Goal: Transaction & Acquisition: Obtain resource

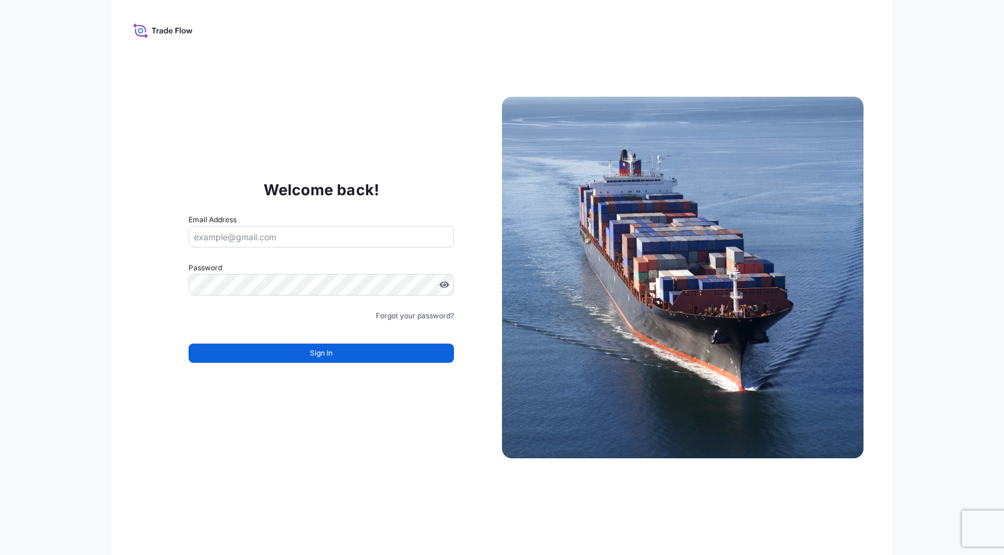
click at [258, 237] on input "Email Address" at bounding box center [321, 237] width 265 height 22
type input "[EMAIL_ADDRESS][PERSON_NAME][DOMAIN_NAME]"
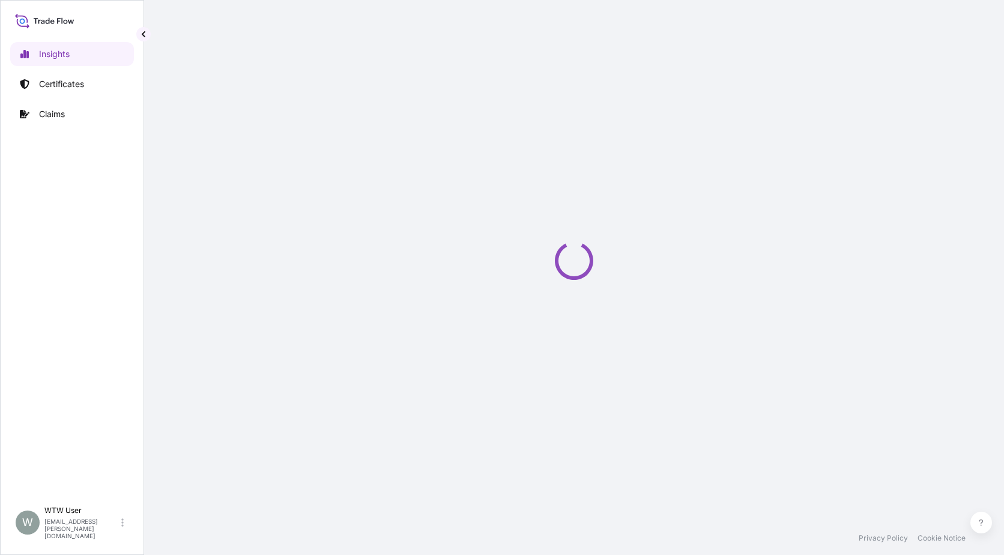
select select "2025"
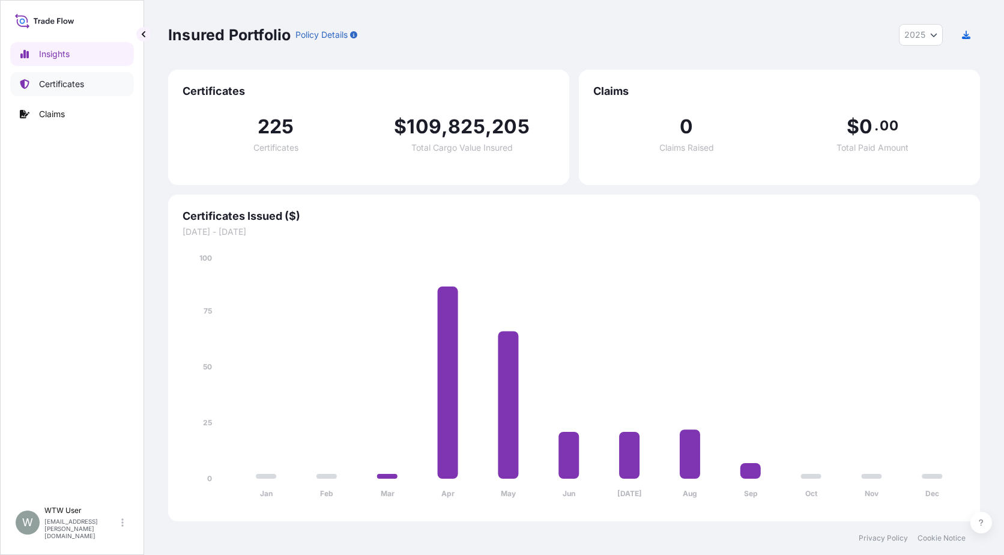
click at [34, 77] on link "Certificates" at bounding box center [72, 84] width 124 height 24
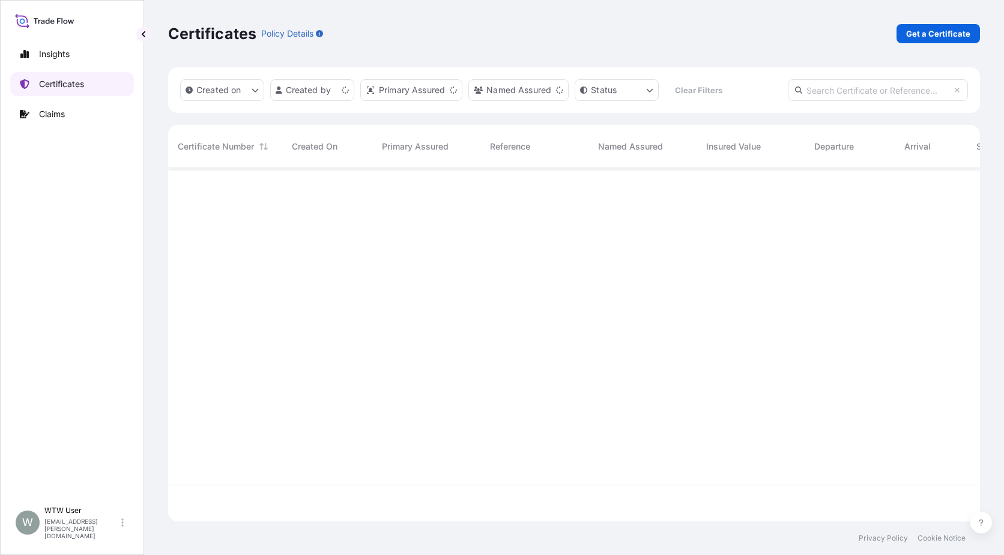
scroll to position [351, 803]
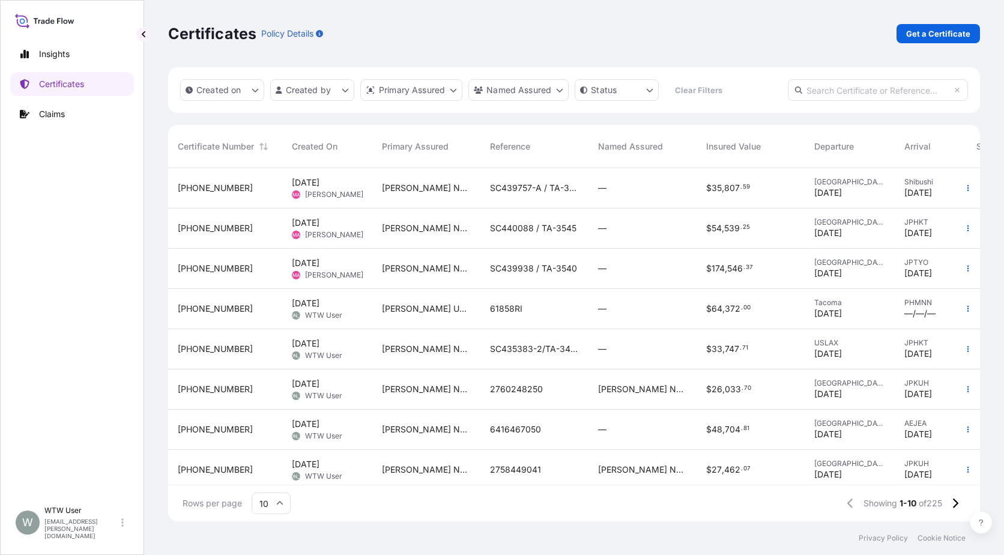
click at [888, 100] on input "text" at bounding box center [878, 90] width 180 height 22
paste input "[PHONE_NUMBER]"
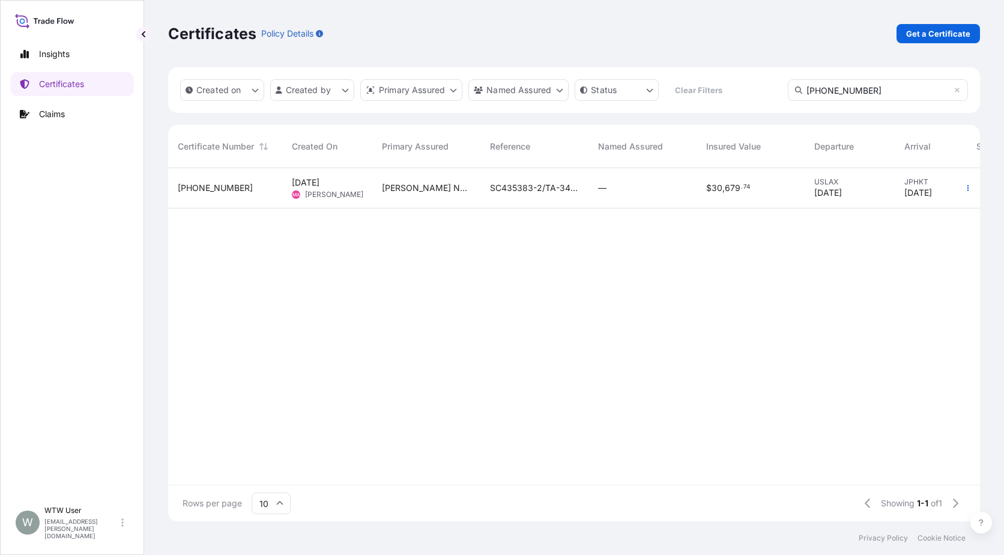
type input "[PHONE_NUMBER]"
click at [429, 198] on div "[PERSON_NAME] Nutrition, LLC" at bounding box center [426, 188] width 108 height 40
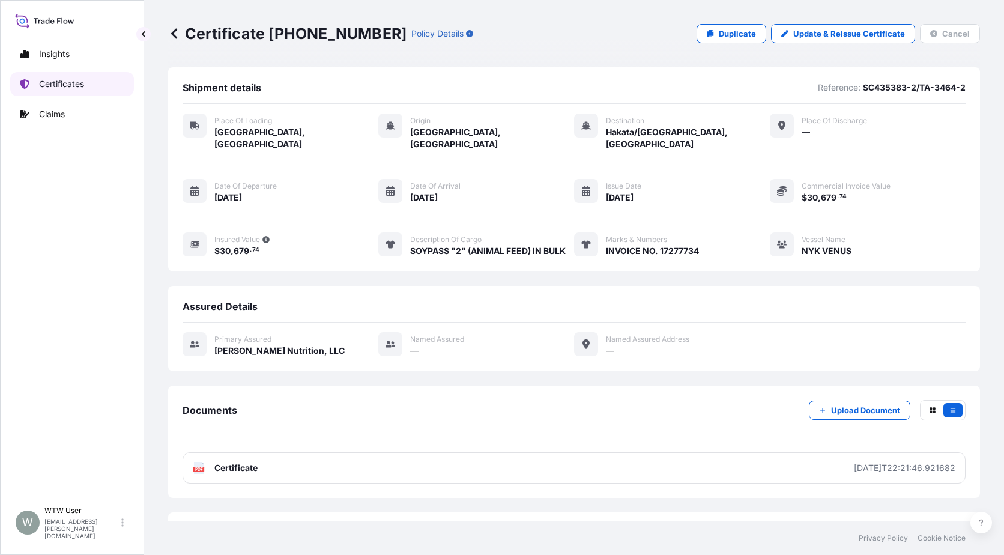
click at [52, 74] on link "Certificates" at bounding box center [72, 84] width 124 height 24
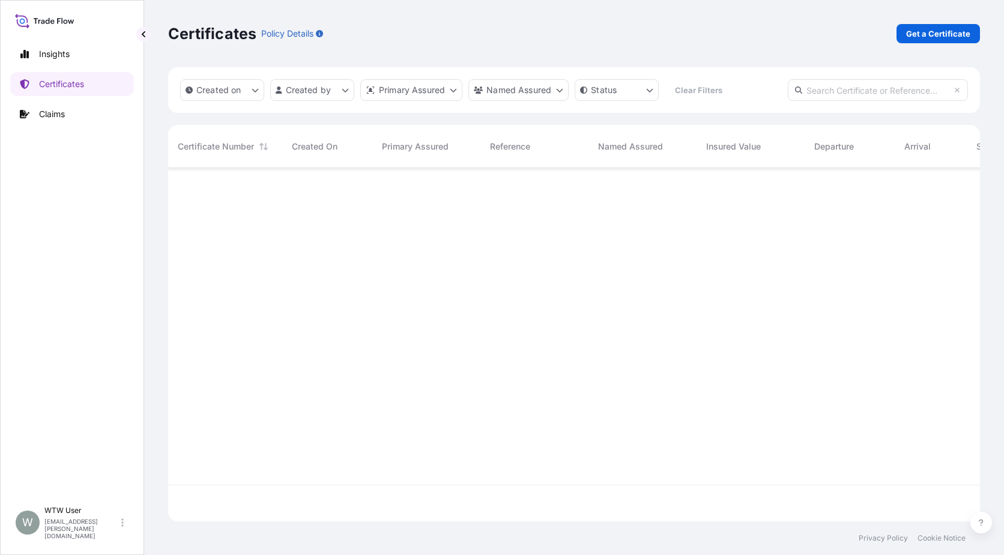
scroll to position [351, 803]
click at [823, 91] on input "text" at bounding box center [878, 90] width 180 height 22
paste input "[PHONE_NUMBER]"
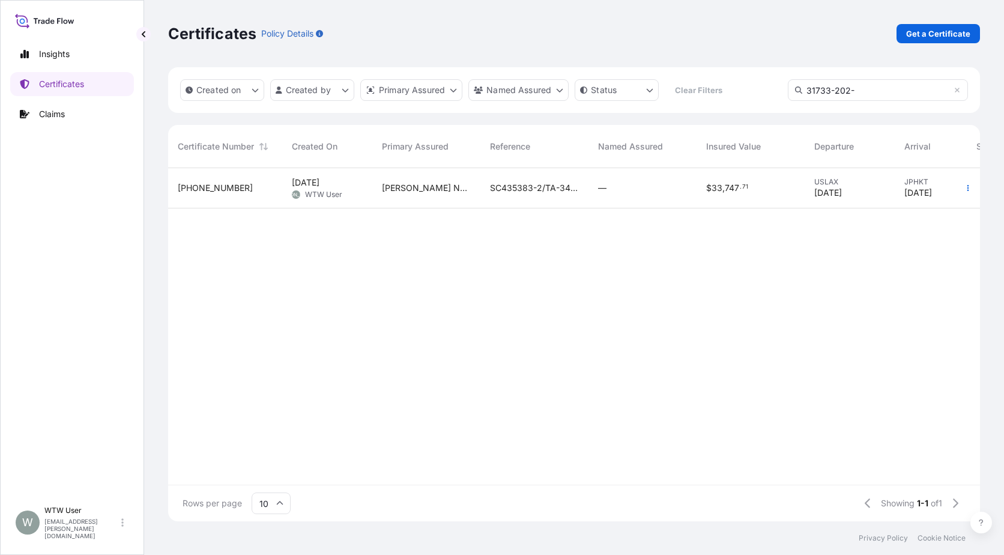
type input "31733-202-"
click at [479, 204] on div "[PERSON_NAME] Nutrition, LLC" at bounding box center [426, 188] width 108 height 40
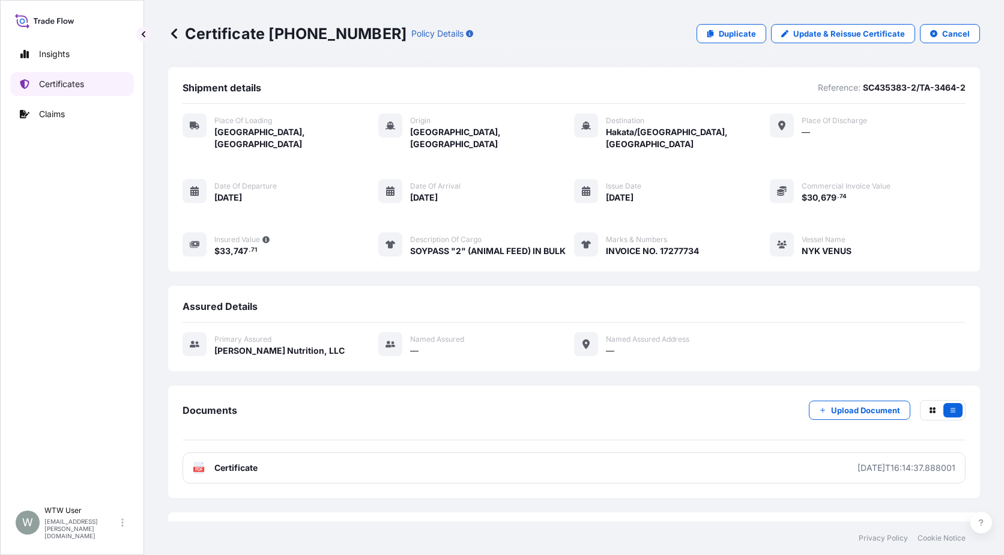
click at [92, 89] on link "Certificates" at bounding box center [72, 84] width 124 height 24
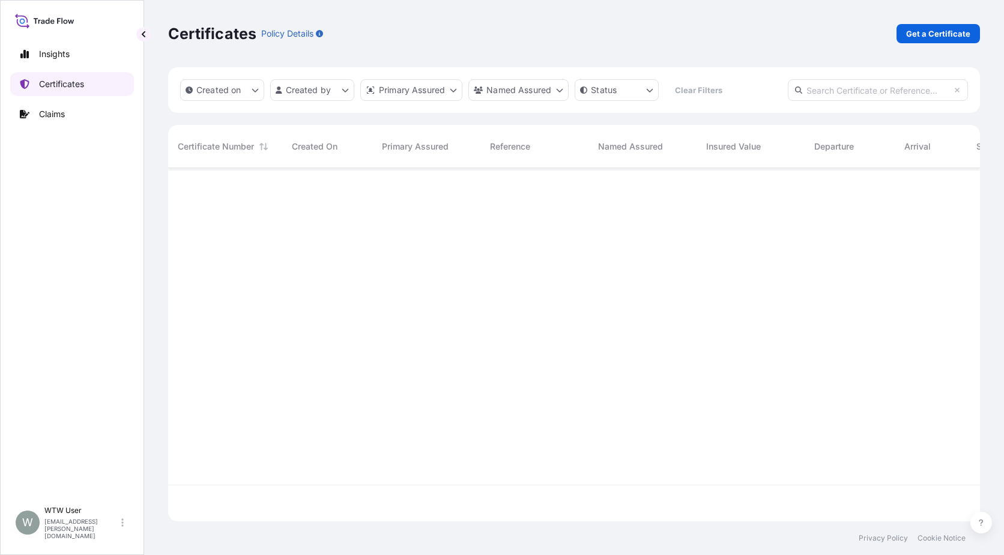
scroll to position [351, 803]
click at [902, 92] on input "text" at bounding box center [878, 90] width 180 height 22
paste input "[PHONE_NUMBER]"
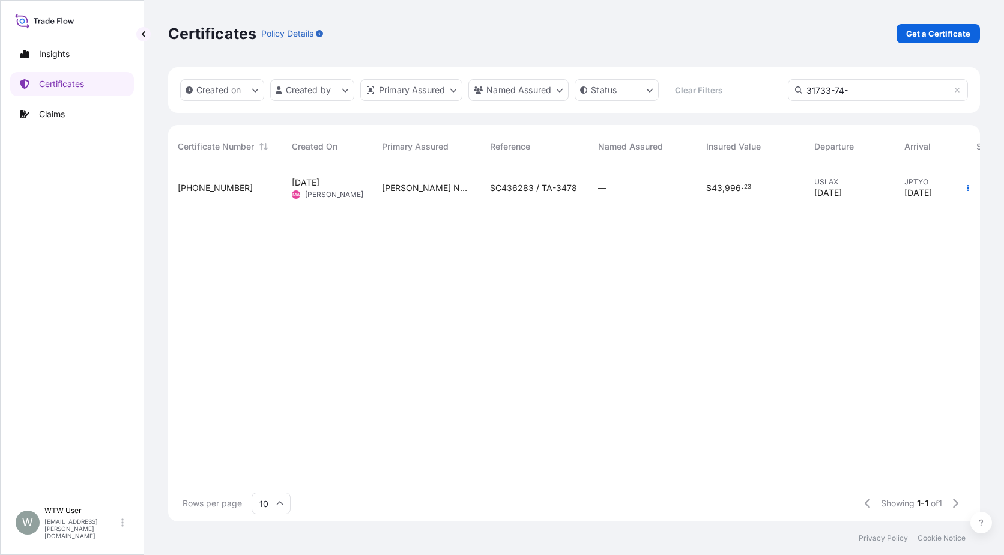
type input "31733-74-"
click at [518, 202] on div "SC436283 / TA-3478" at bounding box center [534, 188] width 108 height 40
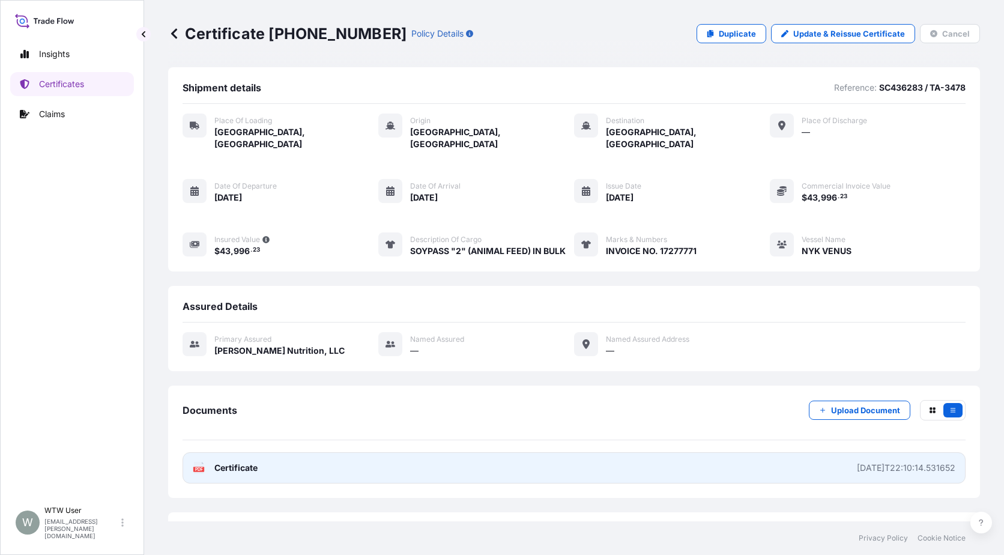
click at [566, 459] on link "PDF Certificate [DATE]T22:10:14.531652" at bounding box center [574, 467] width 783 height 31
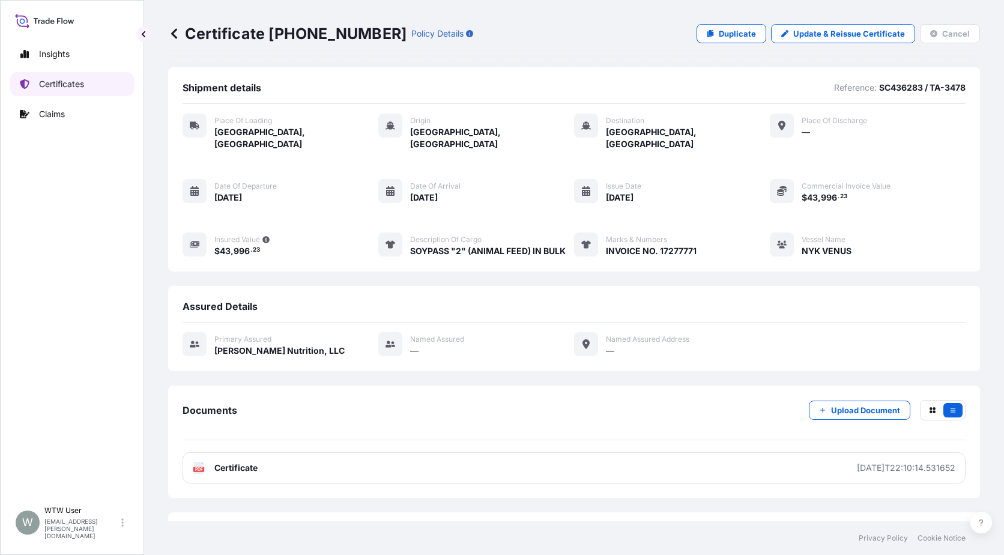
click at [77, 84] on p "Certificates" at bounding box center [61, 84] width 45 height 12
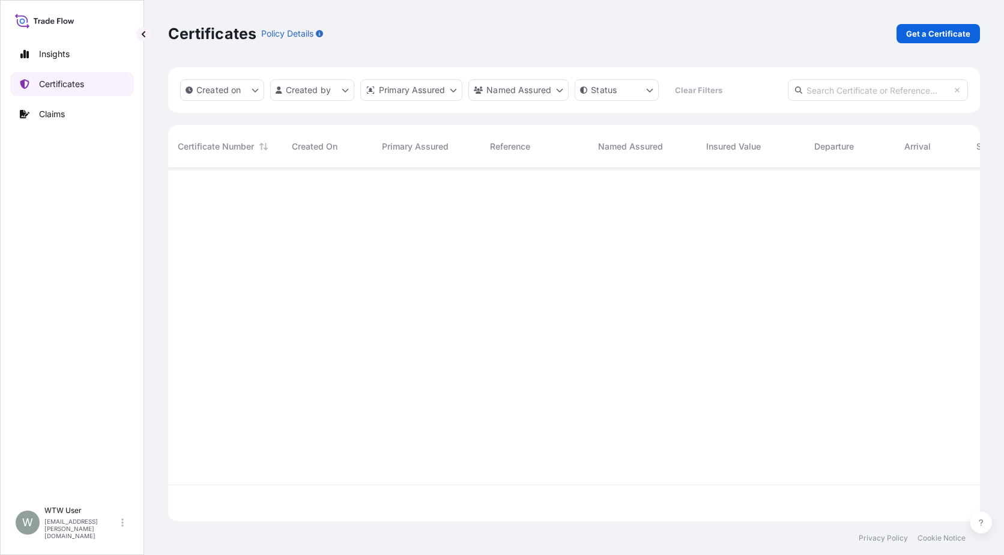
scroll to position [351, 803]
click at [953, 37] on p "Get a Certificate" at bounding box center [938, 34] width 64 height 12
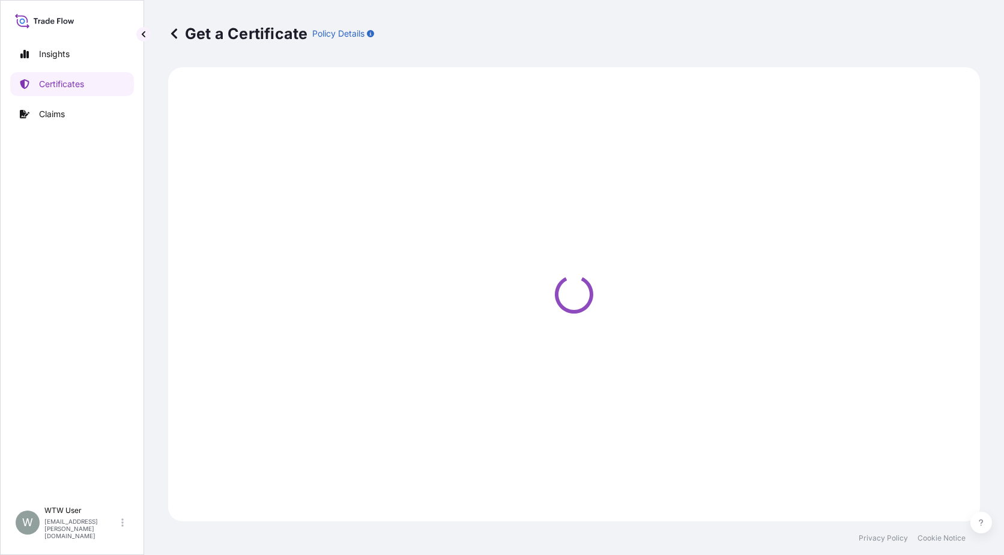
select select "Road / [GEOGRAPHIC_DATA]"
select select "Sea"
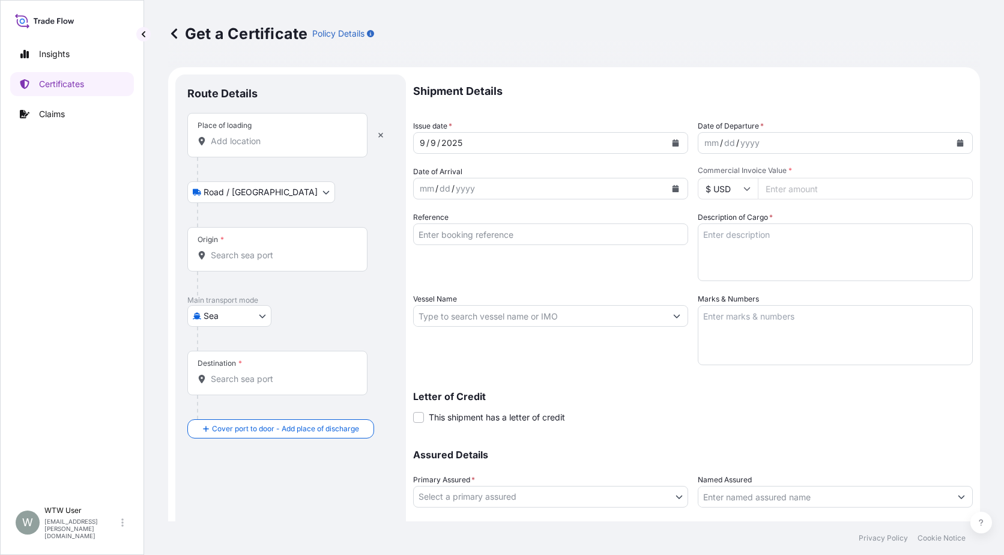
click at [302, 141] on input "Place of loading" at bounding box center [282, 141] width 142 height 12
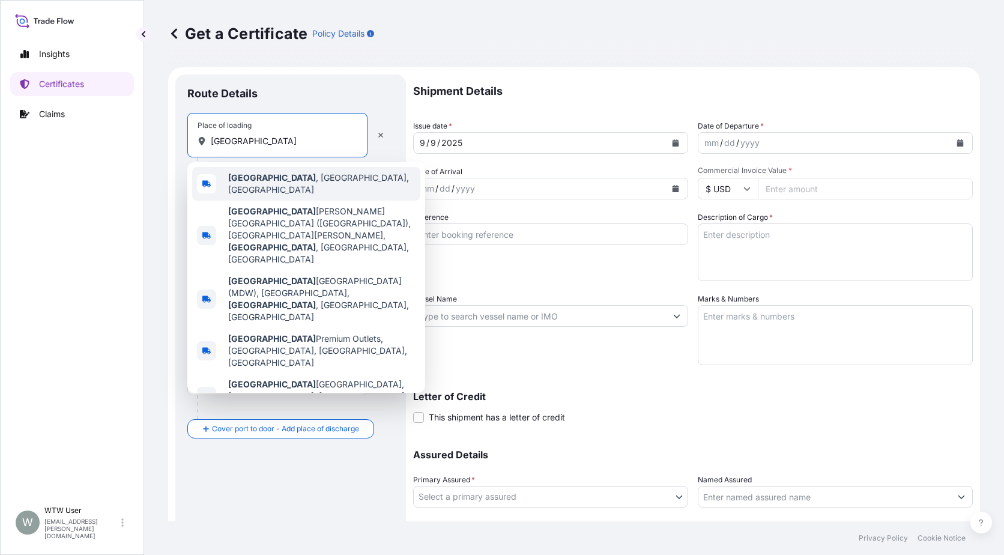
click at [306, 188] on div "[GEOGRAPHIC_DATA] , [GEOGRAPHIC_DATA], [GEOGRAPHIC_DATA]" at bounding box center [306, 184] width 228 height 34
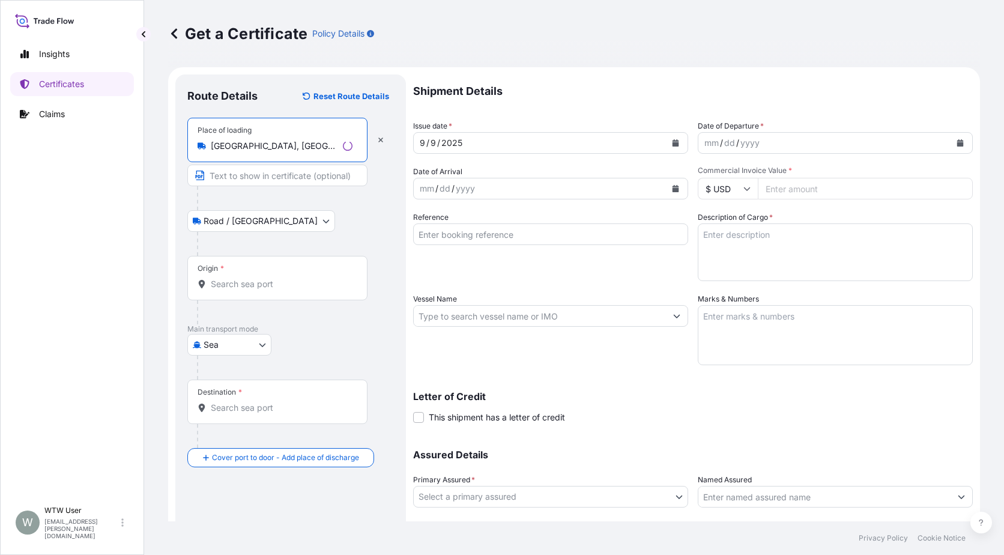
type input "[GEOGRAPHIC_DATA], [GEOGRAPHIC_DATA], [GEOGRAPHIC_DATA]"
click at [273, 273] on div "Origin *" at bounding box center [277, 278] width 180 height 44
click at [273, 278] on input "Origin *" at bounding box center [282, 284] width 142 height 12
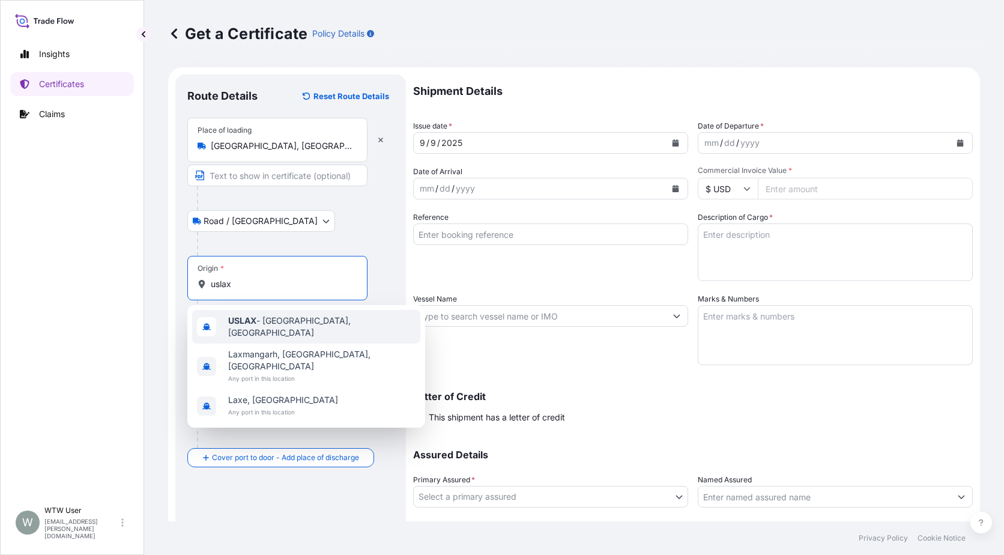
click at [303, 322] on span "USLAX - [GEOGRAPHIC_DATA], [GEOGRAPHIC_DATA]" at bounding box center [321, 327] width 187 height 24
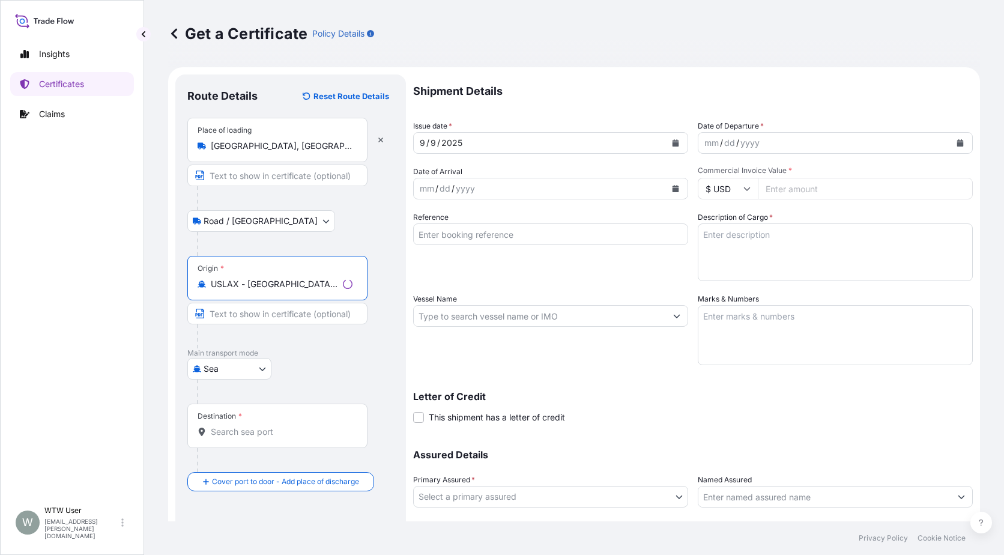
type input "USLAX - [GEOGRAPHIC_DATA], [GEOGRAPHIC_DATA]"
click at [256, 418] on div "Destination *" at bounding box center [277, 426] width 180 height 44
click at [256, 426] on input "Destination *" at bounding box center [282, 432] width 142 height 12
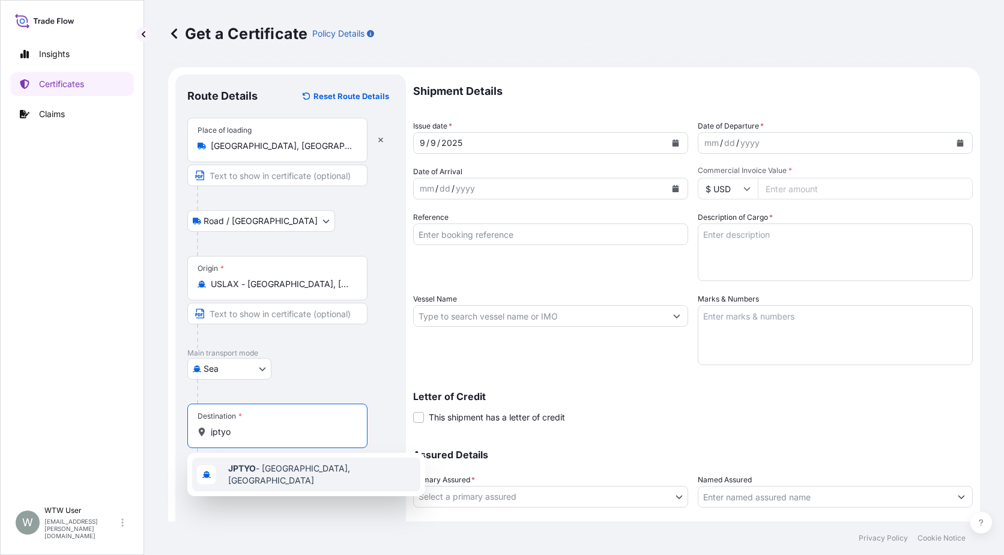
click at [272, 482] on div "JPTYO - [GEOGRAPHIC_DATA], [GEOGRAPHIC_DATA]" at bounding box center [306, 475] width 228 height 34
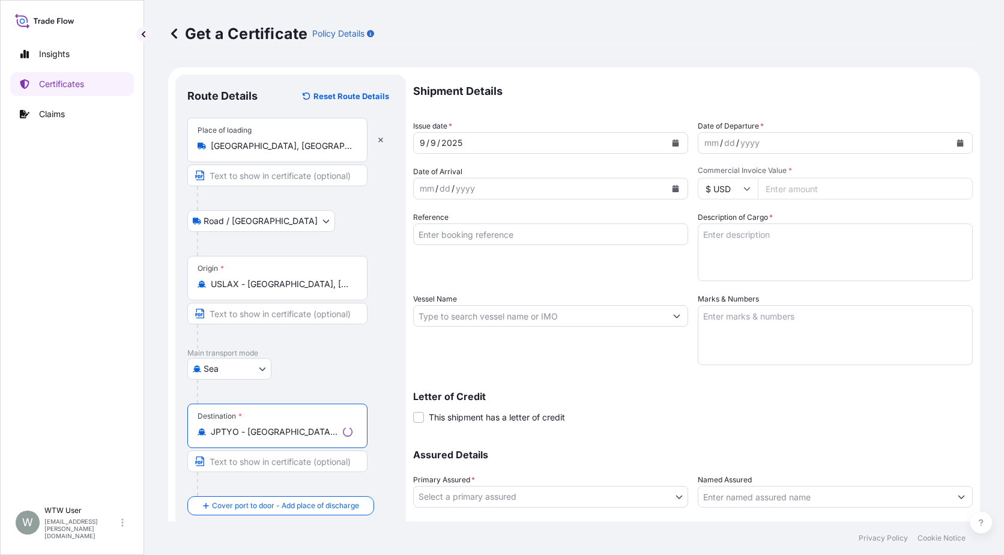
type input "JPTYO - [GEOGRAPHIC_DATA], [GEOGRAPHIC_DATA]"
click at [383, 477] on div "Destination * JPTYO - [GEOGRAPHIC_DATA], [GEOGRAPHIC_DATA]" at bounding box center [290, 450] width 207 height 92
click at [673, 141] on icon "Calendar" at bounding box center [676, 142] width 7 height 7
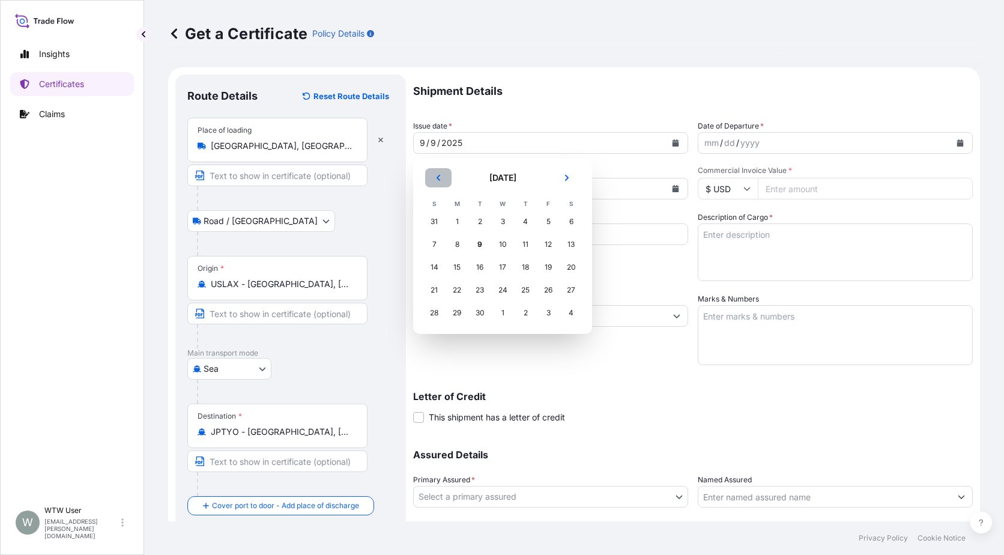
click at [434, 179] on button "Previous" at bounding box center [438, 177] width 26 height 19
click at [452, 289] on div "23" at bounding box center [457, 290] width 22 height 22
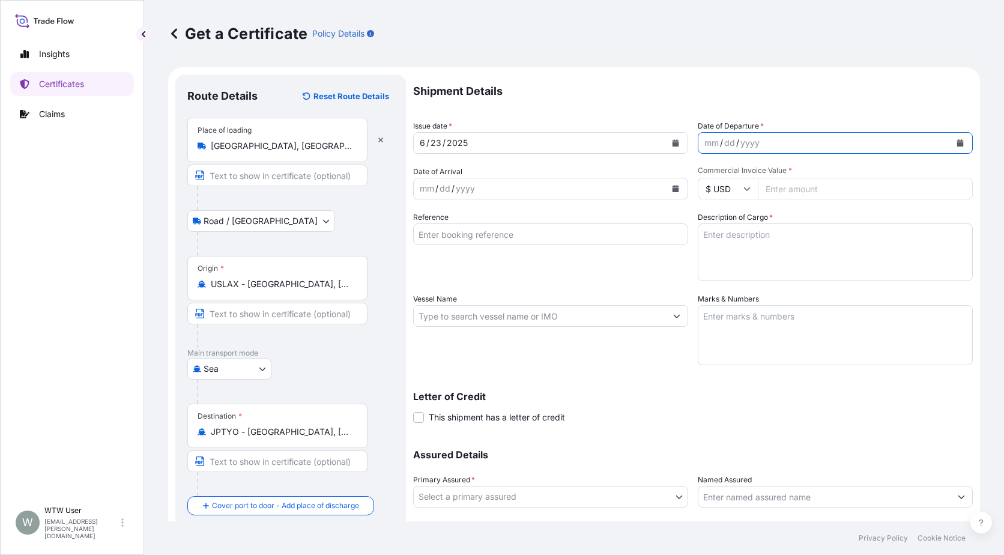
click at [957, 143] on icon "Calendar" at bounding box center [960, 142] width 7 height 7
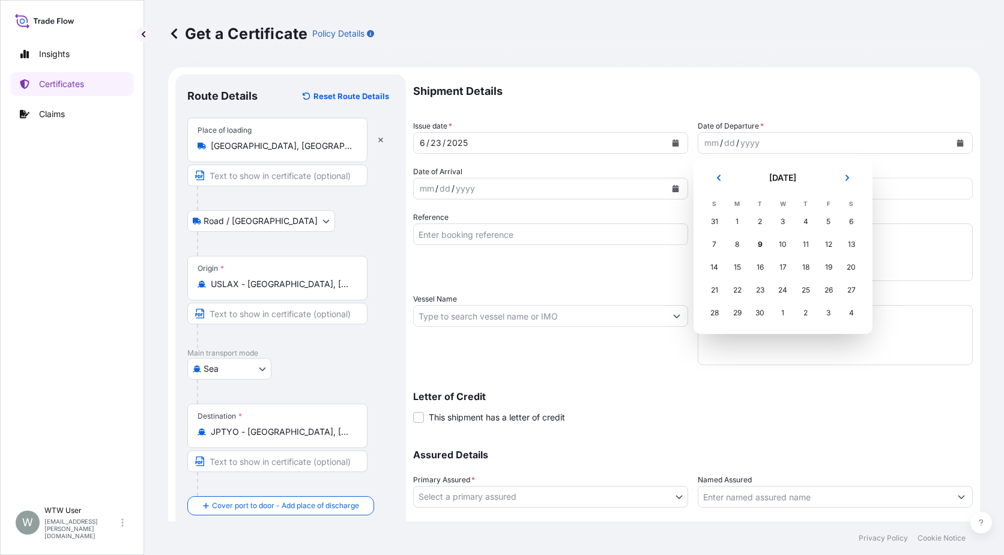
click at [715, 174] on button "Previous" at bounding box center [719, 177] width 26 height 19
click at [714, 174] on button "Previous" at bounding box center [719, 177] width 26 height 19
click at [846, 184] on button "Next" at bounding box center [847, 177] width 26 height 19
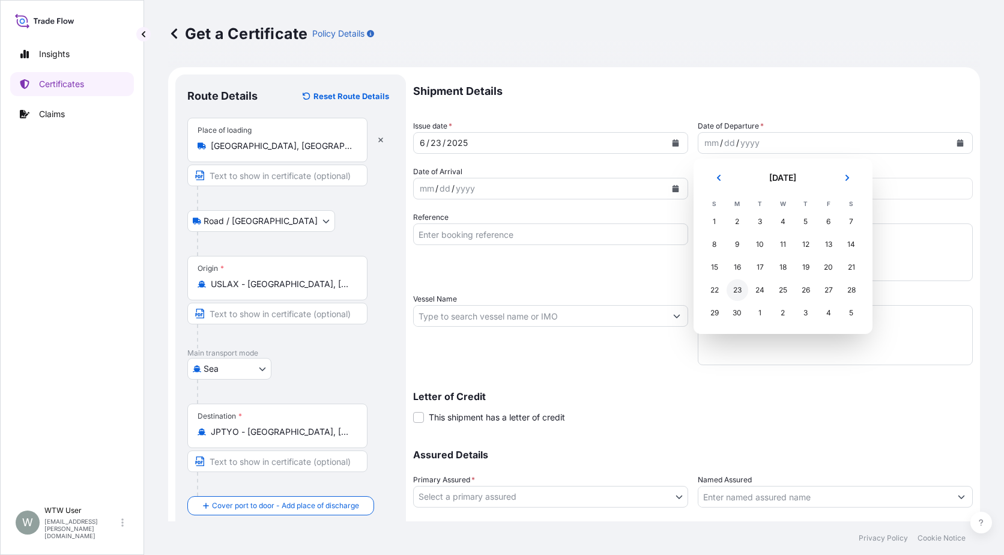
click at [739, 292] on div "23" at bounding box center [738, 290] width 22 height 22
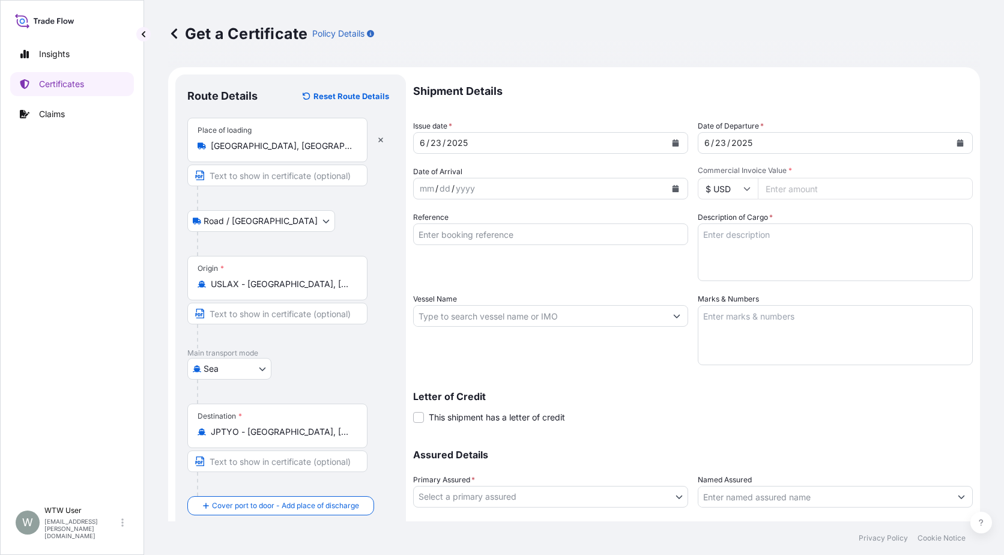
click at [672, 192] on button "Calendar" at bounding box center [675, 188] width 19 height 19
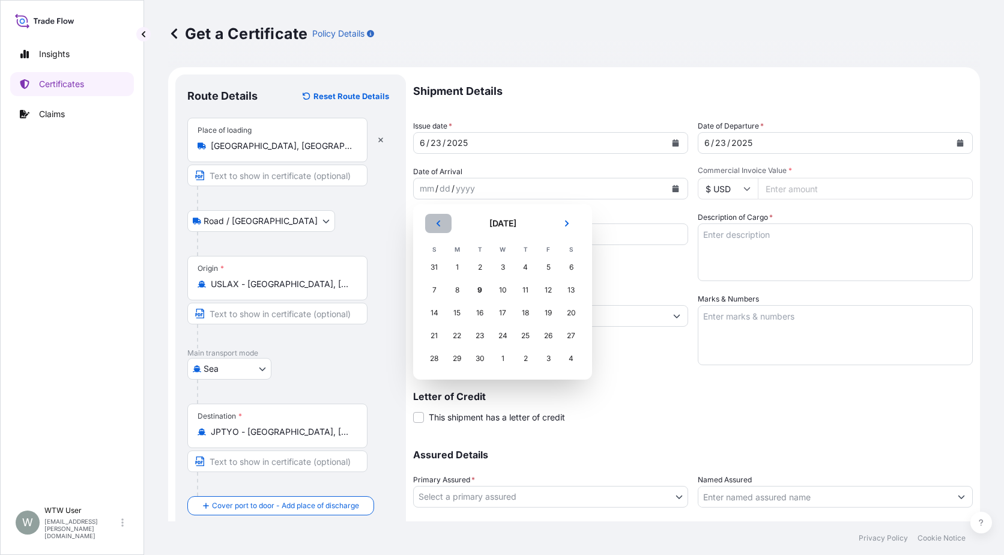
click at [440, 222] on icon "Previous" at bounding box center [438, 223] width 7 height 7
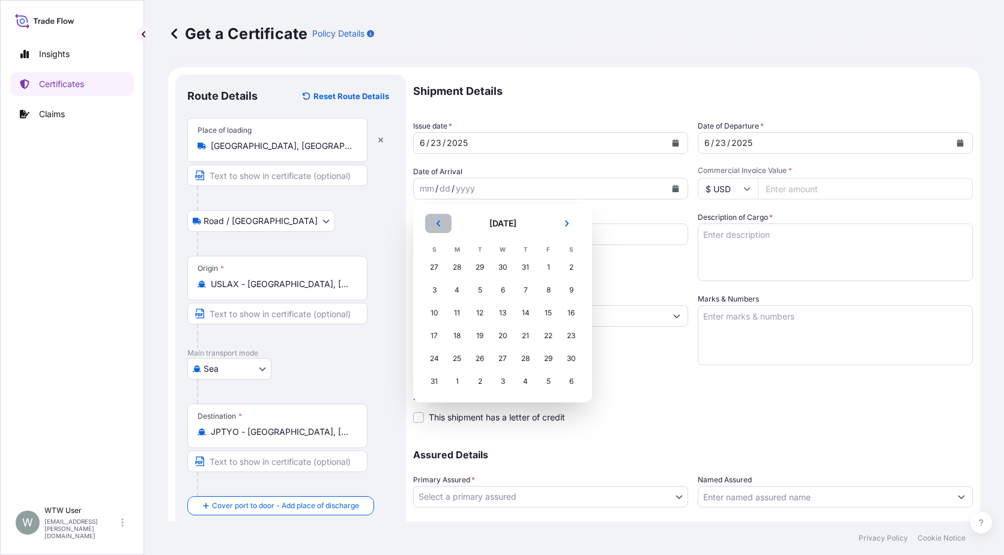
click at [440, 222] on icon "Previous" at bounding box center [439, 223] width 4 height 6
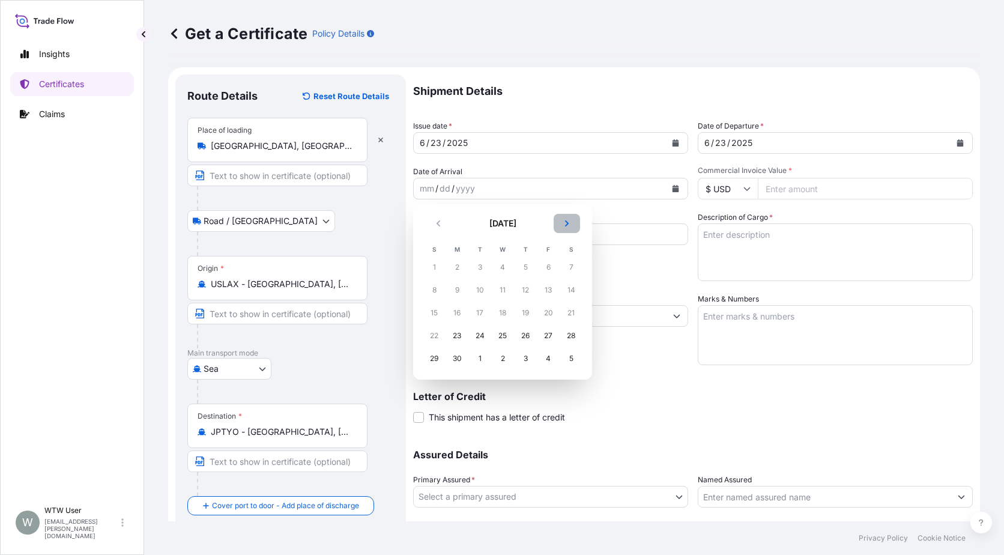
click at [568, 223] on icon "Next" at bounding box center [567, 223] width 4 height 6
click at [480, 293] on div "8" at bounding box center [480, 290] width 22 height 22
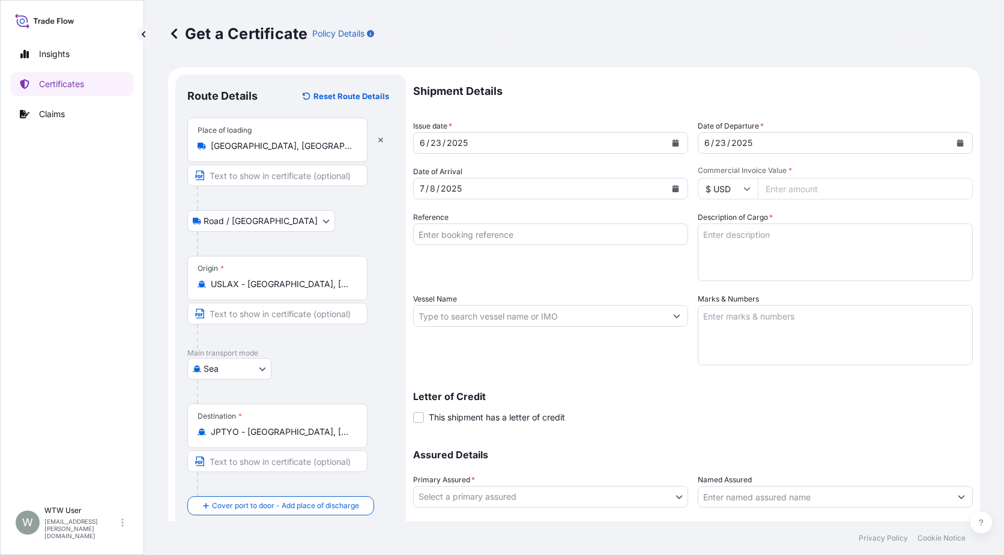
click at [788, 195] on input "Commercial Invoice Value *" at bounding box center [865, 189] width 215 height 22
paste input "43996.23"
type input "43996.23"
click at [519, 227] on input "Reference" at bounding box center [550, 234] width 275 height 22
paste input "SC436283 / TA-3478"
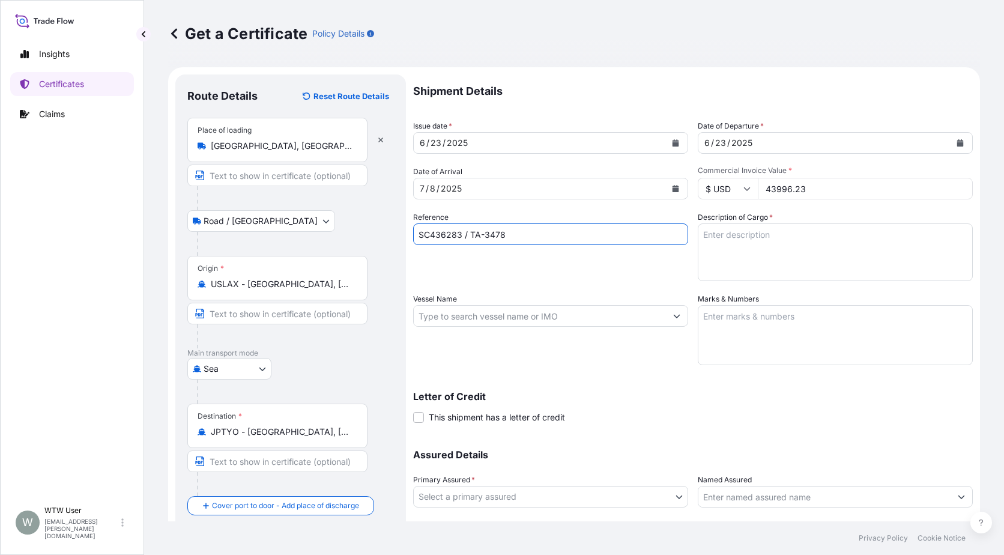
type input "SC436283 / TA-3478"
click at [748, 226] on textarea "Description of Cargo *" at bounding box center [835, 252] width 275 height 58
paste textarea "SOYPASS "2" (ANIMAL FEED) IN BULK"
type textarea "SOYPASS "2" (ANIMAL FEED) IN BULK"
click at [506, 320] on input "Vessel Name" at bounding box center [540, 316] width 252 height 22
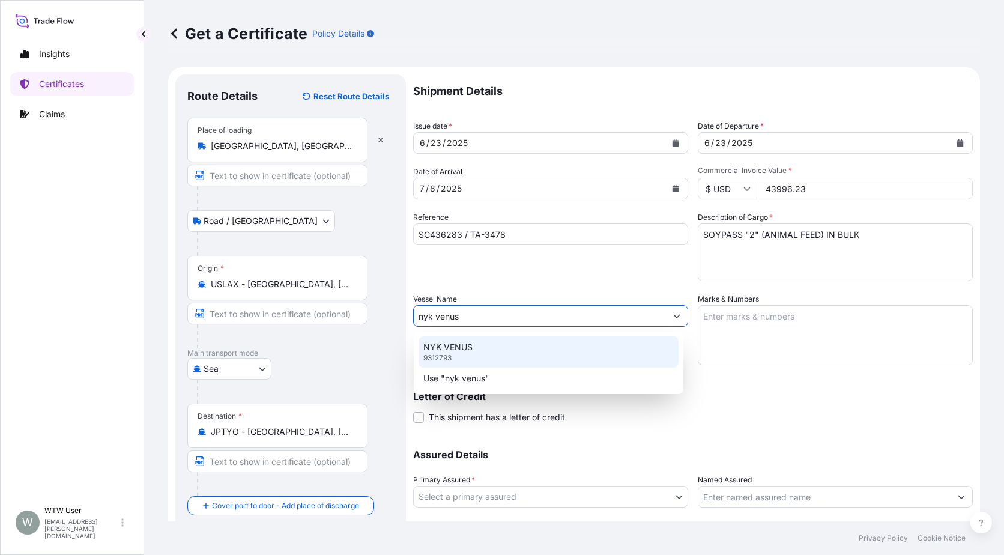
click at [497, 363] on div "NYK VENUS 9312793" at bounding box center [549, 351] width 260 height 31
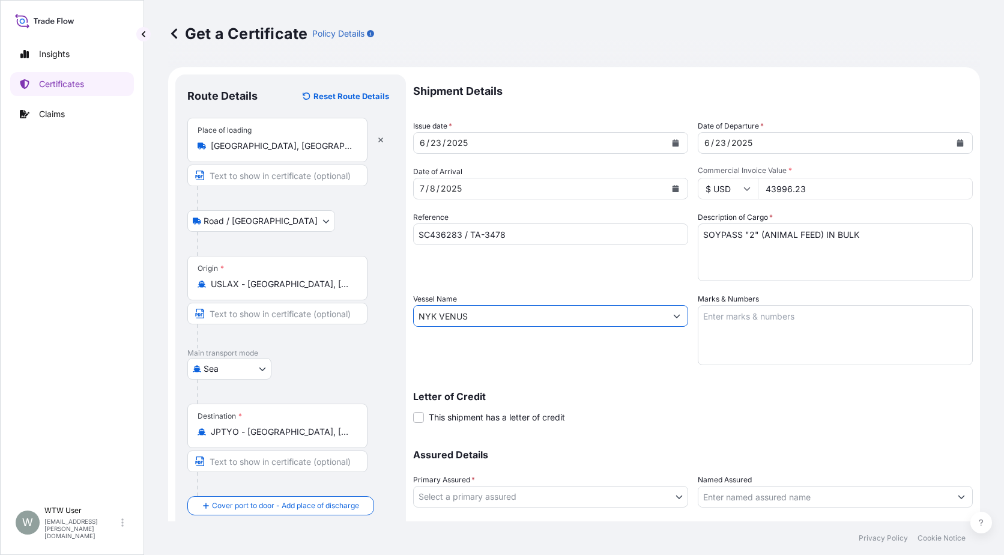
type input "NYK VENUS"
click at [758, 317] on textarea "Marks & Numbers" at bounding box center [835, 335] width 275 height 60
paste textarea "INVOICE NO. 17277771"
type textarea "INVOICE NO. 17277771"
click at [597, 349] on div "Vessel Name NYK VENUS" at bounding box center [550, 329] width 275 height 72
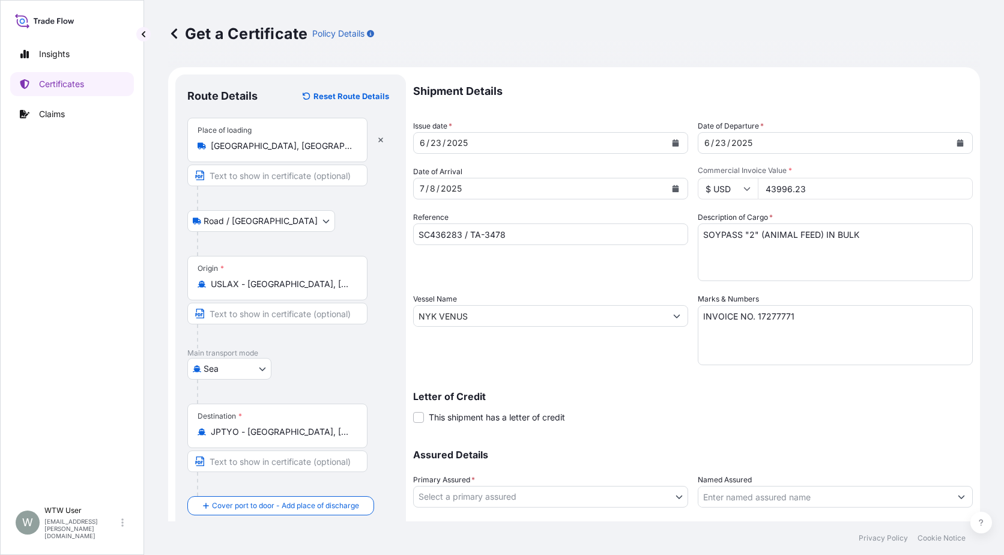
scroll to position [75, 0]
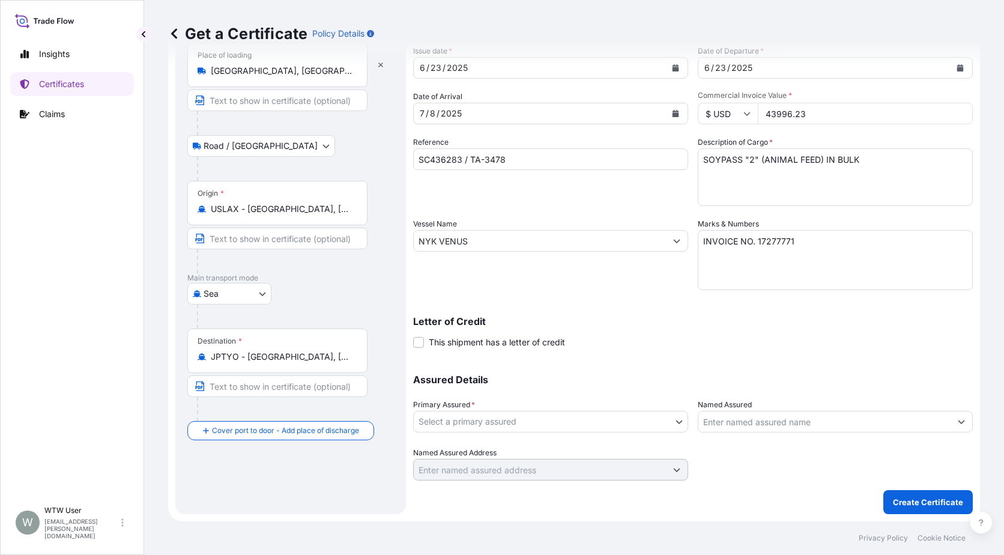
click at [548, 419] on body "Insights Certificates Claims W WTW User [EMAIL_ADDRESS][PERSON_NAME][DOMAIN_NAM…" at bounding box center [502, 277] width 1004 height 555
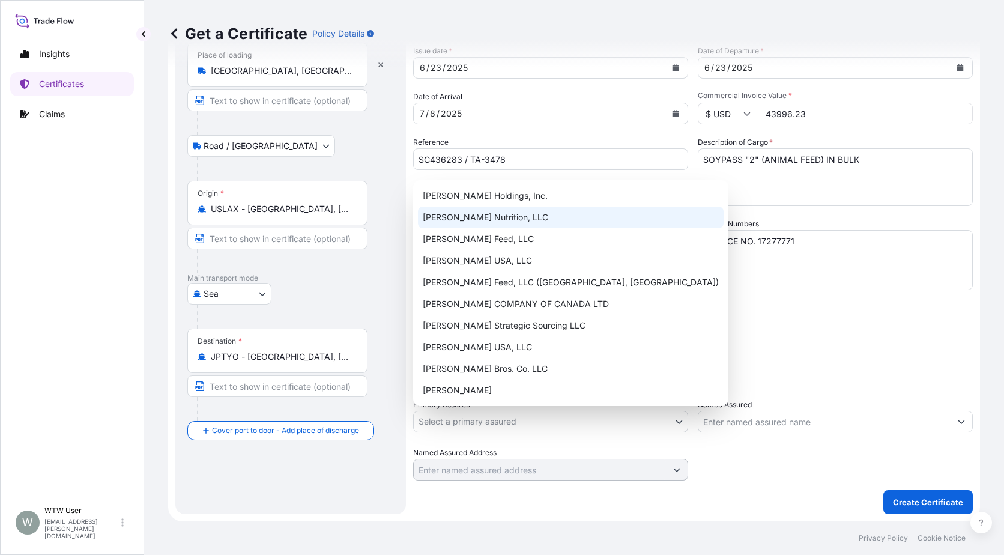
click at [515, 212] on div "[PERSON_NAME] Nutrition, LLC" at bounding box center [571, 218] width 306 height 22
select select "31733"
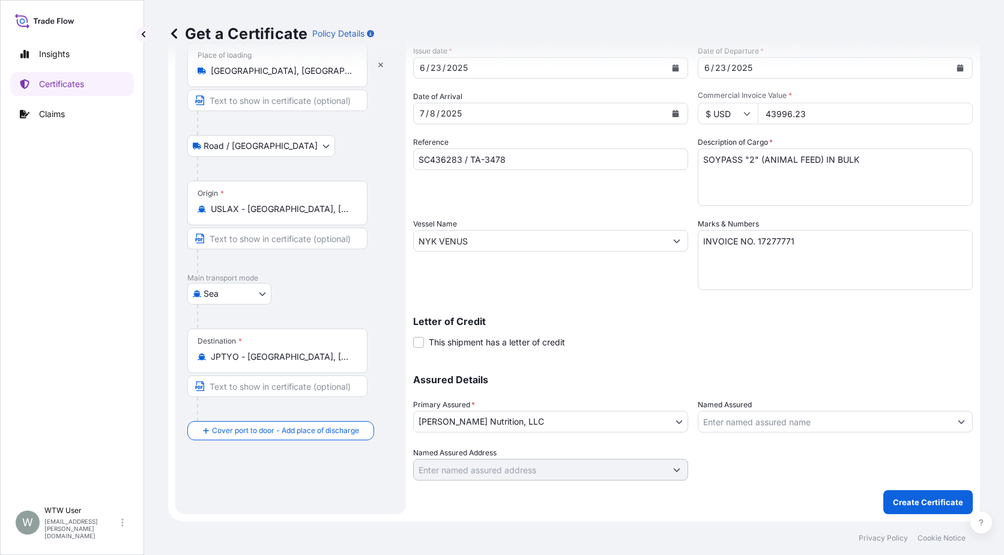
click at [850, 393] on div "Assured Details Primary Assured * [PERSON_NAME] Nutrition, LLC [PERSON_NAME] Ho…" at bounding box center [693, 420] width 560 height 120
click at [919, 500] on p "Create Certificate" at bounding box center [928, 502] width 70 height 12
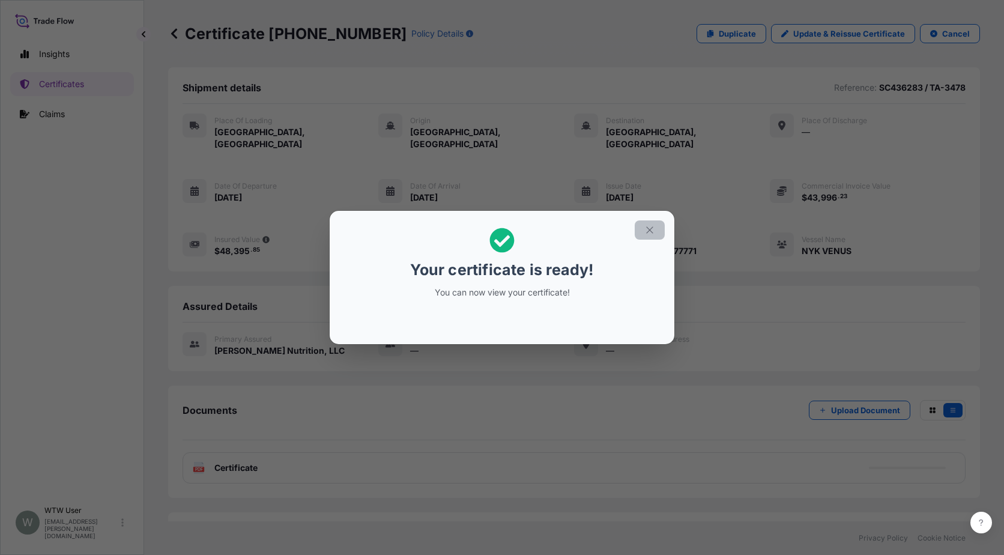
click at [650, 226] on icon "button" at bounding box center [649, 230] width 11 height 11
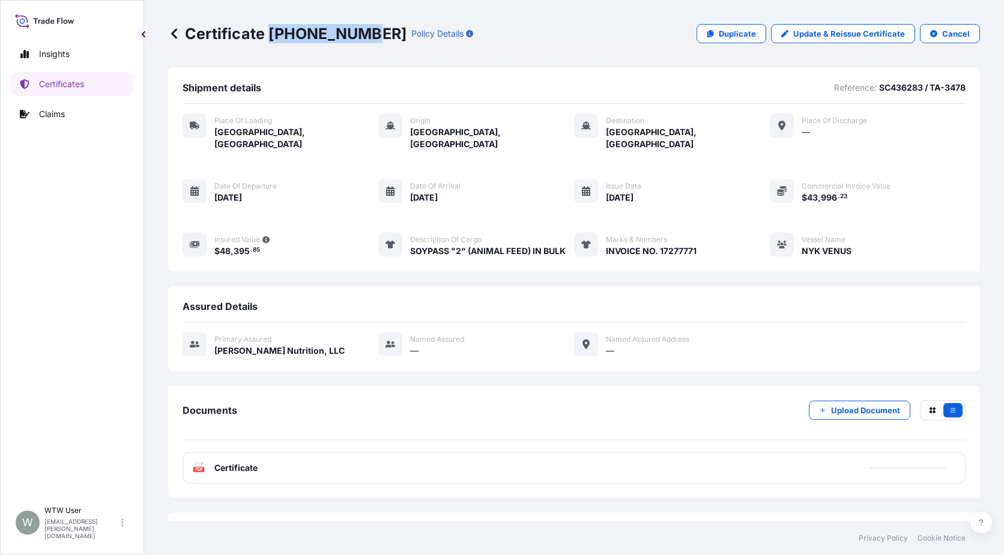
drag, startPoint x: 271, startPoint y: 36, endPoint x: 361, endPoint y: 38, distance: 89.5
click at [361, 38] on p "Certificate [PHONE_NUMBER]" at bounding box center [287, 33] width 238 height 19
copy p "[PHONE_NUMBER]"
click at [64, 84] on p "Certificates" at bounding box center [61, 84] width 45 height 12
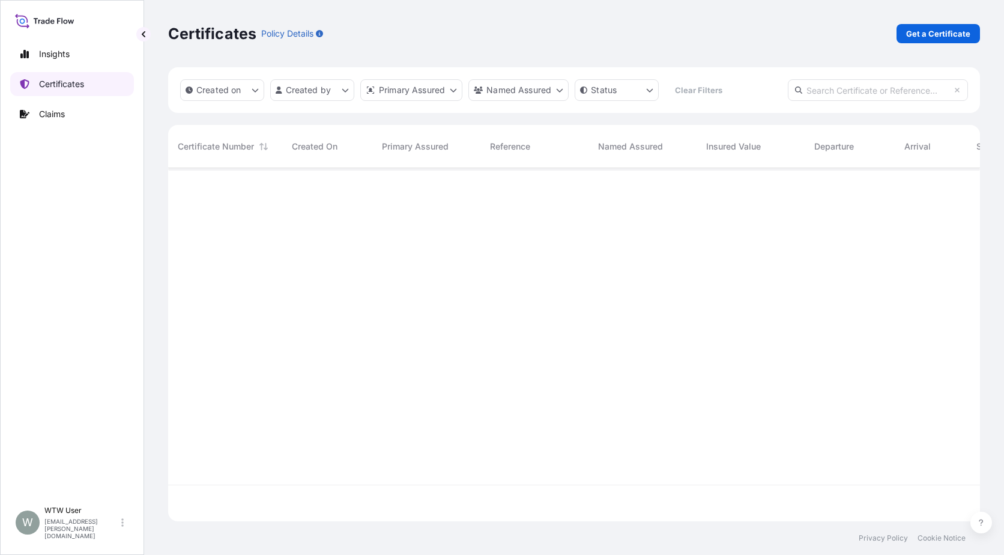
scroll to position [351, 803]
click at [914, 94] on input "text" at bounding box center [878, 90] width 180 height 22
paste input "[PHONE_NUMBER]"
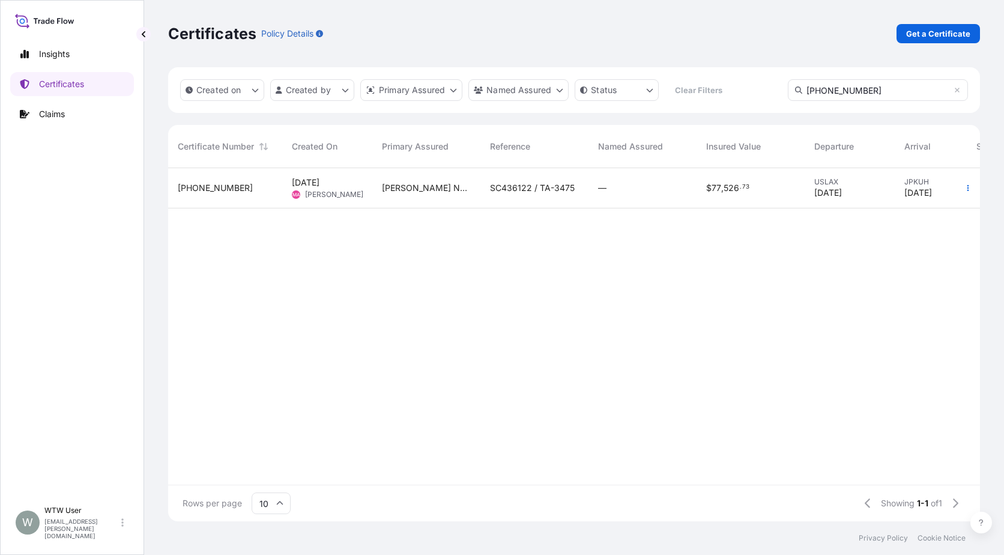
type input "[PHONE_NUMBER]"
click at [552, 193] on span "SC436122 / TA-3475" at bounding box center [532, 188] width 85 height 12
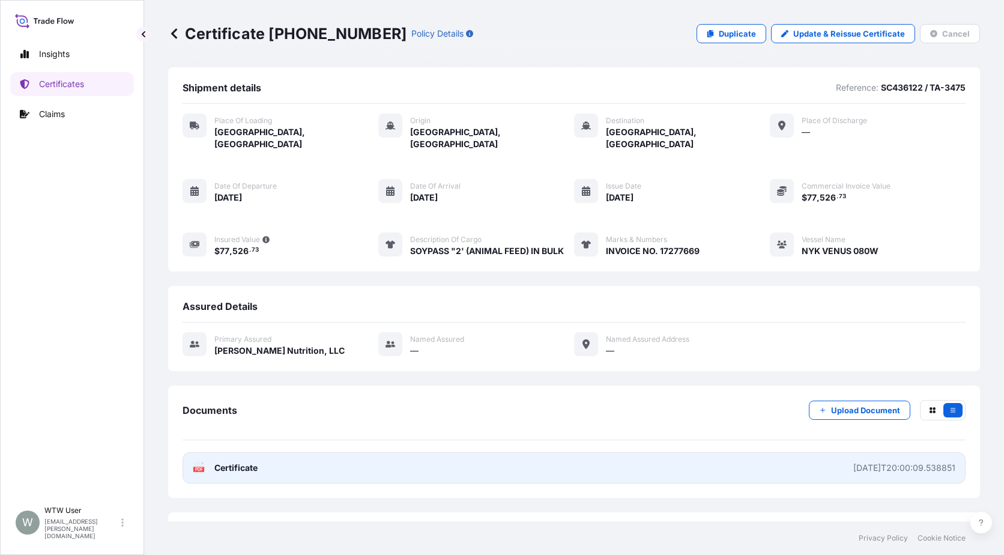
click at [322, 466] on link "PDF Certificate [DATE]T20:00:09.538851" at bounding box center [574, 467] width 783 height 31
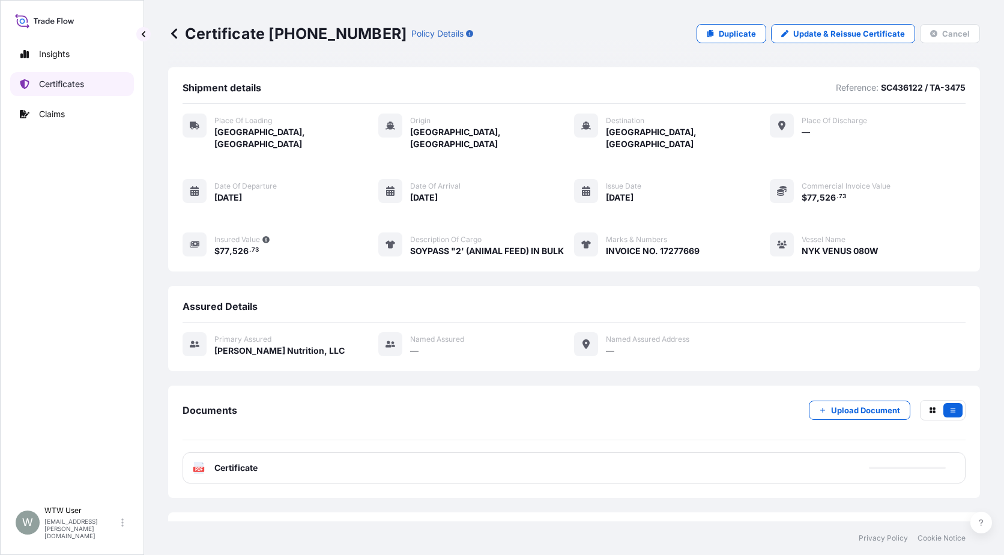
click at [83, 81] on p "Certificates" at bounding box center [61, 84] width 45 height 12
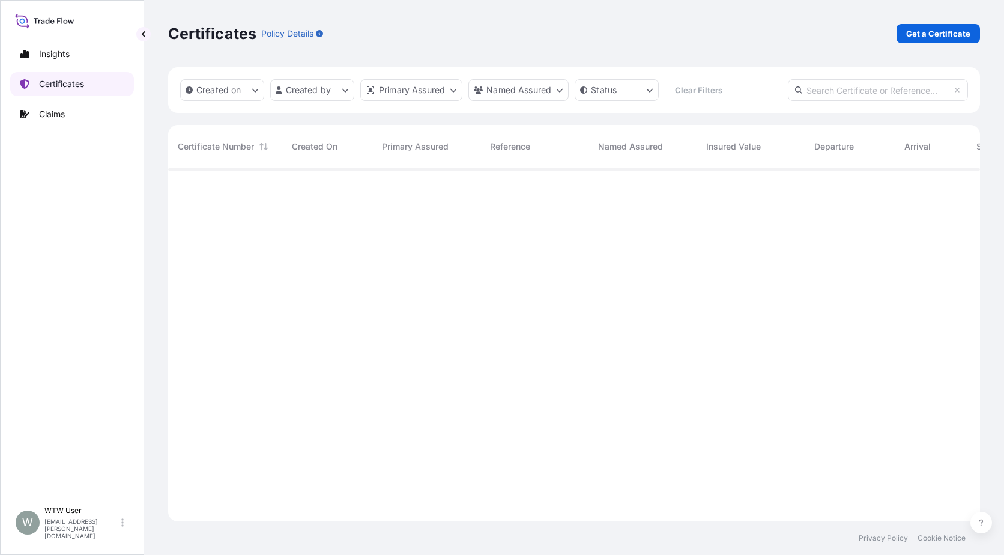
scroll to position [351, 803]
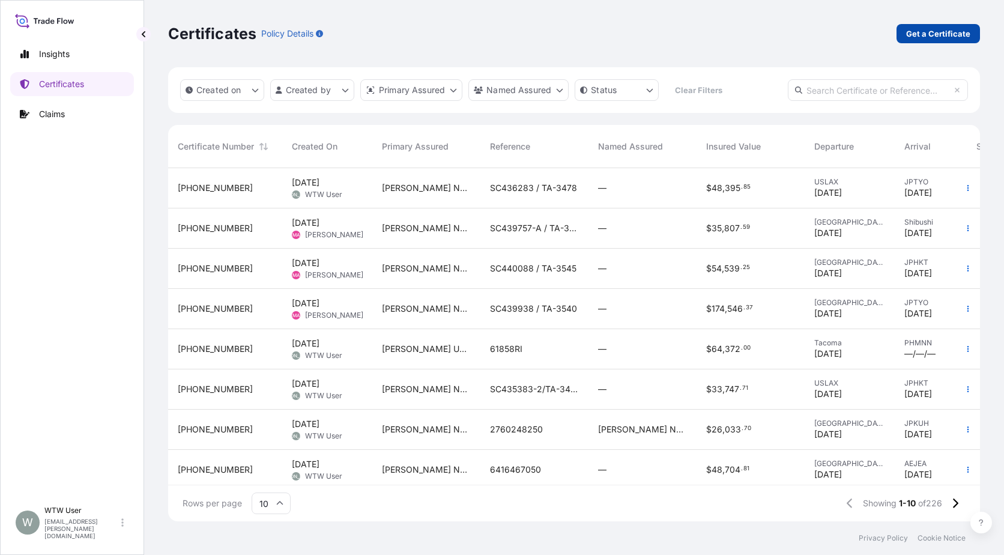
click at [972, 32] on link "Get a Certificate" at bounding box center [938, 33] width 83 height 19
select select "Sea"
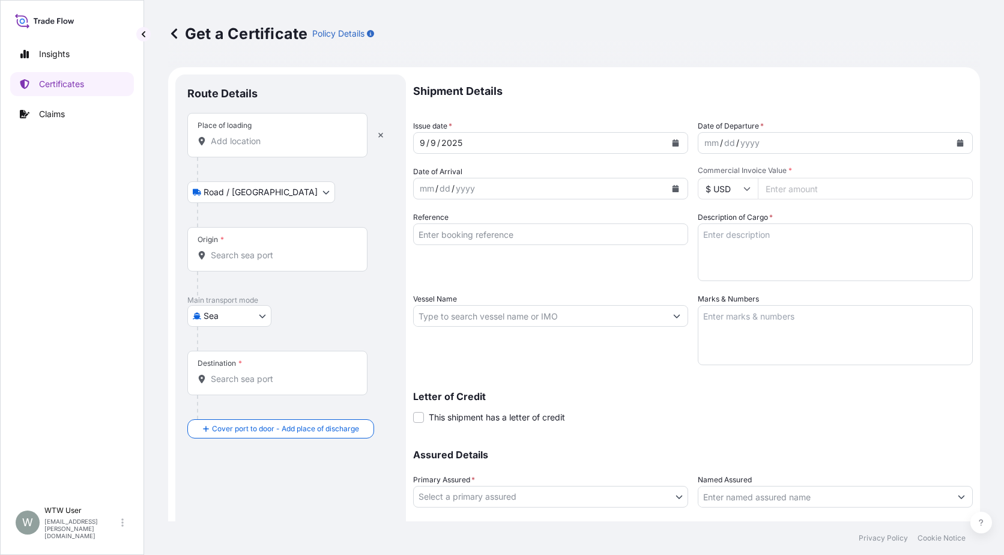
click at [277, 144] on input "Place of loading" at bounding box center [282, 141] width 142 height 12
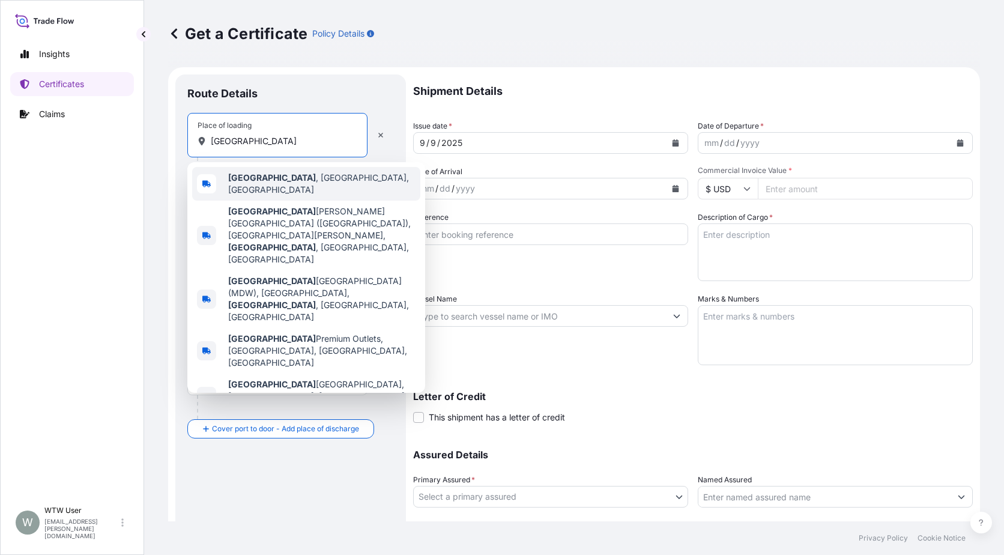
click at [311, 190] on div "[GEOGRAPHIC_DATA] , [GEOGRAPHIC_DATA], [GEOGRAPHIC_DATA]" at bounding box center [306, 184] width 228 height 34
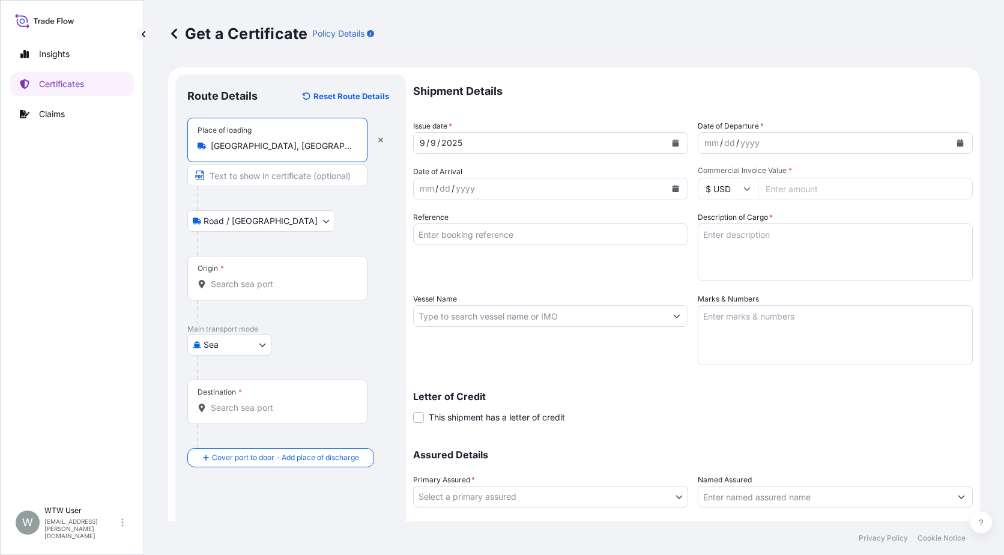
type input "[GEOGRAPHIC_DATA], [GEOGRAPHIC_DATA], [GEOGRAPHIC_DATA]"
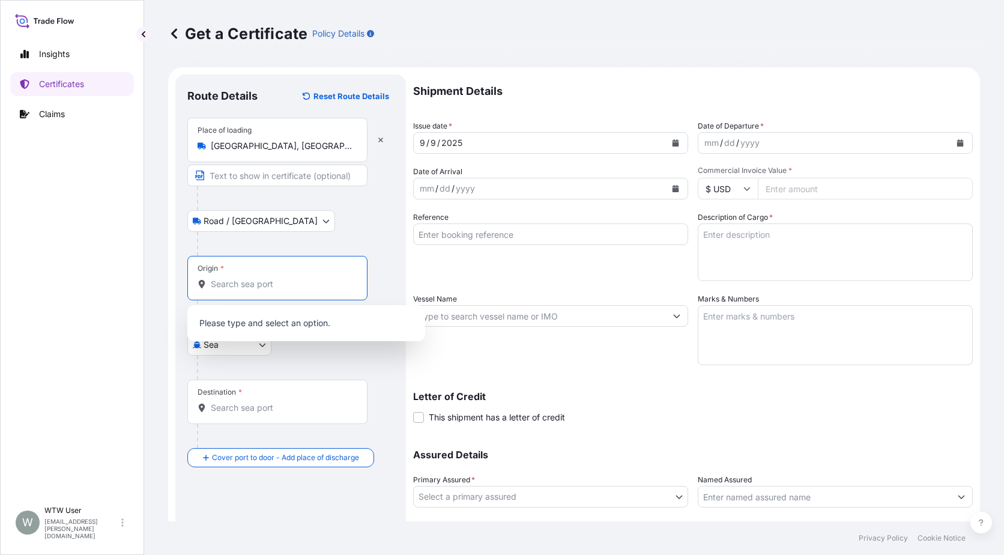
click at [302, 288] on input "Origin *" at bounding box center [282, 284] width 142 height 12
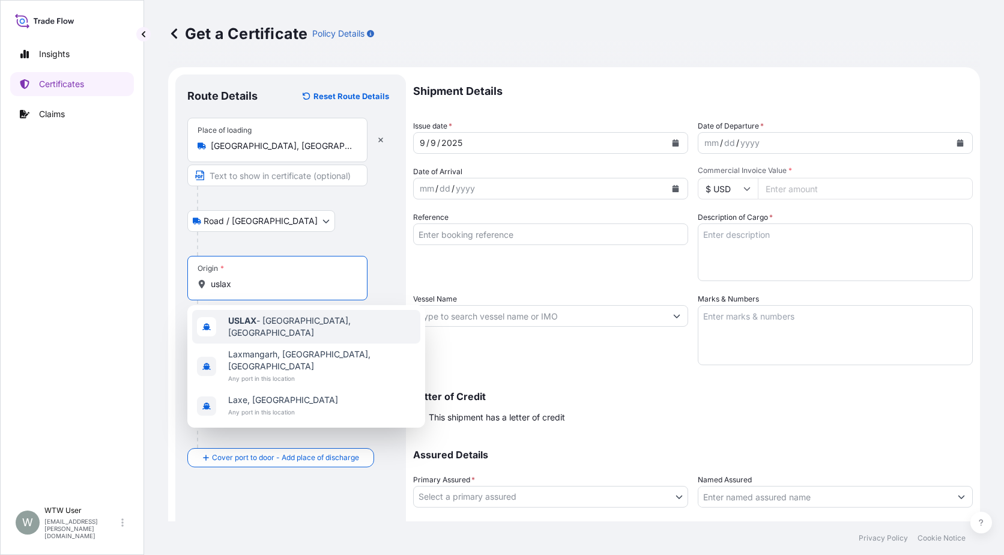
click at [307, 322] on span "USLAX - [GEOGRAPHIC_DATA], [GEOGRAPHIC_DATA]" at bounding box center [321, 327] width 187 height 24
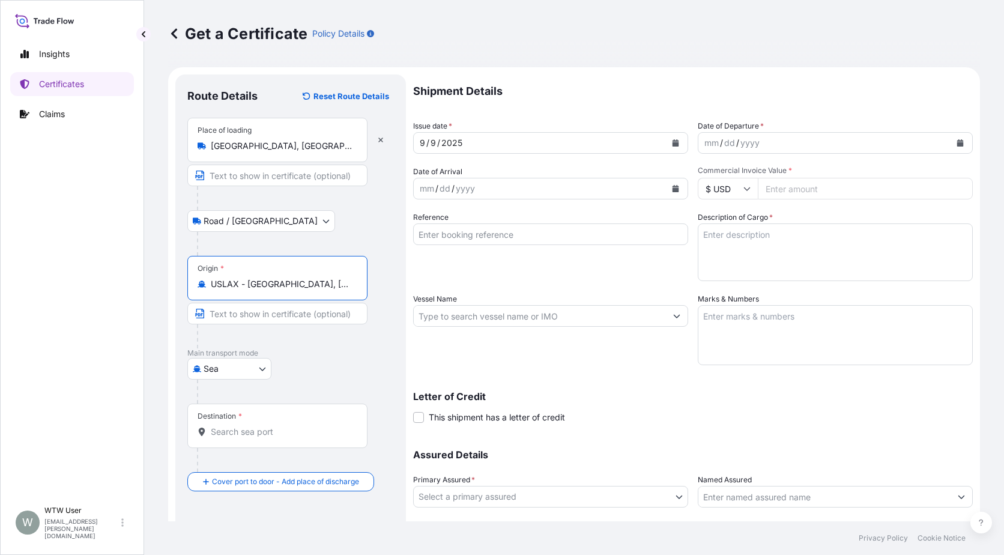
type input "USLAX - [GEOGRAPHIC_DATA], [GEOGRAPHIC_DATA]"
click at [286, 435] on input "Destination *" at bounding box center [282, 432] width 142 height 12
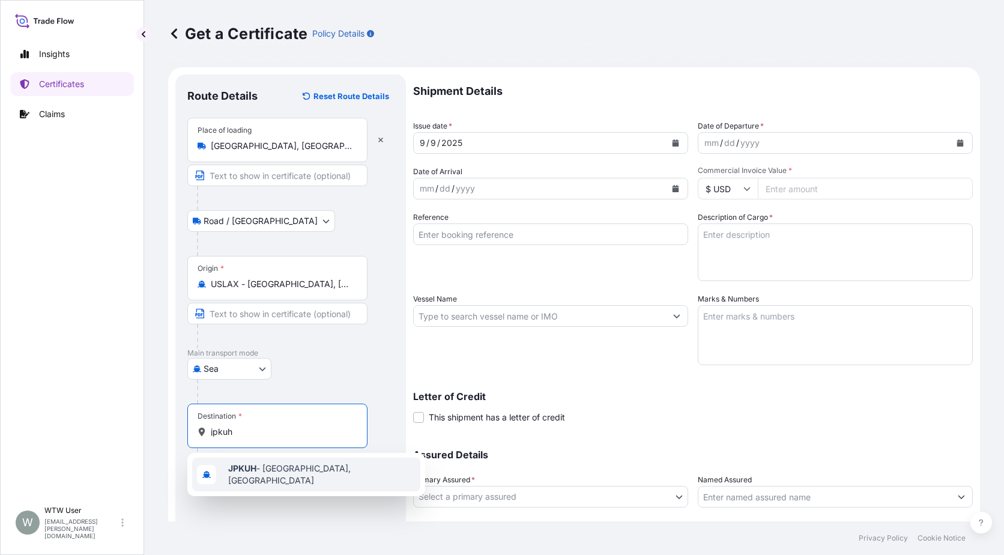
click at [313, 479] on div "JPKUH - [GEOGRAPHIC_DATA], [GEOGRAPHIC_DATA]" at bounding box center [306, 475] width 228 height 34
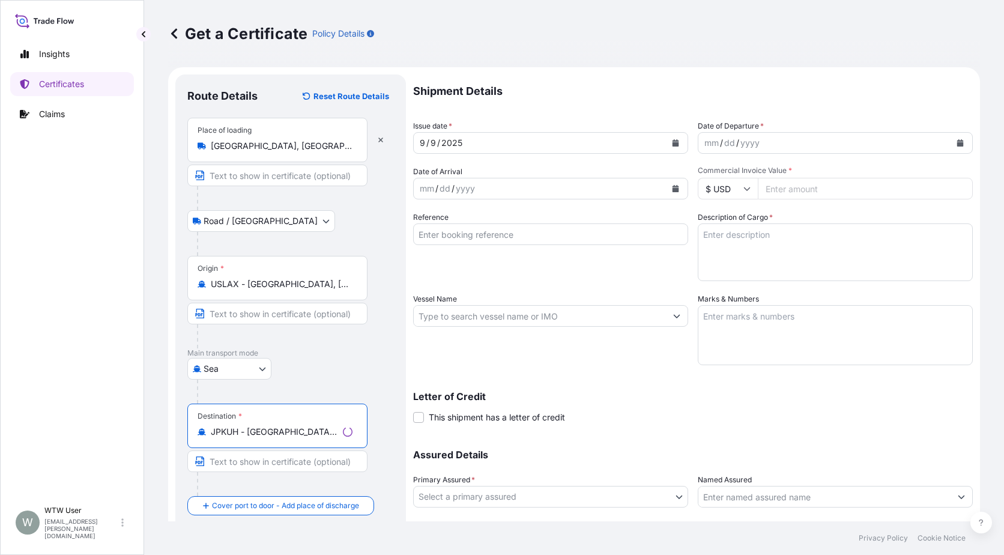
type input "JPKUH - [GEOGRAPHIC_DATA], [GEOGRAPHIC_DATA]"
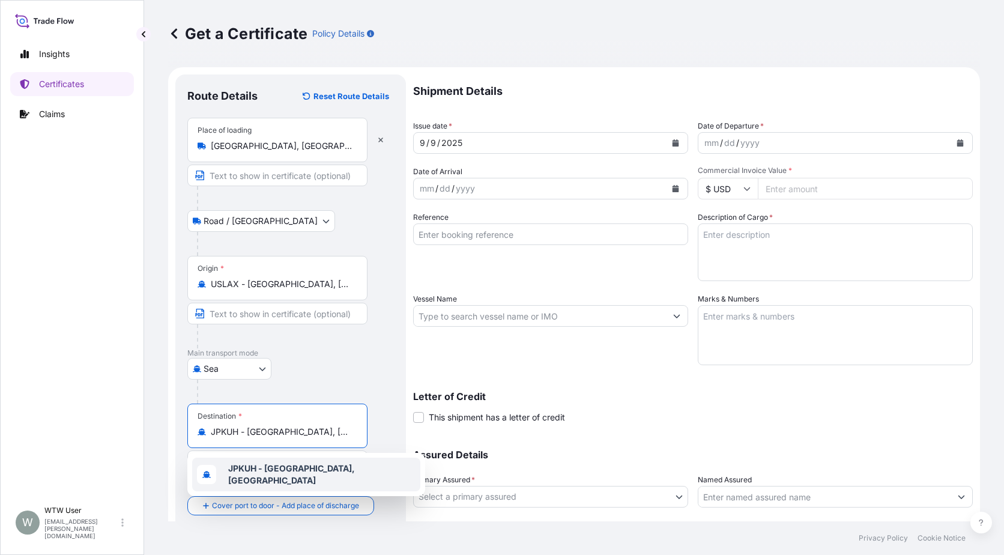
click at [295, 467] on b "JPKUH - [GEOGRAPHIC_DATA], [GEOGRAPHIC_DATA]" at bounding box center [291, 474] width 127 height 22
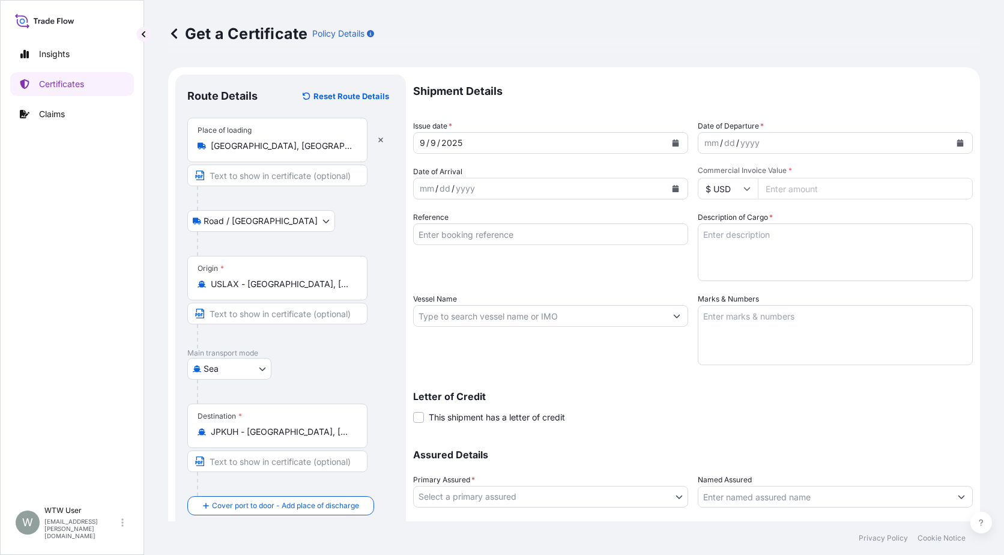
click at [673, 142] on icon "Calendar" at bounding box center [675, 142] width 7 height 7
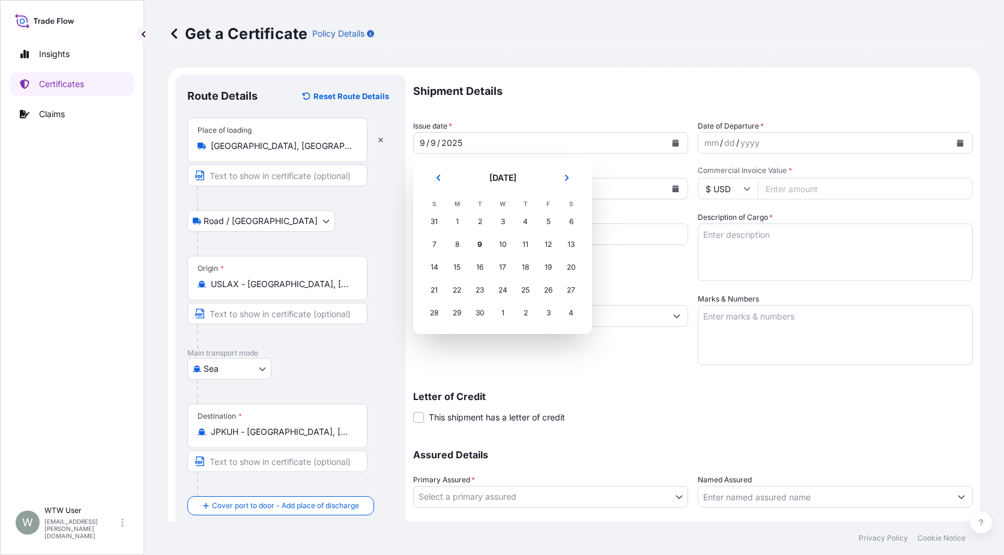
click at [444, 178] on button "Previous" at bounding box center [438, 177] width 26 height 19
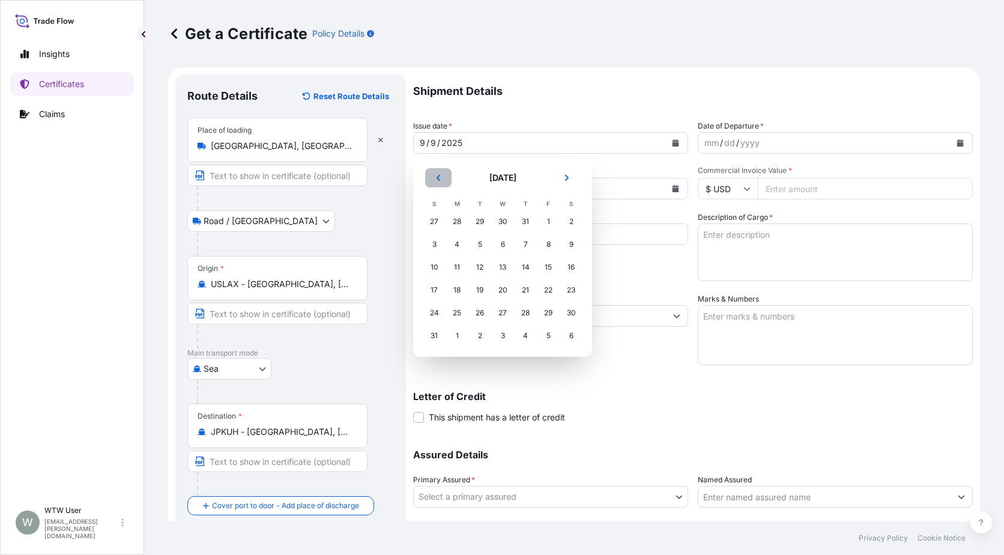
click at [444, 178] on button "Previous" at bounding box center [438, 177] width 26 height 19
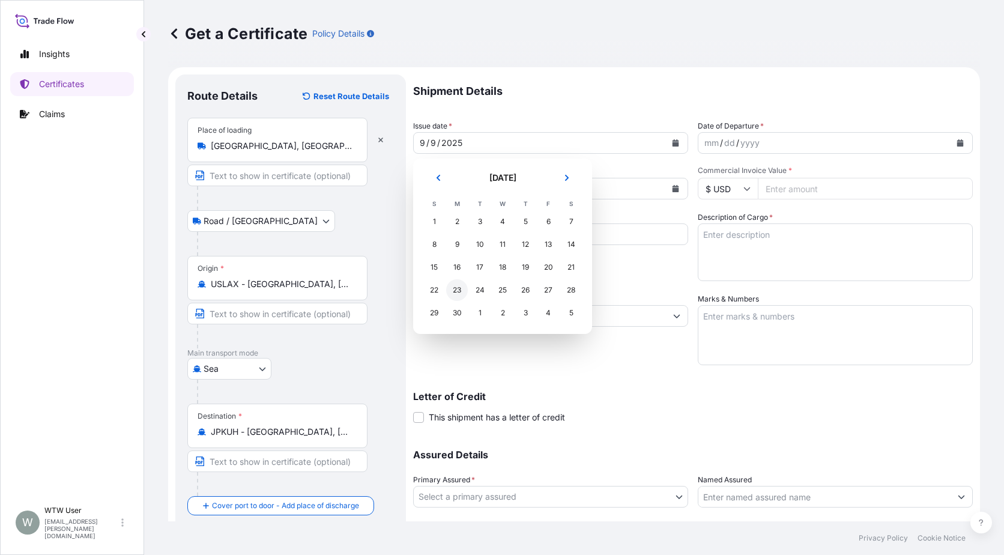
click at [455, 294] on div "23" at bounding box center [457, 290] width 22 height 22
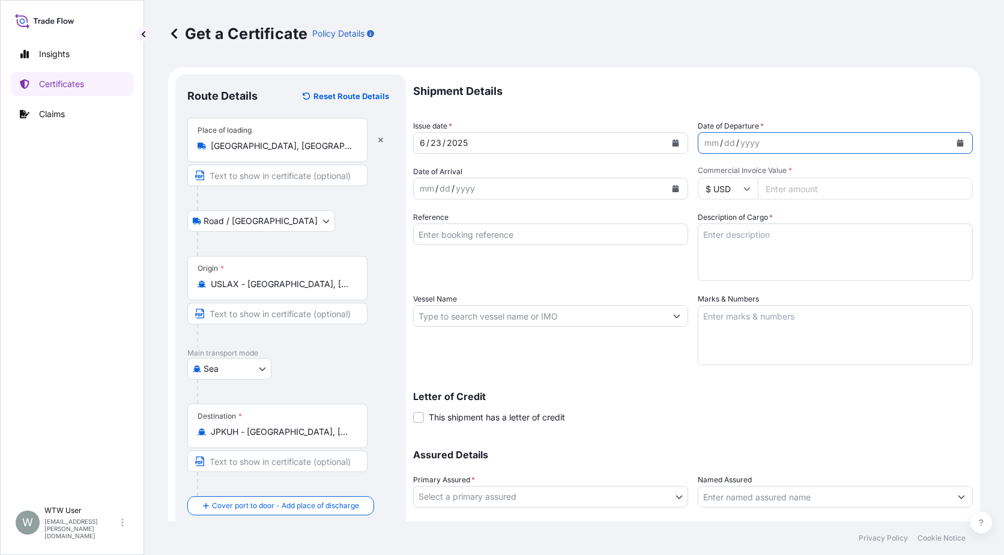
click at [957, 140] on icon "Calendar" at bounding box center [960, 142] width 7 height 7
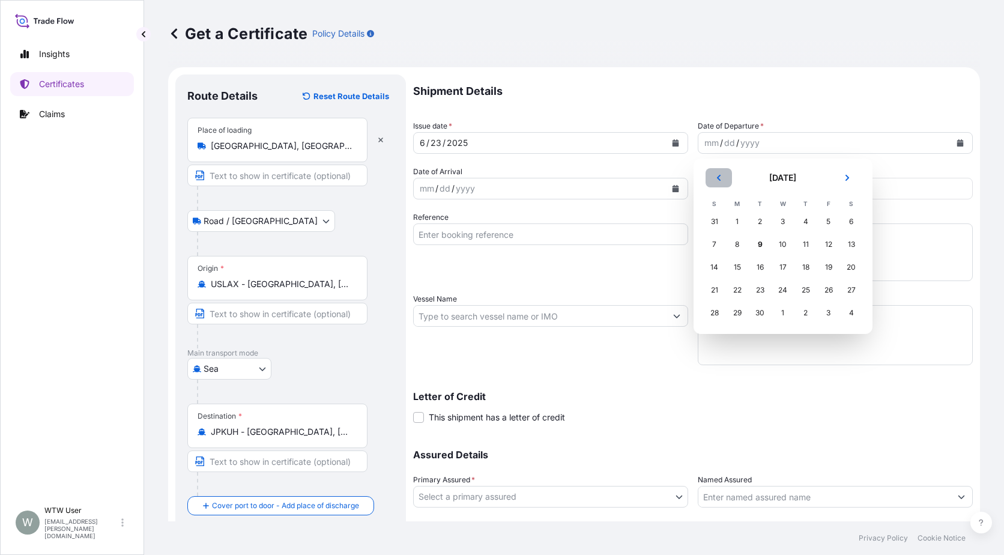
click at [721, 172] on button "Previous" at bounding box center [719, 177] width 26 height 19
click at [745, 287] on div "23" at bounding box center [738, 290] width 22 height 22
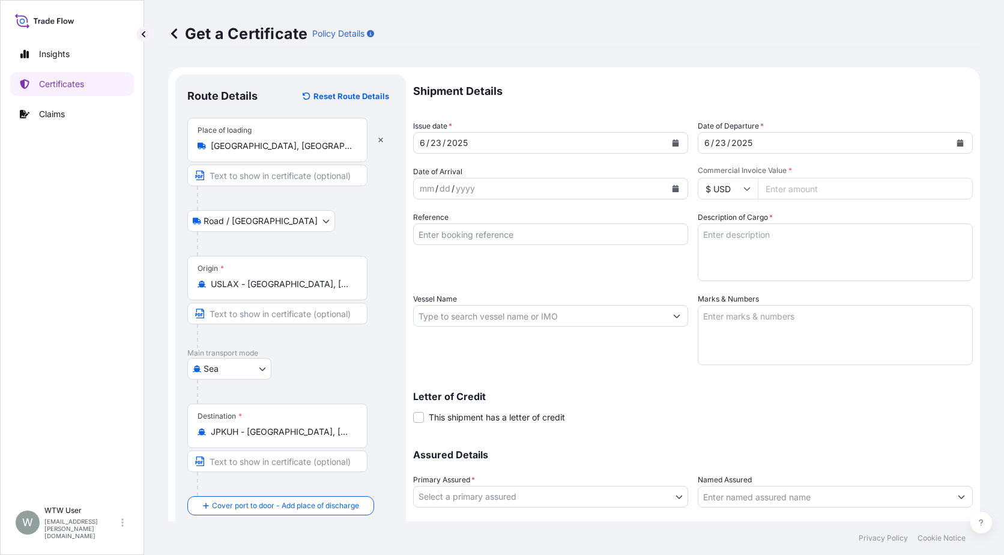
click at [673, 190] on icon "Calendar" at bounding box center [676, 188] width 7 height 7
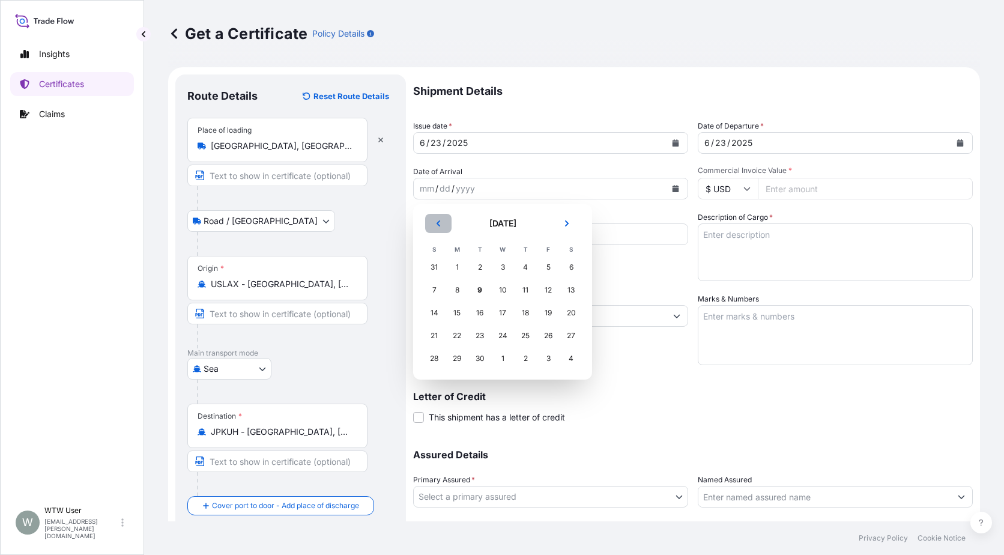
click at [440, 226] on icon "Previous" at bounding box center [438, 223] width 7 height 7
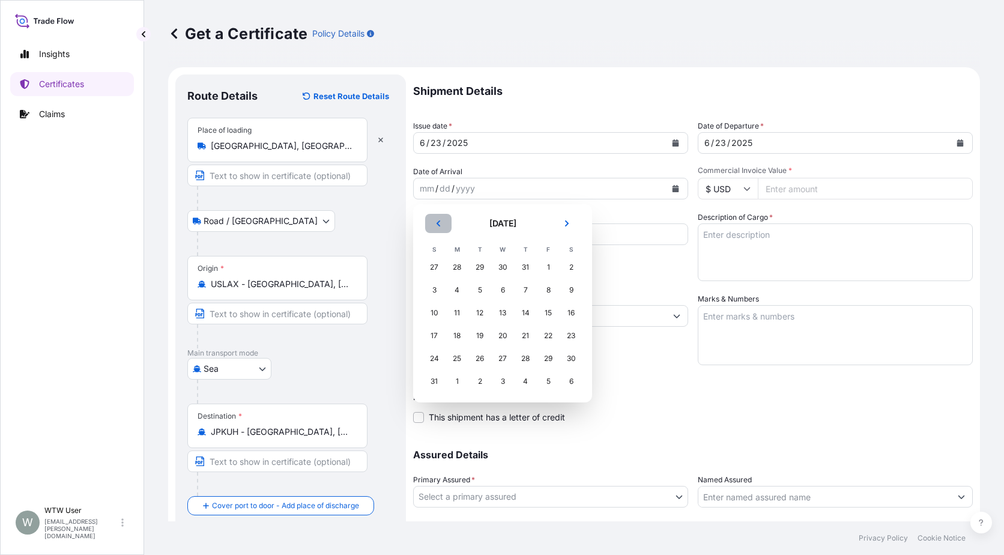
click at [440, 226] on icon "Previous" at bounding box center [438, 223] width 7 height 7
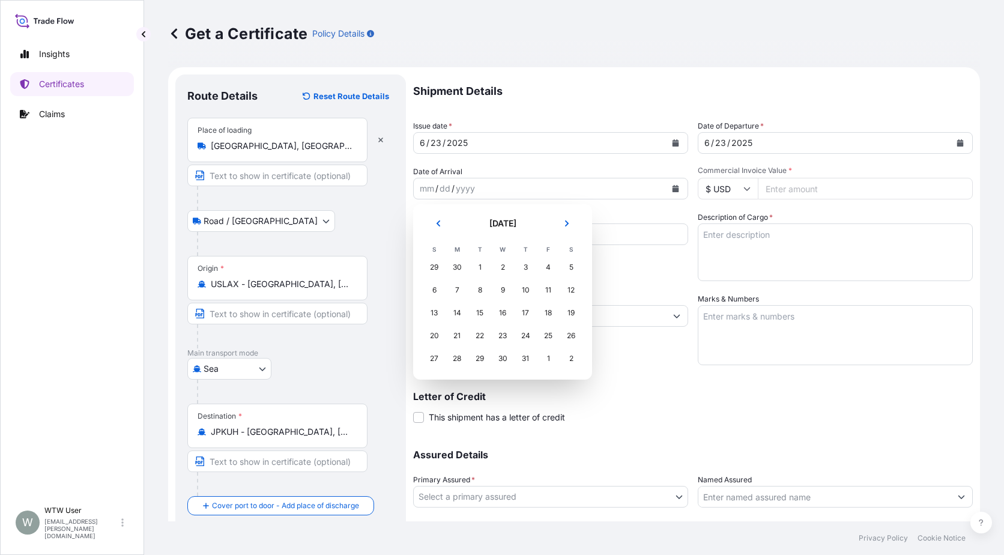
click at [583, 292] on section "[DATE] [DATE] S M T W T F S 29 30 1 2 3 4 5 6 7 8 9 10 11 12 13 14 15 16 17 18 …" at bounding box center [502, 291] width 179 height 175
click at [570, 290] on div "12" at bounding box center [571, 290] width 22 height 22
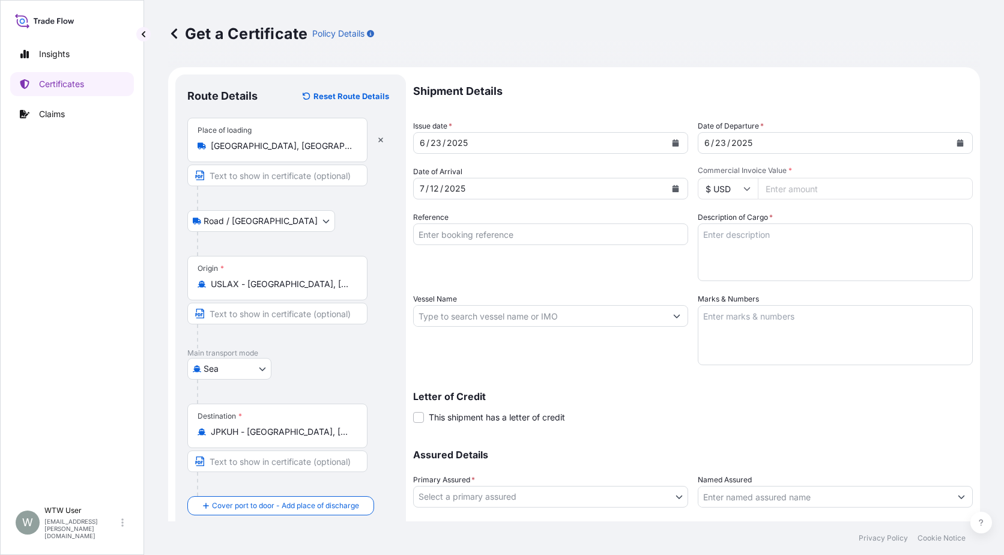
click at [792, 187] on input "Commercial Invoice Value *" at bounding box center [865, 189] width 215 height 22
paste input "77526.73"
type input "77526.73"
click at [492, 235] on input "Reference" at bounding box center [550, 234] width 275 height 22
paste input "SC436122 / TA-3475"
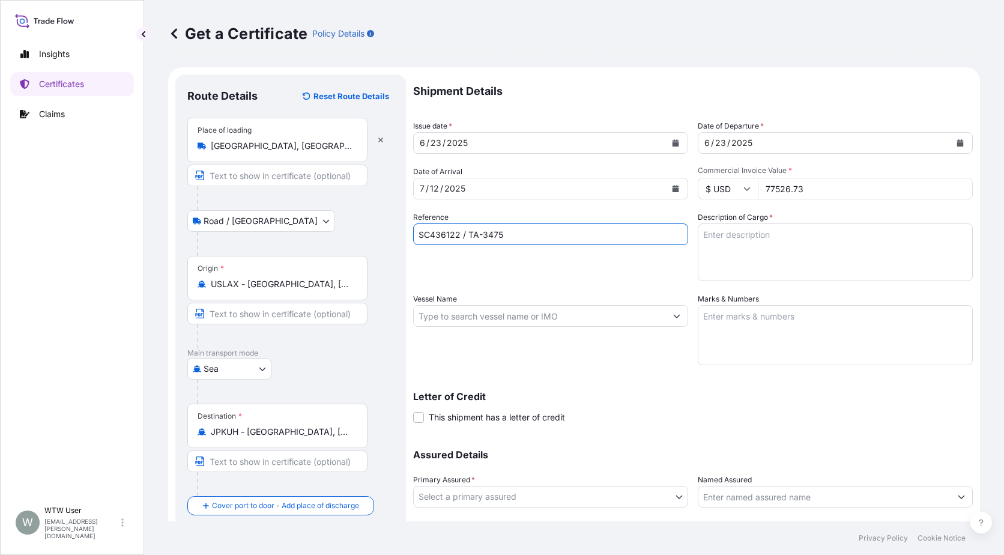
type input "SC436122 / TA-3475"
click at [726, 228] on textarea "Description of Cargo *" at bounding box center [835, 252] width 275 height 58
paste textarea "SOYPASS "2' (ANIMAL FEED) IN BULK"
type textarea "SOYPASS "2' (ANIMAL FEED) IN BULK"
click at [585, 310] on input "Vessel Name" at bounding box center [540, 316] width 252 height 22
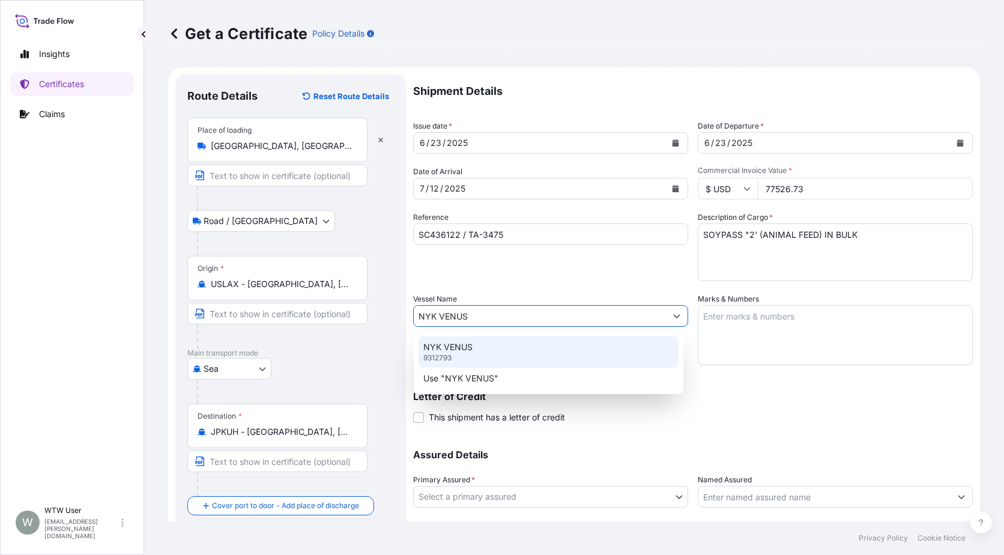
click at [518, 346] on div "NYK VENUS 9312793" at bounding box center [549, 351] width 260 height 31
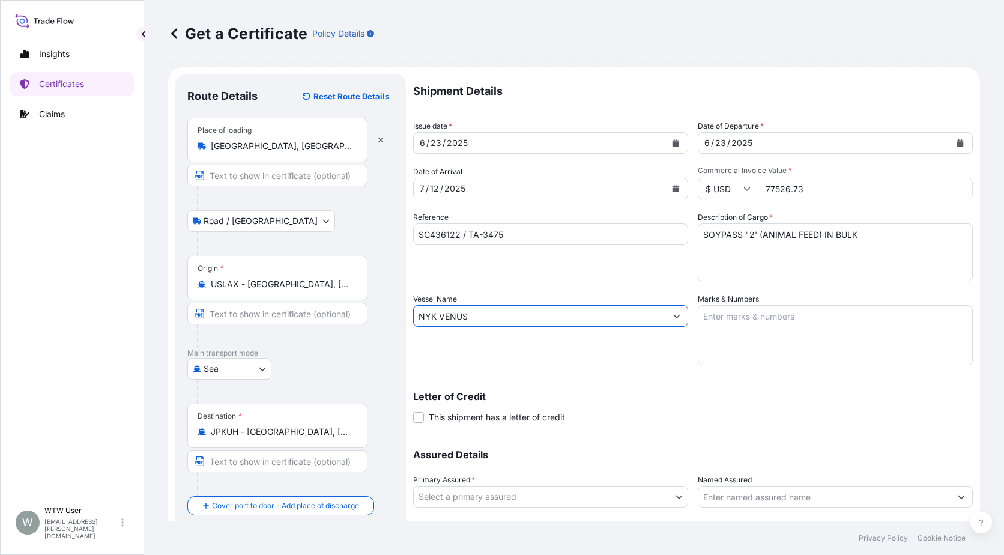
type input "NYK VENUS"
click at [726, 383] on div "Letter of Credit This shipment has a letter of credit Letter of credit * Letter…" at bounding box center [693, 400] width 560 height 46
click at [723, 352] on textarea "Marks & Numbers" at bounding box center [835, 335] width 275 height 60
paste textarea "INVOICE NO. 17277669"
type textarea "080W INVOICE NO. 17277669"
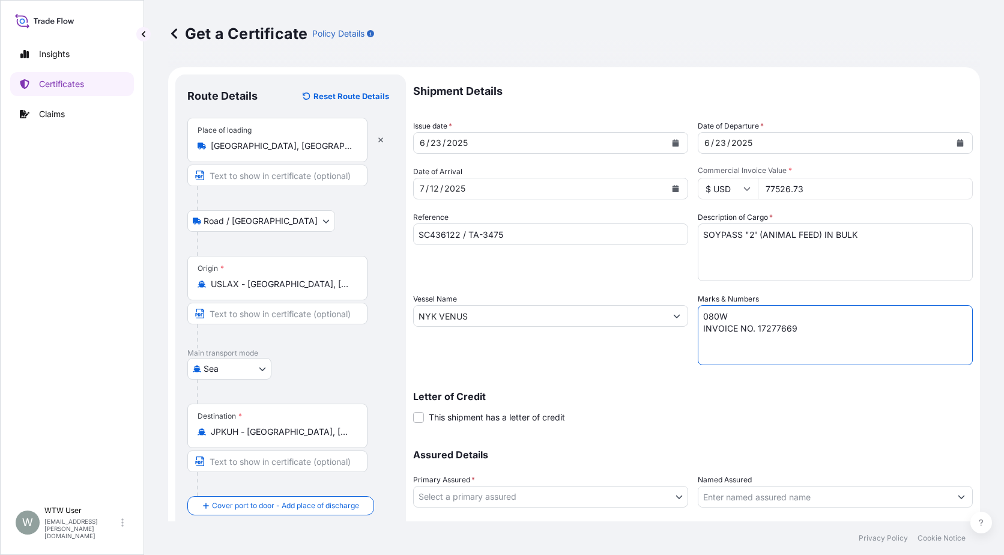
click at [769, 428] on div "Shipment Details Issue date * [DATE] Date of Departure * [DATE] Date of Arrival…" at bounding box center [693, 314] width 560 height 481
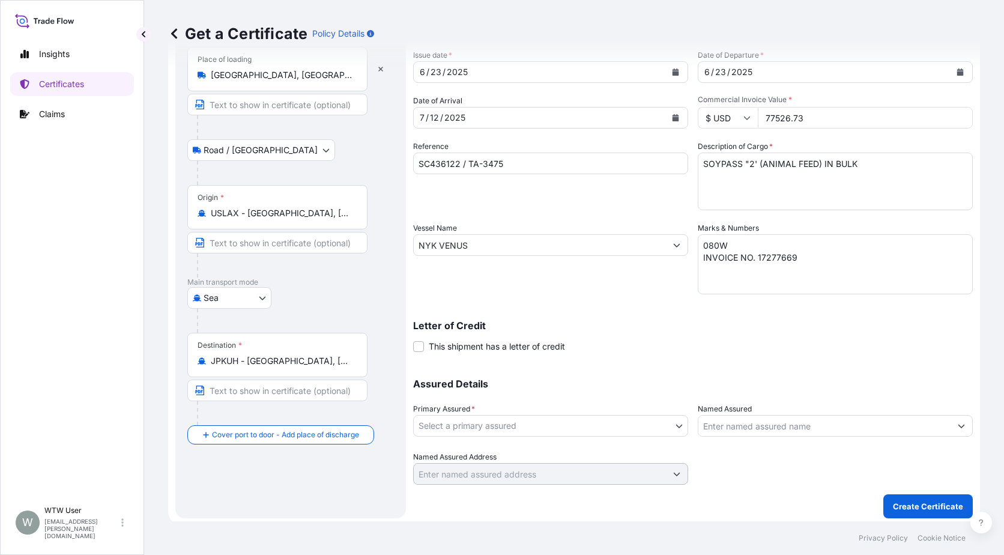
scroll to position [75, 0]
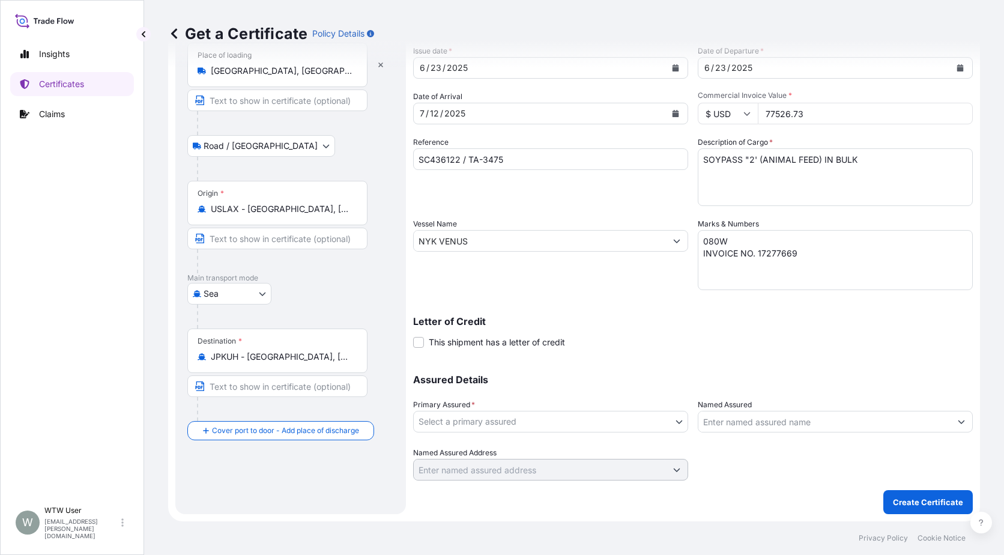
click at [567, 417] on body "Insights Certificates Claims W WTW User [EMAIL_ADDRESS][PERSON_NAME][DOMAIN_NAM…" at bounding box center [502, 277] width 1004 height 555
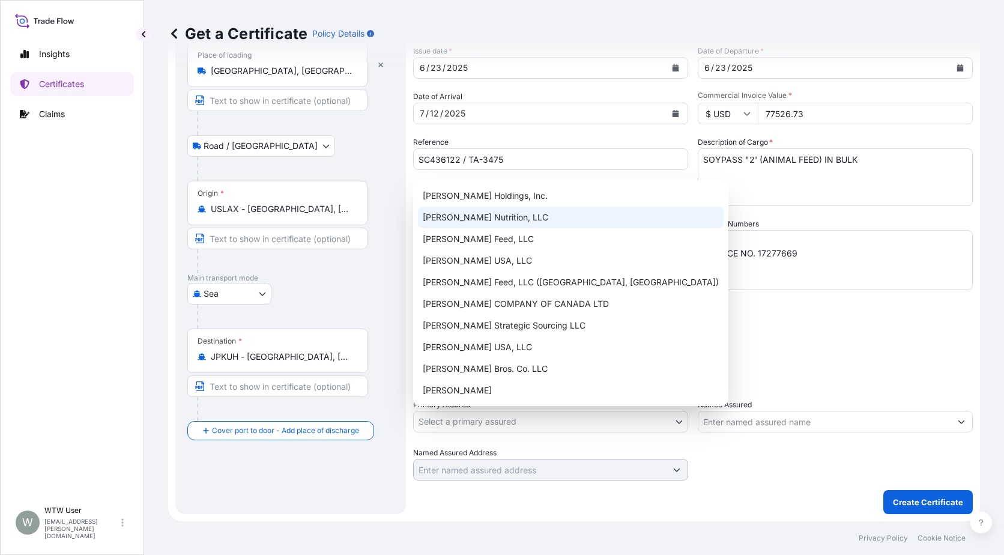
click at [516, 214] on div "[PERSON_NAME] Nutrition, LLC" at bounding box center [571, 218] width 306 height 22
select select "31733"
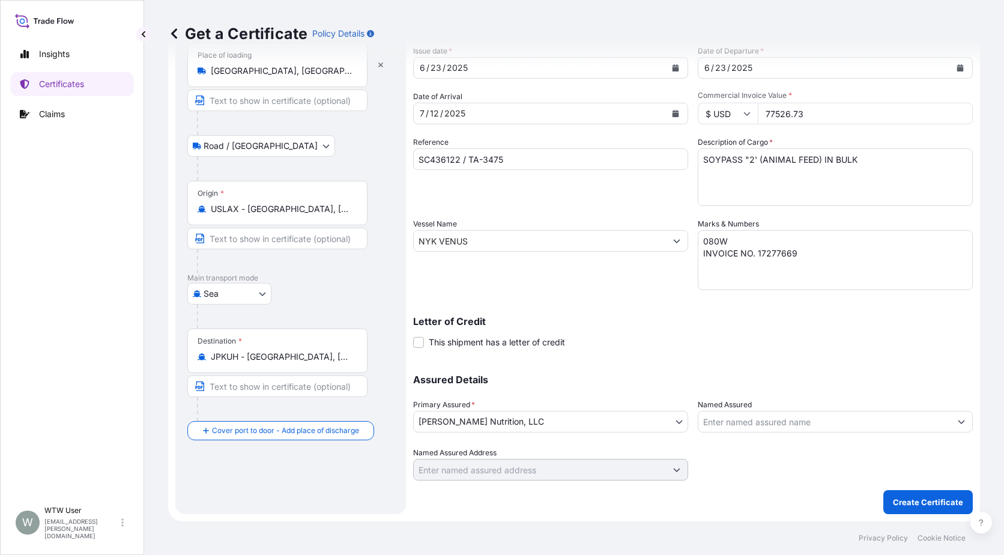
click at [664, 366] on div "Assured Details Primary Assured * [PERSON_NAME] Nutrition, LLC [PERSON_NAME] Ho…" at bounding box center [693, 420] width 560 height 120
click at [787, 396] on div "Assured Details Primary Assured * [PERSON_NAME] Nutrition, LLC [PERSON_NAME] Ho…" at bounding box center [693, 420] width 560 height 120
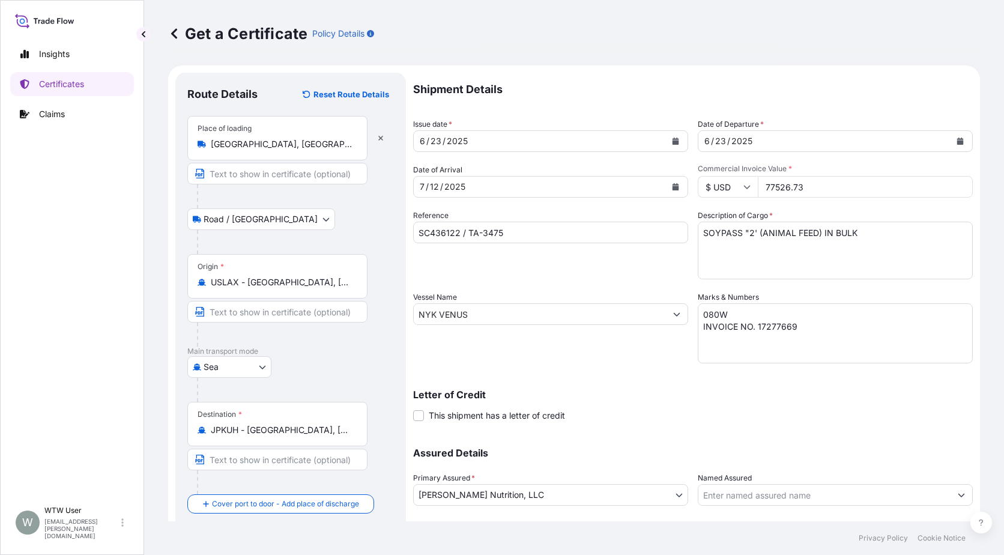
scroll to position [0, 0]
click at [773, 462] on div "Assured Details Primary Assured * [PERSON_NAME] Nutrition, LLC [PERSON_NAME] Ho…" at bounding box center [693, 495] width 560 height 120
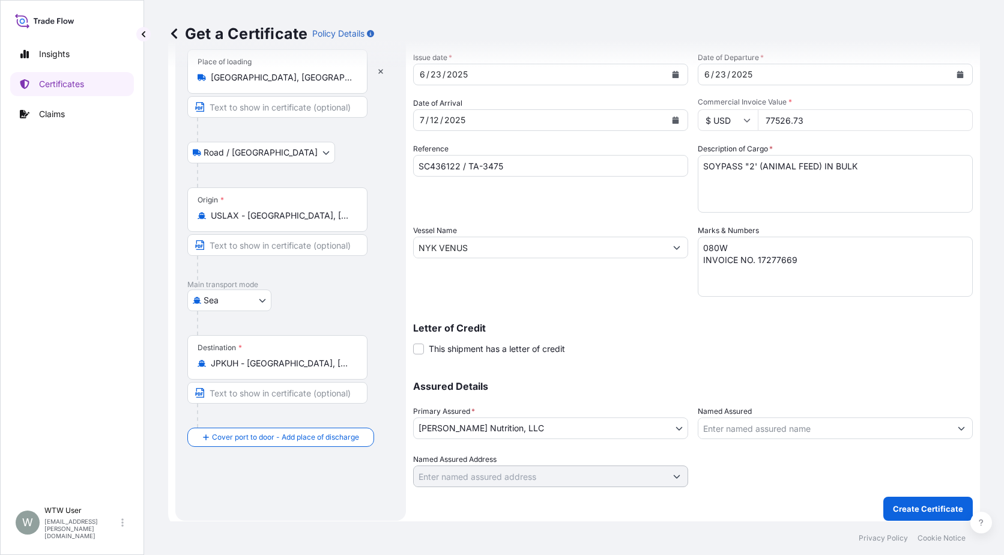
scroll to position [75, 0]
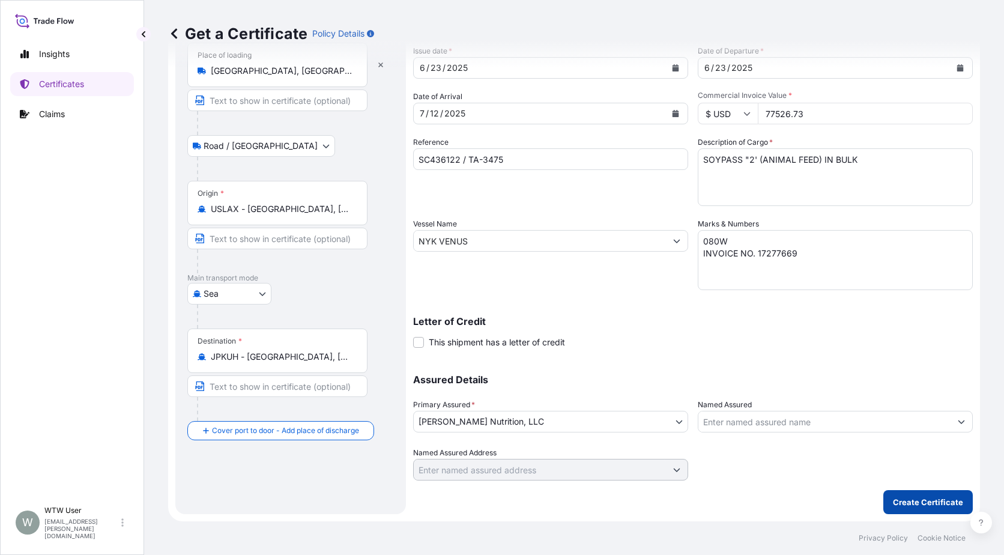
click at [935, 504] on p "Create Certificate" at bounding box center [928, 502] width 70 height 12
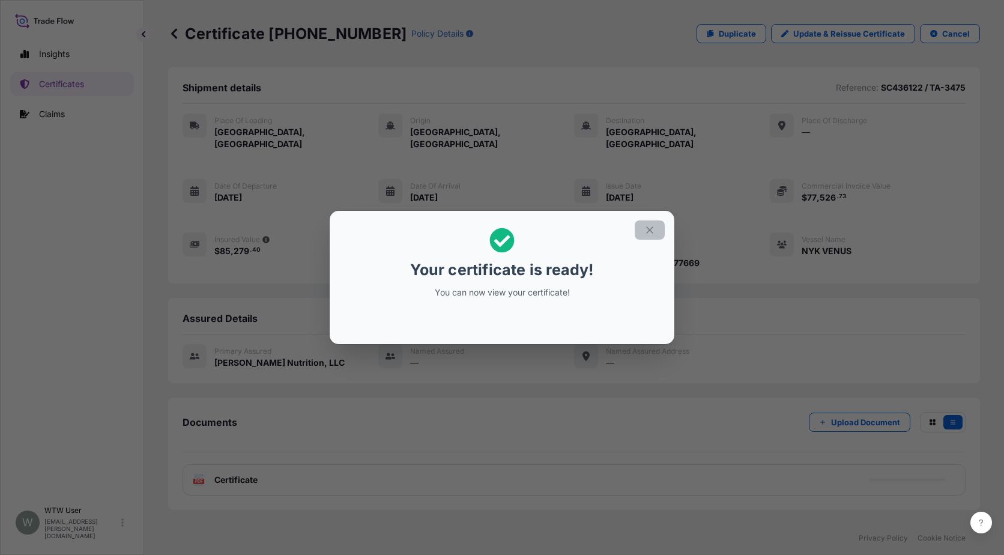
click at [650, 234] on icon "button" at bounding box center [649, 230] width 11 height 11
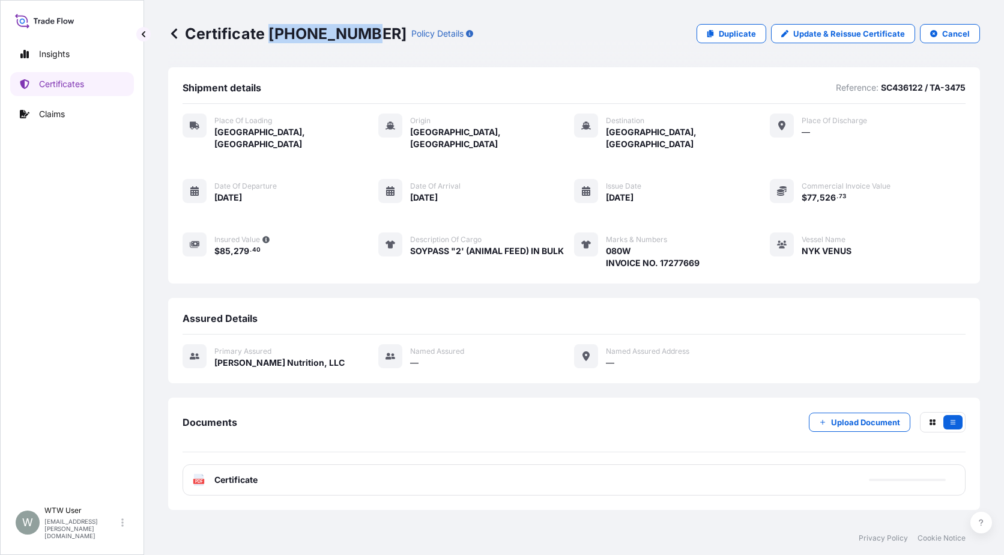
drag, startPoint x: 270, startPoint y: 32, endPoint x: 359, endPoint y: 36, distance: 88.9
click at [359, 36] on p "Certificate [PHONE_NUMBER]" at bounding box center [287, 33] width 238 height 19
copy p "[PHONE_NUMBER]"
click at [737, 312] on div "Assured Details" at bounding box center [574, 323] width 783 height 22
click at [89, 85] on link "Certificates" at bounding box center [72, 84] width 124 height 24
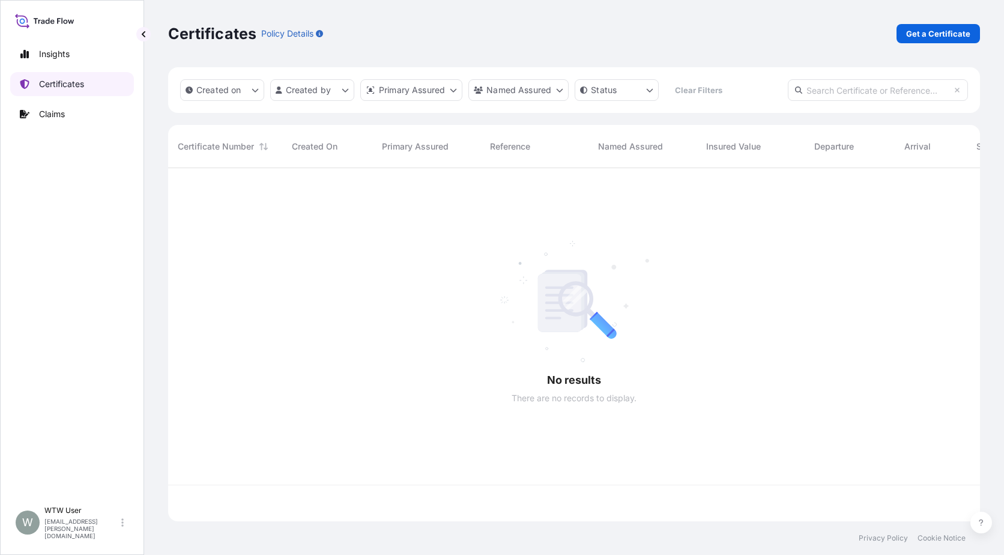
scroll to position [351, 803]
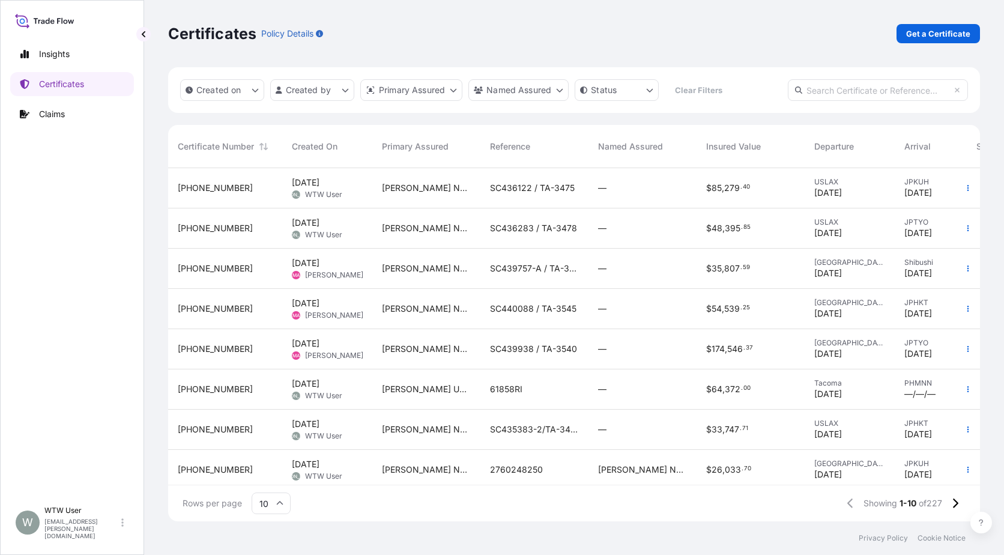
click at [861, 89] on input "text" at bounding box center [878, 90] width 180 height 22
paste input "[PHONE_NUMBER]"
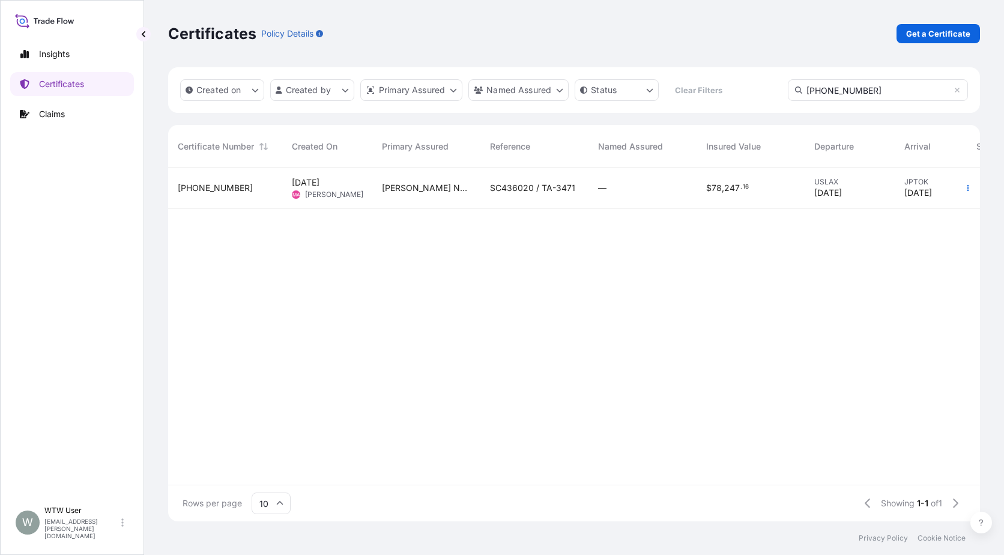
type input "[PHONE_NUMBER]"
click at [700, 198] on div "$ 78 , 247 . 16" at bounding box center [751, 188] width 108 height 40
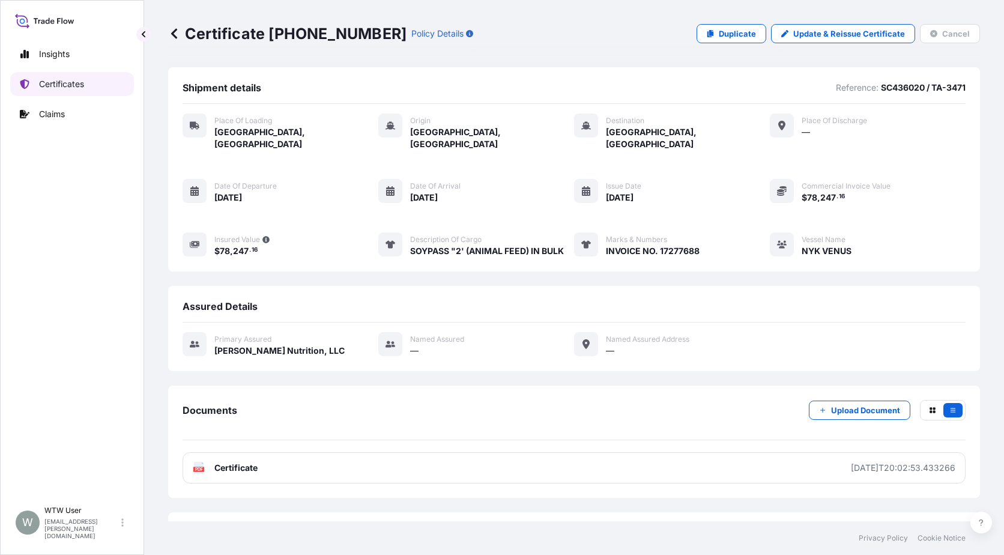
click at [100, 86] on link "Certificates" at bounding box center [72, 84] width 124 height 24
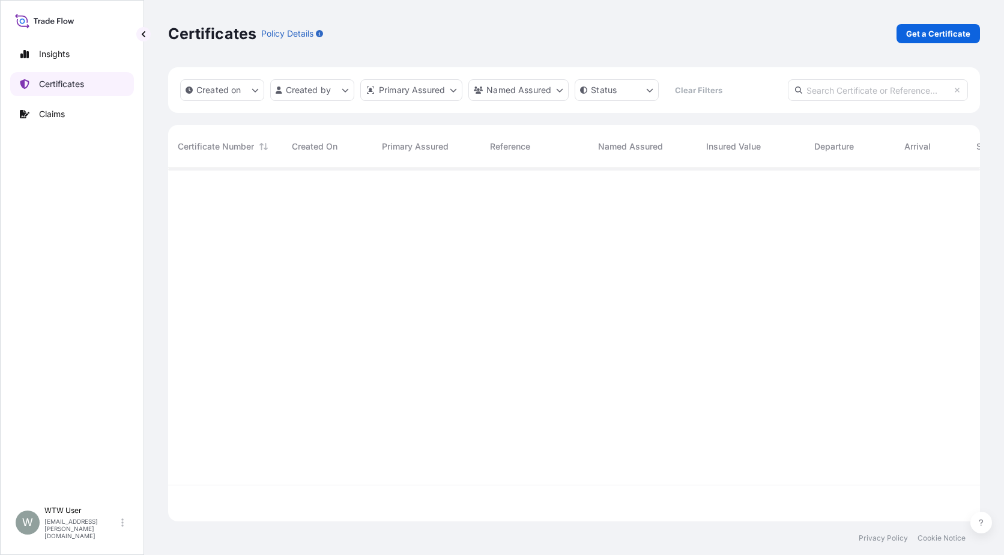
scroll to position [351, 803]
click at [865, 90] on input "text" at bounding box center [878, 90] width 180 height 22
paste input "[PHONE_NUMBER]"
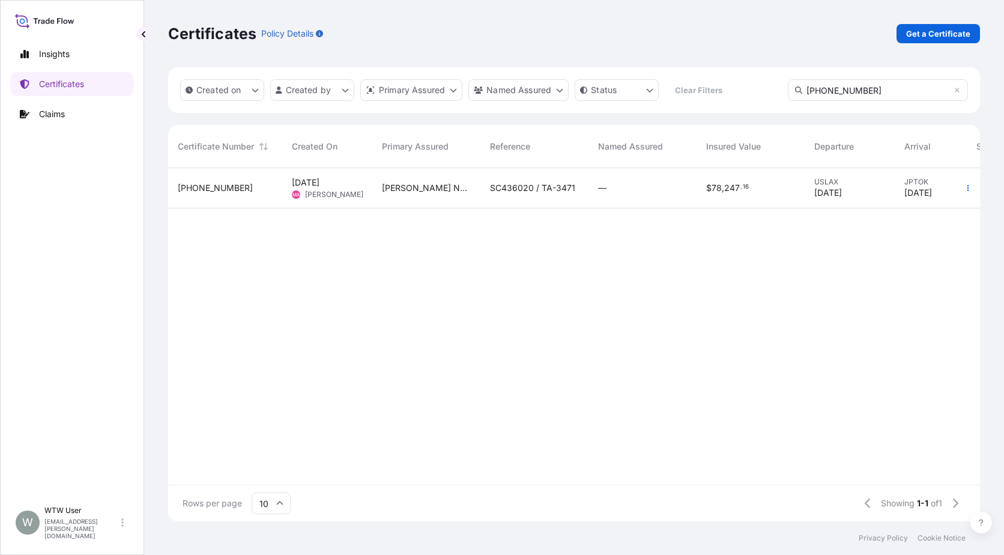
type input "[PHONE_NUMBER]"
click at [479, 190] on div "[PERSON_NAME] Nutrition, LLC" at bounding box center [426, 188] width 108 height 40
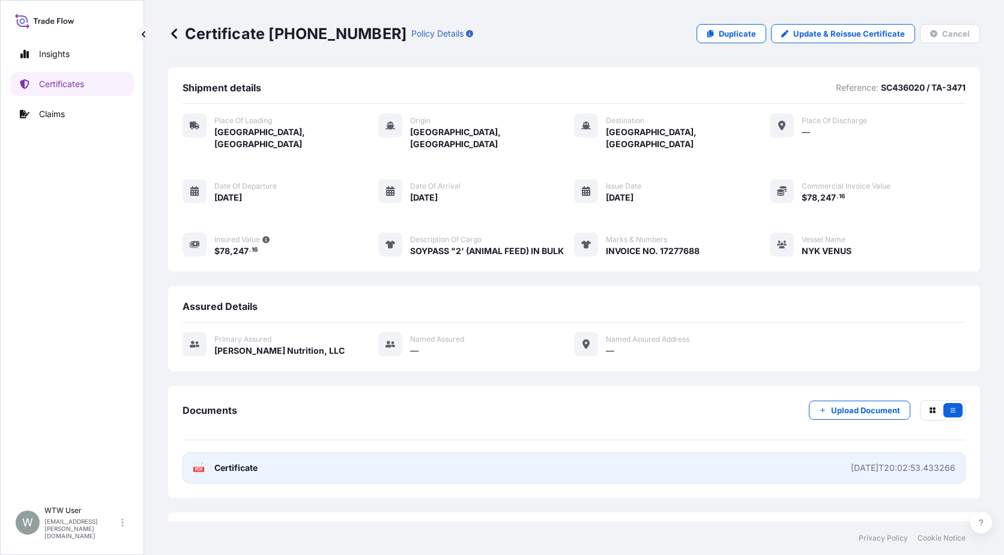
click at [261, 453] on link "PDF Certificate [DATE]T20:02:53.433266" at bounding box center [574, 467] width 783 height 31
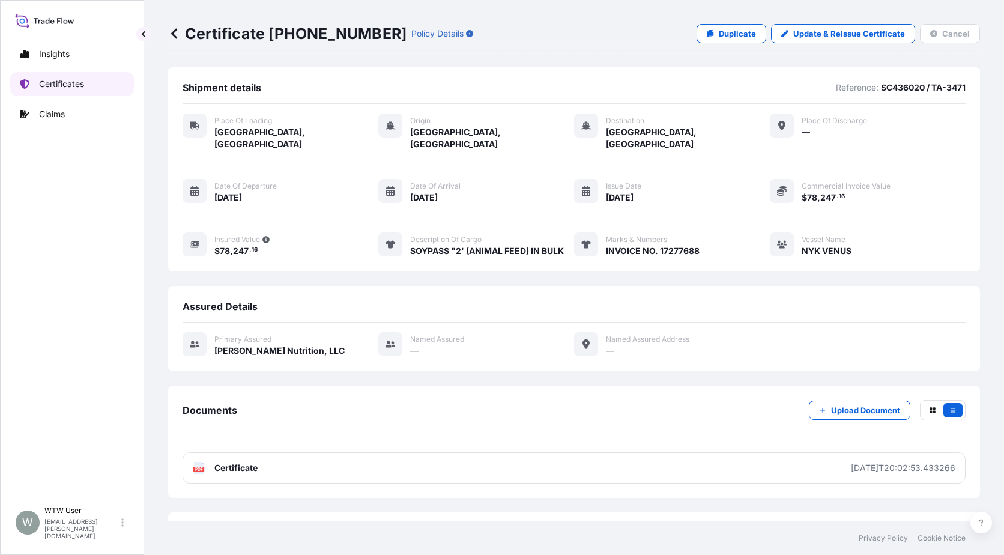
click at [79, 87] on p "Certificates" at bounding box center [61, 84] width 45 height 12
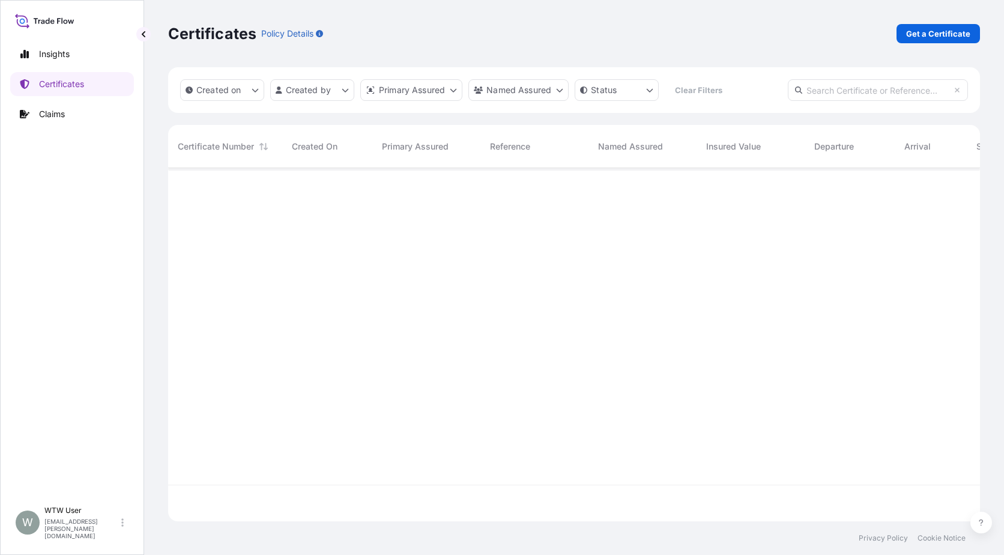
scroll to position [351, 803]
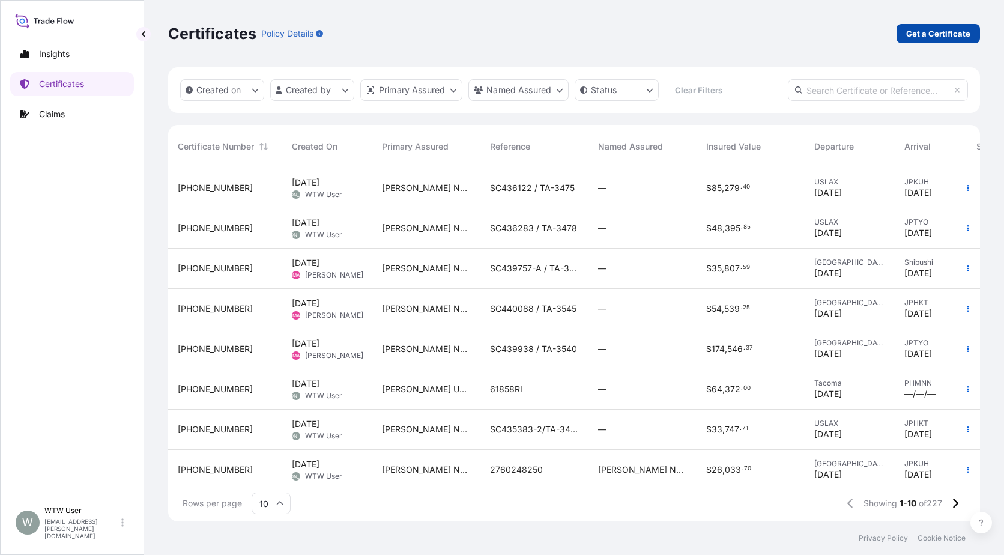
click at [934, 30] on p "Get a Certificate" at bounding box center [938, 34] width 64 height 12
select select "Sea"
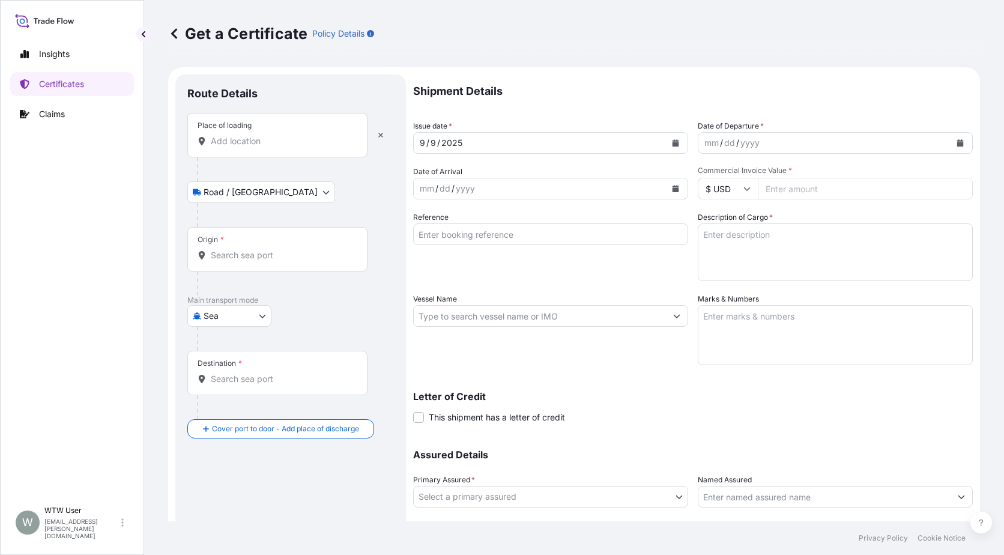
click at [248, 145] on input "Place of loading" at bounding box center [282, 141] width 142 height 12
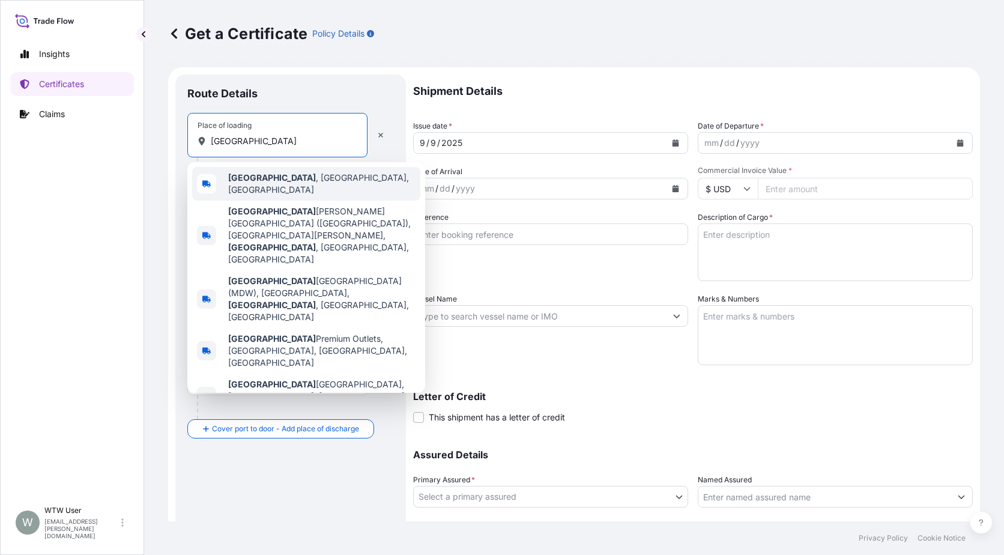
click at [255, 174] on div "[GEOGRAPHIC_DATA] , [GEOGRAPHIC_DATA], [GEOGRAPHIC_DATA]" at bounding box center [306, 184] width 228 height 34
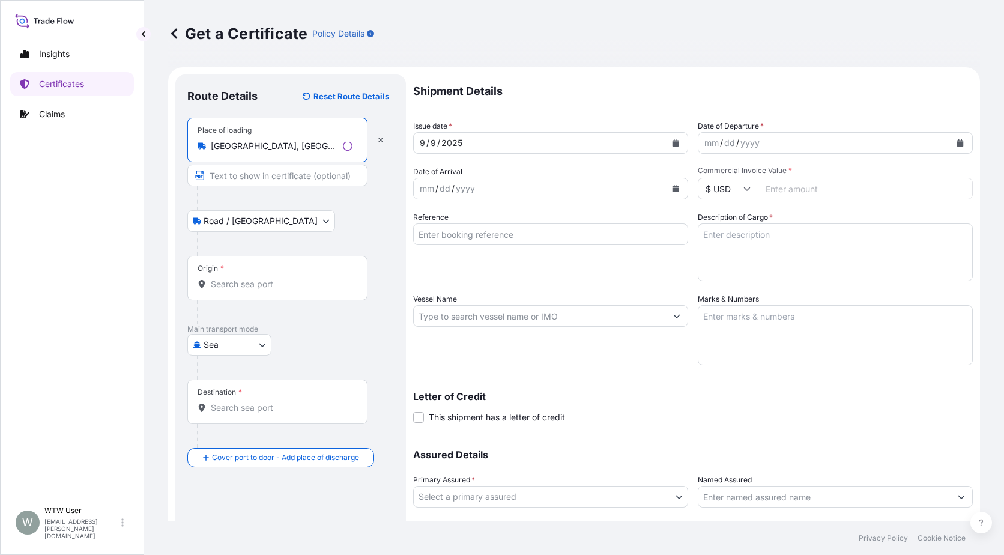
type input "[GEOGRAPHIC_DATA], [GEOGRAPHIC_DATA], [GEOGRAPHIC_DATA]"
click at [277, 285] on input "Origin *" at bounding box center [282, 284] width 142 height 12
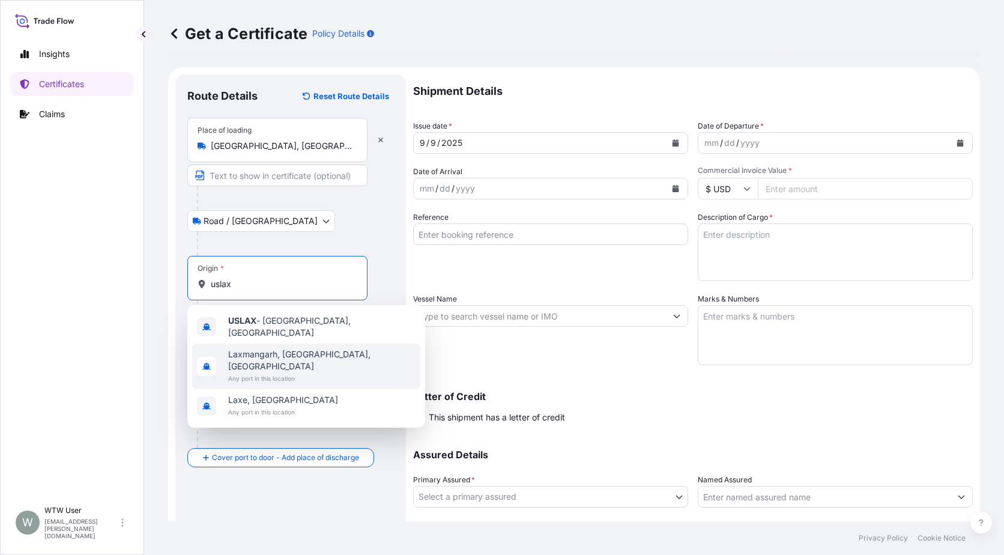
click at [277, 330] on div "USLAX - [GEOGRAPHIC_DATA], [GEOGRAPHIC_DATA]" at bounding box center [306, 327] width 228 height 34
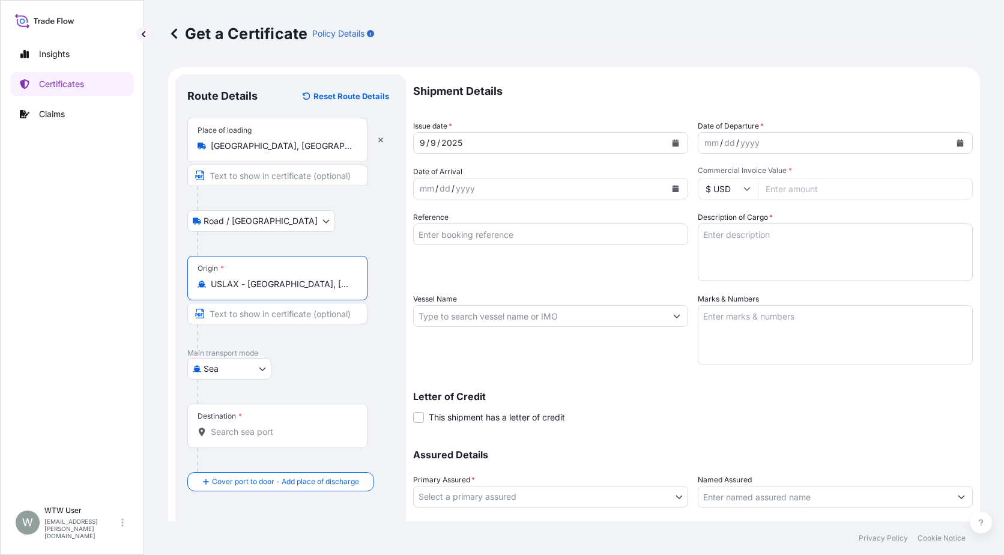
type input "USLAX - [GEOGRAPHIC_DATA], [GEOGRAPHIC_DATA]"
click at [257, 443] on div "Destination *" at bounding box center [277, 426] width 180 height 44
click at [257, 438] on input "Destination *" at bounding box center [282, 432] width 142 height 12
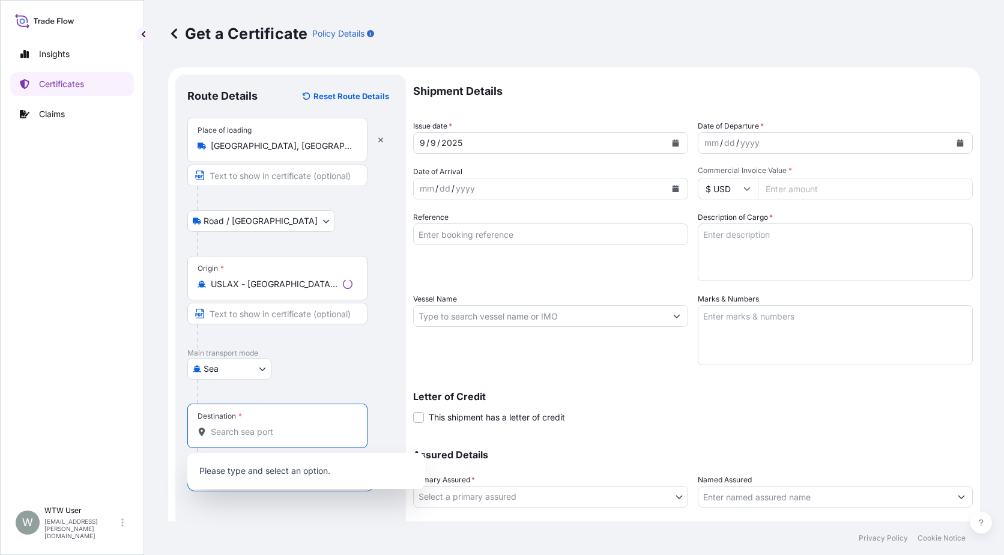
type input "t"
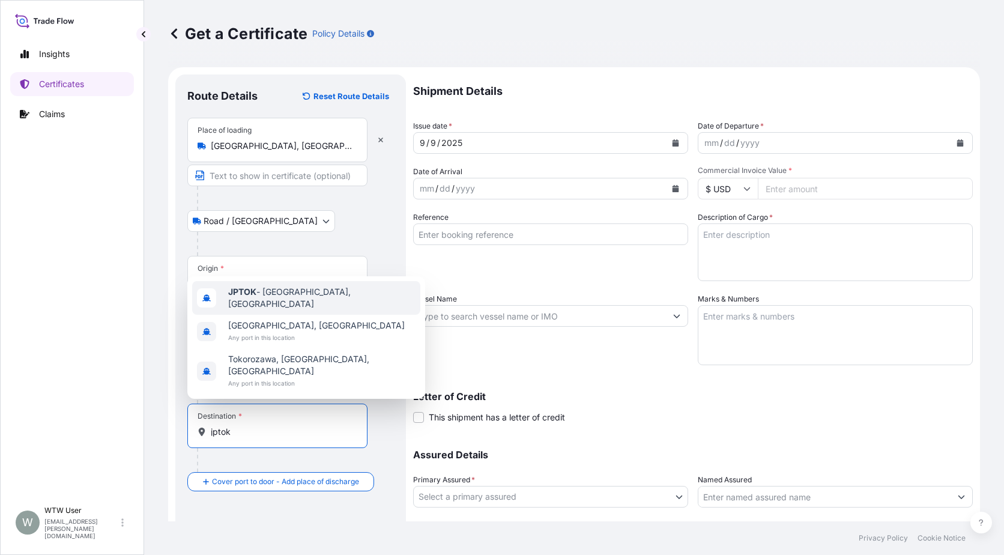
click at [316, 310] on span "JPTOK - [GEOGRAPHIC_DATA], [GEOGRAPHIC_DATA]" at bounding box center [321, 298] width 187 height 24
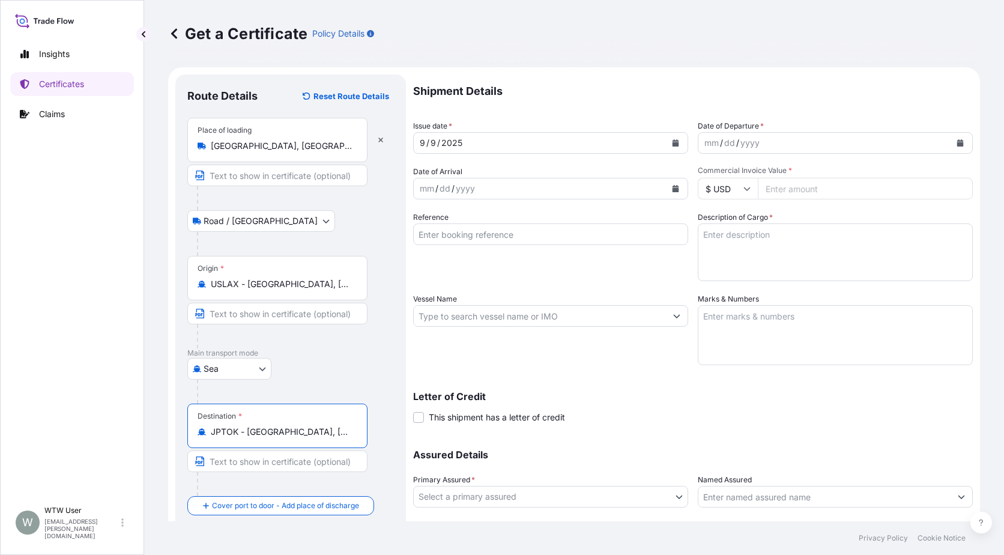
type input "JPTOK - [GEOGRAPHIC_DATA], [GEOGRAPHIC_DATA]"
click at [385, 393] on div at bounding box center [295, 392] width 197 height 24
click at [673, 144] on icon "Calendar" at bounding box center [676, 142] width 7 height 7
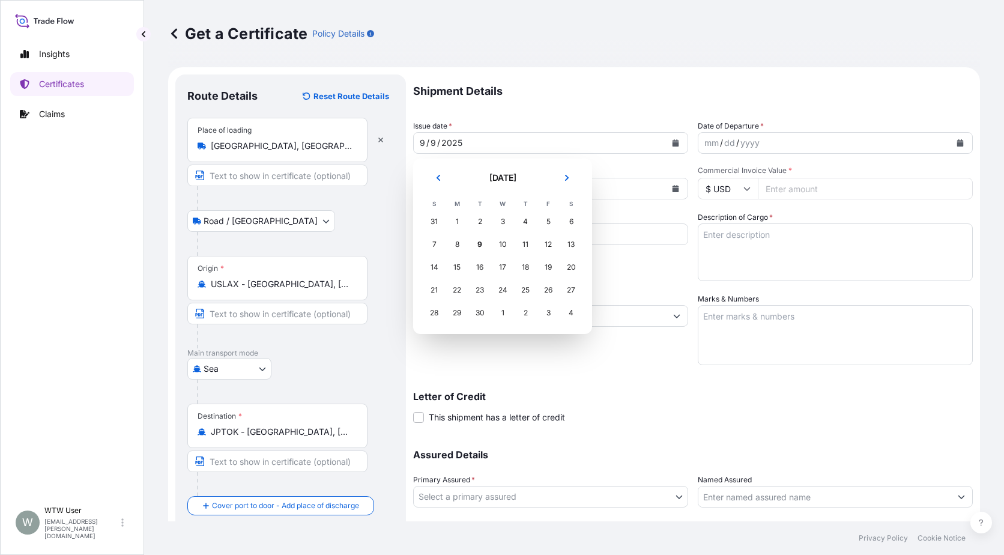
click at [453, 179] on header "[DATE]" at bounding box center [503, 182] width 160 height 29
click at [450, 178] on button "Previous" at bounding box center [438, 177] width 26 height 19
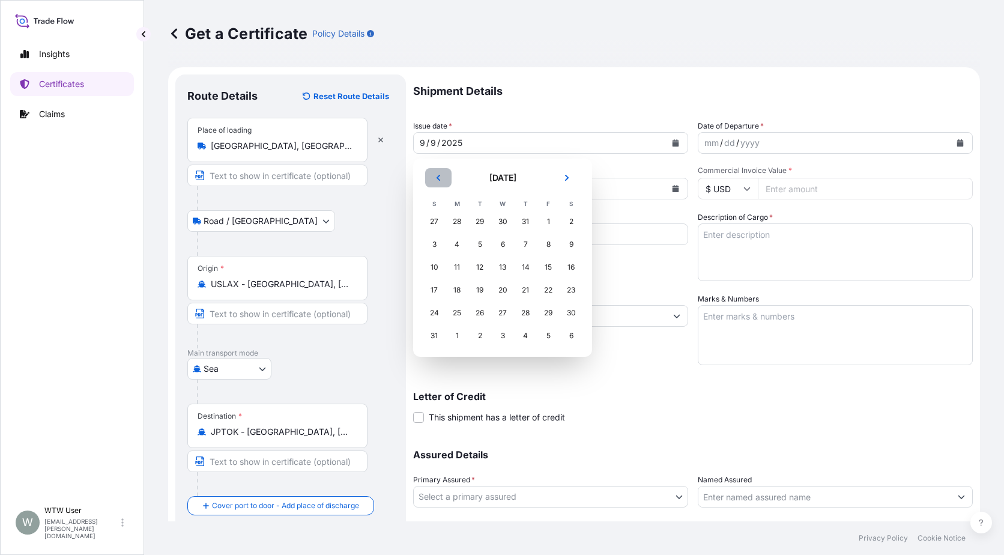
click at [449, 178] on button "Previous" at bounding box center [438, 177] width 26 height 19
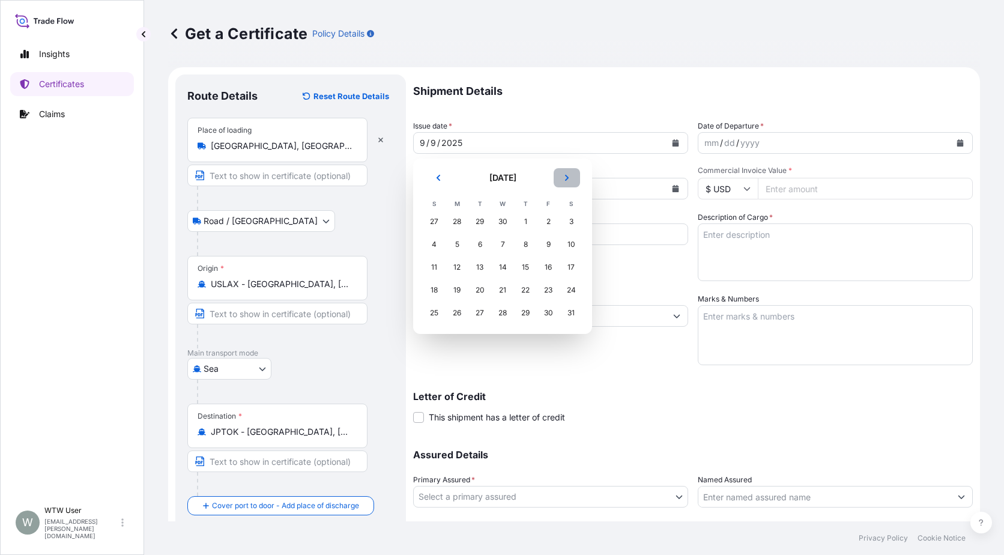
click at [573, 170] on button "Next" at bounding box center [567, 177] width 26 height 19
click at [449, 289] on div "23" at bounding box center [457, 290] width 22 height 22
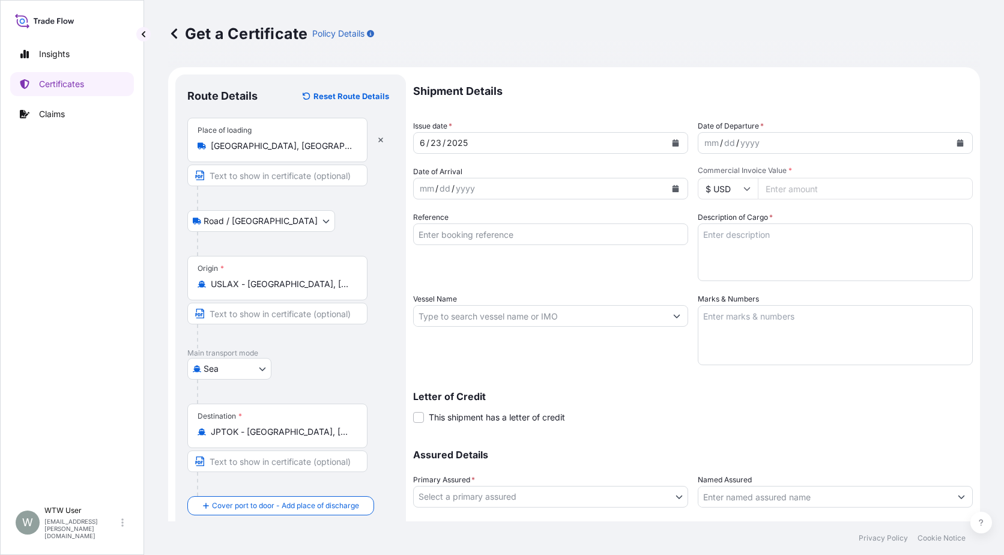
click at [951, 142] on button "Calendar" at bounding box center [960, 142] width 19 height 19
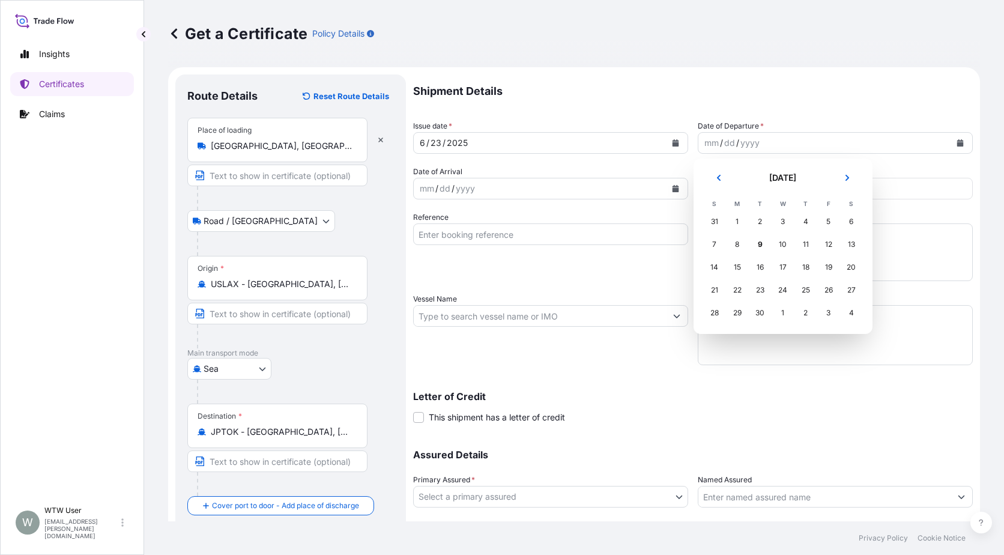
click at [724, 184] on button "Previous" at bounding box center [719, 177] width 26 height 19
click at [731, 293] on div "23" at bounding box center [738, 290] width 22 height 22
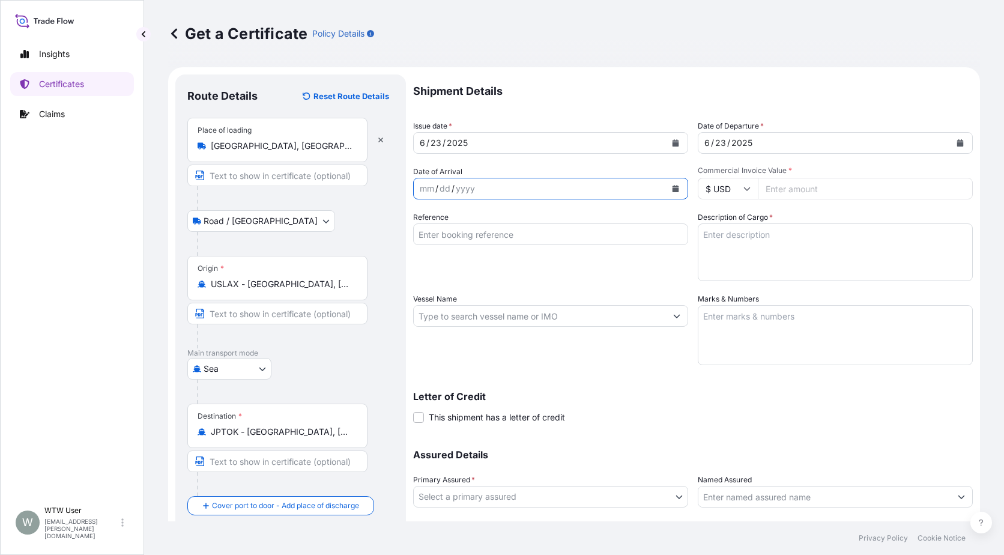
click at [676, 186] on button "Calendar" at bounding box center [675, 188] width 19 height 19
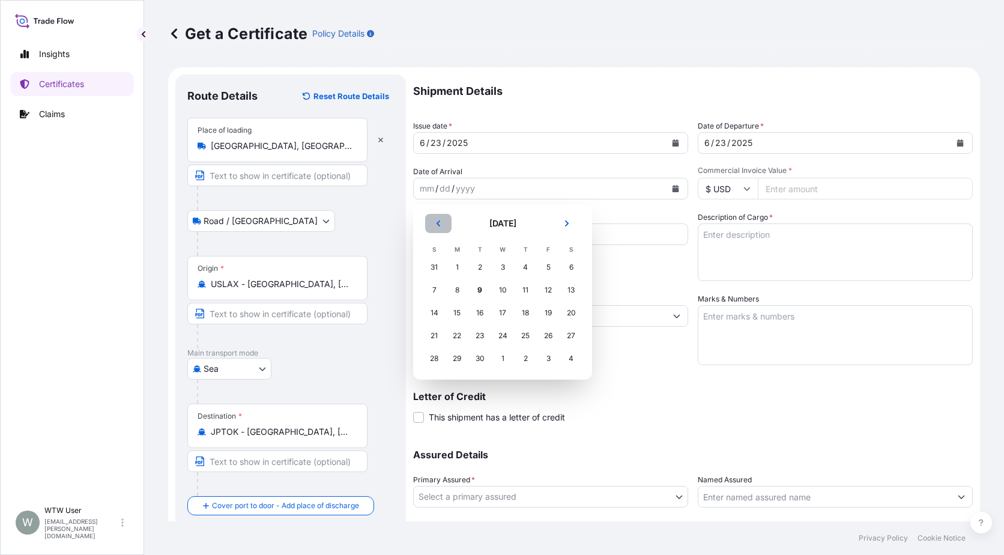
click at [446, 223] on button "Previous" at bounding box center [438, 223] width 26 height 19
click at [568, 222] on icon "Next" at bounding box center [566, 223] width 7 height 7
click at [546, 291] on div "11" at bounding box center [548, 290] width 22 height 22
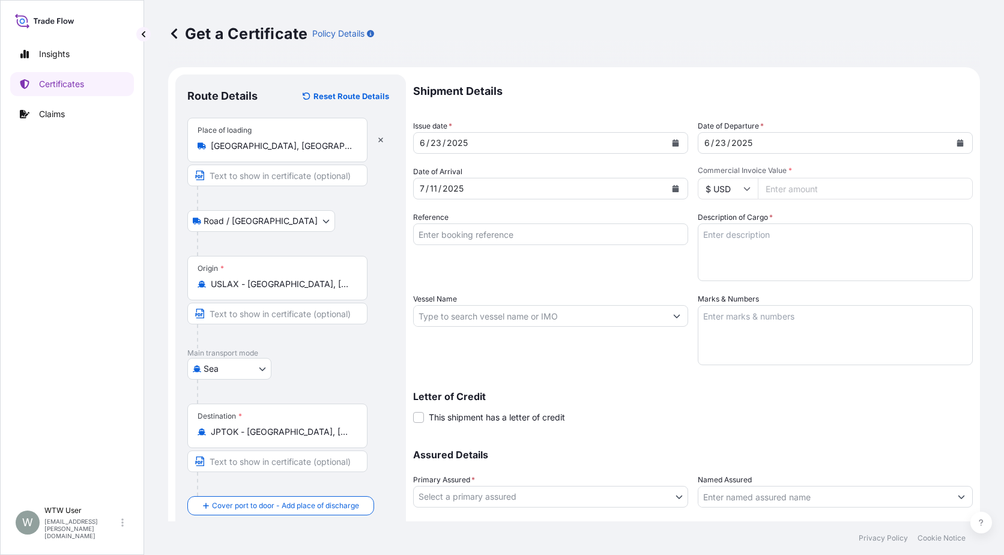
click at [800, 187] on input "Commercial Invoice Value *" at bounding box center [865, 189] width 215 height 22
paste input "78247.16"
type input "78247.16"
click at [537, 237] on input "Reference" at bounding box center [550, 234] width 275 height 22
paste input "SC436020 / TA-3471"
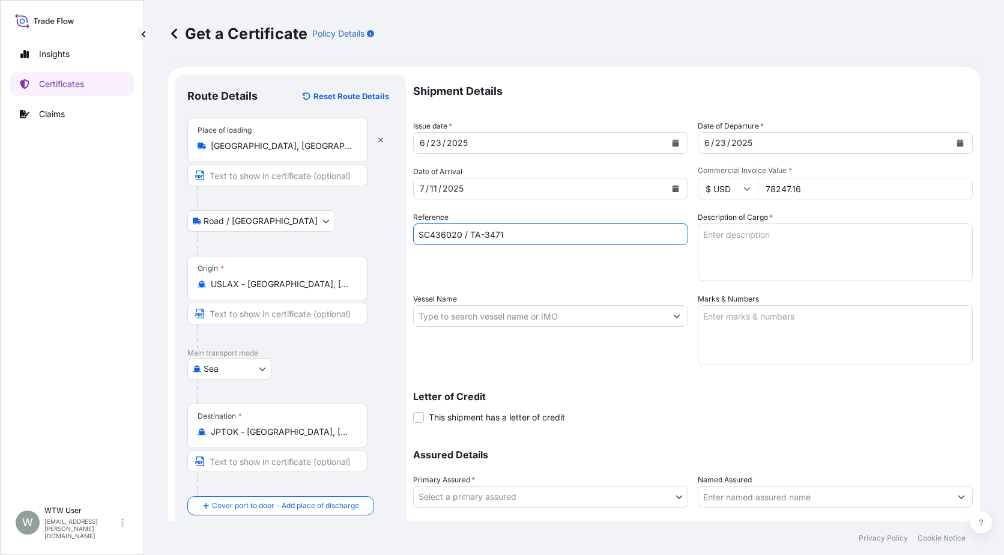
type input "SC436020 / TA-3471"
click at [806, 231] on textarea "Description of Cargo *" at bounding box center [835, 252] width 275 height 58
paste textarea "SOYPASS "2' (ANIMAL FEED) IN BULK"
type textarea "SOYPASS "2' (ANIMAL FEED) IN BULK"
click at [475, 312] on input "Vessel Name" at bounding box center [540, 316] width 252 height 22
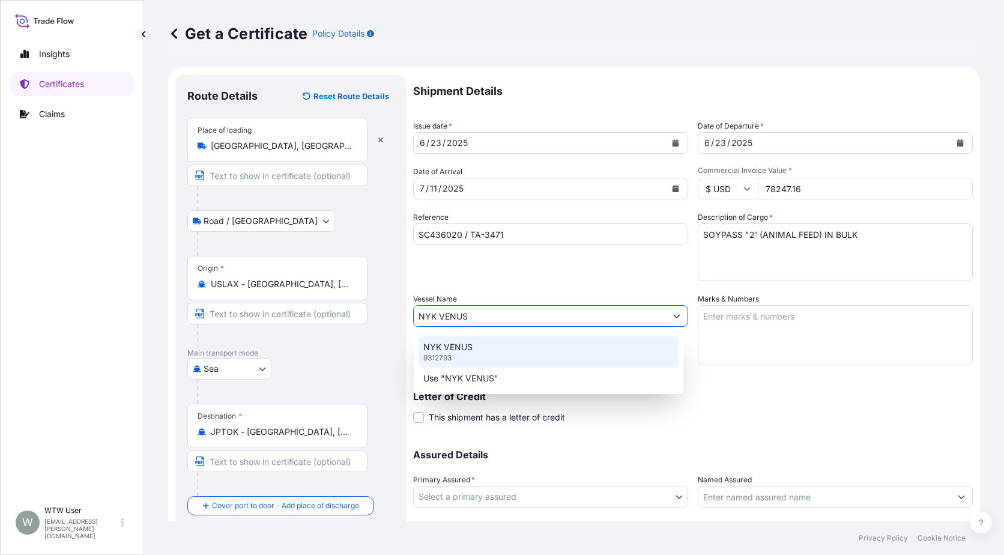
click at [480, 356] on div "NYK VENUS 9312793" at bounding box center [549, 351] width 260 height 31
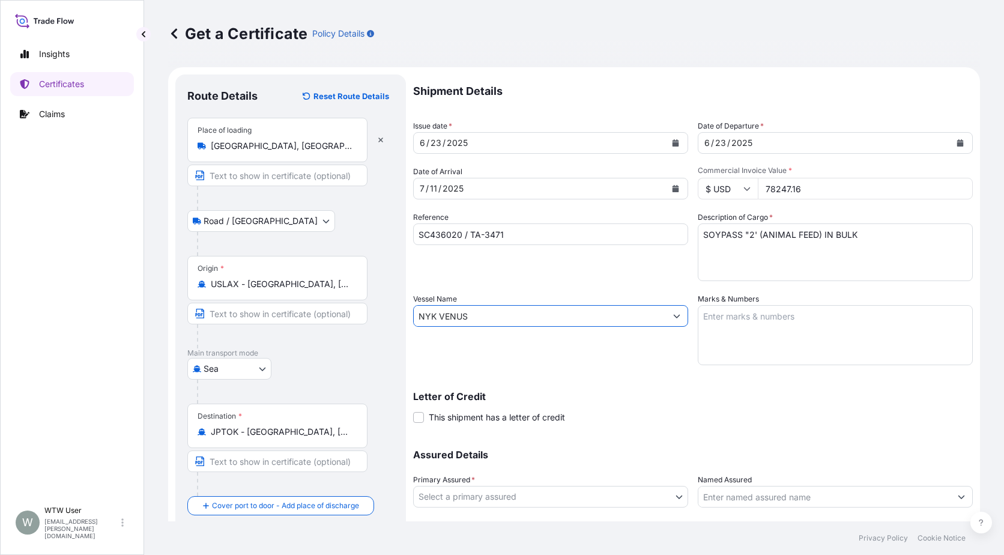
type input "NYK VENUS"
click at [889, 327] on textarea "Marks & Numbers" at bounding box center [835, 335] width 275 height 60
paste textarea "INVOICE NO. 17277688"
type textarea "INVOICE NO. 17277688"
click at [675, 384] on div "Letter of Credit This shipment has a letter of credit Letter of credit * Letter…" at bounding box center [693, 400] width 560 height 46
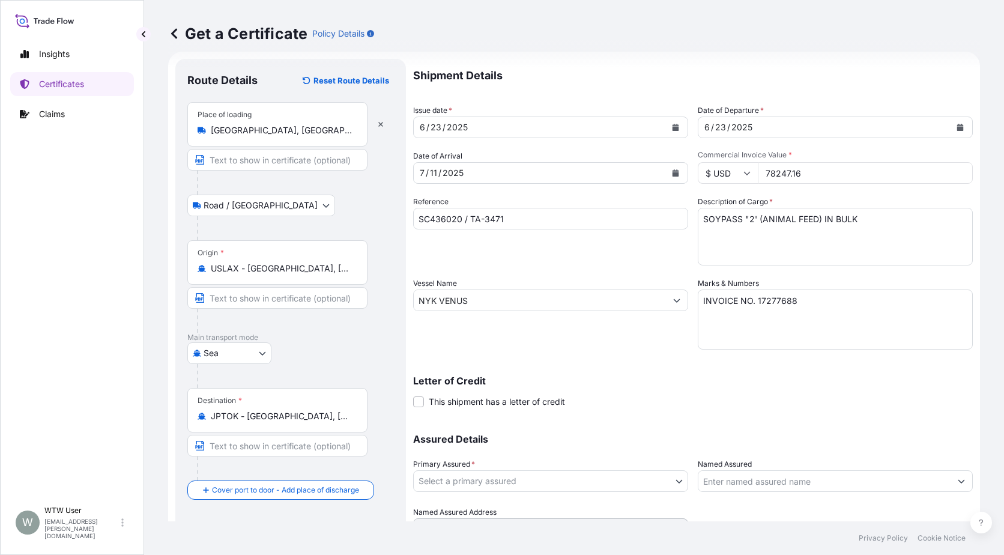
scroll to position [60, 0]
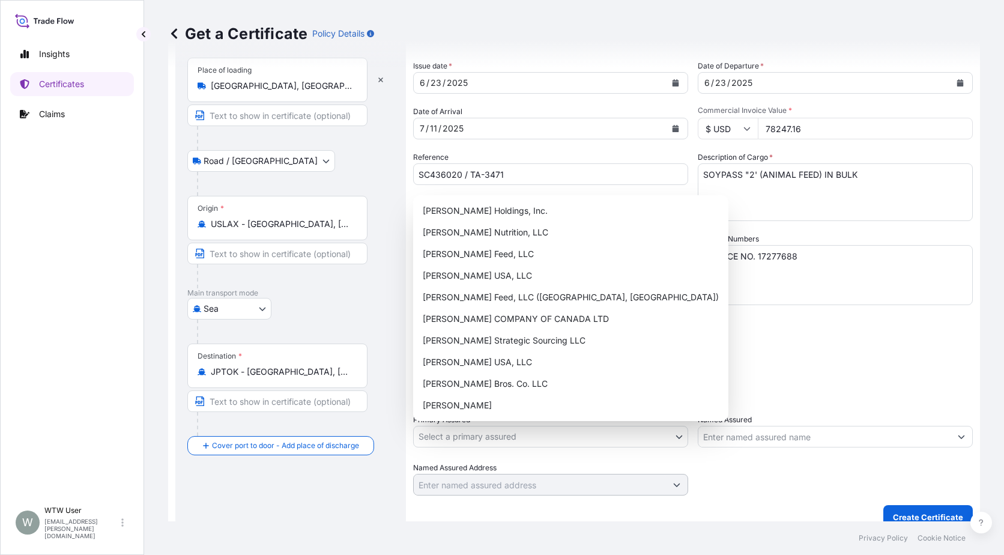
click at [668, 430] on body "Insights Certificates Claims W WTW User [EMAIL_ADDRESS][PERSON_NAME][DOMAIN_NAM…" at bounding box center [502, 277] width 1004 height 555
click at [526, 229] on div "[PERSON_NAME] Nutrition, LLC" at bounding box center [571, 233] width 306 height 22
select select "31733"
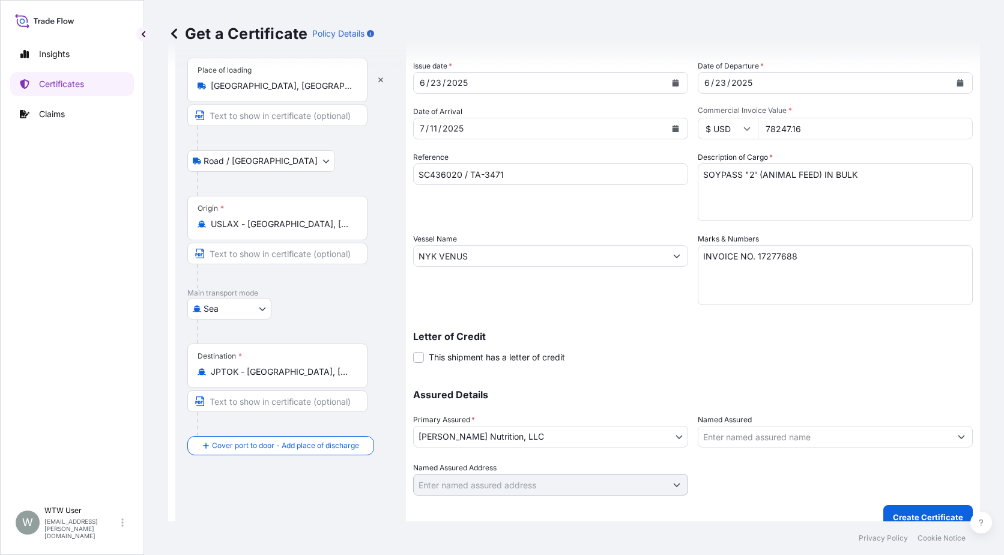
click at [716, 361] on div "Letter of Credit This shipment has a letter of credit Letter of credit * Letter…" at bounding box center [693, 347] width 560 height 32
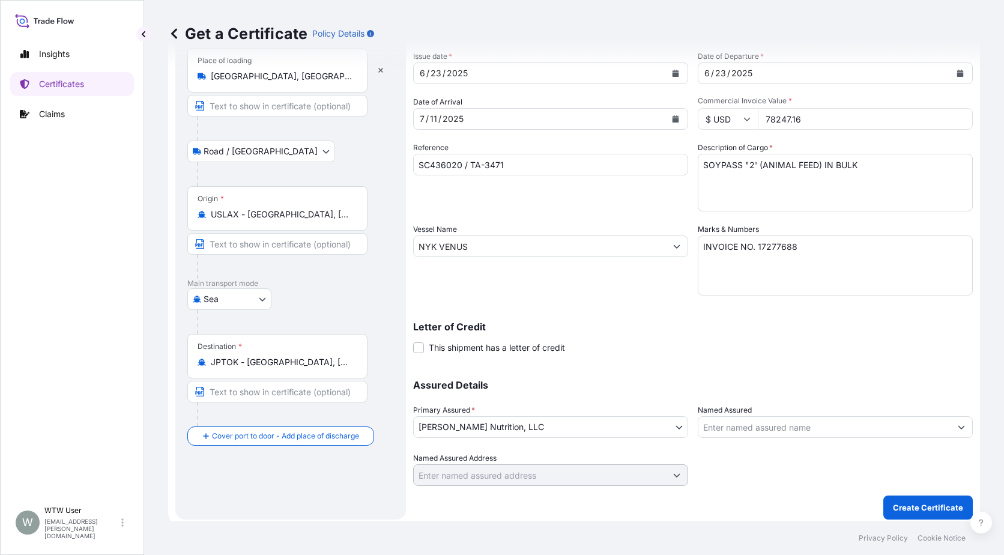
scroll to position [75, 0]
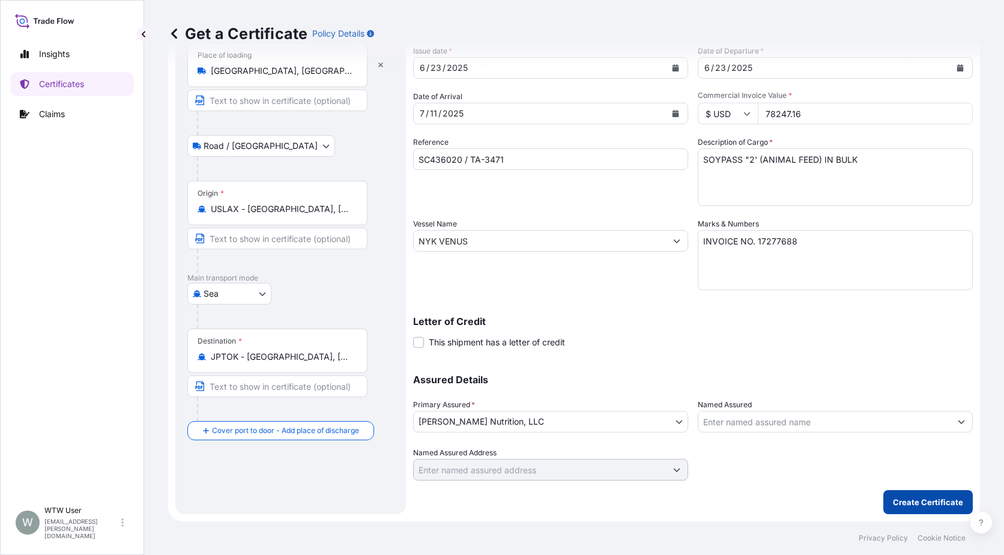
click at [935, 503] on p "Create Certificate" at bounding box center [928, 502] width 70 height 12
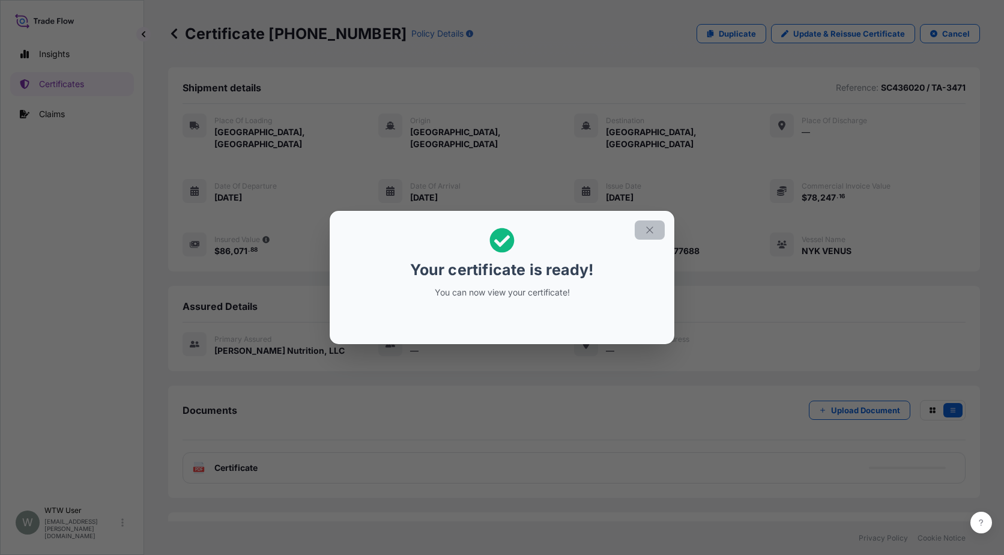
click at [651, 236] on button "button" at bounding box center [650, 229] width 30 height 19
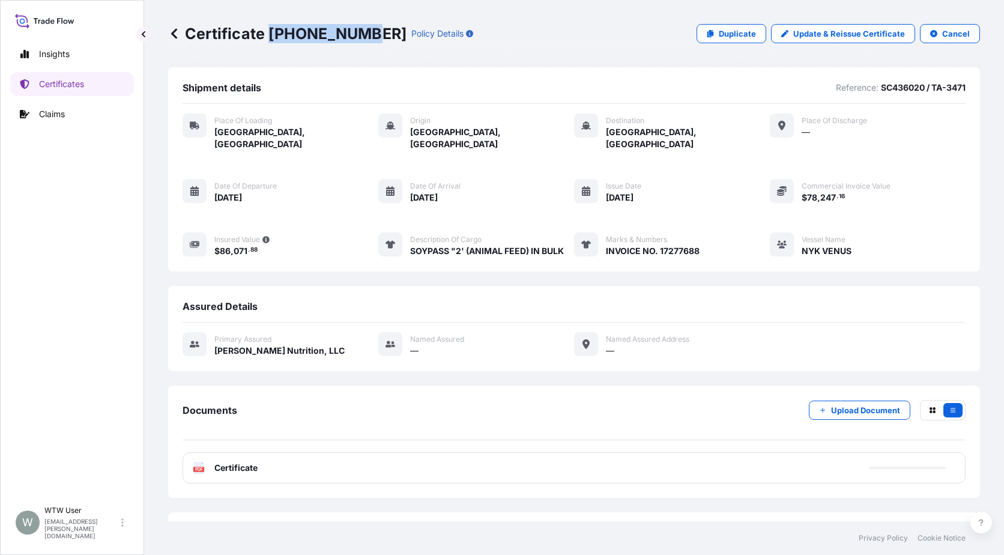
drag, startPoint x: 270, startPoint y: 32, endPoint x: 362, endPoint y: 36, distance: 92.5
click at [362, 36] on p "Certificate [PHONE_NUMBER]" at bounding box center [287, 33] width 238 height 19
copy p "[PHONE_NUMBER]"
click at [38, 88] on link "Certificates" at bounding box center [72, 84] width 124 height 24
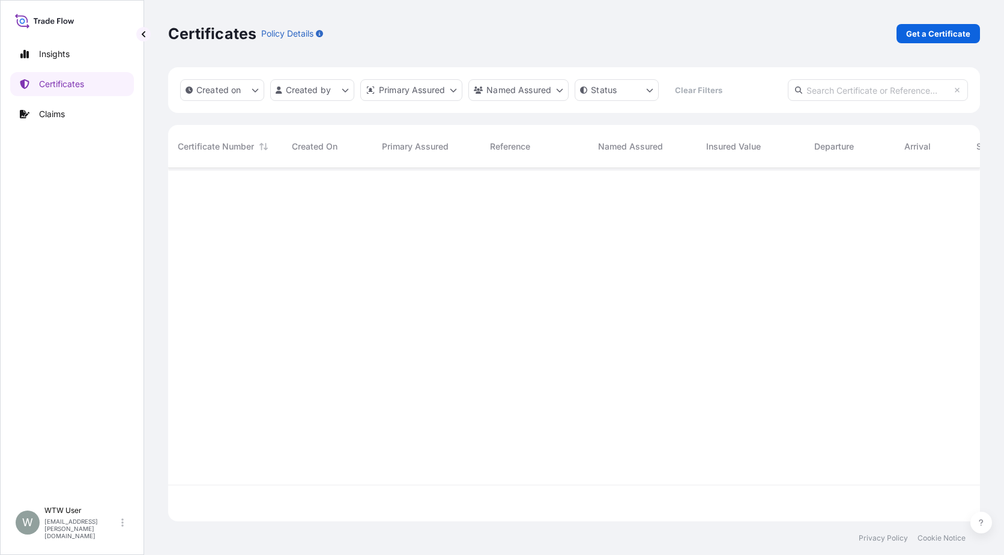
scroll to position [351, 803]
click at [904, 85] on input "text" at bounding box center [878, 90] width 180 height 22
paste input "[PHONE_NUMBER]"
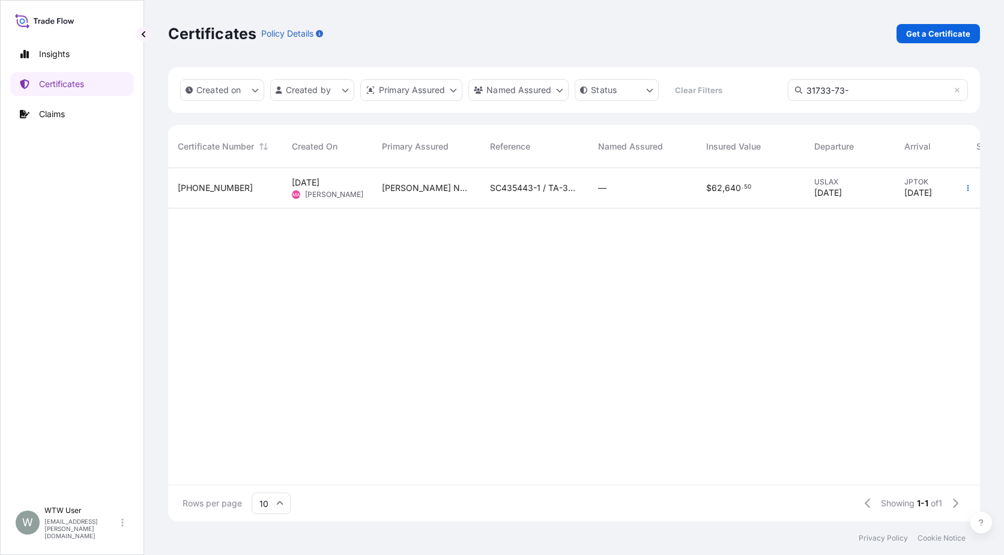
type input "31733-73-"
click at [592, 199] on div "—" at bounding box center [642, 188] width 108 height 40
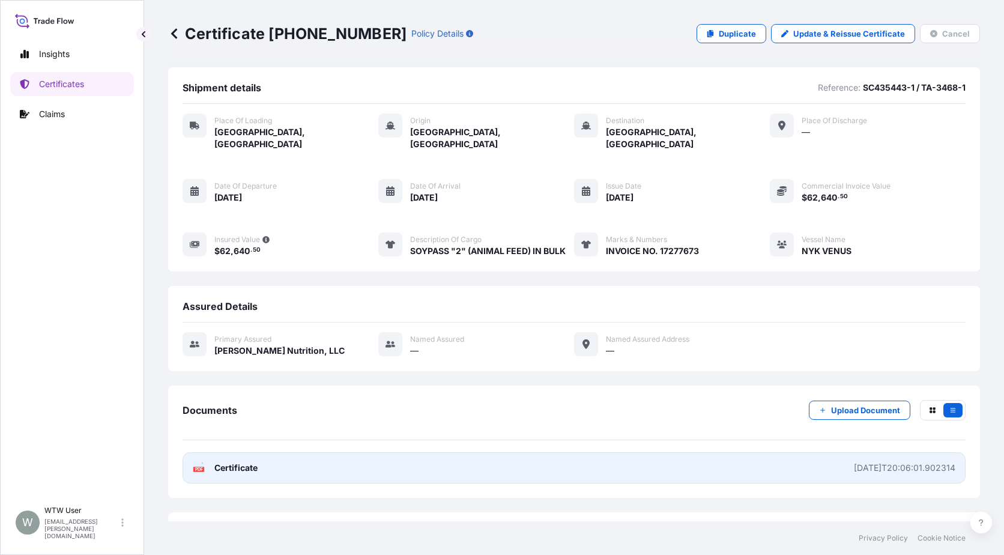
click at [419, 452] on link "PDF Certificate [DATE]T20:06:01.902314" at bounding box center [574, 467] width 783 height 31
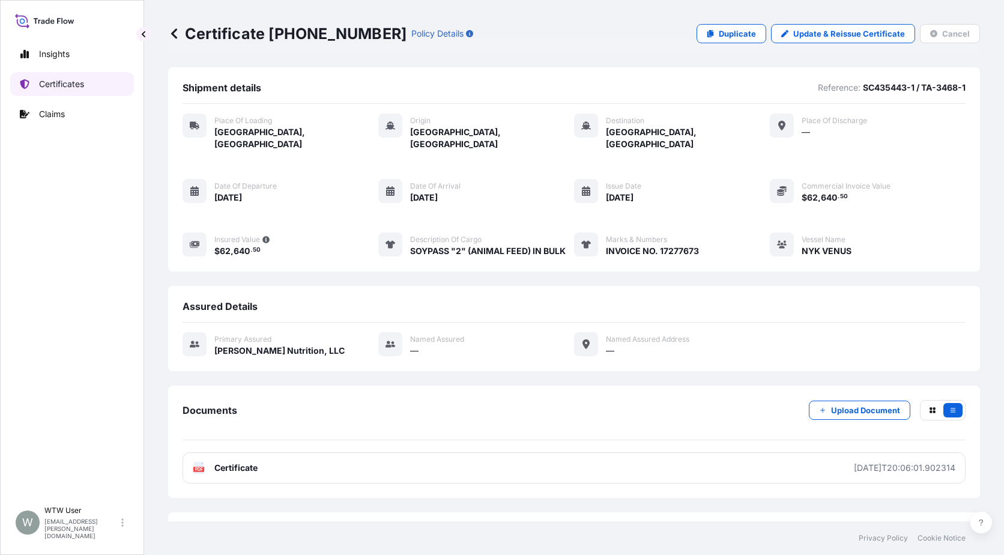
click at [90, 81] on link "Certificates" at bounding box center [72, 84] width 124 height 24
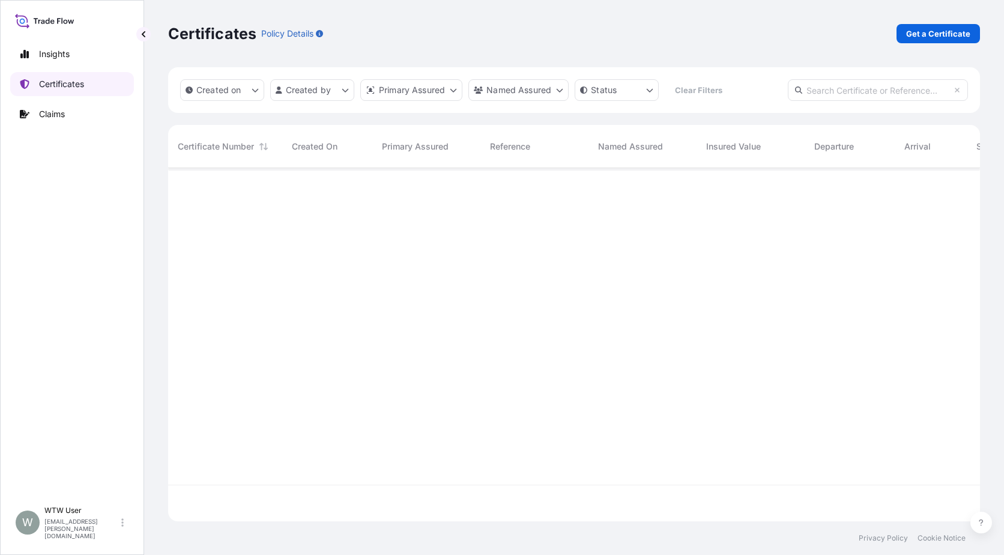
scroll to position [351, 803]
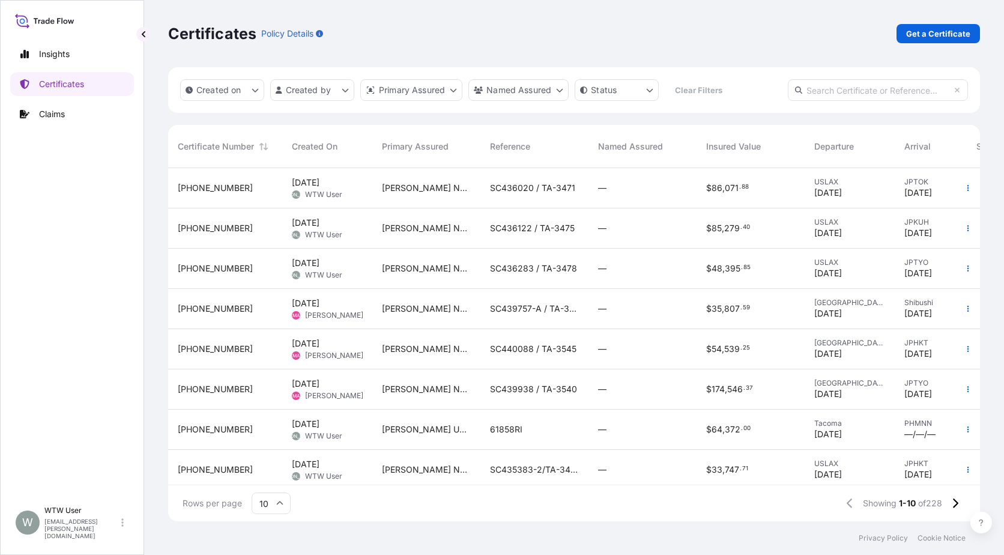
click at [940, 23] on div "Certificates Policy Details Get a Certificate" at bounding box center [574, 33] width 812 height 67
click at [931, 30] on p "Get a Certificate" at bounding box center [938, 34] width 64 height 12
select select "Sea"
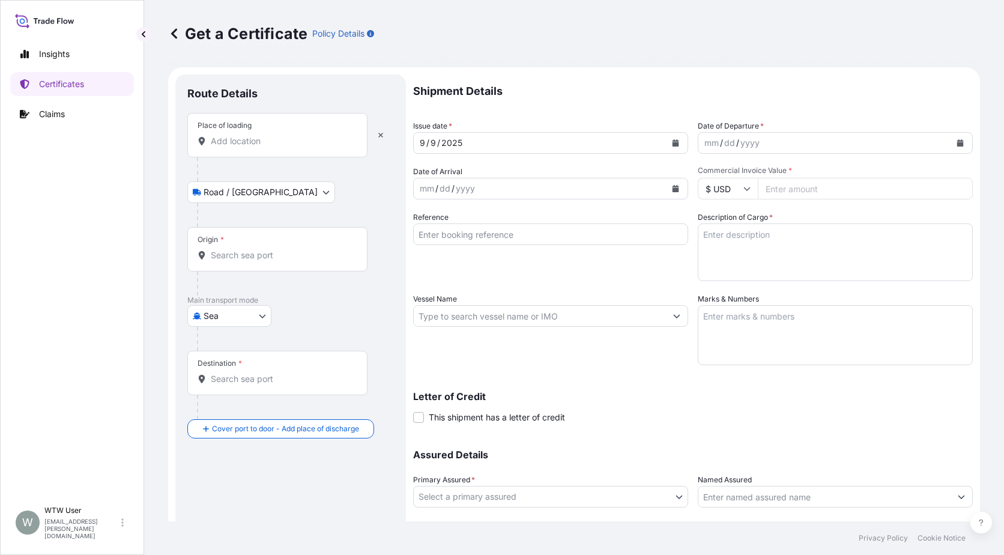
click at [249, 155] on div "Place of loading" at bounding box center [277, 135] width 180 height 44
click at [249, 147] on input "Place of loading" at bounding box center [282, 141] width 142 height 12
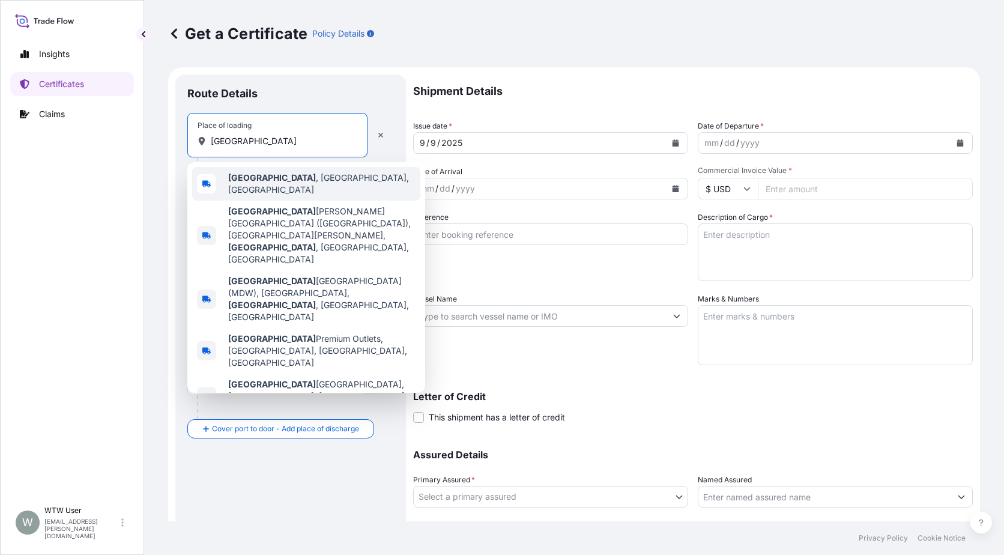
click at [285, 188] on div "[GEOGRAPHIC_DATA] , [GEOGRAPHIC_DATA], [GEOGRAPHIC_DATA]" at bounding box center [306, 184] width 228 height 34
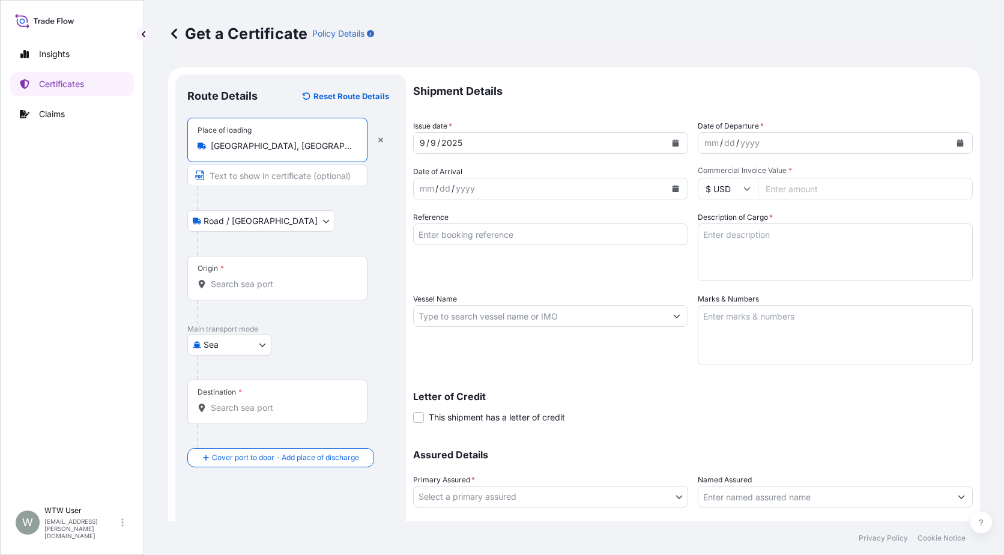
type input "[GEOGRAPHIC_DATA], [GEOGRAPHIC_DATA], [GEOGRAPHIC_DATA]"
click at [261, 288] on input "Origin *" at bounding box center [282, 284] width 142 height 12
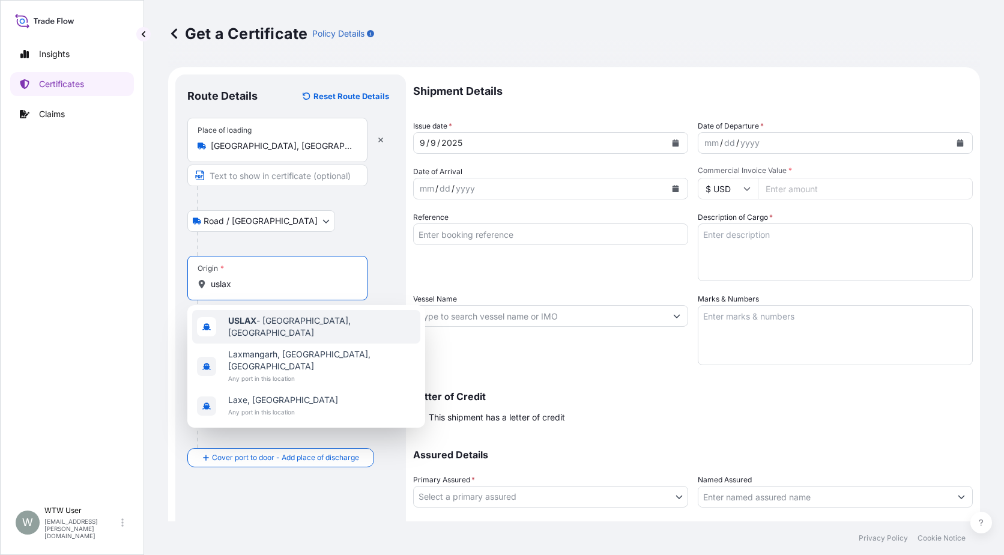
click at [287, 324] on span "USLAX - [GEOGRAPHIC_DATA], [GEOGRAPHIC_DATA]" at bounding box center [321, 327] width 187 height 24
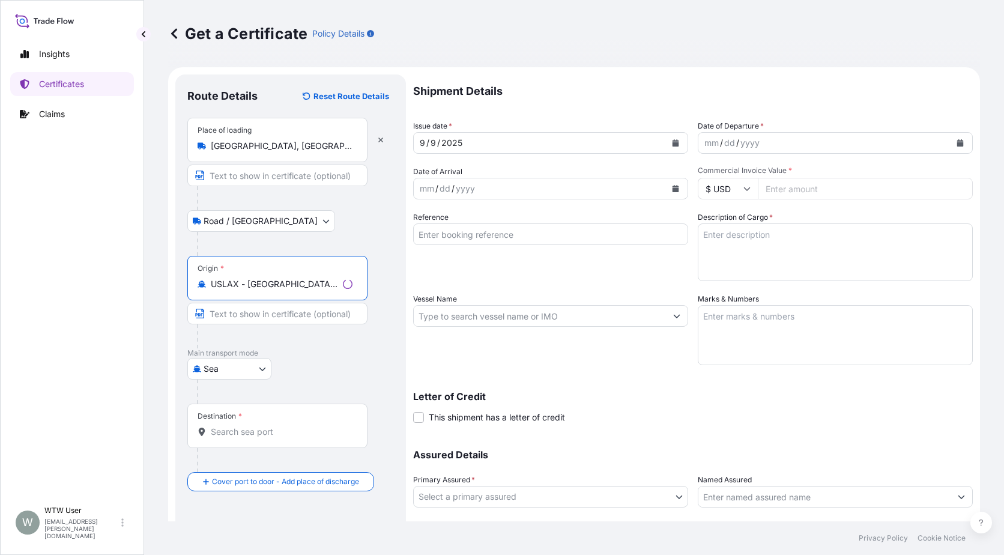
type input "USLAX - [GEOGRAPHIC_DATA], [GEOGRAPHIC_DATA]"
click at [261, 420] on div "Destination *" at bounding box center [277, 426] width 180 height 44
click at [261, 426] on input "Destination *" at bounding box center [282, 432] width 142 height 12
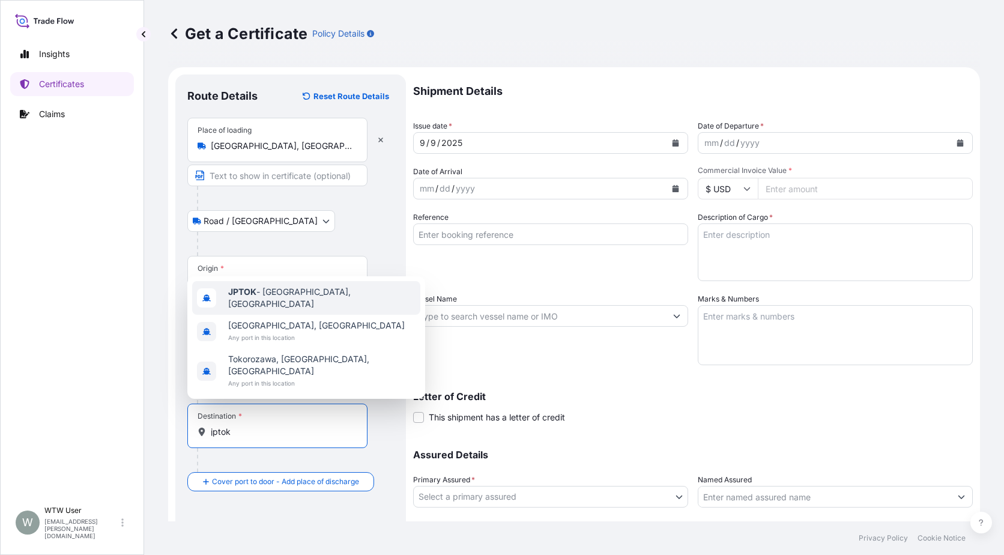
click at [310, 310] on span "JPTOK - [GEOGRAPHIC_DATA], [GEOGRAPHIC_DATA]" at bounding box center [321, 298] width 187 height 24
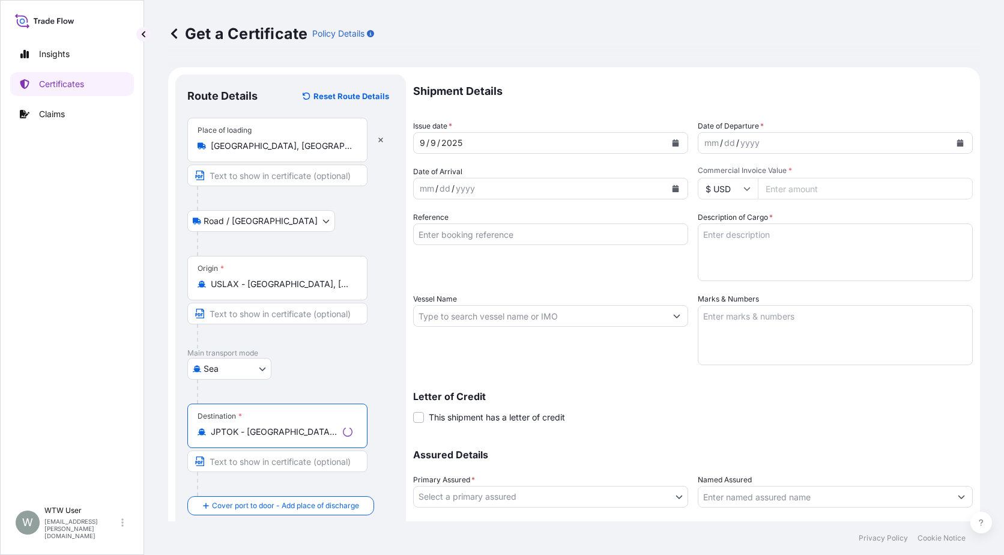
type input "JPTOK - [GEOGRAPHIC_DATA], [GEOGRAPHIC_DATA]"
click at [377, 442] on div "Destination * JPTOK - [GEOGRAPHIC_DATA], [GEOGRAPHIC_DATA]" at bounding box center [290, 450] width 207 height 92
click at [539, 148] on div "[DATE]" at bounding box center [540, 143] width 252 height 22
click at [667, 146] on button "Calendar" at bounding box center [675, 142] width 19 height 19
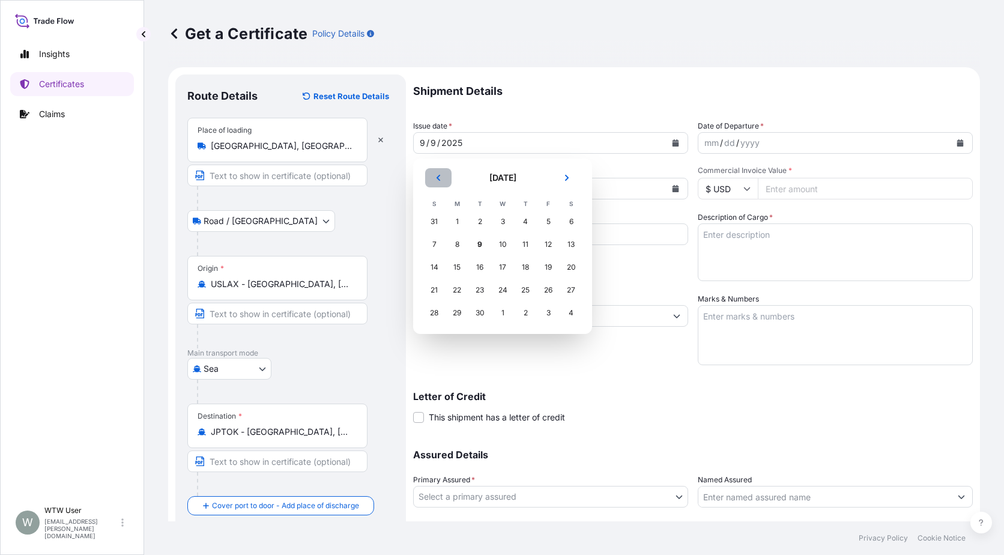
click at [444, 183] on button "Previous" at bounding box center [438, 177] width 26 height 19
click at [459, 291] on div "23" at bounding box center [457, 290] width 22 height 22
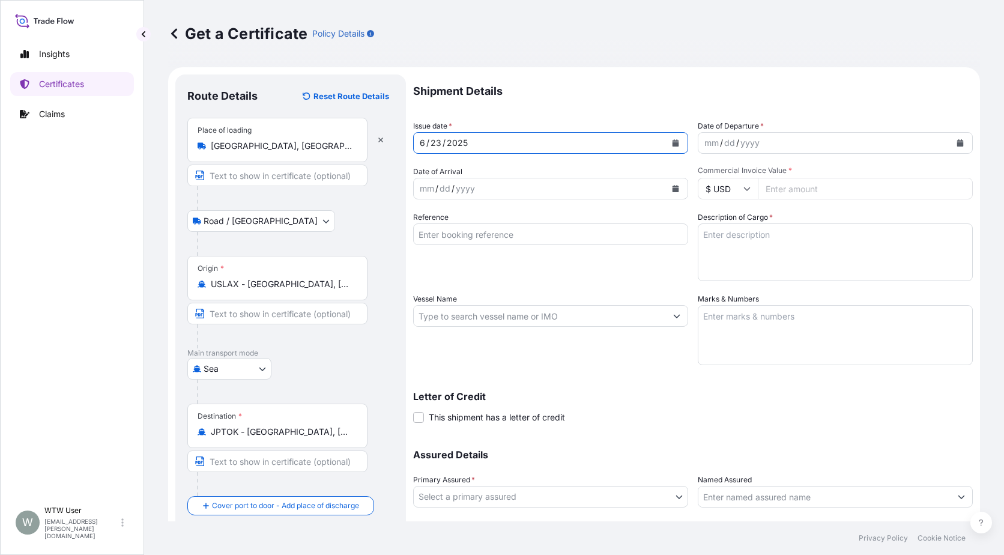
click at [957, 143] on icon "Calendar" at bounding box center [960, 142] width 7 height 7
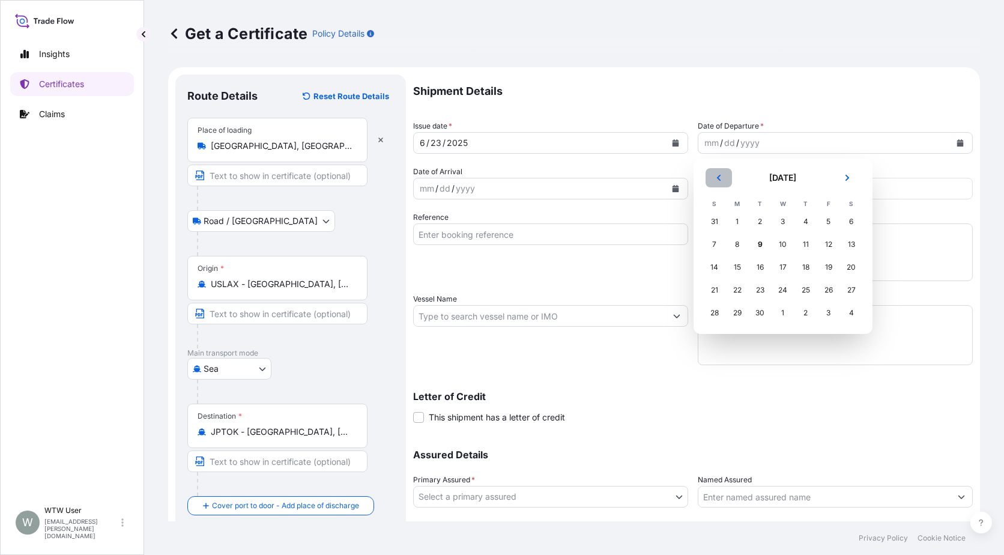
click at [717, 180] on icon "Previous" at bounding box center [718, 177] width 7 height 7
click at [739, 285] on div "23" at bounding box center [738, 290] width 22 height 22
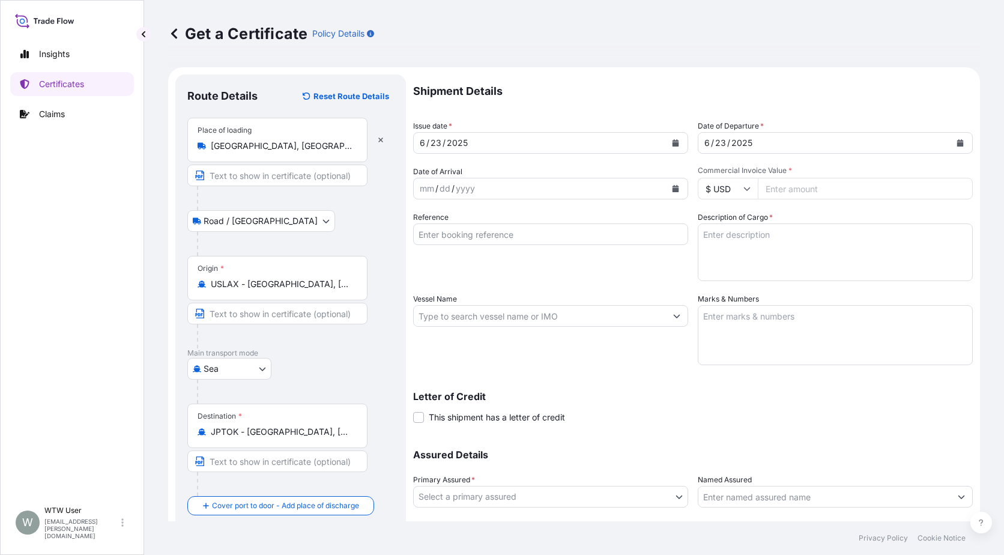
click at [671, 194] on button "Calendar" at bounding box center [675, 188] width 19 height 19
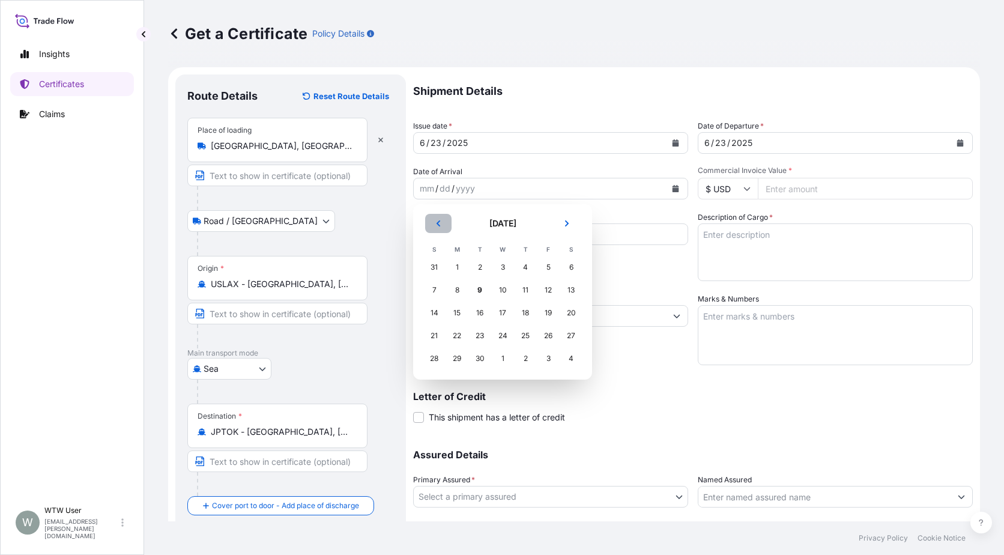
click at [428, 231] on button "Previous" at bounding box center [438, 223] width 26 height 19
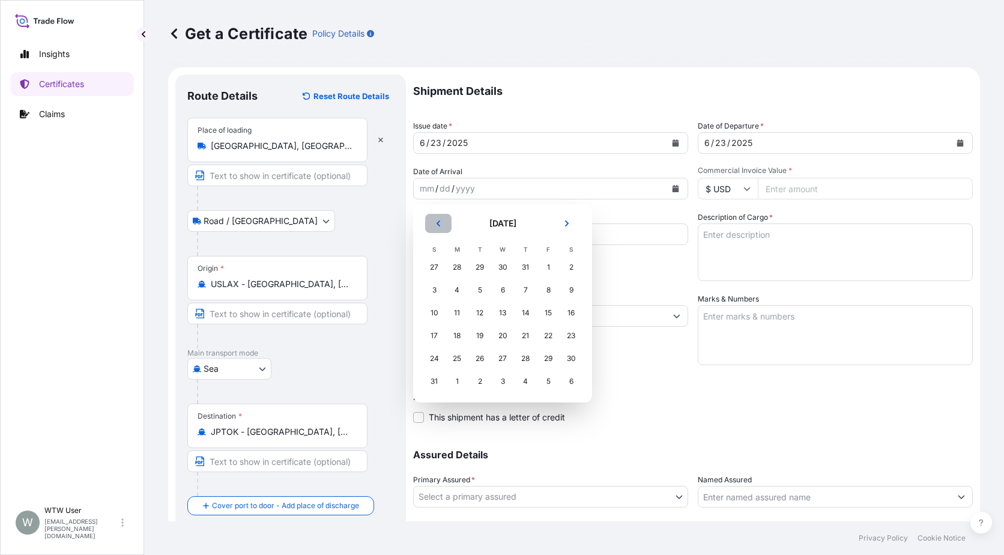
click at [428, 231] on button "Previous" at bounding box center [438, 223] width 26 height 19
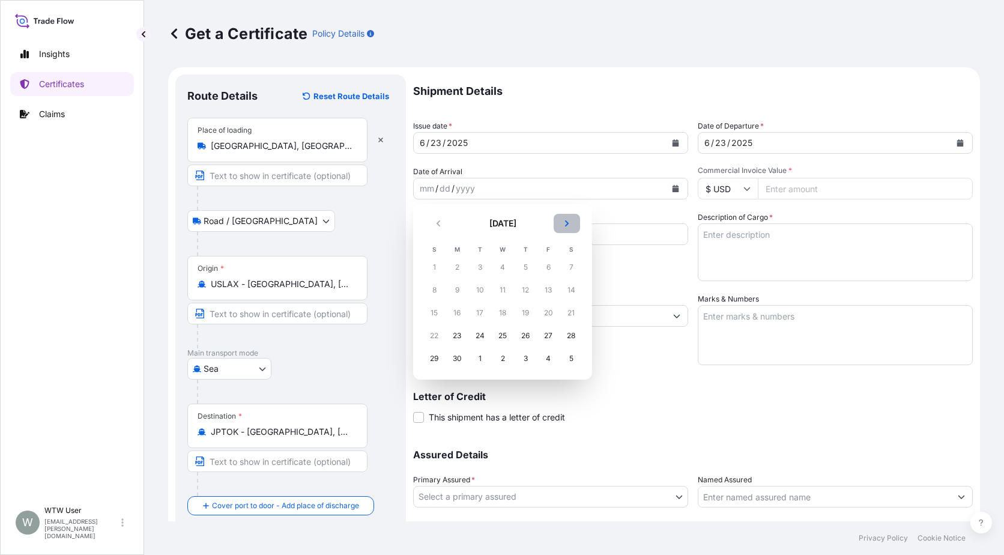
click at [569, 222] on icon "Next" at bounding box center [566, 223] width 7 height 7
click at [547, 292] on div "11" at bounding box center [548, 290] width 22 height 22
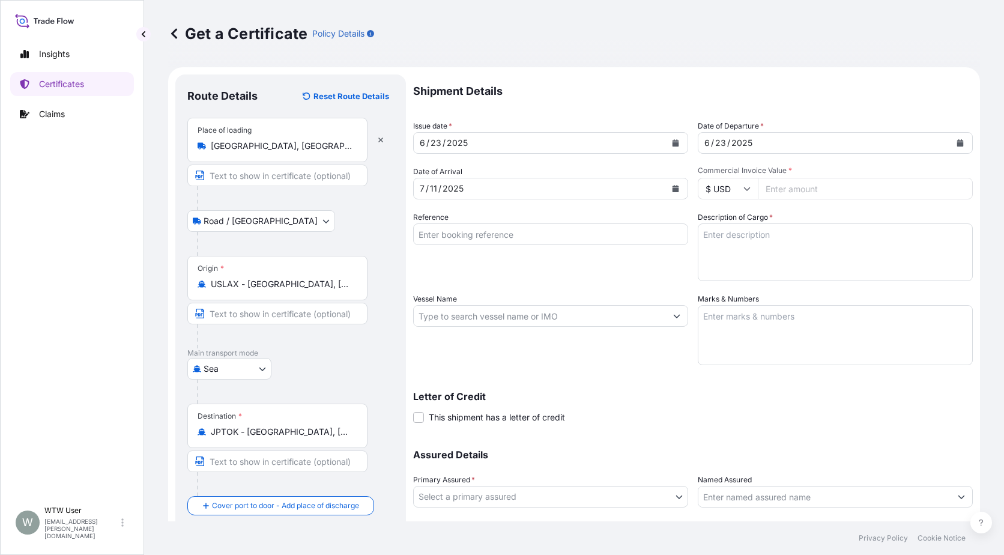
click at [803, 187] on input "Commercial Invoice Value *" at bounding box center [865, 189] width 215 height 22
paste input "62640.5"
type input "62640.5"
click at [552, 241] on input "Reference" at bounding box center [550, 234] width 275 height 22
paste input "SC435443-1 / TA-3468-1"
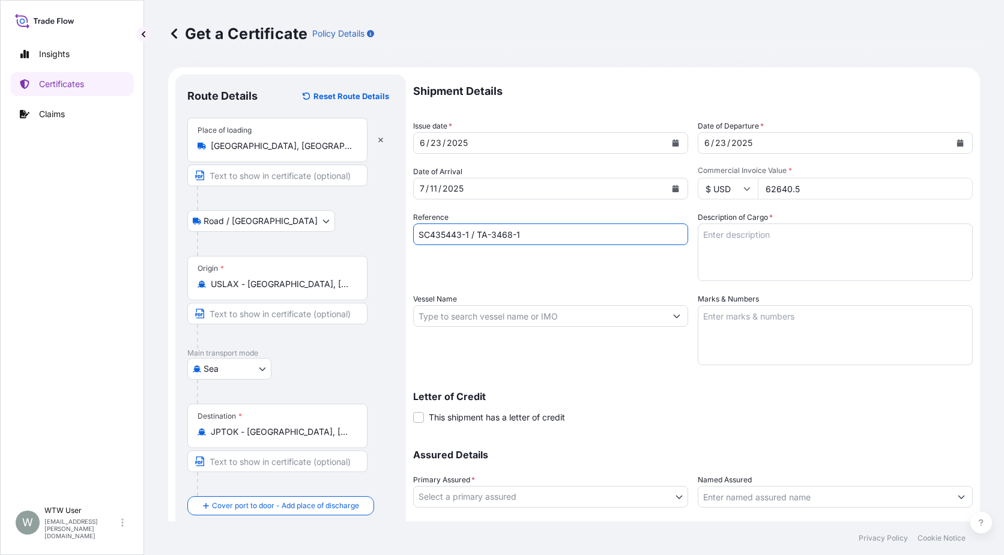
type input "SC435443-1 / TA-3468-1"
click at [799, 235] on textarea "Description of Cargo *" at bounding box center [835, 252] width 275 height 58
paste textarea "SOYPASS "2" (ANIMAL FEED) IN BULK"
type textarea "SOYPASS "2" (ANIMAL FEED) IN BULK"
click at [443, 319] on input "Vessel Name" at bounding box center [540, 316] width 252 height 22
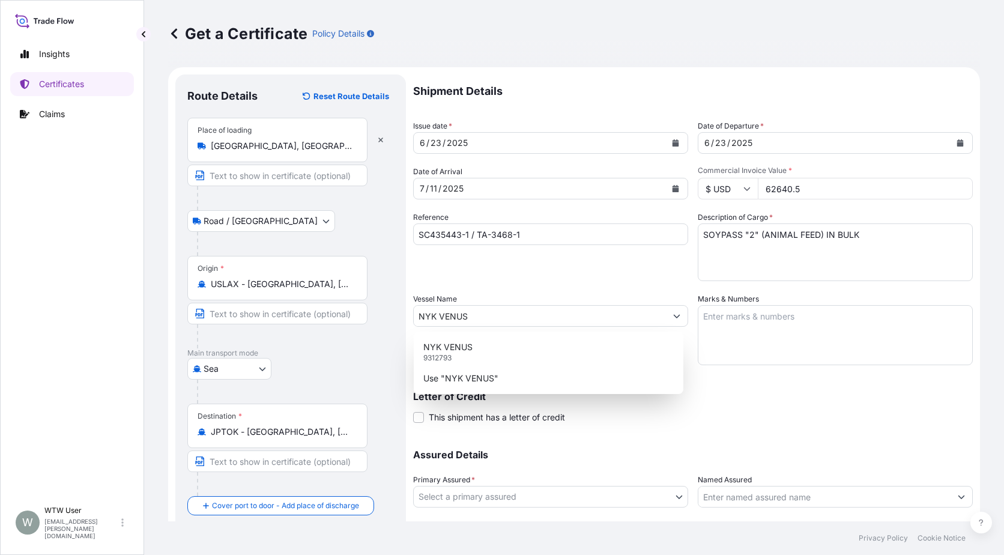
click at [542, 297] on div "Vessel Name NYK VENUS" at bounding box center [550, 329] width 275 height 72
click at [554, 354] on div "NYK VENUS 9312793" at bounding box center [549, 351] width 260 height 31
type input "NYK VENUS9312793"
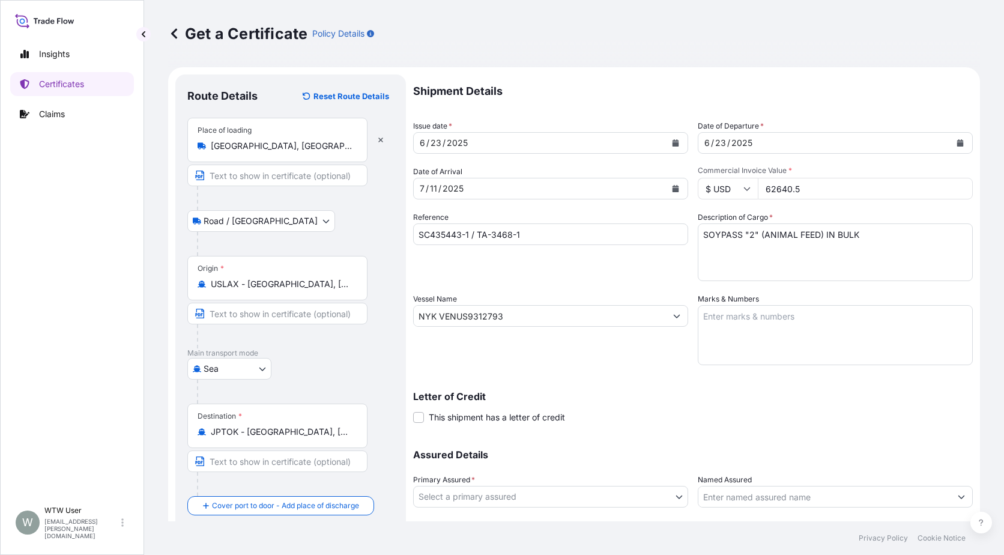
click at [666, 315] on button "Show suggestions" at bounding box center [677, 316] width 22 height 22
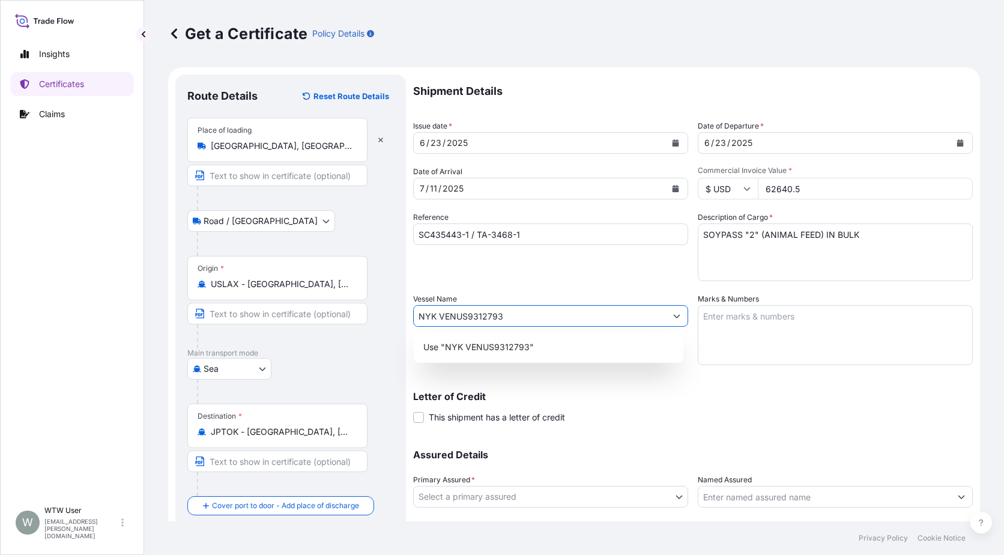
click at [666, 315] on button "Show suggestions" at bounding box center [677, 316] width 22 height 22
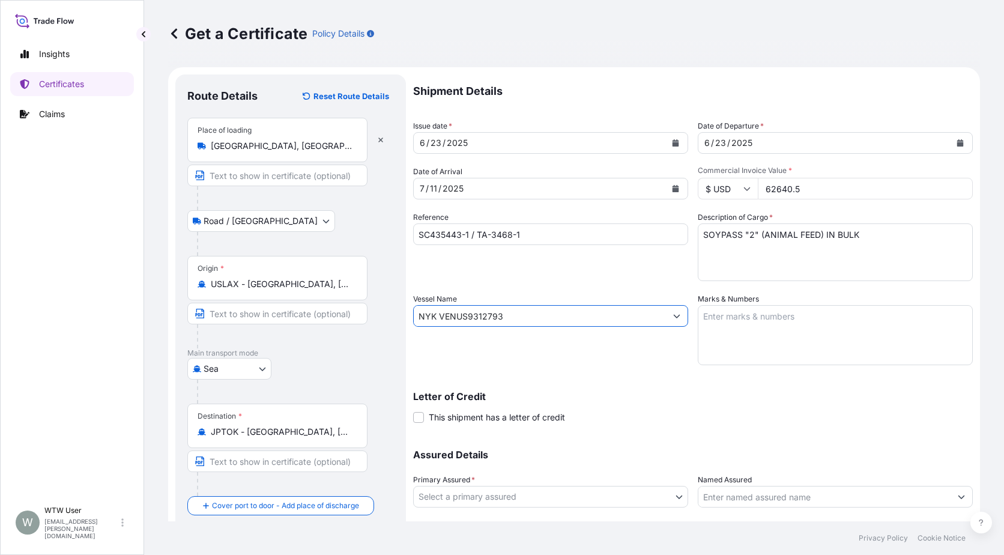
click at [674, 315] on icon "Show suggestions" at bounding box center [677, 317] width 7 height 4
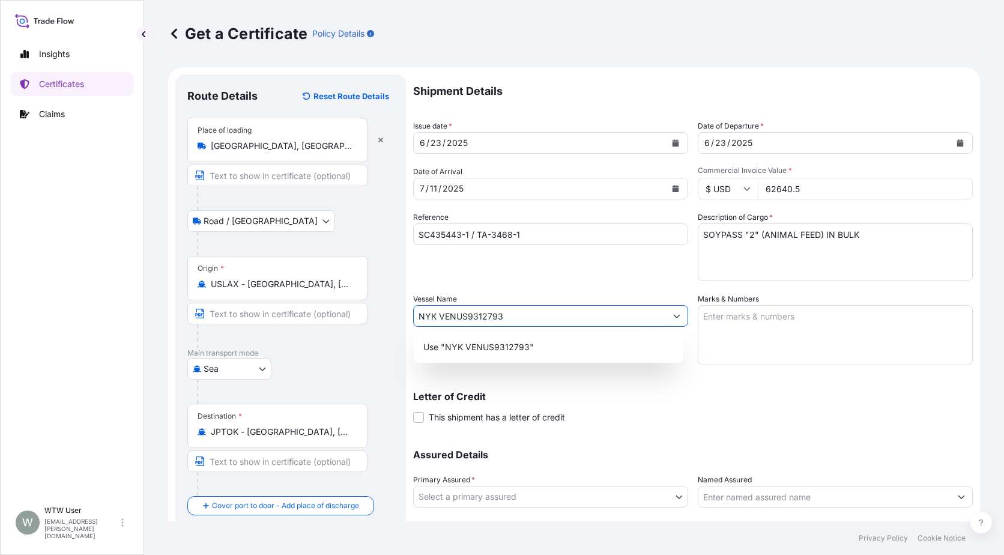
click at [674, 315] on icon "Show suggestions" at bounding box center [677, 317] width 7 height 4
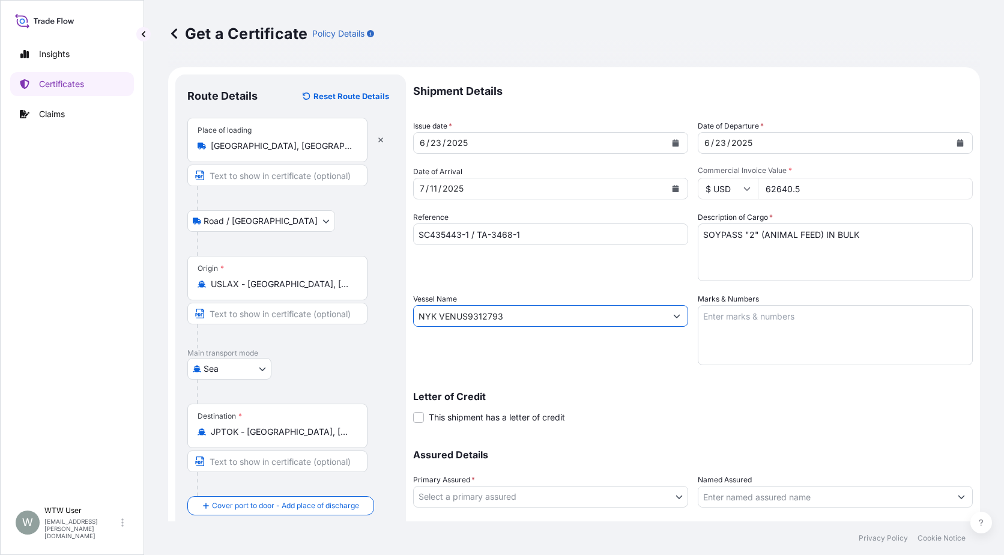
click at [674, 315] on icon "Show suggestions" at bounding box center [677, 317] width 7 height 4
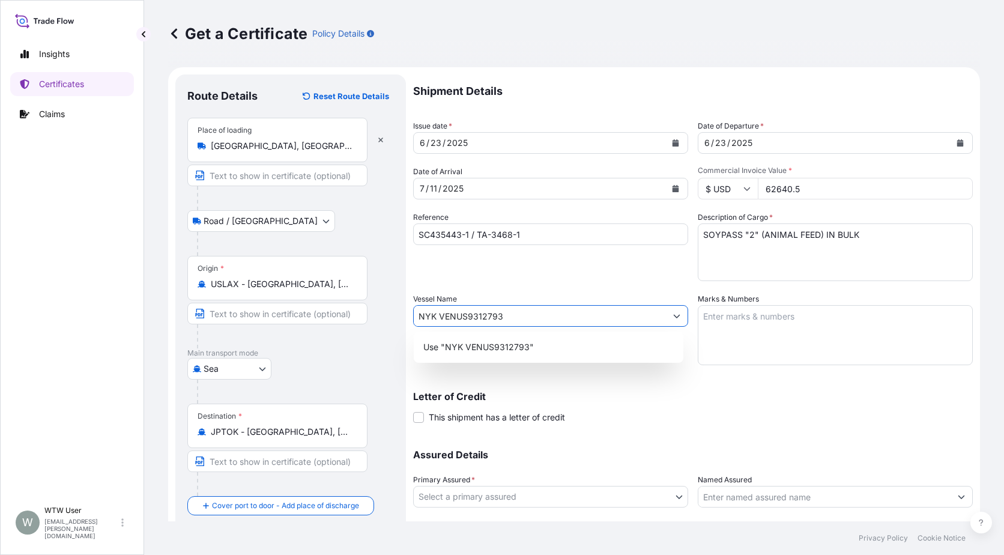
drag, startPoint x: 564, startPoint y: 316, endPoint x: 386, endPoint y: 322, distance: 177.8
click at [386, 322] on form "Route Details Reset Route Details Place of loading [GEOGRAPHIC_DATA], [GEOGRAPH…" at bounding box center [574, 331] width 812 height 529
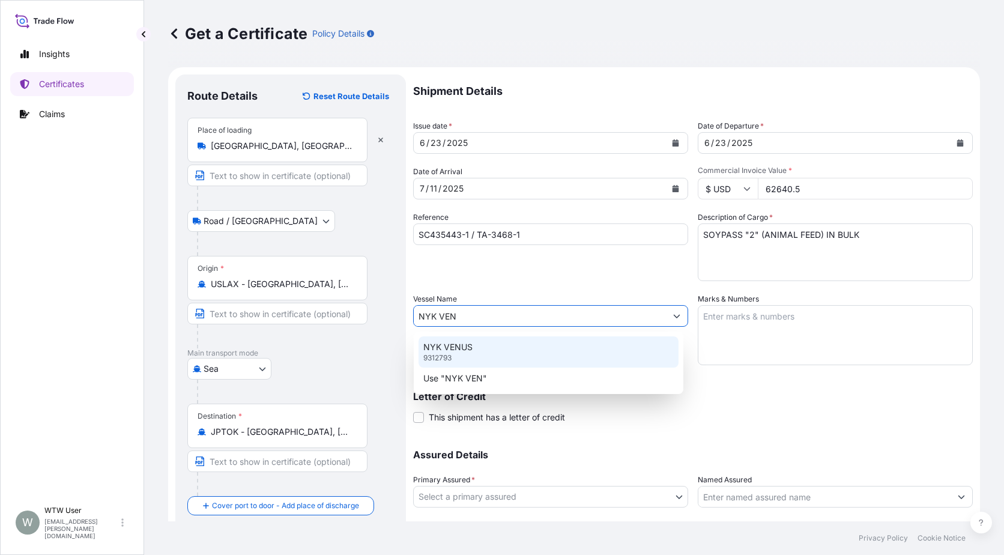
click at [480, 349] on div "NYK VENUS 9312793" at bounding box center [549, 351] width 260 height 31
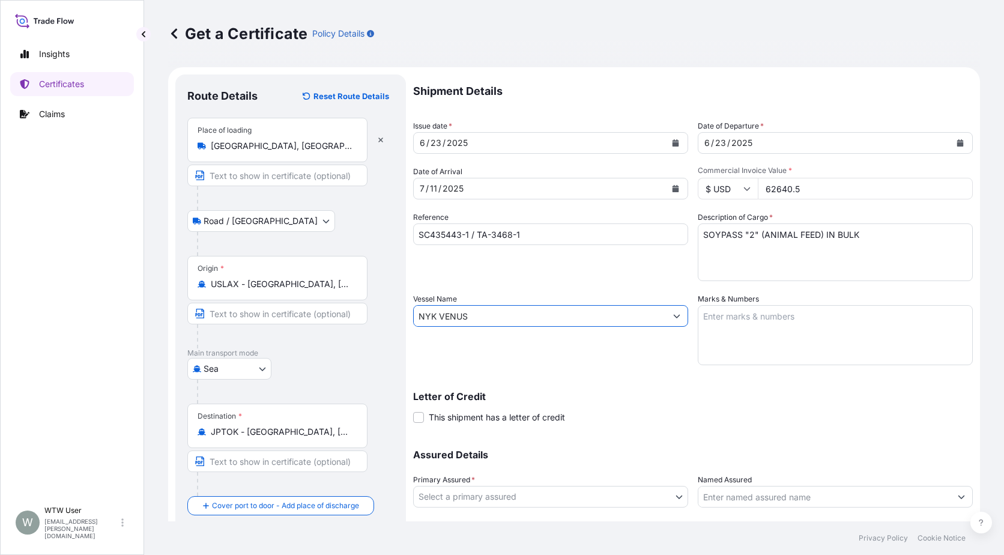
type input "NYK VENUS"
click at [795, 352] on textarea "Marks & Numbers" at bounding box center [835, 335] width 275 height 60
paste textarea "INVOICE NO. 17277673"
type textarea "INVOICE NO. 17277673"
click at [760, 410] on div "Letter of Credit This shipment has a letter of credit Letter of credit * Letter…" at bounding box center [693, 408] width 560 height 32
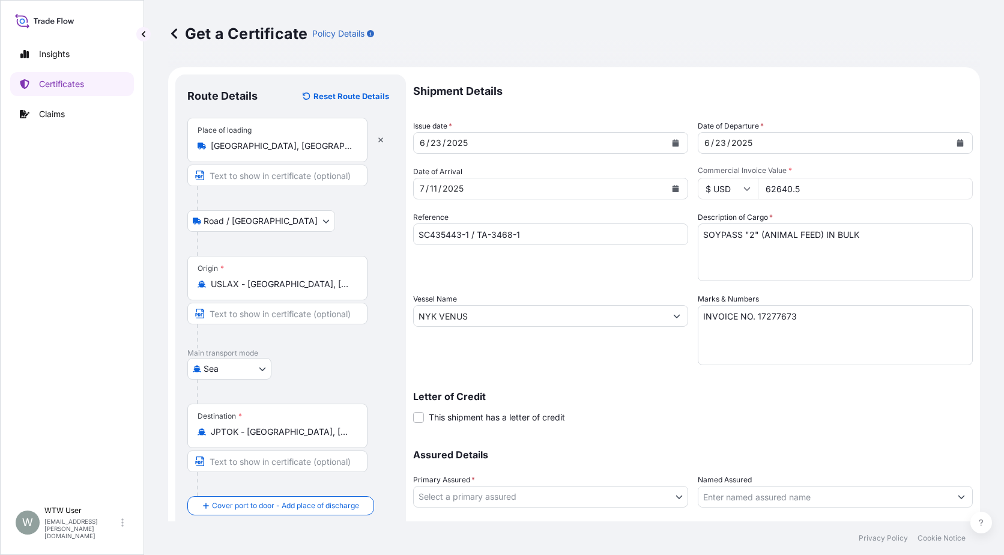
scroll to position [75, 0]
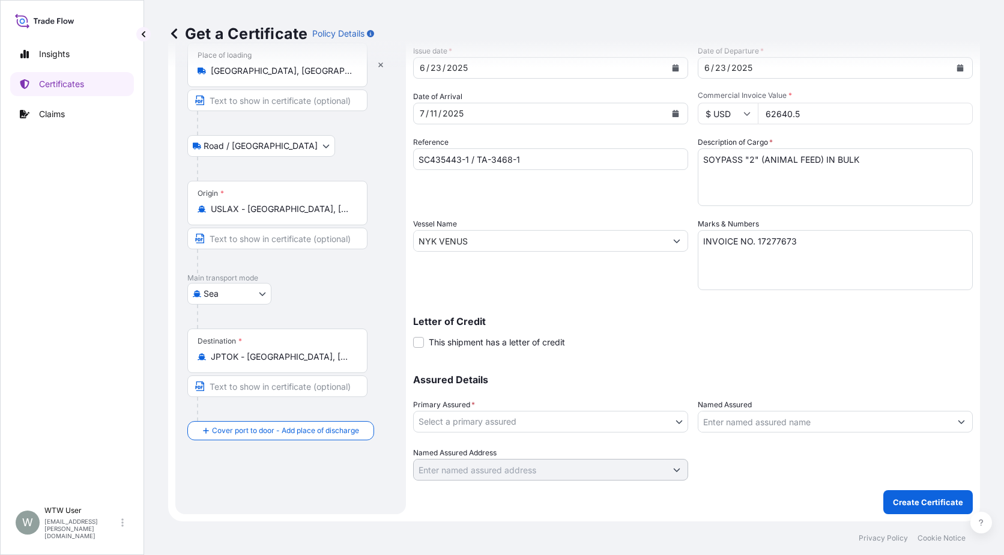
click at [604, 418] on body "Insights Certificates Claims W WTW User [EMAIL_ADDRESS][PERSON_NAME][DOMAIN_NAM…" at bounding box center [502, 277] width 1004 height 555
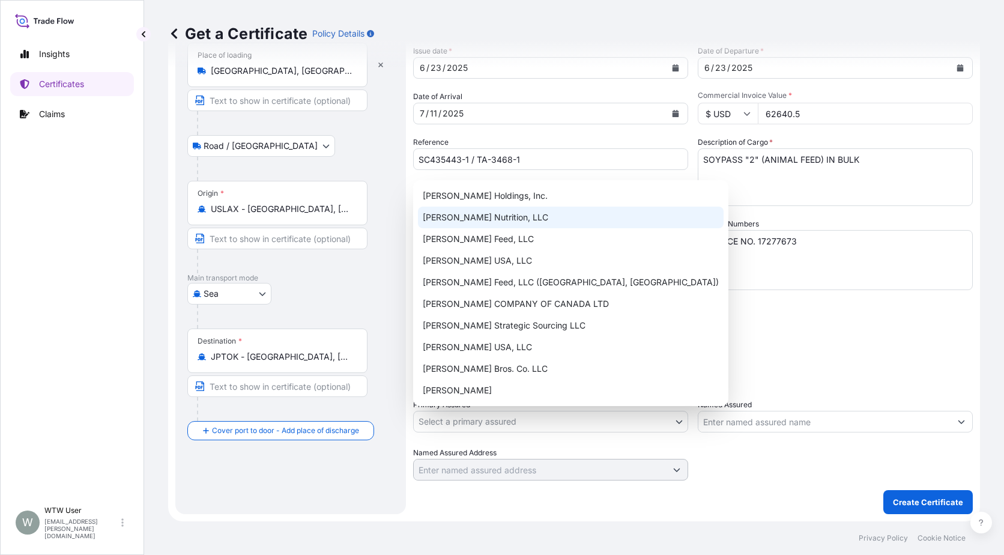
click at [537, 225] on div "[PERSON_NAME] Nutrition, LLC" at bounding box center [571, 218] width 306 height 22
select select "31733"
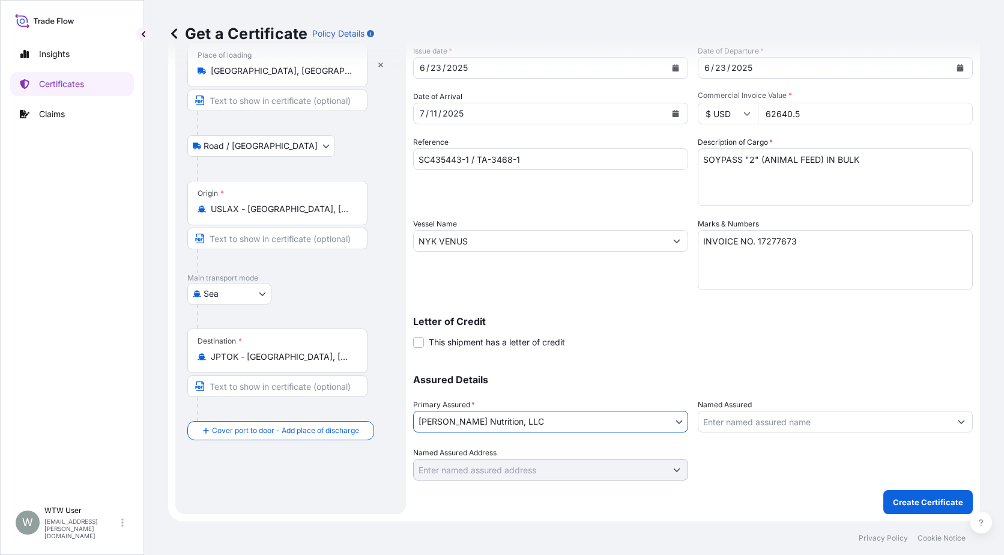
drag, startPoint x: 715, startPoint y: 360, endPoint x: 794, endPoint y: 395, distance: 87.1
click at [716, 360] on div "Shipment Details Issue date * [DATE] Date of Departure * [DATE] Date of Arrival…" at bounding box center [693, 239] width 560 height 481
click at [521, 267] on div "Vessel Name NYK VENUS" at bounding box center [550, 254] width 275 height 72
click at [931, 503] on p "Create Certificate" at bounding box center [928, 502] width 70 height 12
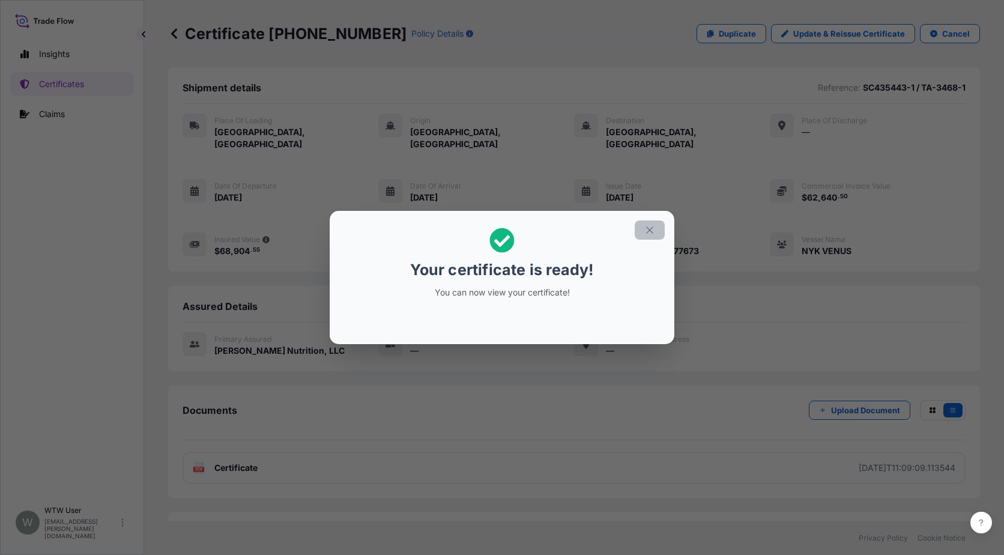
click at [650, 228] on icon "button" at bounding box center [649, 230] width 11 height 11
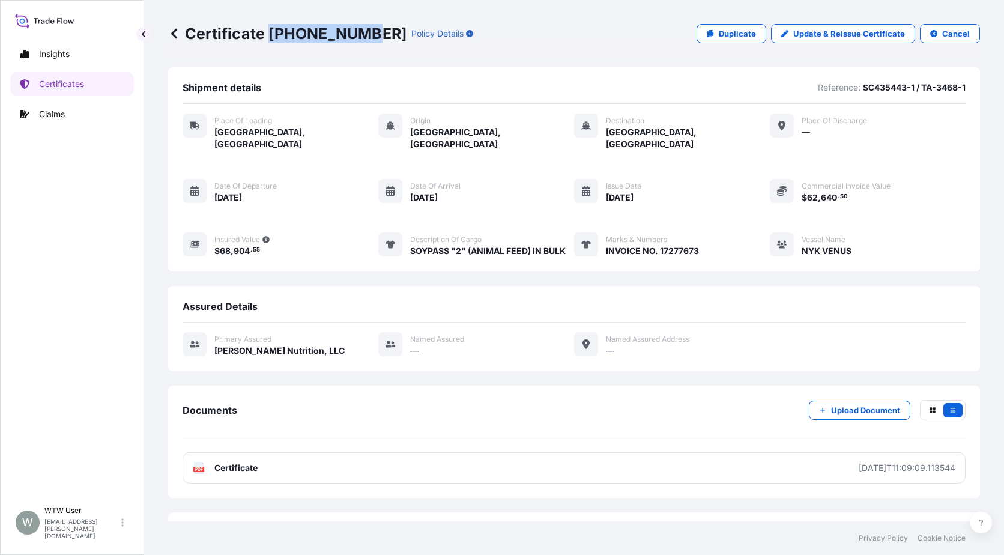
drag, startPoint x: 270, startPoint y: 35, endPoint x: 362, endPoint y: 38, distance: 92.5
click at [362, 38] on p "Certificate [PHONE_NUMBER]" at bounding box center [287, 33] width 238 height 19
copy p "[PHONE_NUMBER]"
click at [94, 79] on link "Certificates" at bounding box center [72, 84] width 124 height 24
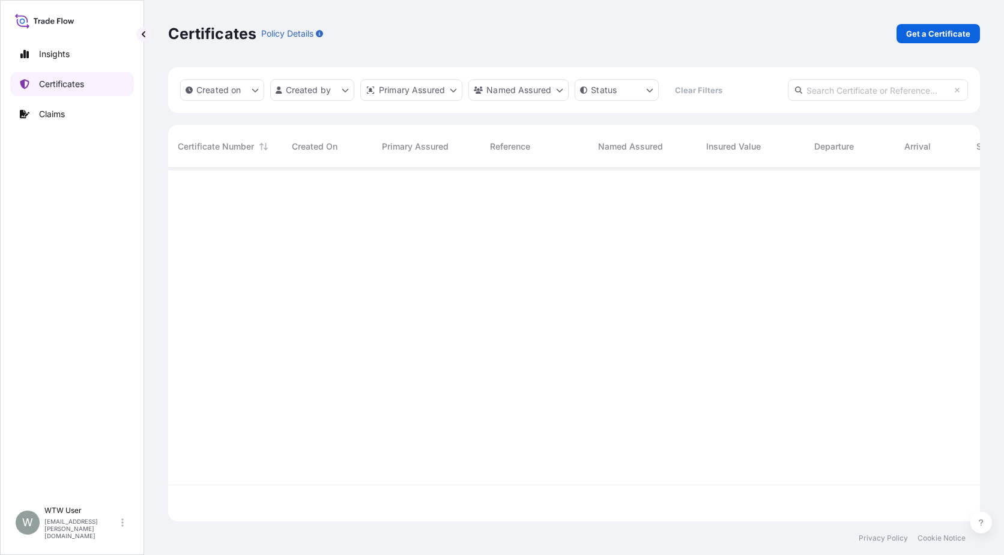
scroll to position [351, 803]
click at [888, 96] on input "text" at bounding box center [878, 90] width 180 height 22
paste input "[PHONE_NUMBER]"
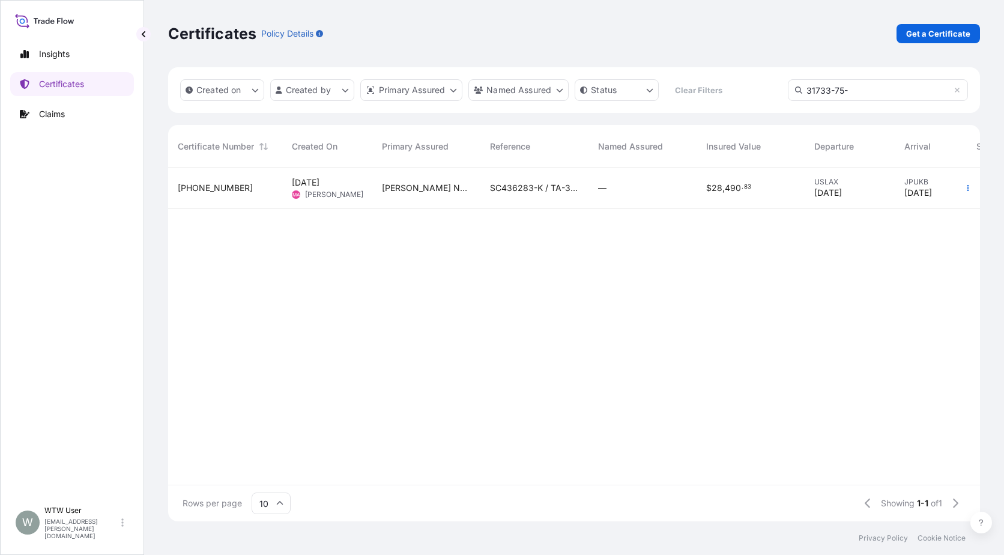
type input "31733-75-"
click at [251, 194] on div "[PHONE_NUMBER]" at bounding box center [225, 188] width 114 height 40
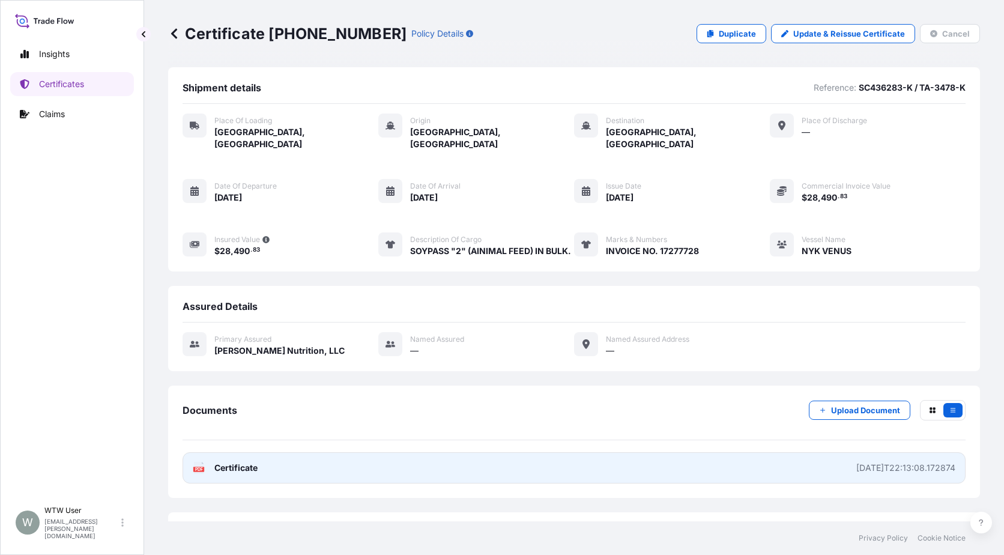
click at [240, 464] on span "Certificate" at bounding box center [235, 468] width 43 height 12
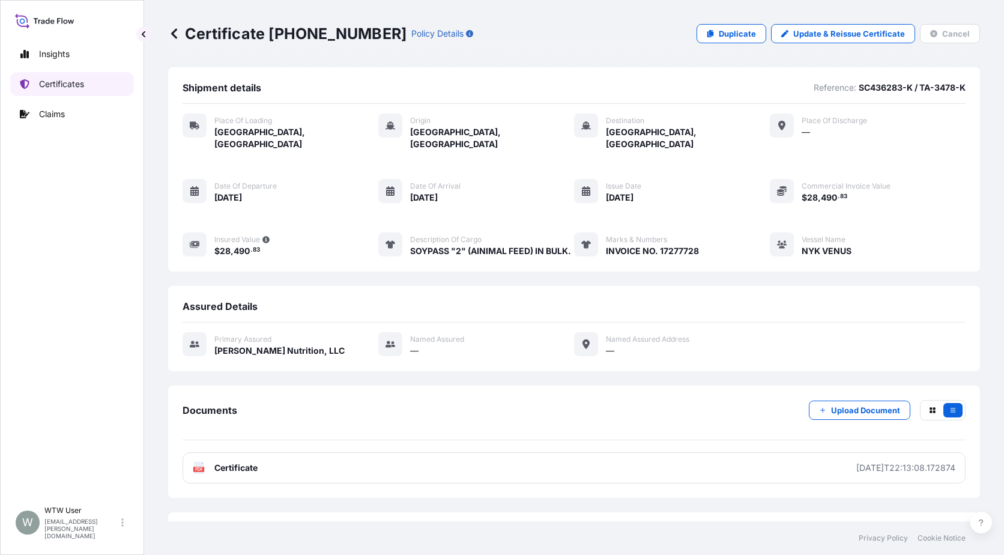
click at [50, 81] on p "Certificates" at bounding box center [61, 84] width 45 height 12
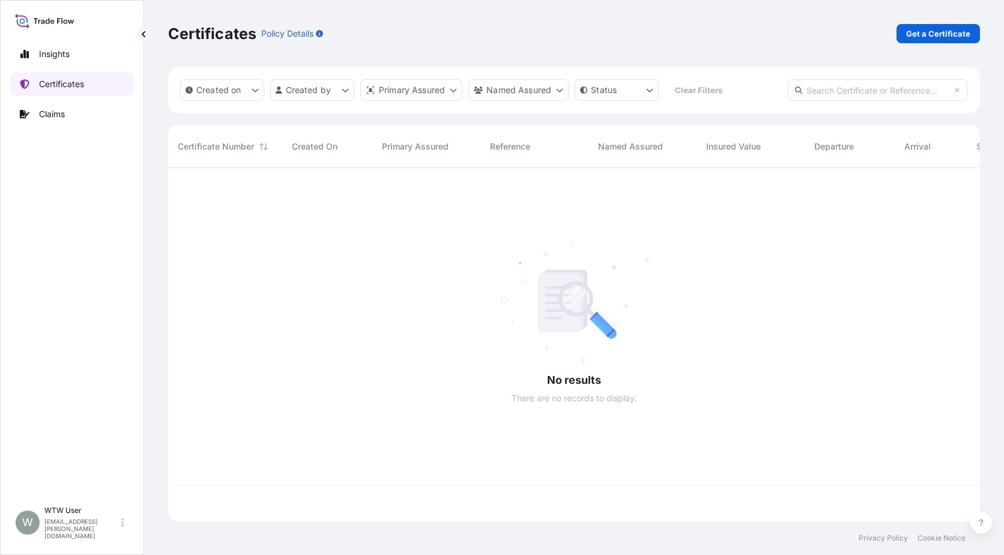
scroll to position [351, 803]
click at [918, 31] on p "Get a Certificate" at bounding box center [938, 34] width 64 height 12
select select "Sea"
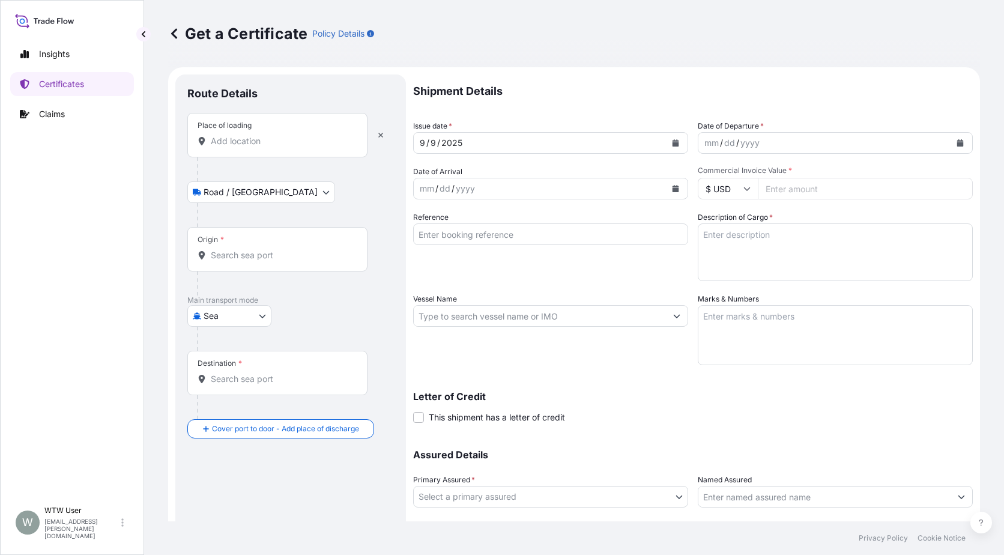
click at [238, 149] on div "Place of loading" at bounding box center [277, 135] width 180 height 44
click at [238, 147] on input "Place of loading" at bounding box center [282, 141] width 142 height 12
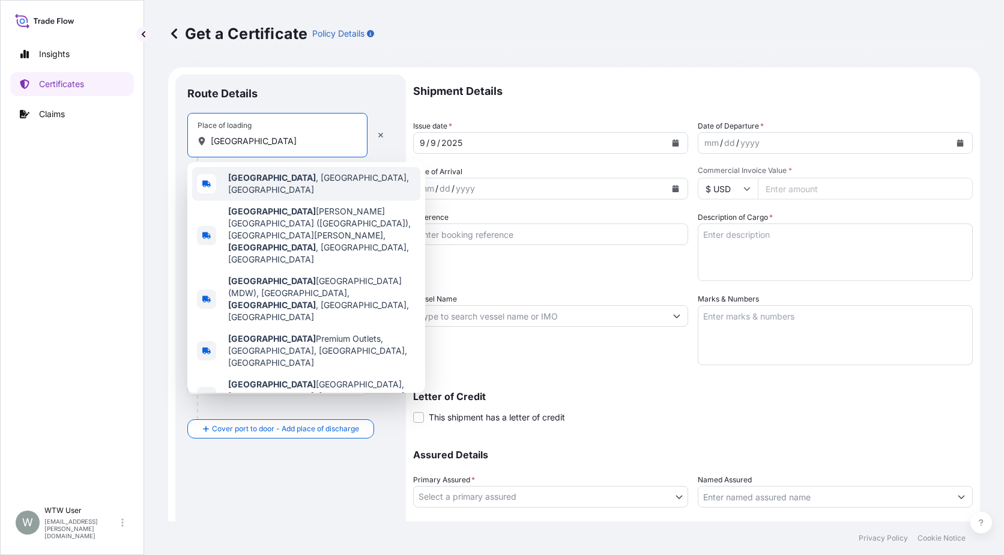
click at [248, 183] on b "[GEOGRAPHIC_DATA]" at bounding box center [272, 177] width 88 height 10
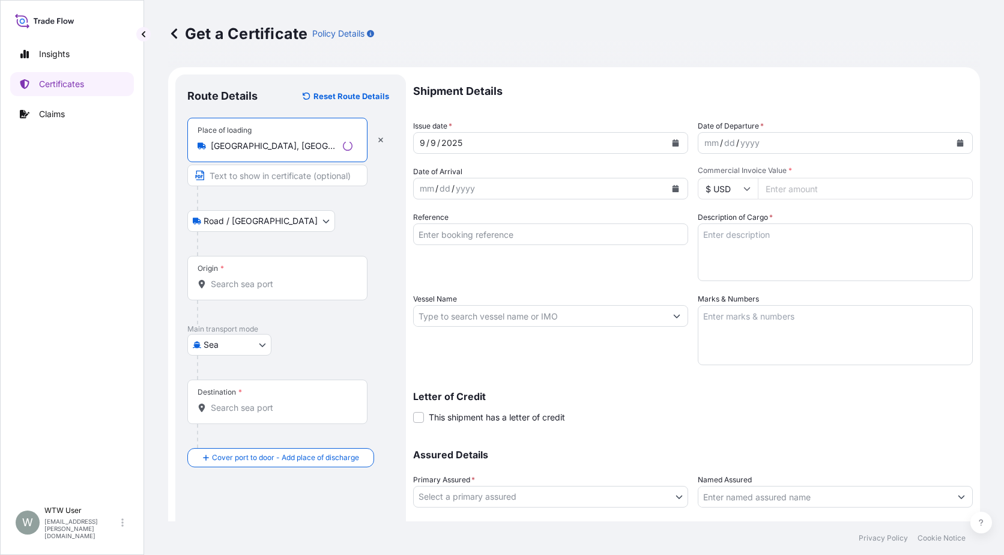
type input "[GEOGRAPHIC_DATA], [GEOGRAPHIC_DATA], [GEOGRAPHIC_DATA]"
click at [244, 272] on div "Origin *" at bounding box center [277, 278] width 180 height 44
click at [244, 278] on input "Origin *" at bounding box center [282, 284] width 142 height 12
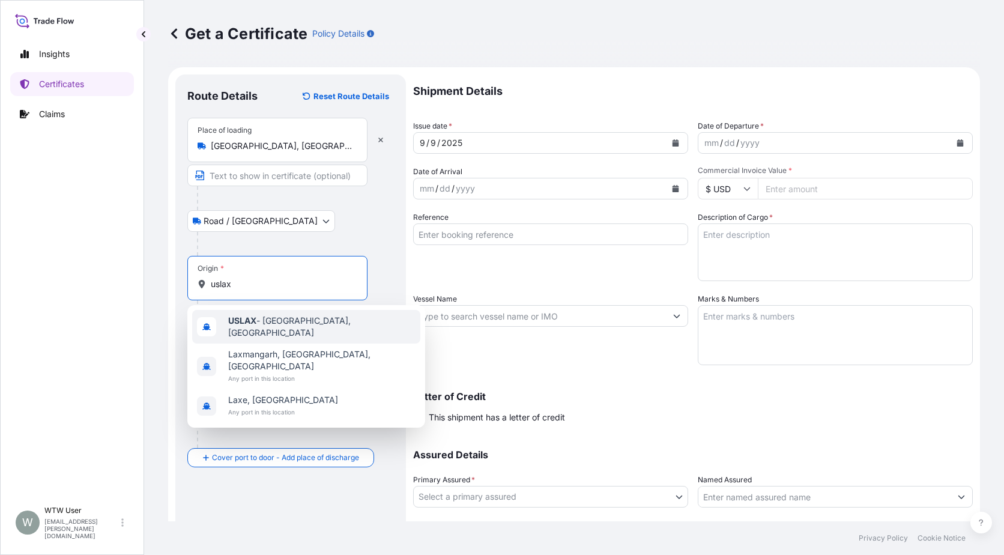
click at [274, 328] on span "USLAX - [GEOGRAPHIC_DATA], [GEOGRAPHIC_DATA]" at bounding box center [321, 327] width 187 height 24
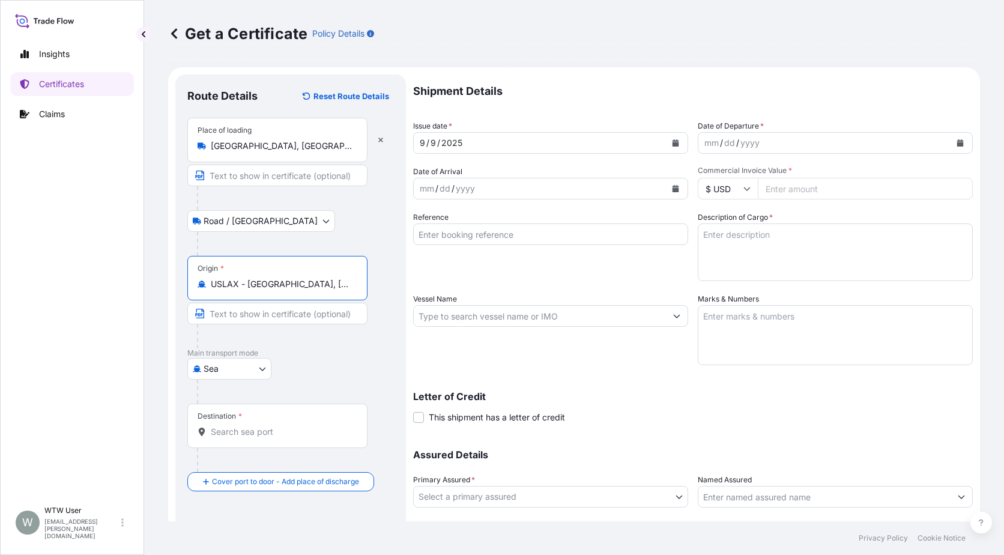
type input "USLAX - [GEOGRAPHIC_DATA], [GEOGRAPHIC_DATA]"
click at [282, 419] on div "Destination *" at bounding box center [277, 426] width 180 height 44
click at [282, 426] on input "Destination *" at bounding box center [282, 432] width 142 height 12
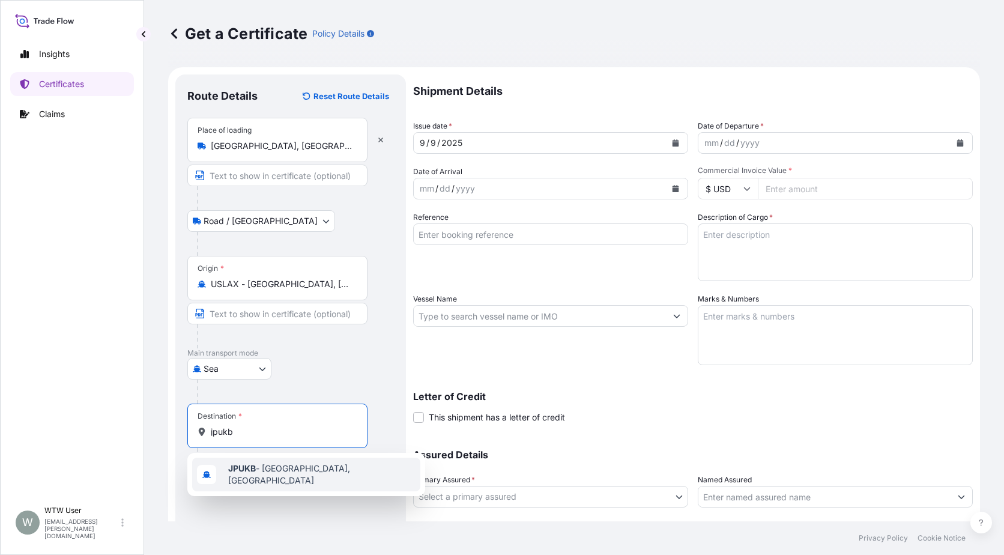
click at [312, 478] on div "JPUKB - [GEOGRAPHIC_DATA], [GEOGRAPHIC_DATA]" at bounding box center [306, 475] width 228 height 34
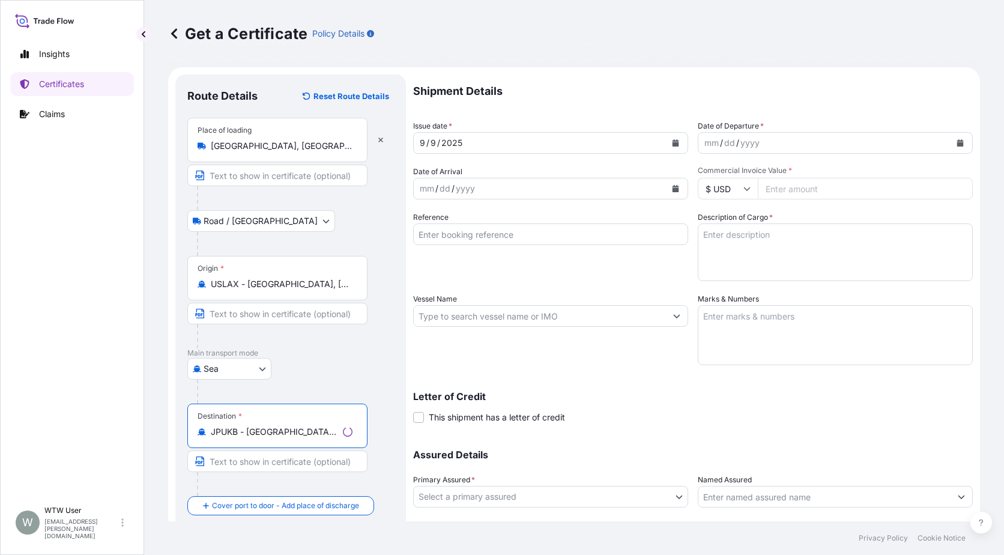
type input "JPUKB - [GEOGRAPHIC_DATA], [GEOGRAPHIC_DATA]"
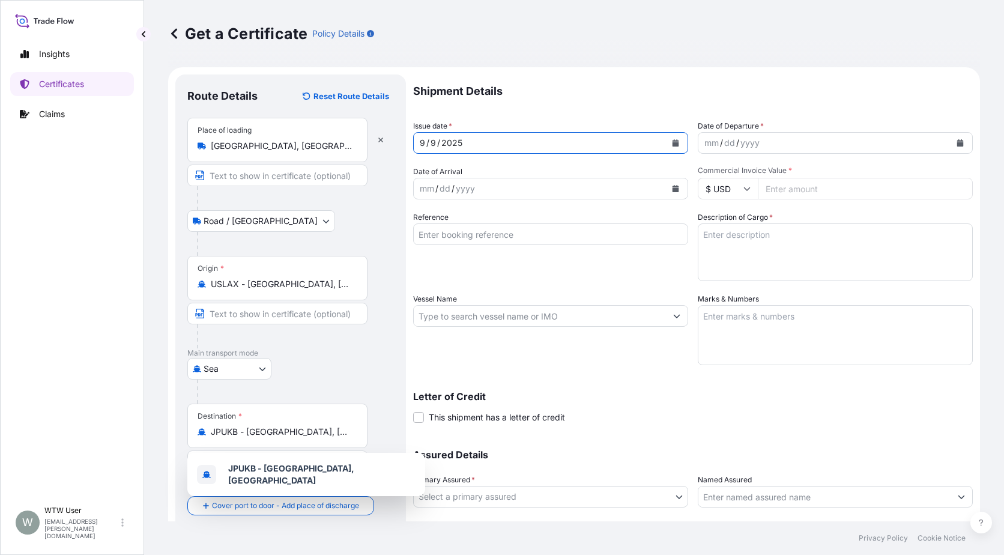
click at [507, 144] on div "[DATE]" at bounding box center [540, 143] width 252 height 22
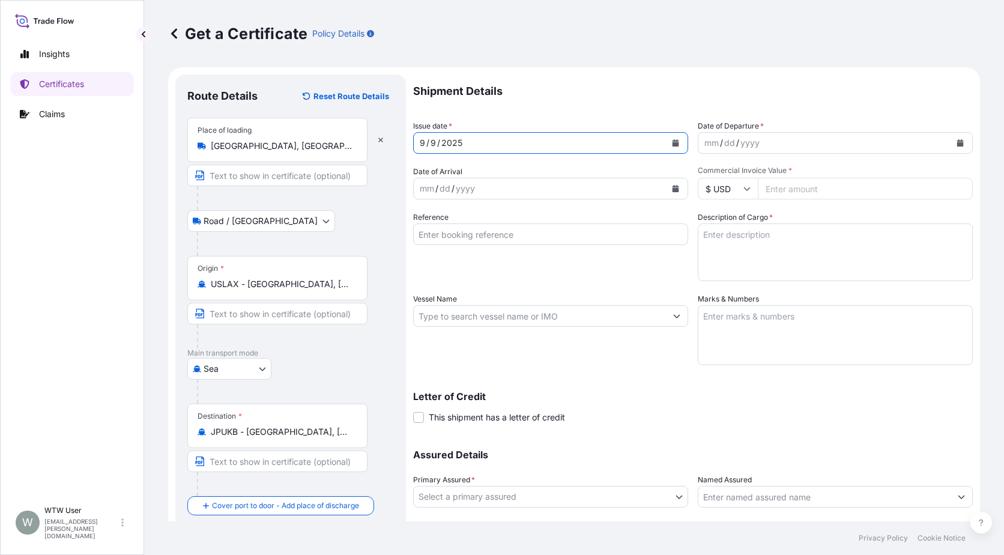
click at [673, 146] on icon "Calendar" at bounding box center [676, 142] width 7 height 7
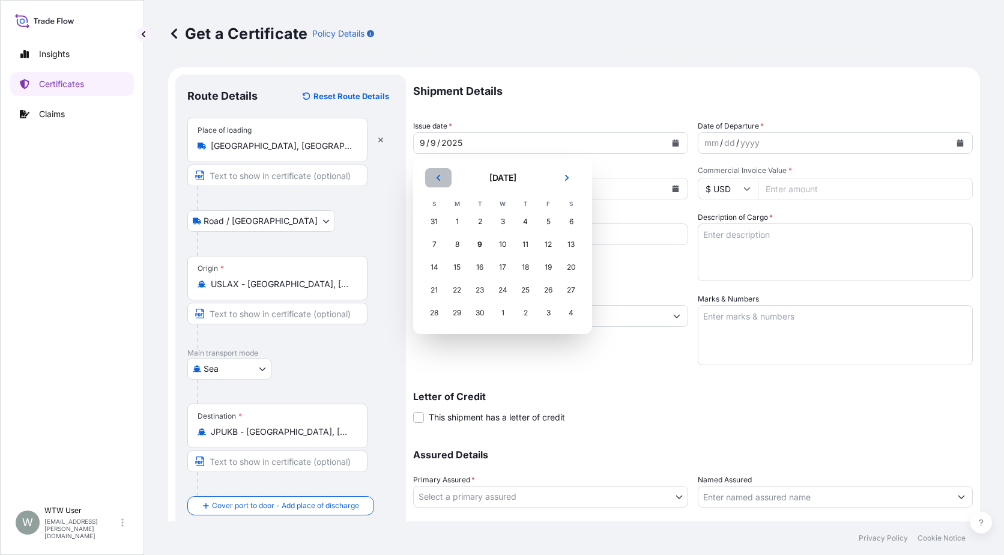
click at [447, 185] on button "Previous" at bounding box center [438, 177] width 26 height 19
click at [450, 291] on div "23" at bounding box center [457, 290] width 22 height 22
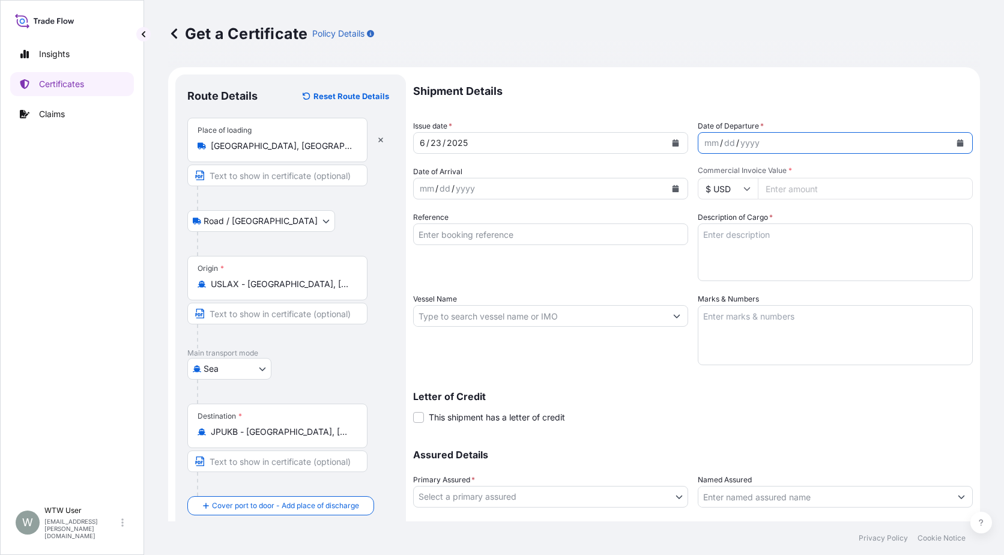
click at [957, 146] on icon "Calendar" at bounding box center [960, 142] width 7 height 7
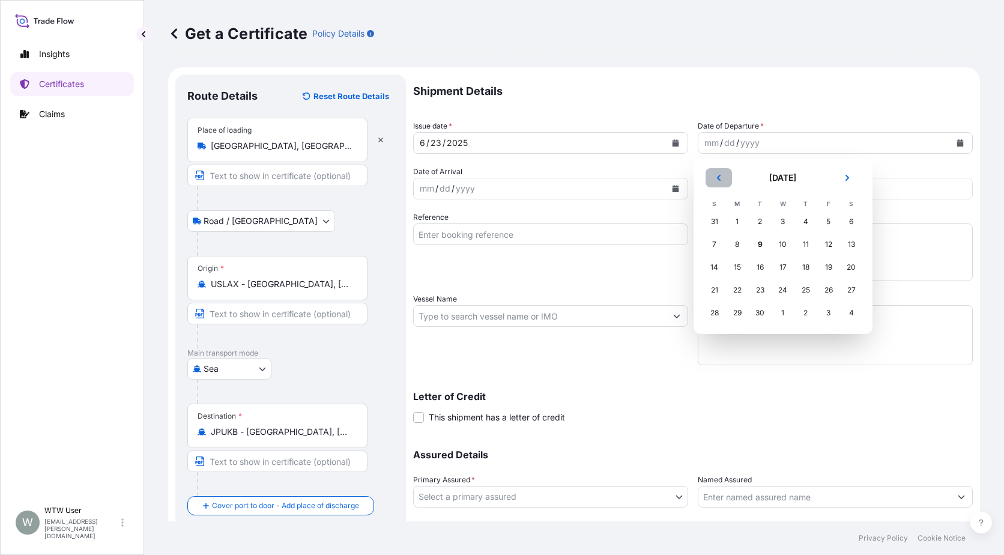
click at [722, 172] on button "Previous" at bounding box center [719, 177] width 26 height 19
click at [728, 293] on div "23" at bounding box center [738, 290] width 22 height 22
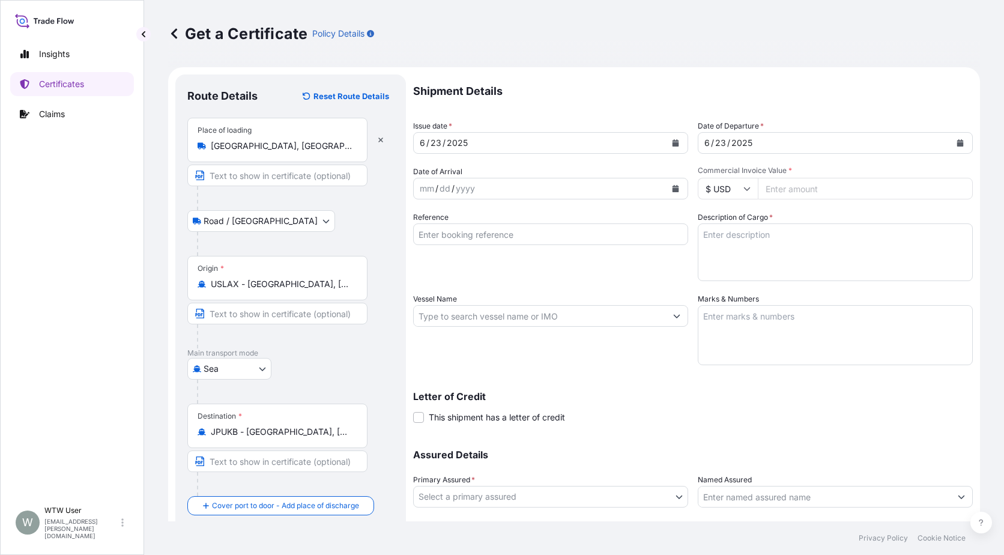
click at [673, 191] on icon "Calendar" at bounding box center [676, 188] width 7 height 7
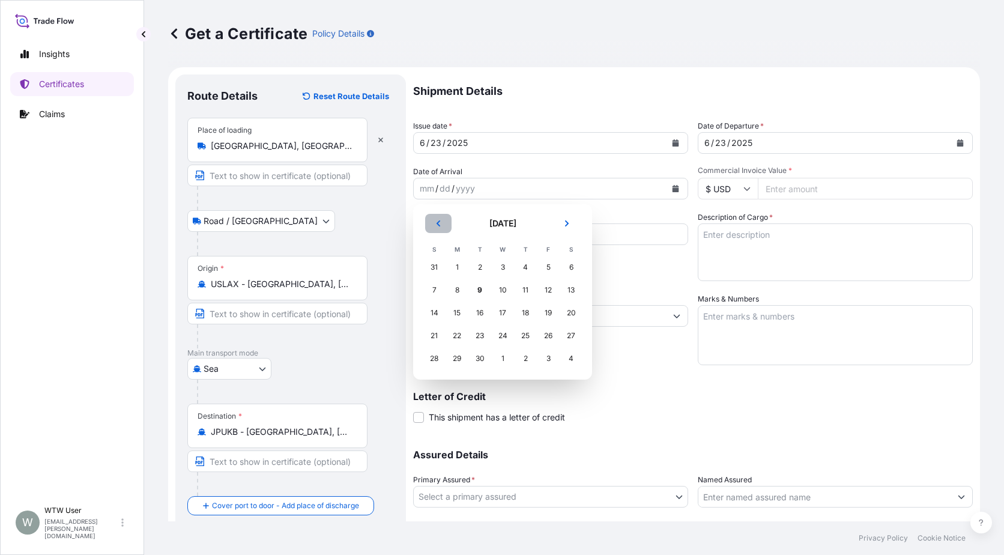
click at [439, 227] on button "Previous" at bounding box center [438, 223] width 26 height 19
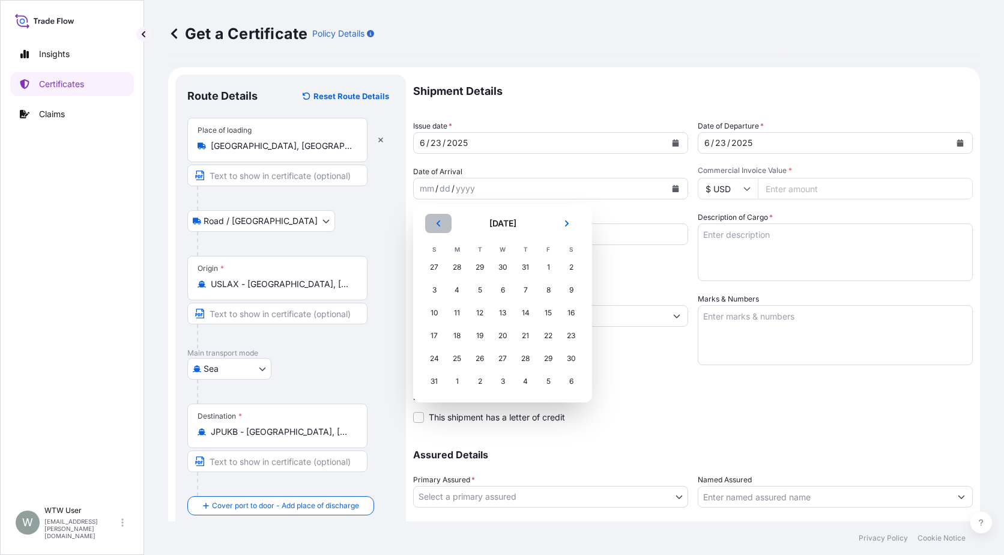
click at [439, 227] on button "Previous" at bounding box center [438, 223] width 26 height 19
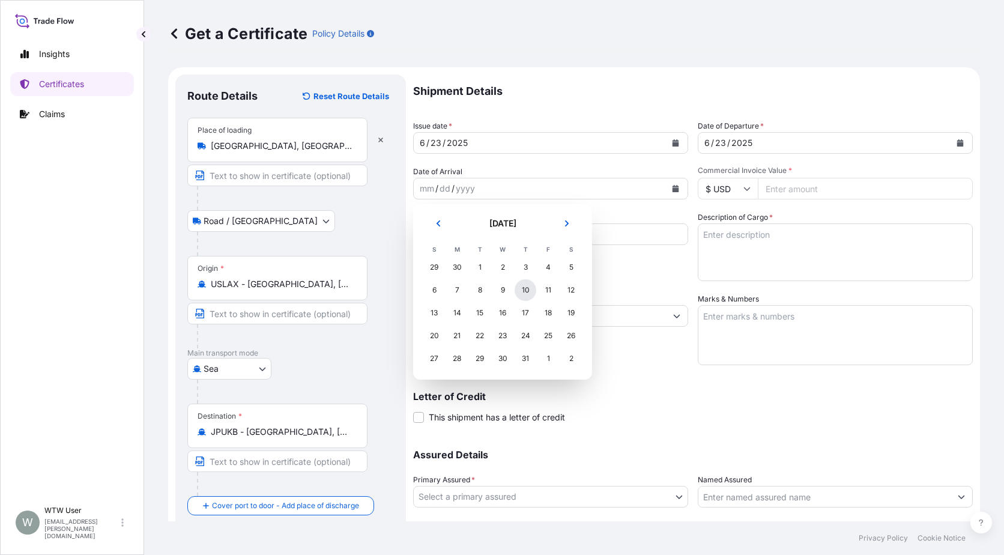
click at [529, 287] on div "10" at bounding box center [526, 290] width 22 height 22
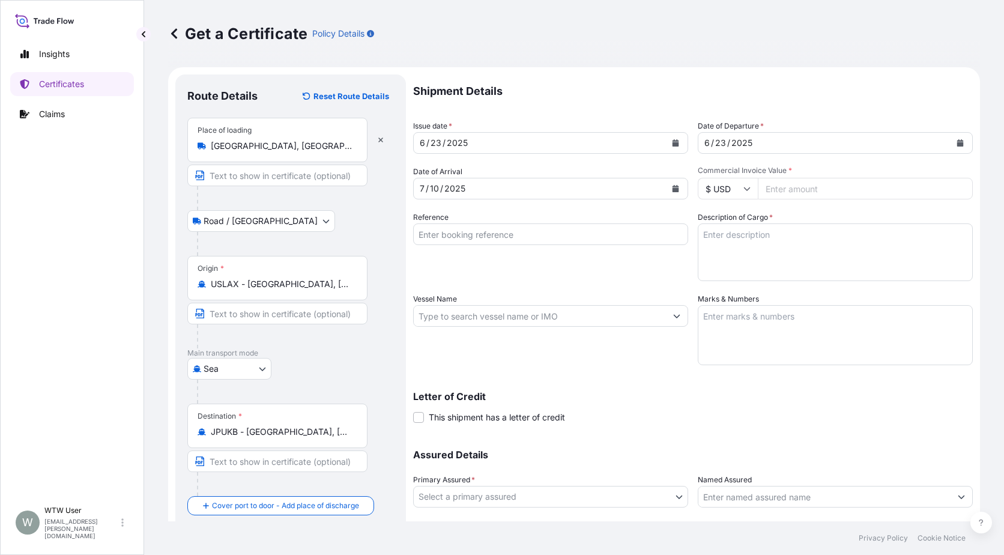
click at [770, 186] on input "Commercial Invoice Value *" at bounding box center [865, 189] width 215 height 22
paste input "28490.83"
type input "28490.83"
click at [587, 228] on input "Reference" at bounding box center [550, 234] width 275 height 22
paste input "SC436283-K / TA-3478-K"
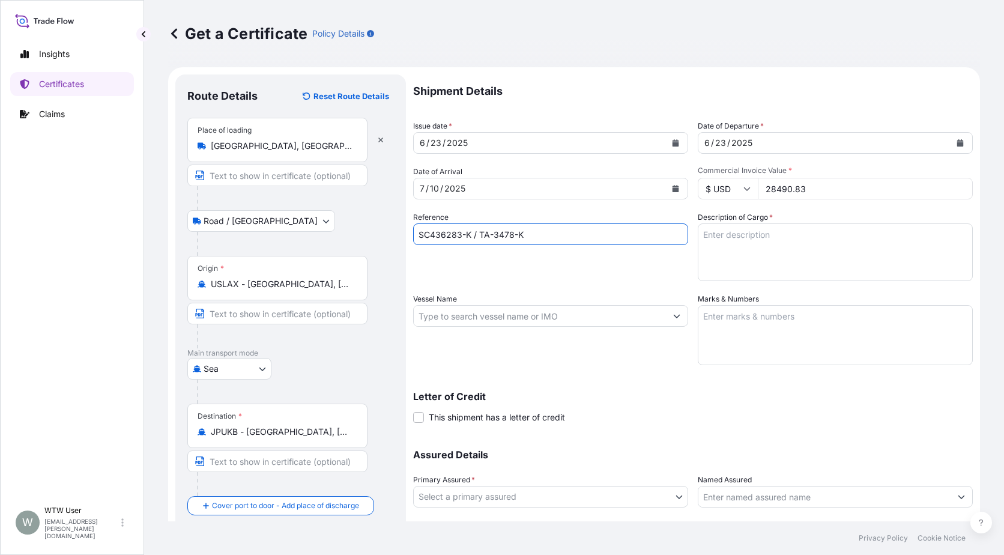
type input "SC436283-K / TA-3478-K"
click at [751, 228] on textarea "Description of Cargo *" at bounding box center [835, 252] width 275 height 58
paste textarea "SOYPASS "2" (AINIMAL FEED) IN BULK."
type textarea "SOYPASS "2" (AINIMAL FEED) IN BULK."
click at [495, 334] on div "Vessel Name" at bounding box center [550, 329] width 275 height 72
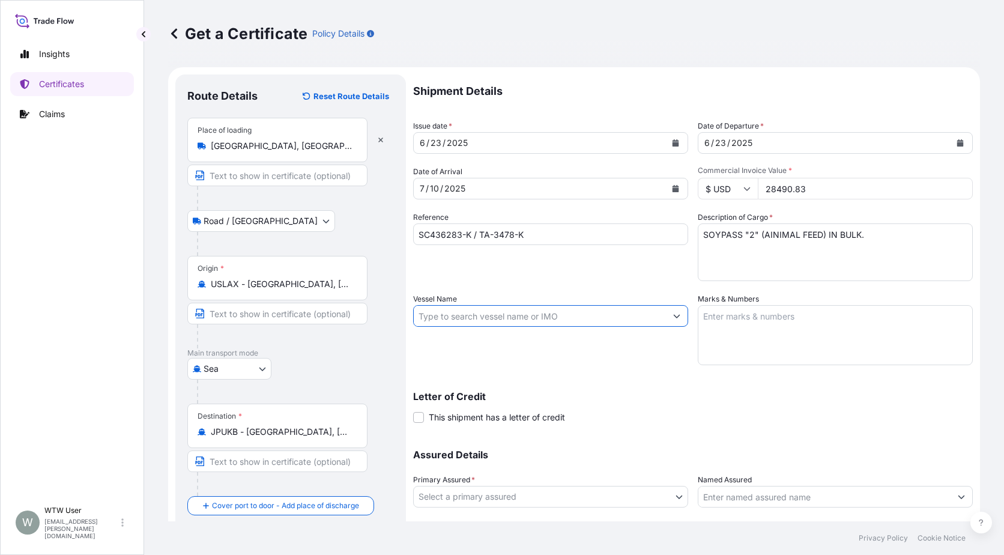
click at [485, 310] on input "Vessel Name" at bounding box center [540, 316] width 252 height 22
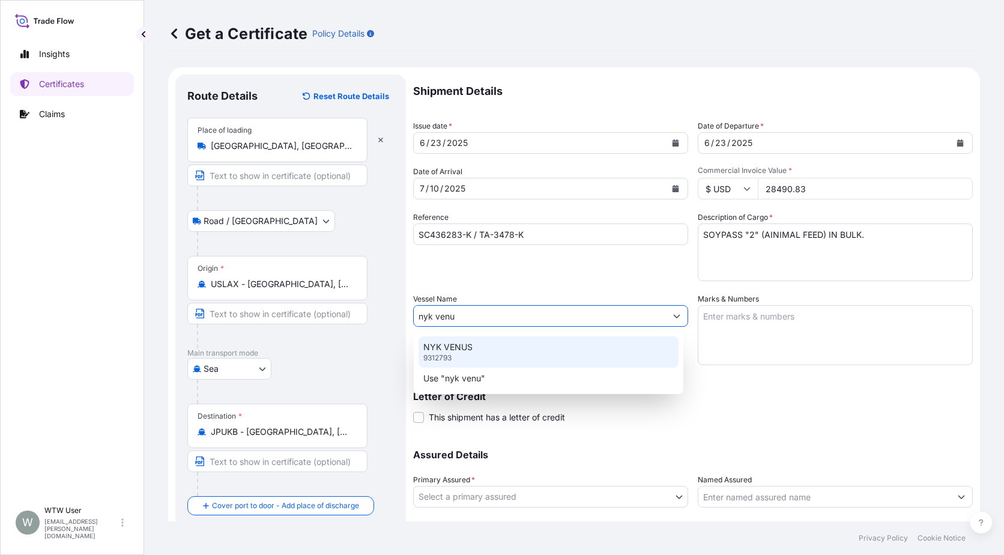
click at [491, 351] on div "NYK VENUS 9312793" at bounding box center [549, 351] width 260 height 31
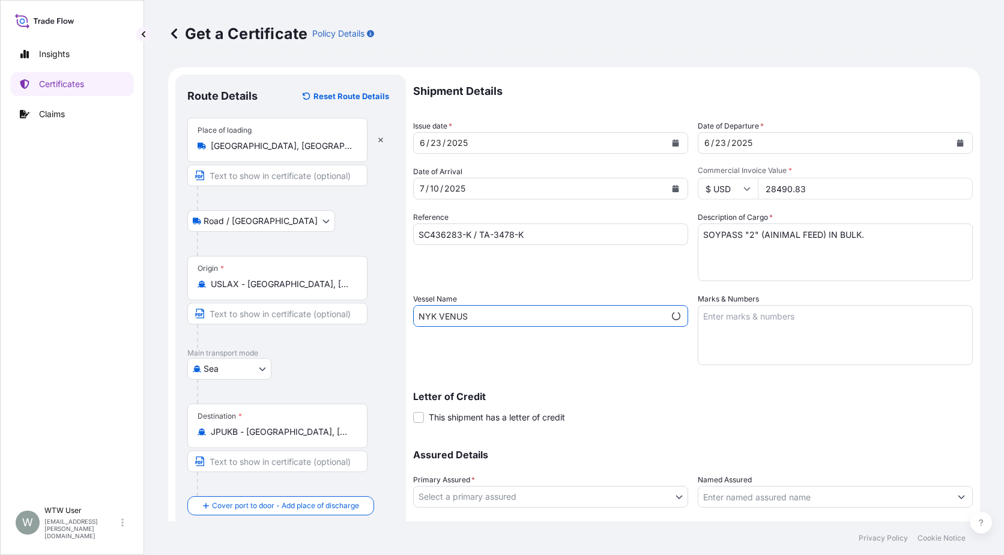
type input "NYK VENUS"
click at [760, 329] on textarea "Marks & Numbers" at bounding box center [835, 335] width 275 height 60
paste textarea "INVOICE NO. 17277728"
type textarea "INVOICE NO. 17277728"
click at [653, 358] on div "Vessel Name NYK VENUS" at bounding box center [550, 329] width 275 height 72
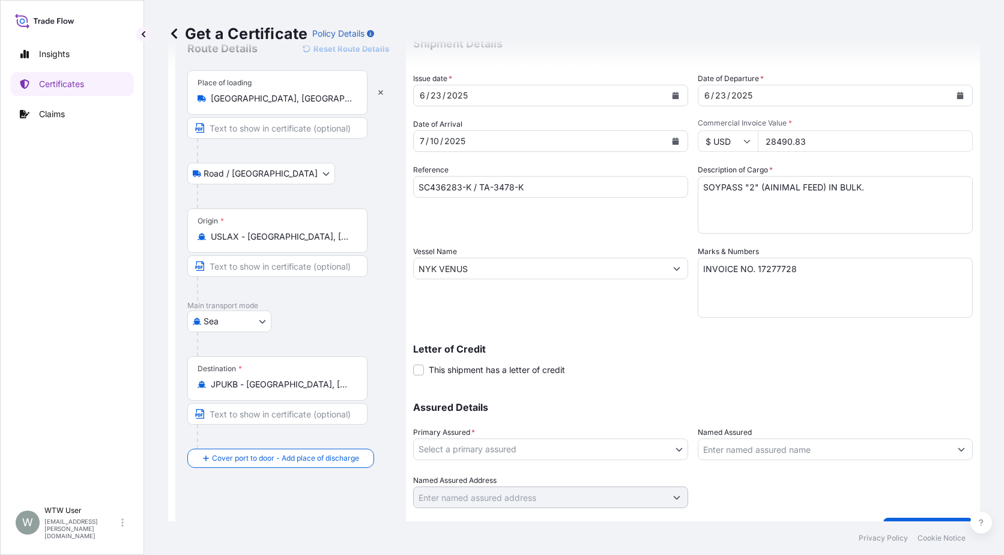
scroll to position [48, 0]
click at [556, 435] on div "Primary Assured * Select a primary assured" at bounding box center [550, 443] width 275 height 34
click at [561, 440] on body "Insights Certificates Claims W WTW User [EMAIL_ADDRESS][PERSON_NAME][DOMAIN_NAM…" at bounding box center [502, 277] width 1004 height 555
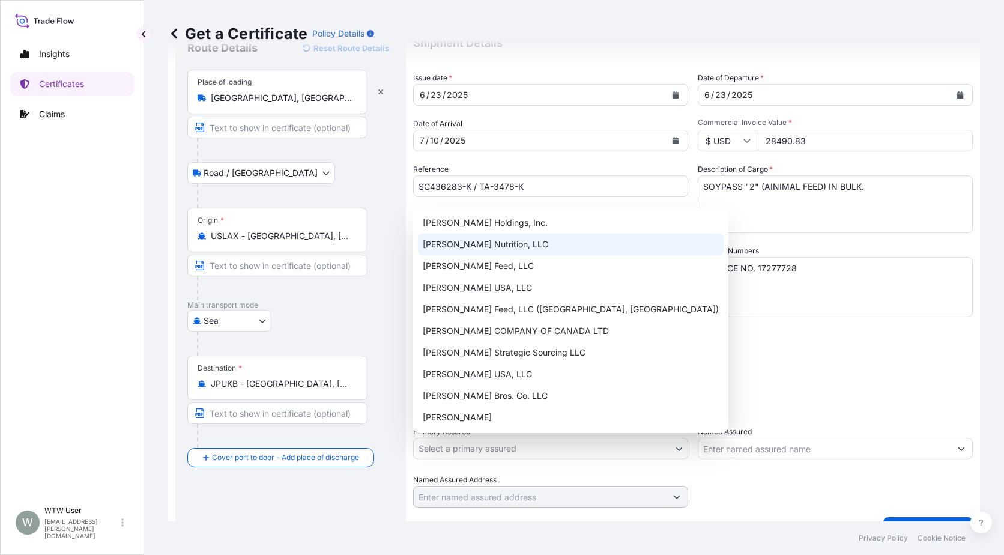
click at [539, 241] on div "[PERSON_NAME] Nutrition, LLC" at bounding box center [571, 245] width 306 height 22
select select "31733"
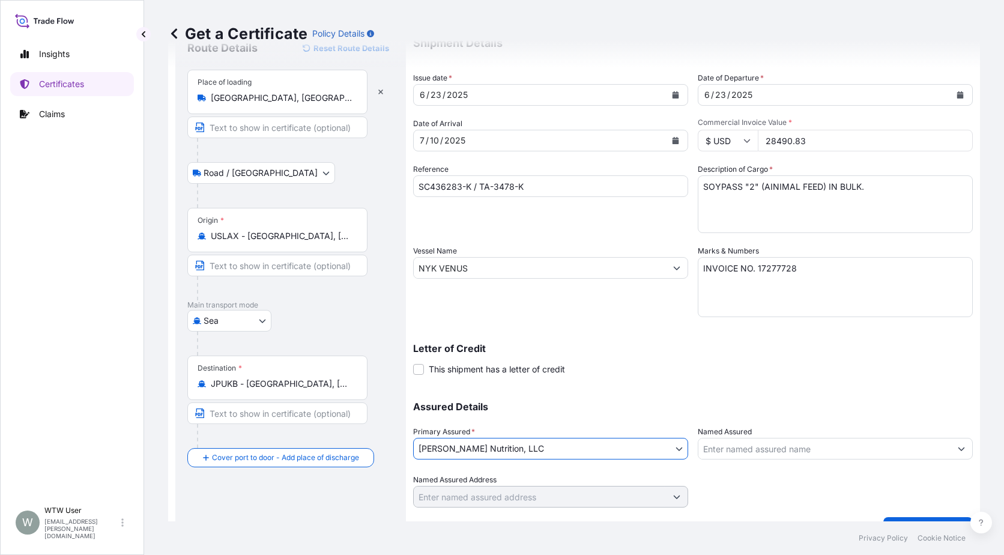
click at [637, 330] on div "Letter of Credit This shipment has a letter of credit Letter of credit * Letter…" at bounding box center [693, 352] width 560 height 46
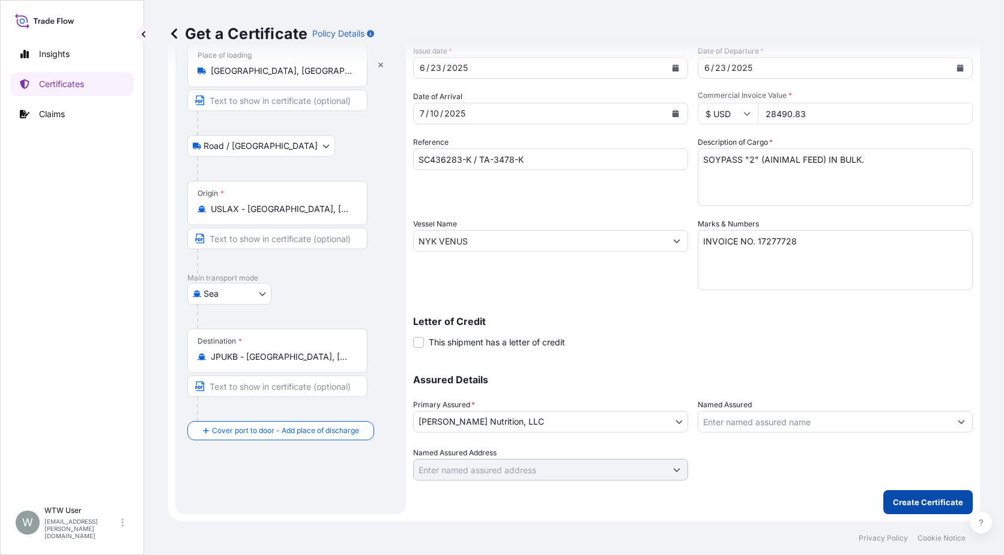
click at [904, 506] on p "Create Certificate" at bounding box center [928, 502] width 70 height 12
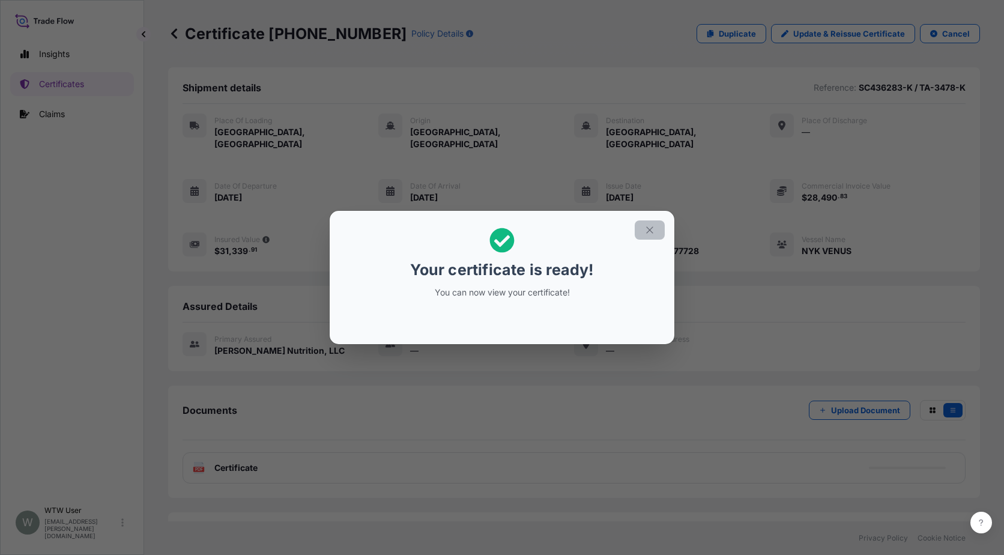
click at [644, 238] on button "button" at bounding box center [650, 229] width 30 height 19
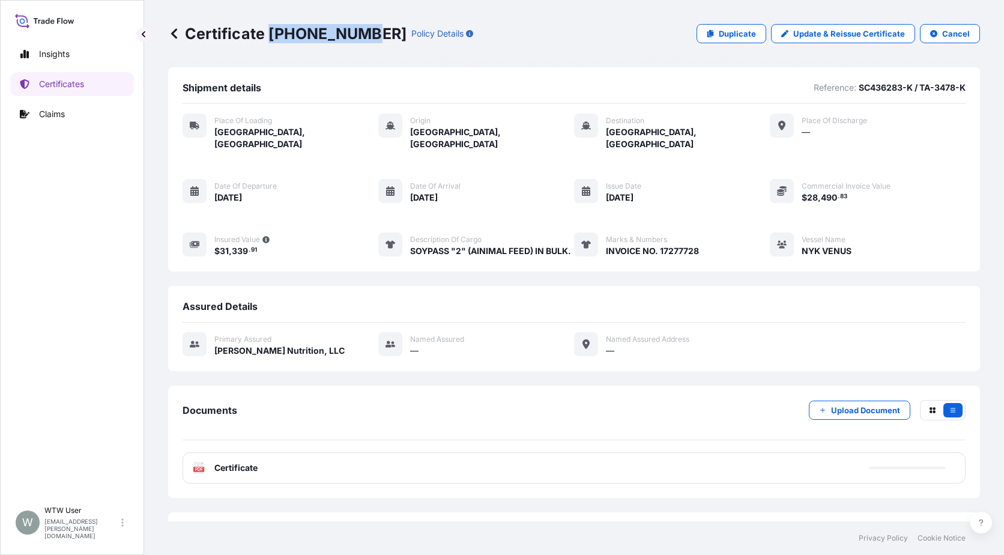
drag, startPoint x: 270, startPoint y: 30, endPoint x: 358, endPoint y: 43, distance: 89.3
click at [358, 43] on div "Certificate [PHONE_NUMBER] Policy Details Duplicate Update & Reissue Certificat…" at bounding box center [574, 33] width 812 height 67
copy p "[PHONE_NUMBER]"
click at [62, 90] on link "Certificates" at bounding box center [72, 84] width 124 height 24
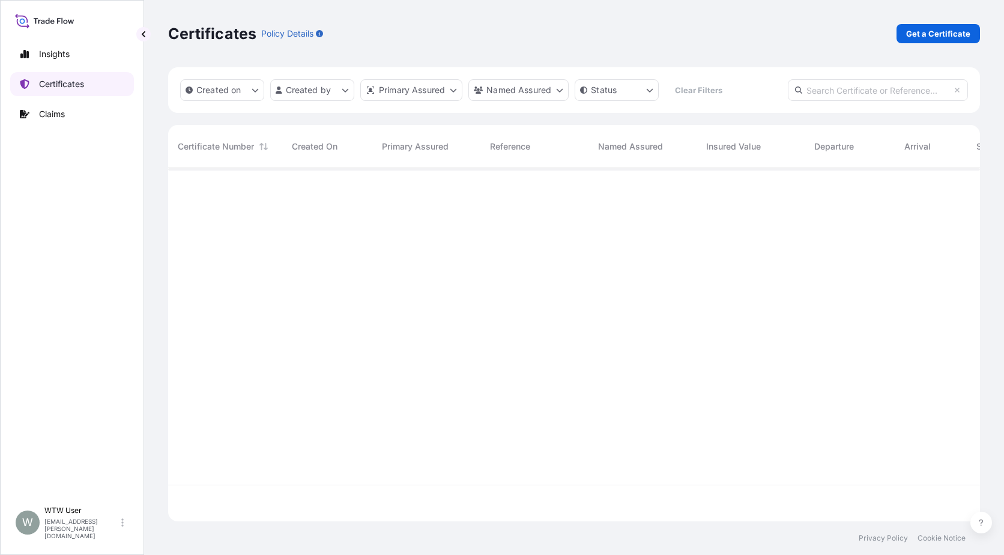
scroll to position [351, 803]
click at [897, 91] on input "text" at bounding box center [878, 90] width 180 height 22
paste input "[PHONE_NUMBER]"
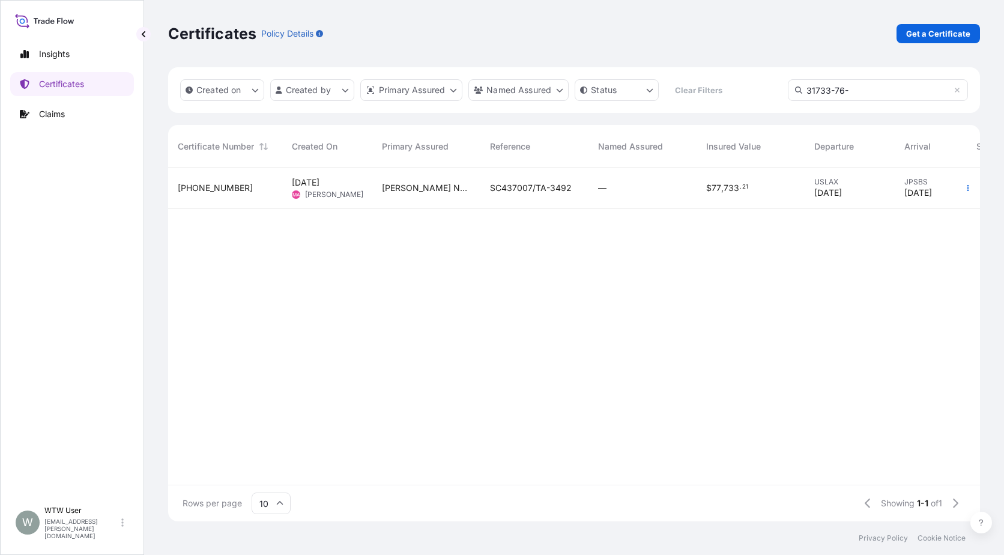
type input "31733-76-"
click at [250, 196] on div "[PHONE_NUMBER]" at bounding box center [225, 188] width 114 height 40
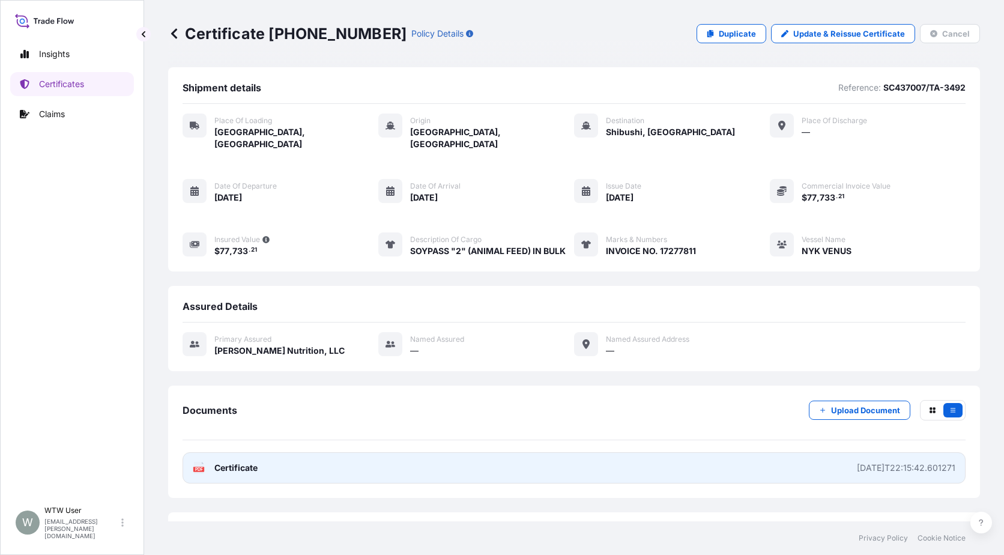
click at [339, 454] on link "PDF Certificate [DATE]T22:15:42.601271" at bounding box center [574, 467] width 783 height 31
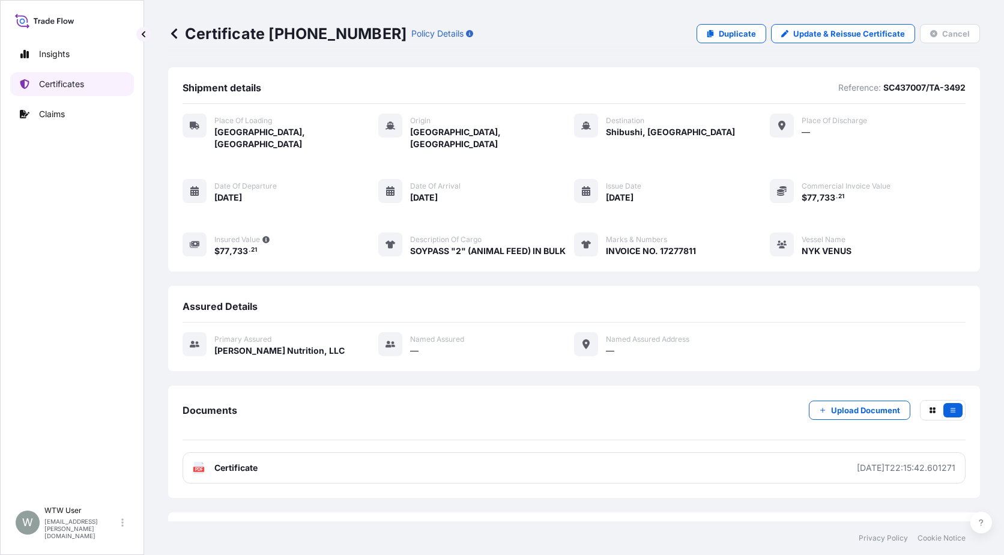
click at [92, 85] on link "Certificates" at bounding box center [72, 84] width 124 height 24
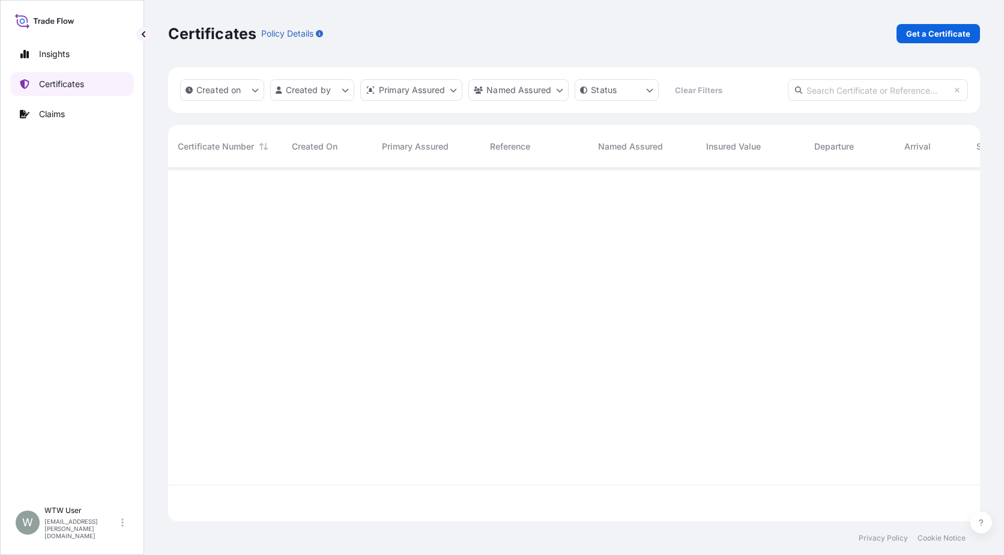
scroll to position [351, 803]
click at [930, 29] on p "Get a Certificate" at bounding box center [938, 34] width 64 height 12
select select "Road / [GEOGRAPHIC_DATA]"
select select "Sea"
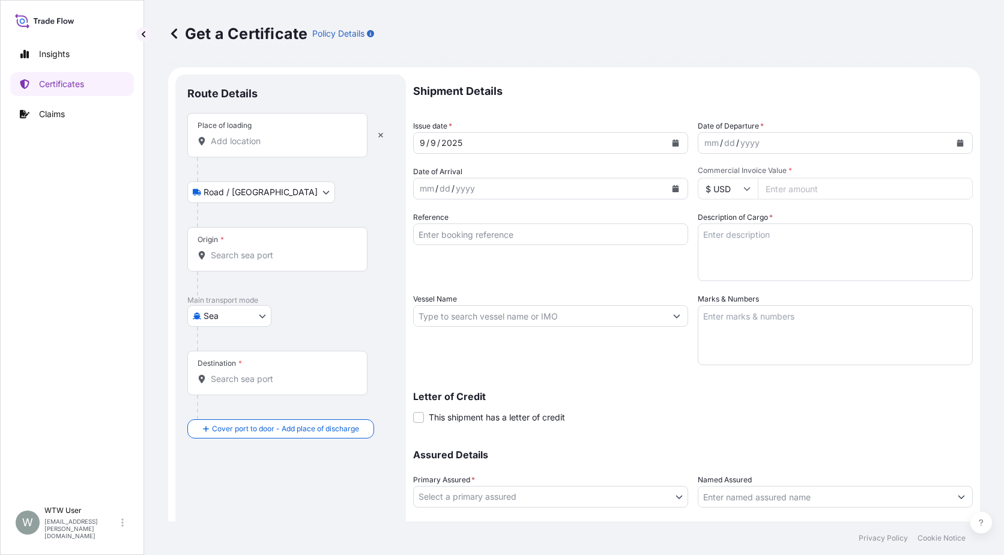
click at [264, 147] on div "Place of loading" at bounding box center [277, 135] width 180 height 44
click at [264, 147] on input "Place of loading" at bounding box center [282, 141] width 142 height 12
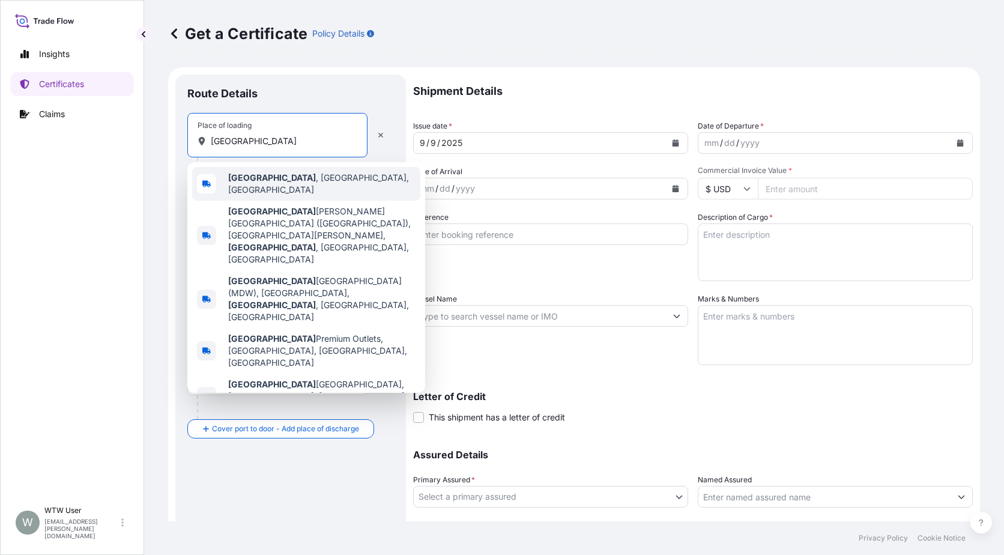
click at [268, 176] on span "[GEOGRAPHIC_DATA] , [GEOGRAPHIC_DATA], [GEOGRAPHIC_DATA]" at bounding box center [321, 184] width 187 height 24
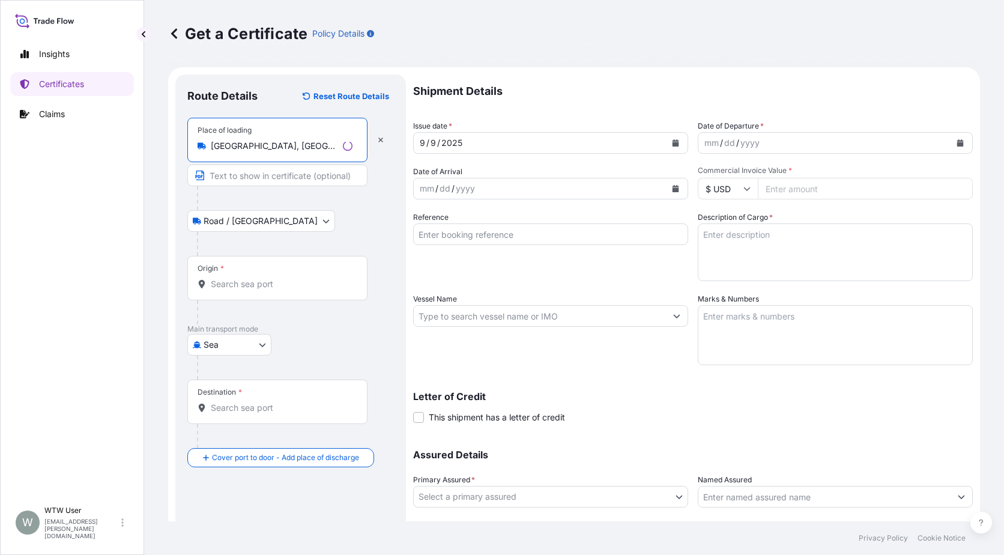
type input "[GEOGRAPHIC_DATA], [GEOGRAPHIC_DATA], [GEOGRAPHIC_DATA]"
click at [255, 294] on div "Origin *" at bounding box center [277, 278] width 180 height 44
click at [255, 290] on input "Origin *" at bounding box center [282, 284] width 142 height 12
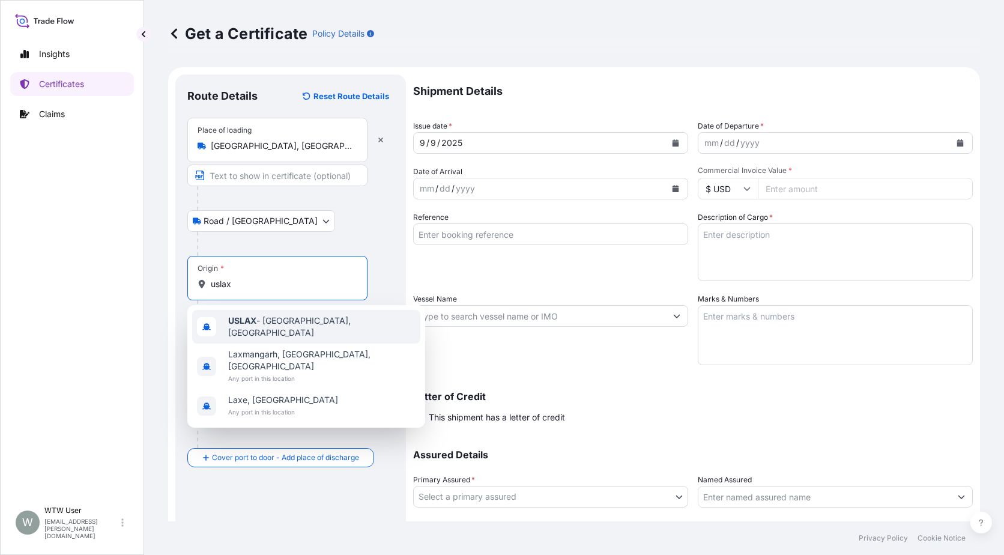
click at [285, 312] on div "USLAX - [GEOGRAPHIC_DATA], [GEOGRAPHIC_DATA]" at bounding box center [306, 327] width 228 height 34
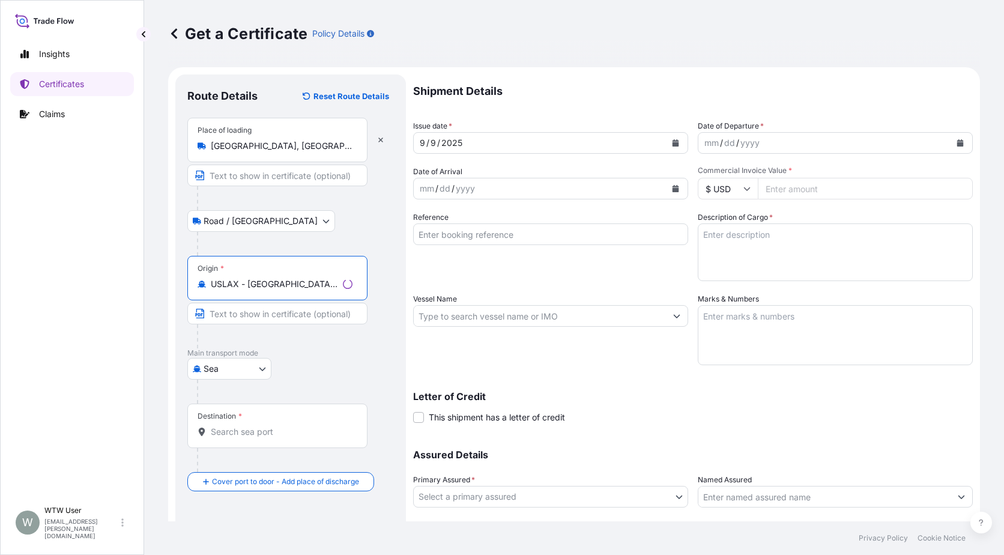
type input "USLAX - [GEOGRAPHIC_DATA], [GEOGRAPHIC_DATA]"
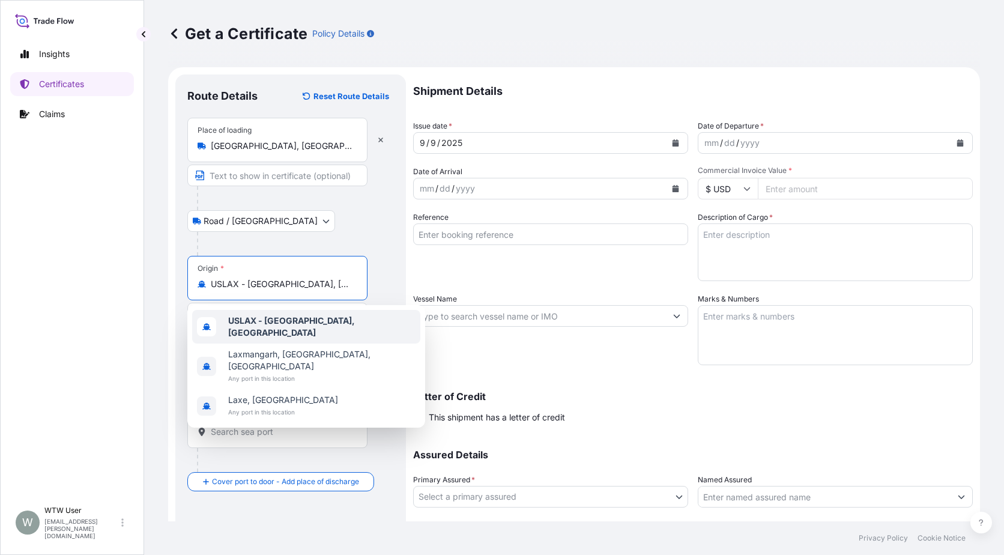
click at [262, 316] on div "USLAX - [GEOGRAPHIC_DATA], [GEOGRAPHIC_DATA]" at bounding box center [306, 327] width 228 height 34
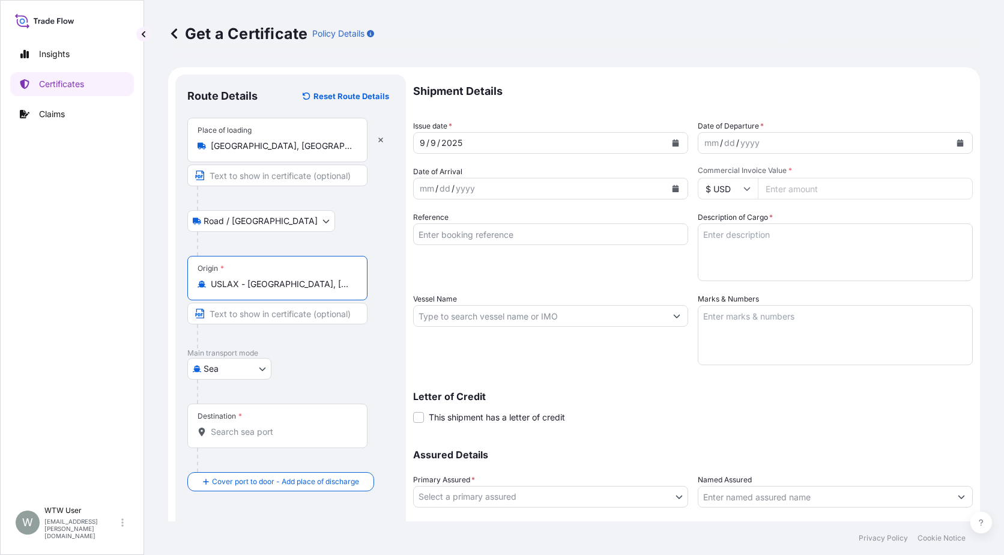
click at [237, 434] on input "Destination *" at bounding box center [282, 432] width 142 height 12
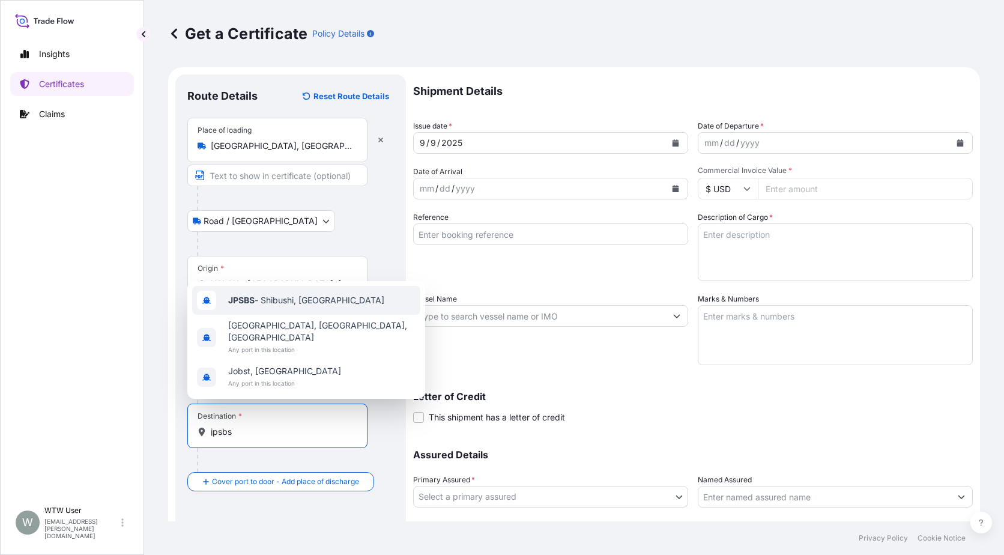
click at [296, 306] on div "JPSBS - Shibushi, [GEOGRAPHIC_DATA]" at bounding box center [306, 300] width 228 height 29
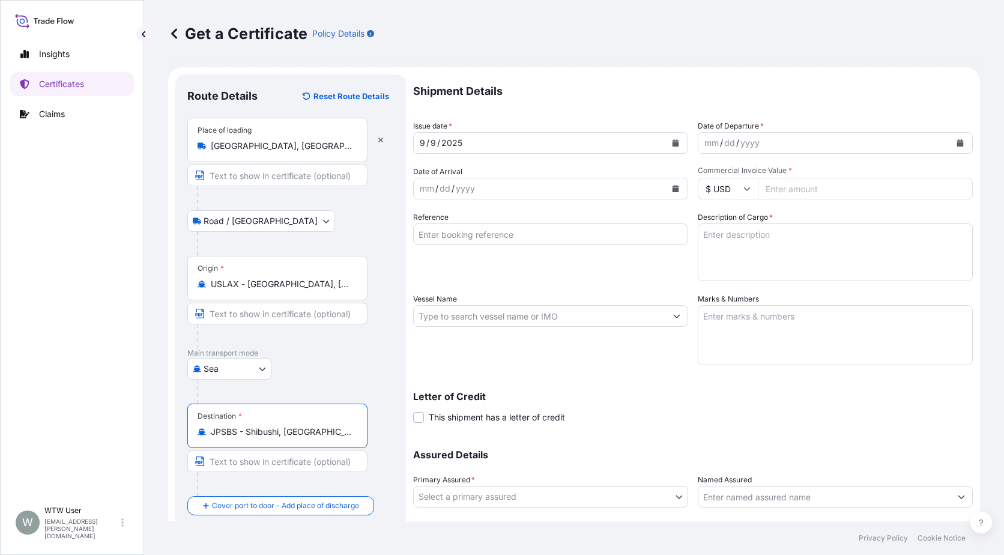
type input "JPSBS - Shibushi, [GEOGRAPHIC_DATA]"
click at [396, 444] on div "Route Details Reset Route Details Place of loading [GEOGRAPHIC_DATA], [GEOGRAPH…" at bounding box center [290, 331] width 231 height 515
click at [674, 143] on icon "Calendar" at bounding box center [676, 142] width 7 height 7
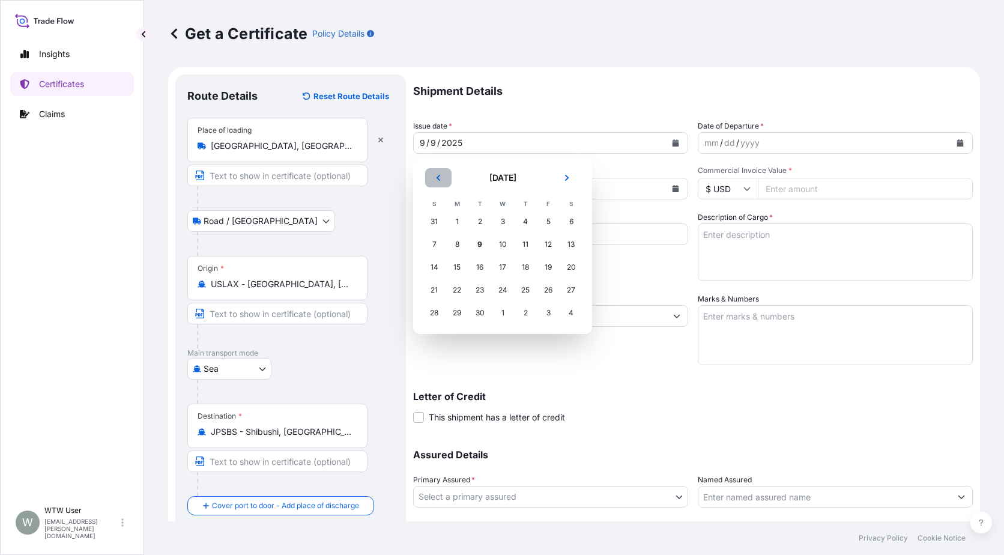
click at [447, 175] on button "Previous" at bounding box center [438, 177] width 26 height 19
click at [460, 292] on div "23" at bounding box center [457, 290] width 22 height 22
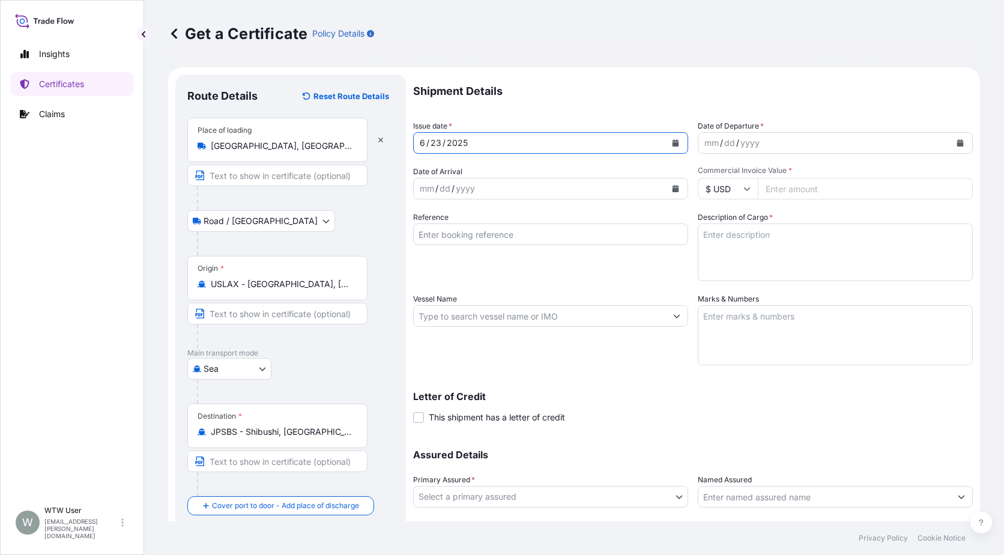
click at [960, 141] on button "Calendar" at bounding box center [960, 142] width 19 height 19
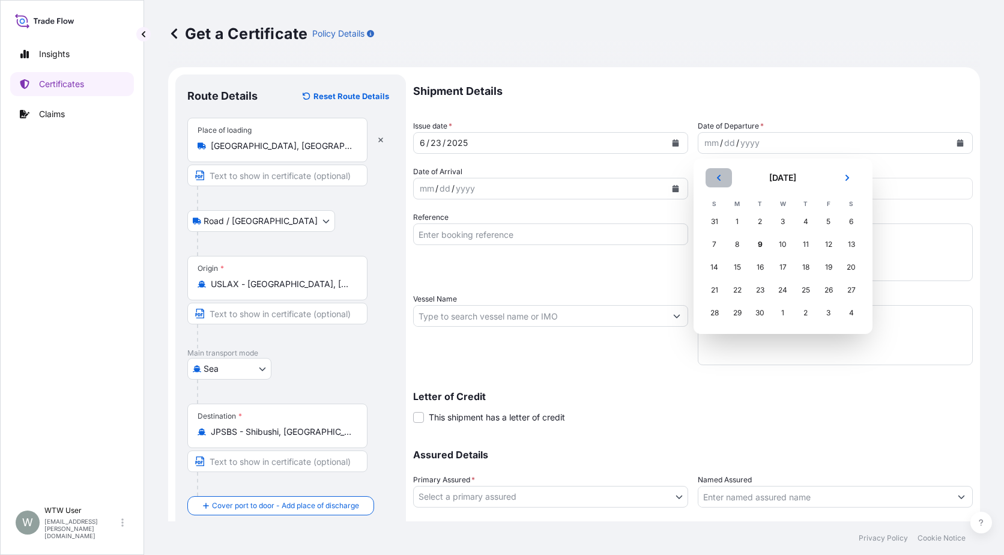
click at [722, 172] on button "Previous" at bounding box center [719, 177] width 26 height 19
click at [734, 292] on div "23" at bounding box center [738, 290] width 22 height 22
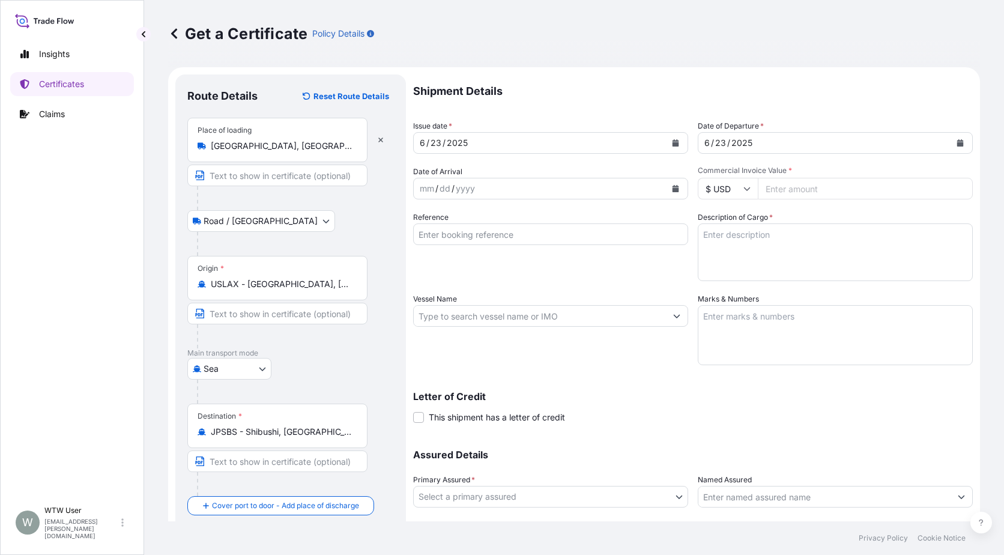
click at [673, 189] on icon "Calendar" at bounding box center [676, 188] width 7 height 7
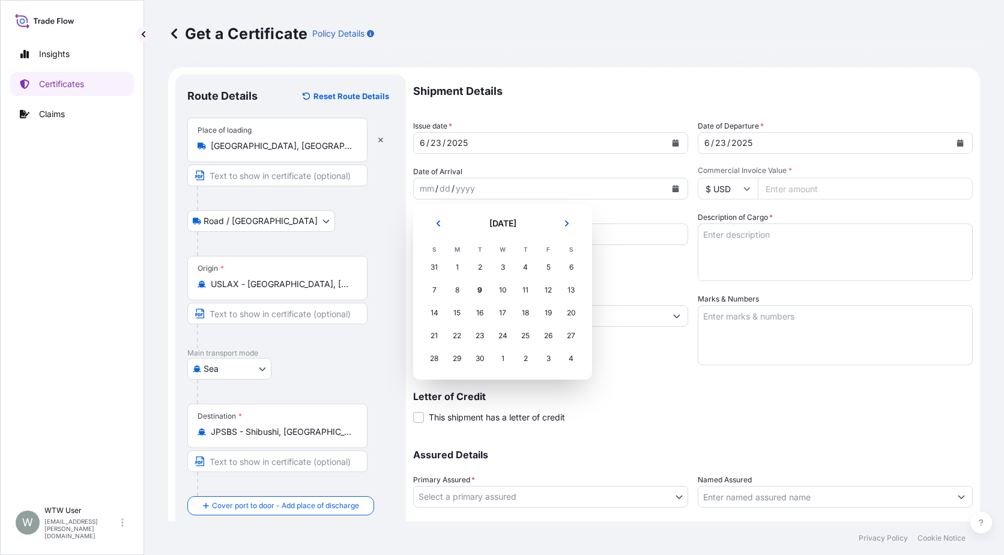
click at [445, 228] on button "Previous" at bounding box center [438, 223] width 26 height 19
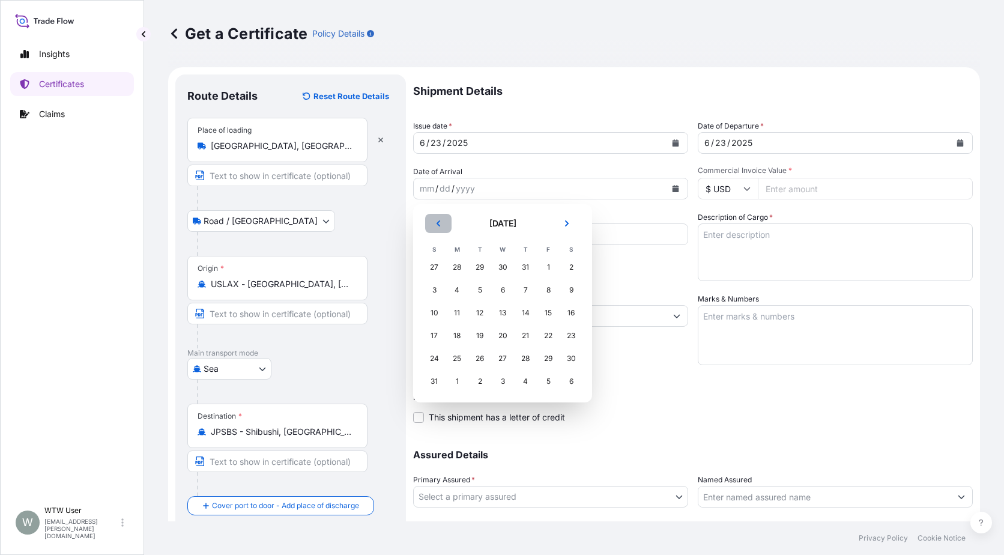
click at [445, 228] on button "Previous" at bounding box center [438, 223] width 26 height 19
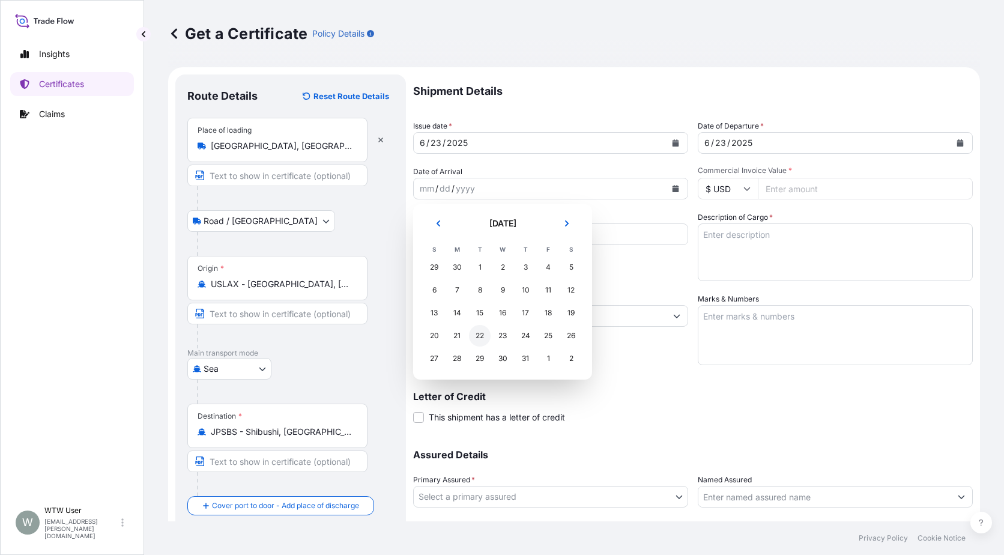
click at [480, 339] on div "22" at bounding box center [480, 336] width 22 height 22
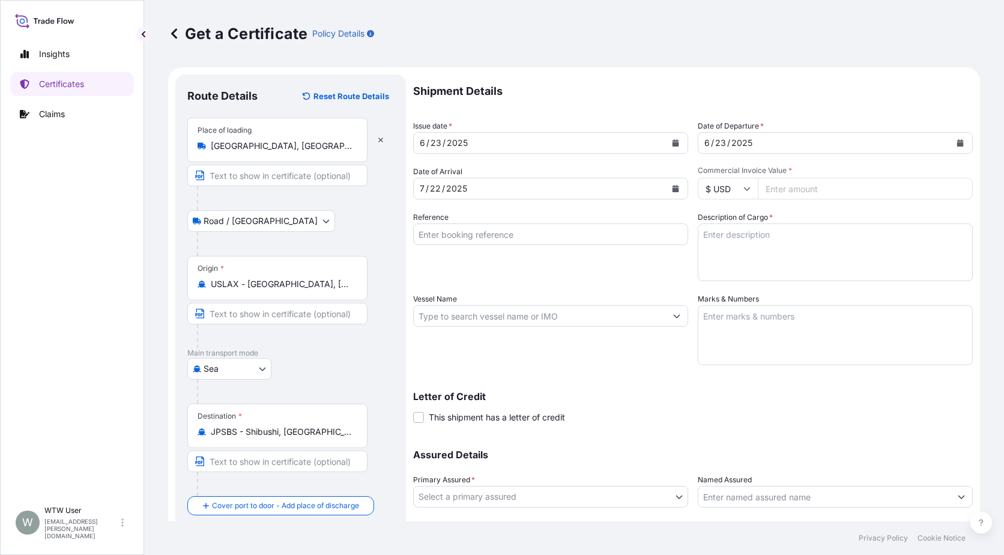
click at [770, 193] on input "Commercial Invoice Value *" at bounding box center [865, 189] width 215 height 22
paste input "77733.21"
type input "77733.21"
click at [539, 231] on input "Reference" at bounding box center [550, 234] width 275 height 22
paste input "SC437007/TA-3492"
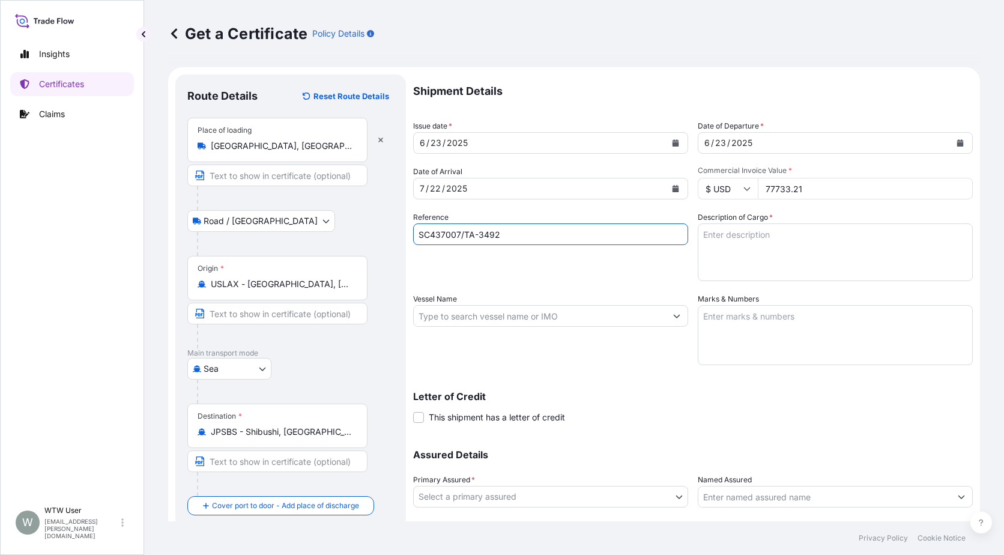
type input "SC437007/TA-3492"
click at [815, 245] on textarea "Description of Cargo *" at bounding box center [835, 252] width 275 height 58
paste textarea "SOYPASS "2" (ANIMAL FEED) IN BULK"
type textarea "SOYPASS "2" (ANIMAL FEED) IN BULK"
click at [491, 305] on div at bounding box center [550, 316] width 275 height 22
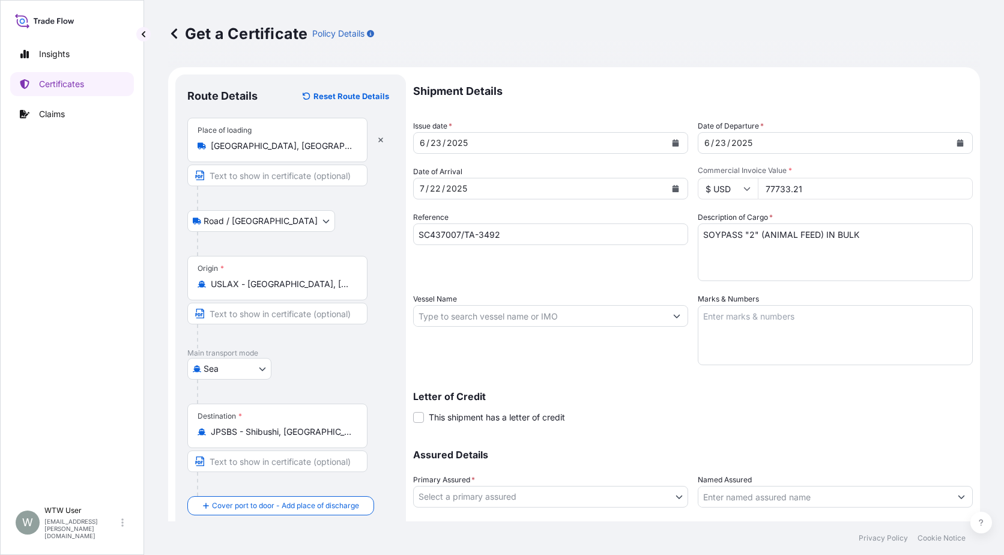
click at [497, 312] on input "Vessel Name" at bounding box center [540, 316] width 252 height 22
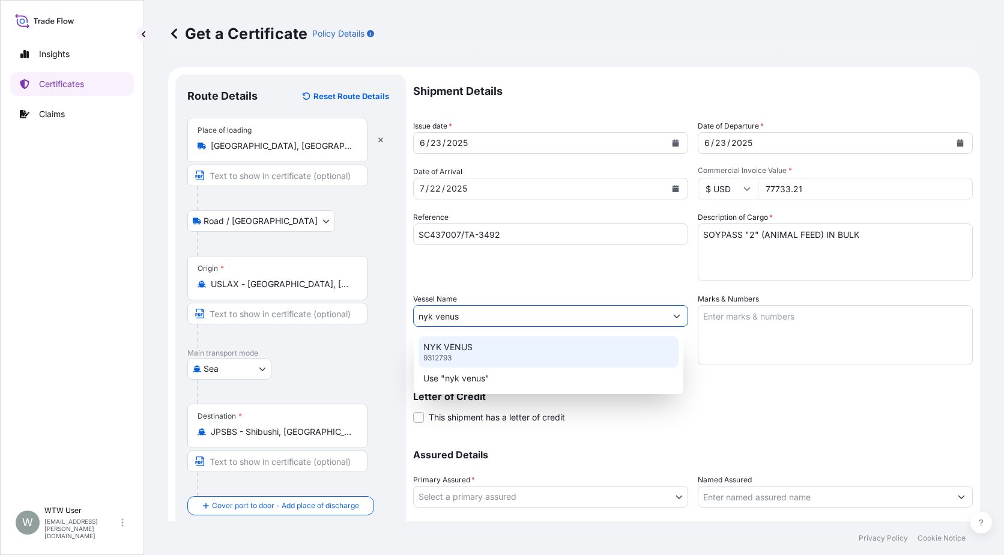
click at [496, 358] on div "NYK VENUS 9312793" at bounding box center [549, 351] width 260 height 31
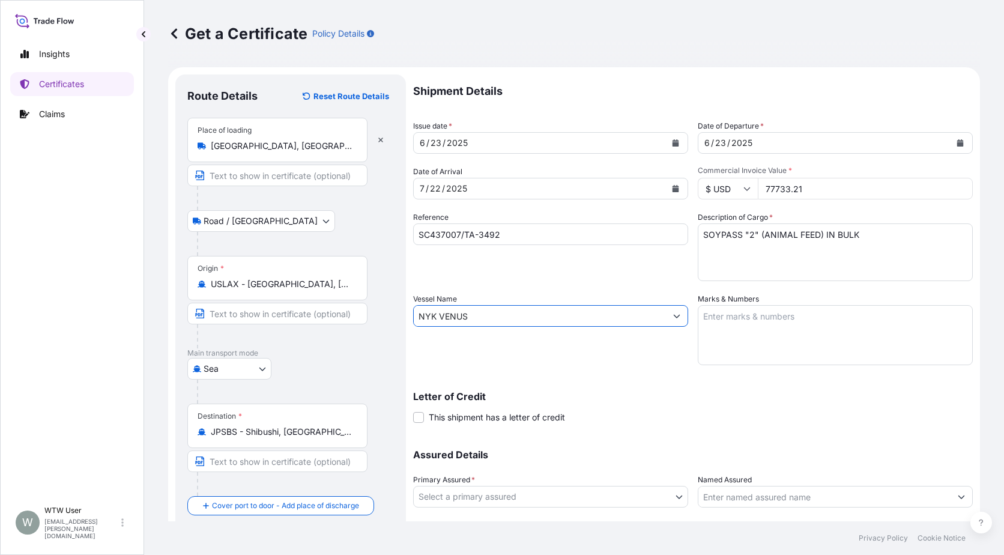
type input "NYK VENUS"
click at [622, 372] on div "Shipment Details Issue date * [DATE] Date of Departure * [DATE] Date of Arrival…" at bounding box center [693, 314] width 560 height 481
click at [803, 352] on textarea "Marks & Numbers" at bounding box center [835, 335] width 275 height 60
paste textarea "INVOICE NO. 17277811"
type textarea "INVOICE NO. 17277811"
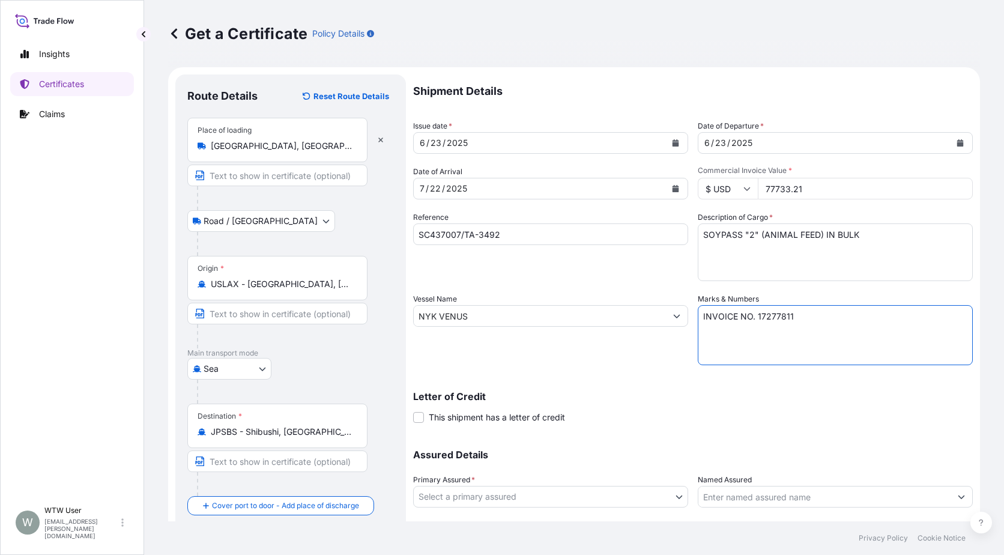
click at [534, 375] on div "Shipment Details Issue date * [DATE] Date of Departure * [DATE] Date of Arrival…" at bounding box center [693, 314] width 560 height 481
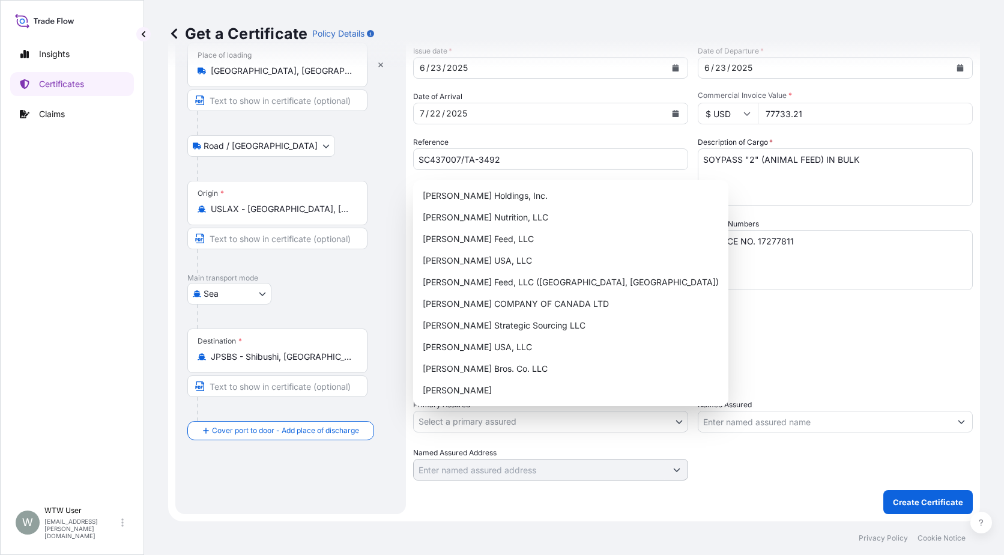
click at [563, 424] on body "Insights Certificates Claims W WTW User [EMAIL_ADDRESS][PERSON_NAME][DOMAIN_NAM…" at bounding box center [502, 277] width 1004 height 555
click at [551, 213] on div "[PERSON_NAME] Nutrition, LLC" at bounding box center [571, 218] width 306 height 22
select select "31733"
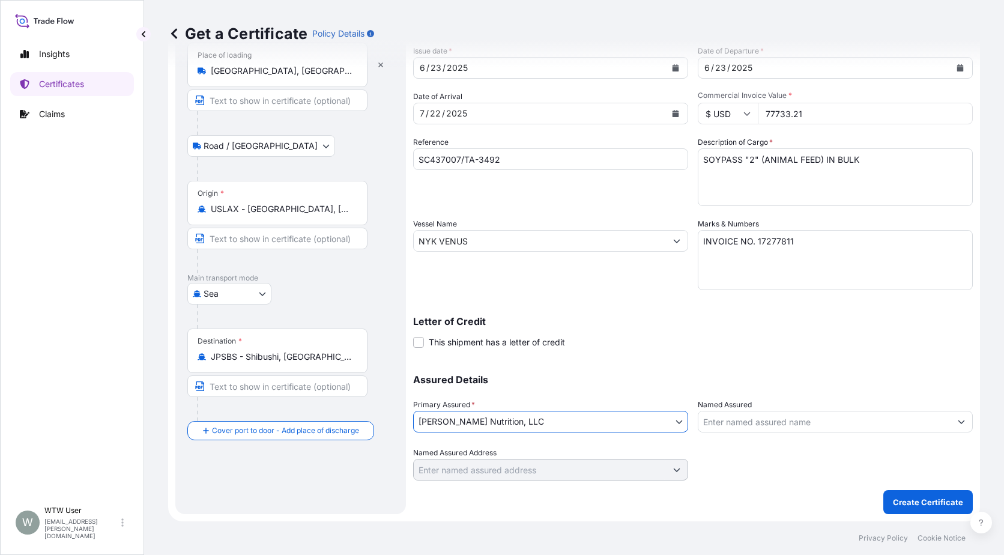
scroll to position [43, 0]
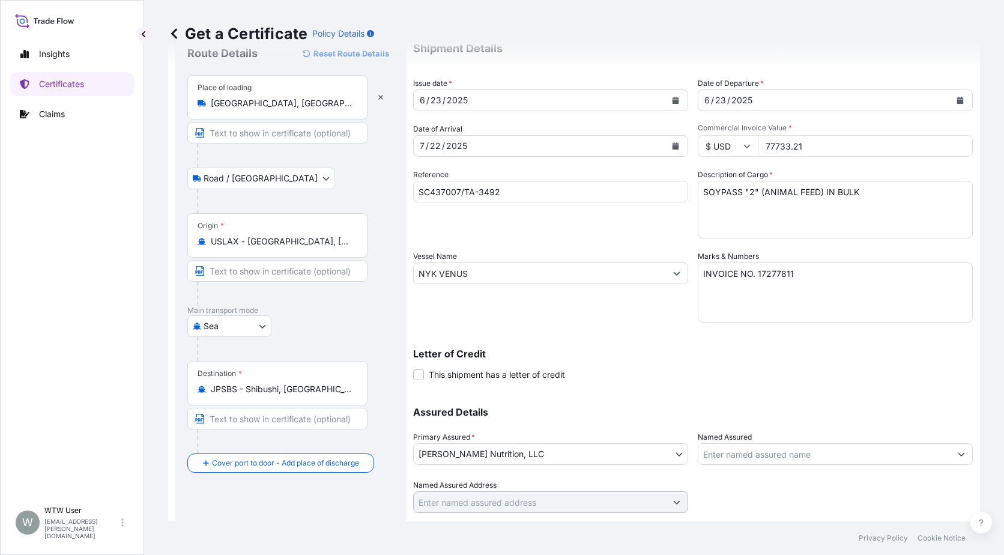
click at [592, 217] on div "Reference SC437007/TA-3492" at bounding box center [550, 204] width 275 height 70
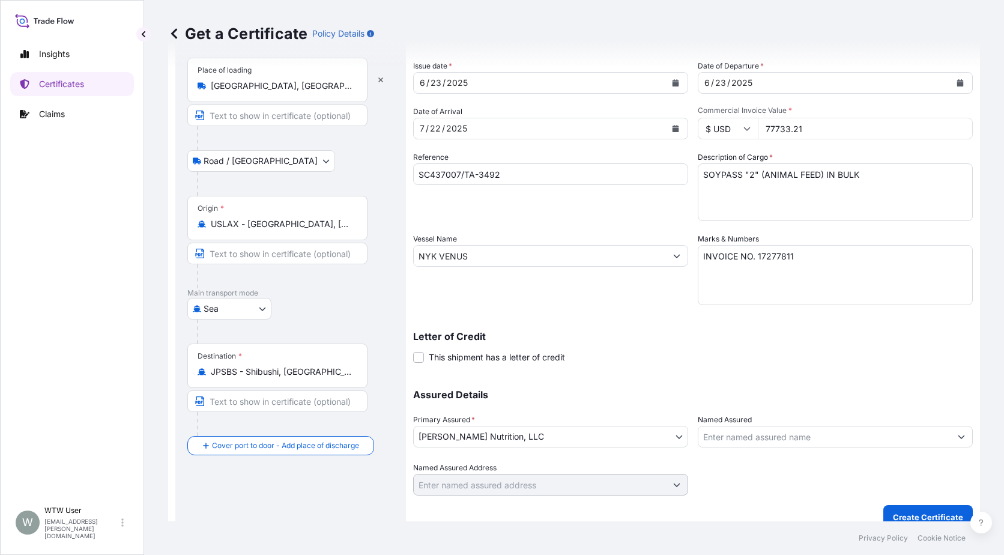
scroll to position [75, 0]
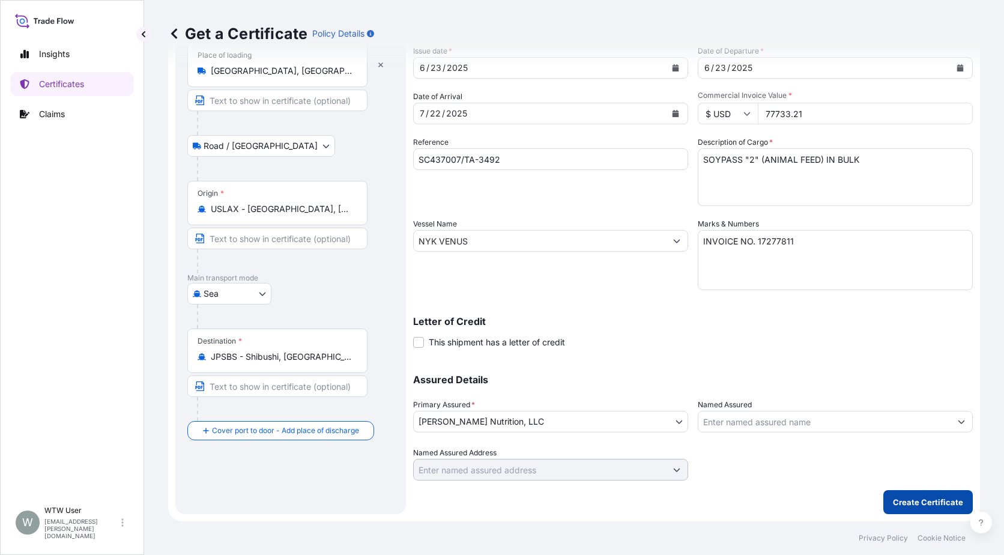
click at [909, 499] on p "Create Certificate" at bounding box center [928, 502] width 70 height 12
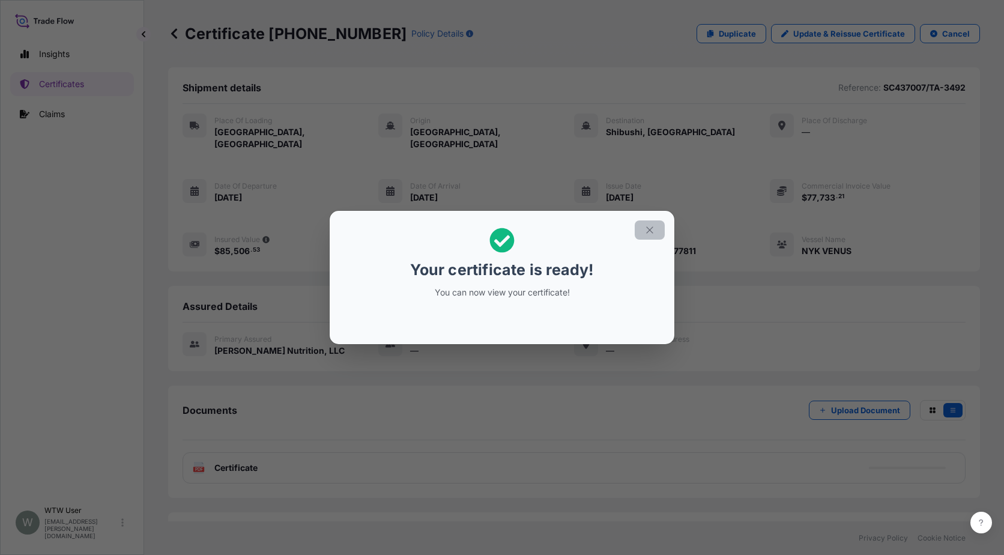
click at [647, 235] on icon "button" at bounding box center [649, 230] width 11 height 11
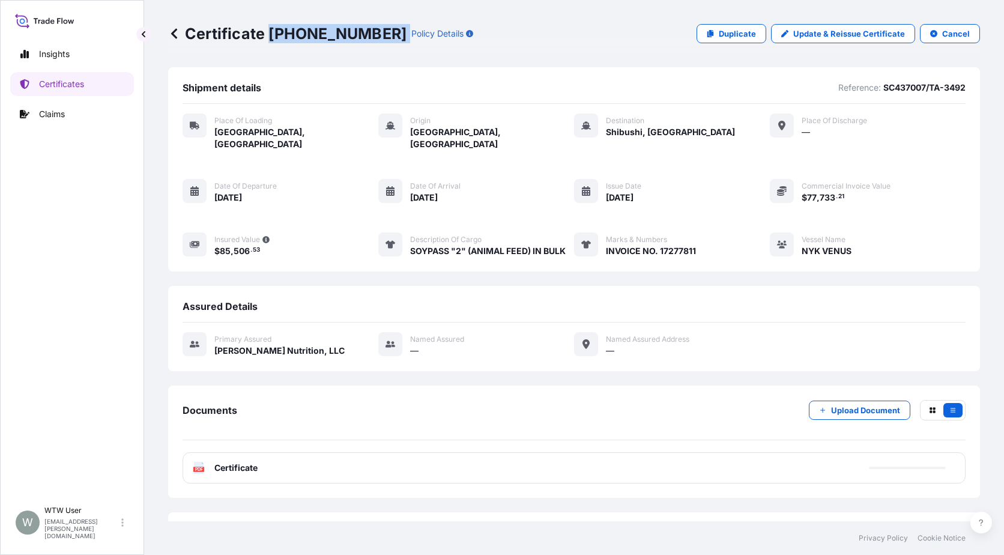
drag, startPoint x: 271, startPoint y: 36, endPoint x: 360, endPoint y: 40, distance: 89.6
click at [360, 40] on div "Certificate [PHONE_NUMBER] Policy Details" at bounding box center [320, 33] width 305 height 19
copy p "[PHONE_NUMBER]"
click at [60, 88] on p "Certificates" at bounding box center [61, 84] width 45 height 12
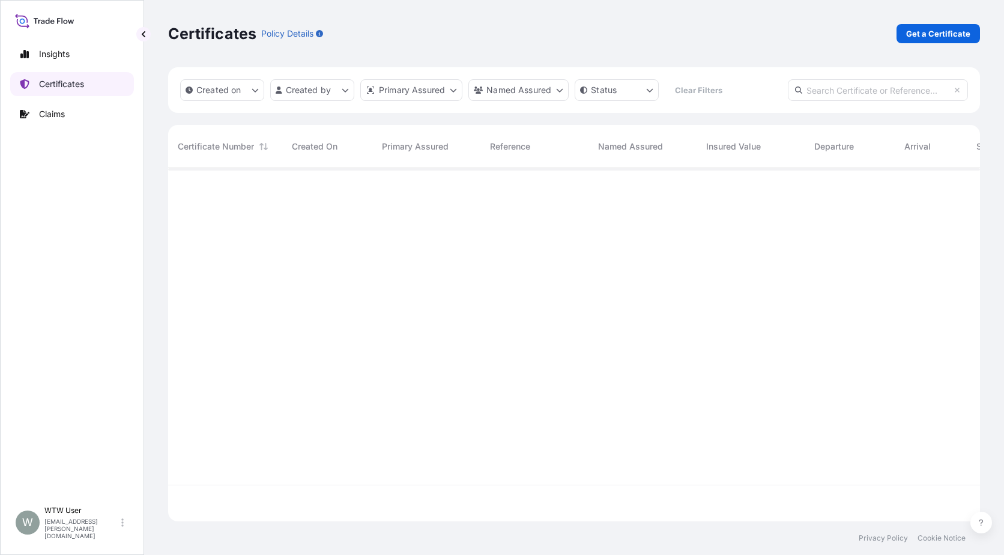
scroll to position [351, 803]
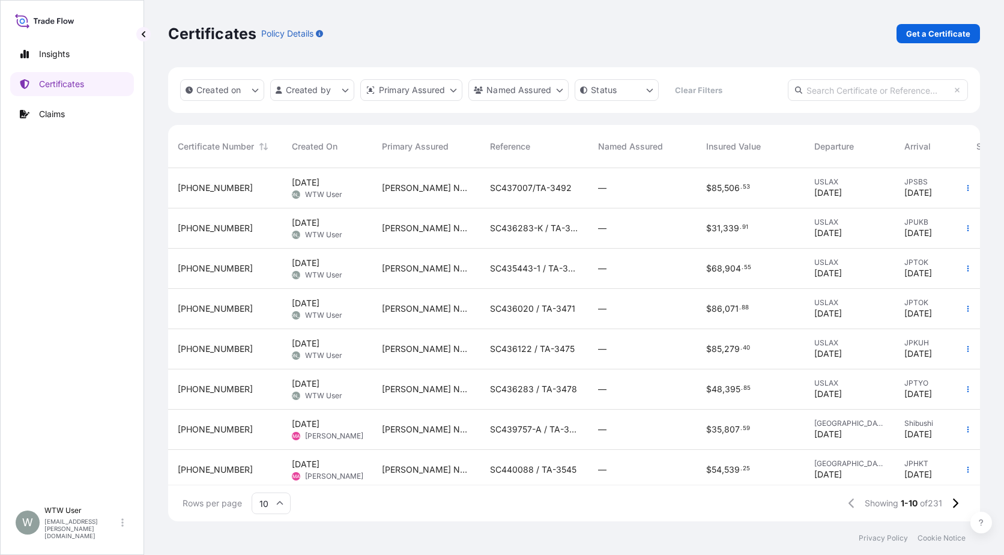
click at [855, 83] on input "text" at bounding box center [878, 90] width 180 height 22
paste input "[PHONE_NUMBER]"
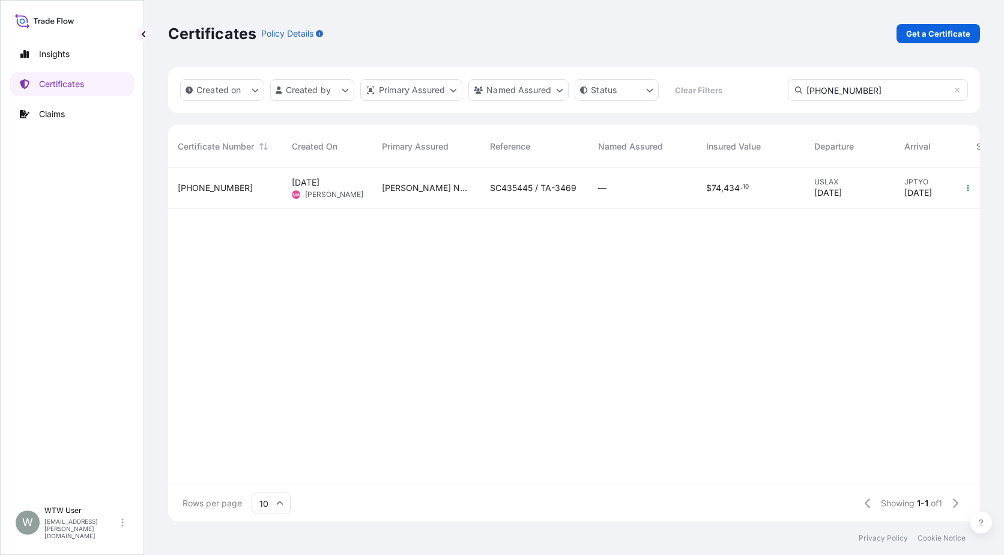
type input "[PHONE_NUMBER]"
click at [211, 204] on div "[PHONE_NUMBER]" at bounding box center [225, 188] width 114 height 40
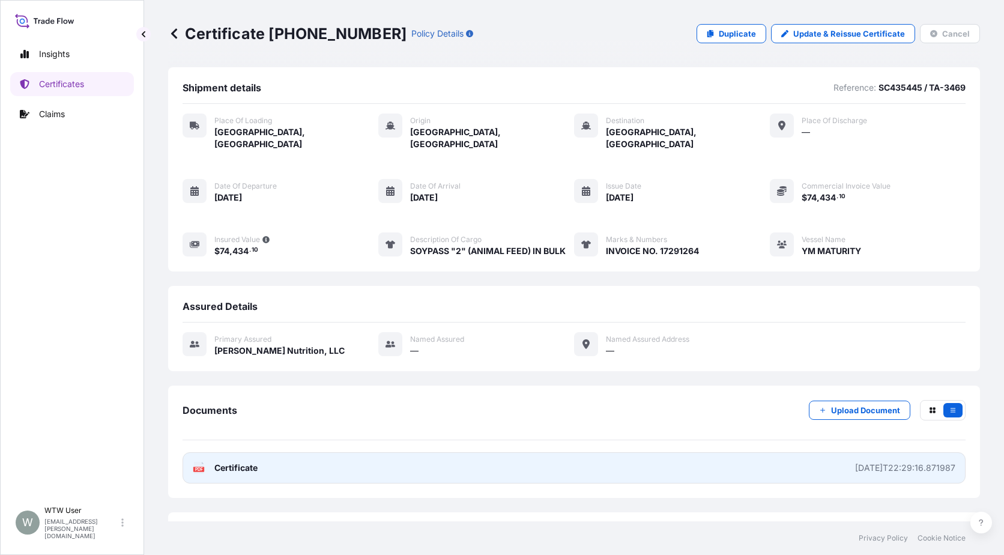
click at [225, 462] on span "Certificate" at bounding box center [235, 468] width 43 height 12
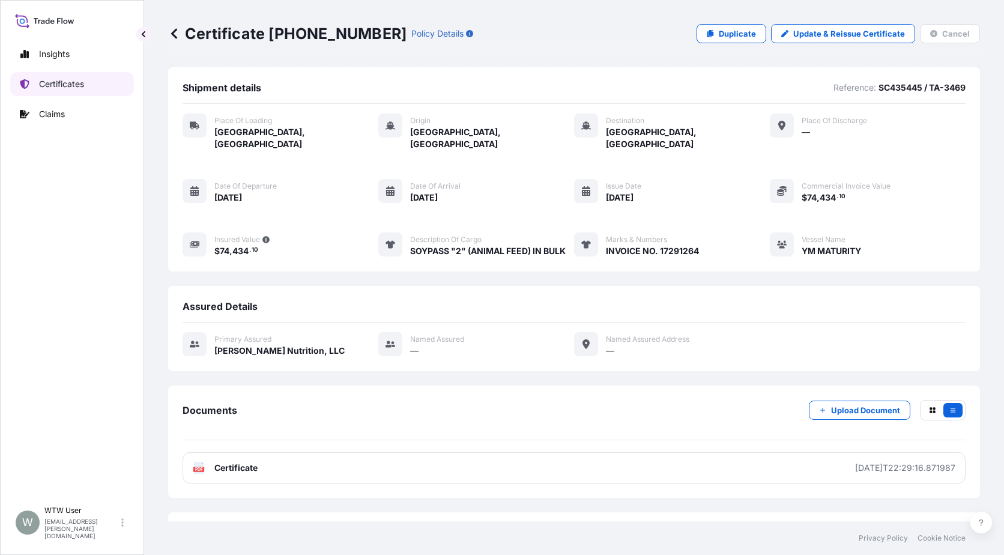
click at [86, 91] on link "Certificates" at bounding box center [72, 84] width 124 height 24
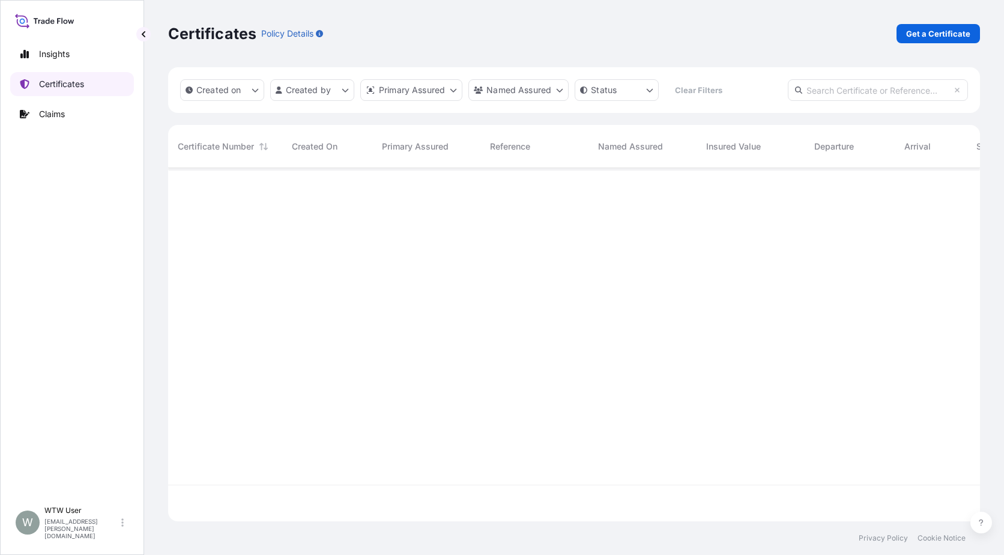
scroll to position [351, 803]
click at [947, 36] on p "Get a Certificate" at bounding box center [938, 34] width 64 height 12
select select "Sea"
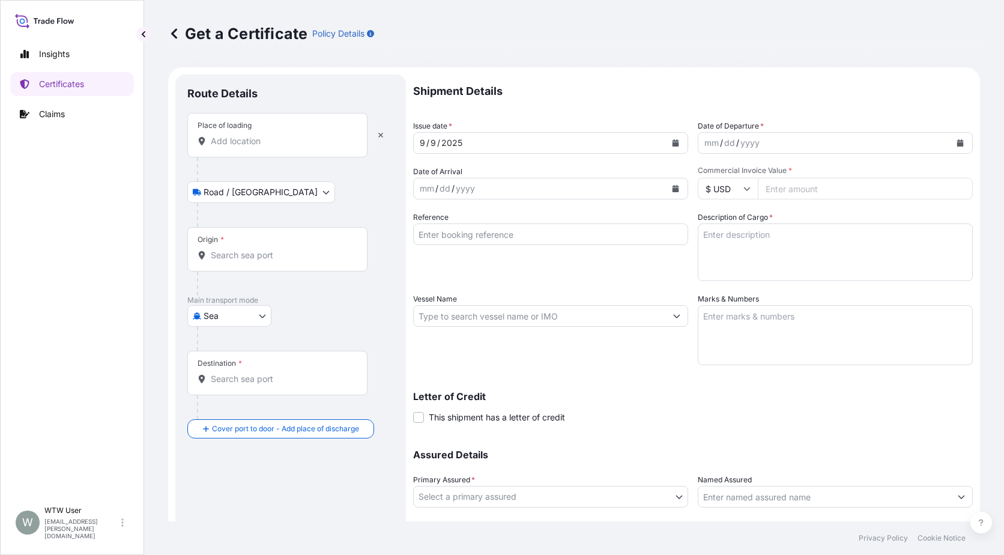
click at [255, 156] on div "Place of loading" at bounding box center [277, 135] width 180 height 44
click at [255, 147] on input "Place of loading" at bounding box center [282, 141] width 142 height 12
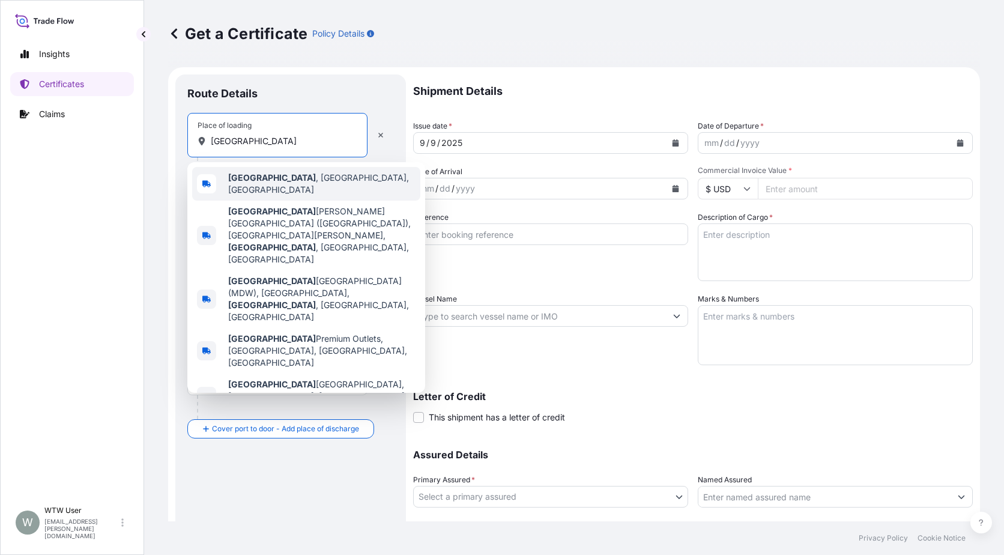
click at [275, 177] on span "[GEOGRAPHIC_DATA] , [GEOGRAPHIC_DATA], [GEOGRAPHIC_DATA]" at bounding box center [321, 184] width 187 height 24
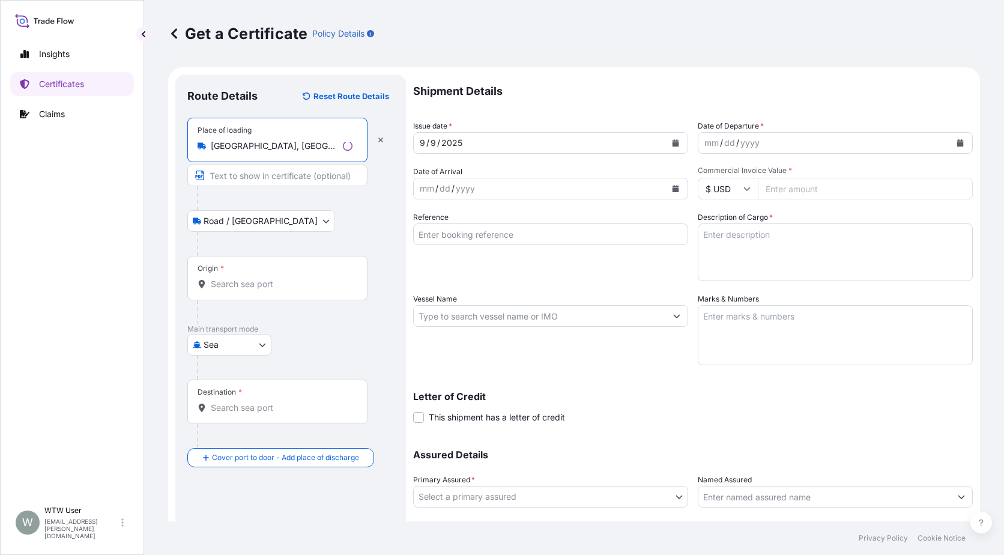
type input "[GEOGRAPHIC_DATA], [GEOGRAPHIC_DATA], [GEOGRAPHIC_DATA]"
click at [250, 281] on input "Origin *" at bounding box center [282, 284] width 142 height 12
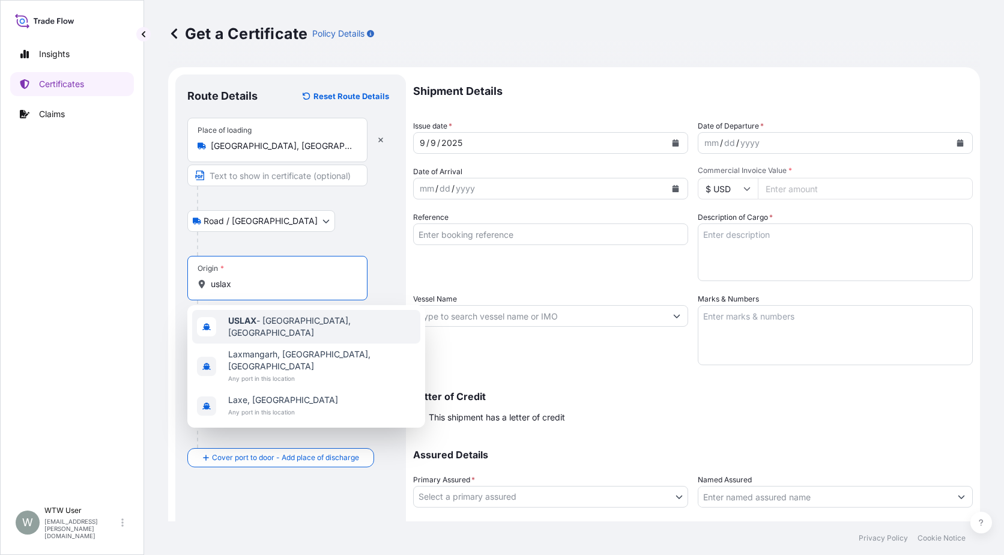
click at [270, 317] on div "USLAX - [GEOGRAPHIC_DATA], [GEOGRAPHIC_DATA]" at bounding box center [306, 327] width 228 height 34
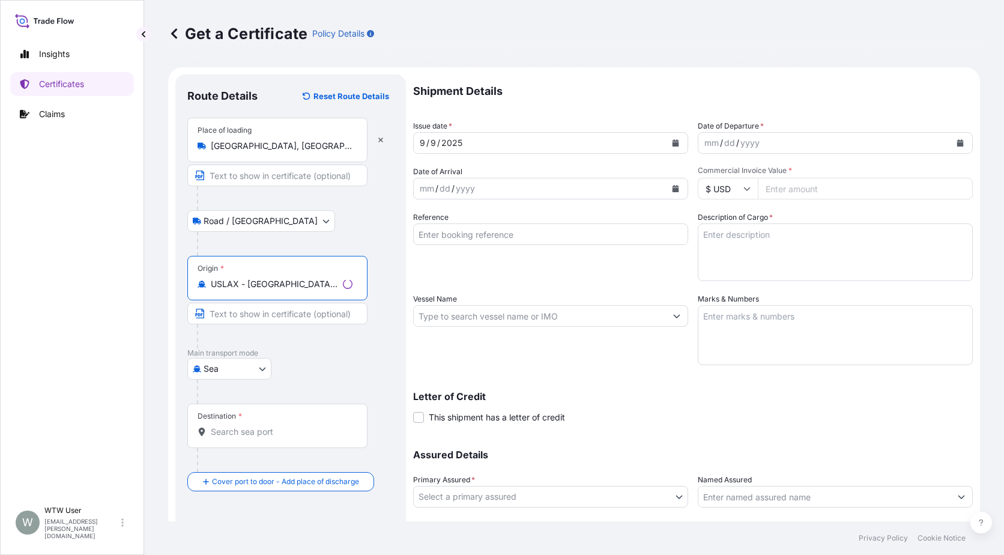
type input "USLAX - [GEOGRAPHIC_DATA], [GEOGRAPHIC_DATA]"
click at [271, 420] on div "Destination *" at bounding box center [277, 426] width 180 height 44
click at [271, 426] on input "Destination *" at bounding box center [282, 432] width 142 height 12
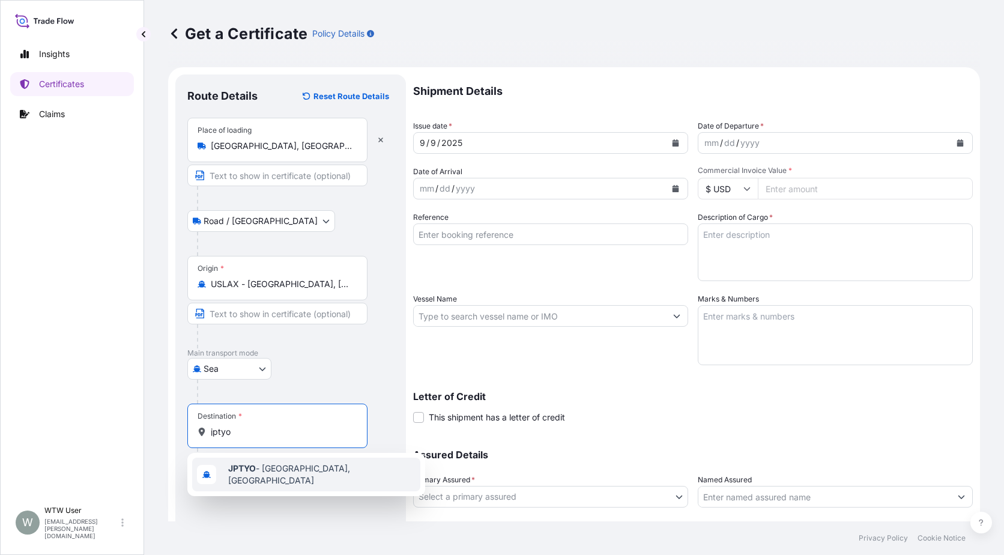
click at [280, 476] on span "JPTYO - [GEOGRAPHIC_DATA], [GEOGRAPHIC_DATA]" at bounding box center [321, 474] width 187 height 24
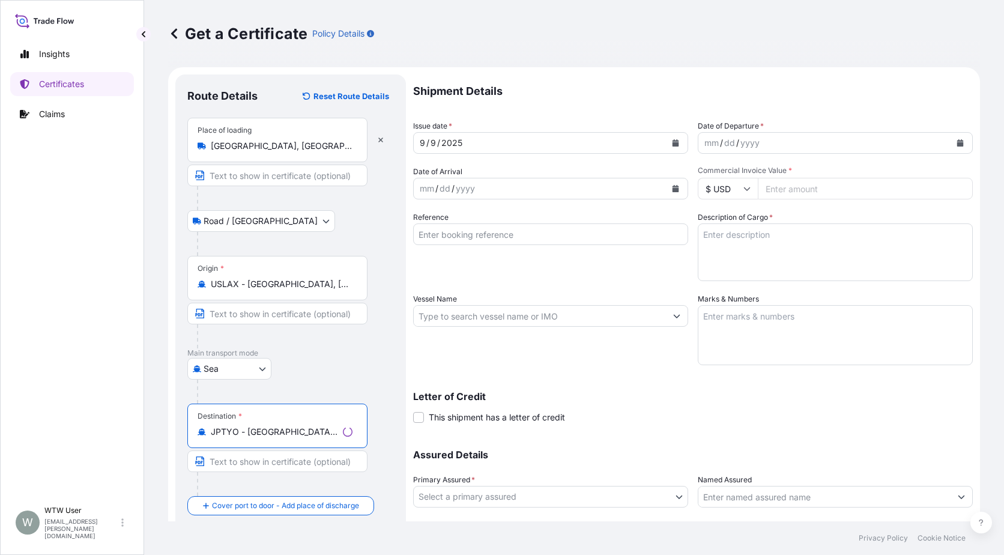
type input "JPTYO - [GEOGRAPHIC_DATA], [GEOGRAPHIC_DATA]"
click at [392, 431] on div "Destination * JPTYO - [GEOGRAPHIC_DATA], [GEOGRAPHIC_DATA]" at bounding box center [290, 450] width 207 height 92
click at [667, 138] on button "Calendar" at bounding box center [675, 142] width 19 height 19
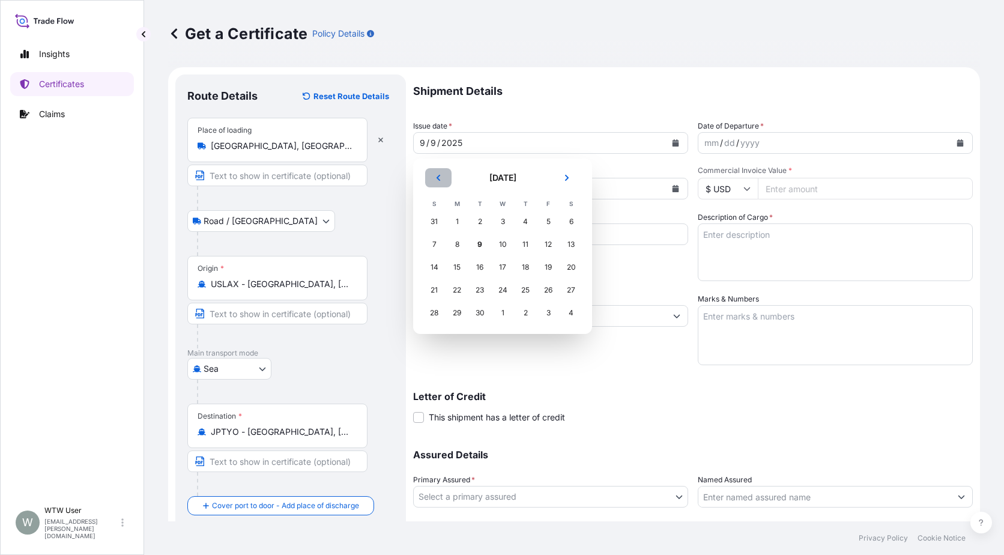
click at [447, 180] on button "Previous" at bounding box center [438, 177] width 26 height 19
click at [532, 296] on div "26" at bounding box center [526, 290] width 22 height 22
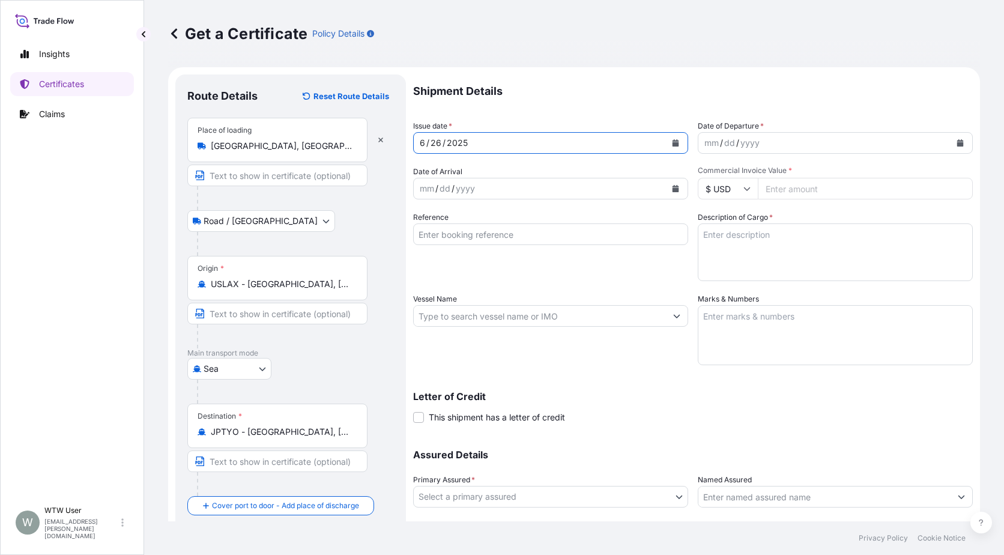
click at [960, 143] on button "Calendar" at bounding box center [960, 142] width 19 height 19
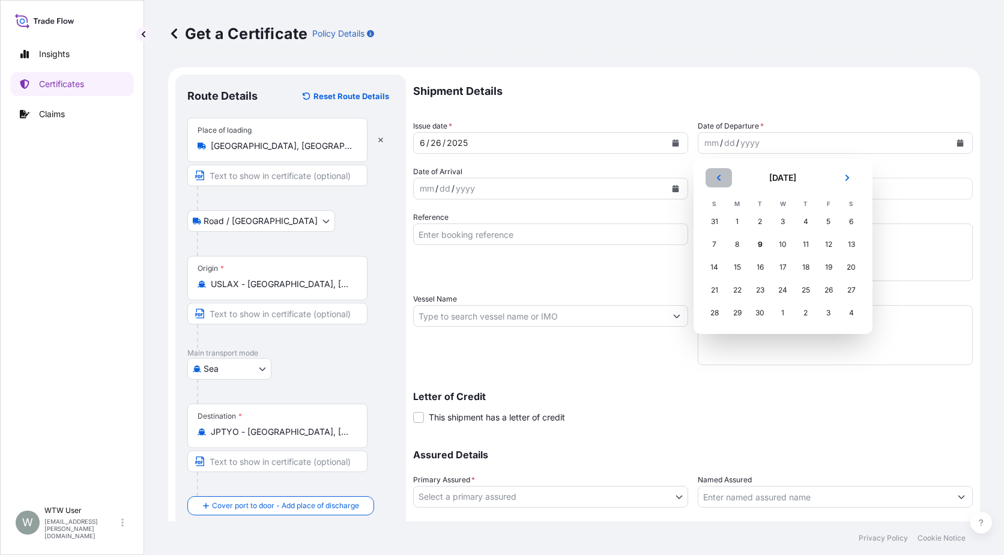
click at [721, 184] on button "Previous" at bounding box center [719, 177] width 26 height 19
click at [802, 286] on div "26" at bounding box center [806, 290] width 22 height 22
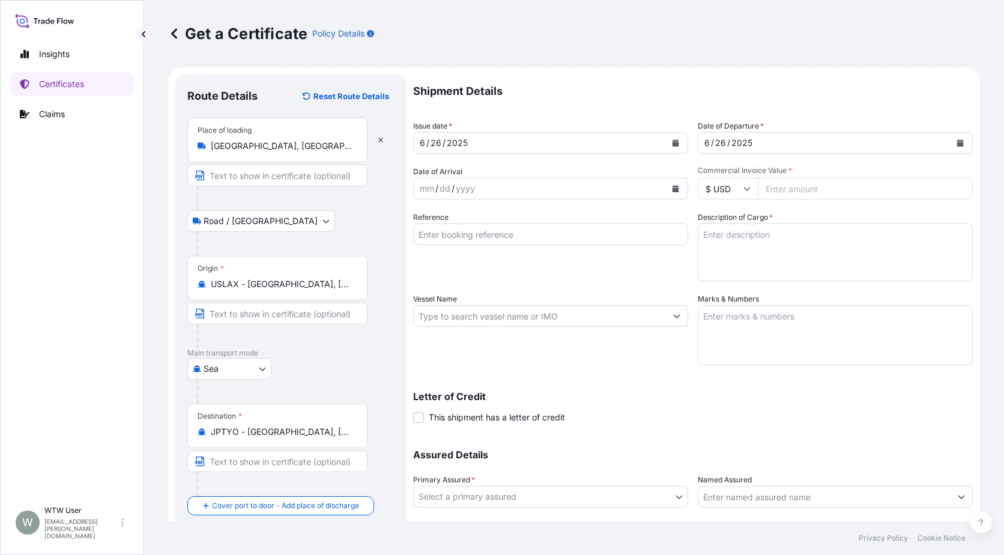
click at [666, 186] on button "Calendar" at bounding box center [675, 188] width 19 height 19
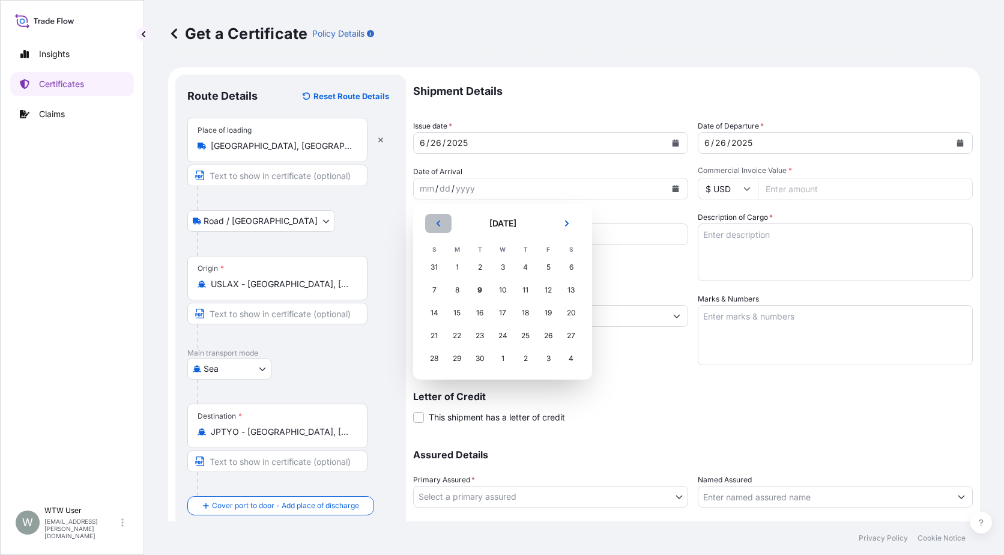
click at [437, 227] on button "Previous" at bounding box center [438, 223] width 26 height 19
click at [544, 293] on div "11" at bounding box center [548, 290] width 22 height 22
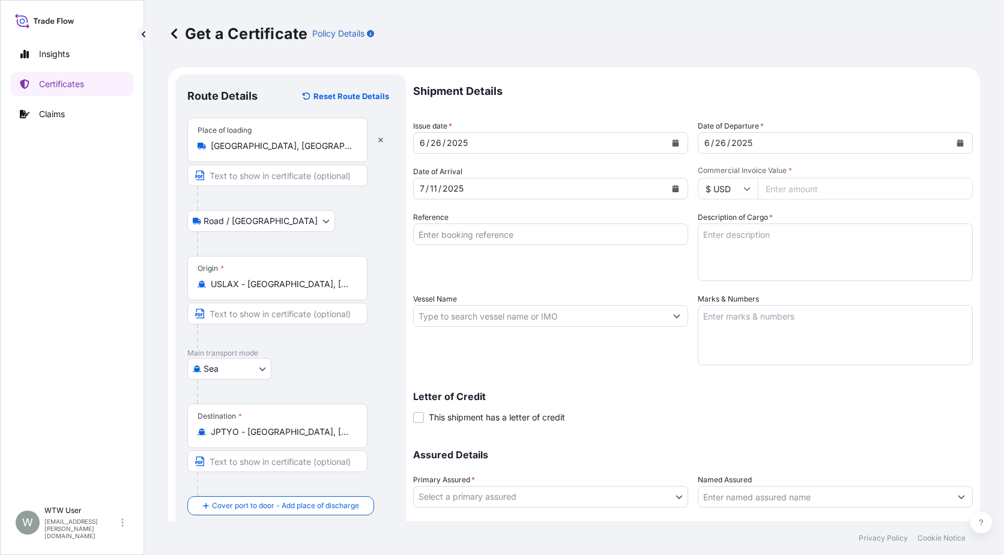
click at [806, 187] on input "Commercial Invoice Value *" at bounding box center [865, 189] width 215 height 22
paste input "74434.1"
type input "74434.1"
click at [492, 236] on input "Reference" at bounding box center [550, 234] width 275 height 22
paste input "SC435445 / TA-3469"
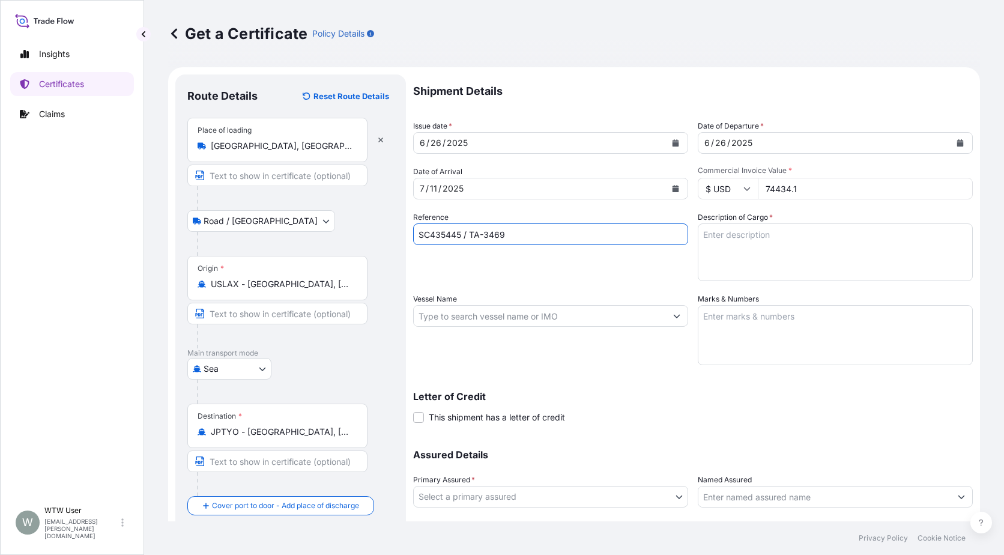
type input "SC435445 / TA-3469"
click at [809, 235] on textarea "Description of Cargo *" at bounding box center [835, 252] width 275 height 58
paste textarea "SOYPASS "2" (ANIMAL FEED) IN BULK"
type textarea "SOYPASS "2" (ANIMAL FEED) IN BULK"
click at [524, 321] on input "Vessel Name" at bounding box center [540, 316] width 252 height 22
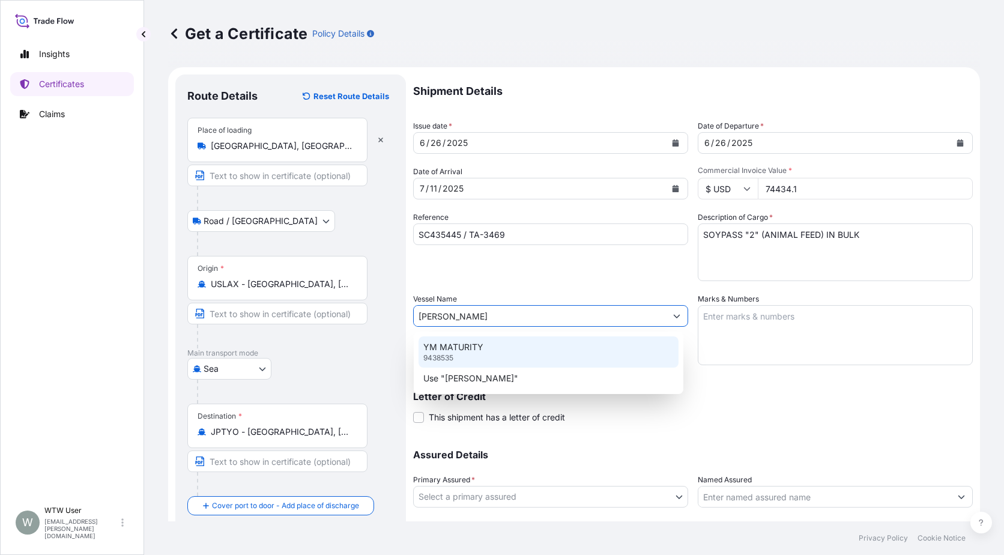
click at [514, 354] on div "YM MATURITY 9438535" at bounding box center [549, 351] width 260 height 31
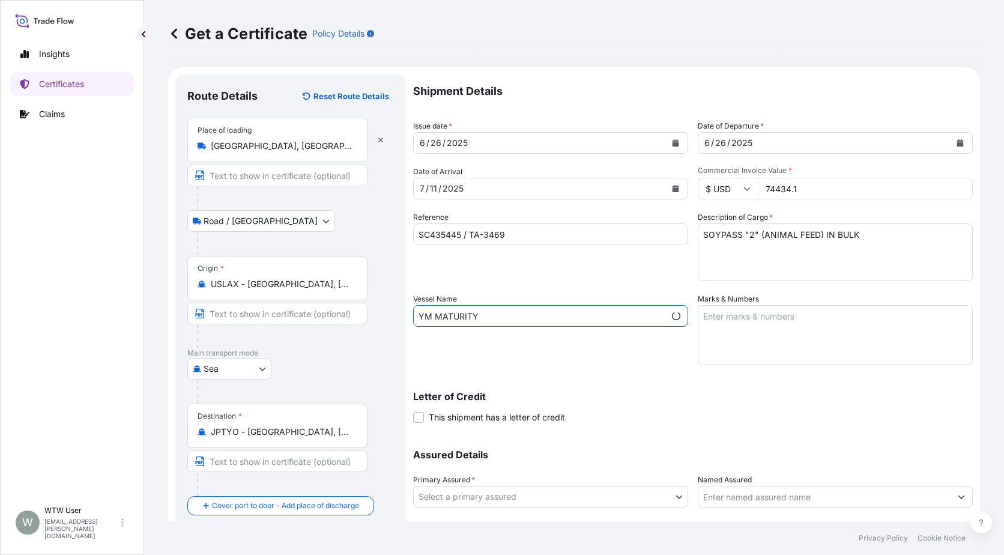
type input "YM MATURITY"
click at [775, 329] on textarea "Marks & Numbers" at bounding box center [835, 335] width 275 height 60
paste textarea "INVOICE NO. 17291264"
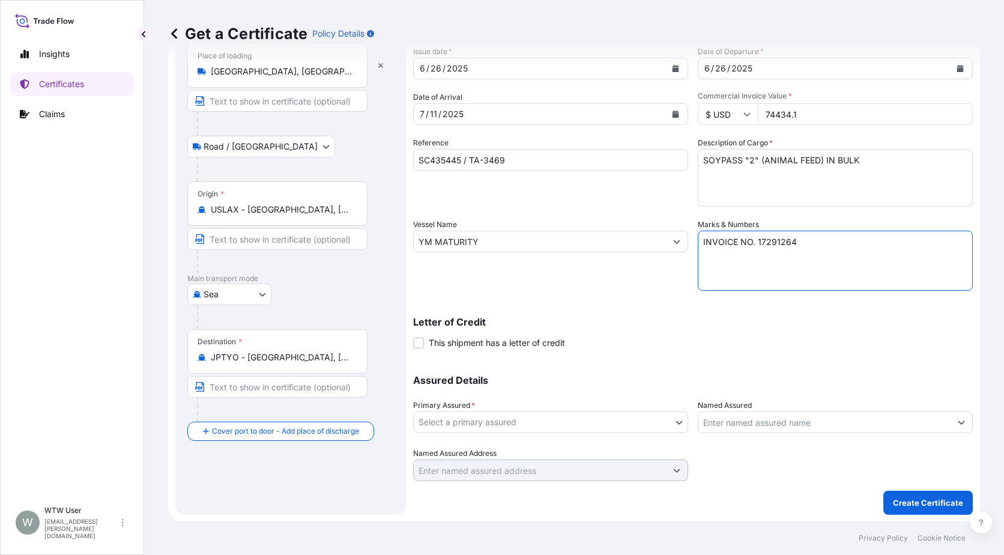
type textarea "INVOICE NO. 17291264"
click at [629, 413] on body "1 option available. Insights Certificates Claims W WTW User [EMAIL_ADDRESS][PER…" at bounding box center [502, 277] width 1004 height 555
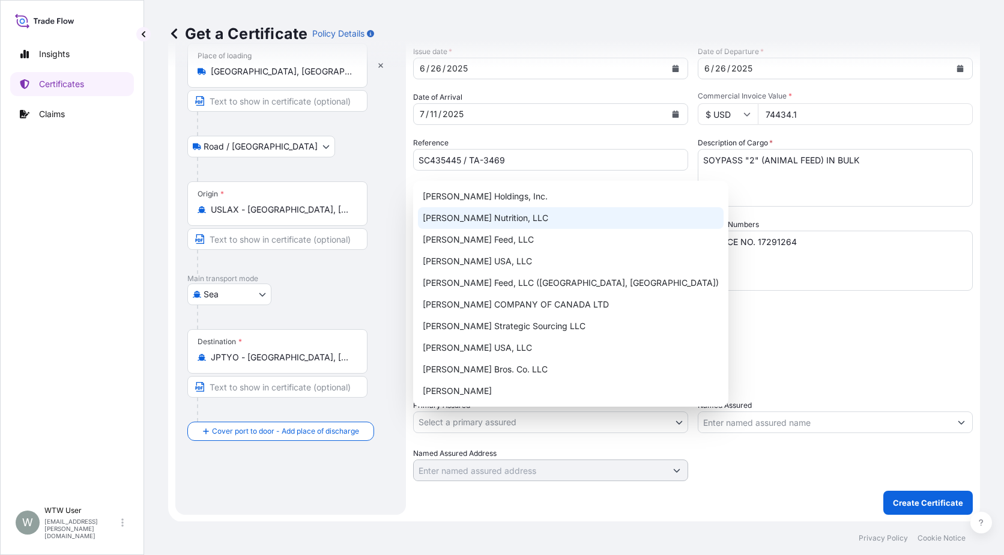
click at [522, 213] on div "[PERSON_NAME] Nutrition, LLC" at bounding box center [571, 218] width 306 height 22
select select "31733"
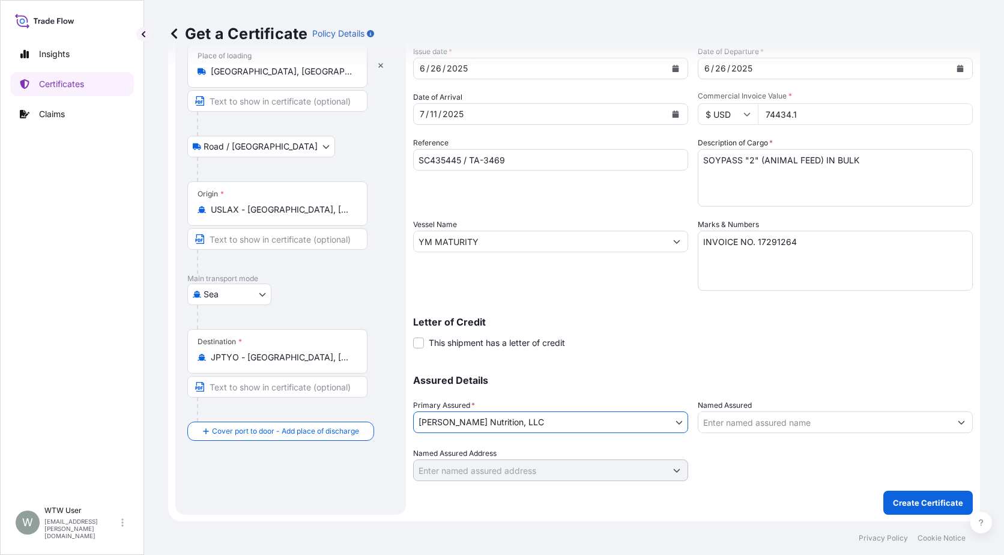
click at [614, 339] on div "Letter of Credit This shipment has a letter of credit Letter of credit * Letter…" at bounding box center [693, 333] width 560 height 32
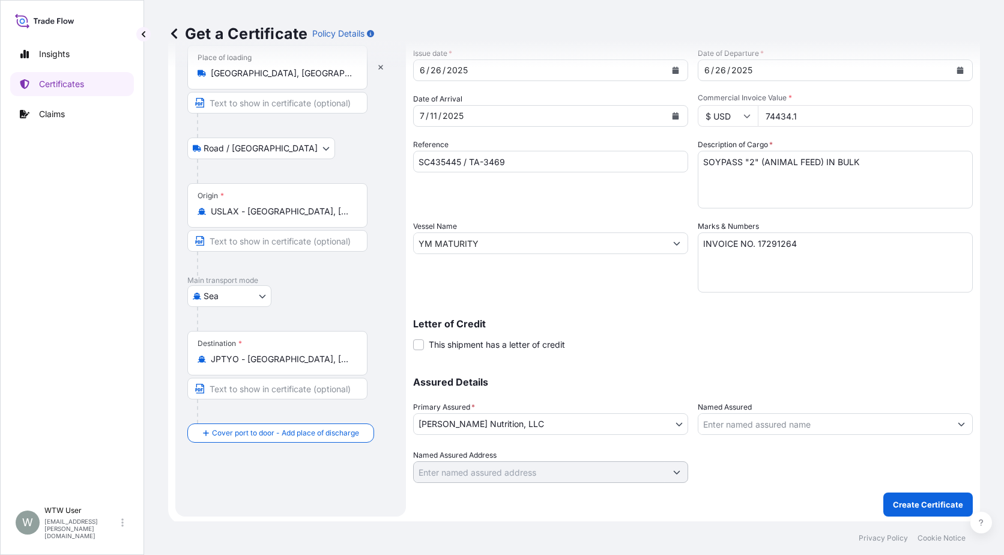
scroll to position [75, 0]
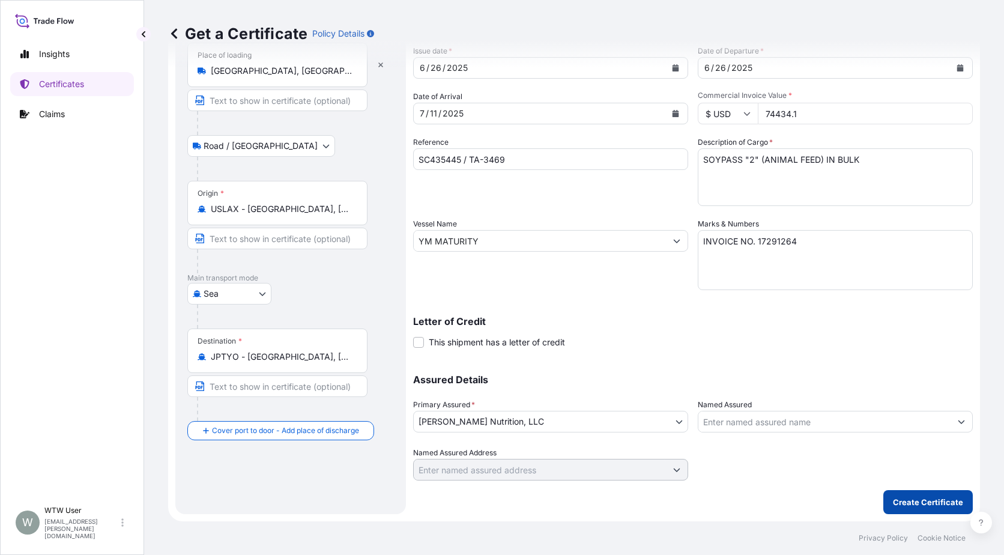
click at [893, 506] on p "Create Certificate" at bounding box center [928, 502] width 70 height 12
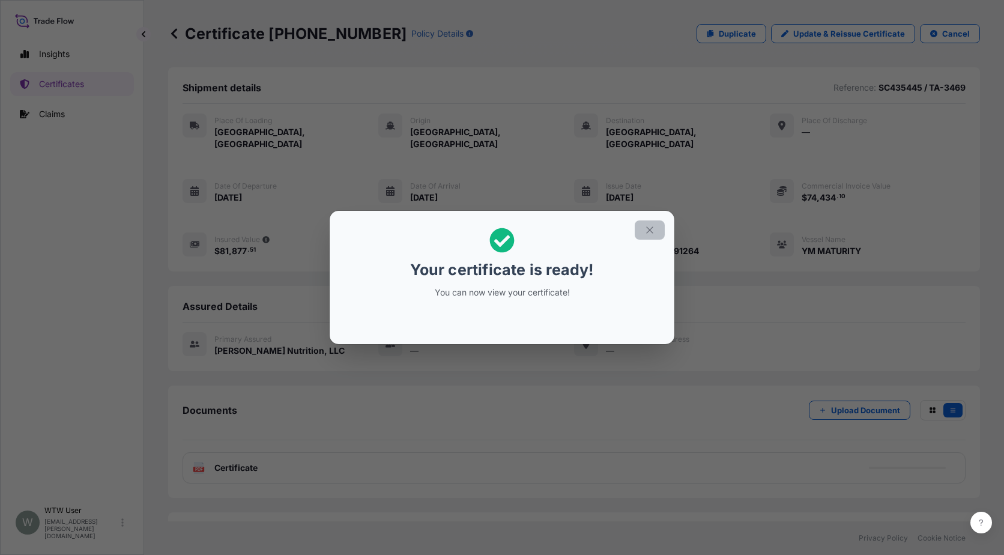
click at [650, 231] on icon "button" at bounding box center [649, 230] width 11 height 11
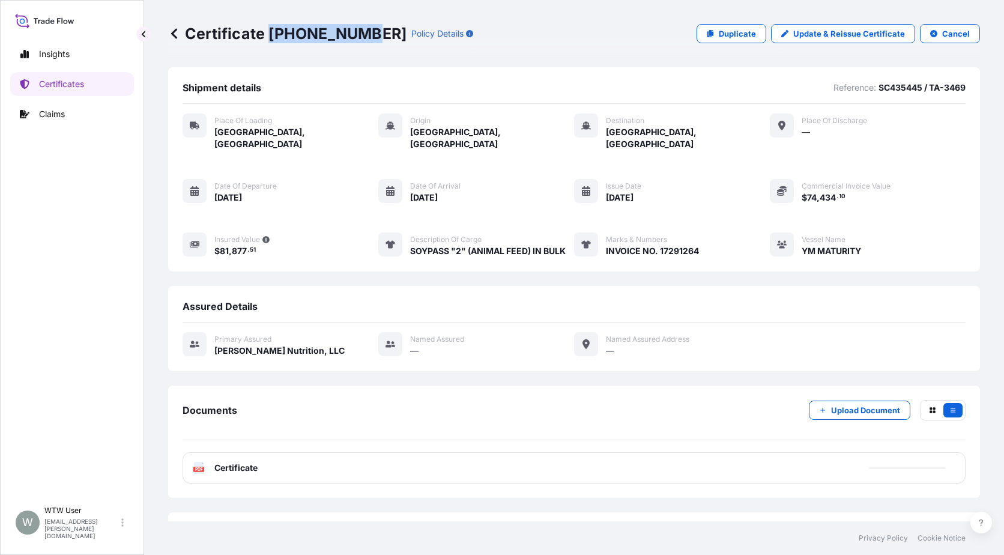
drag, startPoint x: 267, startPoint y: 34, endPoint x: 358, endPoint y: 37, distance: 91.9
click at [358, 37] on p "Certificate [PHONE_NUMBER]" at bounding box center [287, 33] width 238 height 19
copy p "[PHONE_NUMBER]"
click at [57, 80] on p "Certificates" at bounding box center [61, 84] width 45 height 12
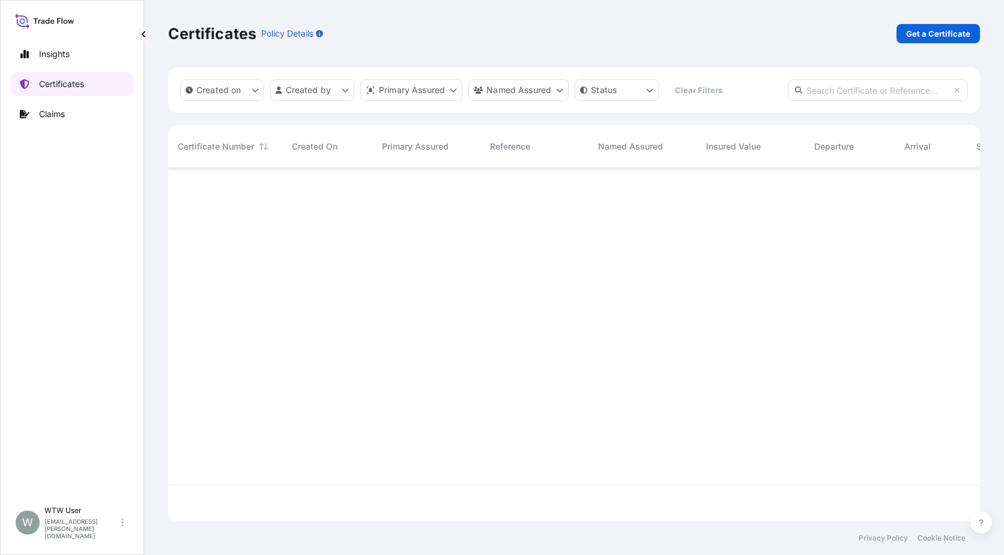
scroll to position [351, 803]
click at [887, 89] on input "text" at bounding box center [878, 90] width 180 height 22
paste input "[PHONE_NUMBER]"
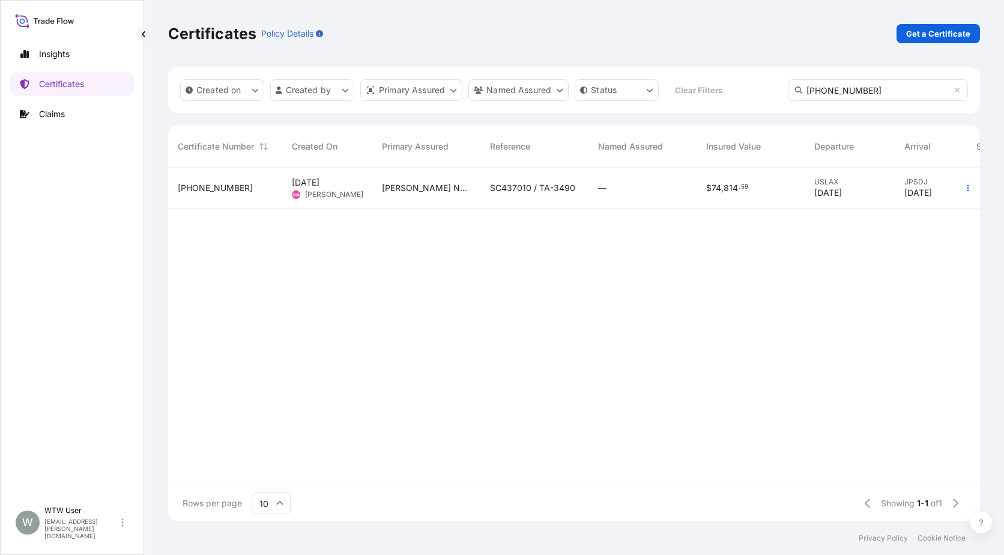
type input "[PHONE_NUMBER]"
click at [658, 198] on div "—" at bounding box center [642, 188] width 108 height 40
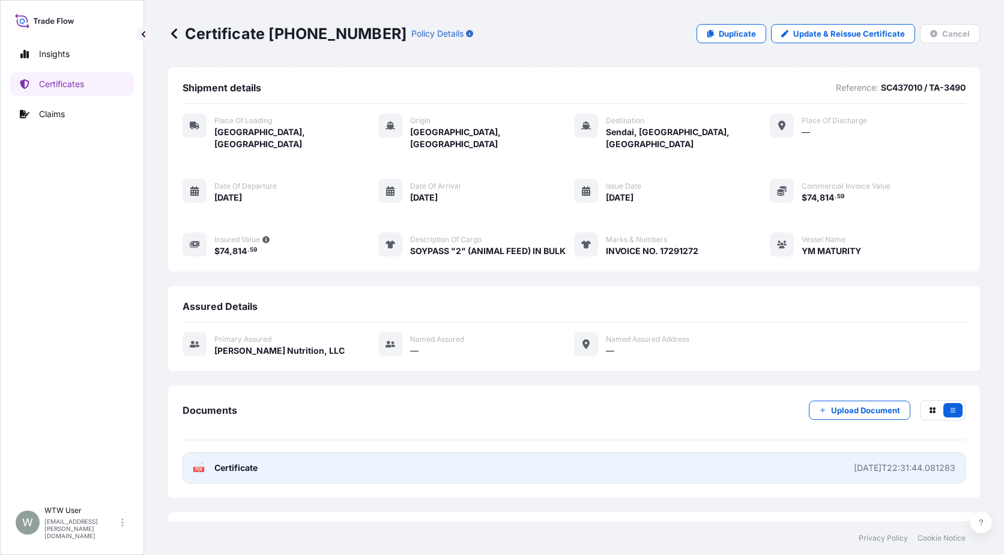
click at [256, 452] on link "PDF Certificate [DATE]T22:31:44.081283" at bounding box center [574, 467] width 783 height 31
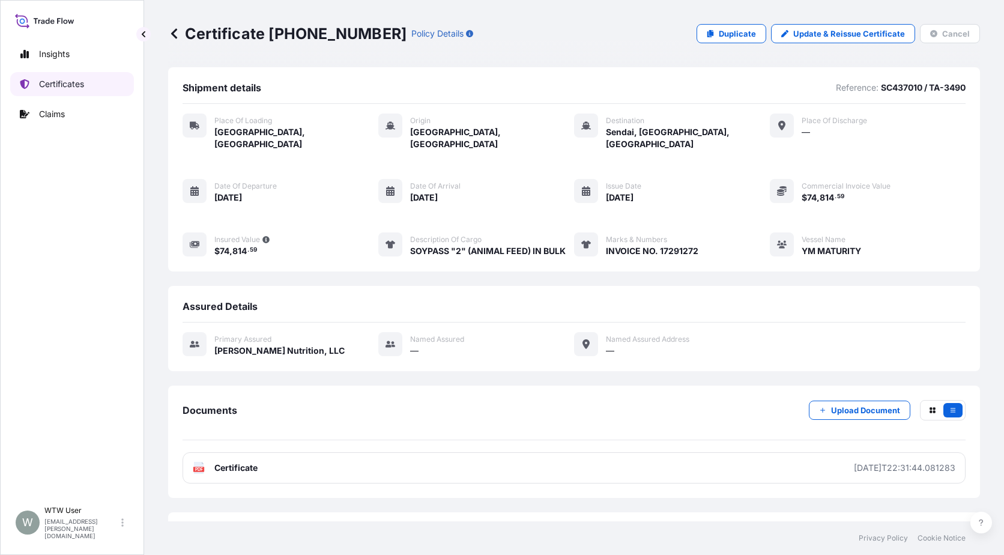
click at [70, 91] on link "Certificates" at bounding box center [72, 84] width 124 height 24
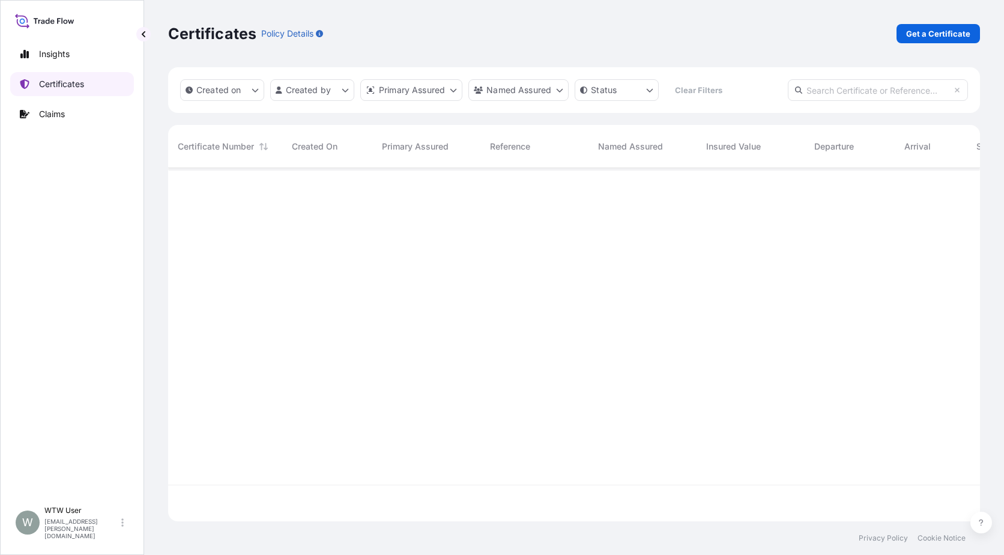
scroll to position [351, 803]
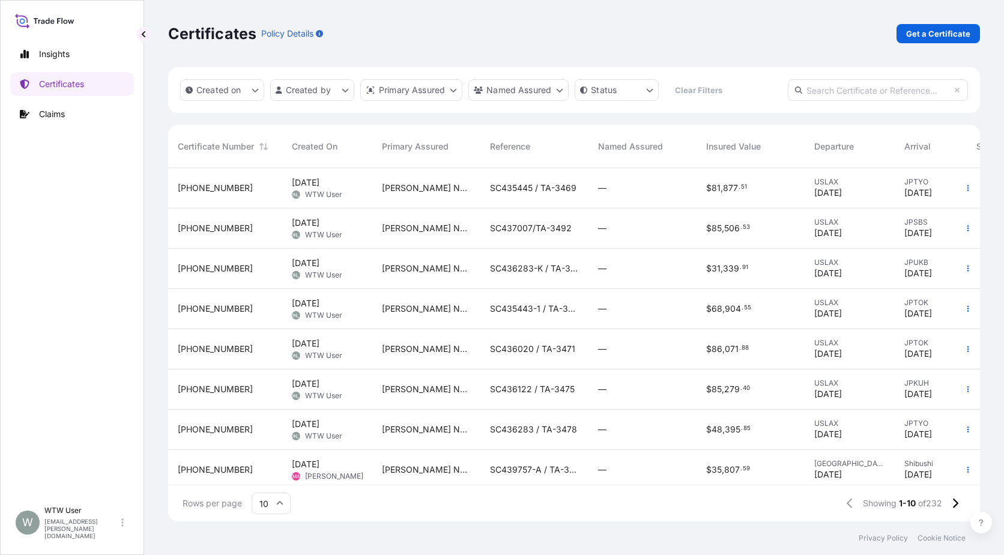
click at [929, 44] on div "Certificates Policy Details Get a Certificate" at bounding box center [574, 33] width 812 height 67
click at [929, 31] on p "Get a Certificate" at bounding box center [938, 34] width 64 height 12
select select "Sea"
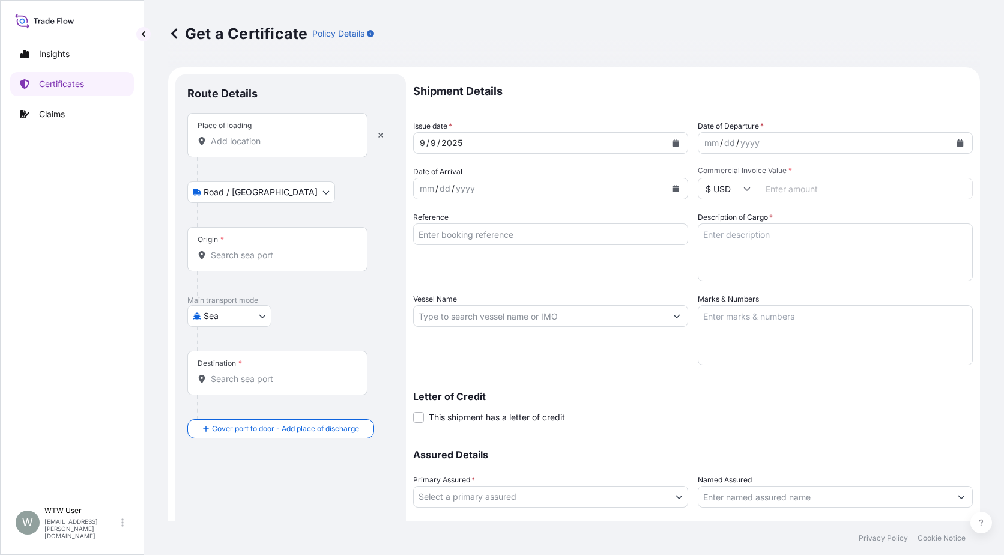
click at [228, 143] on input "Place of loading" at bounding box center [282, 141] width 142 height 12
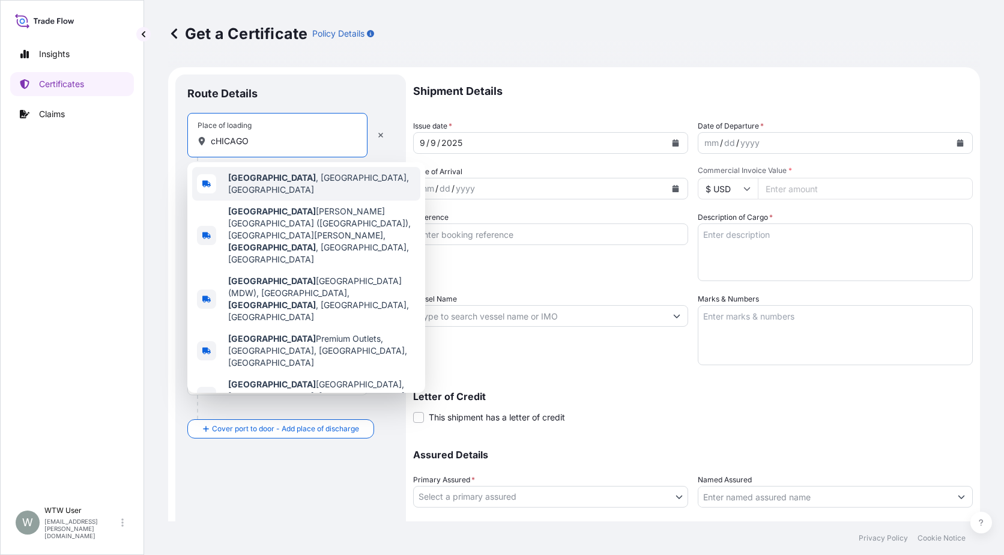
click at [258, 183] on b "[GEOGRAPHIC_DATA]" at bounding box center [272, 177] width 88 height 10
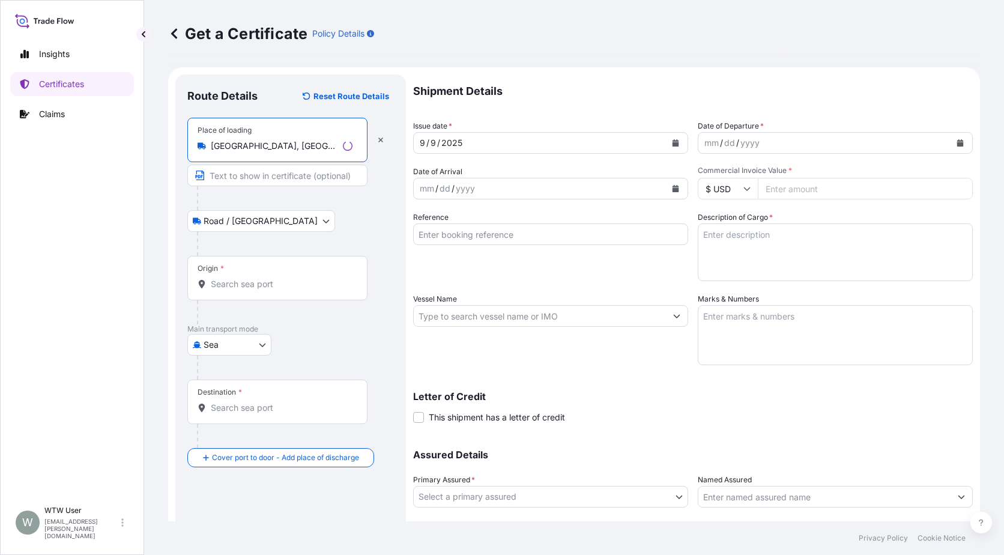
type input "[GEOGRAPHIC_DATA], [GEOGRAPHIC_DATA], [GEOGRAPHIC_DATA]"
click at [255, 300] on div "Origin *" at bounding box center [277, 278] width 180 height 44
click at [255, 290] on input "Origin *" at bounding box center [282, 284] width 142 height 12
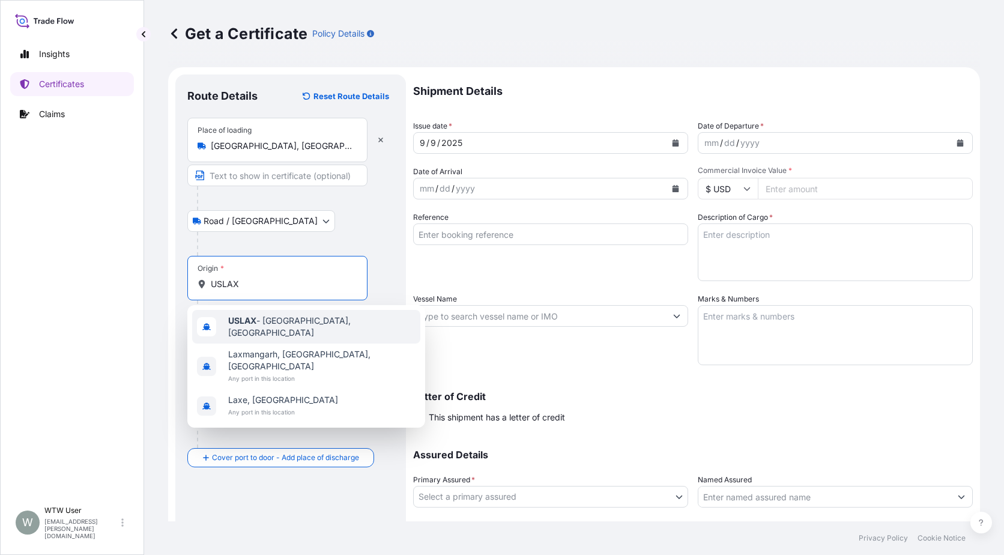
click at [260, 320] on span "USLAX - [GEOGRAPHIC_DATA], [GEOGRAPHIC_DATA]" at bounding box center [321, 327] width 187 height 24
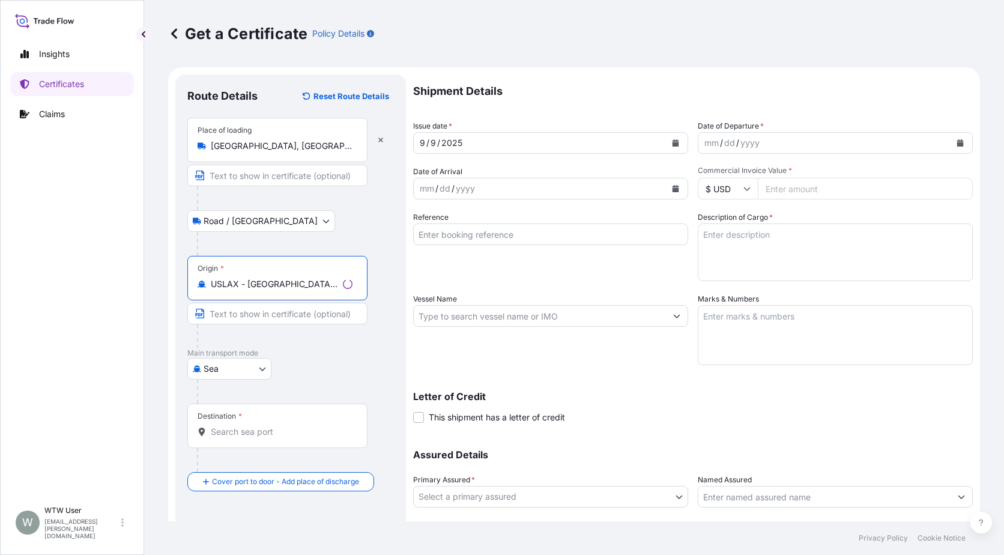
type input "USLAX - [GEOGRAPHIC_DATA], [GEOGRAPHIC_DATA]"
click at [291, 420] on div "Destination *" at bounding box center [277, 426] width 180 height 44
click at [291, 426] on input "Destination *" at bounding box center [282, 432] width 142 height 12
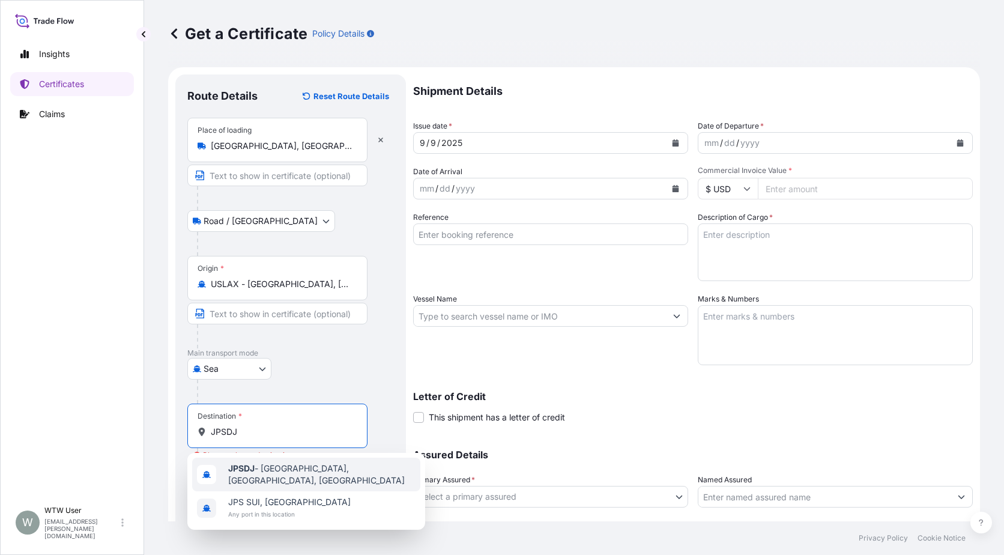
click at [335, 475] on span "JPSDJ - [GEOGRAPHIC_DATA], [GEOGRAPHIC_DATA], [GEOGRAPHIC_DATA]" at bounding box center [321, 474] width 187 height 24
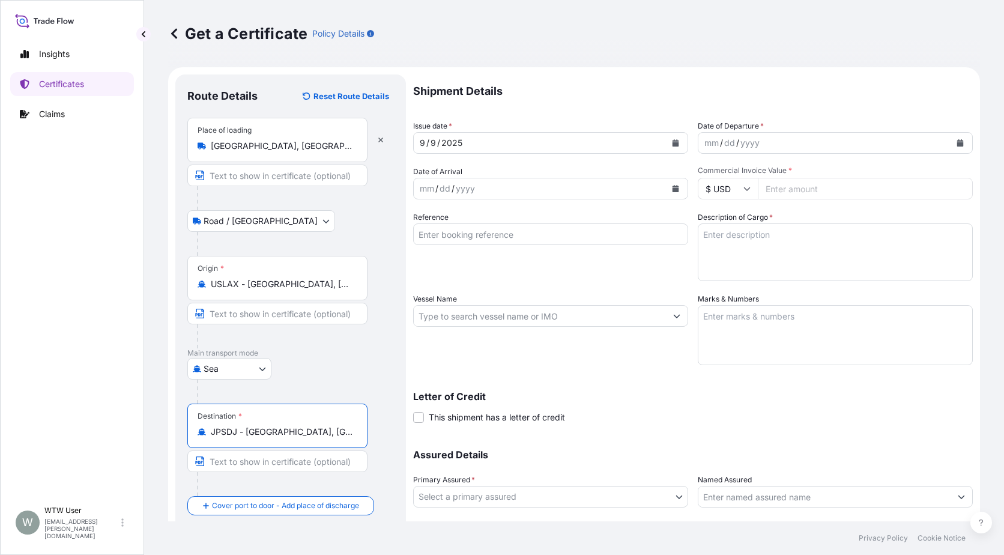
type input "JPSDJ - [GEOGRAPHIC_DATA], [GEOGRAPHIC_DATA], [GEOGRAPHIC_DATA]"
click at [392, 464] on div "Destination * [GEOGRAPHIC_DATA] - [GEOGRAPHIC_DATA], [GEOGRAPHIC_DATA], [GEOGRA…" at bounding box center [290, 450] width 207 height 92
click at [666, 142] on button "Calendar" at bounding box center [675, 142] width 19 height 19
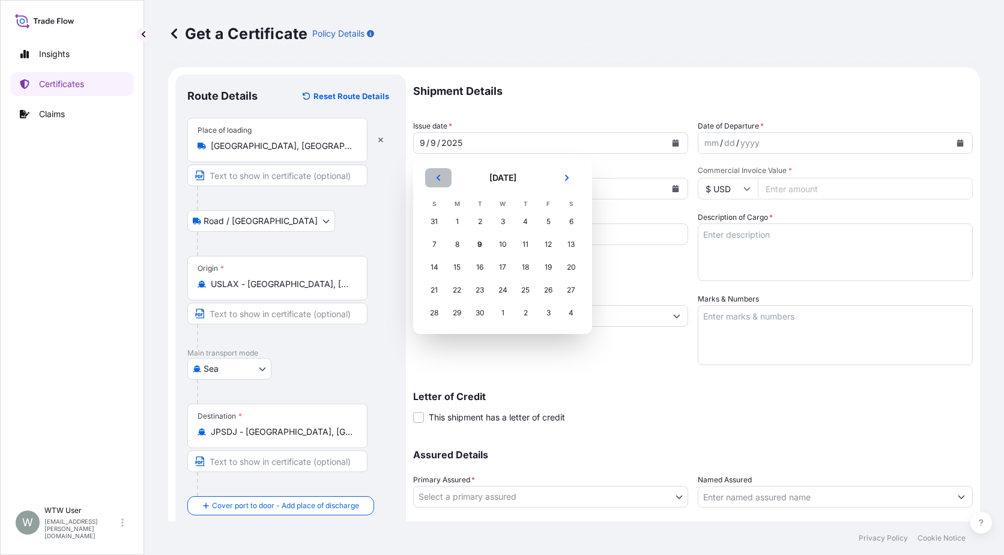
click at [435, 173] on button "Previous" at bounding box center [438, 177] width 26 height 19
click at [527, 289] on div "26" at bounding box center [526, 290] width 22 height 22
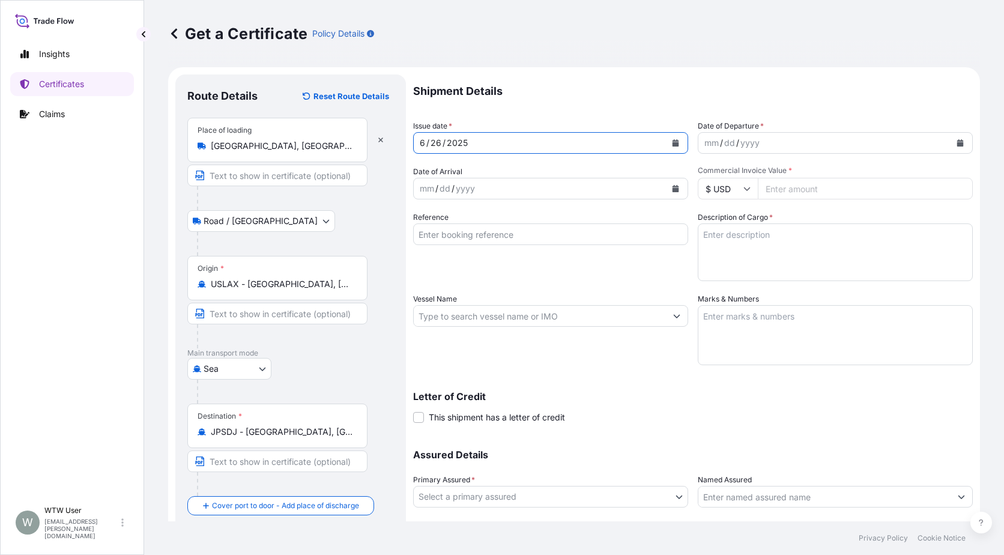
click at [957, 141] on icon "Calendar" at bounding box center [960, 142] width 7 height 7
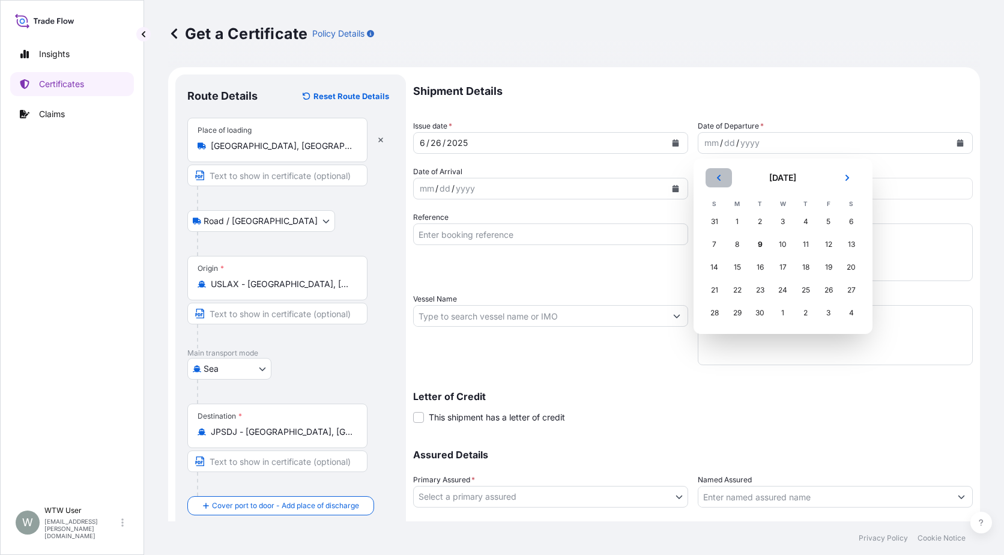
click at [718, 180] on icon "Previous" at bounding box center [718, 177] width 7 height 7
click at [806, 290] on div "26" at bounding box center [806, 290] width 22 height 22
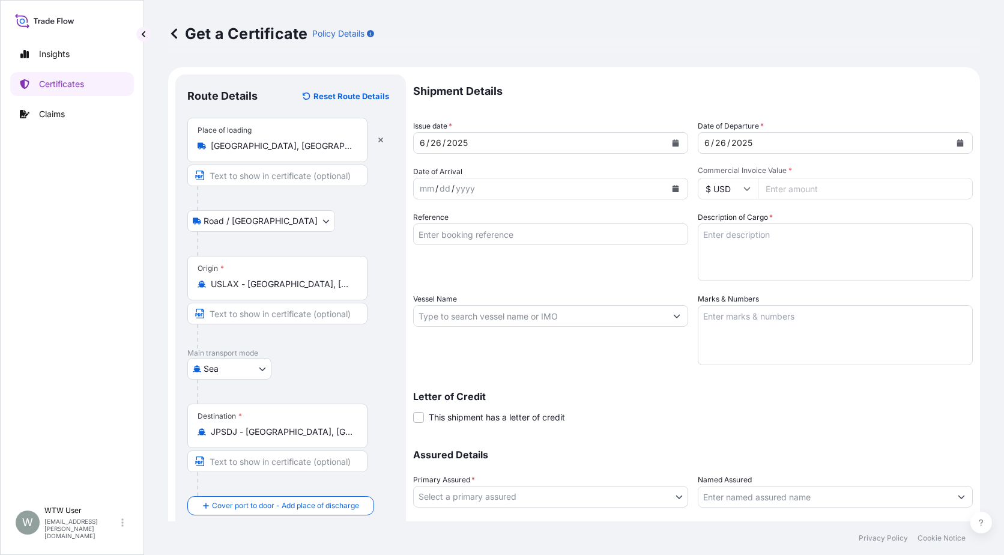
click at [676, 183] on button "Calendar" at bounding box center [675, 188] width 19 height 19
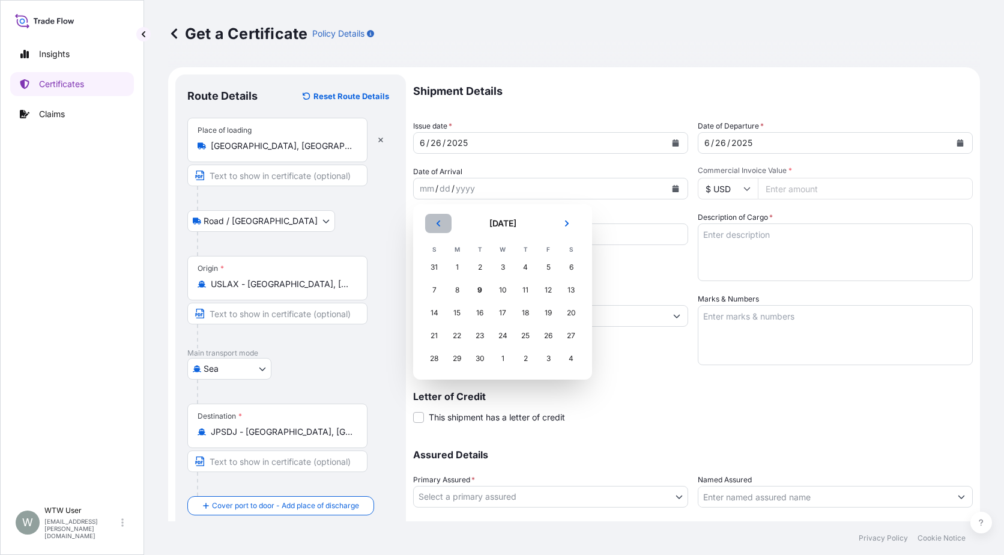
click at [430, 224] on button "Previous" at bounding box center [438, 223] width 26 height 19
click at [507, 316] on div "16" at bounding box center [503, 313] width 22 height 22
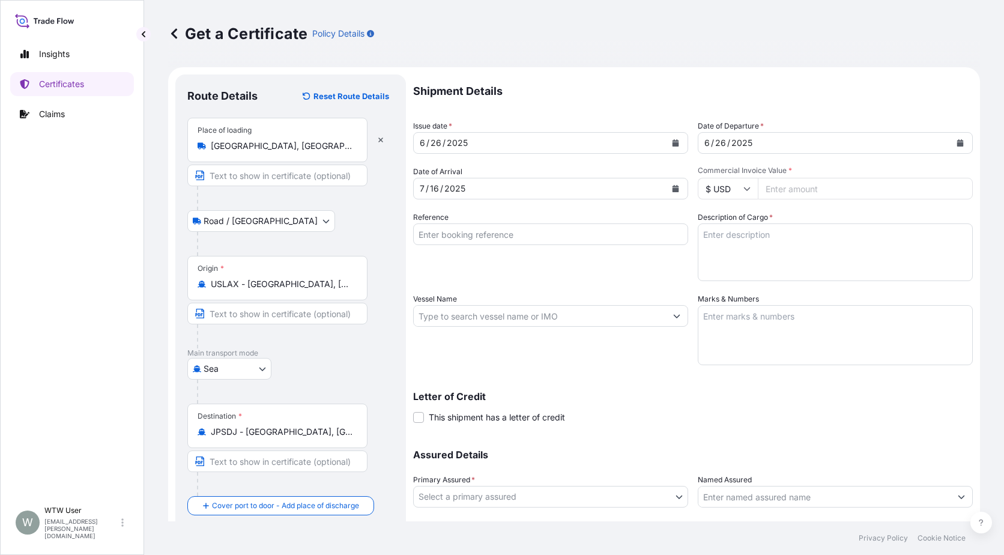
click at [780, 189] on input "Commercial Invoice Value *" at bounding box center [865, 189] width 215 height 22
paste input "74814.59"
type input "74814.59"
click at [474, 238] on input "Reference" at bounding box center [550, 234] width 275 height 22
paste input "SC437010 / TA-3490"
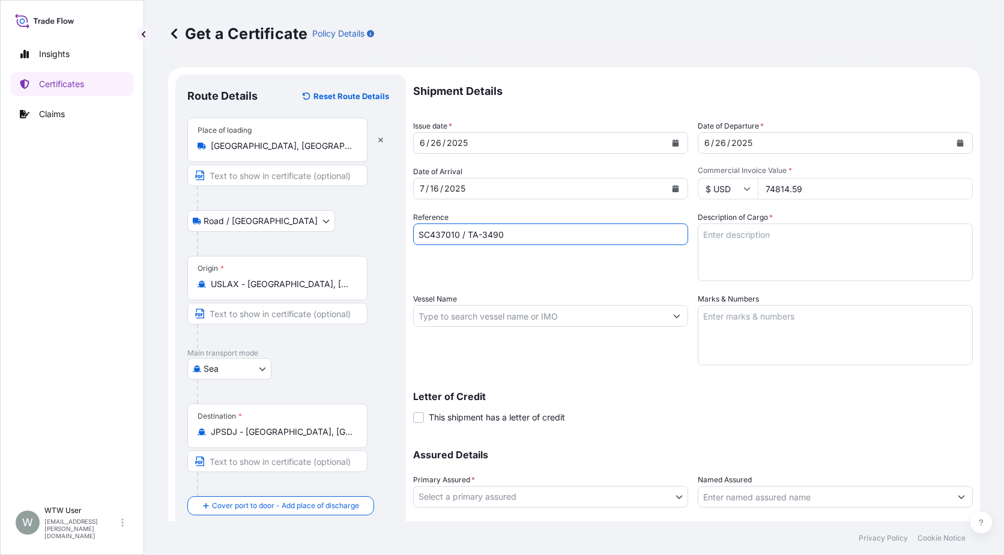
type input "SC437010 / TA-3490"
click at [757, 243] on textarea "Description of Cargo *" at bounding box center [835, 252] width 275 height 58
paste textarea "SOYPASS "2" (ANIMAL FEED) IN BULK"
type textarea "SOYPASS "2" (ANIMAL FEED) IN BULK"
click at [478, 317] on input "Vessel Name" at bounding box center [540, 316] width 252 height 22
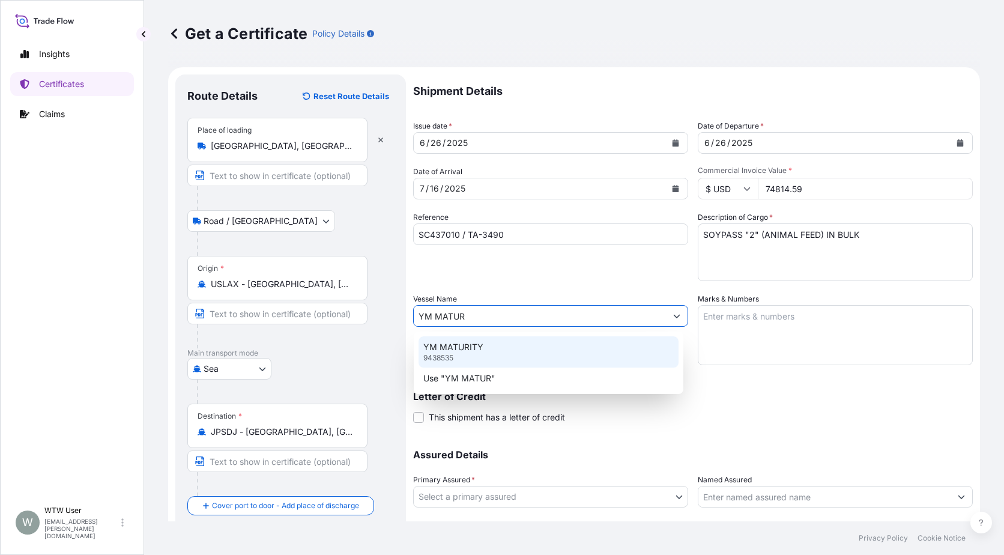
click at [477, 352] on p "YM MATURITY" at bounding box center [453, 347] width 60 height 12
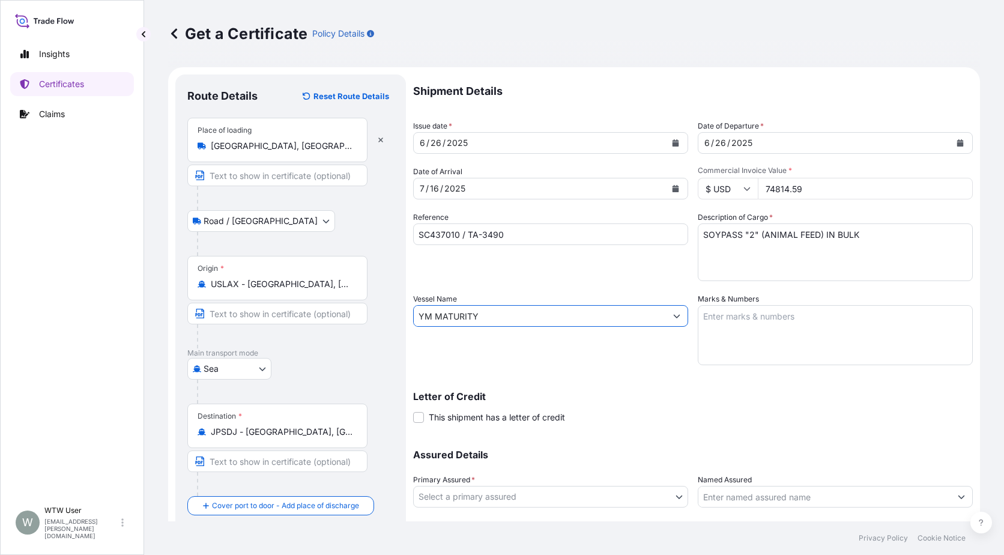
type input "YM MATURITY"
click at [854, 345] on textarea "Marks & Numbers" at bounding box center [835, 335] width 275 height 60
paste textarea "INVOICE NO. 17291272"
type textarea "INVOICE NO. 17291272"
click at [630, 489] on body "Insights Certificates Claims W WTW User [EMAIL_ADDRESS][PERSON_NAME][DOMAIN_NAM…" at bounding box center [502, 277] width 1004 height 555
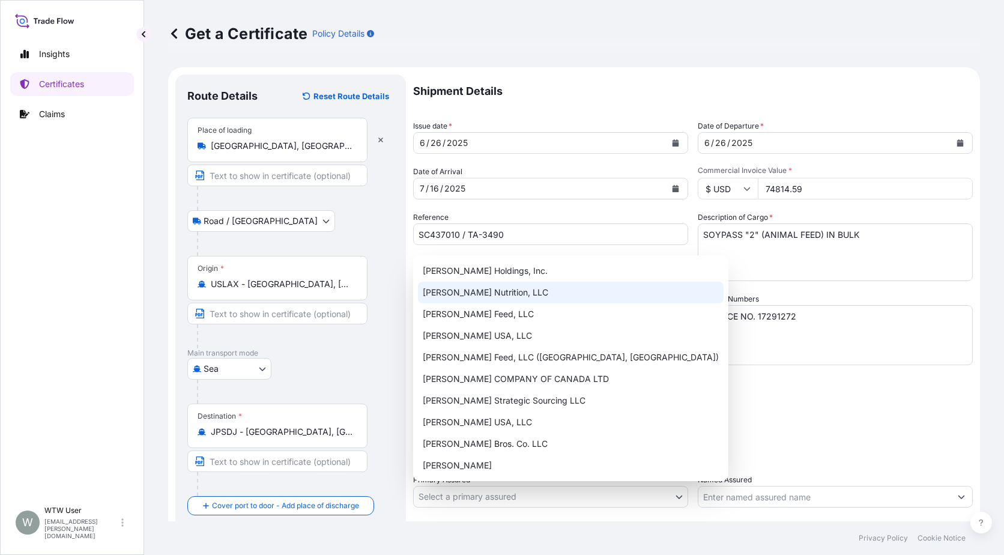
click at [503, 285] on div "[PERSON_NAME] Nutrition, LLC" at bounding box center [571, 293] width 306 height 22
select select "31733"
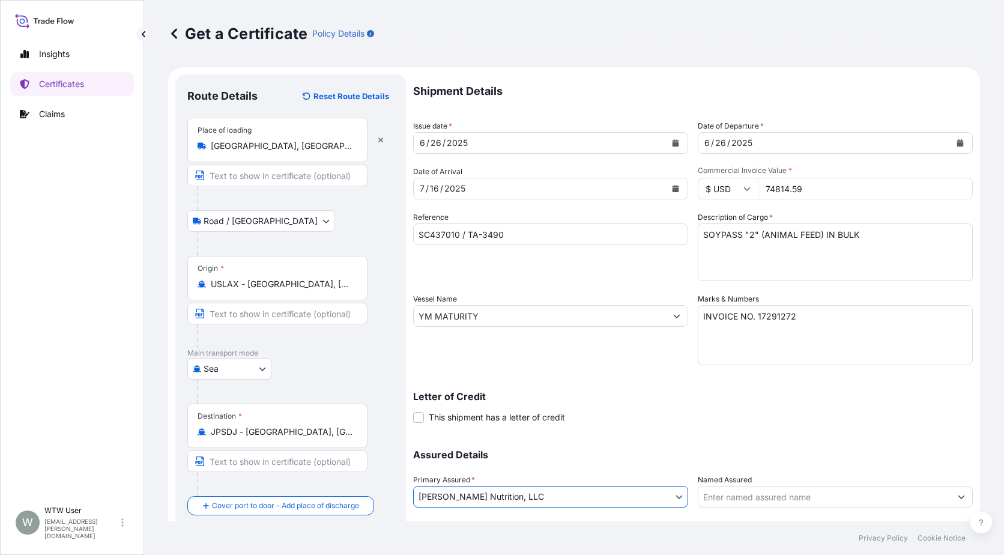
click at [742, 462] on div "Assured Details Primary Assured * [PERSON_NAME] Nutrition, LLC [PERSON_NAME] Ho…" at bounding box center [693, 495] width 560 height 120
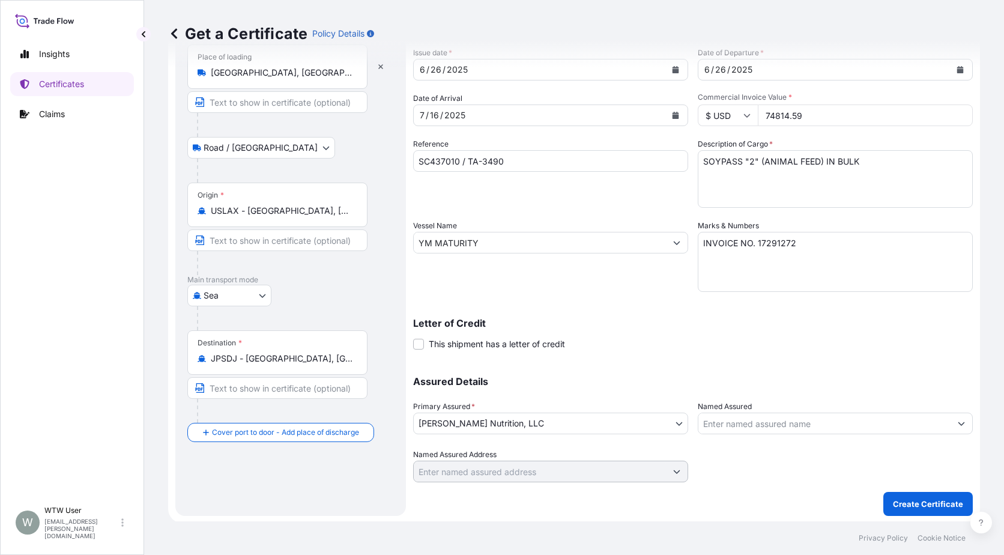
scroll to position [75, 0]
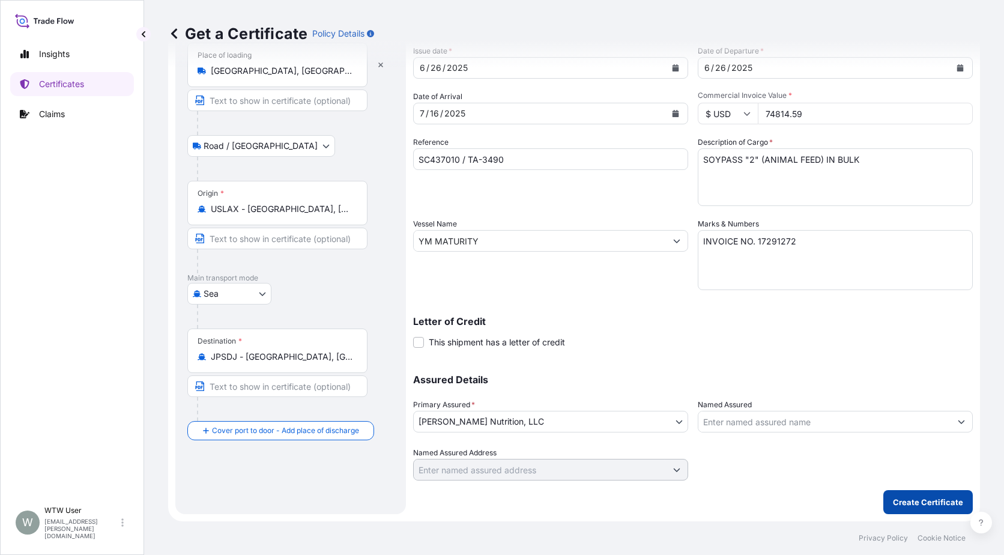
click at [921, 504] on p "Create Certificate" at bounding box center [928, 502] width 70 height 12
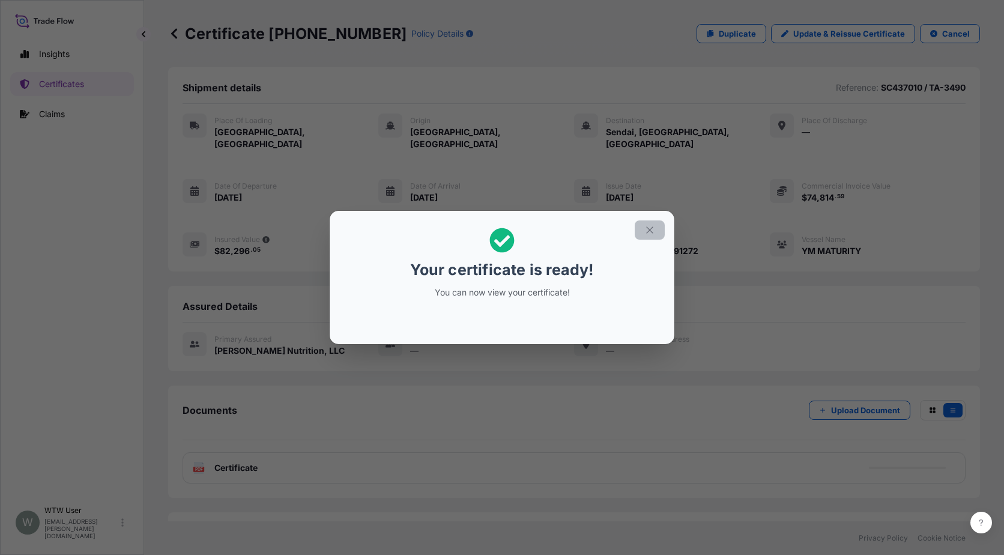
click at [652, 223] on button "button" at bounding box center [650, 229] width 30 height 19
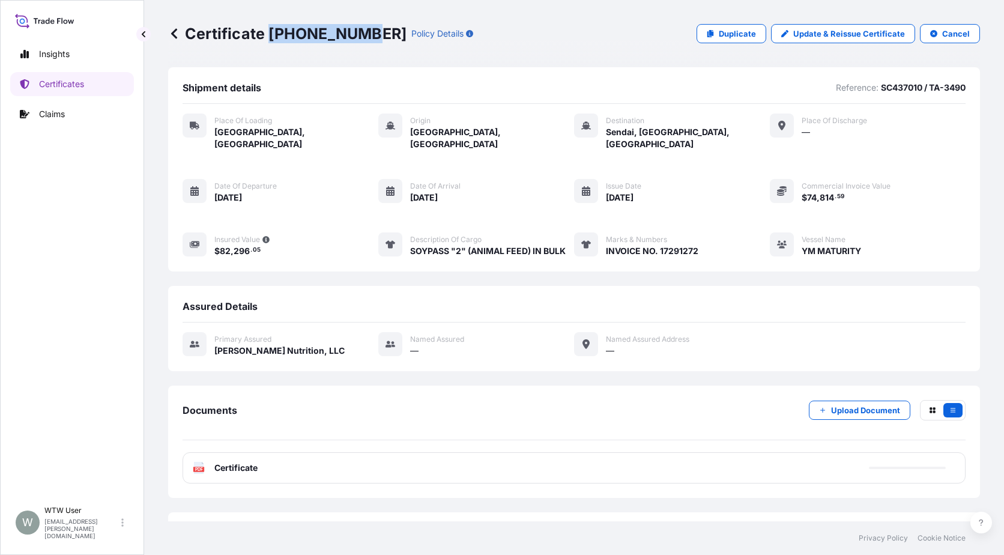
drag, startPoint x: 271, startPoint y: 35, endPoint x: 357, endPoint y: 38, distance: 85.9
click at [357, 38] on p "Certificate [PHONE_NUMBER]" at bounding box center [287, 33] width 238 height 19
copy p "[PHONE_NUMBER]"
click at [50, 81] on p "Certificates" at bounding box center [61, 84] width 45 height 12
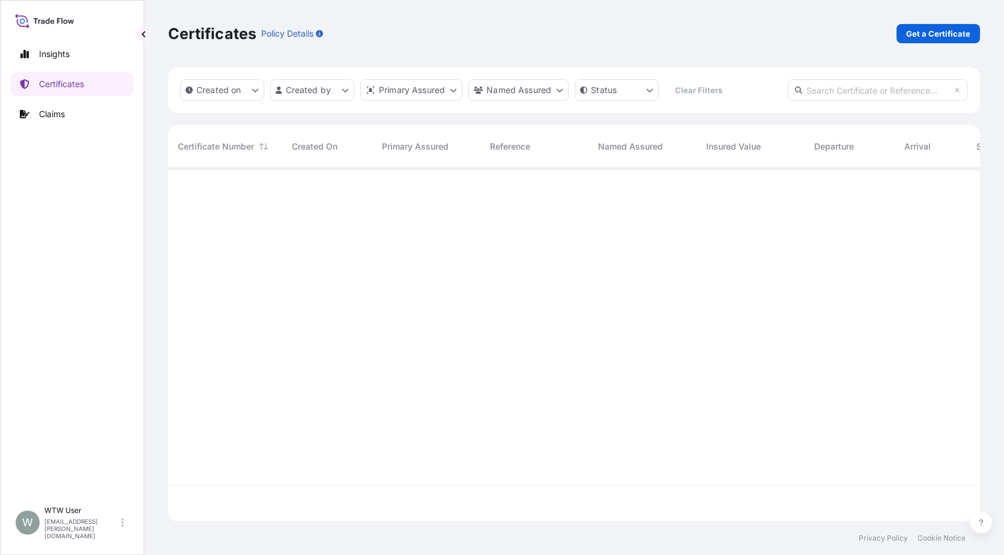
scroll to position [351, 803]
click at [902, 91] on input "text" at bounding box center [878, 90] width 180 height 22
paste input "[PHONE_NUMBER]"
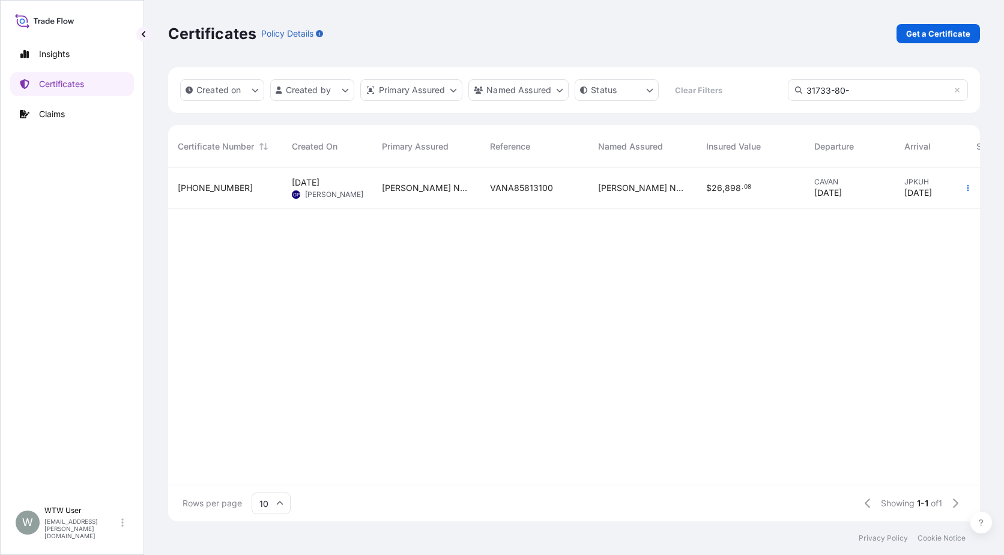
type input "31733-80-"
click at [500, 198] on div "VANA85813100" at bounding box center [534, 188] width 108 height 40
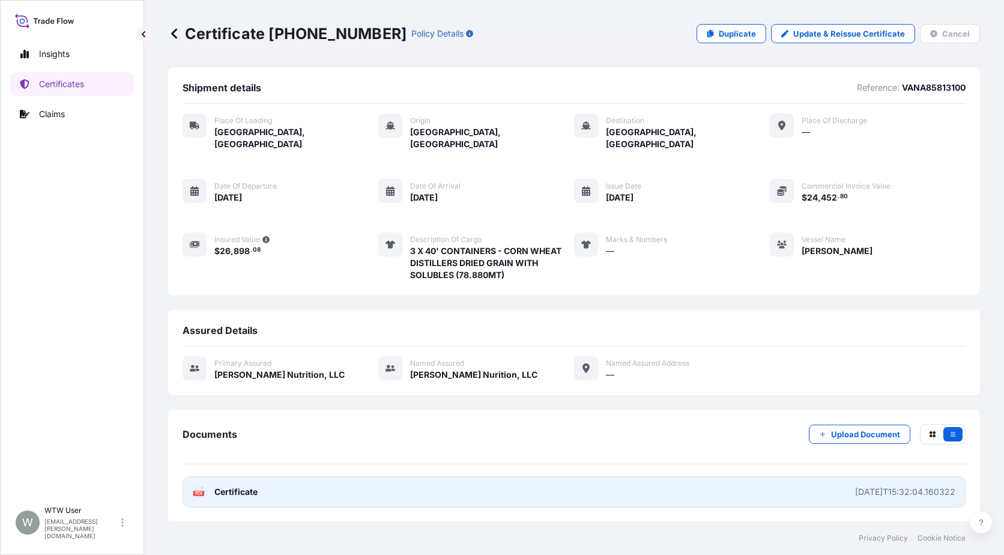
click at [243, 486] on link "PDF Certificate [DATE]T15:32:04.160322" at bounding box center [574, 491] width 783 height 31
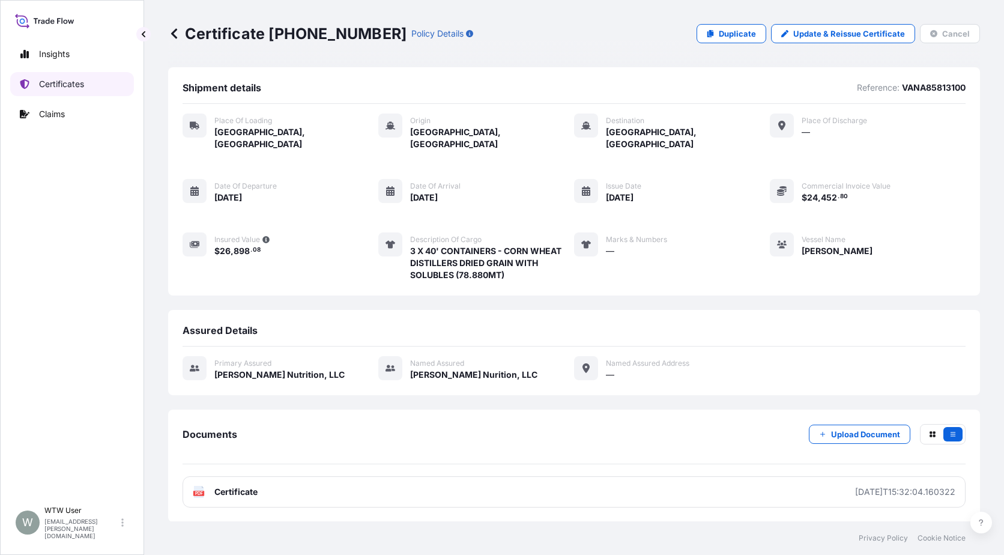
click at [74, 82] on p "Certificates" at bounding box center [61, 84] width 45 height 12
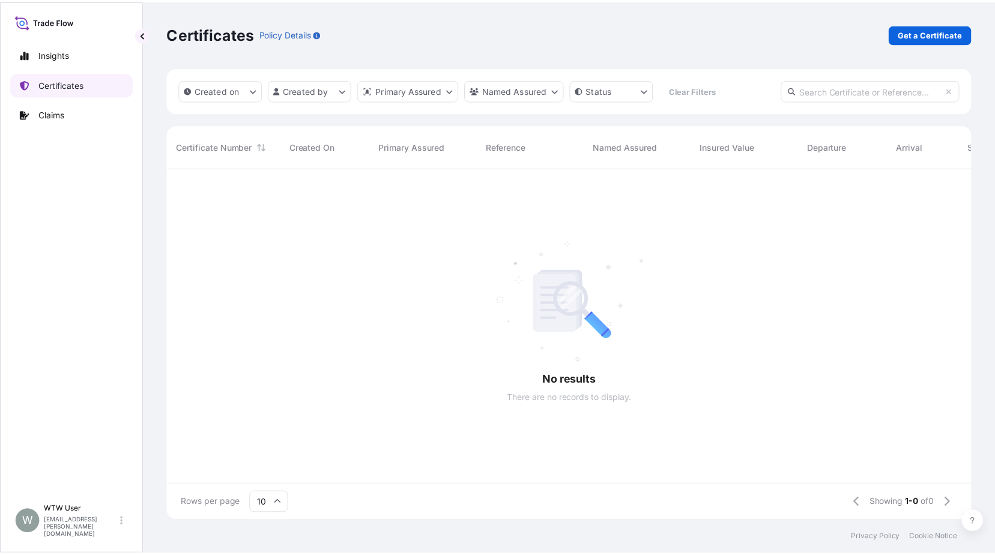
scroll to position [351, 803]
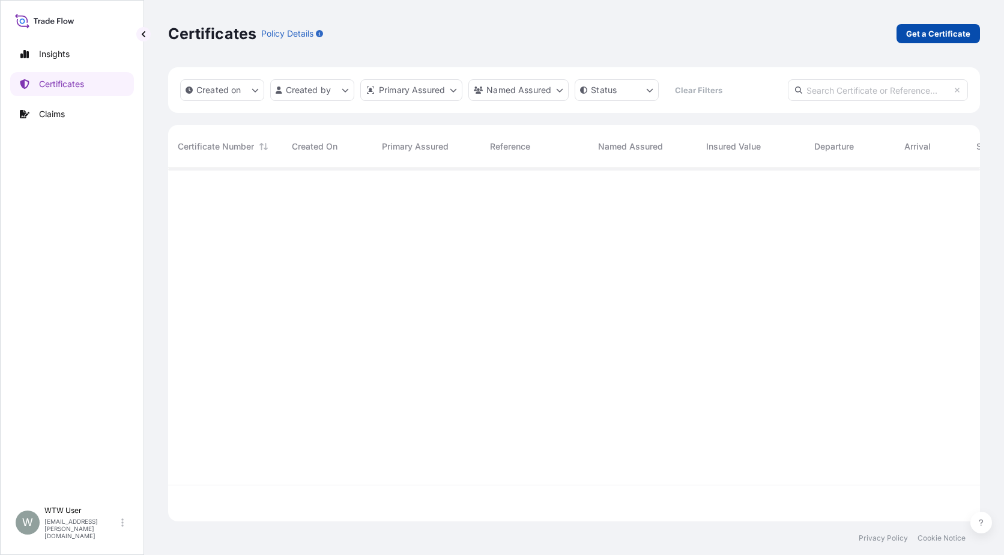
click at [952, 38] on p "Get a Certificate" at bounding box center [938, 34] width 64 height 12
select select "Sea"
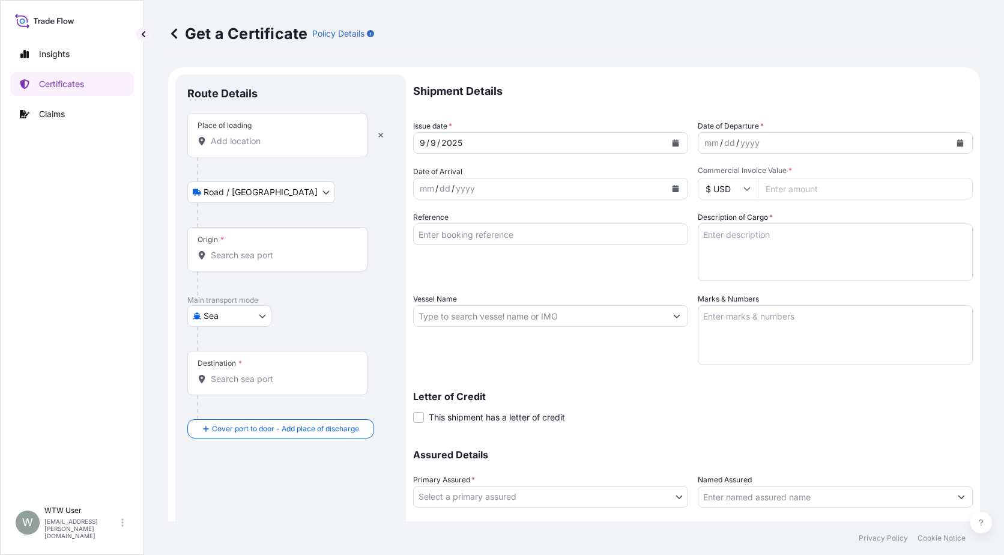
click at [252, 150] on div "Place of loading" at bounding box center [277, 135] width 180 height 44
click at [252, 147] on input "Place of loading" at bounding box center [282, 141] width 142 height 12
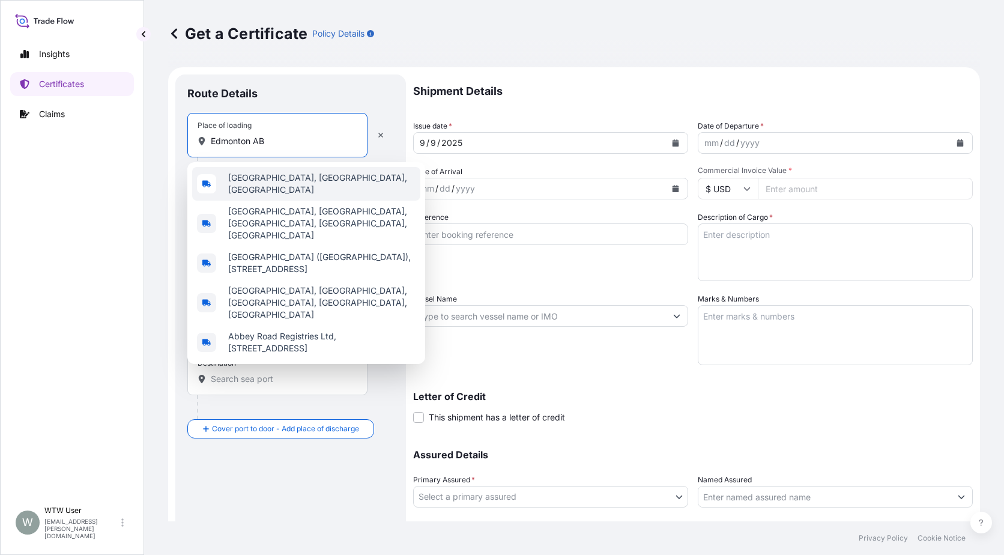
click at [266, 180] on span "[GEOGRAPHIC_DATA], [GEOGRAPHIC_DATA], [GEOGRAPHIC_DATA]" at bounding box center [321, 184] width 187 height 24
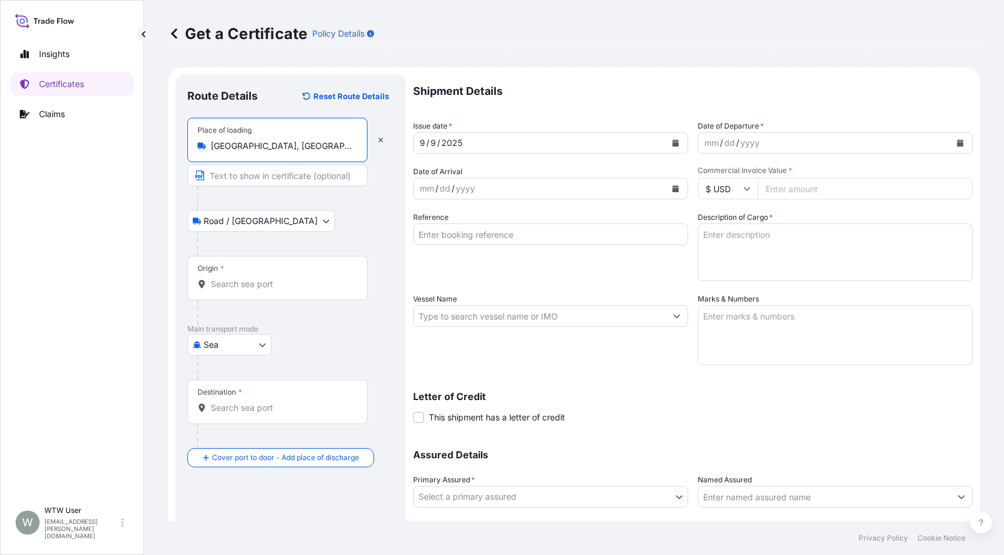
type input "[GEOGRAPHIC_DATA], [GEOGRAPHIC_DATA], [GEOGRAPHIC_DATA]"
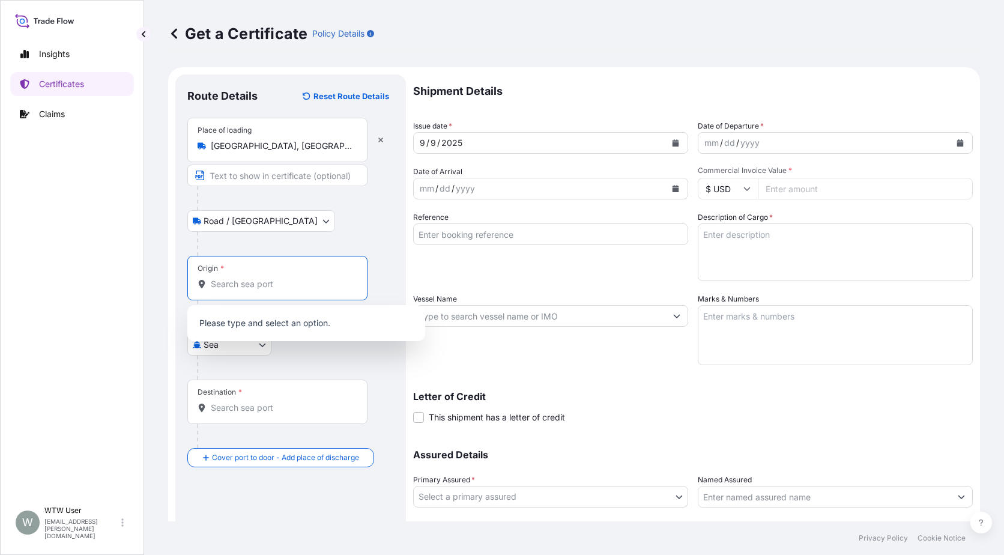
click at [266, 280] on input "Origin *" at bounding box center [282, 284] width 142 height 12
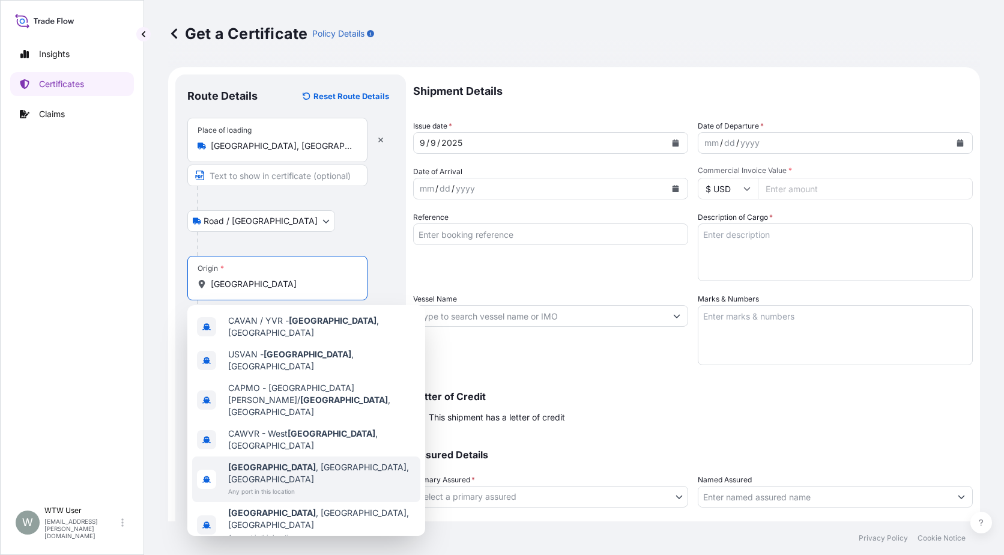
click at [329, 456] on div "[GEOGRAPHIC_DATA] , [GEOGRAPHIC_DATA], [GEOGRAPHIC_DATA] Any port in this locat…" at bounding box center [306, 479] width 228 height 46
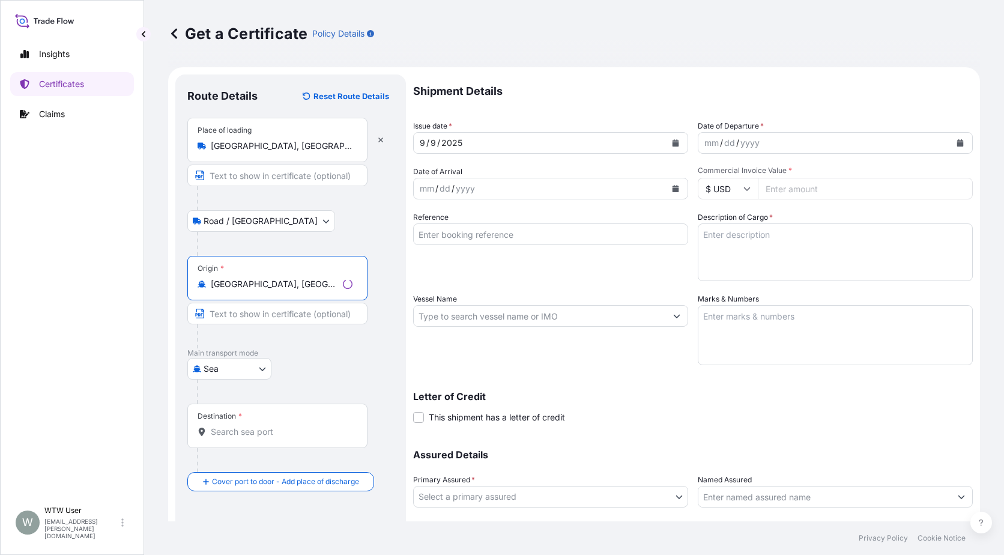
type input "[GEOGRAPHIC_DATA], [GEOGRAPHIC_DATA], [GEOGRAPHIC_DATA]"
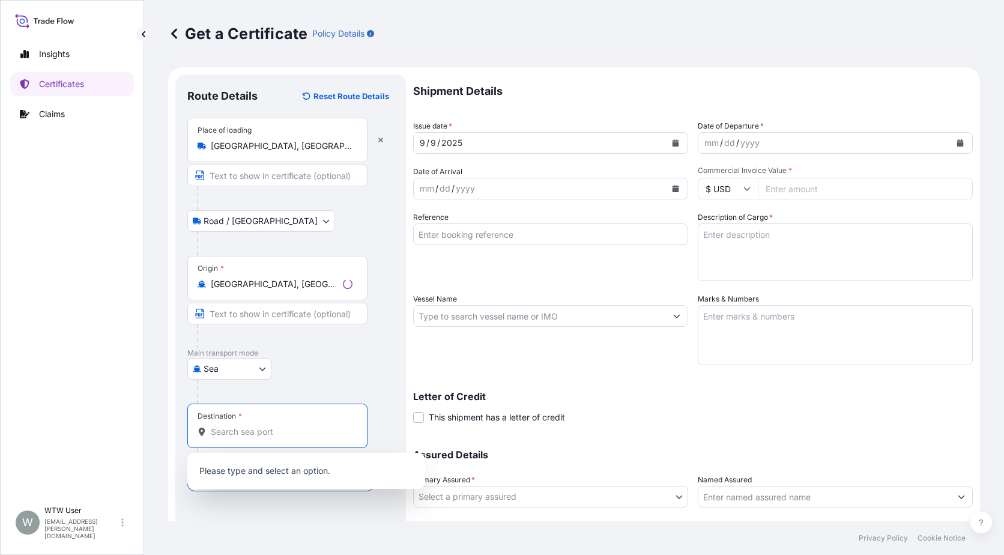
click at [262, 426] on input "Destination *" at bounding box center [282, 432] width 142 height 12
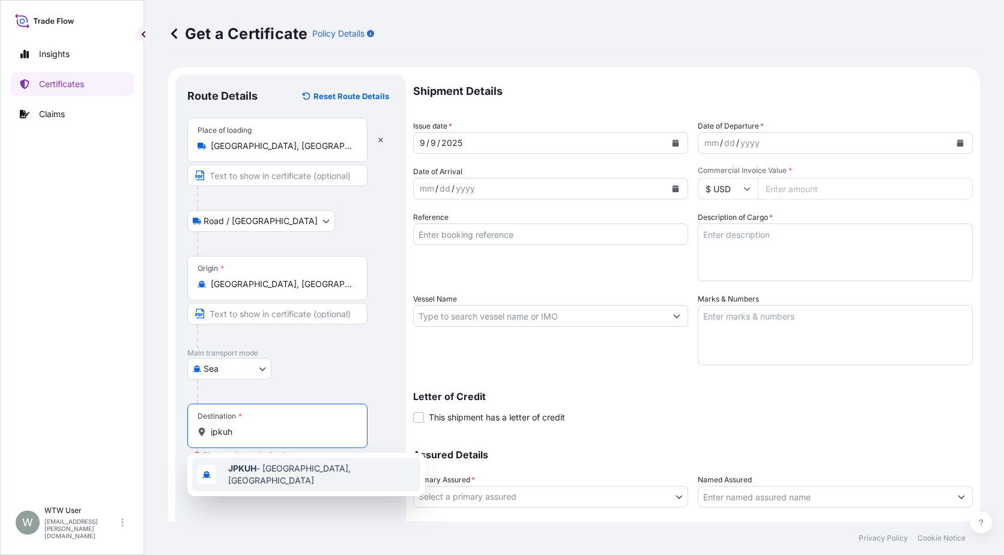
click at [255, 473] on b "JPKUH" at bounding box center [242, 468] width 28 height 10
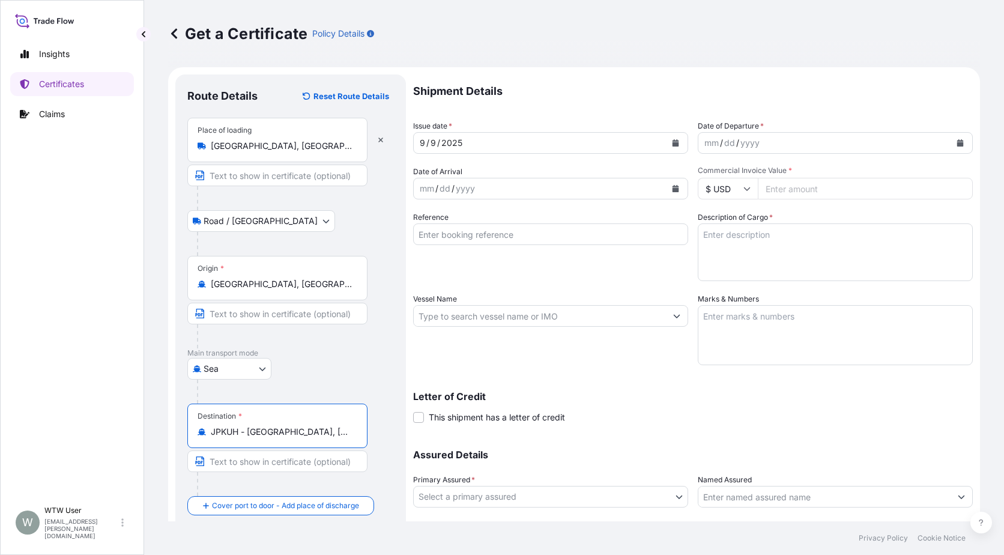
type input "JPKUH - [GEOGRAPHIC_DATA], [GEOGRAPHIC_DATA]"
click at [386, 443] on div "Destination * JPKUH - [GEOGRAPHIC_DATA], [GEOGRAPHIC_DATA]" at bounding box center [290, 450] width 207 height 92
click at [666, 147] on button "Calendar" at bounding box center [675, 142] width 19 height 19
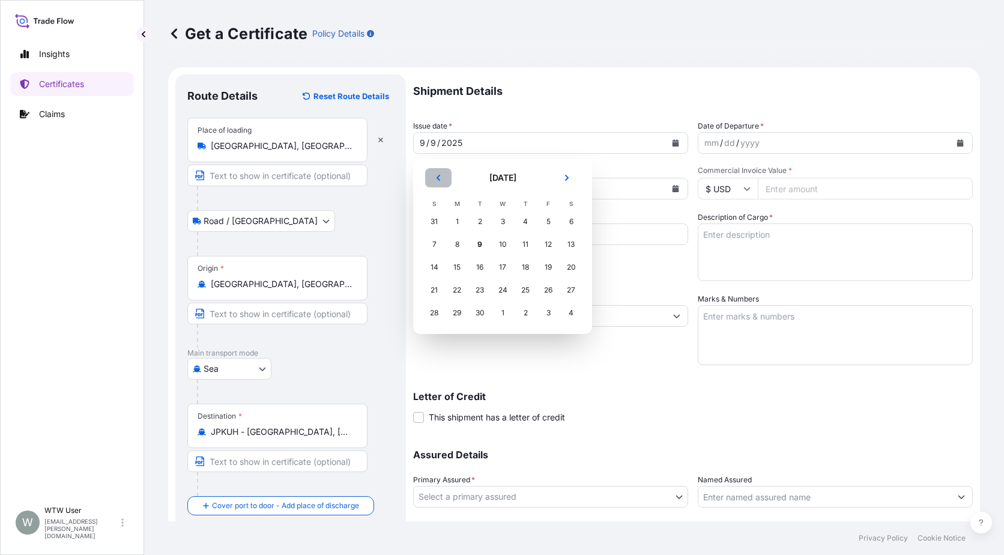
click at [444, 180] on button "Previous" at bounding box center [438, 177] width 26 height 19
click at [528, 285] on div "26" at bounding box center [526, 290] width 22 height 22
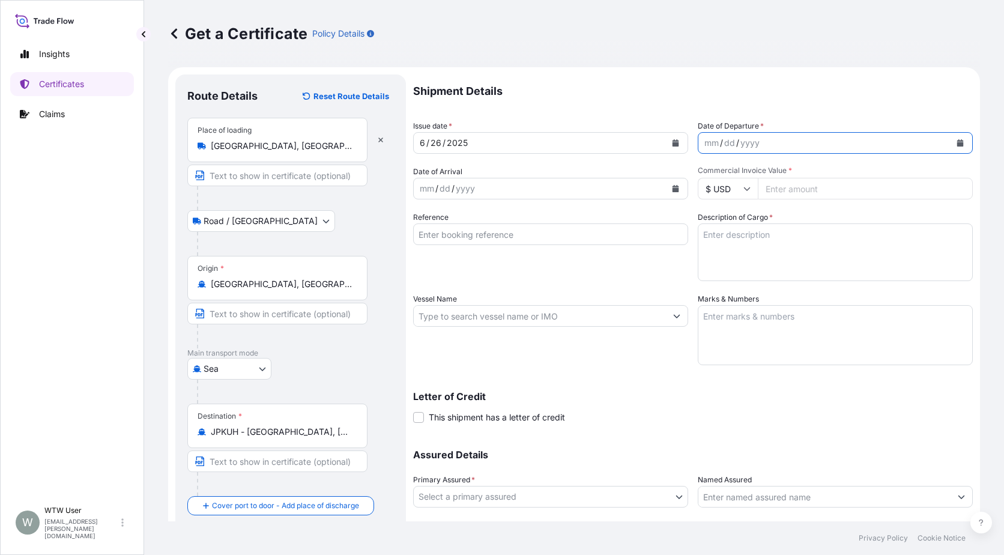
click at [957, 144] on icon "Calendar" at bounding box center [960, 142] width 7 height 7
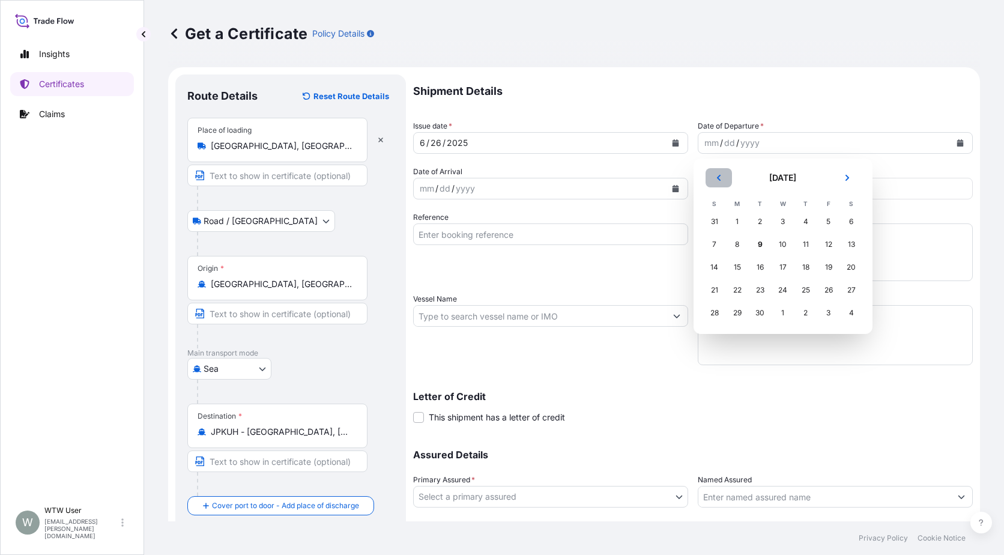
click at [725, 180] on button "Previous" at bounding box center [719, 177] width 26 height 19
click at [811, 293] on div "26" at bounding box center [806, 290] width 22 height 22
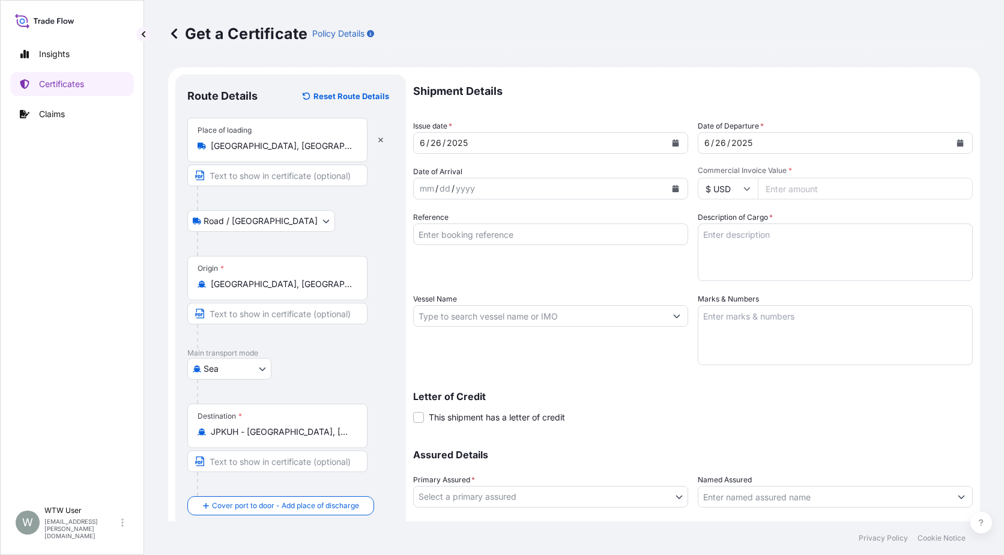
click at [673, 186] on icon "Calendar" at bounding box center [676, 188] width 7 height 7
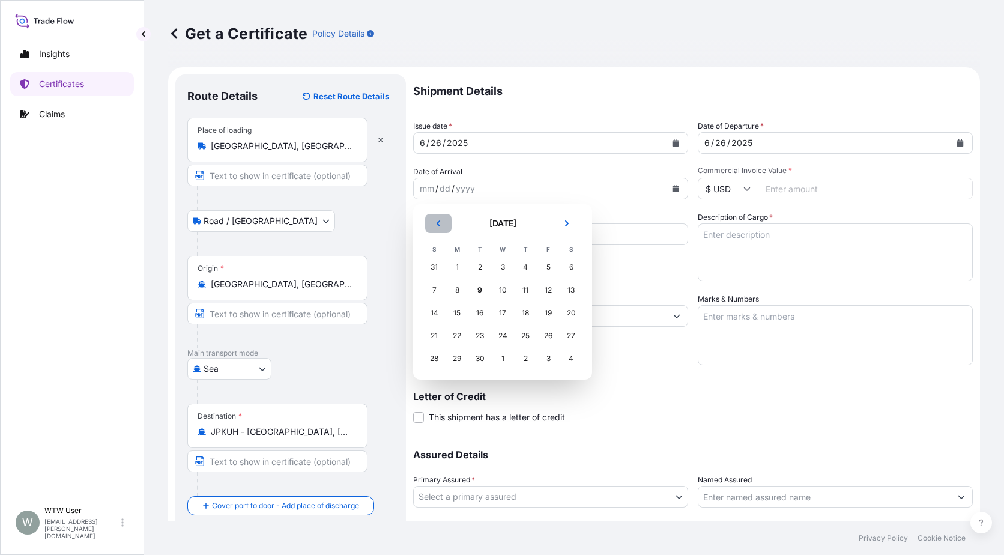
click at [433, 220] on button "Previous" at bounding box center [438, 223] width 26 height 19
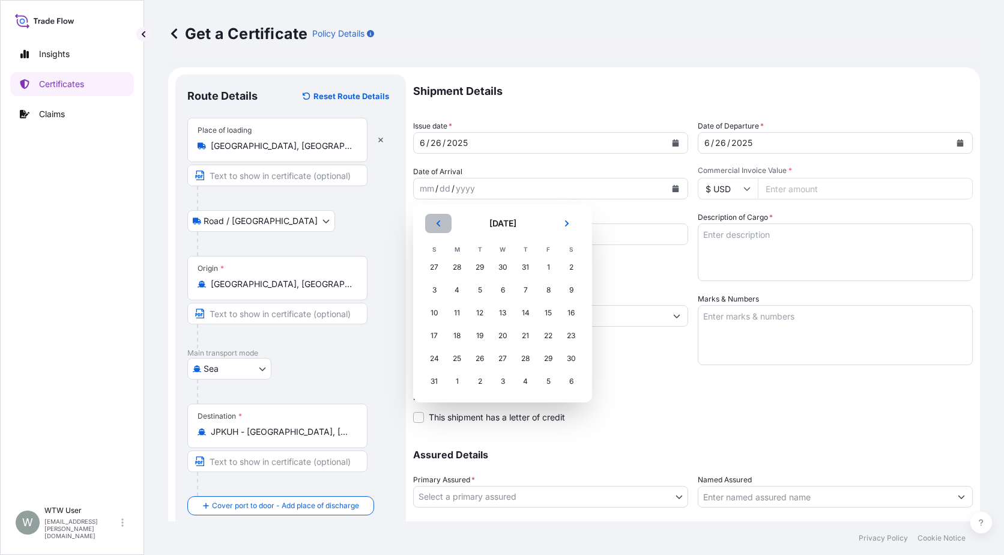
click at [433, 220] on button "Previous" at bounding box center [438, 223] width 26 height 19
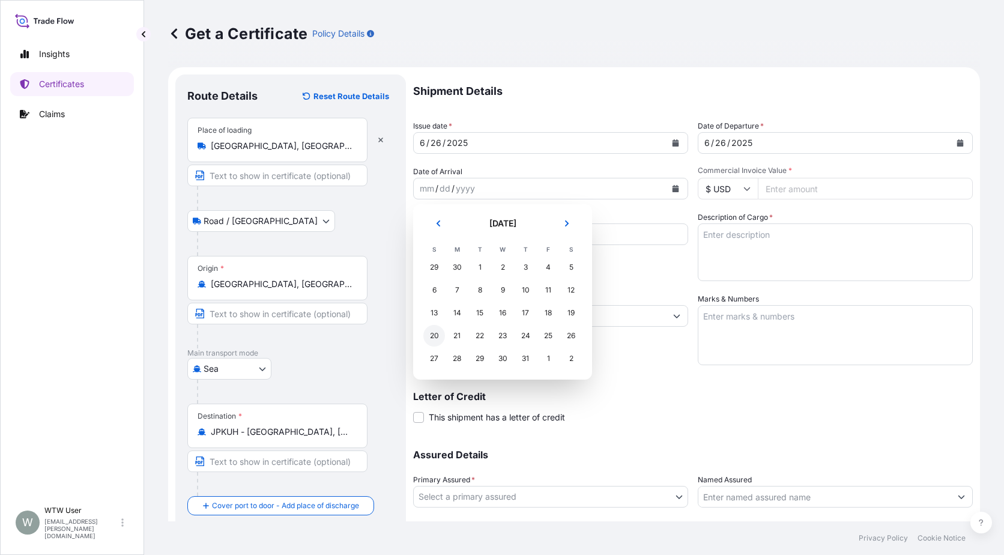
click at [440, 334] on div "20" at bounding box center [434, 336] width 22 height 22
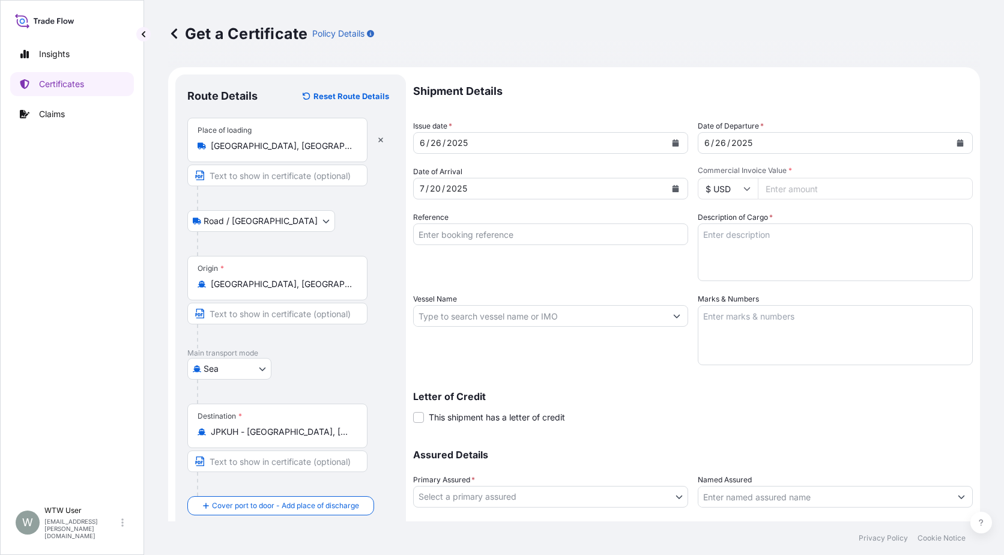
click at [803, 192] on input "Commercial Invoice Value *" at bounding box center [865, 189] width 215 height 22
paste input "24452.8"
type input "24452.8"
click at [462, 225] on input "Reference" at bounding box center [550, 234] width 275 height 22
paste input "VANA85813100"
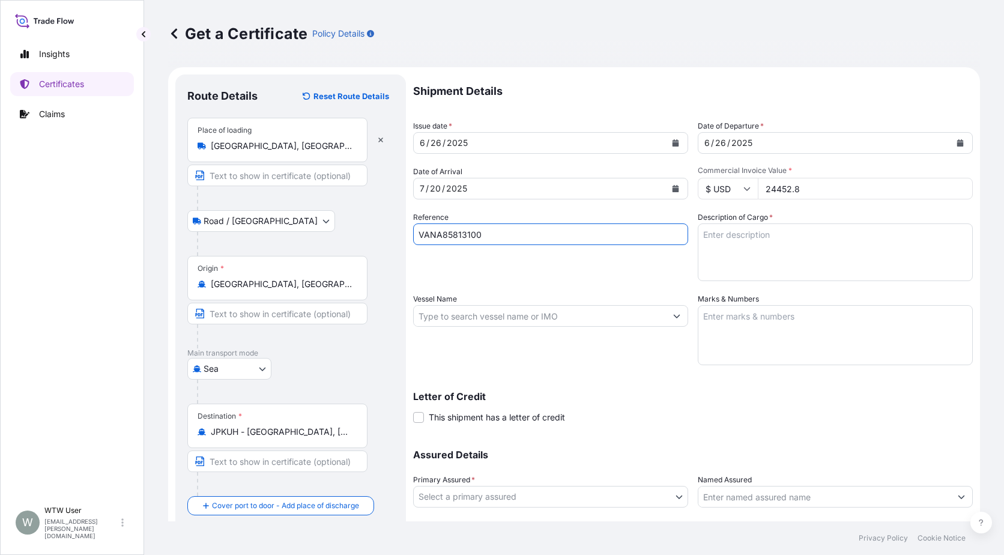
type input "VANA85813100"
click at [730, 238] on textarea "Description of Cargo *" at bounding box center [835, 252] width 275 height 58
paste textarea "3 X 40' CONTAINERS - CORN WHEAT DISTILLERS DRIED GRAIN WITH SOLUBLES (78.880MT)"
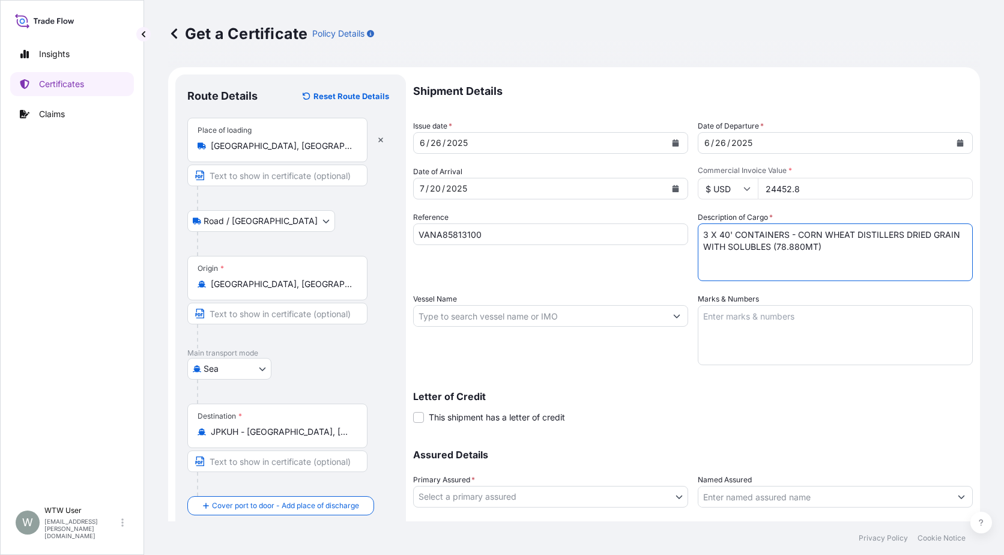
type textarea "3 X 40' CONTAINERS - CORN WHEAT DISTILLERS DRIED GRAIN WITH SOLUBLES (78.880MT)"
click at [456, 321] on input "Vessel Name" at bounding box center [540, 316] width 252 height 22
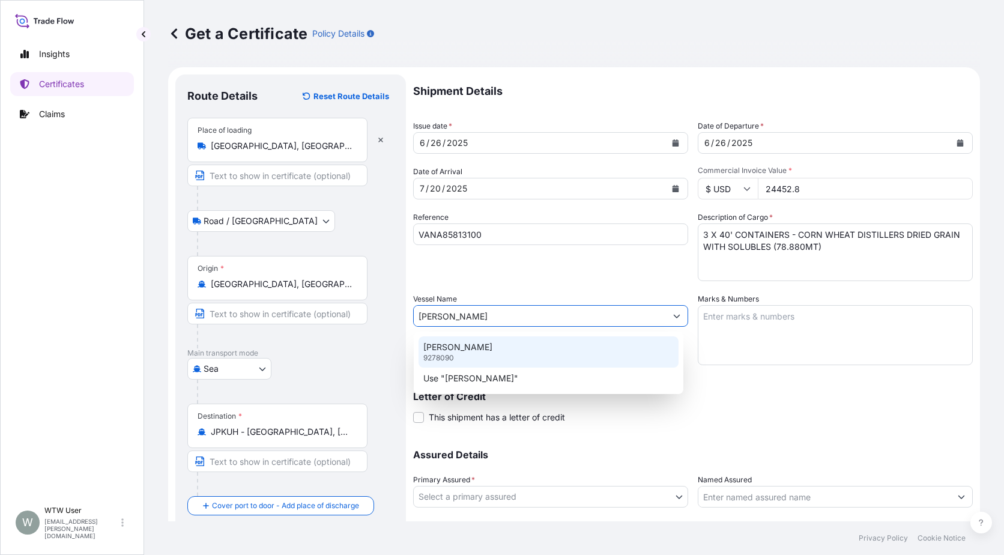
click at [506, 343] on div "[PERSON_NAME] 9278090" at bounding box center [549, 351] width 260 height 31
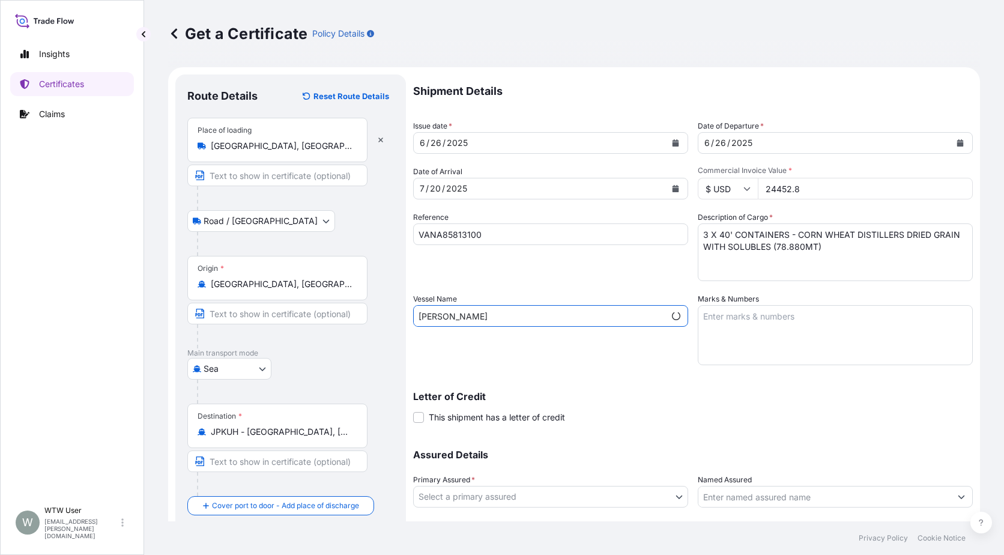
type input "[PERSON_NAME]"
click at [589, 497] on body "2 options available. Insights Certificates Claims W WTW User [EMAIL_ADDRESS][PE…" at bounding box center [502, 277] width 1004 height 555
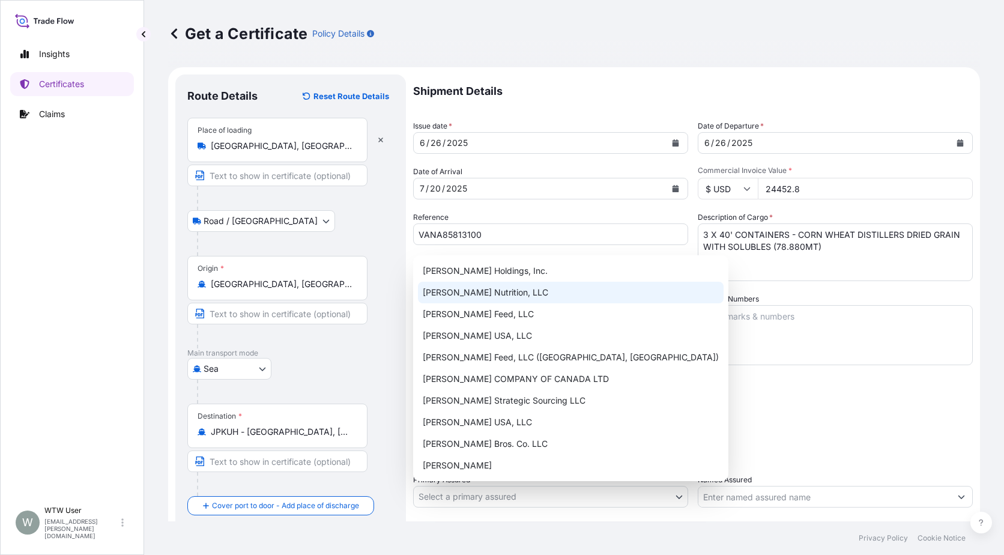
click at [527, 296] on div "[PERSON_NAME] Nutrition, LLC" at bounding box center [571, 293] width 306 height 22
select select "31733"
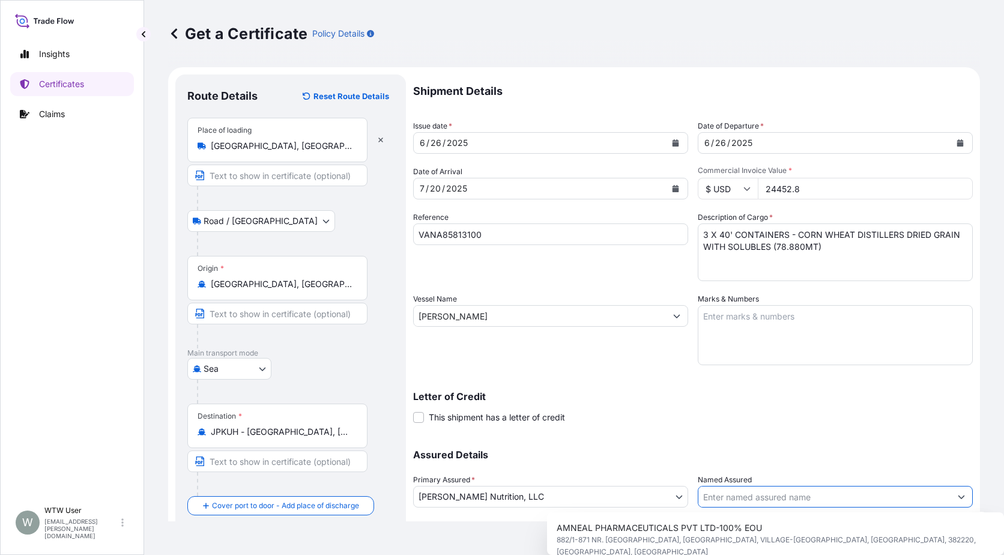
click at [772, 500] on input "Named Assured" at bounding box center [824, 497] width 252 height 22
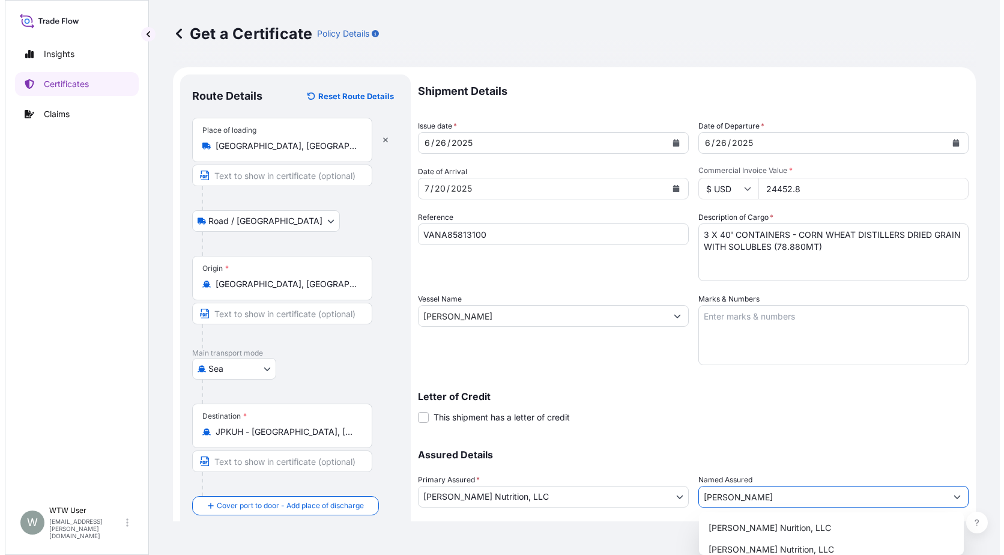
scroll to position [59, 0]
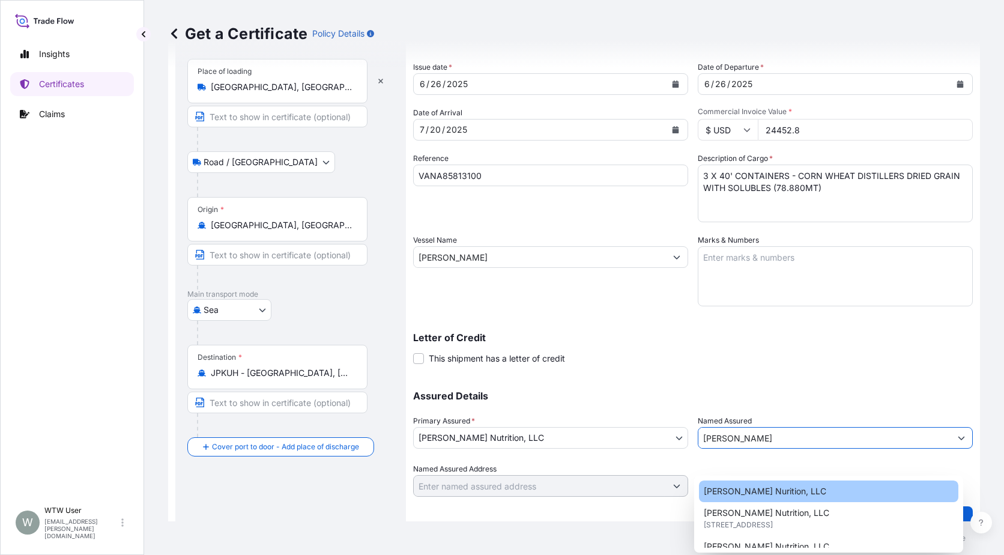
click at [788, 496] on span "[PERSON_NAME] Nurition, LLC" at bounding box center [765, 491] width 123 height 12
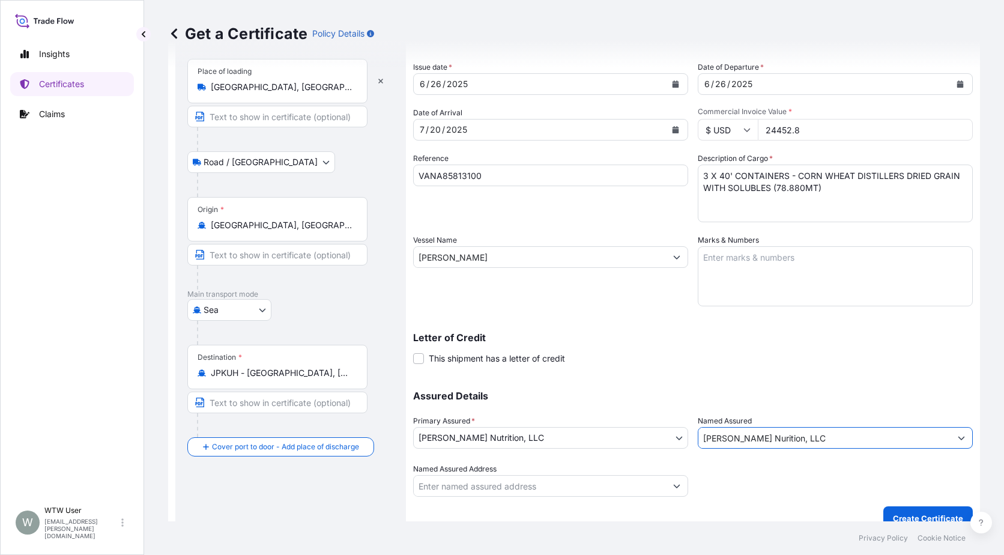
type input "[PERSON_NAME] Nurition, LLC"
click at [831, 408] on div "Assured Details Primary Assured * [PERSON_NAME] Nutrition, LLC [PERSON_NAME] Ho…" at bounding box center [693, 437] width 560 height 120
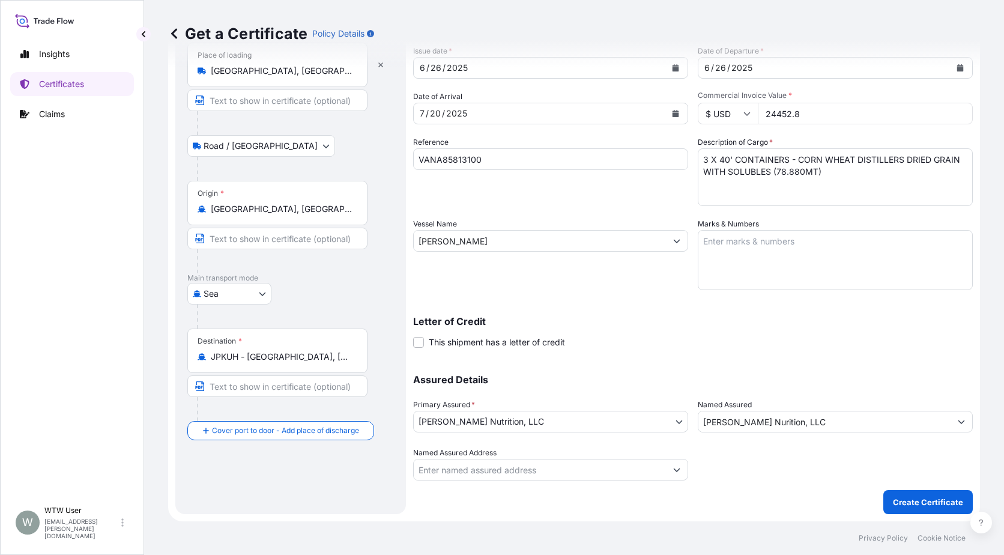
click at [730, 459] on div at bounding box center [835, 464] width 275 height 34
click at [930, 501] on p "Create Certificate" at bounding box center [928, 502] width 70 height 12
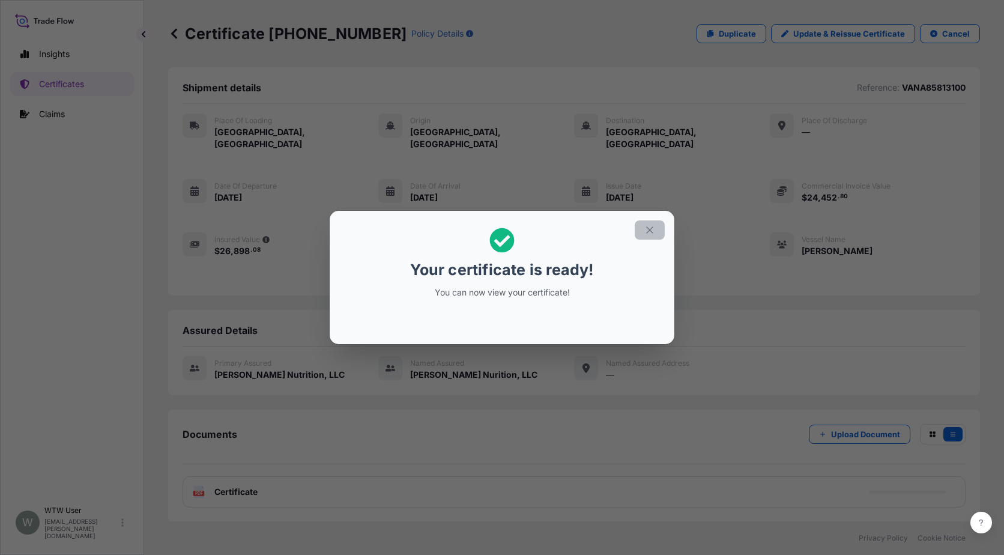
click at [659, 234] on button "button" at bounding box center [650, 229] width 30 height 19
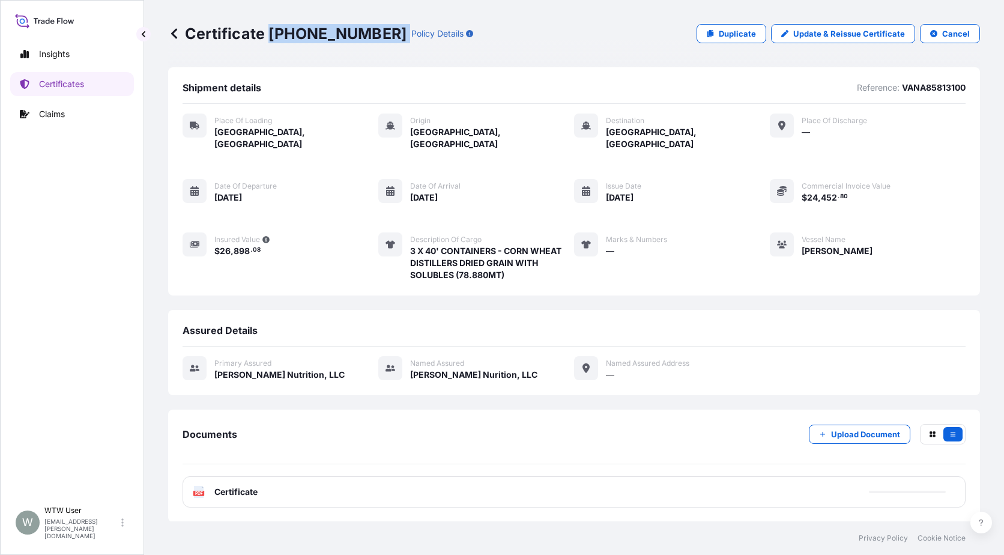
drag, startPoint x: 270, startPoint y: 29, endPoint x: 363, endPoint y: 37, distance: 93.4
click at [363, 37] on div "Certificate [PHONE_NUMBER] Policy Details" at bounding box center [320, 33] width 305 height 19
copy p "[PHONE_NUMBER]"
click at [63, 81] on p "Certificates" at bounding box center [61, 84] width 45 height 12
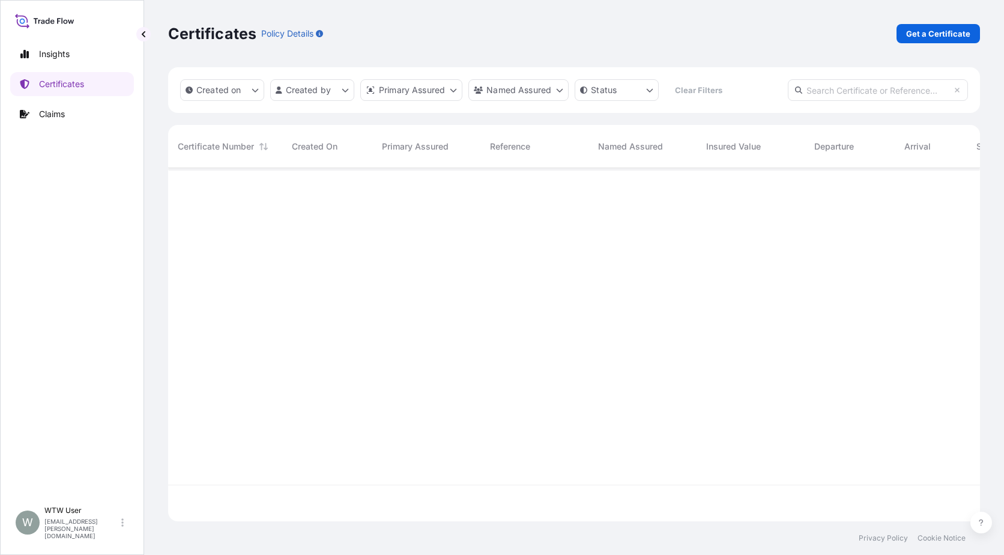
scroll to position [351, 803]
click at [878, 97] on input "text" at bounding box center [878, 90] width 180 height 22
paste input "[PHONE_NUMBER]"
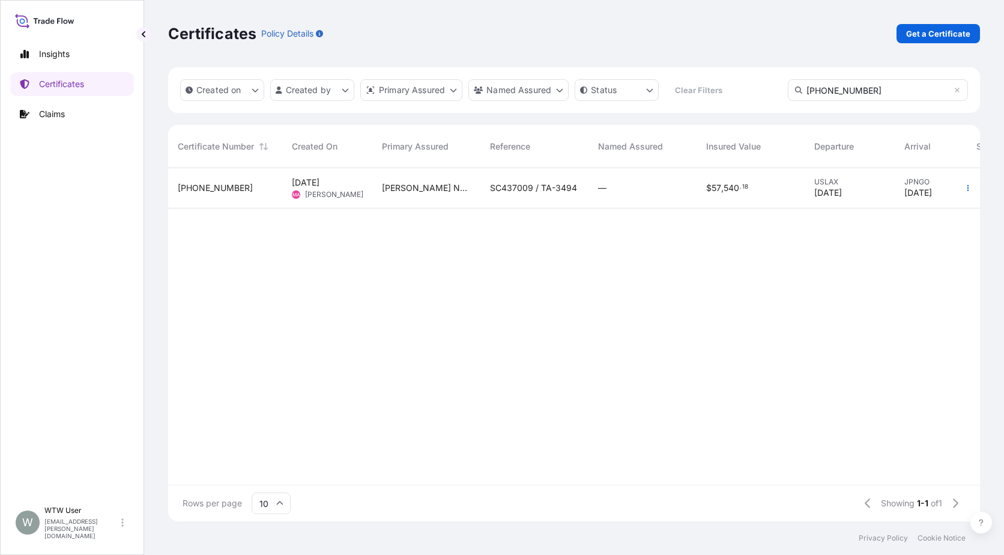
type input "[PHONE_NUMBER]"
click at [697, 181] on div "$ 57 , 540 . 18" at bounding box center [751, 188] width 108 height 40
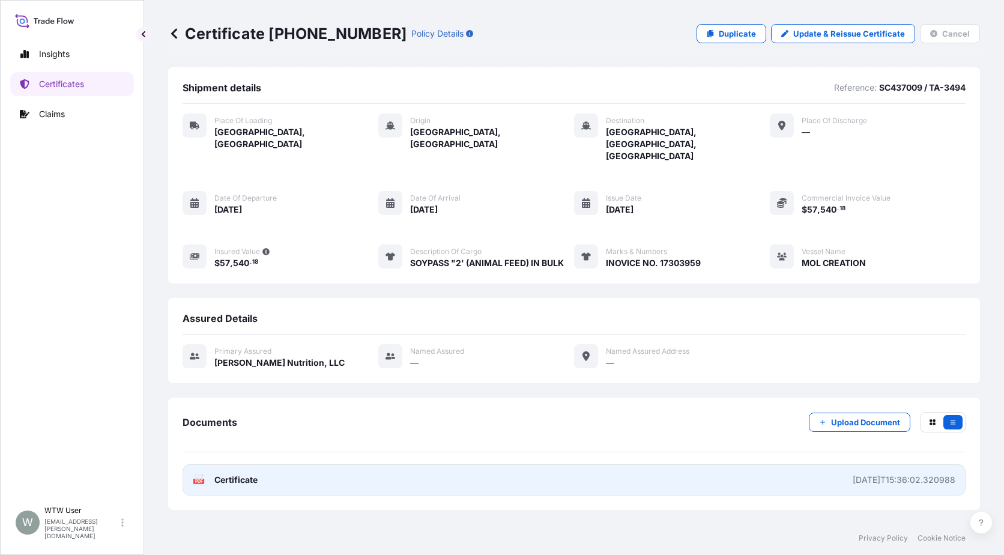
click at [241, 474] on span "Certificate" at bounding box center [235, 480] width 43 height 12
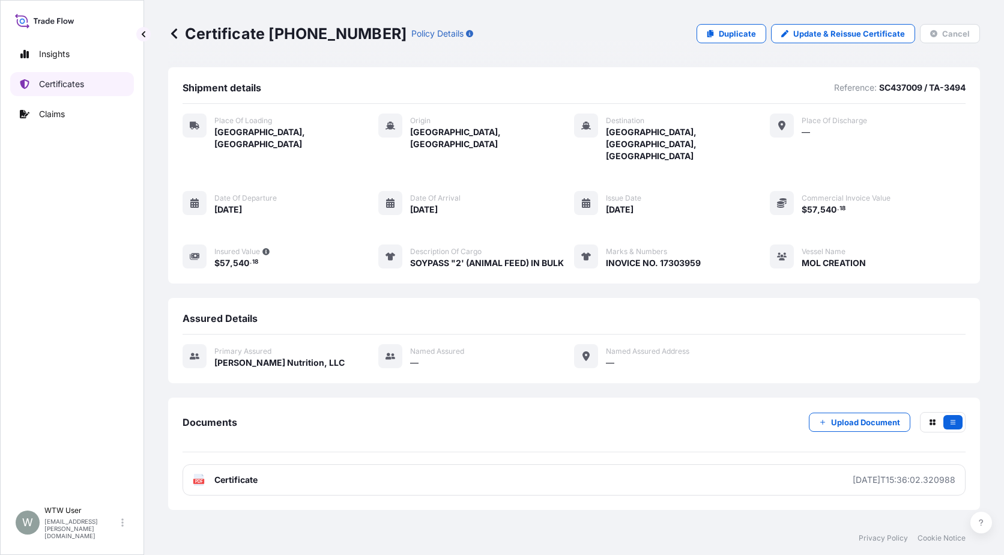
click at [66, 85] on p "Certificates" at bounding box center [61, 84] width 45 height 12
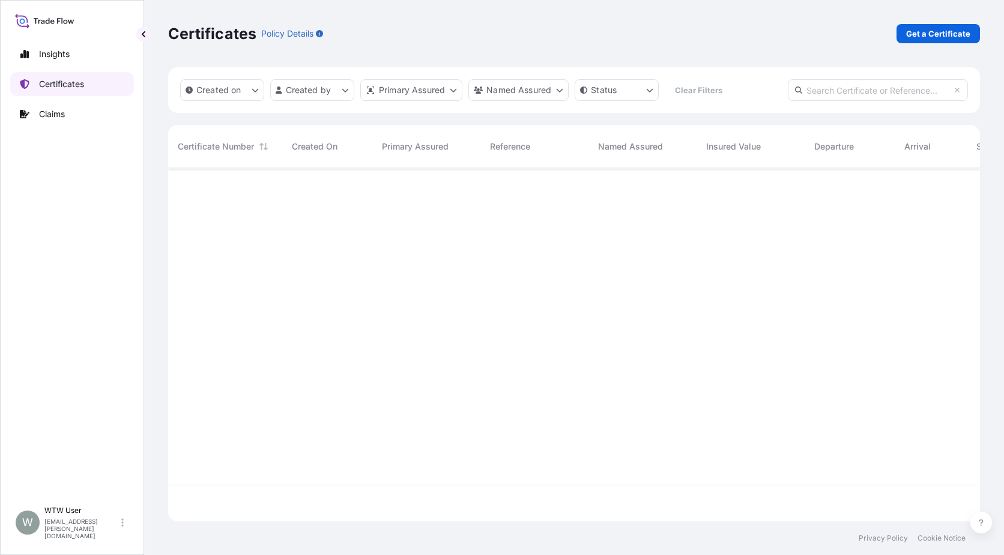
scroll to position [351, 803]
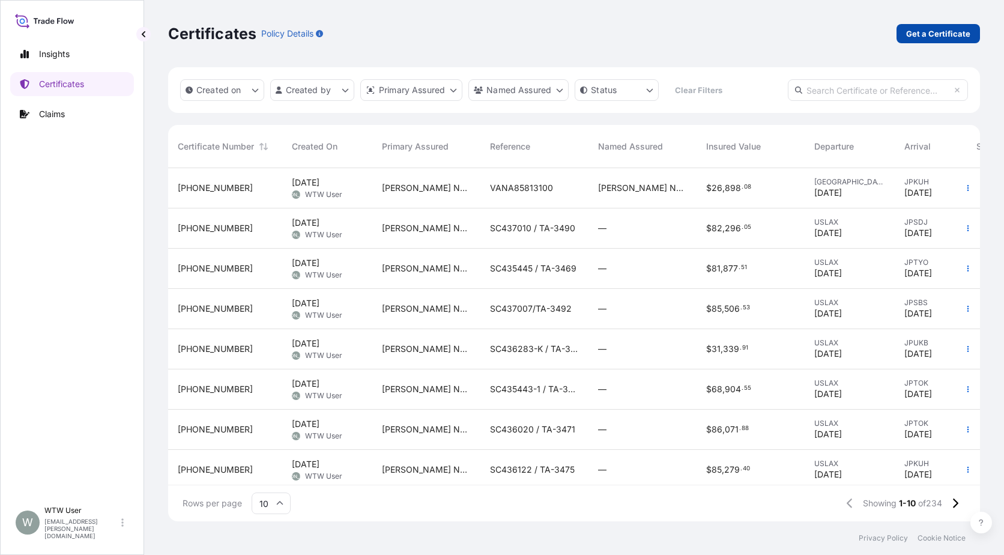
click at [933, 27] on link "Get a Certificate" at bounding box center [938, 33] width 83 height 19
select select "Sea"
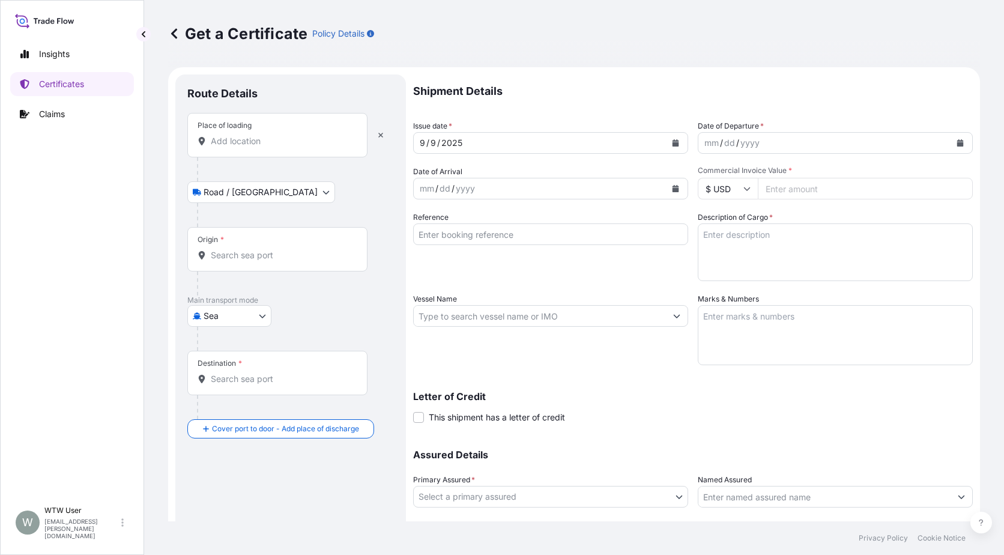
click at [250, 145] on input "Place of loading" at bounding box center [282, 141] width 142 height 12
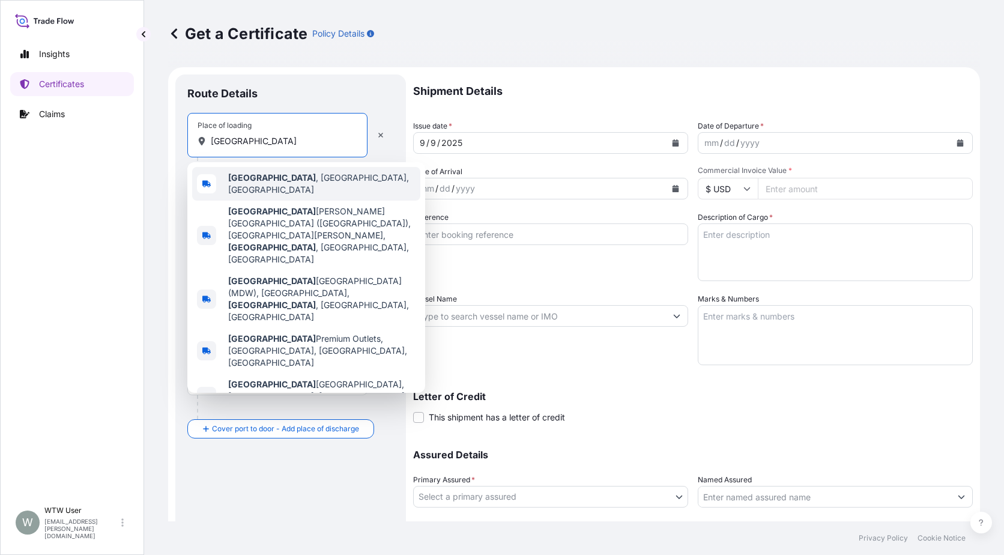
click at [275, 191] on div "[GEOGRAPHIC_DATA] , [GEOGRAPHIC_DATA], [GEOGRAPHIC_DATA]" at bounding box center [306, 184] width 228 height 34
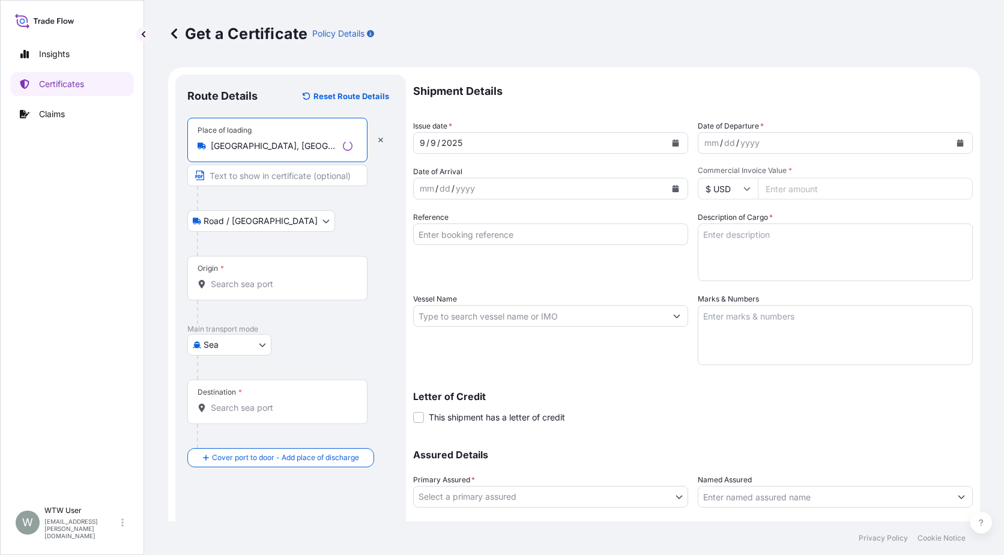
type input "[GEOGRAPHIC_DATA], [GEOGRAPHIC_DATA], [GEOGRAPHIC_DATA]"
click at [256, 284] on input "Origin *" at bounding box center [282, 284] width 142 height 12
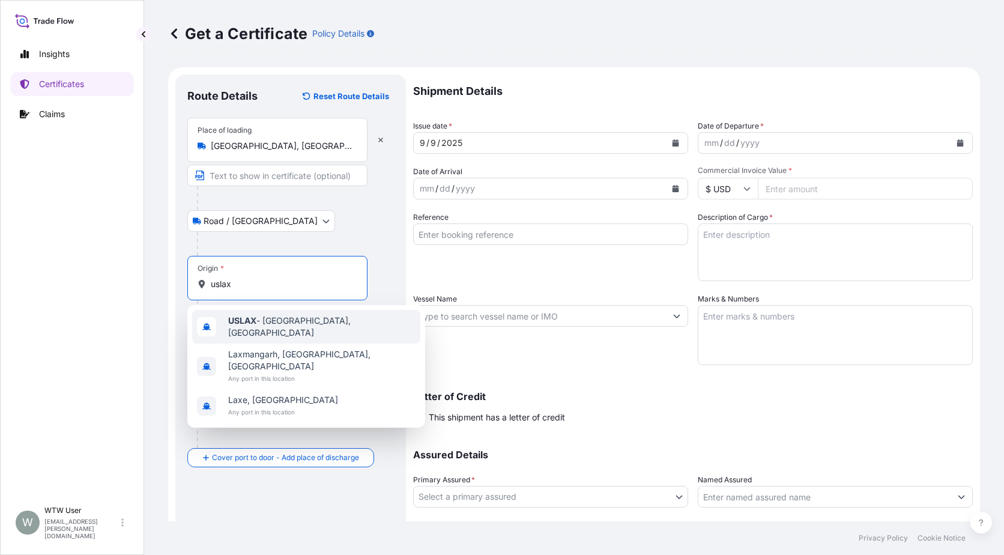
click at [264, 319] on span "USLAX - [GEOGRAPHIC_DATA], [GEOGRAPHIC_DATA]" at bounding box center [321, 327] width 187 height 24
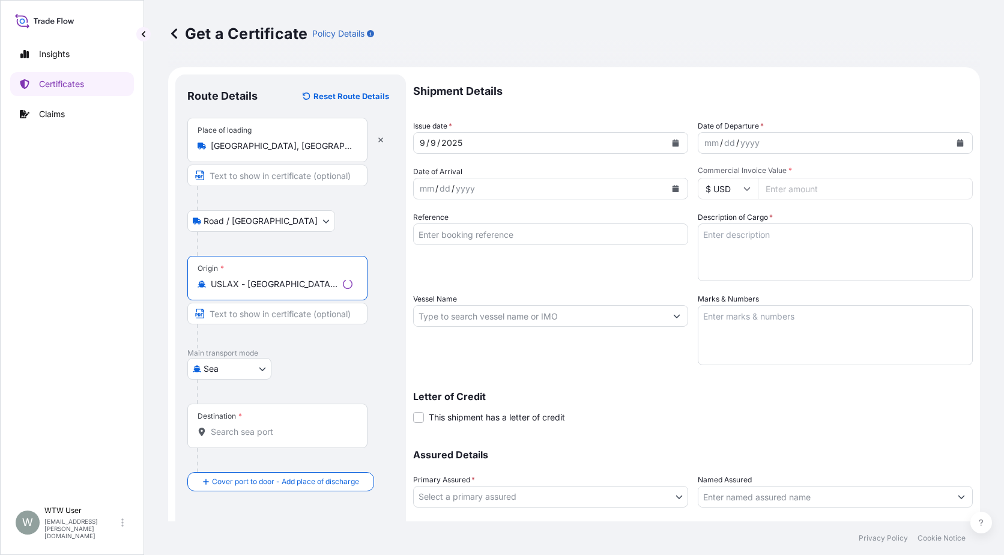
type input "USLAX - [GEOGRAPHIC_DATA], [GEOGRAPHIC_DATA]"
click at [247, 435] on input "Destination *" at bounding box center [282, 432] width 142 height 12
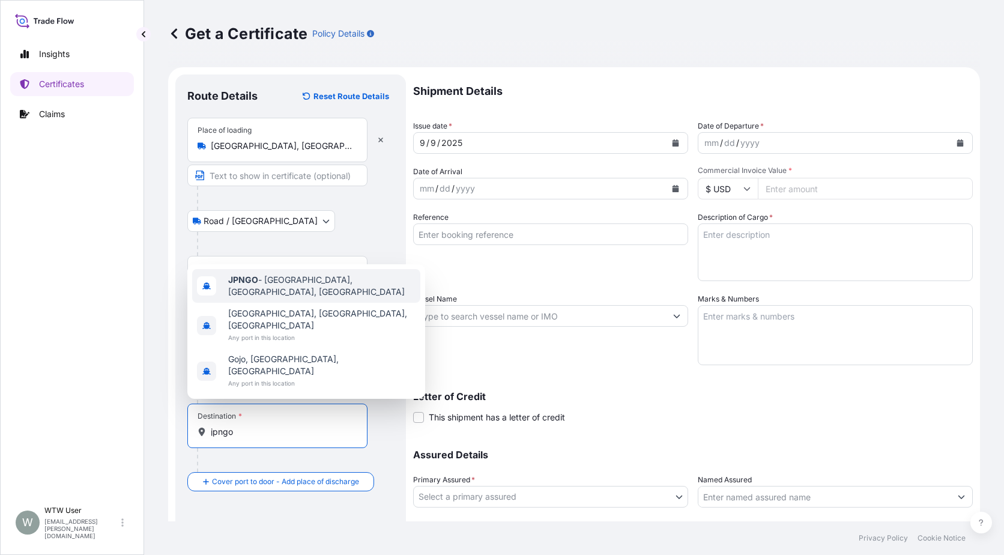
click at [320, 303] on div "JPNGO - [GEOGRAPHIC_DATA], [GEOGRAPHIC_DATA], [GEOGRAPHIC_DATA]" at bounding box center [306, 286] width 228 height 34
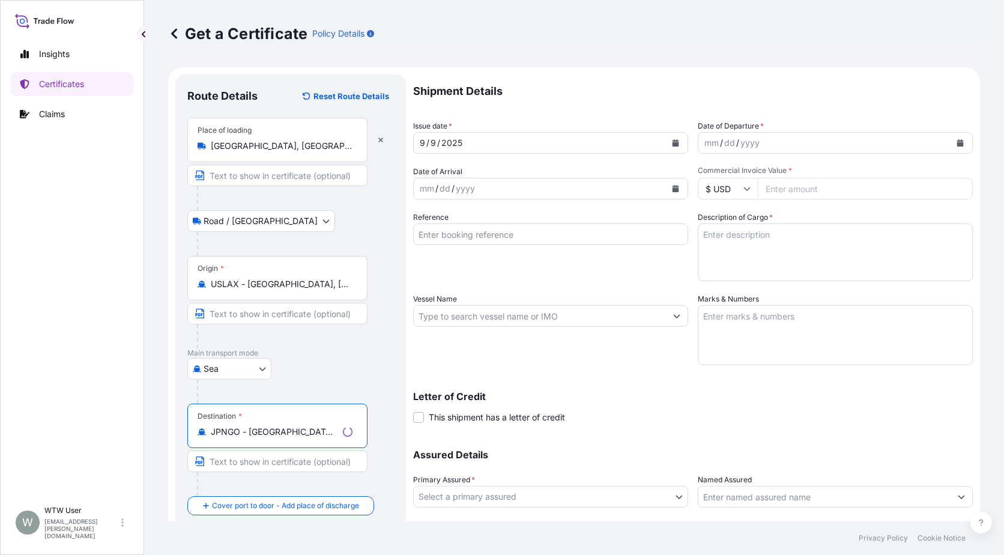
type input "JPNGO - [GEOGRAPHIC_DATA], [GEOGRAPHIC_DATA], [GEOGRAPHIC_DATA]"
click at [389, 428] on div "Destination * [GEOGRAPHIC_DATA] - [GEOGRAPHIC_DATA], [GEOGRAPHIC_DATA], [GEOGRA…" at bounding box center [290, 450] width 207 height 92
click at [672, 145] on icon "Calendar" at bounding box center [675, 142] width 7 height 7
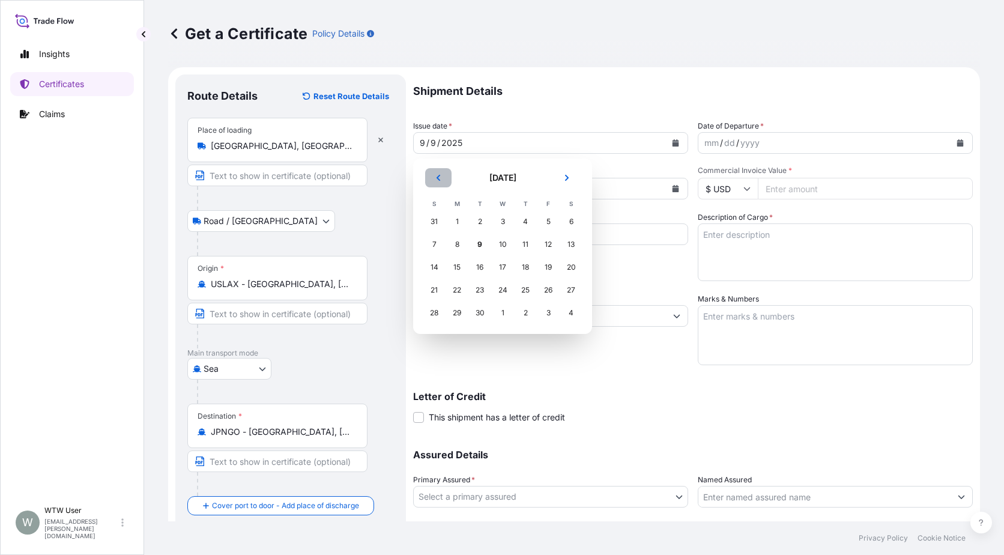
click at [440, 180] on icon "Previous" at bounding box center [439, 178] width 4 height 6
click at [439, 312] on div "29" at bounding box center [434, 313] width 22 height 22
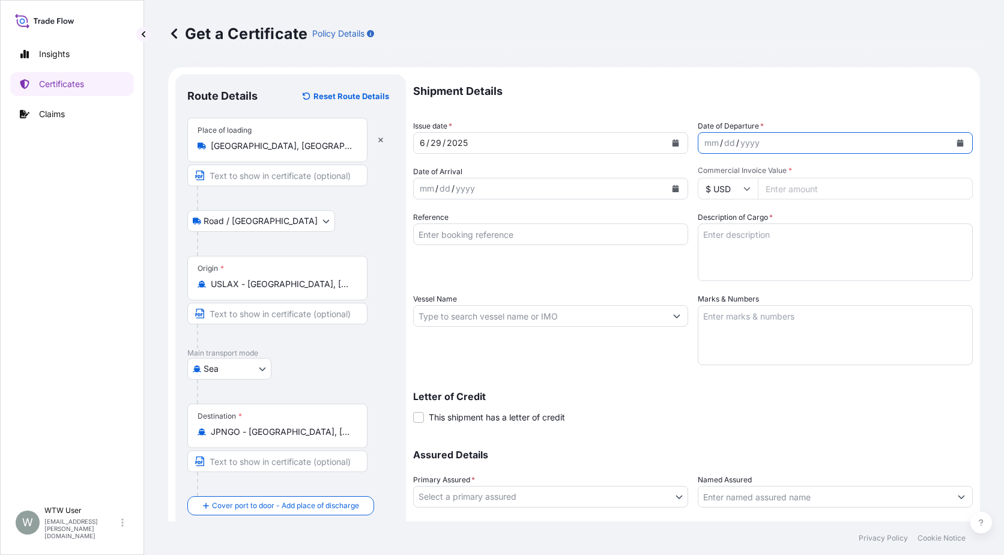
click at [957, 145] on icon "Calendar" at bounding box center [960, 142] width 7 height 7
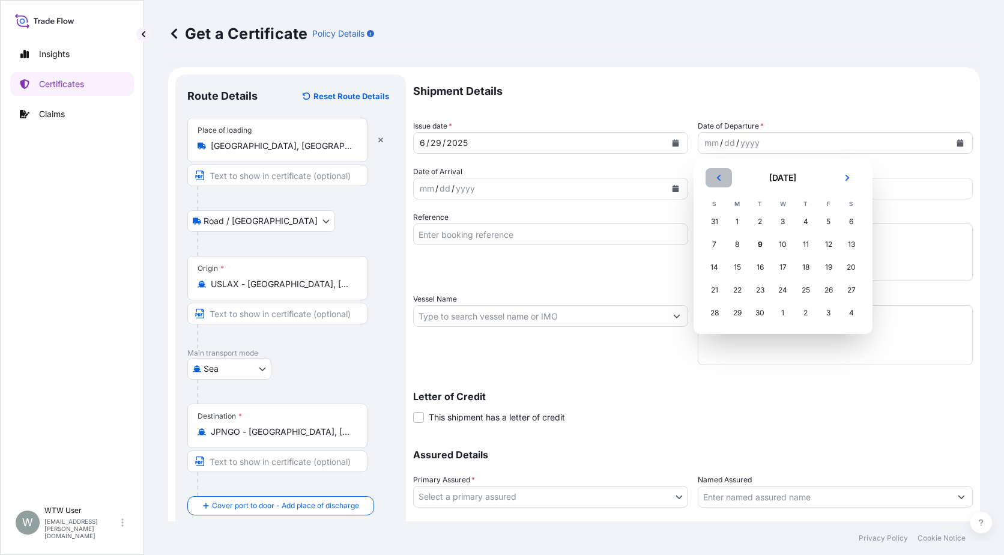
click at [721, 180] on icon "Previous" at bounding box center [718, 177] width 7 height 7
click at [712, 316] on div "29" at bounding box center [715, 313] width 22 height 22
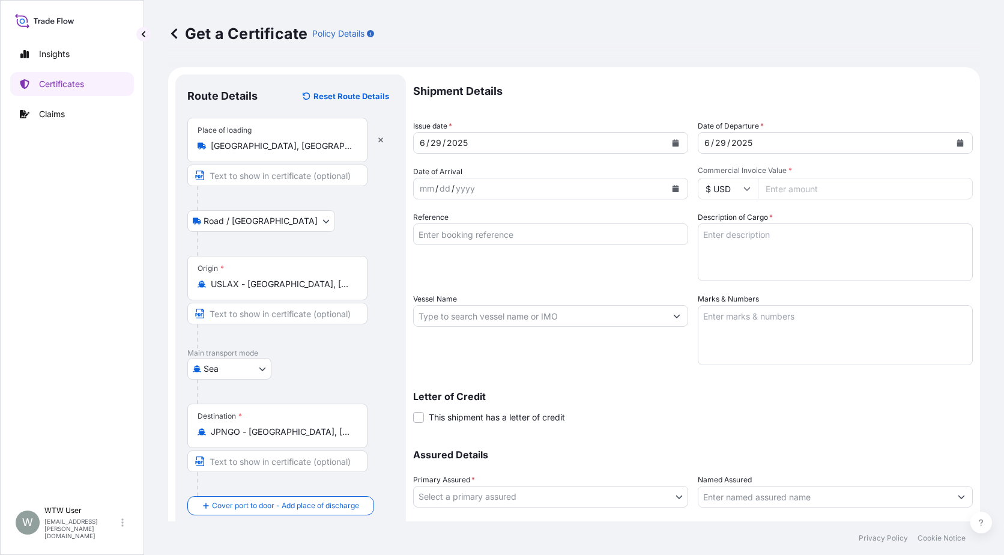
click at [673, 190] on icon "Calendar" at bounding box center [676, 188] width 7 height 7
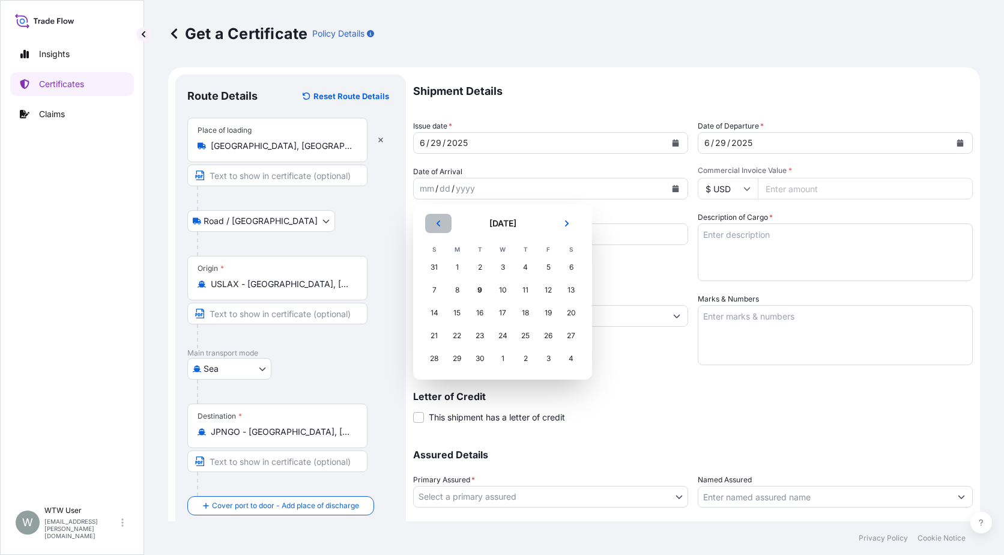
click at [446, 225] on button "Previous" at bounding box center [438, 223] width 26 height 19
click at [572, 319] on div "19" at bounding box center [571, 313] width 22 height 22
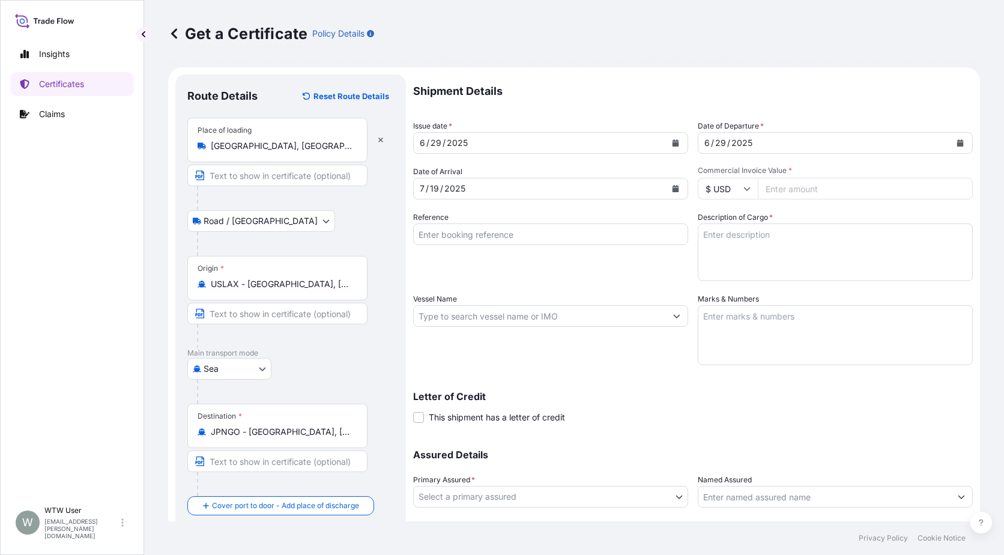
click at [769, 195] on input "Commercial Invoice Value *" at bounding box center [865, 189] width 215 height 22
paste input "57540.18"
type input "57540.18"
click at [495, 233] on input "Reference" at bounding box center [550, 234] width 275 height 22
paste input "SC437009 / TA-3494"
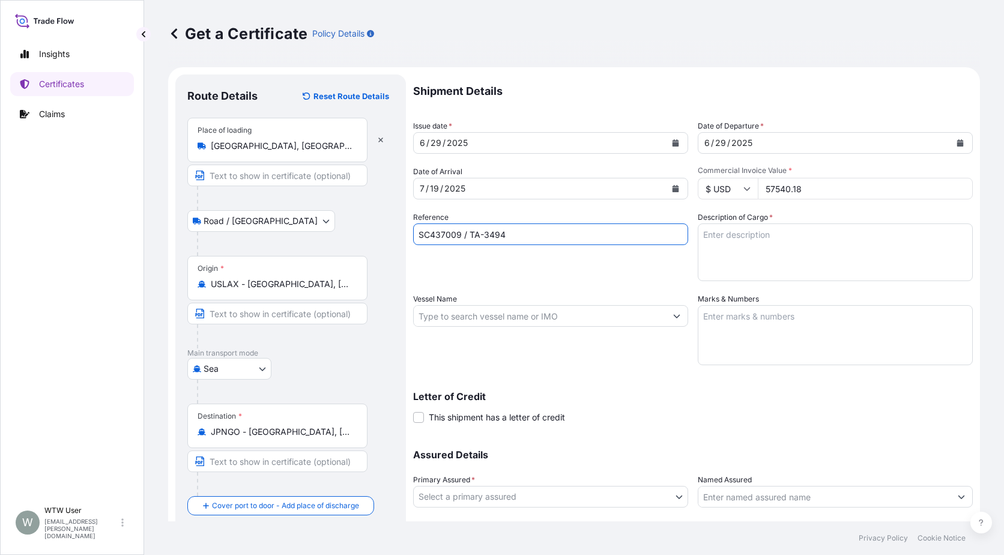
type input "SC437009 / TA-3494"
click at [735, 239] on textarea "Description of Cargo *" at bounding box center [835, 252] width 275 height 58
paste textarea "SOYPASS "2' (ANIMAL FEED) IN BULK"
type textarea "SOYPASS "2' (ANIMAL FEED) IN BULK"
click at [434, 307] on input "Vessel Name" at bounding box center [540, 316] width 252 height 22
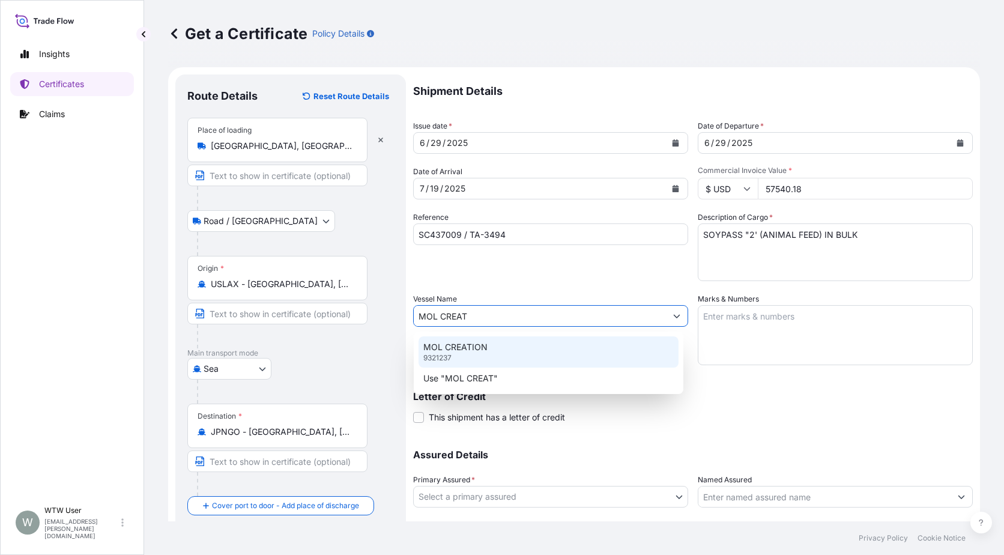
click at [488, 347] on div "MOL CREATION 9321237" at bounding box center [549, 351] width 260 height 31
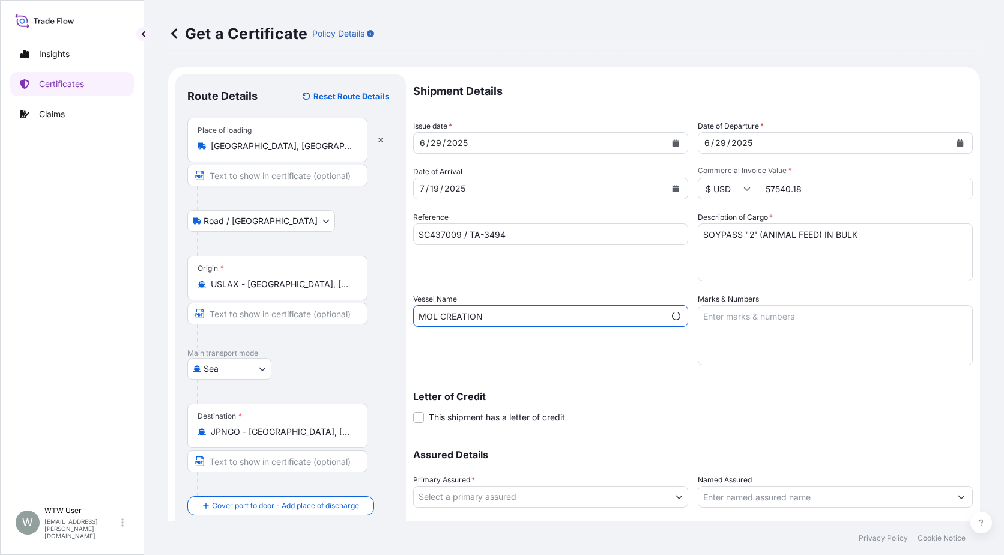
type input "MOL CREATION"
click at [746, 343] on textarea "Marks & Numbers" at bounding box center [835, 335] width 275 height 60
paste textarea "INOVICE NO. 17303959"
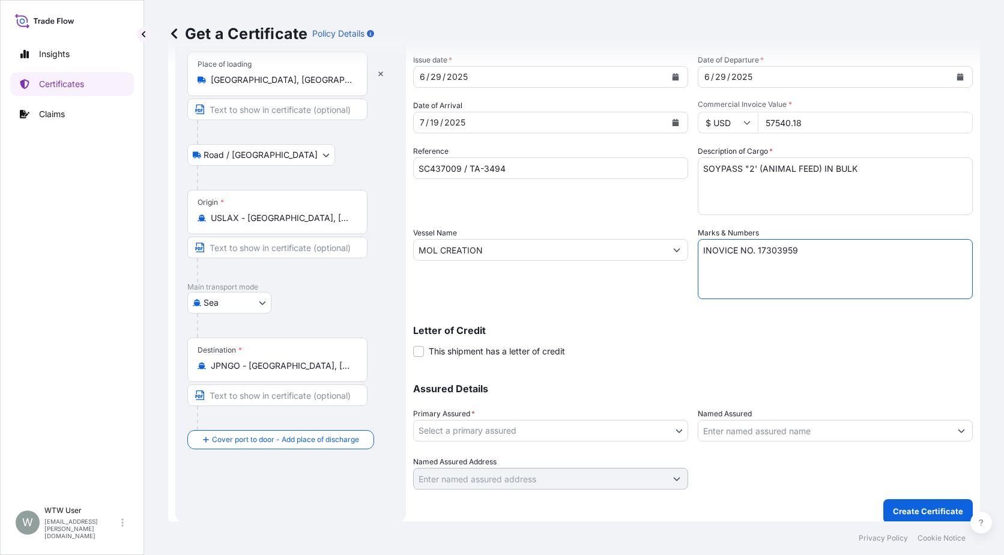
scroll to position [67, 0]
type textarea "INOVICE NO. 17303959"
click at [582, 430] on body "Insights Certificates Claims W WTW User [EMAIL_ADDRESS][PERSON_NAME][DOMAIN_NAM…" at bounding box center [502, 277] width 1004 height 555
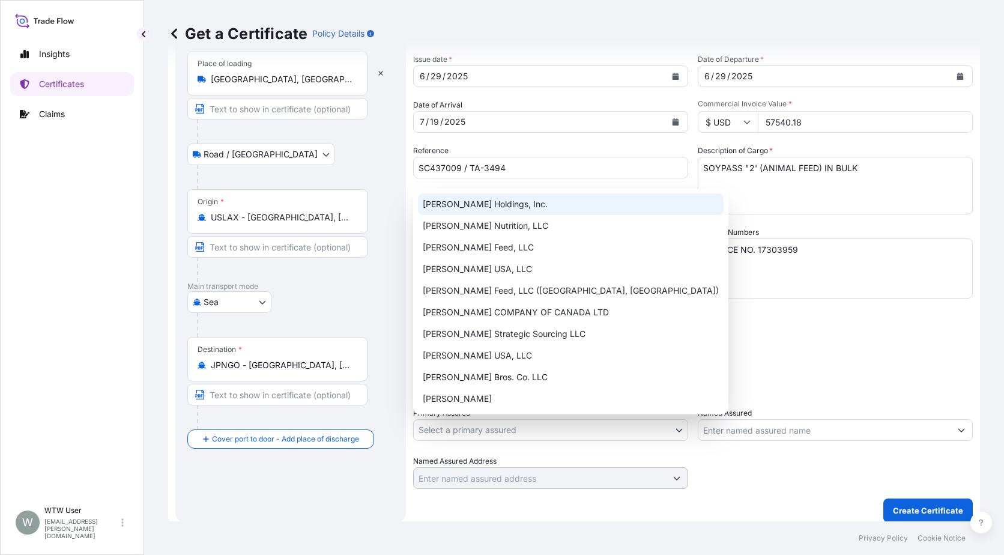
click at [540, 217] on div "[PERSON_NAME] Nutrition, LLC" at bounding box center [571, 226] width 306 height 22
select select "31733"
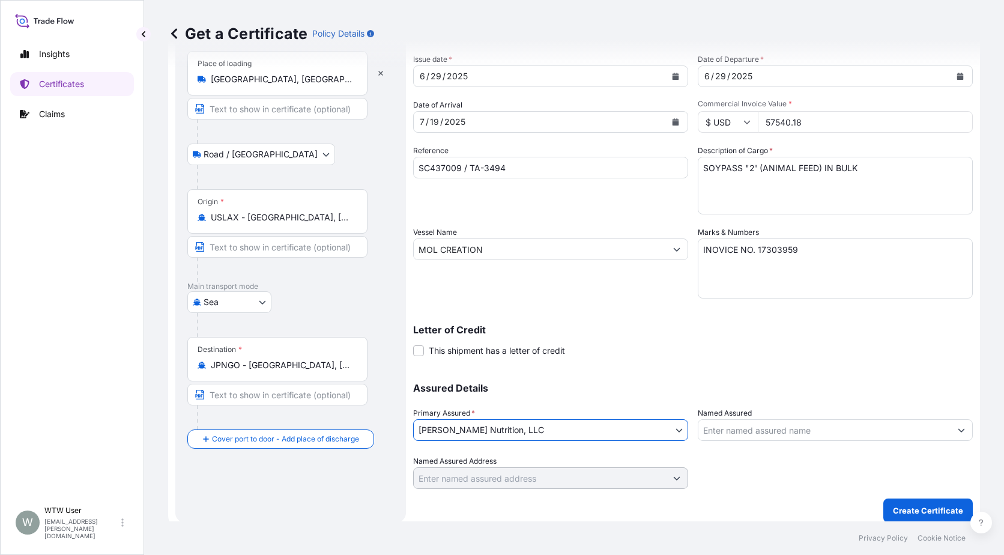
click at [668, 351] on div "Letter of Credit This shipment has a letter of credit Letter of credit * Letter…" at bounding box center [693, 341] width 560 height 32
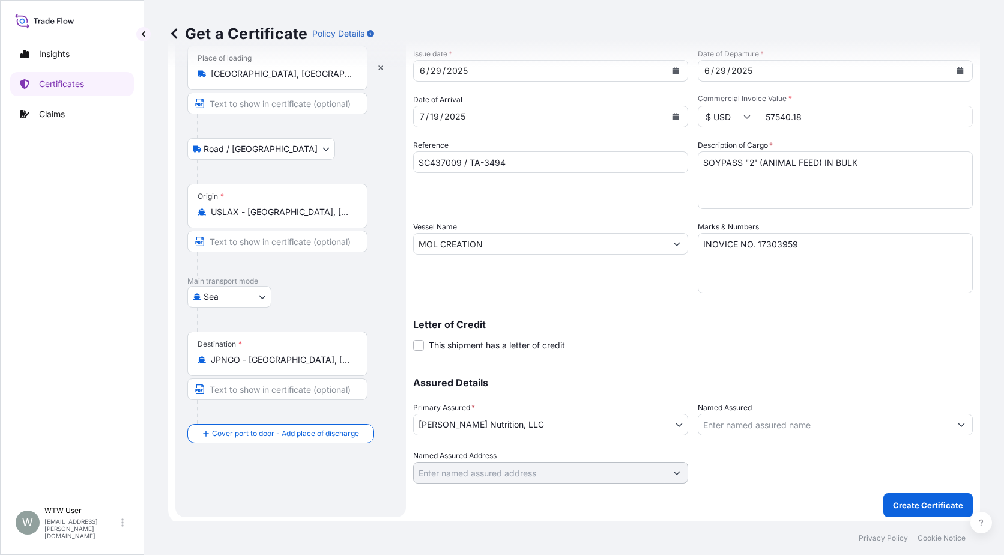
scroll to position [75, 0]
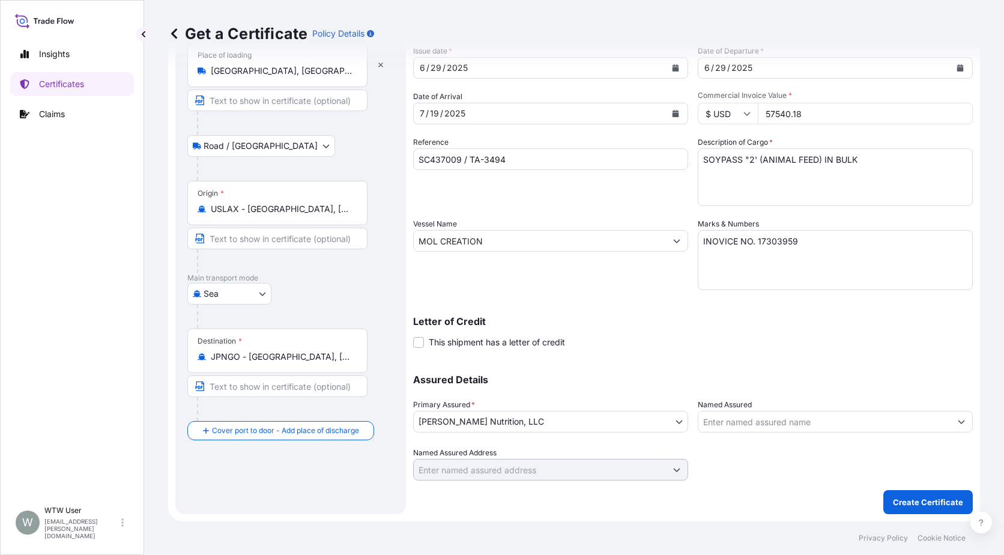
click at [823, 460] on div at bounding box center [835, 464] width 275 height 34
click at [912, 494] on button "Create Certificate" at bounding box center [927, 502] width 89 height 24
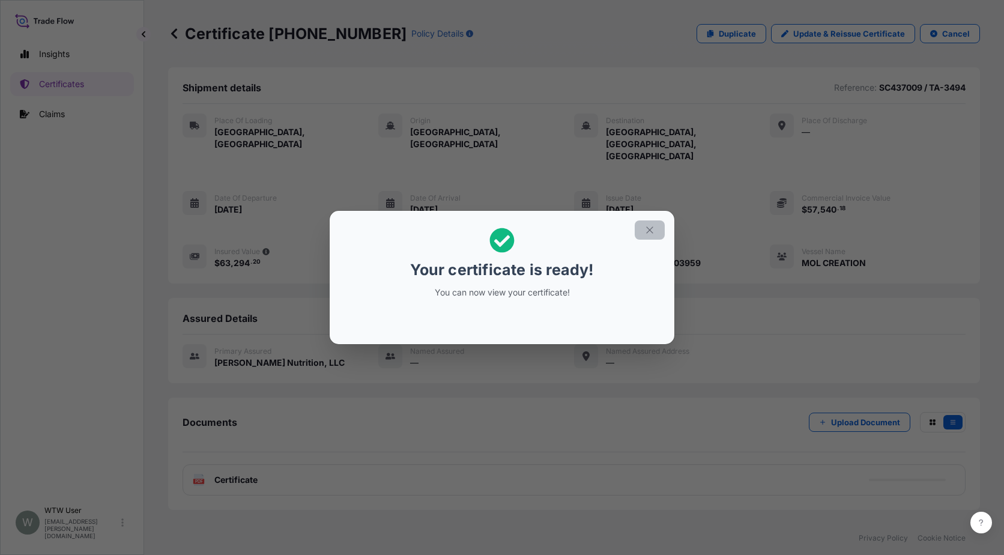
click at [647, 236] on button "button" at bounding box center [650, 229] width 30 height 19
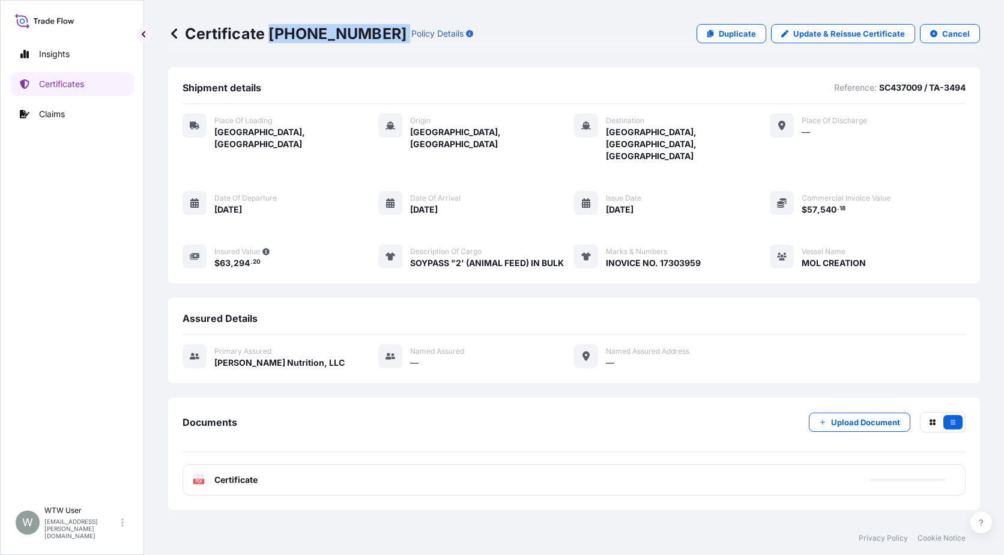
drag, startPoint x: 270, startPoint y: 31, endPoint x: 363, endPoint y: 37, distance: 92.6
click at [363, 37] on div "Certificate [PHONE_NUMBER] Policy Details" at bounding box center [320, 33] width 305 height 19
copy p "[PHONE_NUMBER]"
click at [50, 86] on p "Certificates" at bounding box center [61, 84] width 45 height 12
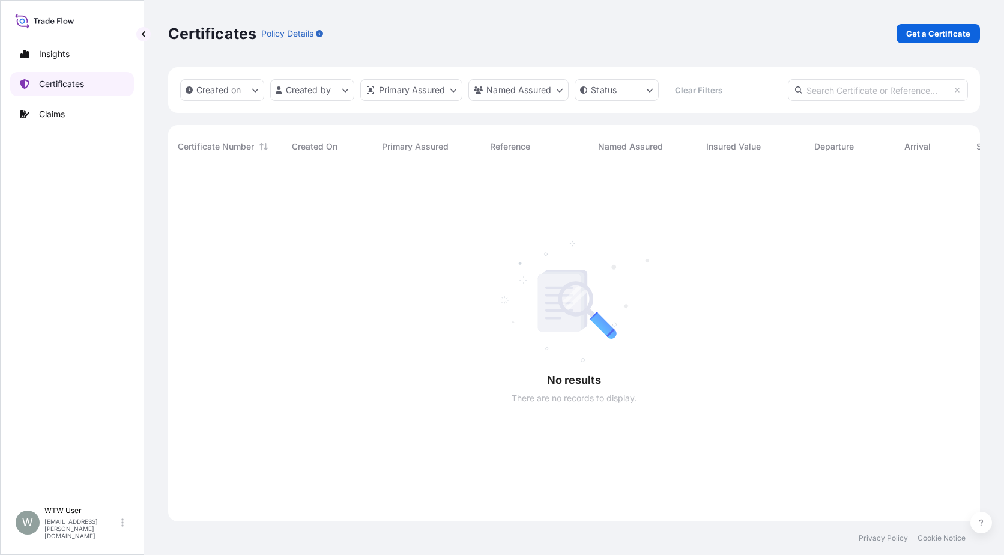
scroll to position [351, 803]
click at [850, 91] on input "text" at bounding box center [878, 90] width 180 height 22
paste input "[PHONE_NUMBER]"
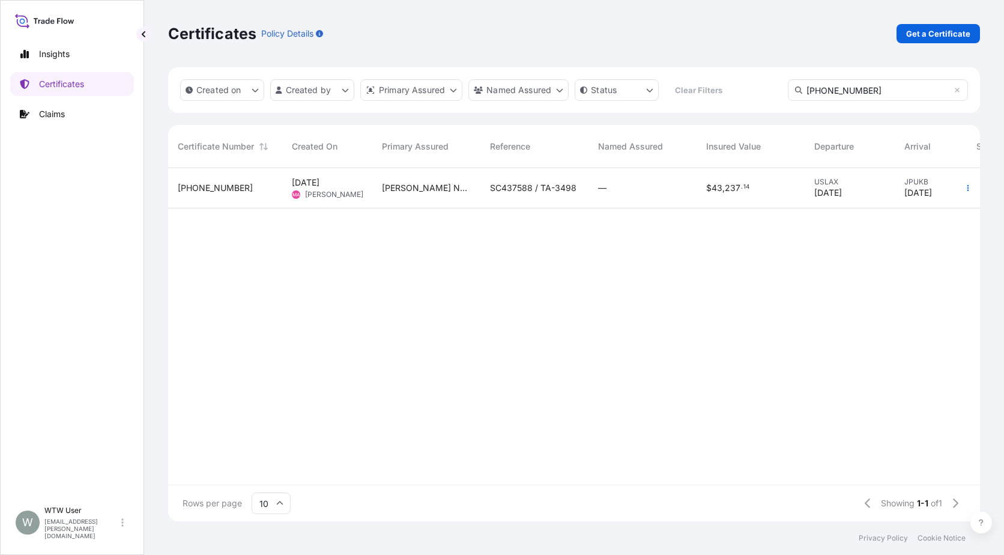
type input "[PHONE_NUMBER]"
click at [588, 193] on div "SC437588 / TA-3498" at bounding box center [534, 188] width 108 height 40
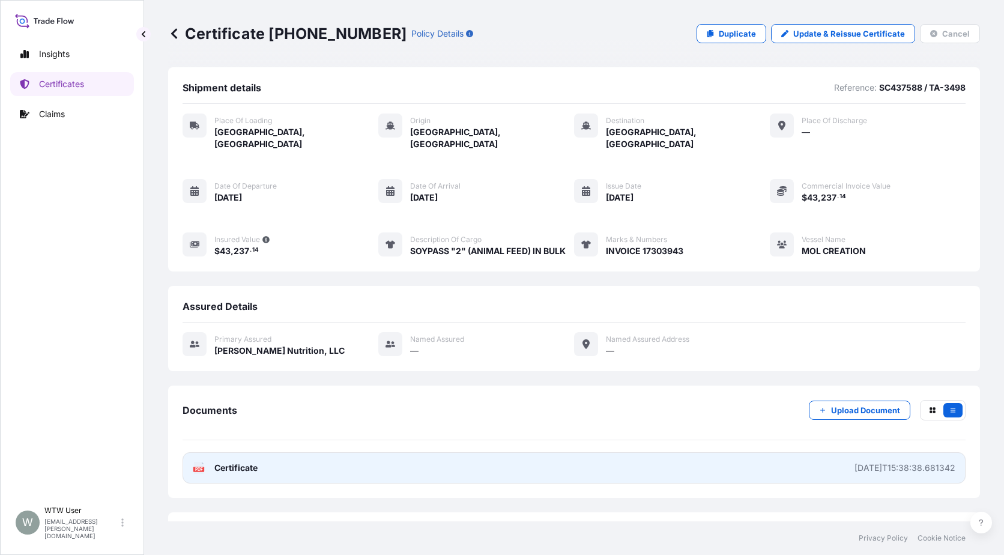
click at [241, 464] on link "PDF Certificate [DATE]T15:38:38.681342" at bounding box center [574, 467] width 783 height 31
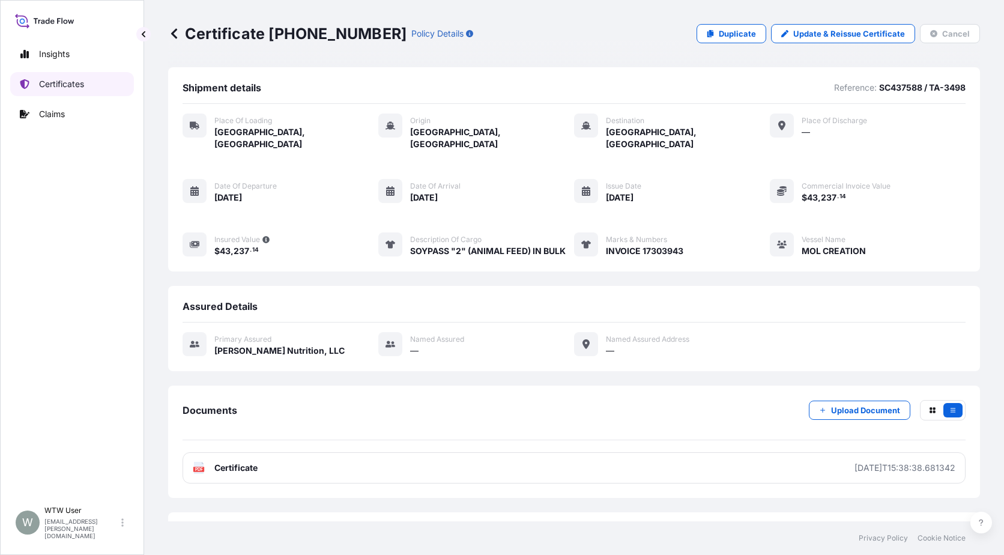
click at [81, 88] on p "Certificates" at bounding box center [61, 84] width 45 height 12
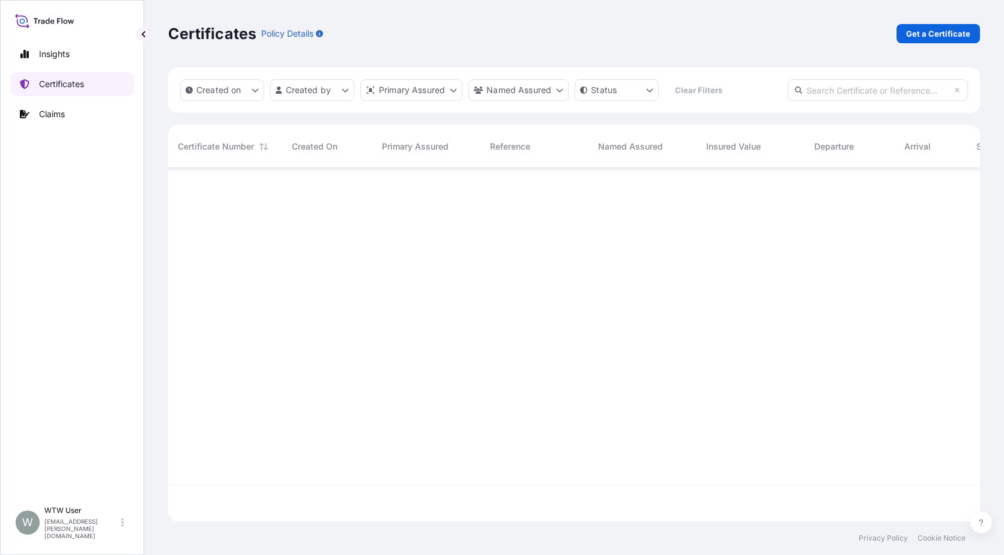
scroll to position [351, 803]
click at [935, 35] on p "Get a Certificate" at bounding box center [938, 34] width 64 height 12
select select "Sea"
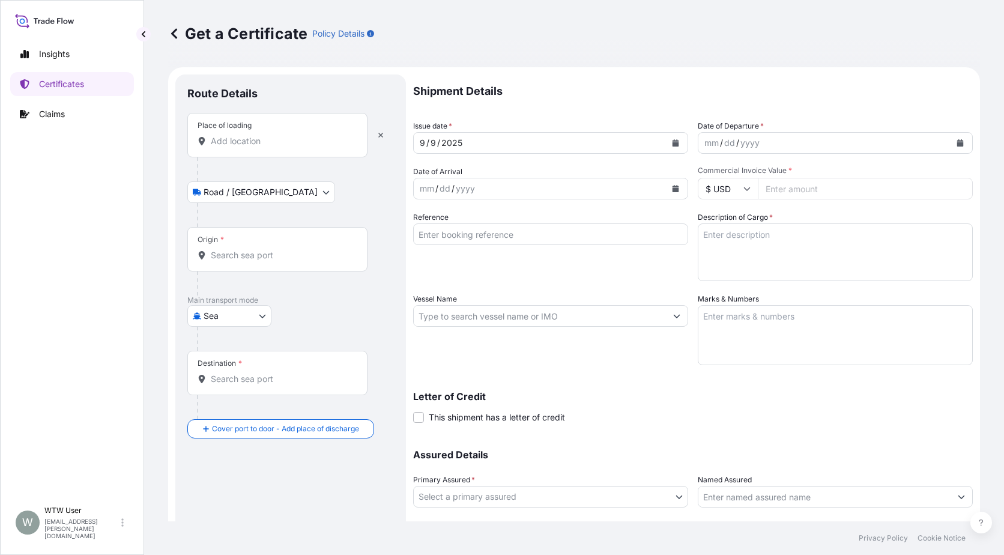
click at [262, 147] on div "Place of loading" at bounding box center [277, 135] width 180 height 44
click at [262, 147] on input "Place of loading" at bounding box center [282, 141] width 142 height 12
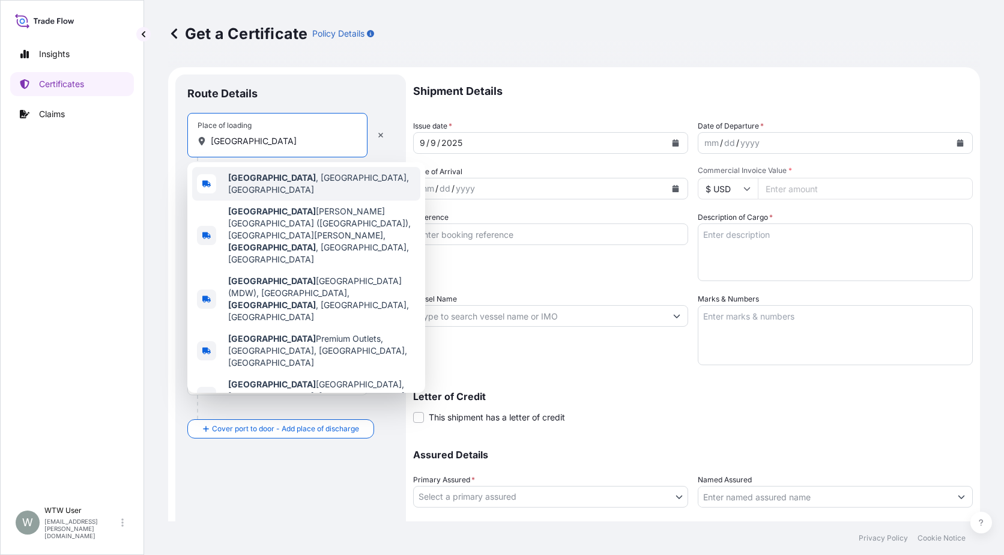
click at [271, 186] on span "[GEOGRAPHIC_DATA] , [GEOGRAPHIC_DATA], [GEOGRAPHIC_DATA]" at bounding box center [321, 184] width 187 height 24
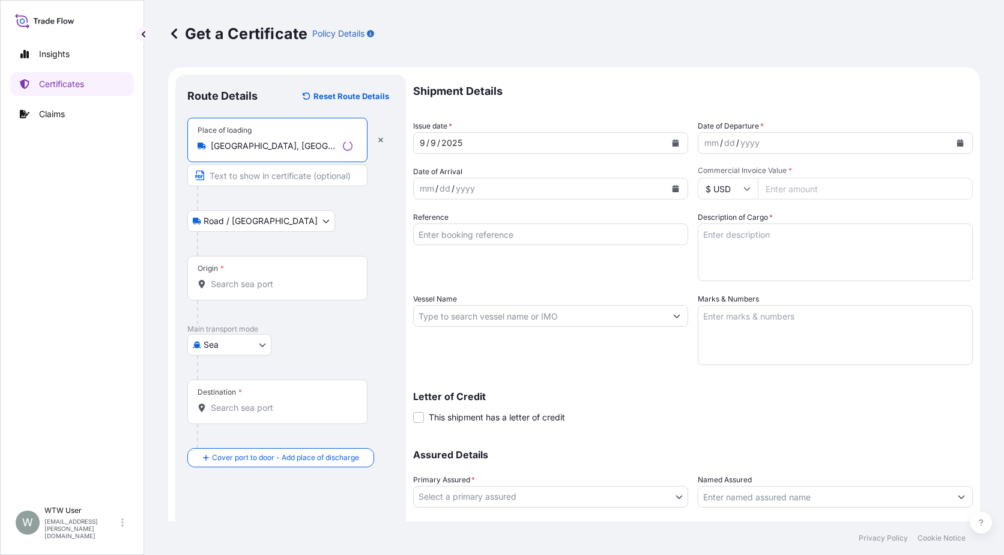
type input "[GEOGRAPHIC_DATA], [GEOGRAPHIC_DATA], [GEOGRAPHIC_DATA]"
click at [232, 276] on div "Origin *" at bounding box center [277, 278] width 180 height 44
click at [232, 278] on input "Origin *" at bounding box center [282, 284] width 142 height 12
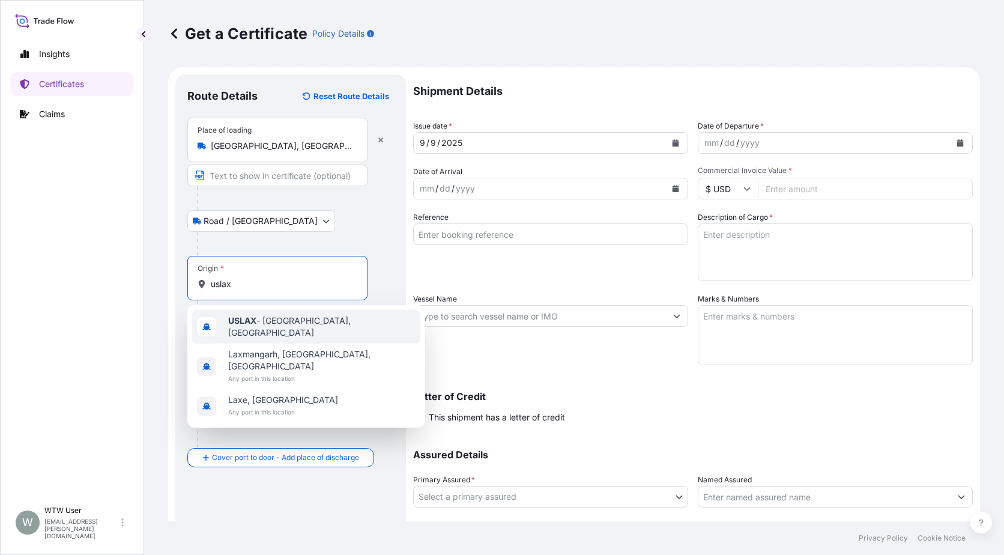
click at [262, 327] on span "USLAX - [GEOGRAPHIC_DATA], [GEOGRAPHIC_DATA]" at bounding box center [321, 327] width 187 height 24
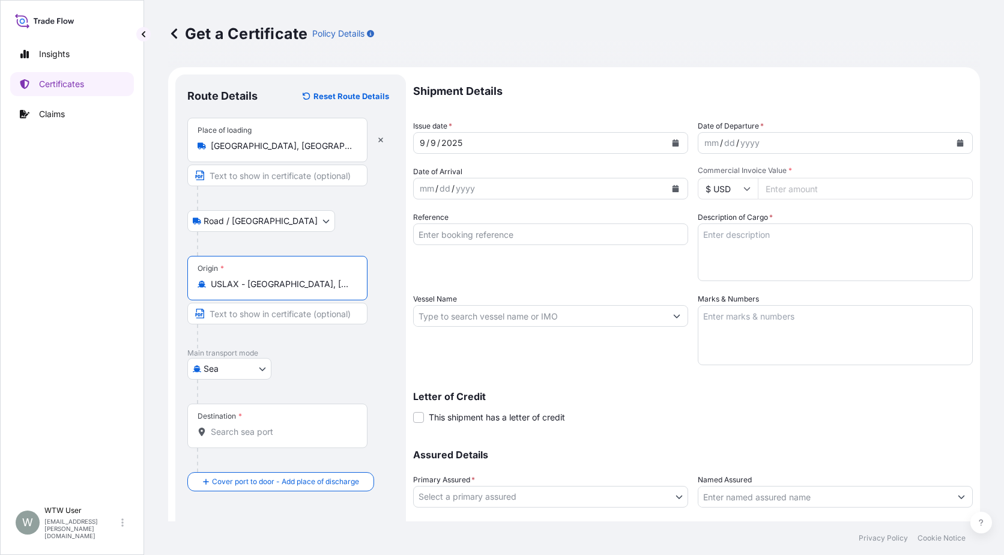
type input "USLAX - [GEOGRAPHIC_DATA], [GEOGRAPHIC_DATA]"
click at [266, 425] on div "Destination *" at bounding box center [277, 426] width 180 height 44
click at [266, 426] on input "Destination *" at bounding box center [282, 432] width 142 height 12
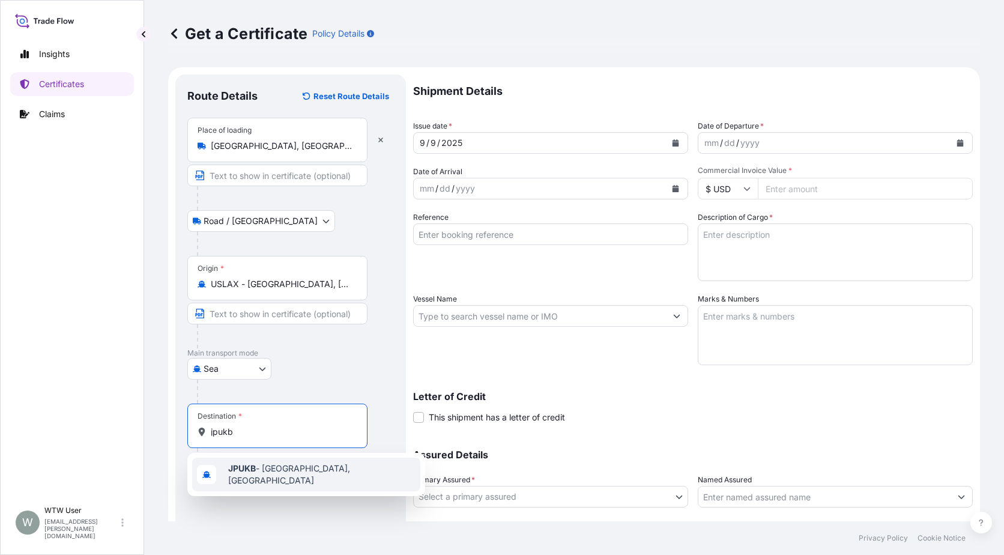
click at [262, 465] on div "JPUKB - [GEOGRAPHIC_DATA], [GEOGRAPHIC_DATA]" at bounding box center [306, 475] width 228 height 34
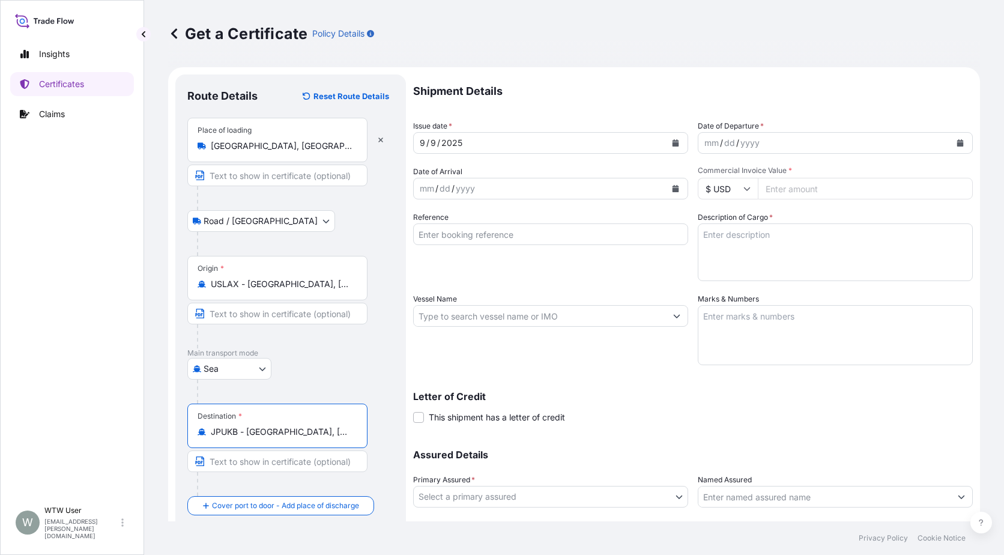
type input "JPUKB - [GEOGRAPHIC_DATA], [GEOGRAPHIC_DATA]"
click at [99, 436] on div "Insights Certificates Claims" at bounding box center [72, 265] width 124 height 469
click at [673, 150] on button "Calendar" at bounding box center [675, 142] width 19 height 19
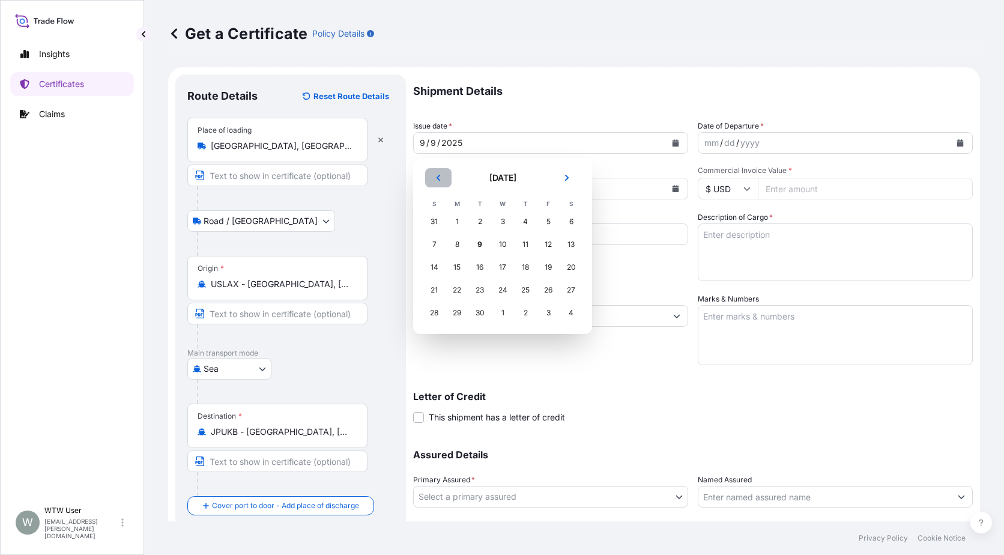
click at [444, 175] on button "Previous" at bounding box center [438, 177] width 26 height 19
click at [432, 308] on div "29" at bounding box center [434, 313] width 22 height 22
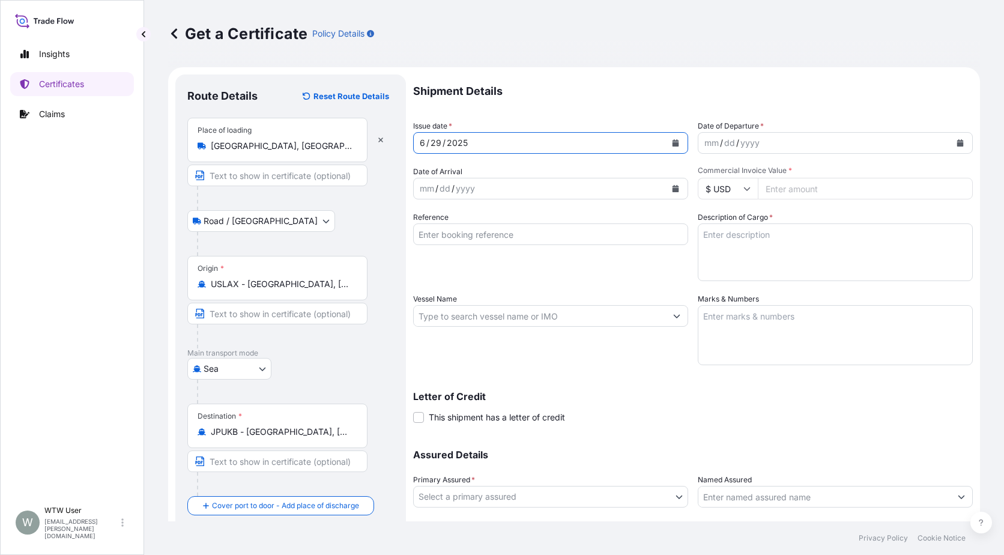
click at [951, 145] on button "Calendar" at bounding box center [960, 142] width 19 height 19
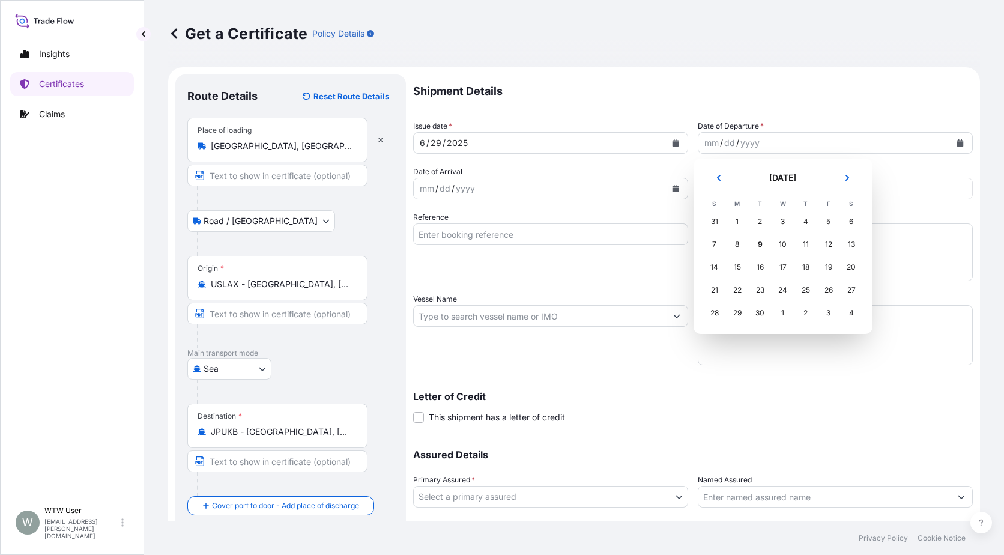
click at [709, 172] on button "Previous" at bounding box center [719, 177] width 26 height 19
click at [709, 173] on button "Previous" at bounding box center [719, 177] width 26 height 19
click at [838, 176] on button "Next" at bounding box center [847, 177] width 26 height 19
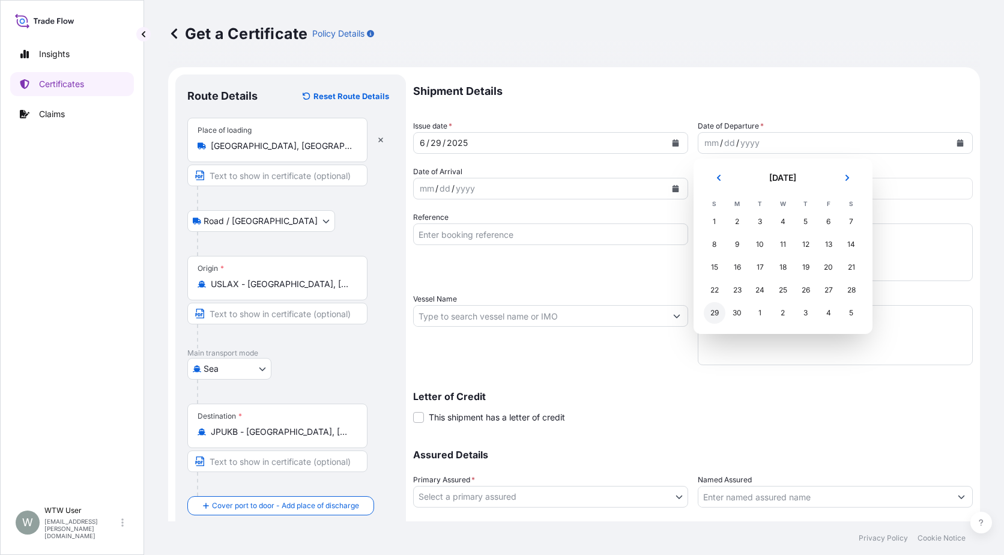
click at [721, 306] on div "29" at bounding box center [715, 313] width 22 height 22
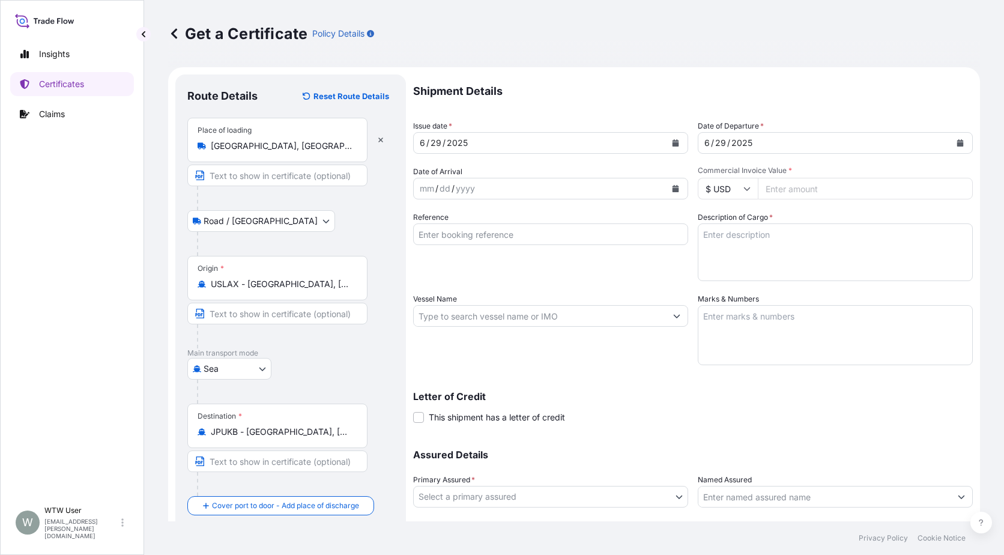
click at [674, 190] on icon "Calendar" at bounding box center [676, 188] width 7 height 7
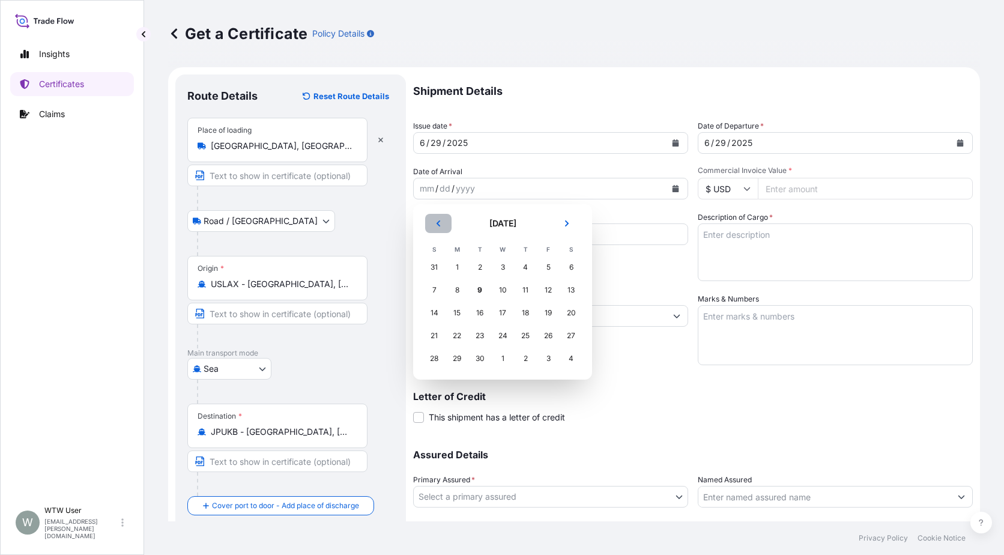
click at [448, 222] on button "Previous" at bounding box center [438, 223] width 26 height 19
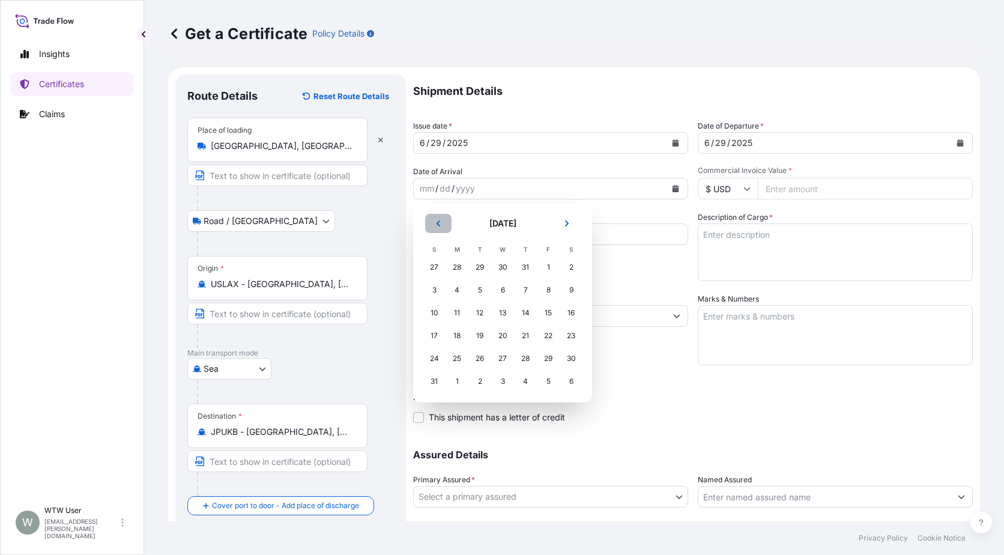
click at [448, 222] on button "Previous" at bounding box center [438, 223] width 26 height 19
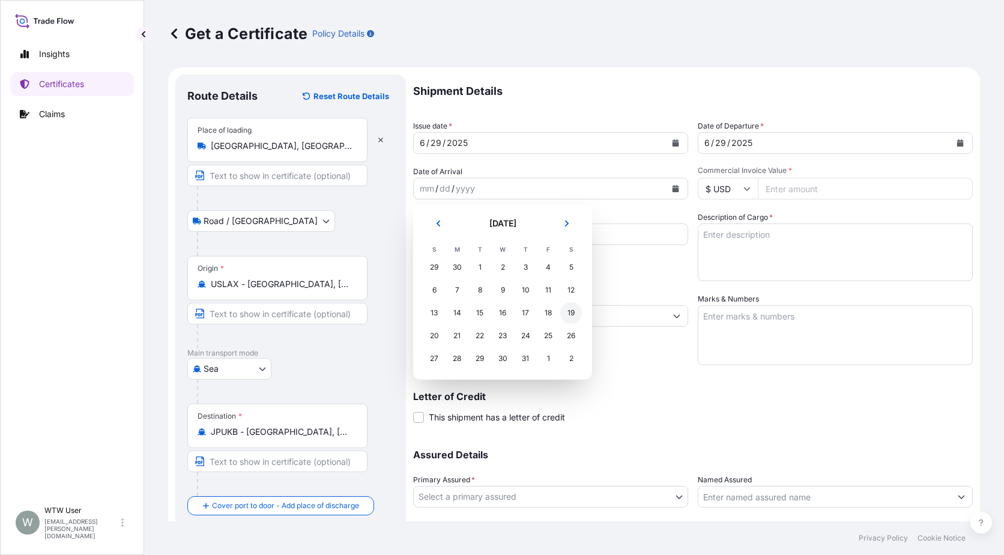
click at [576, 311] on div "19" at bounding box center [571, 313] width 22 height 22
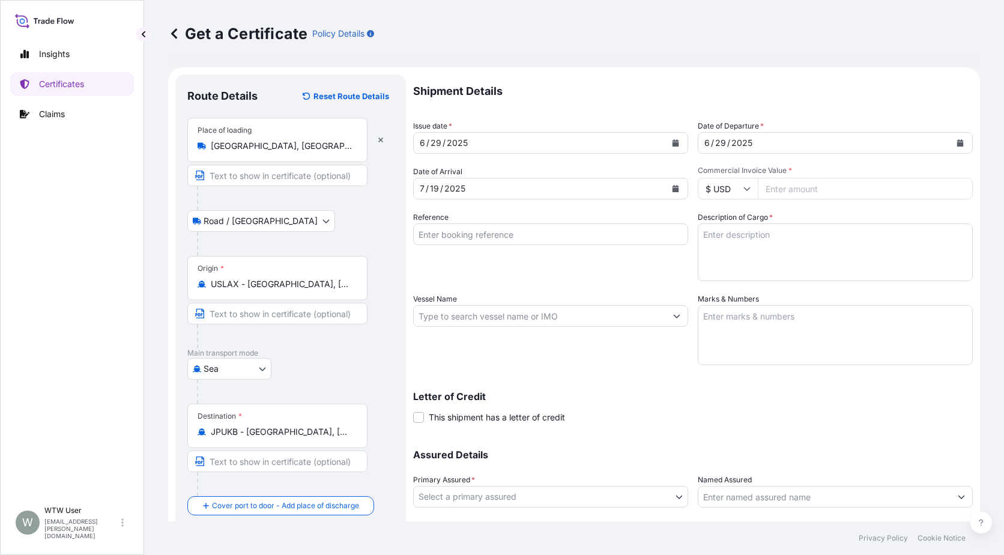
click at [784, 195] on input "Commercial Invoice Value *" at bounding box center [865, 189] width 215 height 22
paste input "43237.14"
type input "43237.14"
click at [485, 233] on input "Reference" at bounding box center [550, 234] width 275 height 22
paste input "SC437588 / TA-3498"
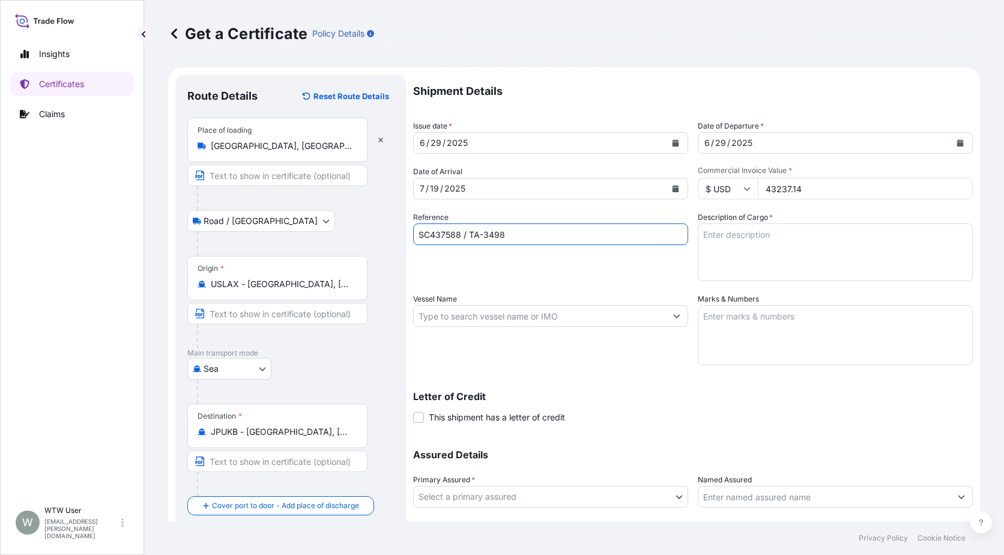
type input "SC437588 / TA-3498"
click at [775, 251] on textarea "Description of Cargo *" at bounding box center [835, 252] width 275 height 58
paste textarea "SOYPASS "2" (ANIMAL FEED) IN BULK"
type textarea "SOYPASS "2" (ANIMAL FEED) IN BULK"
click at [482, 322] on input "Vessel Name" at bounding box center [540, 316] width 252 height 22
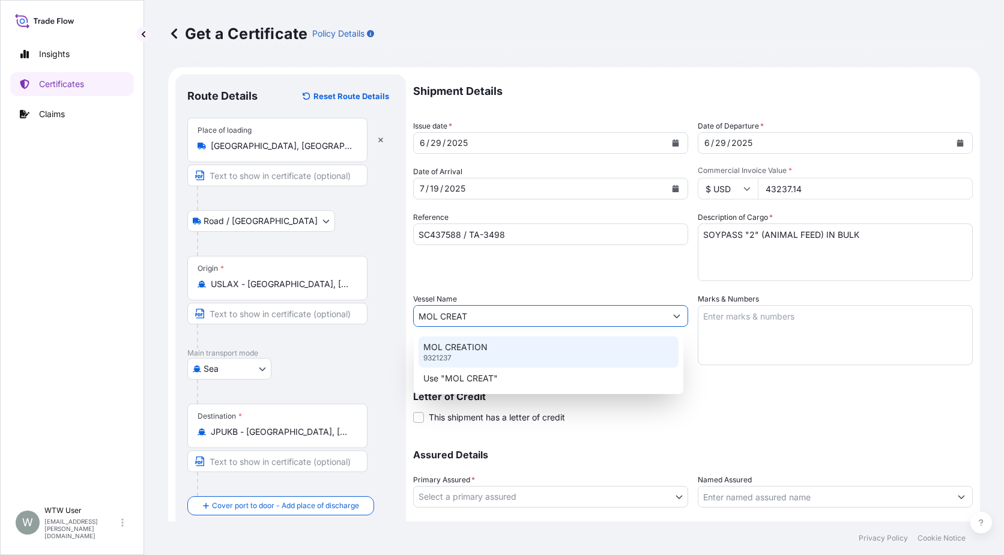
click at [481, 348] on p "MOL CREATION" at bounding box center [455, 347] width 64 height 12
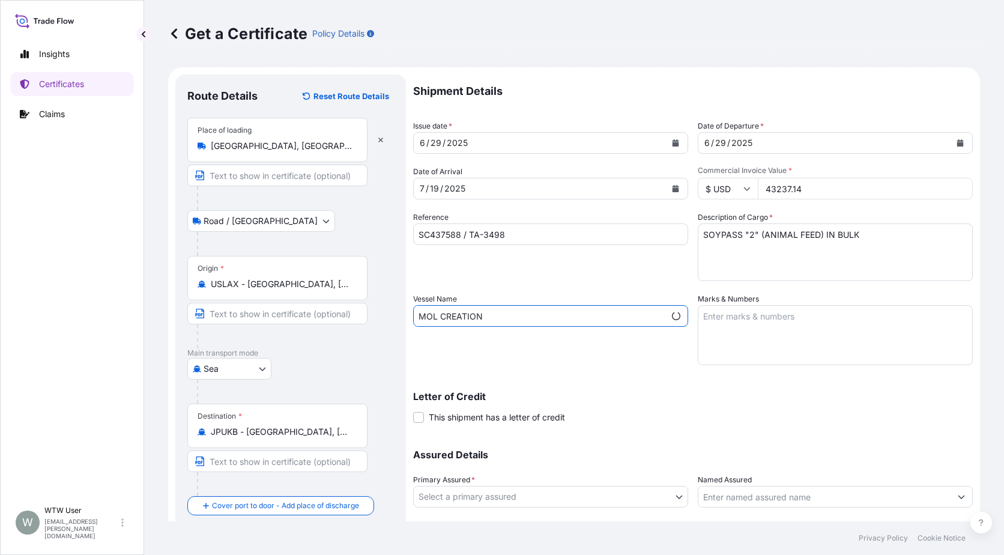
type input "MOL CREATION"
click at [784, 342] on textarea "Marks & Numbers" at bounding box center [835, 335] width 275 height 60
paste textarea "INVOICE 17303943"
type textarea "INVOICE 17303943"
click at [676, 365] on div "Vessel Name MOL CREATION" at bounding box center [550, 329] width 275 height 72
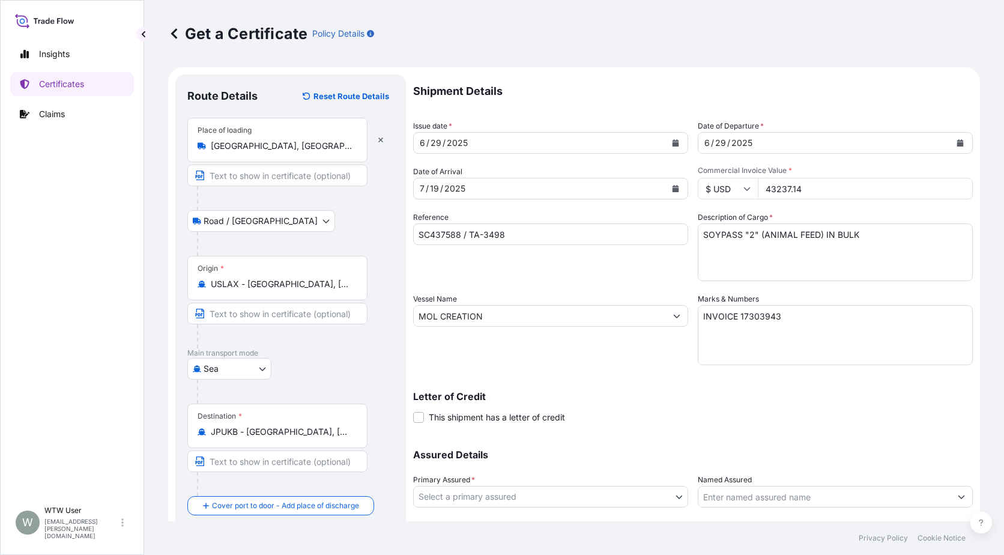
scroll to position [75, 0]
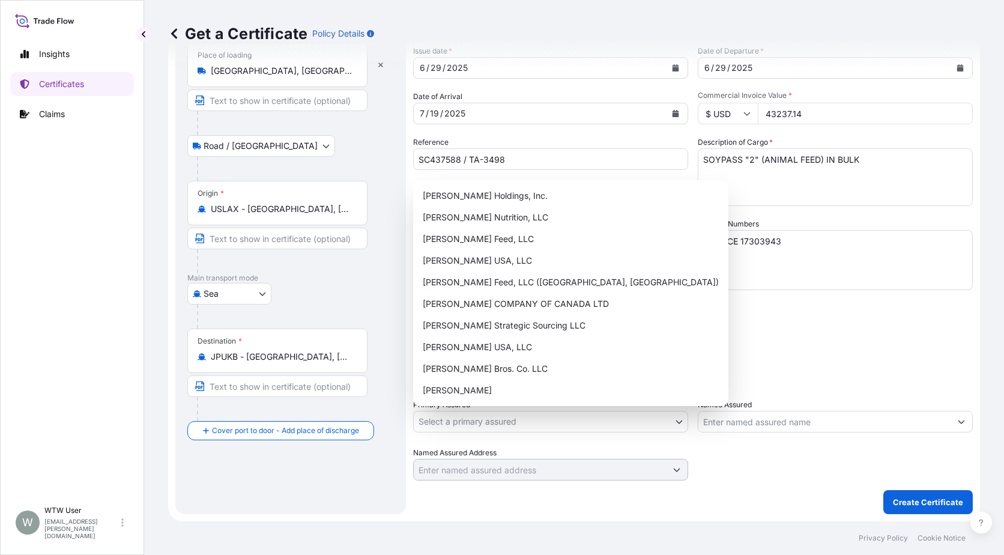
click at [589, 416] on body "Insights Certificates Claims W WTW User [EMAIL_ADDRESS][PERSON_NAME][DOMAIN_NAM…" at bounding box center [502, 277] width 1004 height 555
click at [499, 222] on div "[PERSON_NAME] Nutrition, LLC" at bounding box center [571, 218] width 306 height 22
select select "31733"
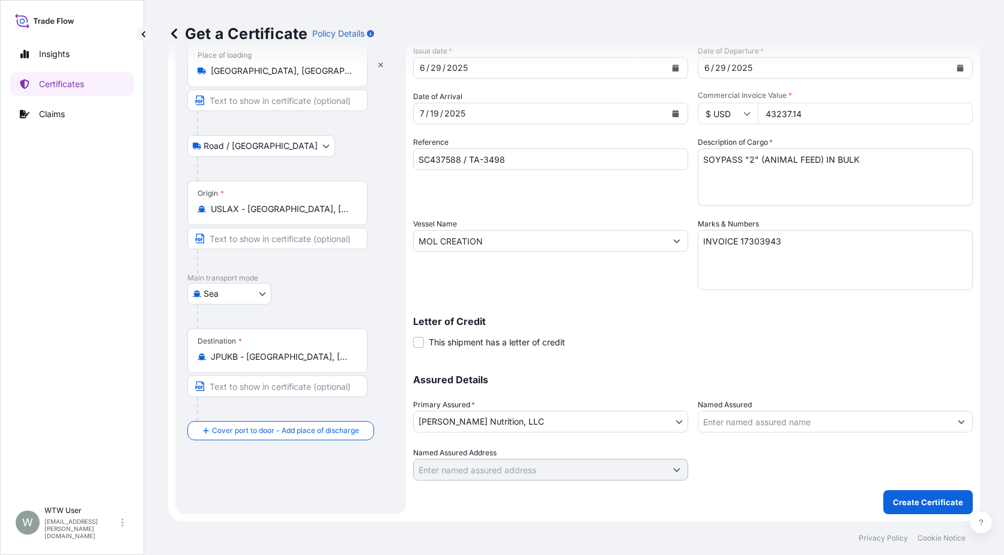
click at [718, 474] on div at bounding box center [835, 464] width 275 height 34
click at [924, 503] on p "Create Certificate" at bounding box center [928, 502] width 70 height 12
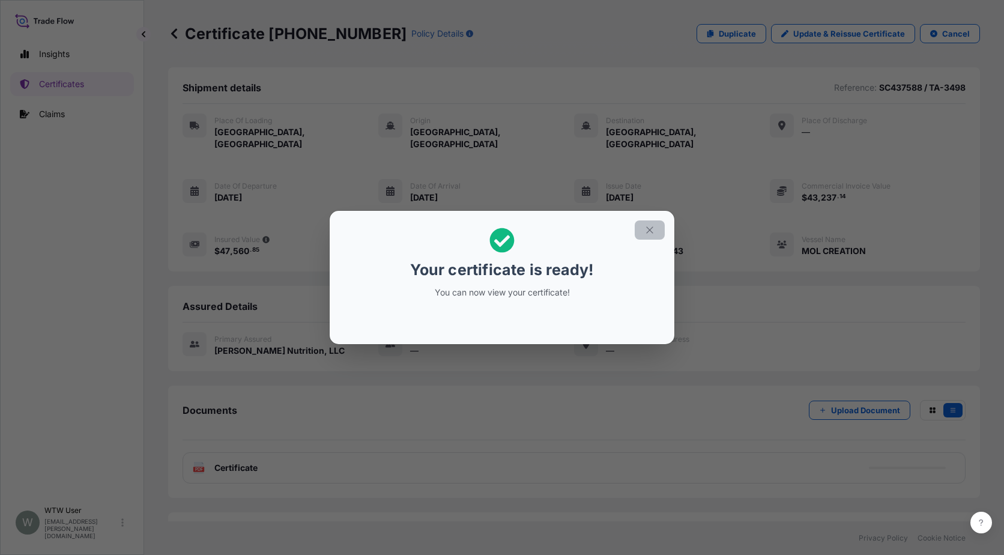
click at [640, 228] on button "button" at bounding box center [650, 229] width 30 height 19
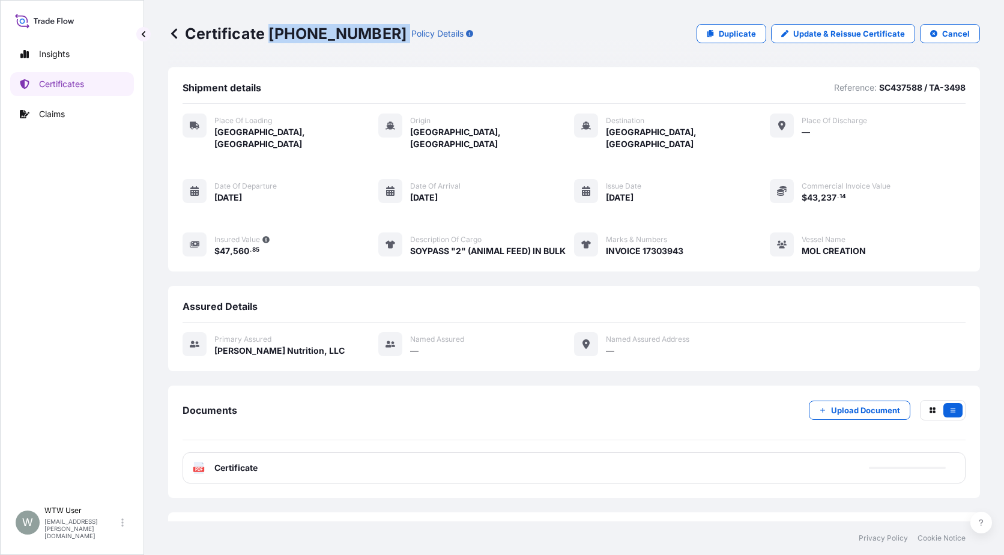
drag, startPoint x: 270, startPoint y: 26, endPoint x: 366, endPoint y: 37, distance: 96.1
click at [366, 37] on div "Certificate [PHONE_NUMBER] Policy Details" at bounding box center [320, 33] width 305 height 19
click at [71, 88] on p "Certificates" at bounding box center [61, 84] width 45 height 12
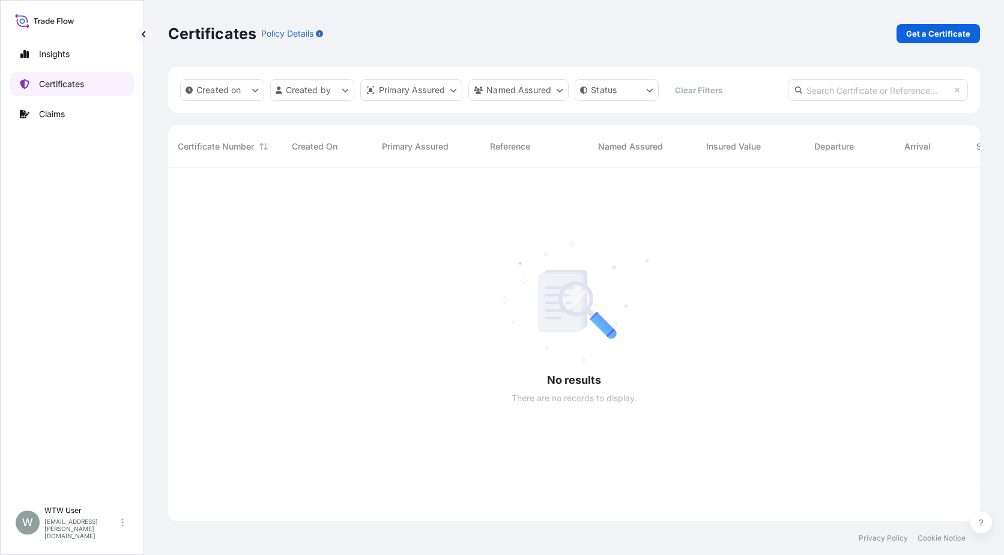
scroll to position [351, 803]
click at [886, 95] on input "text" at bounding box center [878, 90] width 180 height 22
paste input "[PHONE_NUMBER]"
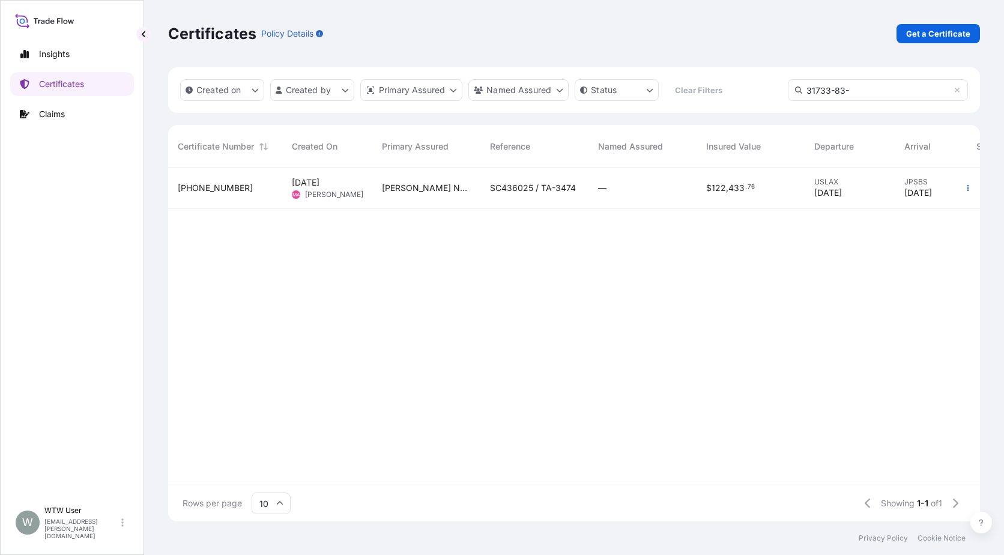
type input "31733-83-"
click at [670, 184] on div "—" at bounding box center [642, 188] width 89 height 12
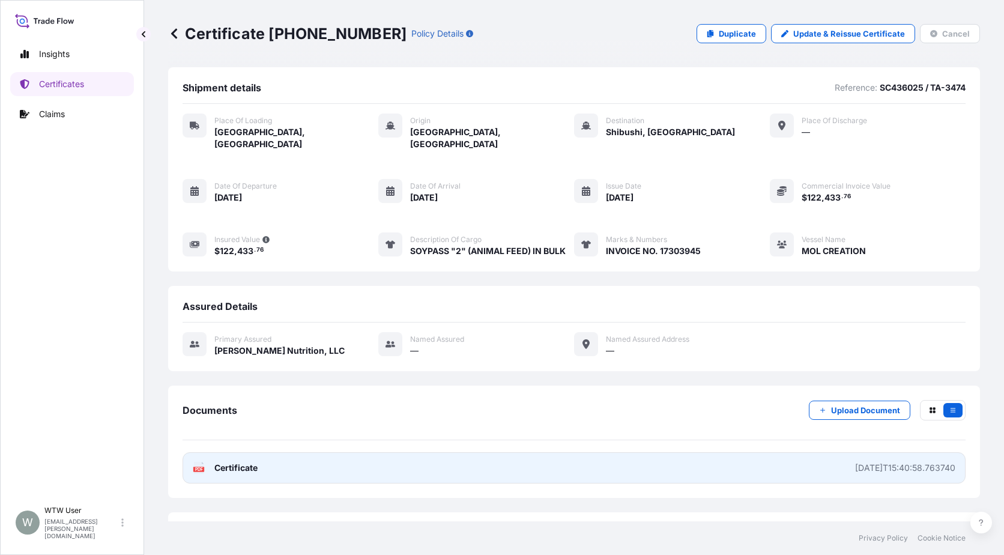
click at [250, 470] on link "PDF Certificate [DATE]T15:40:58.763740" at bounding box center [574, 467] width 783 height 31
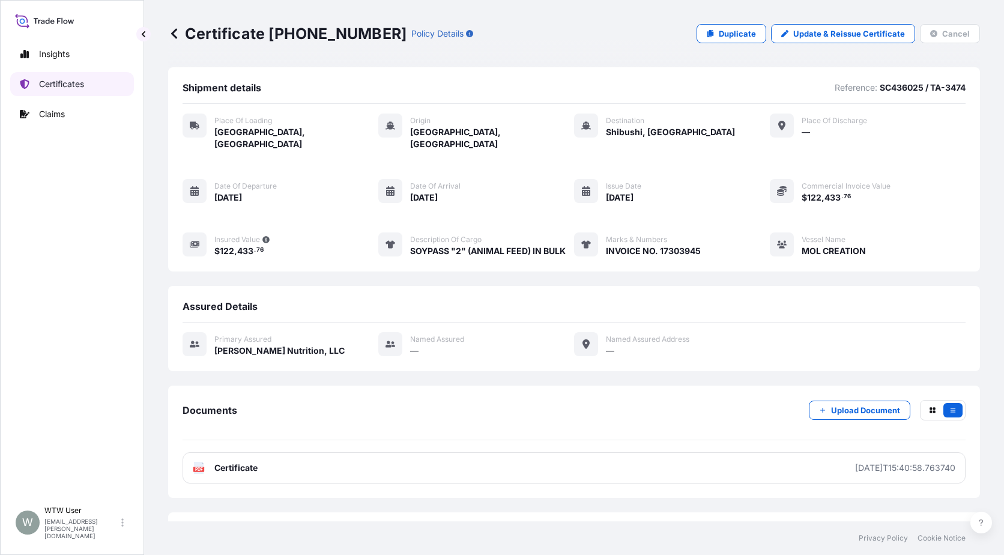
click at [83, 87] on p "Certificates" at bounding box center [61, 84] width 45 height 12
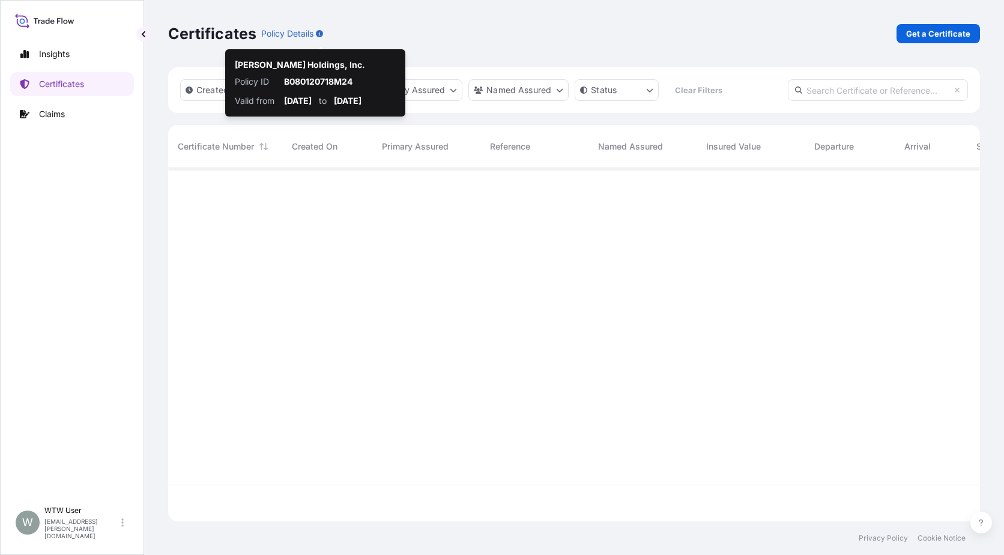
scroll to position [351, 803]
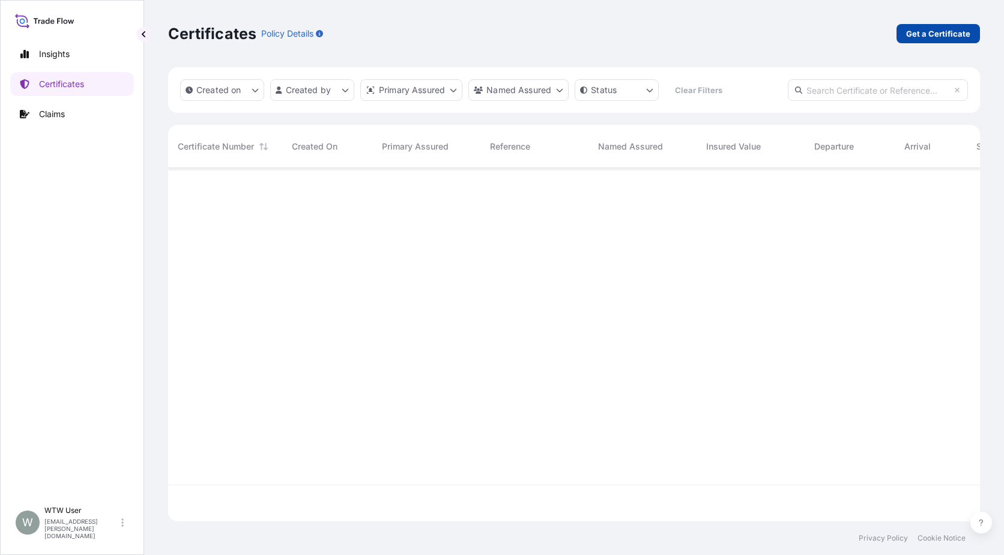
click at [943, 38] on p "Get a Certificate" at bounding box center [938, 34] width 64 height 12
select select "Sea"
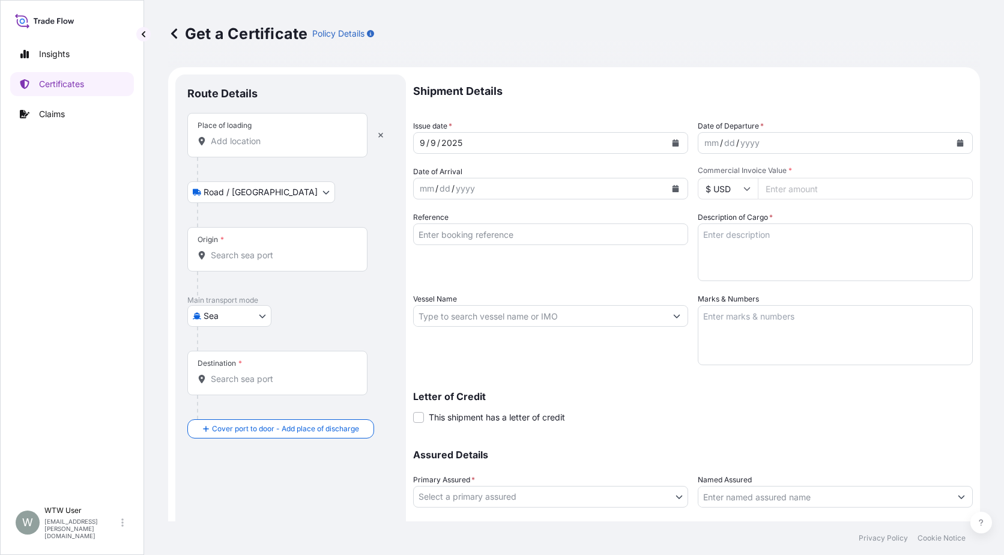
click at [256, 146] on input "Place of loading" at bounding box center [282, 141] width 142 height 12
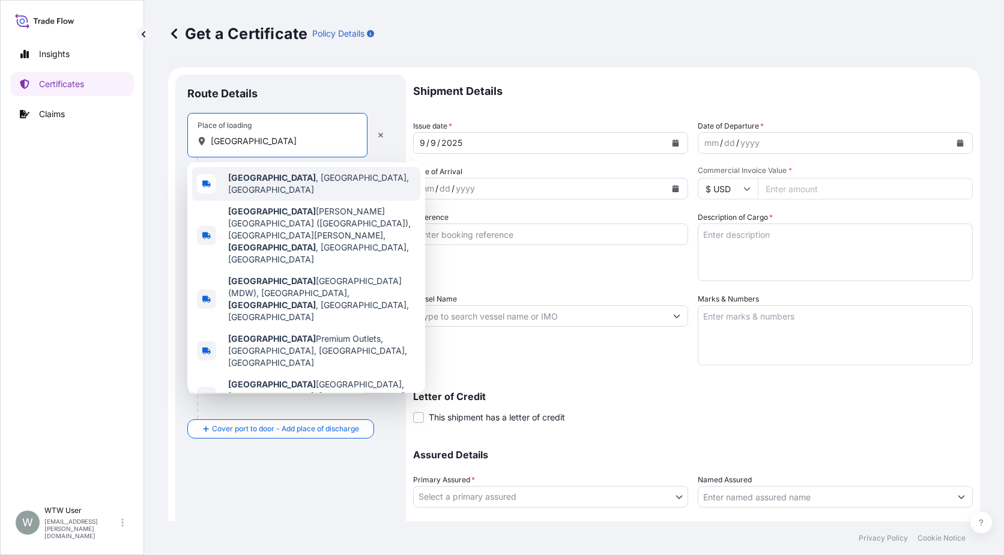
click at [265, 167] on div "[GEOGRAPHIC_DATA] , [GEOGRAPHIC_DATA], [GEOGRAPHIC_DATA]" at bounding box center [306, 184] width 228 height 34
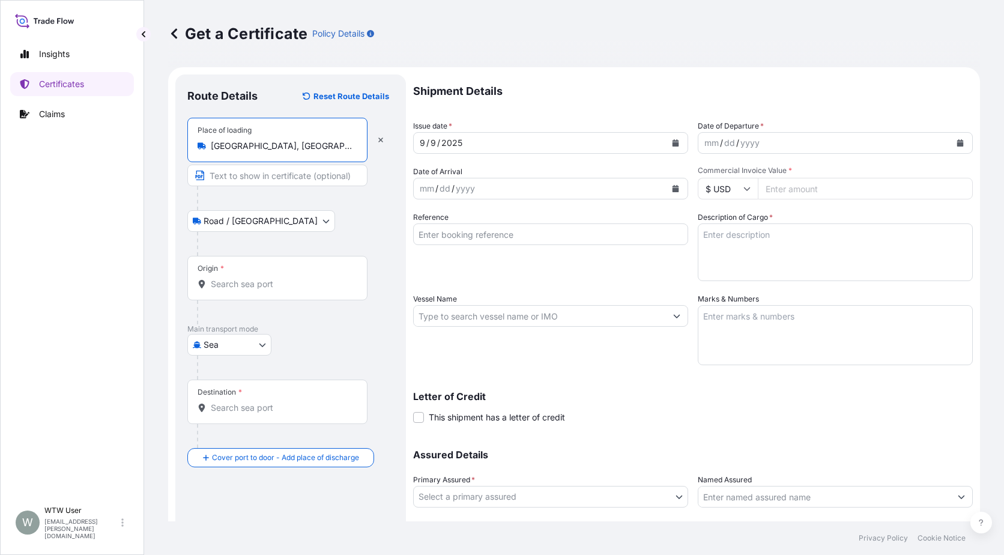
type input "[GEOGRAPHIC_DATA], [GEOGRAPHIC_DATA], [GEOGRAPHIC_DATA]"
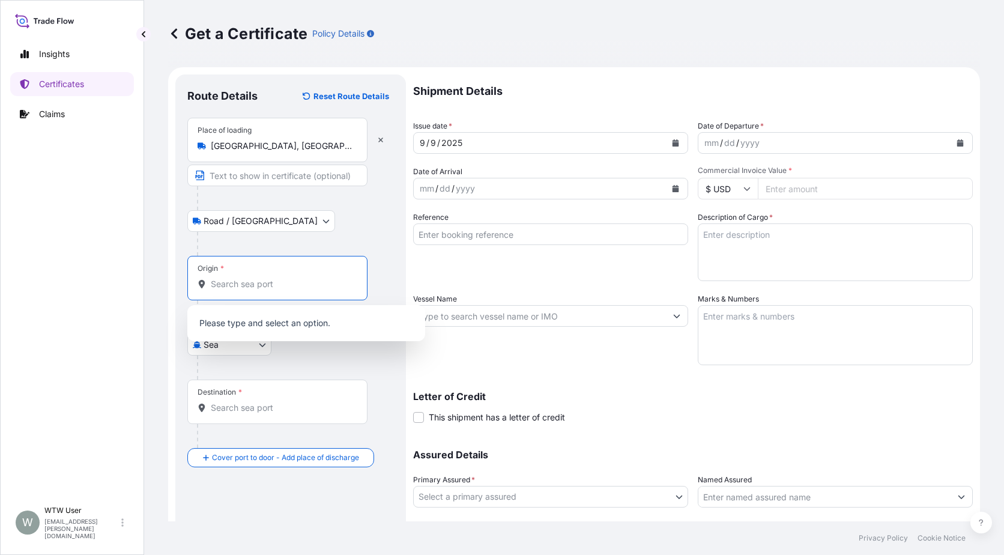
click at [290, 289] on input "Origin *" at bounding box center [282, 284] width 142 height 12
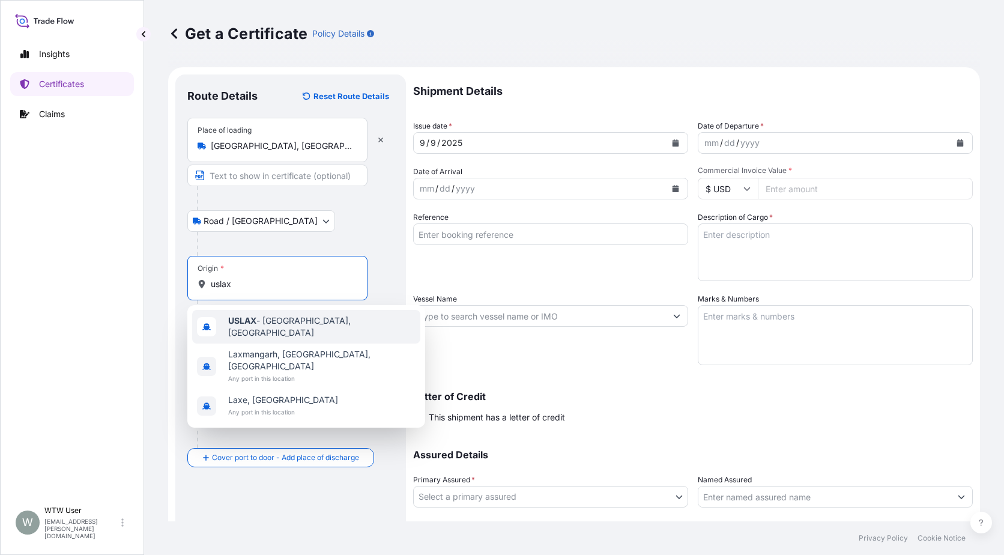
click at [292, 317] on div "USLAX - [GEOGRAPHIC_DATA], [GEOGRAPHIC_DATA]" at bounding box center [306, 327] width 228 height 34
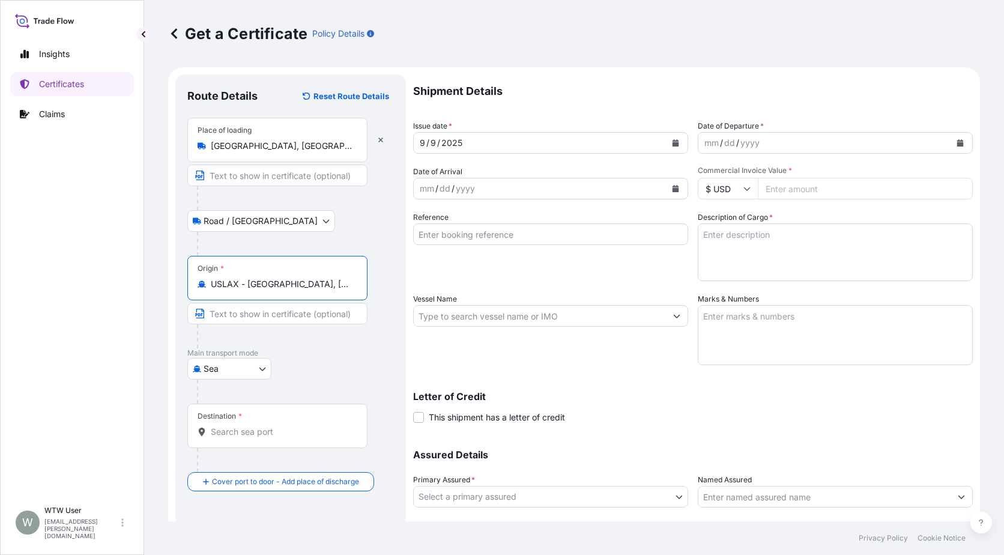
type input "USLAX - [GEOGRAPHIC_DATA], [GEOGRAPHIC_DATA]"
click at [280, 414] on div "Destination *" at bounding box center [277, 426] width 180 height 44
click at [280, 426] on input "Destination *" at bounding box center [282, 432] width 142 height 12
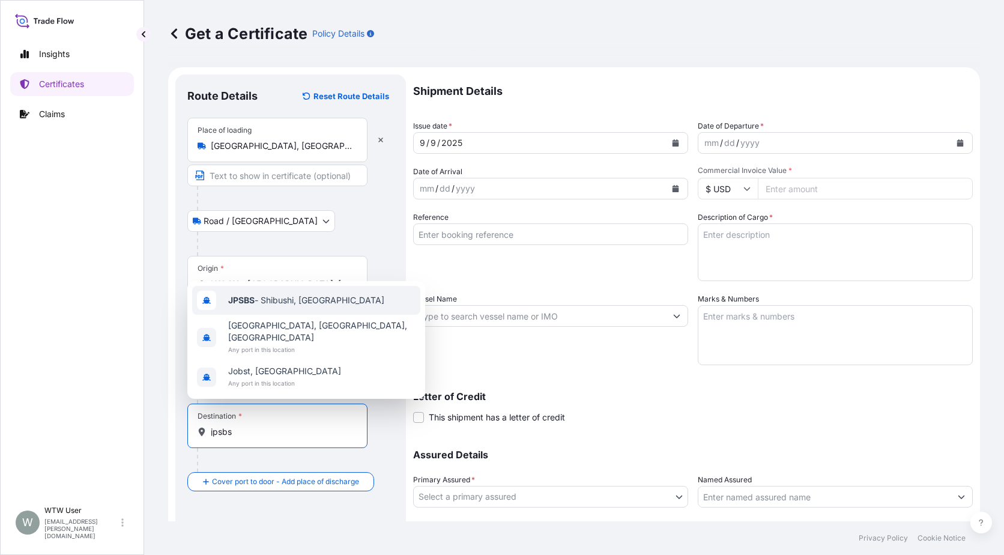
click at [295, 304] on div "JPSBS - Shibushi, [GEOGRAPHIC_DATA]" at bounding box center [306, 300] width 228 height 29
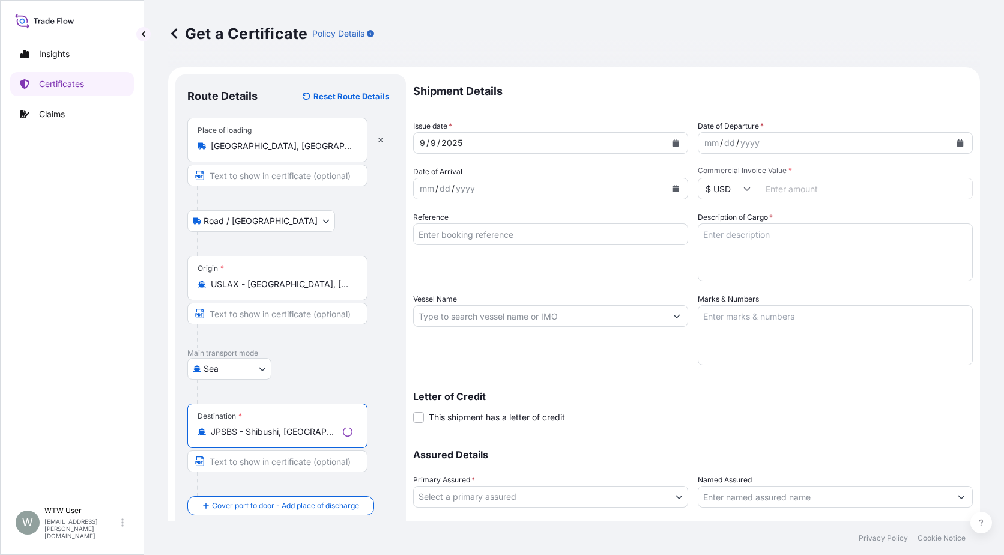
type input "JPSBS - Shibushi, [GEOGRAPHIC_DATA]"
click at [377, 362] on div "[GEOGRAPHIC_DATA]" at bounding box center [290, 369] width 207 height 22
click at [672, 141] on icon "Calendar" at bounding box center [675, 142] width 7 height 7
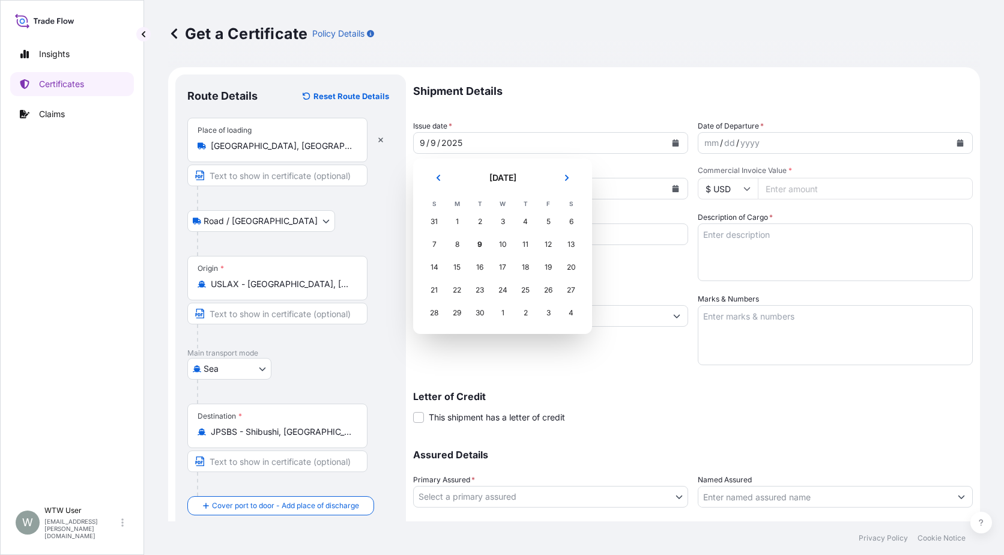
click at [453, 177] on header "[DATE]" at bounding box center [503, 182] width 160 height 29
click at [445, 176] on button "Previous" at bounding box center [438, 177] width 26 height 19
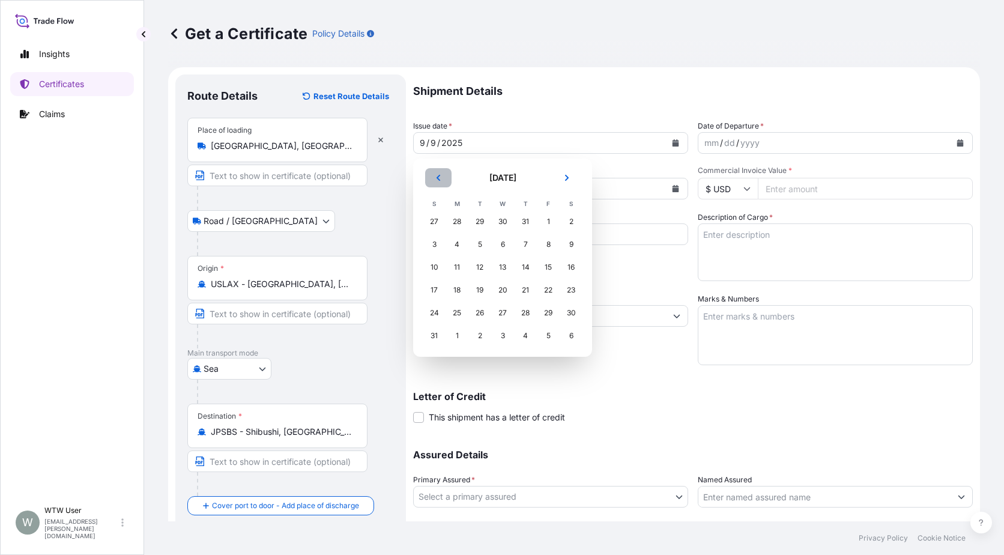
click at [445, 176] on button "Previous" at bounding box center [438, 177] width 26 height 19
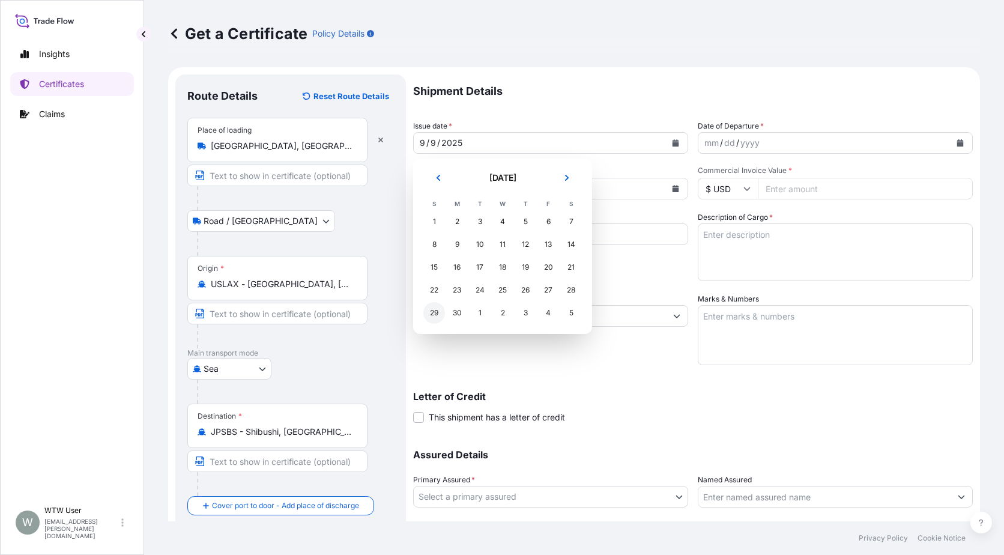
click at [438, 312] on div "29" at bounding box center [434, 313] width 22 height 22
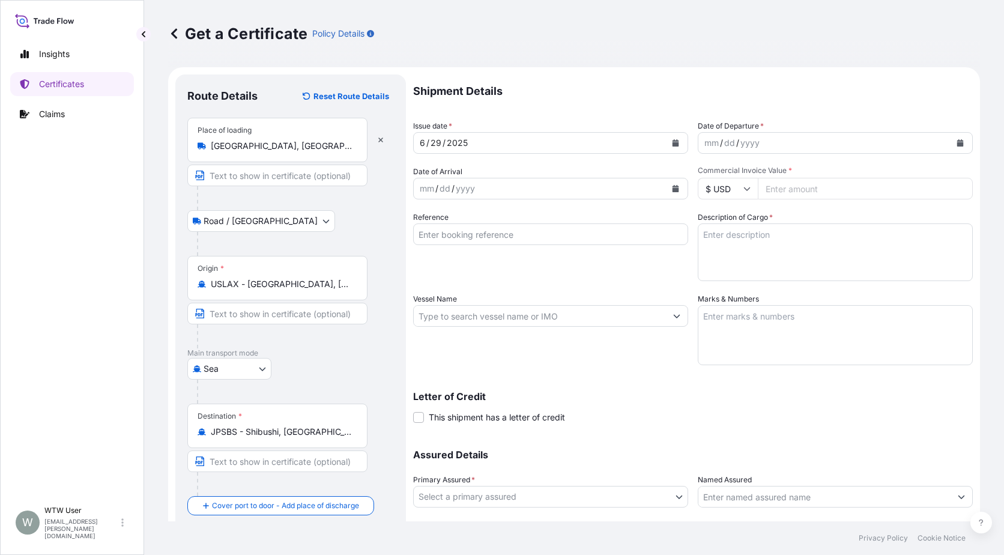
click at [955, 145] on button "Calendar" at bounding box center [960, 142] width 19 height 19
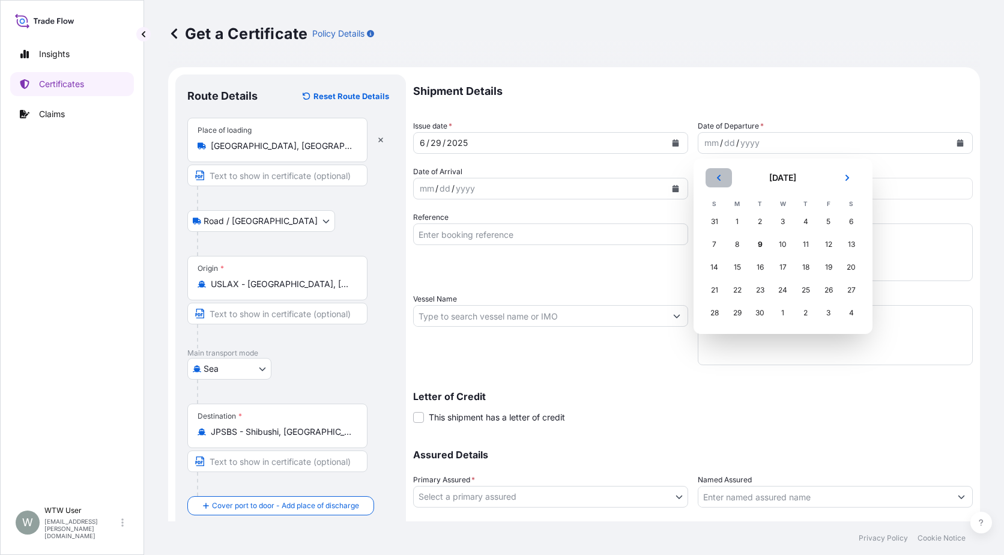
click at [722, 181] on icon "Previous" at bounding box center [718, 177] width 7 height 7
click at [722, 180] on icon "Previous" at bounding box center [718, 177] width 7 height 7
click at [721, 317] on div "29" at bounding box center [715, 313] width 22 height 22
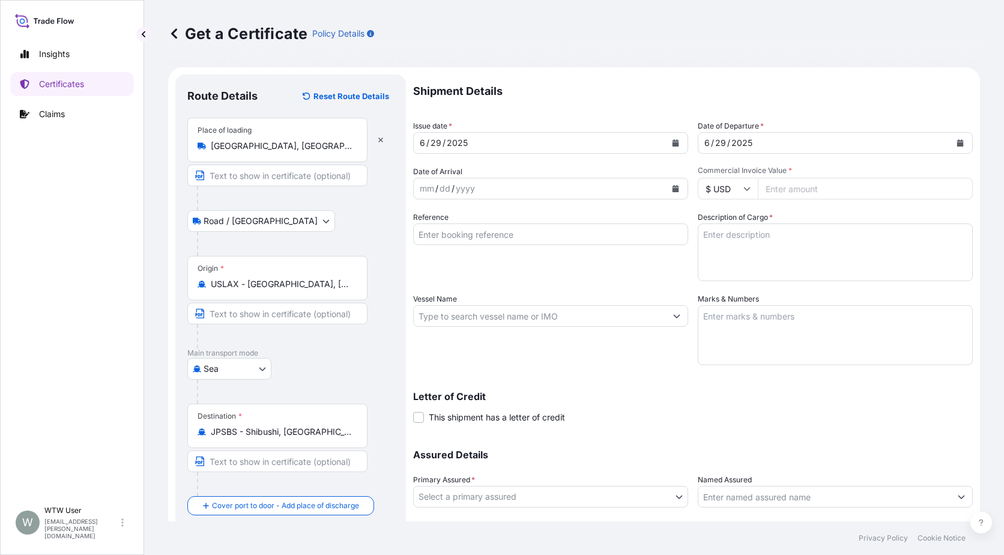
click at [673, 189] on icon "Calendar" at bounding box center [676, 188] width 7 height 7
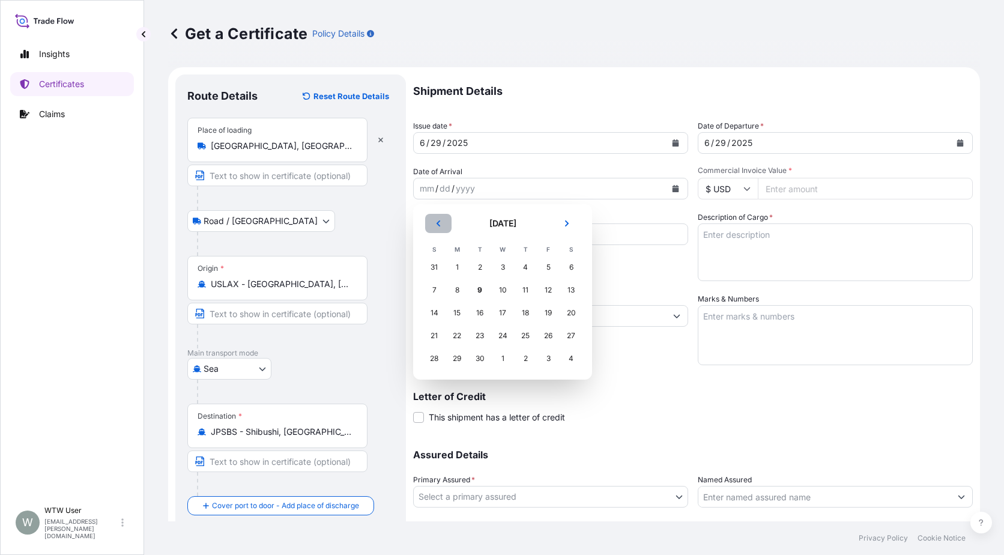
click at [443, 222] on button "Previous" at bounding box center [438, 223] width 26 height 19
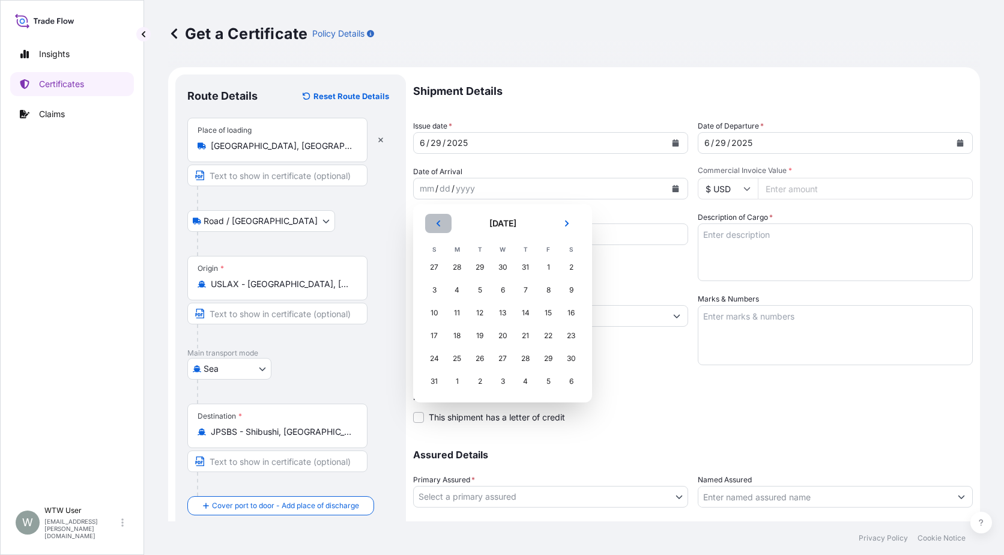
click at [443, 222] on button "Previous" at bounding box center [438, 223] width 26 height 19
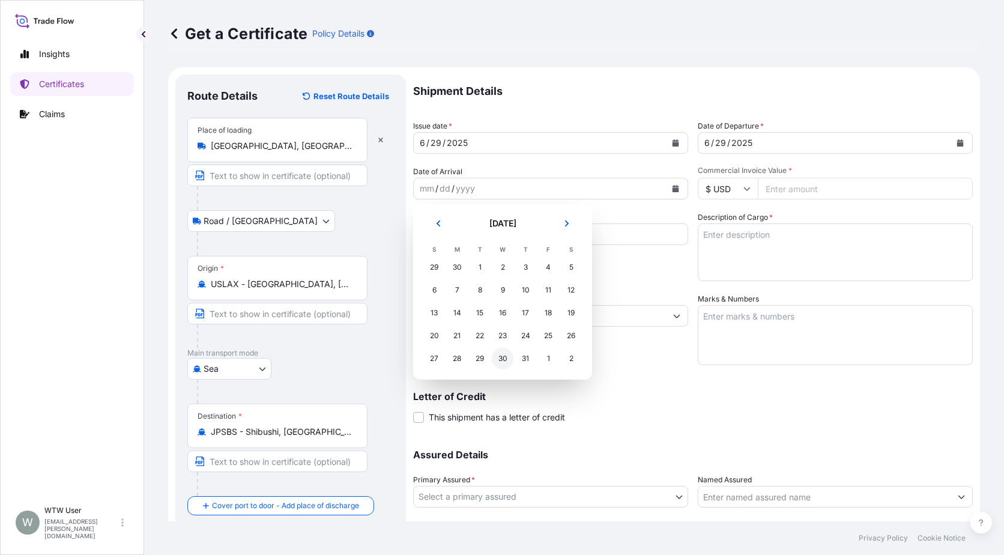
click at [509, 356] on div "30" at bounding box center [503, 359] width 22 height 22
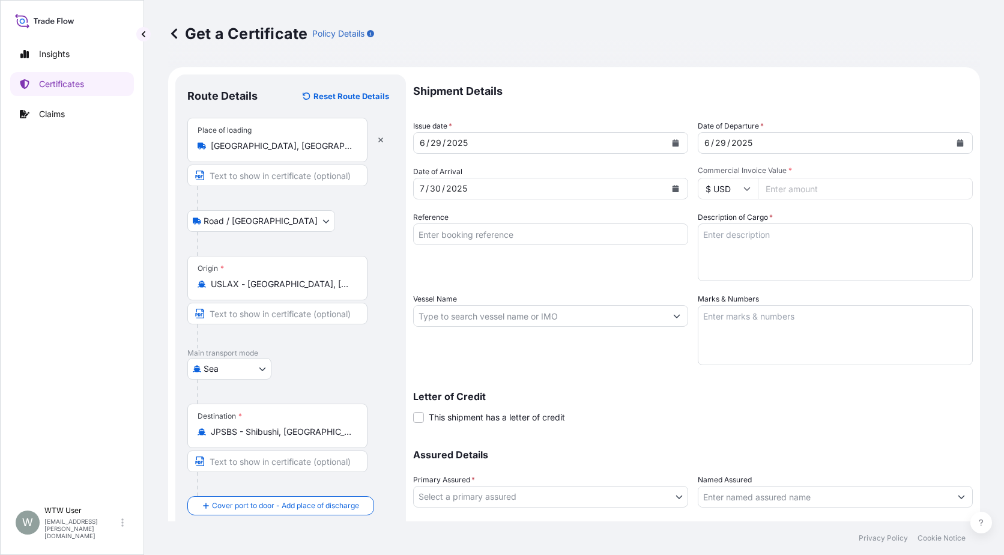
click at [708, 237] on textarea "Description of Cargo *" at bounding box center [835, 252] width 275 height 58
click at [802, 188] on input "Commercial Invoice Value *" at bounding box center [865, 189] width 215 height 22
paste input "122433.76"
type input "122433.76"
click at [507, 242] on input "Reference" at bounding box center [550, 234] width 275 height 22
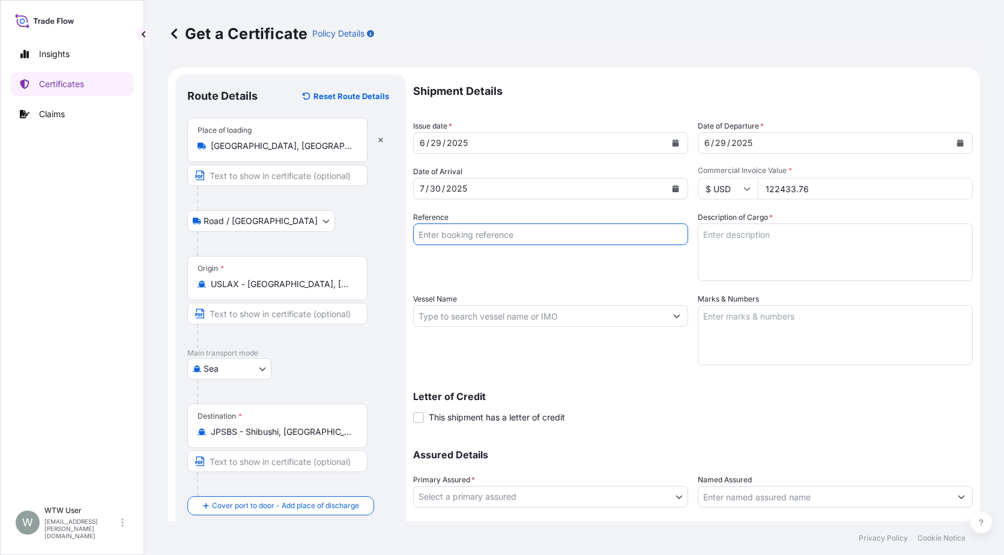
paste input "SC436025 / TA-3474"
type input "SC436025 / TA-3474"
click at [805, 259] on textarea "Description of Cargo *" at bounding box center [835, 252] width 275 height 58
paste textarea "SOYPASS "2" (ANIMAL FEED) IN BULK"
type textarea "SOYPASS "2" (ANIMAL FEED) IN BULK"
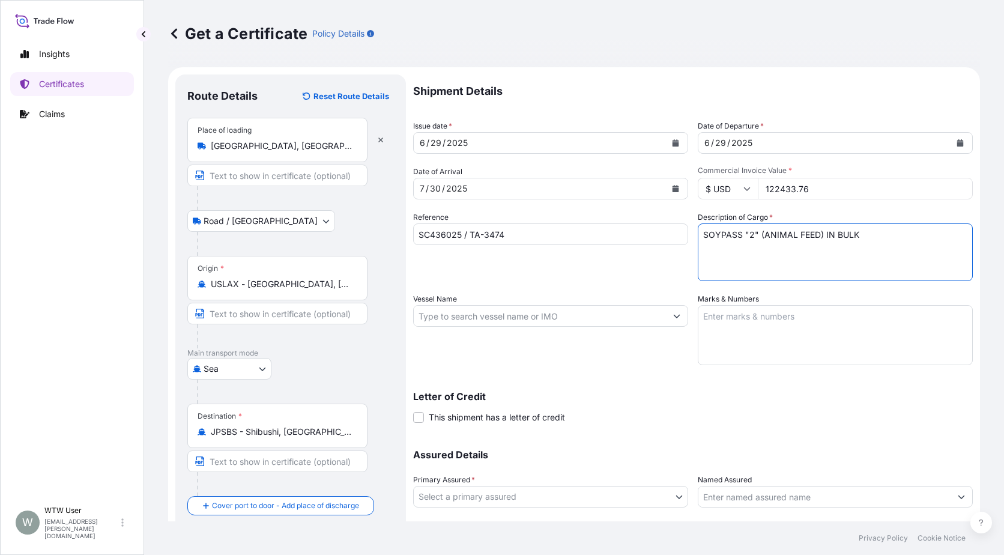
click at [485, 310] on input "Vessel Name" at bounding box center [540, 316] width 252 height 22
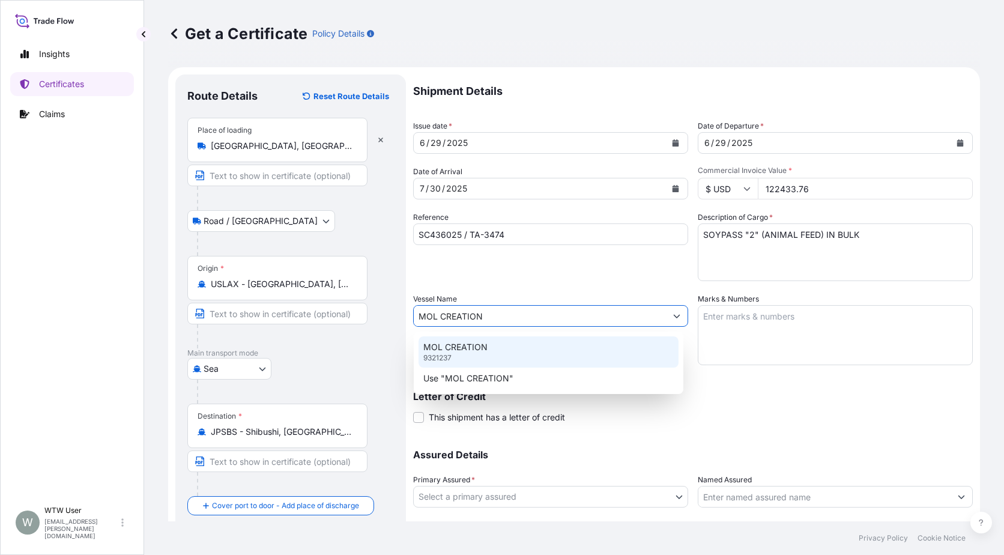
click at [485, 346] on p "MOL CREATION" at bounding box center [455, 347] width 64 height 12
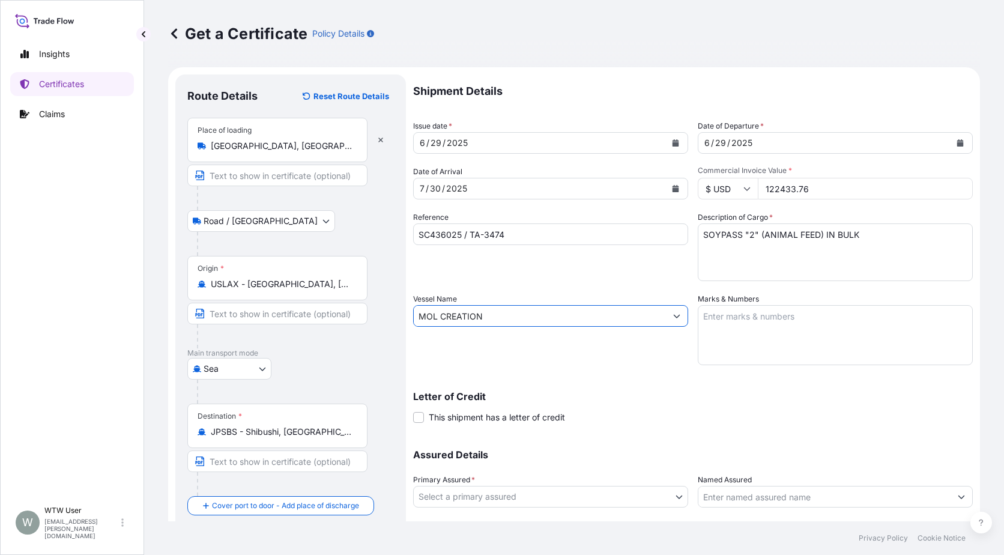
type input "MOL CREATION"
click at [779, 336] on textarea "Marks & Numbers" at bounding box center [835, 335] width 275 height 60
paste textarea "INVOICE NO. 17303945"
type textarea "INVOICE NO. 17303945"
click at [680, 395] on p "Letter of Credit" at bounding box center [693, 397] width 560 height 10
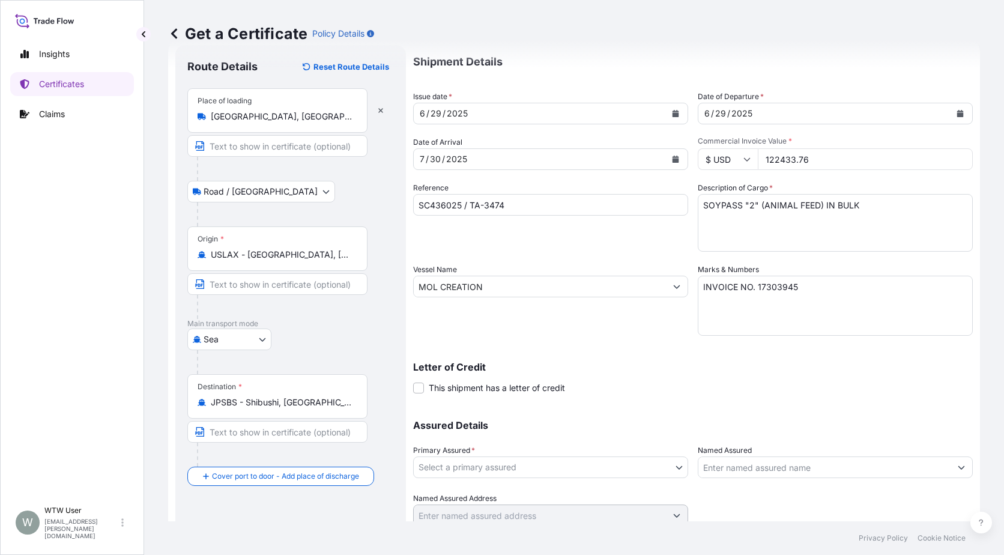
scroll to position [30, 0]
click at [620, 461] on body "Insights Certificates Claims W WTW User [EMAIL_ADDRESS][PERSON_NAME][DOMAIN_NAM…" at bounding box center [502, 277] width 1004 height 555
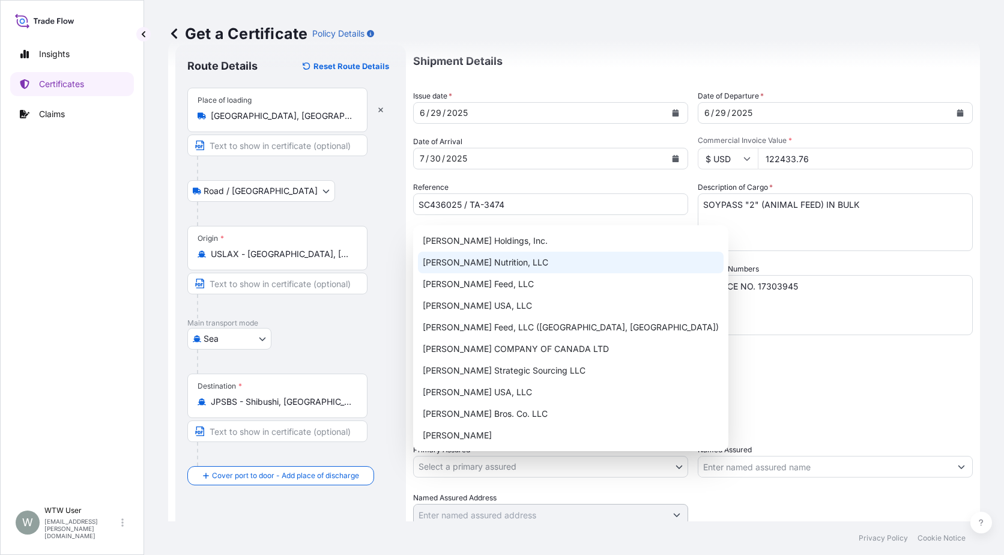
click at [565, 261] on div "[PERSON_NAME] Nutrition, LLC" at bounding box center [571, 263] width 306 height 22
select select "31733"
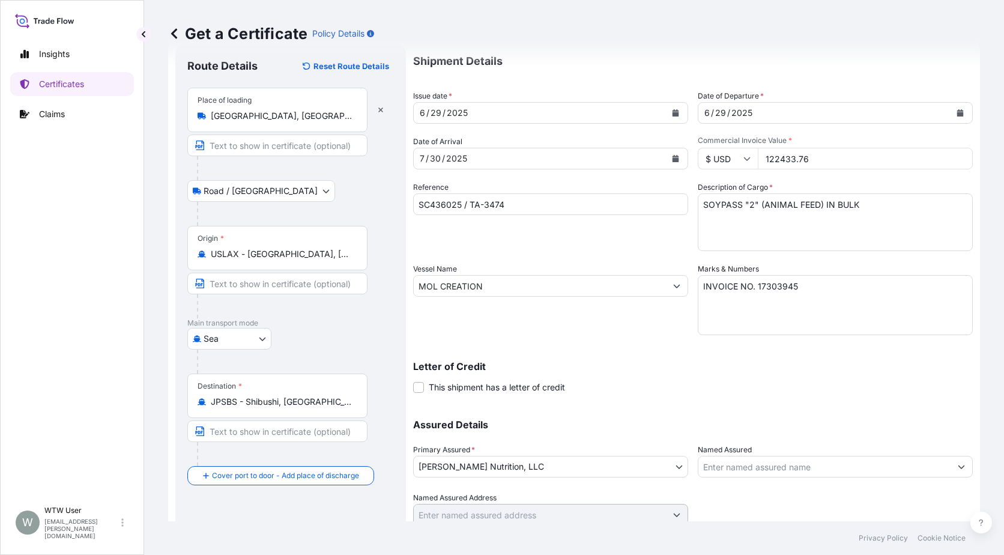
scroll to position [75, 0]
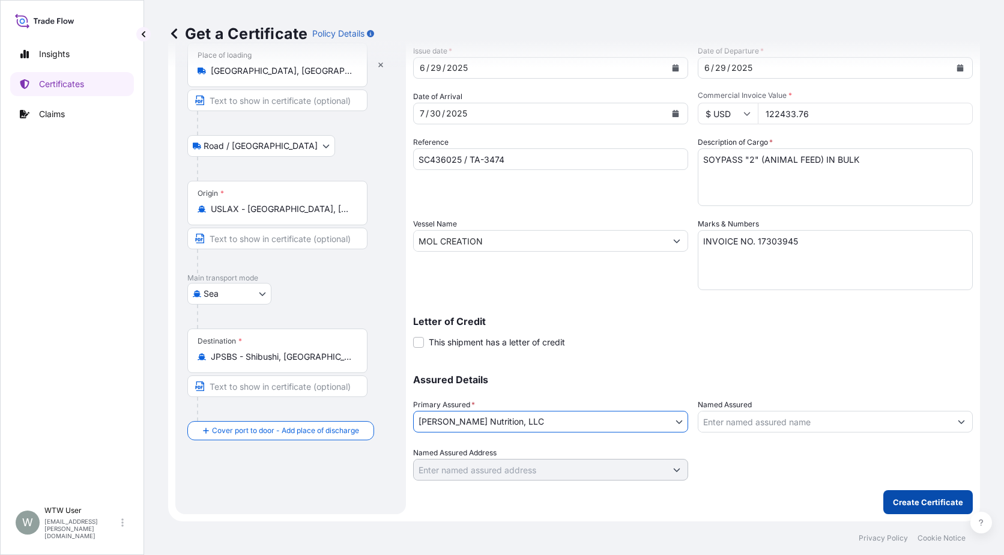
click at [907, 505] on p "Create Certificate" at bounding box center [928, 502] width 70 height 12
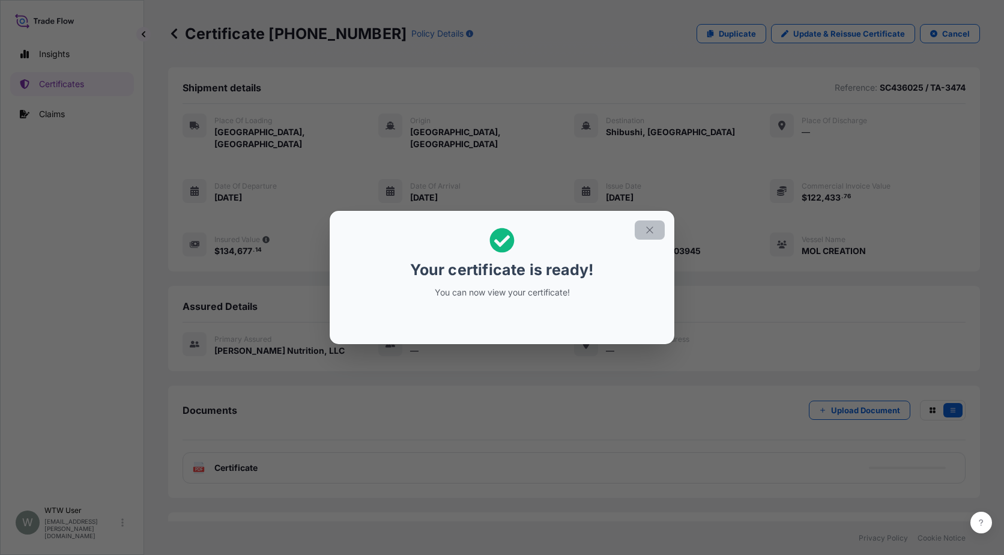
click at [642, 228] on button "button" at bounding box center [650, 229] width 30 height 19
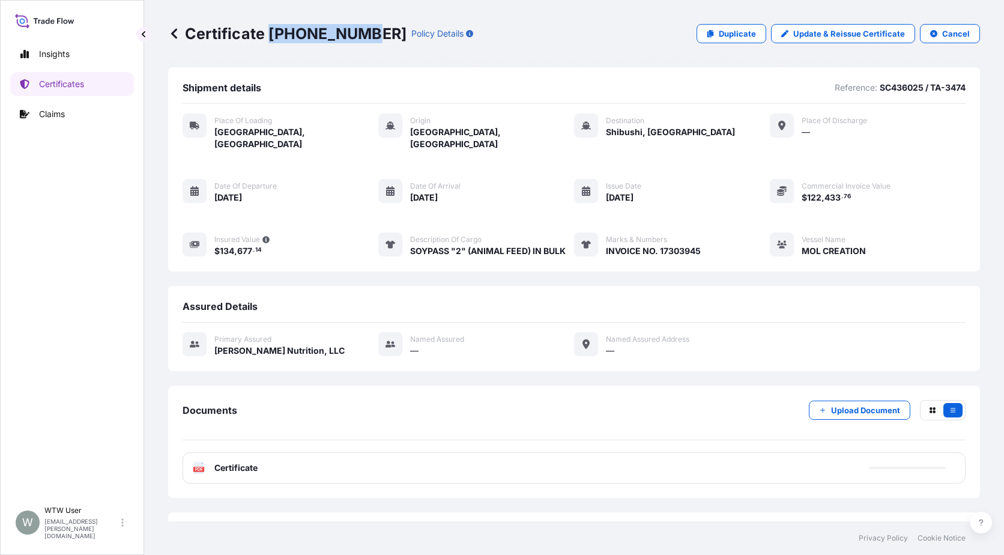
drag, startPoint x: 267, startPoint y: 30, endPoint x: 356, endPoint y: 35, distance: 89.0
click at [356, 35] on p "Certificate [PHONE_NUMBER]" at bounding box center [287, 33] width 238 height 19
click at [168, 298] on div "Assured Details Primary assured [PERSON_NAME] Nutrition, LLC Named Assured — Na…" at bounding box center [574, 328] width 812 height 85
click at [64, 83] on p "Certificates" at bounding box center [61, 84] width 45 height 12
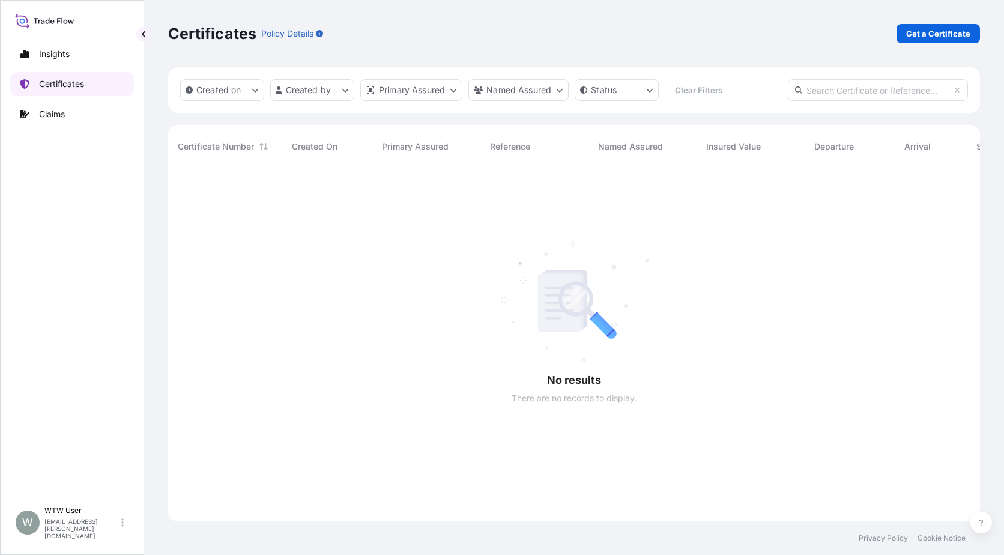
scroll to position [351, 803]
click at [888, 89] on input "text" at bounding box center [878, 90] width 180 height 22
paste input "[PHONE_NUMBER]"
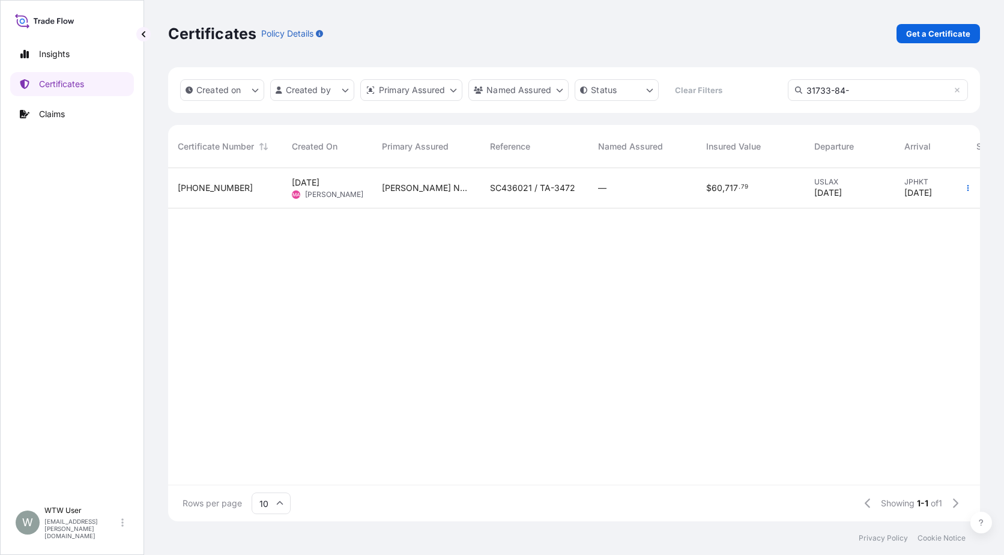
type input "31733-84-"
click at [266, 187] on div "[PHONE_NUMBER]" at bounding box center [225, 188] width 95 height 12
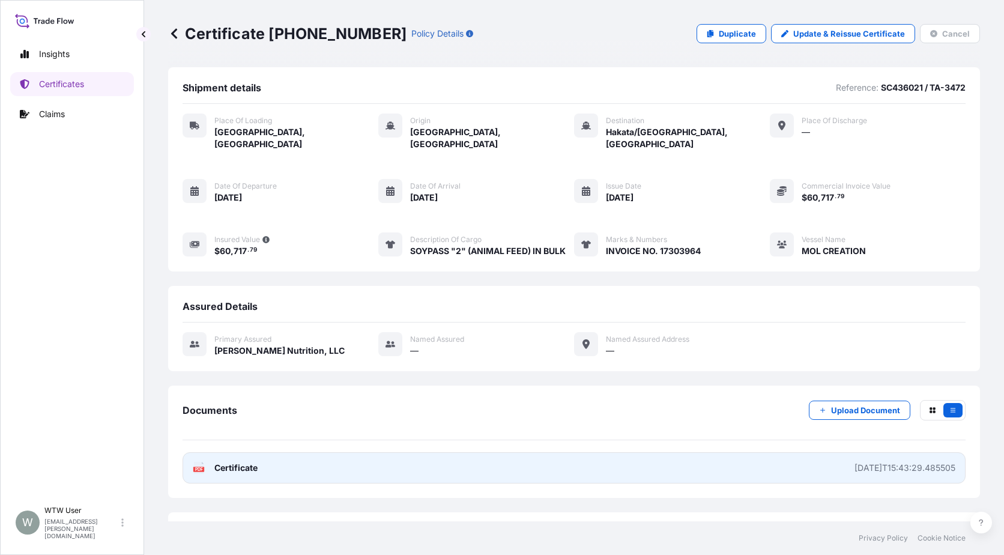
click at [236, 462] on span "Certificate" at bounding box center [235, 468] width 43 height 12
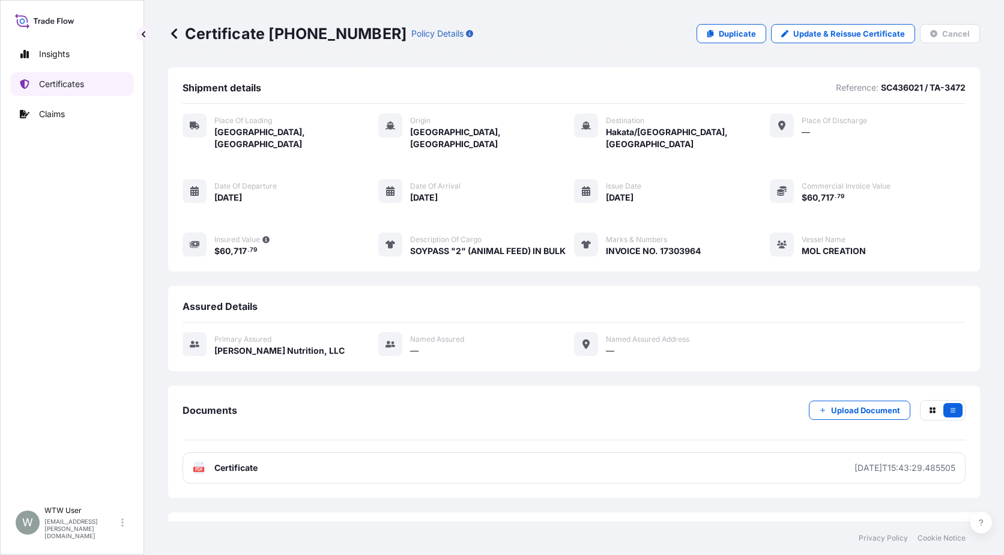
click at [80, 82] on p "Certificates" at bounding box center [61, 84] width 45 height 12
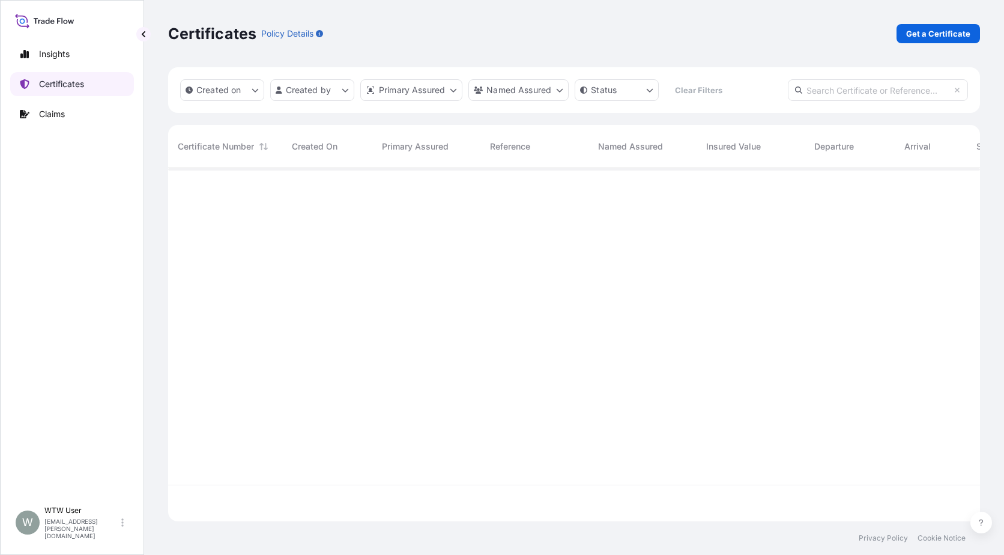
scroll to position [351, 803]
click at [931, 30] on p "Get a Certificate" at bounding box center [938, 34] width 64 height 12
select select "Sea"
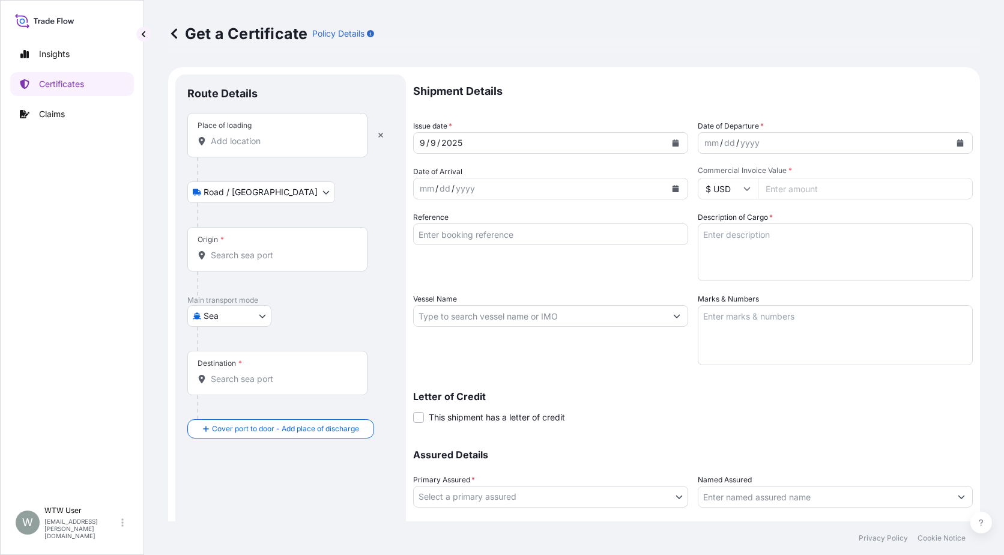
click at [256, 156] on div "Place of loading" at bounding box center [277, 135] width 180 height 44
click at [256, 147] on input "Place of loading" at bounding box center [282, 141] width 142 height 12
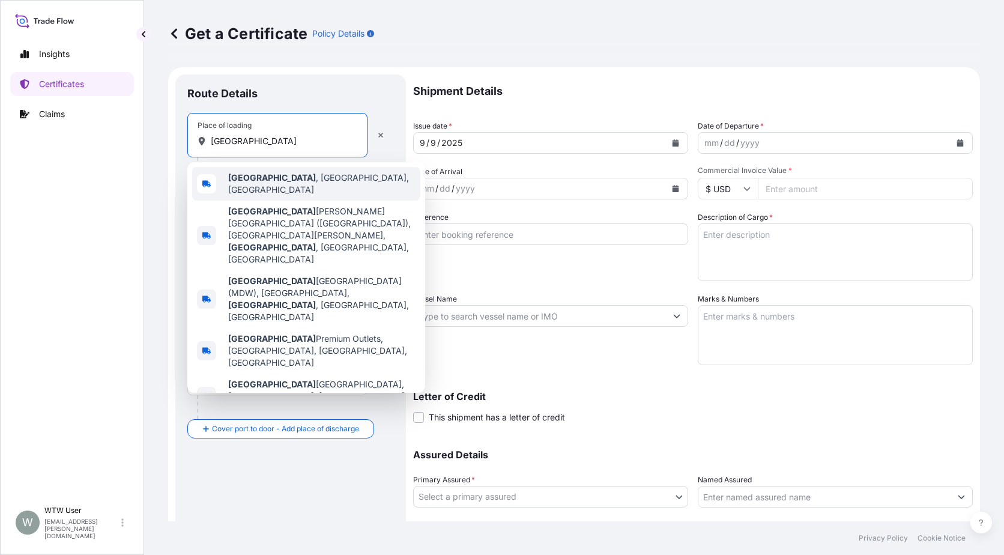
click at [267, 188] on div "[GEOGRAPHIC_DATA] , [GEOGRAPHIC_DATA], [GEOGRAPHIC_DATA]" at bounding box center [306, 184] width 228 height 34
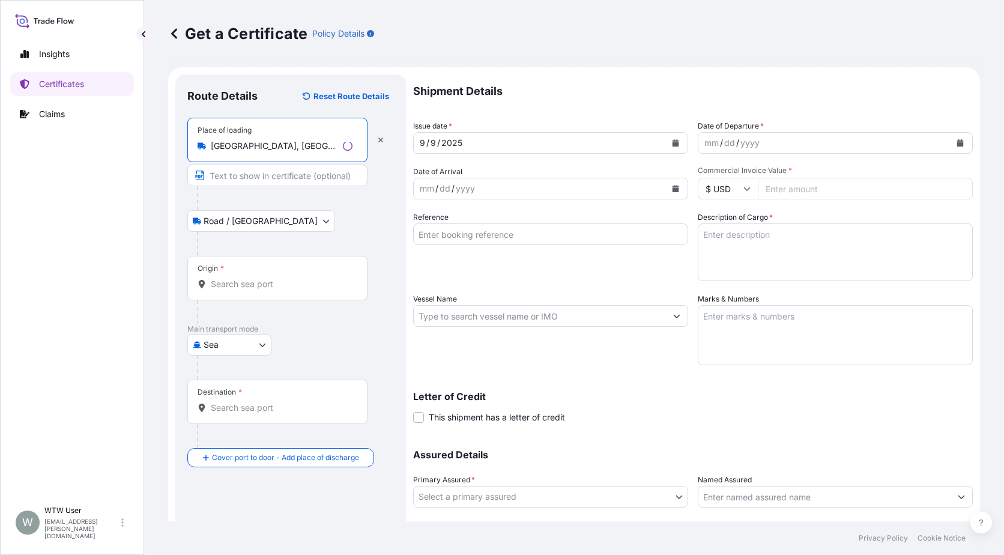
type input "[GEOGRAPHIC_DATA], [GEOGRAPHIC_DATA], [GEOGRAPHIC_DATA]"
click at [234, 268] on div "Origin *" at bounding box center [277, 278] width 180 height 44
click at [234, 278] on input "Origin *" at bounding box center [282, 284] width 142 height 12
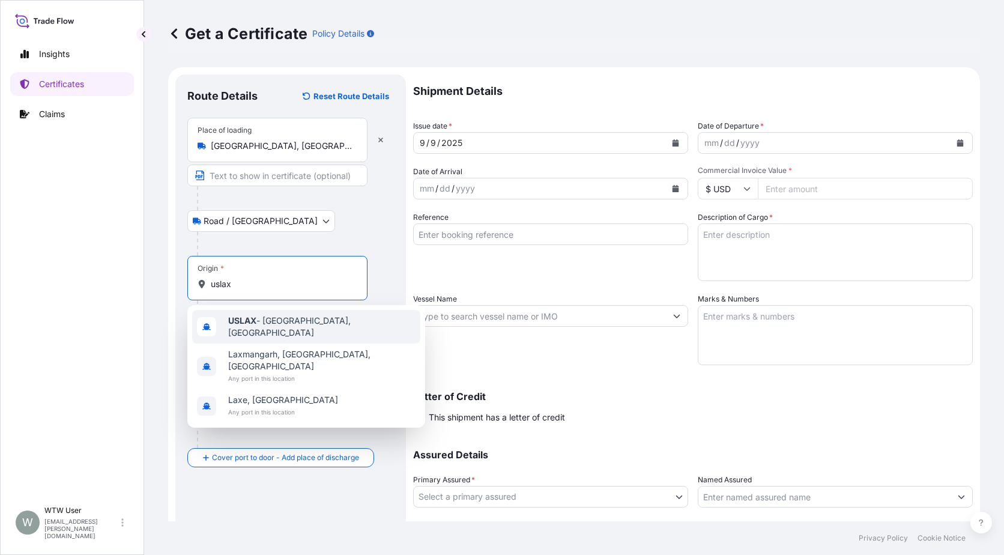
click at [271, 324] on span "USLAX - [GEOGRAPHIC_DATA], [GEOGRAPHIC_DATA]" at bounding box center [321, 327] width 187 height 24
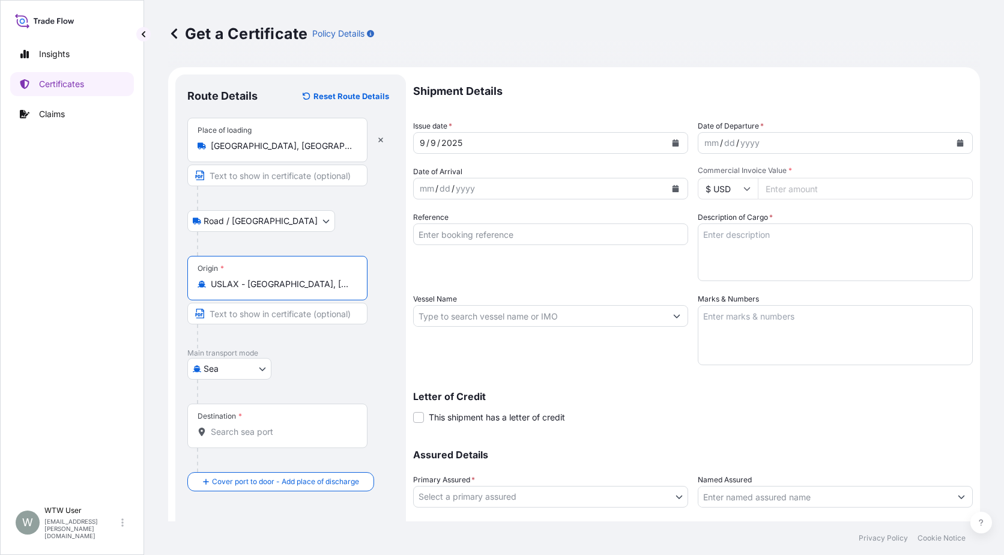
type input "USLAX - [GEOGRAPHIC_DATA], [GEOGRAPHIC_DATA]"
click at [247, 441] on div "Destination *" at bounding box center [277, 426] width 180 height 44
click at [247, 438] on input "Destination *" at bounding box center [282, 432] width 142 height 12
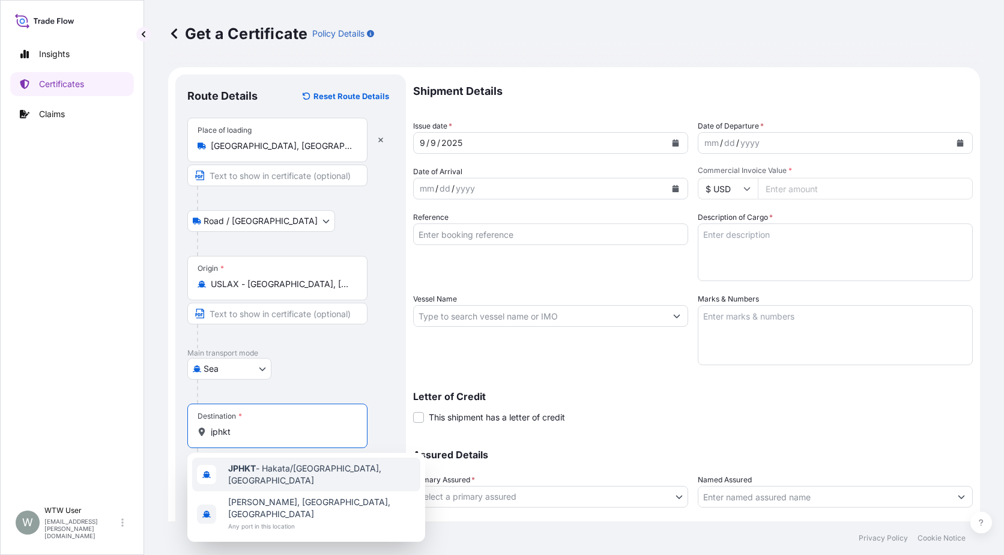
click at [261, 477] on span "JPHKT - Hakata/[GEOGRAPHIC_DATA], [GEOGRAPHIC_DATA]" at bounding box center [321, 474] width 187 height 24
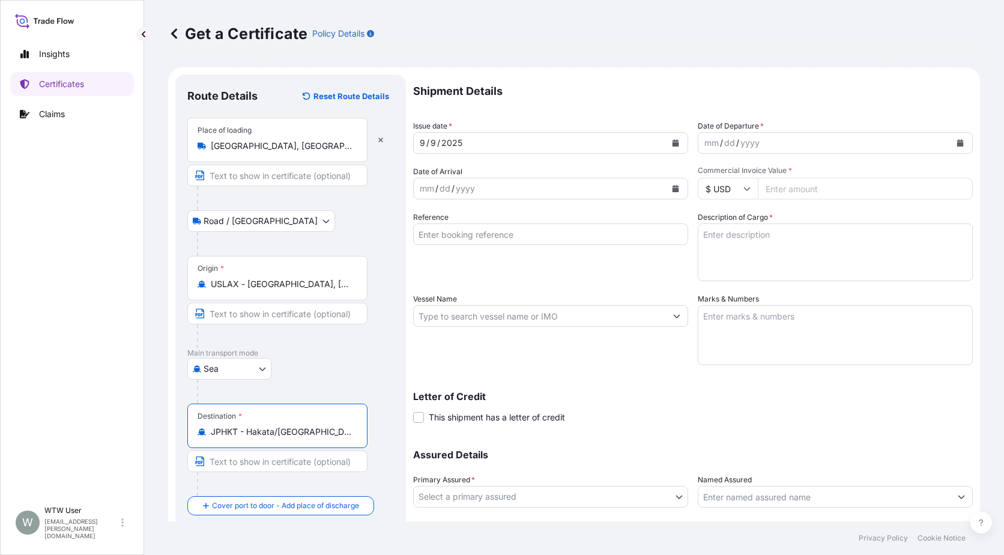
type input "JPHKT - Hakata/[GEOGRAPHIC_DATA], [GEOGRAPHIC_DATA]"
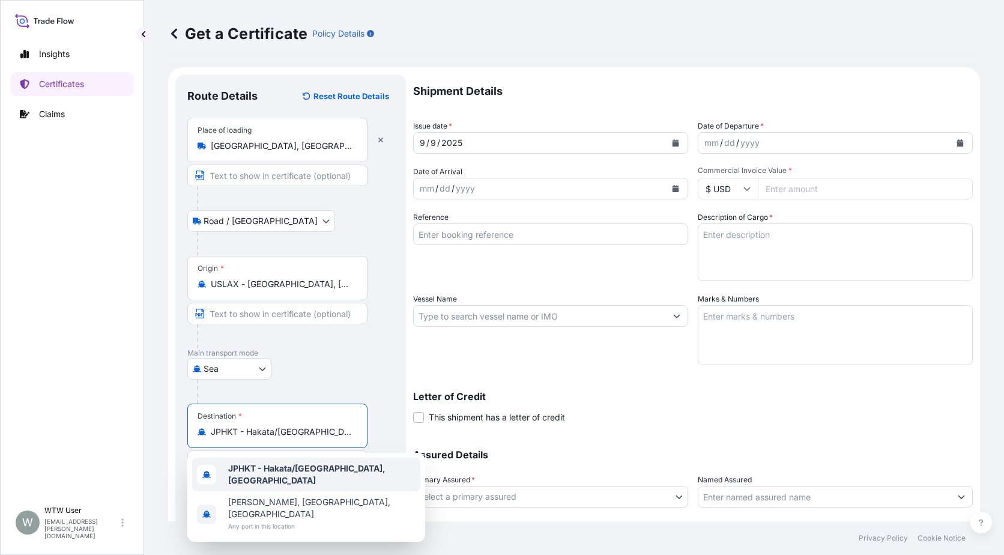
click at [341, 474] on b "JPHKT - Hakata/[GEOGRAPHIC_DATA], [GEOGRAPHIC_DATA]" at bounding box center [306, 474] width 157 height 22
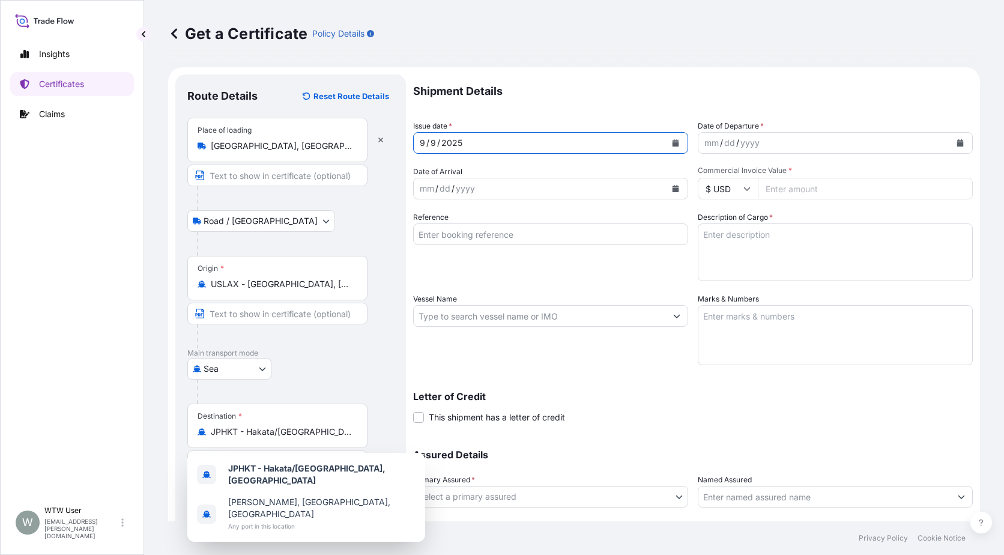
click at [671, 148] on button "Calendar" at bounding box center [675, 142] width 19 height 19
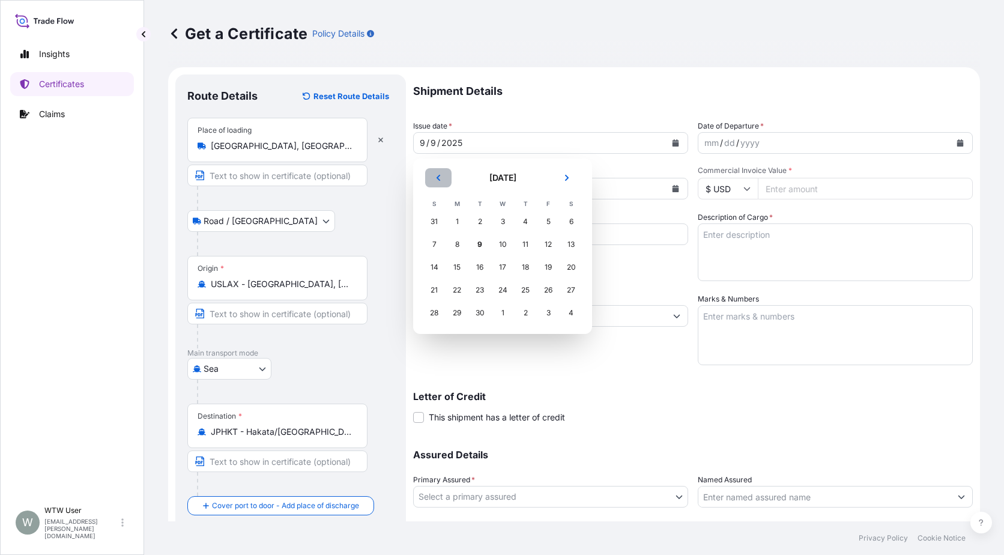
click at [444, 184] on button "Previous" at bounding box center [438, 177] width 26 height 19
click at [425, 316] on div "29" at bounding box center [434, 313] width 22 height 22
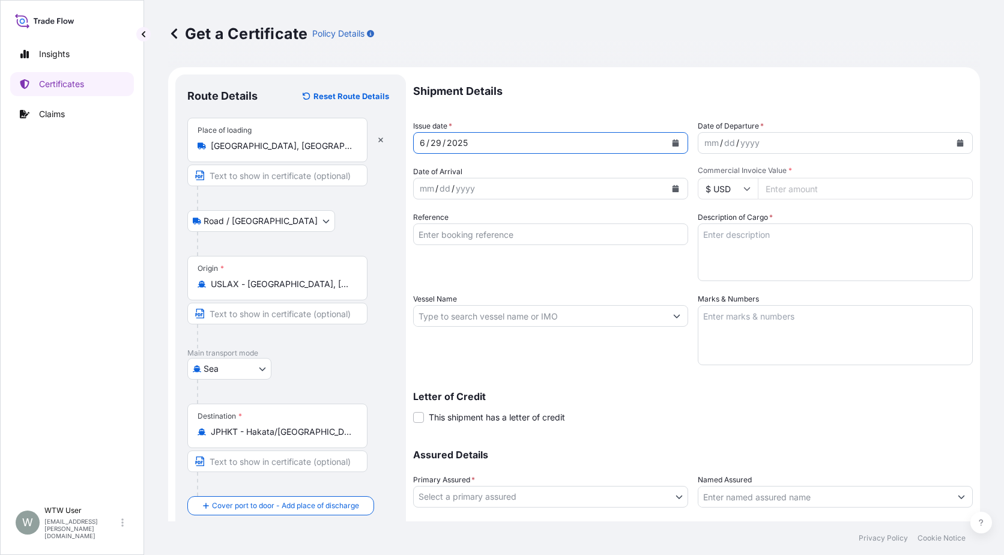
click at [956, 141] on button "Calendar" at bounding box center [960, 142] width 19 height 19
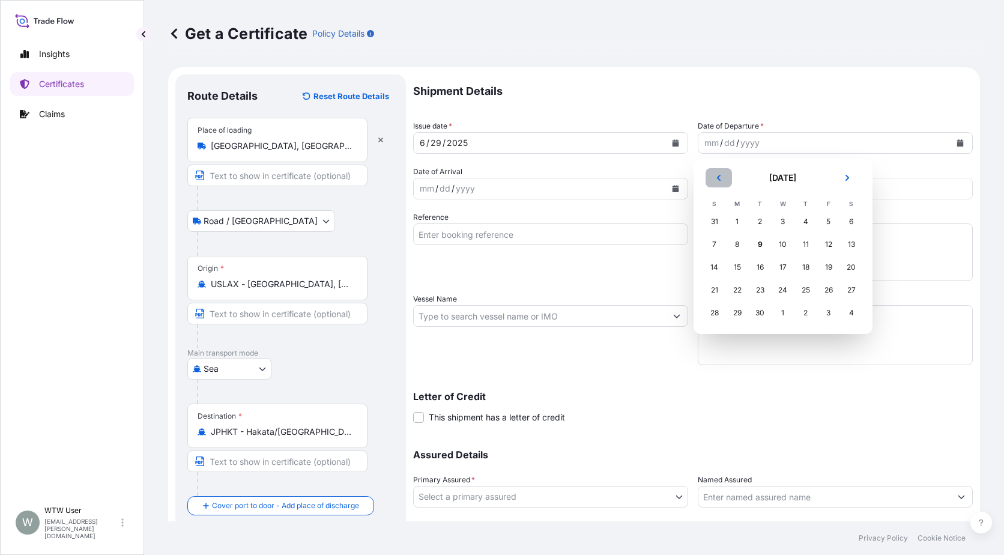
click at [725, 181] on button "Previous" at bounding box center [719, 177] width 26 height 19
click at [722, 309] on div "29" at bounding box center [715, 313] width 22 height 22
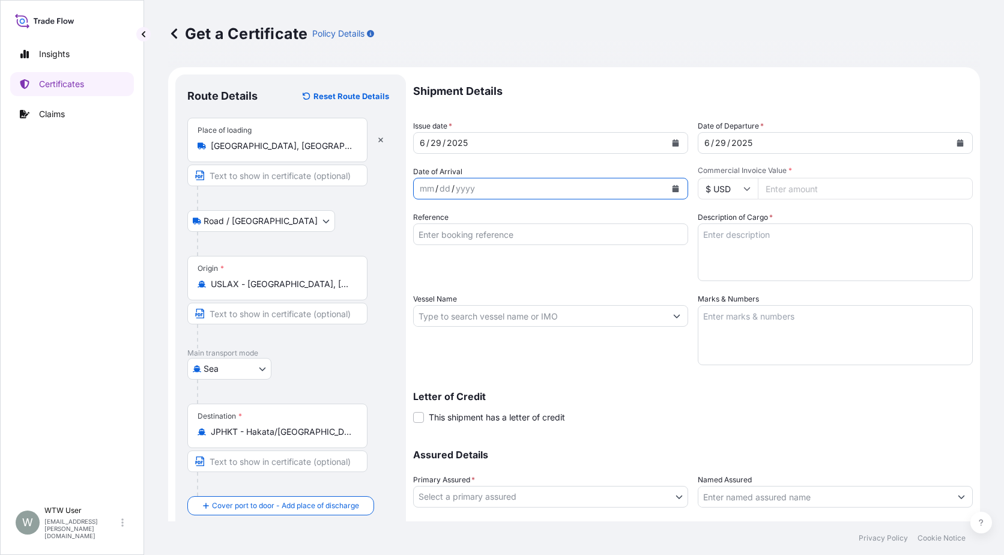
click at [667, 186] on button "Calendar" at bounding box center [675, 188] width 19 height 19
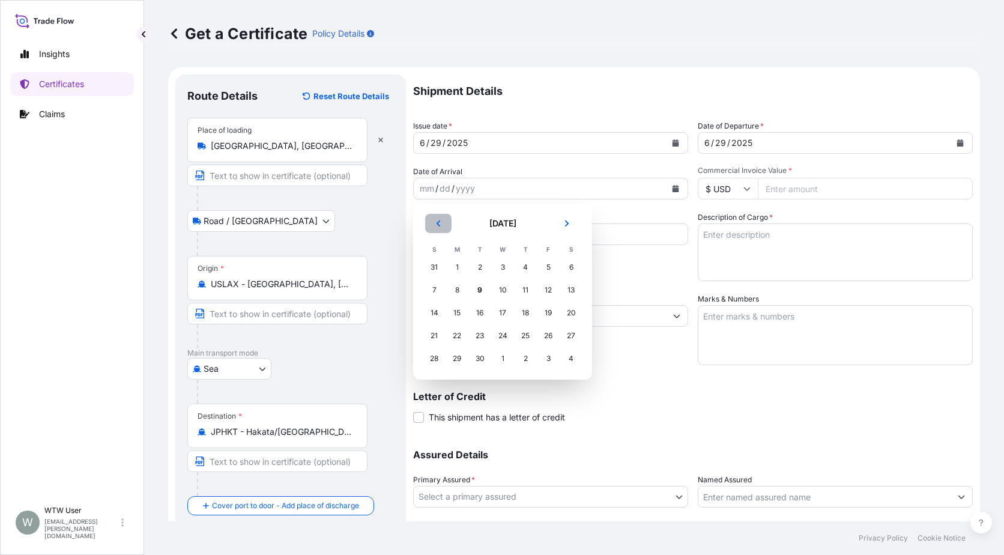
click at [436, 231] on button "Previous" at bounding box center [438, 223] width 26 height 19
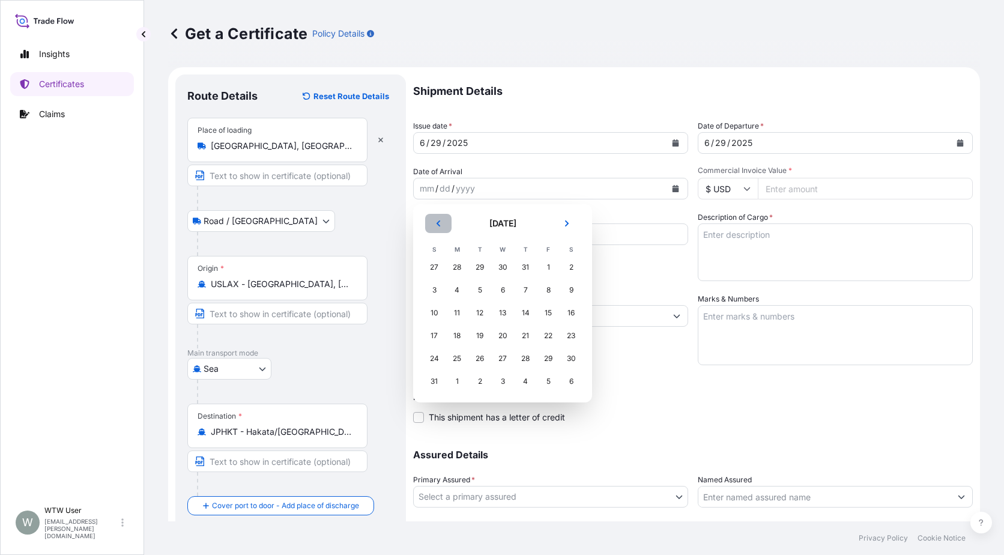
click at [436, 231] on button "Previous" at bounding box center [438, 223] width 26 height 19
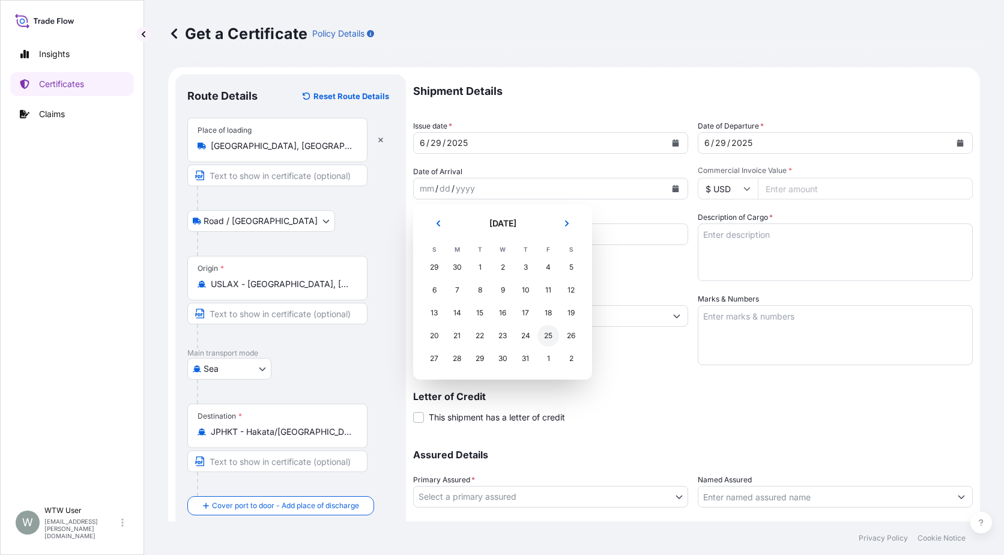
click at [548, 336] on div "25" at bounding box center [548, 336] width 22 height 22
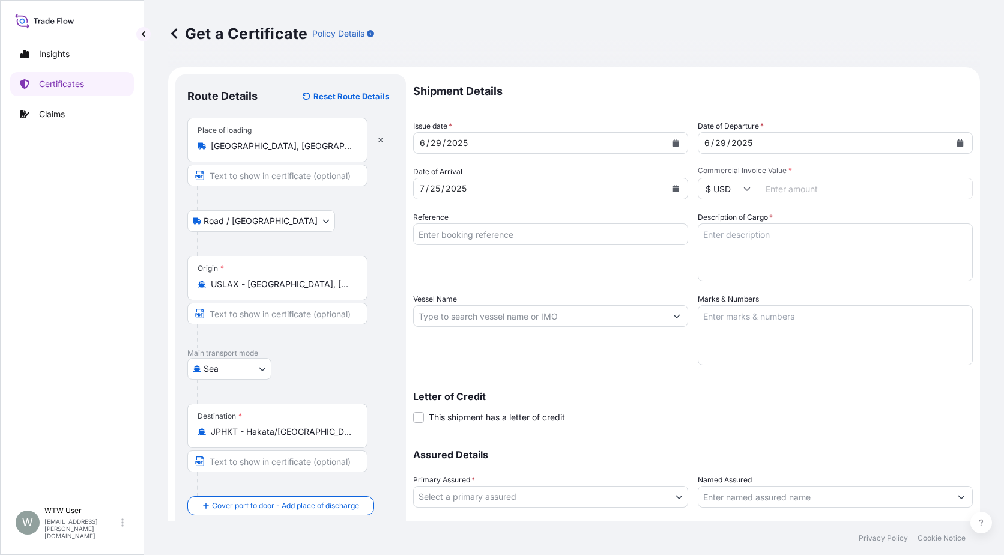
click at [805, 195] on input "Commercial Invoice Value *" at bounding box center [865, 189] width 215 height 22
paste input "60717.79"
type input "60717.79"
click at [577, 237] on input "Reference" at bounding box center [550, 234] width 275 height 22
paste input "SC436021 / TA-3472"
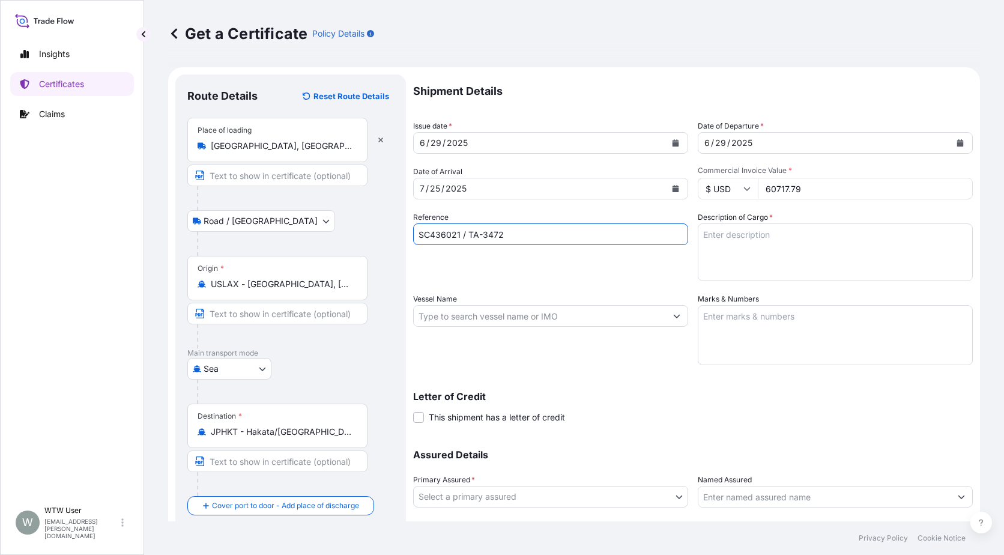
type input "SC436021 / TA-3472"
click at [754, 228] on textarea "Description of Cargo *" at bounding box center [835, 252] width 275 height 58
paste textarea "SOYPASS "2" (ANIMAL FEED) IN BULK"
type textarea "SOYPASS "2" (ANIMAL FEED) IN BULK"
click at [495, 319] on input "Vessel Name" at bounding box center [540, 316] width 252 height 22
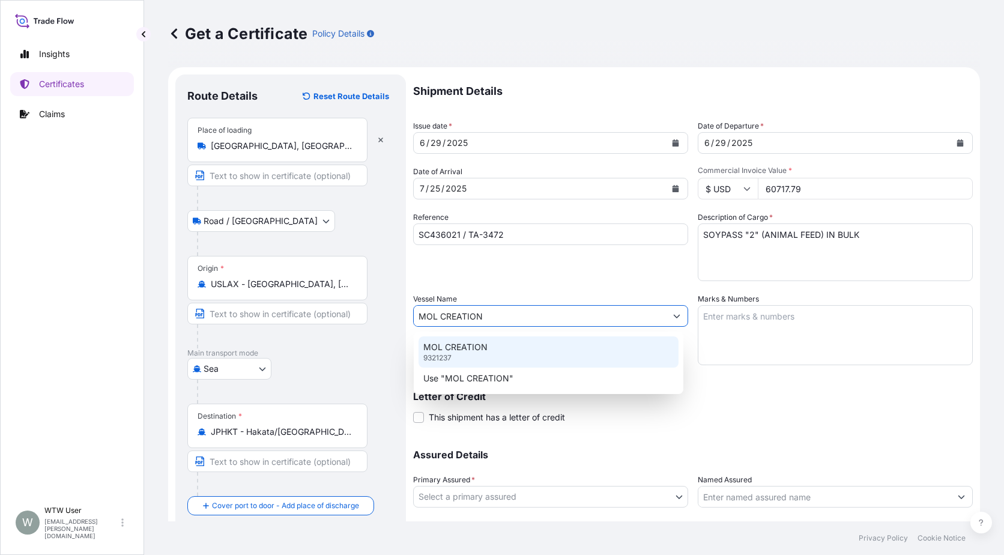
click at [488, 358] on div "MOL CREATION 9321237" at bounding box center [549, 351] width 260 height 31
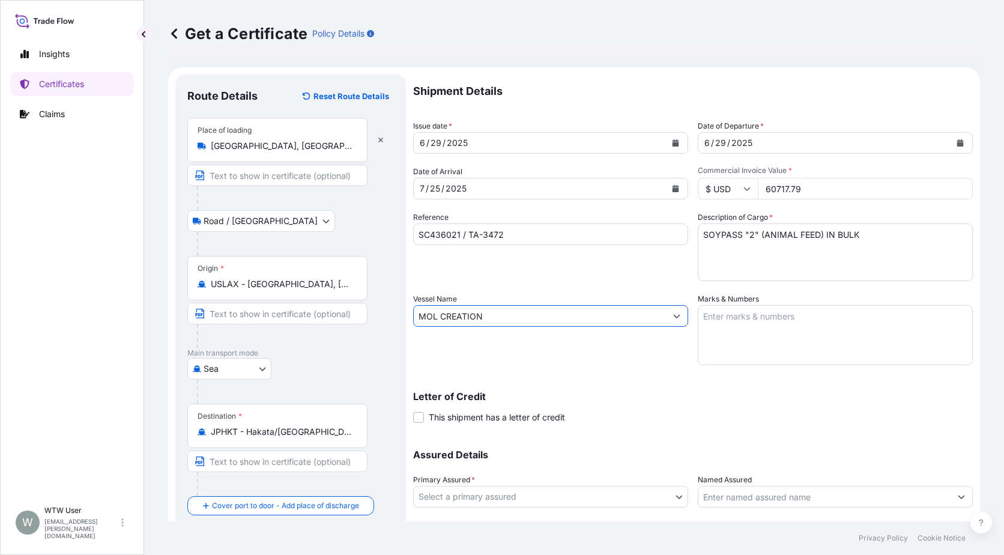
type input "MOL CREATION"
drag, startPoint x: 760, startPoint y: 307, endPoint x: 769, endPoint y: 319, distance: 15.0
click at [761, 307] on textarea "Marks & Numbers" at bounding box center [835, 335] width 275 height 60
paste textarea "INVOICE NO. 17303964"
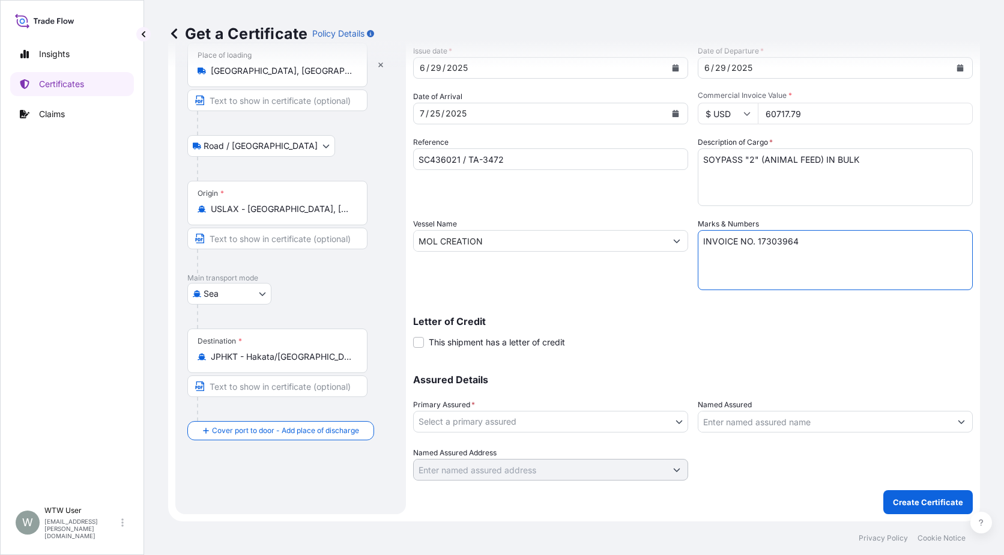
type textarea "INVOICE NO. 17303964"
click at [604, 425] on body "Insights Certificates Claims W WTW User [EMAIL_ADDRESS][PERSON_NAME][DOMAIN_NAM…" at bounding box center [502, 277] width 1004 height 555
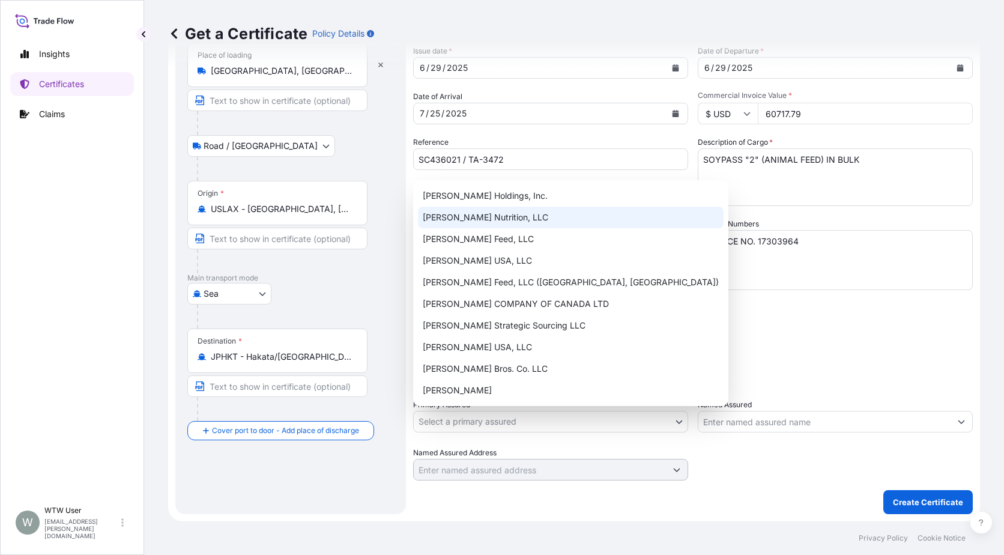
click at [553, 208] on div "[PERSON_NAME] Nutrition, LLC" at bounding box center [571, 218] width 306 height 22
select select "31733"
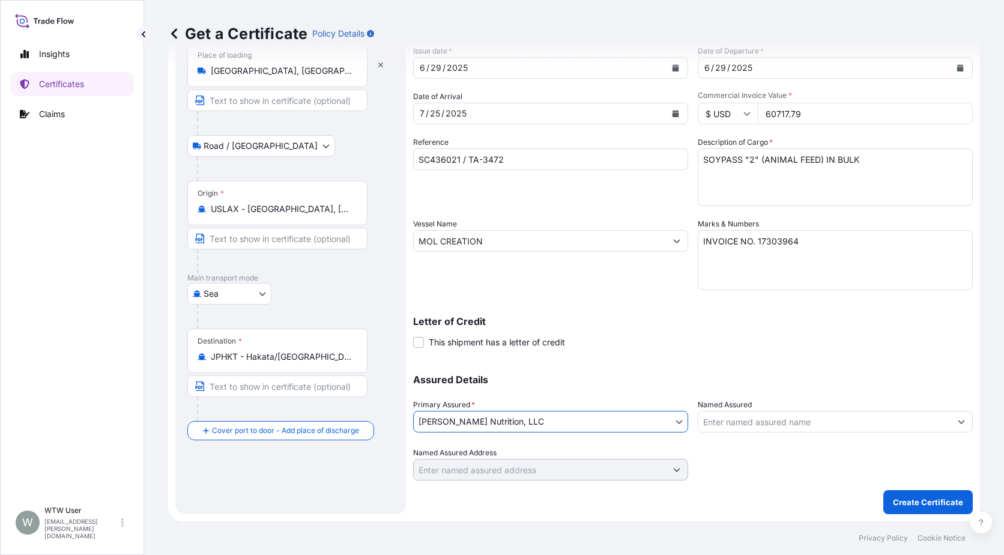
click at [640, 339] on div "Letter of Credit This shipment has a letter of credit Letter of credit * Letter…" at bounding box center [693, 332] width 560 height 32
click at [921, 513] on button "Create Certificate" at bounding box center [927, 502] width 89 height 24
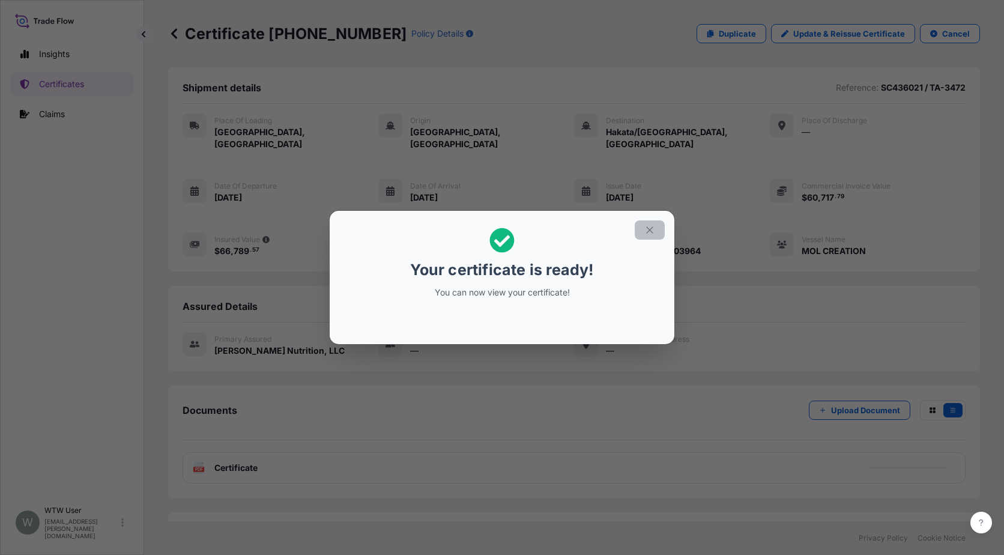
click at [649, 232] on icon "button" at bounding box center [649, 230] width 11 height 11
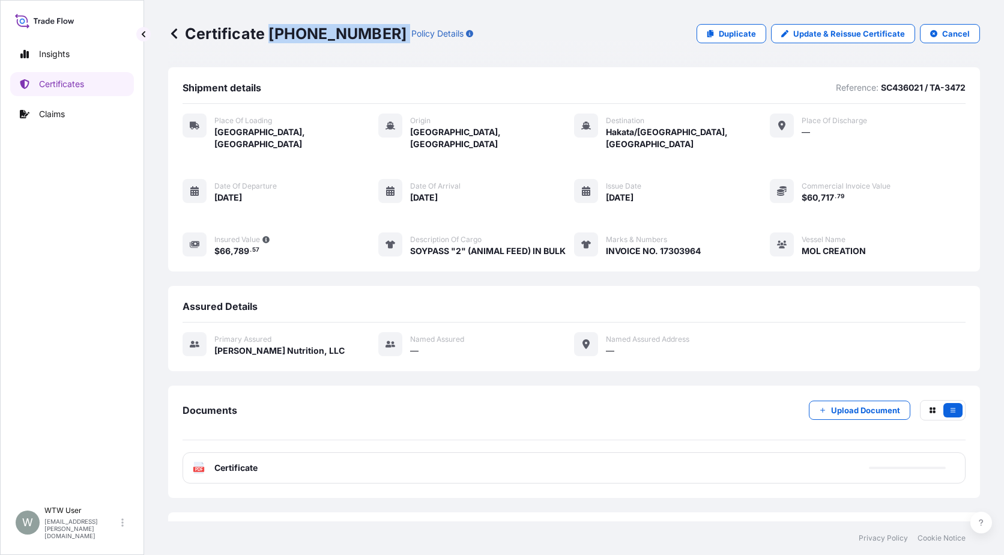
drag, startPoint x: 271, startPoint y: 35, endPoint x: 363, endPoint y: 36, distance: 91.9
click at [363, 36] on div "Certificate [PHONE_NUMBER] Policy Details" at bounding box center [320, 33] width 305 height 19
click at [83, 87] on p "Certificates" at bounding box center [61, 84] width 45 height 12
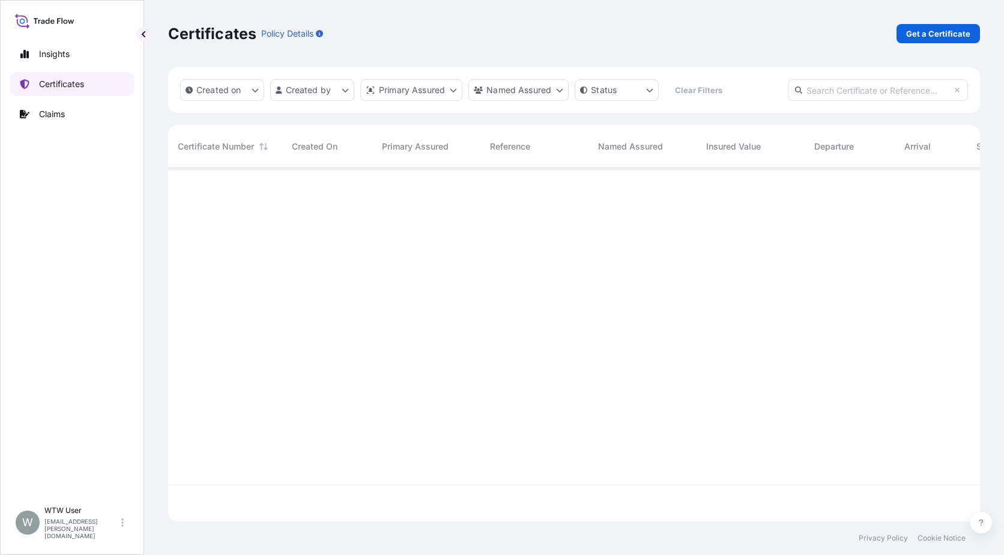
scroll to position [351, 803]
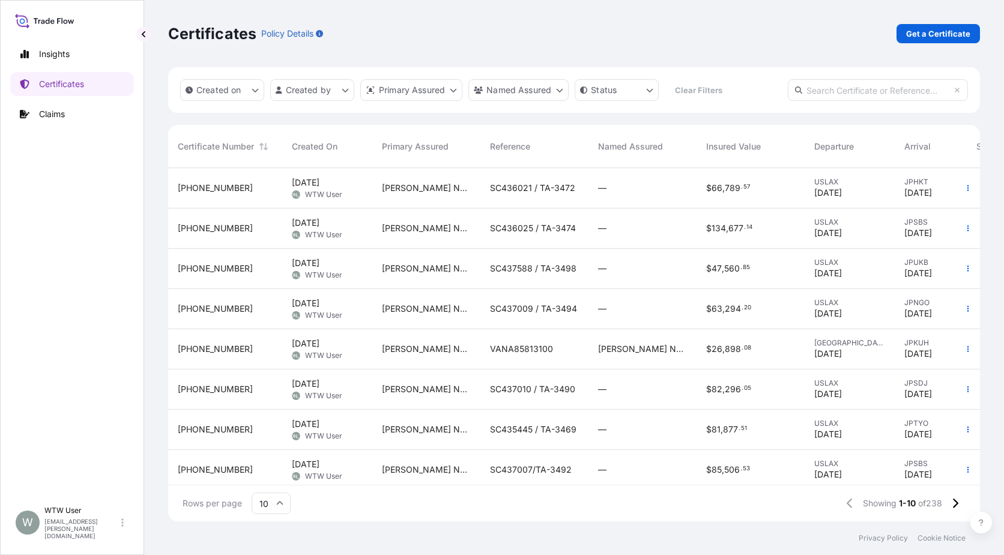
click at [852, 93] on input "text" at bounding box center [878, 90] width 180 height 22
paste input "[PHONE_NUMBER]"
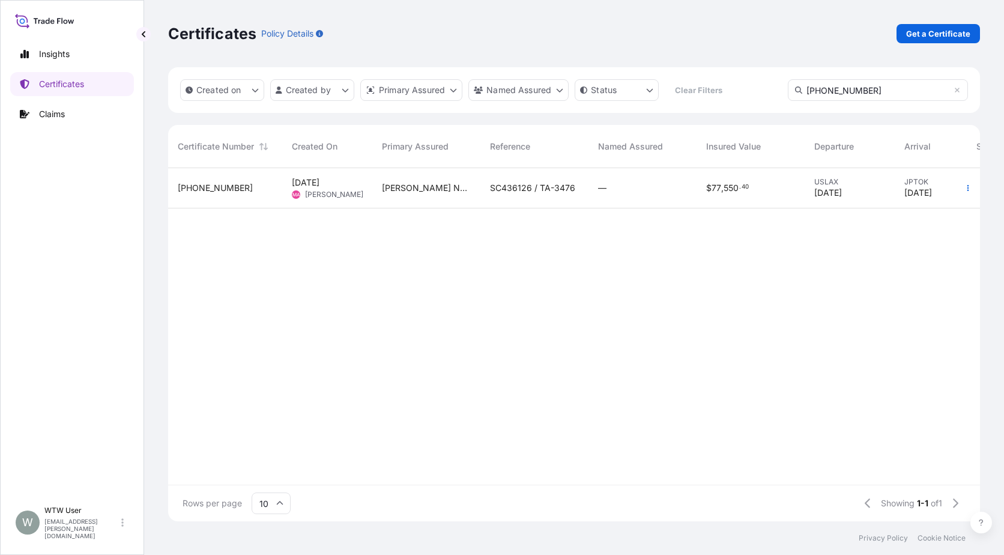
type input "[PHONE_NUMBER]"
click at [889, 180] on div "USLAX [DATE]" at bounding box center [850, 188] width 90 height 40
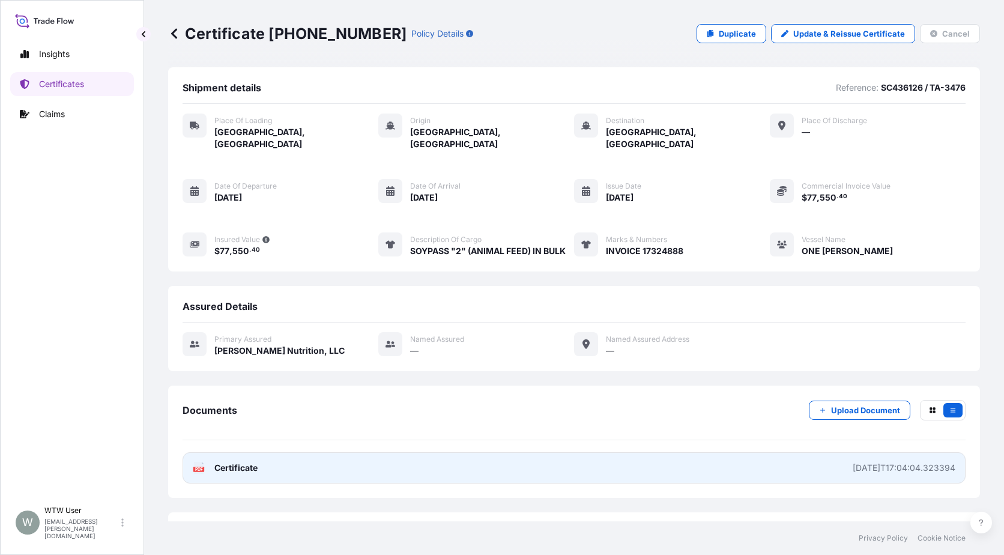
click at [205, 463] on link "PDF Certificate [DATE]T17:04:04.323394" at bounding box center [574, 467] width 783 height 31
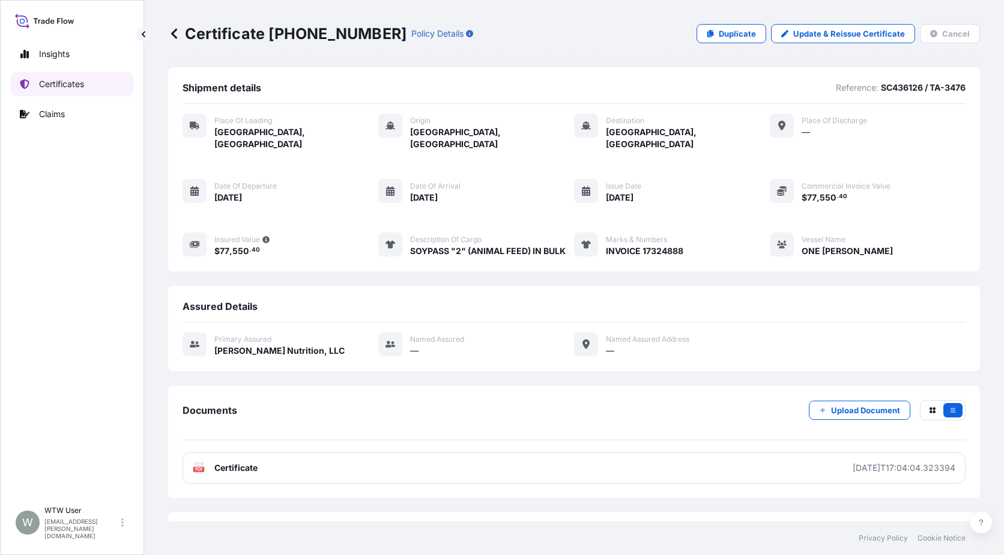
click at [77, 89] on p "Certificates" at bounding box center [61, 84] width 45 height 12
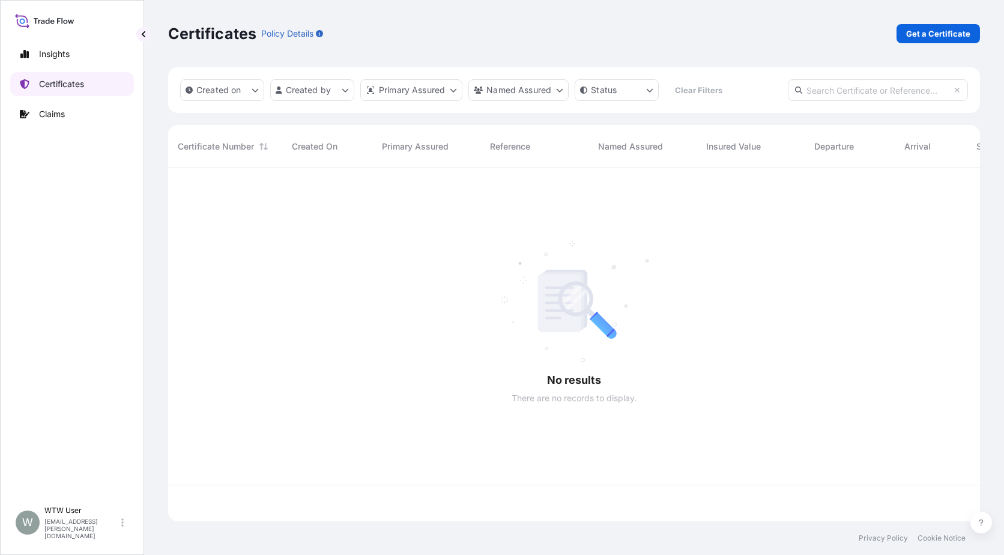
scroll to position [351, 803]
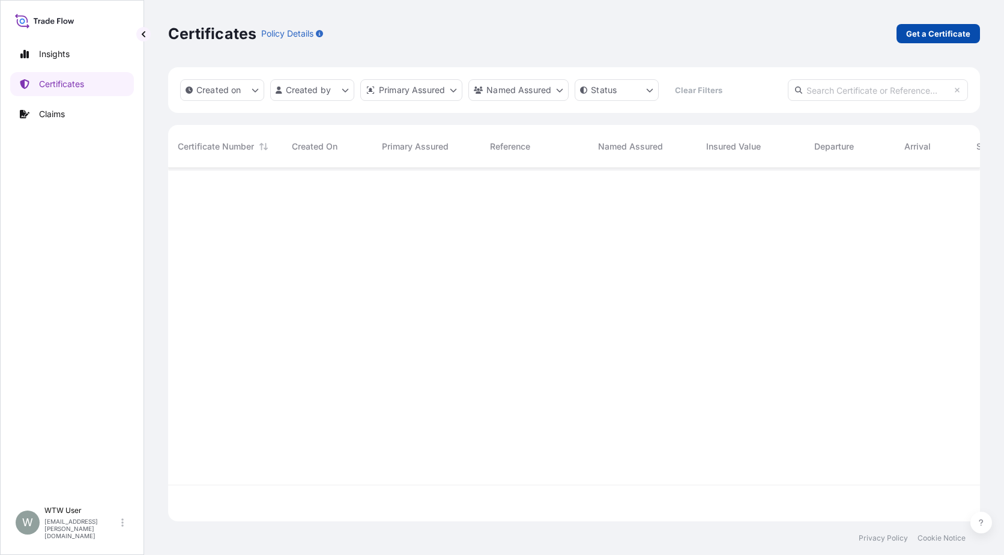
click at [927, 26] on link "Get a Certificate" at bounding box center [938, 33] width 83 height 19
select select "Sea"
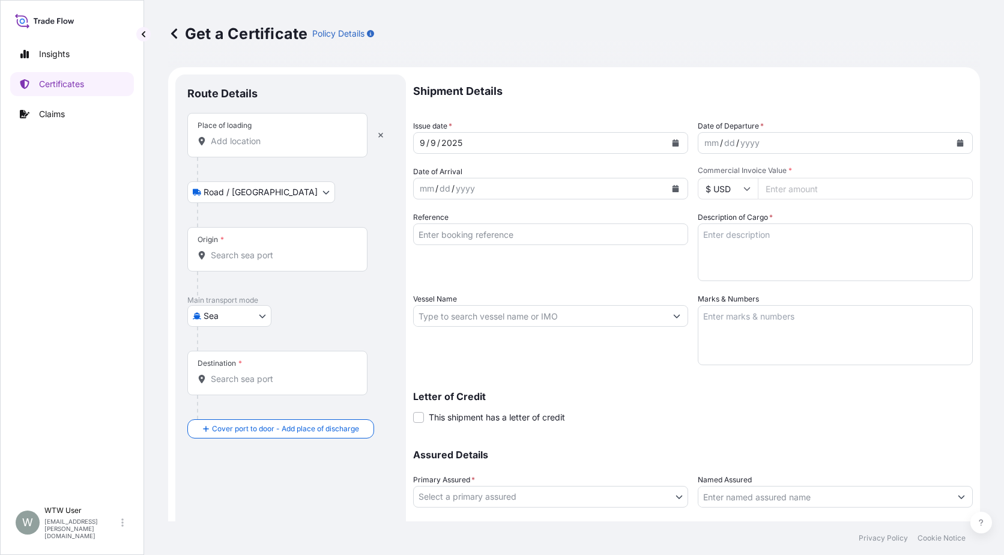
click at [256, 150] on div "Place of loading" at bounding box center [277, 135] width 180 height 44
click at [256, 147] on input "Place of loading" at bounding box center [282, 141] width 142 height 12
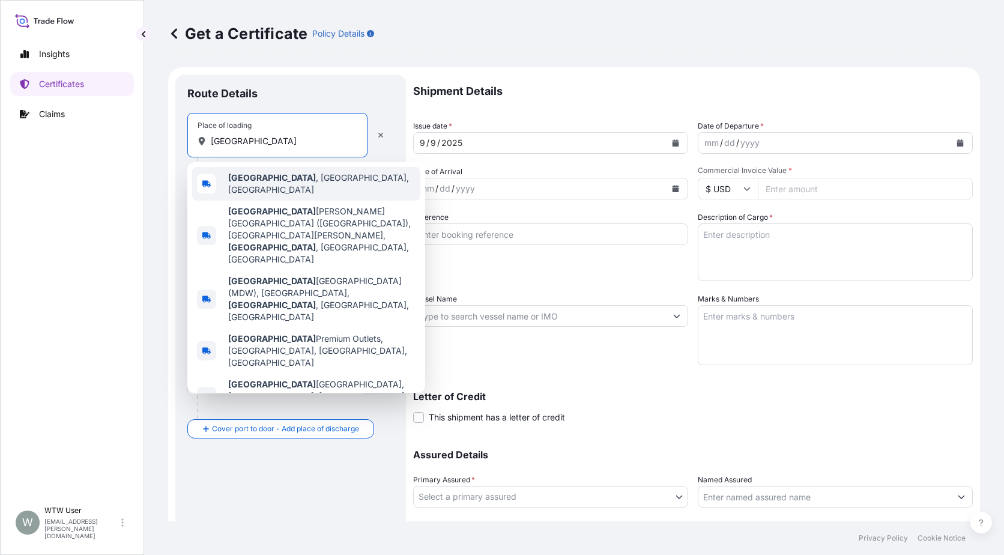
click at [276, 181] on span "[GEOGRAPHIC_DATA] , [GEOGRAPHIC_DATA], [GEOGRAPHIC_DATA]" at bounding box center [321, 184] width 187 height 24
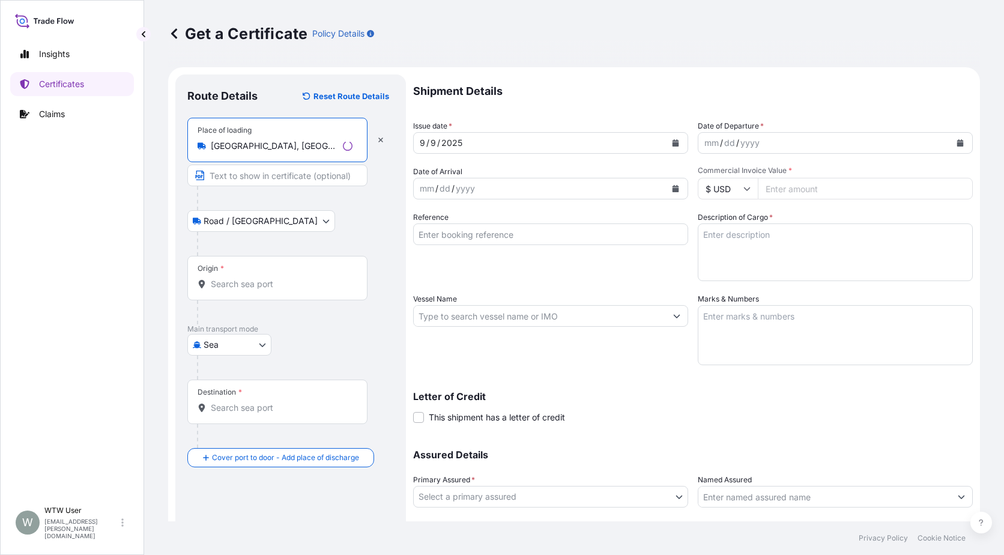
type input "[GEOGRAPHIC_DATA], [GEOGRAPHIC_DATA], [GEOGRAPHIC_DATA]"
click at [249, 282] on input "Origin *" at bounding box center [282, 284] width 142 height 12
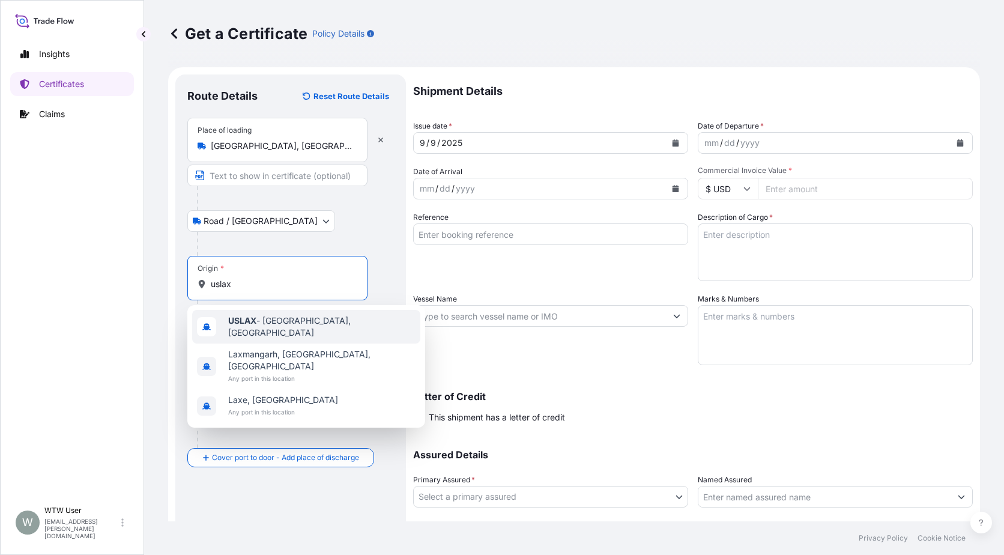
click at [265, 319] on span "USLAX - [GEOGRAPHIC_DATA], [GEOGRAPHIC_DATA]" at bounding box center [321, 327] width 187 height 24
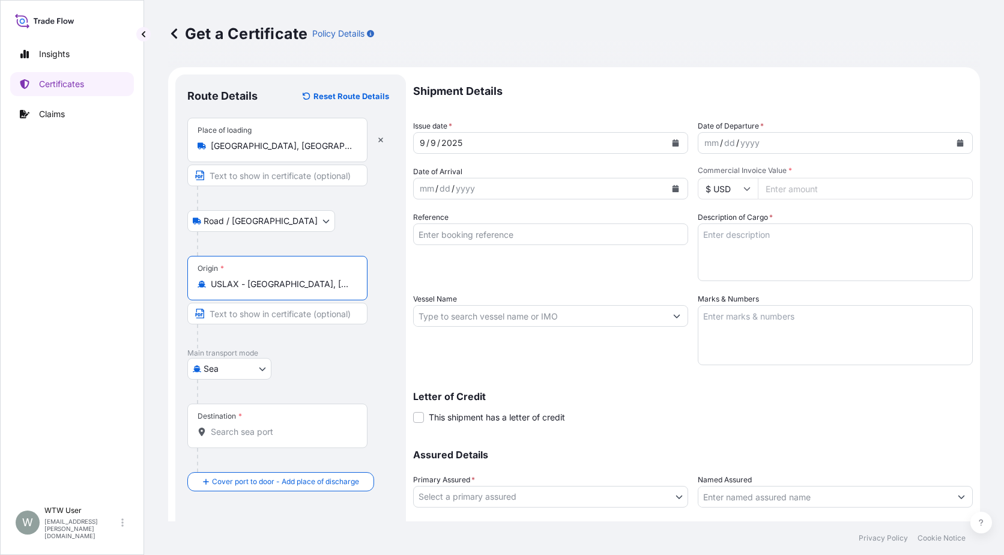
type input "USLAX - [GEOGRAPHIC_DATA], [GEOGRAPHIC_DATA]"
click at [265, 449] on div at bounding box center [282, 460] width 171 height 24
click at [268, 432] on input "Destination *" at bounding box center [282, 432] width 142 height 12
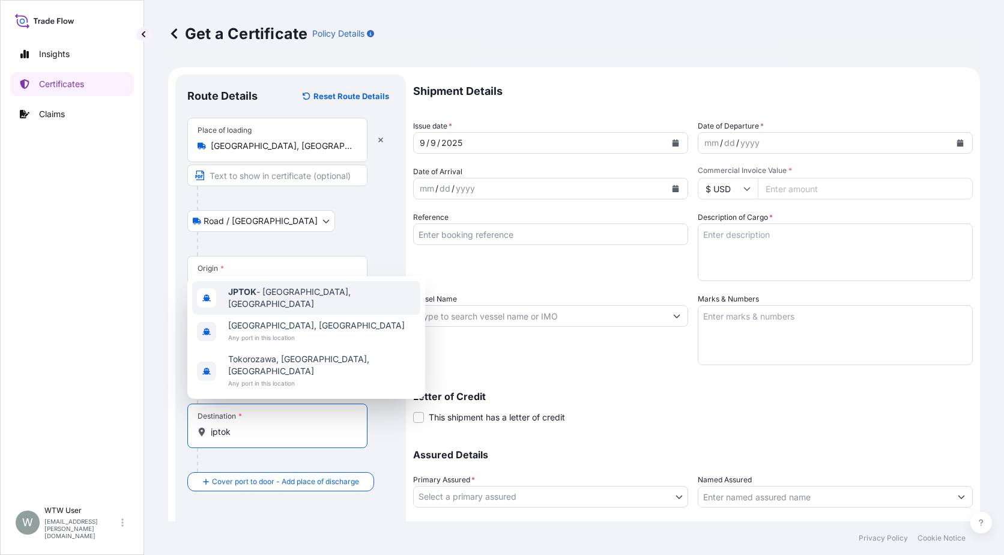
click at [269, 310] on span "JPTOK - [GEOGRAPHIC_DATA], [GEOGRAPHIC_DATA]" at bounding box center [321, 298] width 187 height 24
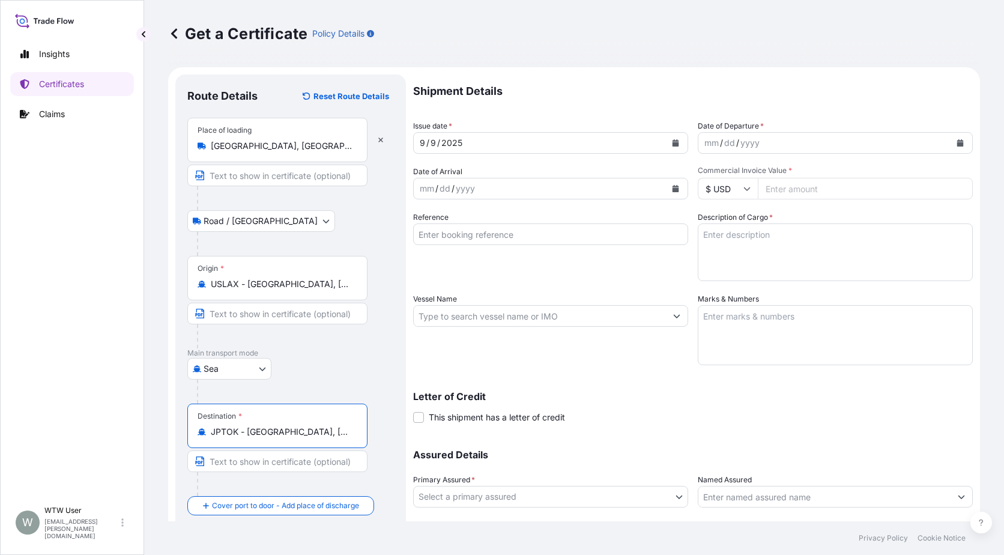
type input "JPTOK - [GEOGRAPHIC_DATA], [GEOGRAPHIC_DATA]"
click at [392, 456] on div "Destination * JPTOK - [GEOGRAPHIC_DATA], [GEOGRAPHIC_DATA]" at bounding box center [290, 450] width 207 height 92
click at [666, 148] on button "Calendar" at bounding box center [675, 142] width 19 height 19
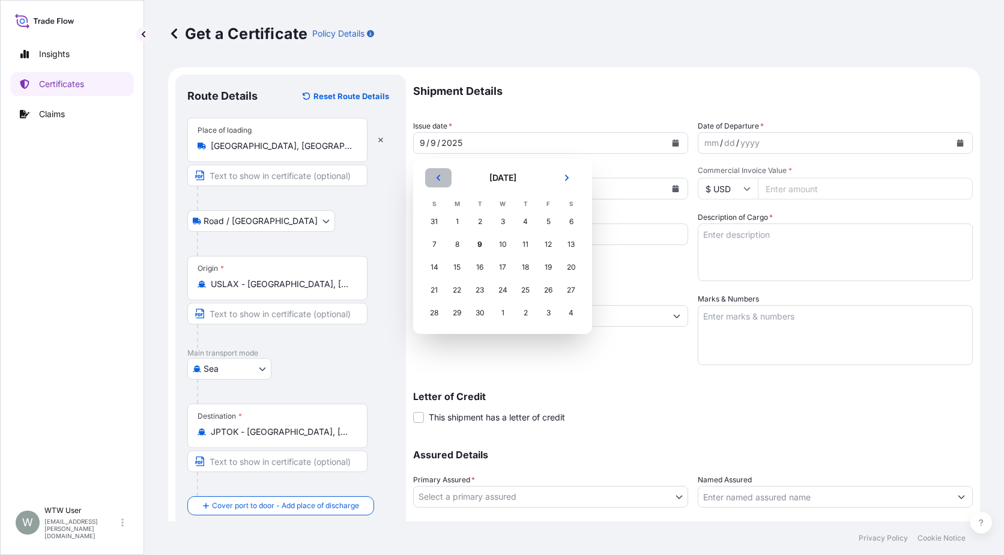
click at [436, 183] on button "Previous" at bounding box center [438, 177] width 26 height 19
click at [483, 248] on div "8" at bounding box center [480, 245] width 22 height 22
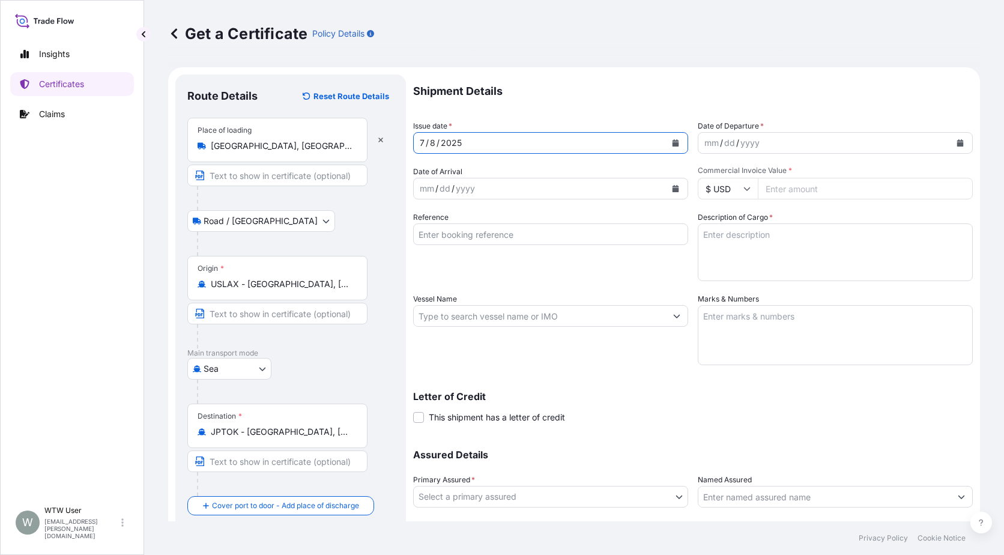
click at [957, 144] on button "Calendar" at bounding box center [960, 142] width 19 height 19
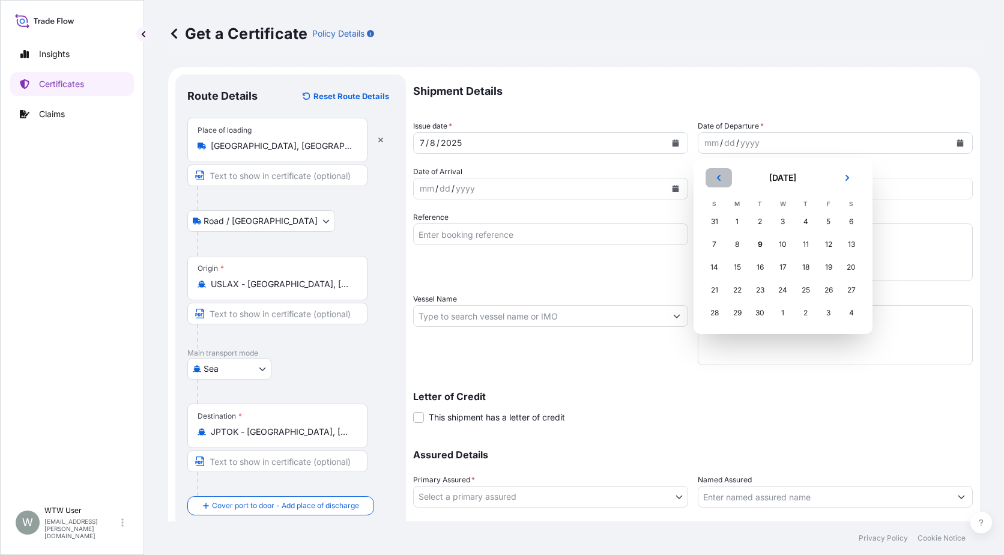
click at [716, 178] on icon "Previous" at bounding box center [718, 177] width 7 height 7
click at [853, 181] on button "Next" at bounding box center [847, 177] width 26 height 19
click at [759, 247] on div "8" at bounding box center [760, 245] width 22 height 22
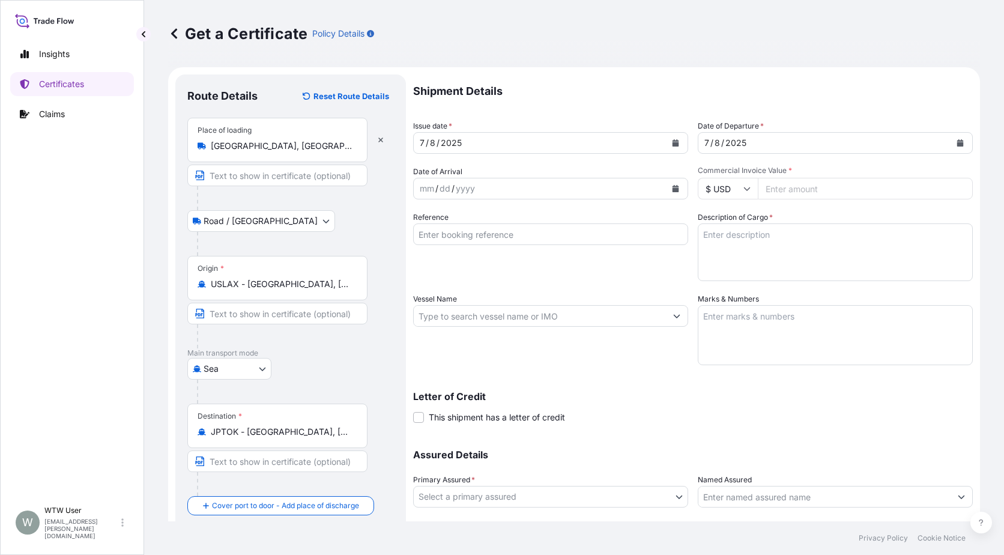
click at [677, 183] on button "Calendar" at bounding box center [675, 188] width 19 height 19
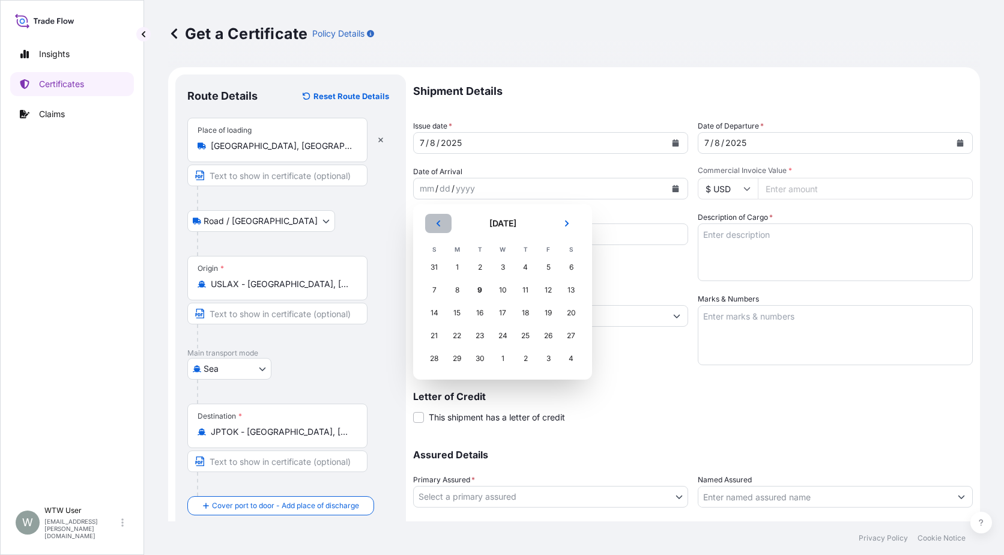
click at [441, 228] on button "Previous" at bounding box center [438, 223] width 26 height 19
click at [542, 342] on div "25" at bounding box center [548, 336] width 22 height 22
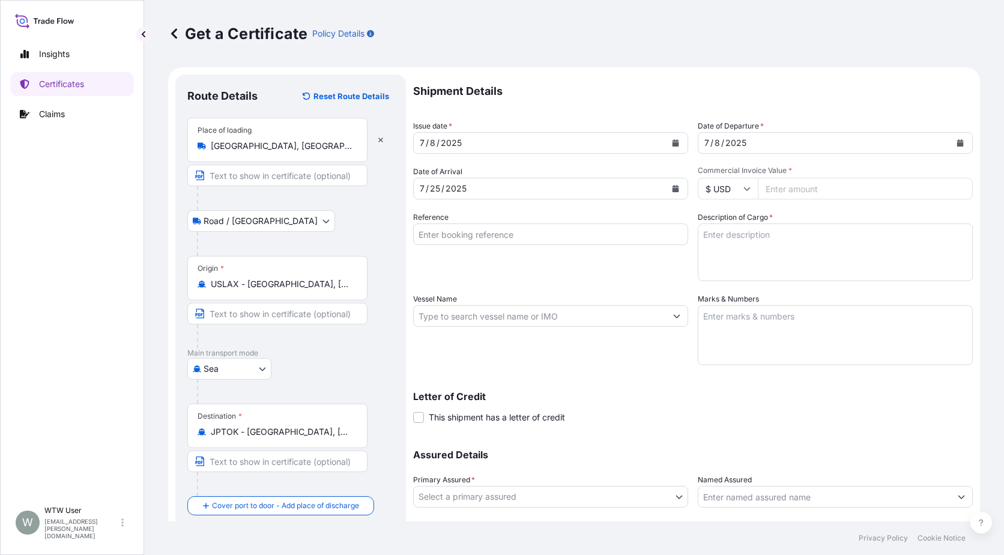
click at [770, 182] on input "Commercial Invoice Value *" at bounding box center [865, 189] width 215 height 22
paste input "77550.4"
type input "77550.4"
click at [514, 232] on input "Reference" at bounding box center [550, 234] width 275 height 22
paste input "SC436126 / TA-3476"
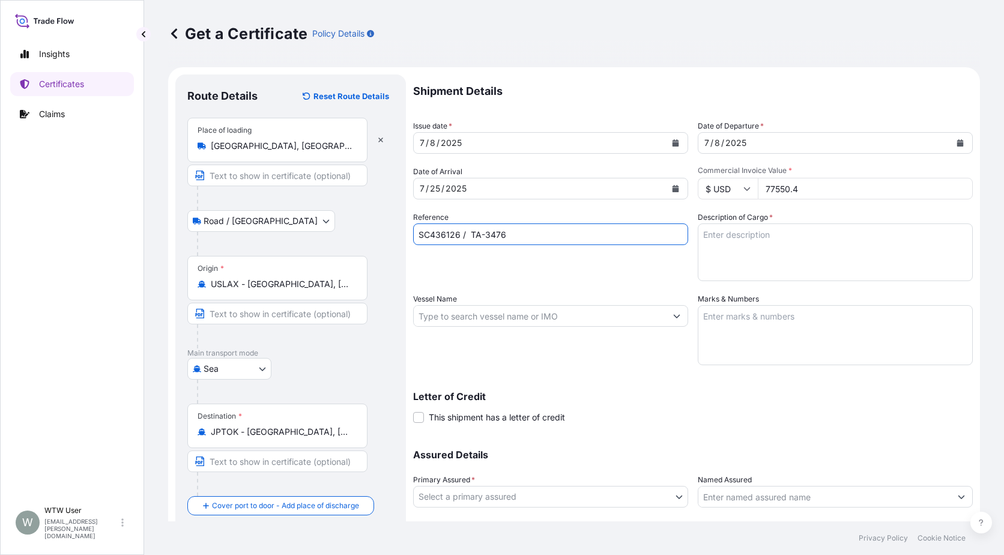
type input "SC436126 / TA-3476"
click at [758, 231] on textarea "Description of Cargo *" at bounding box center [835, 252] width 275 height 58
paste textarea "SOYPASS "2" (ANIMAL FEED) IN BULK"
type textarea "SOYPASS "2" (ANIMAL FEED) IN BULK"
click at [506, 303] on div "Vessel Name" at bounding box center [550, 329] width 275 height 72
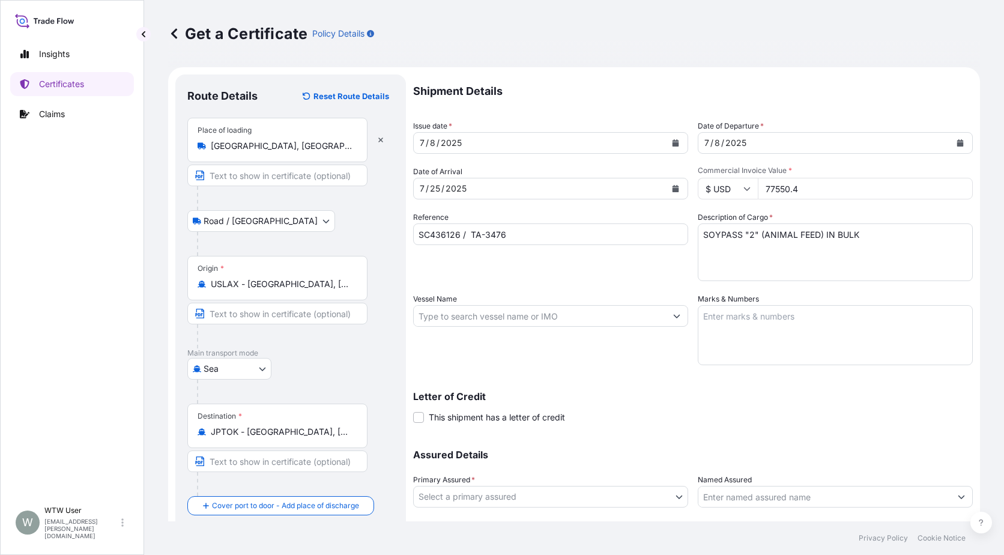
click at [514, 308] on input "Vessel Name" at bounding box center [540, 316] width 252 height 22
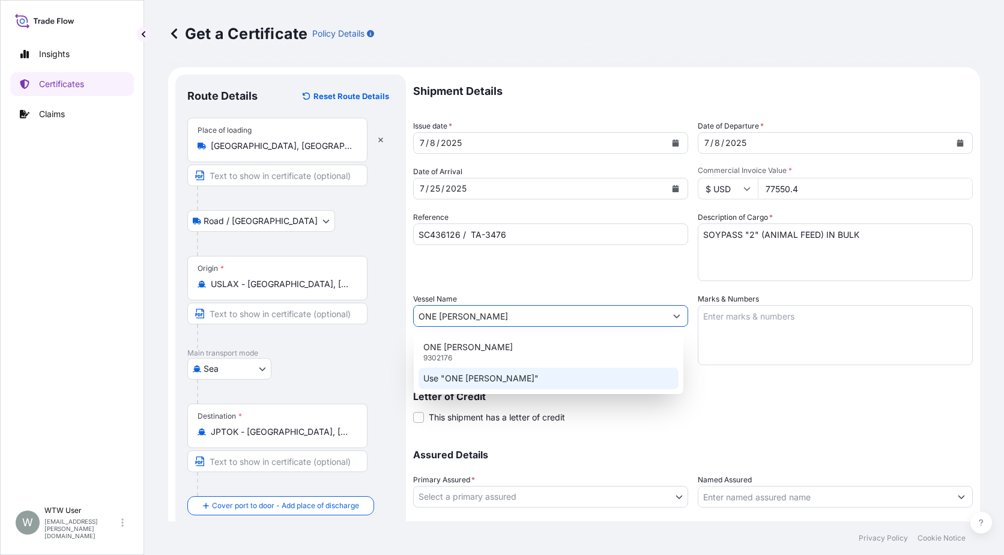
click at [523, 348] on div "ONE [PERSON_NAME] 9302176" at bounding box center [549, 351] width 260 height 31
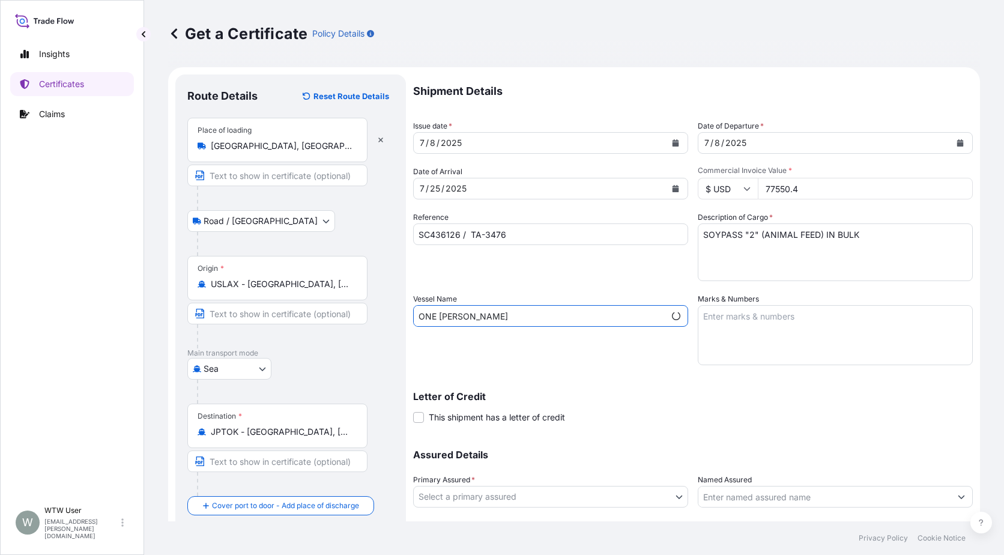
type input "ONE [PERSON_NAME]"
click at [518, 288] on div "Shipment Details Issue date * [DATE] Date of Departure * [DATE] Date of Arrival…" at bounding box center [693, 314] width 560 height 481
click at [792, 340] on textarea "Marks & Numbers" at bounding box center [835, 335] width 275 height 60
paste textarea "INVOICE 17324888"
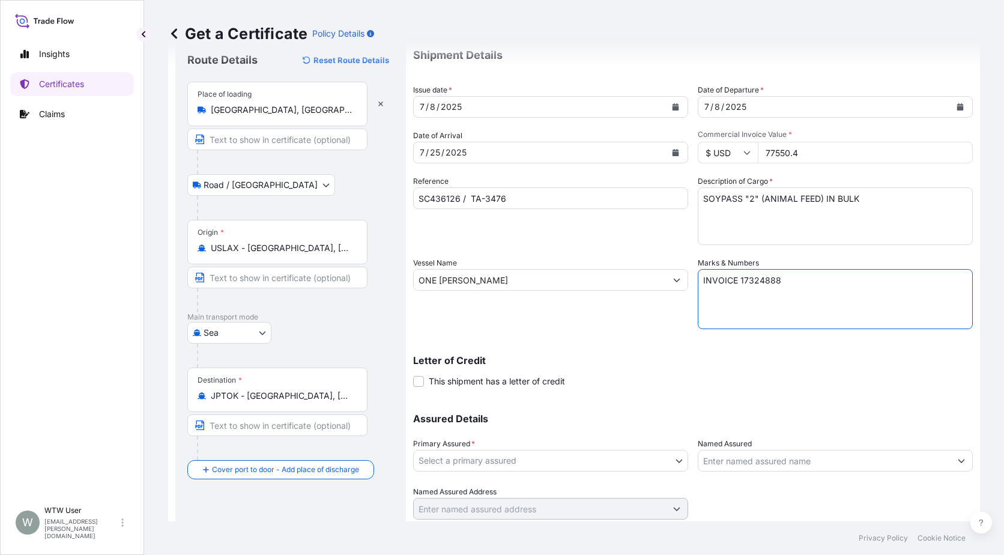
scroll to position [38, 0]
type textarea "INVOICE 17324888"
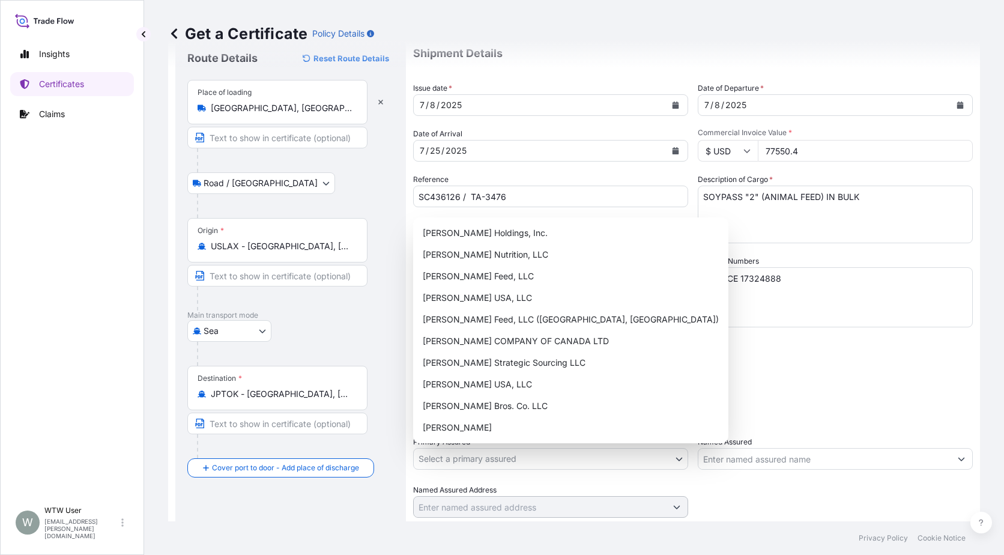
click at [527, 464] on body "Insights Certificates Claims W WTW User [EMAIL_ADDRESS][PERSON_NAME][DOMAIN_NAM…" at bounding box center [502, 277] width 1004 height 555
click at [514, 255] on div "[PERSON_NAME] Nutrition, LLC" at bounding box center [571, 255] width 306 height 22
select select "31733"
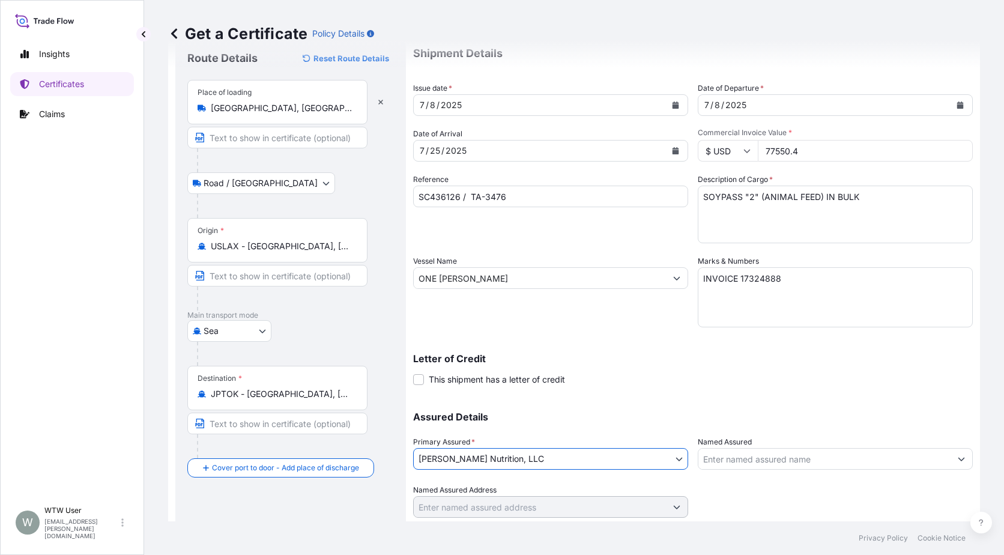
click at [761, 391] on div "Shipment Details Issue date * [DATE] Date of Departure * [DATE] Date of Arrival…" at bounding box center [693, 277] width 560 height 481
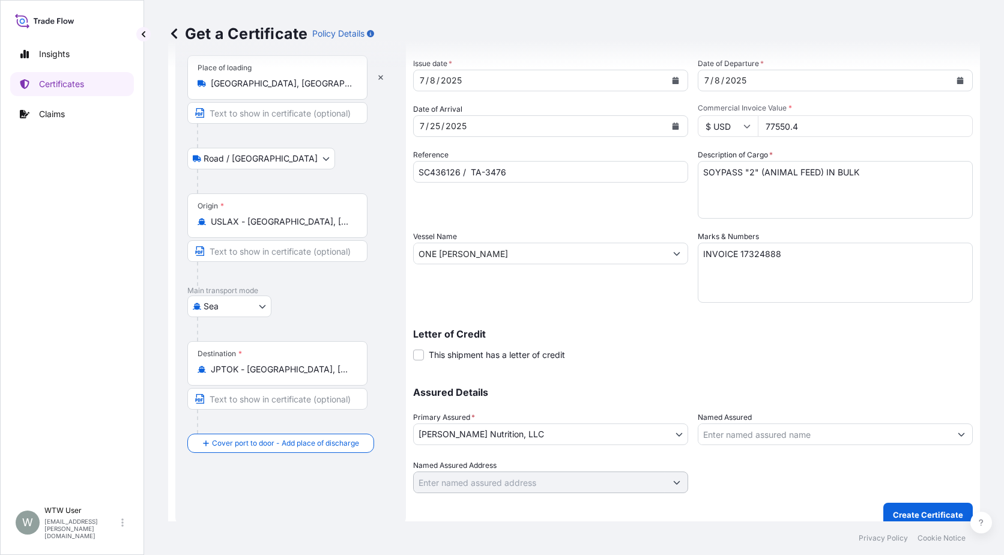
scroll to position [75, 0]
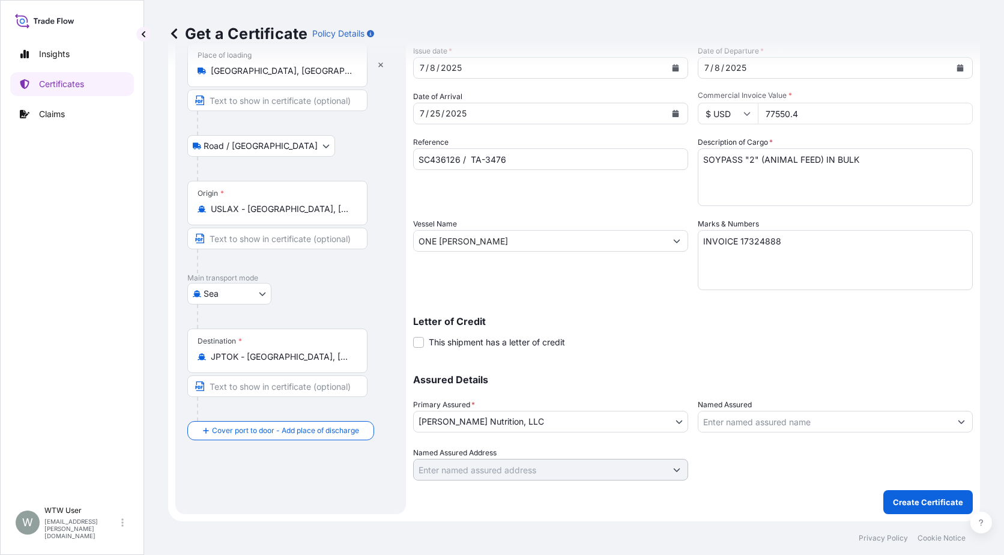
click at [715, 356] on div "Shipment Details Issue date * [DATE] Date of Departure * [DATE] Date of Arrival…" at bounding box center [693, 239] width 560 height 481
click at [924, 496] on p "Create Certificate" at bounding box center [928, 502] width 70 height 12
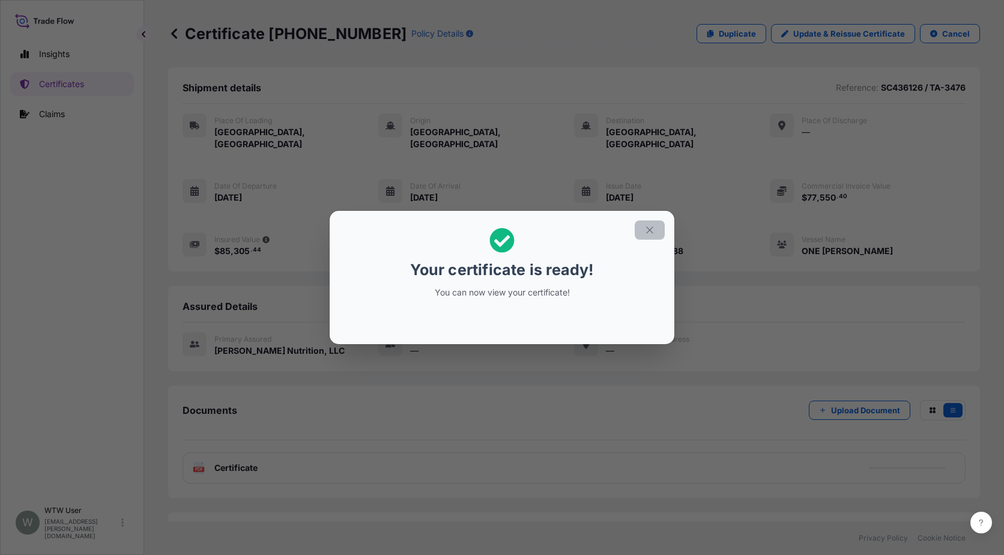
click at [640, 233] on button "button" at bounding box center [650, 229] width 30 height 19
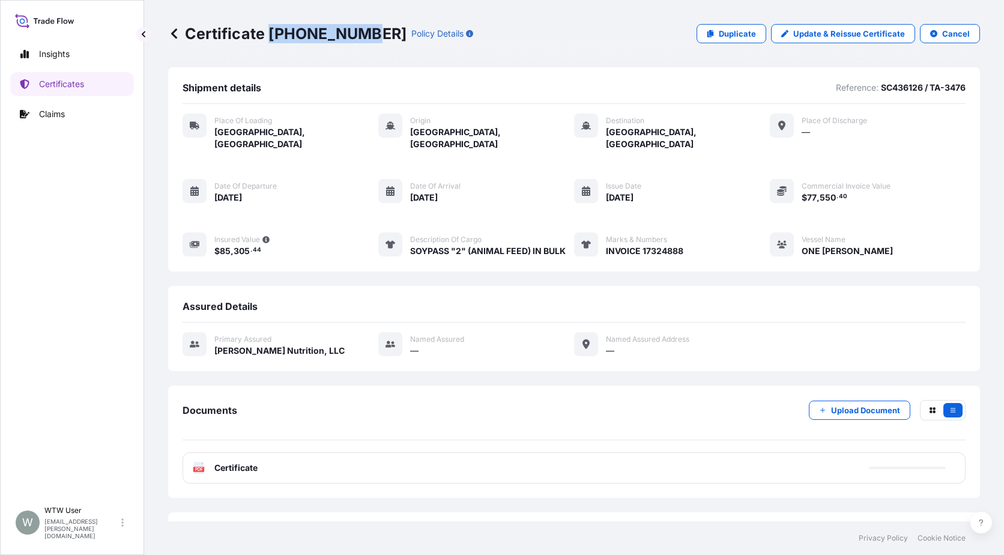
drag, startPoint x: 270, startPoint y: 34, endPoint x: 358, endPoint y: 35, distance: 88.3
click at [358, 35] on p "Certificate [PHONE_NUMBER]" at bounding box center [287, 33] width 238 height 19
click at [60, 81] on p "Certificates" at bounding box center [61, 84] width 45 height 12
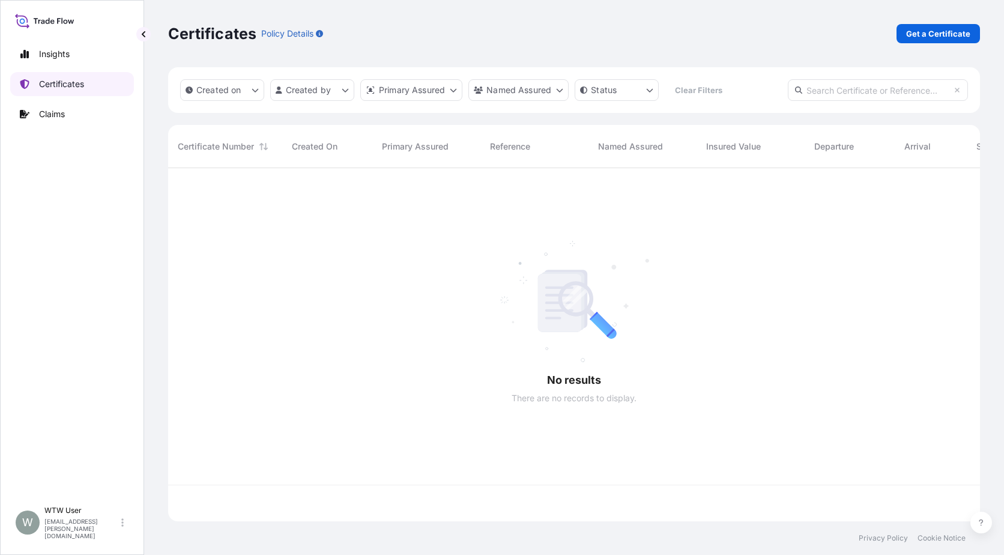
scroll to position [351, 803]
click at [885, 101] on div "Created on Created by Primary Assured Named Assured Status Clear Filters" at bounding box center [574, 90] width 812 height 46
click at [883, 95] on input "text" at bounding box center [878, 90] width 180 height 22
paste input "[PHONE_NUMBER]"
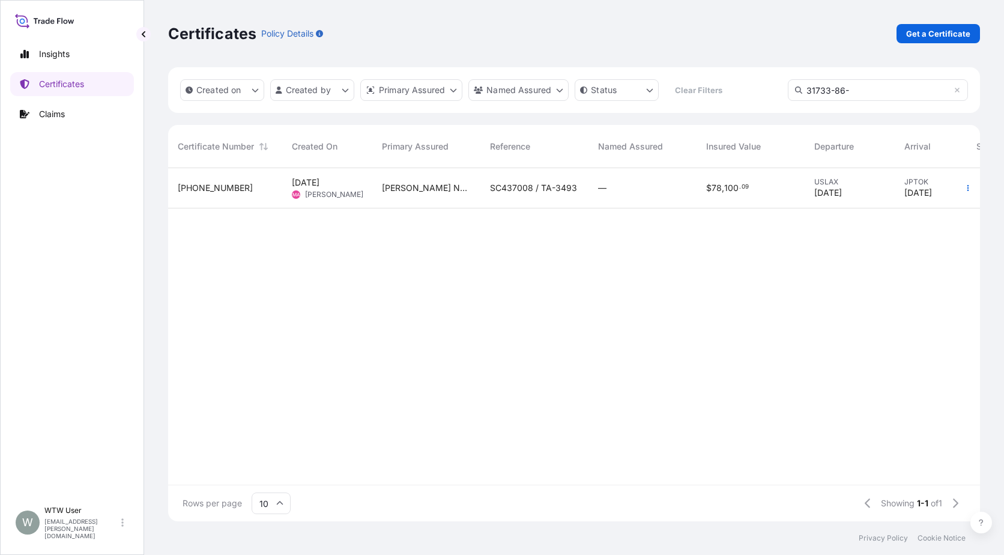
type input "31733-86-"
click at [661, 182] on div "—" at bounding box center [642, 188] width 89 height 12
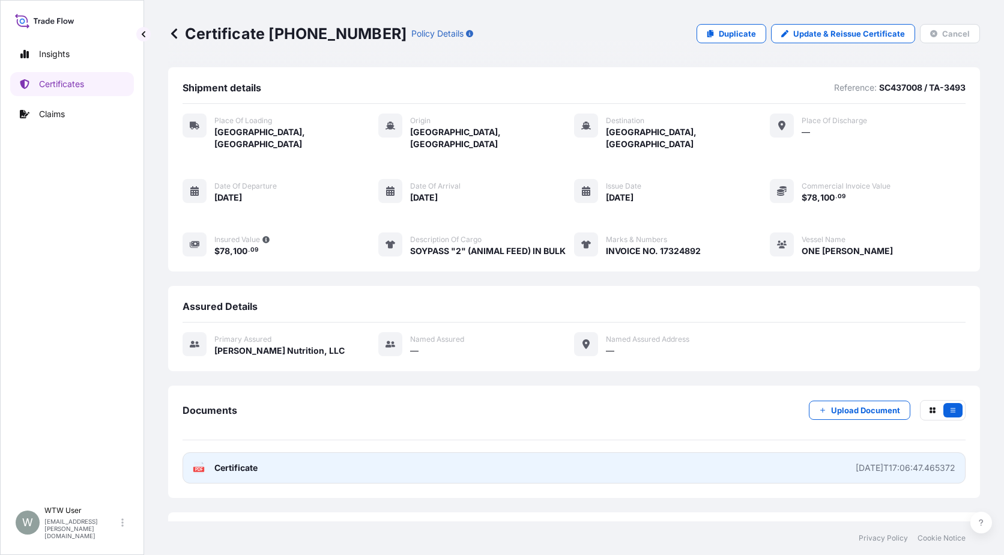
click at [246, 462] on span "Certificate" at bounding box center [235, 468] width 43 height 12
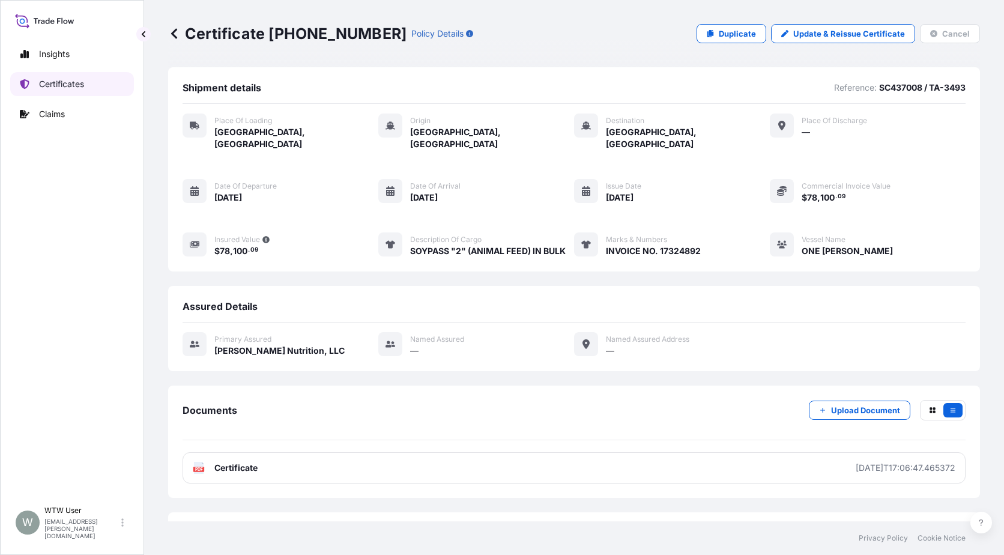
click at [83, 88] on p "Certificates" at bounding box center [61, 84] width 45 height 12
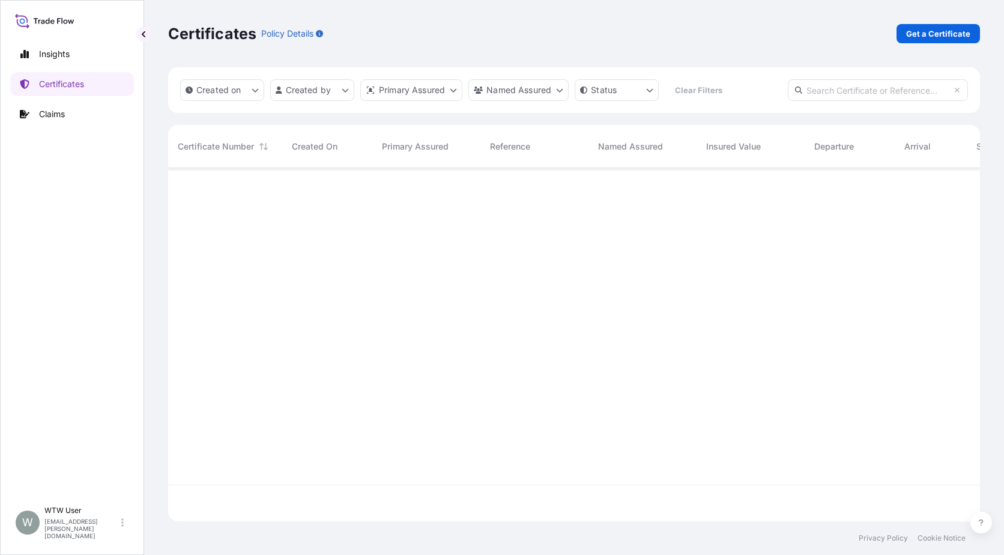
scroll to position [351, 803]
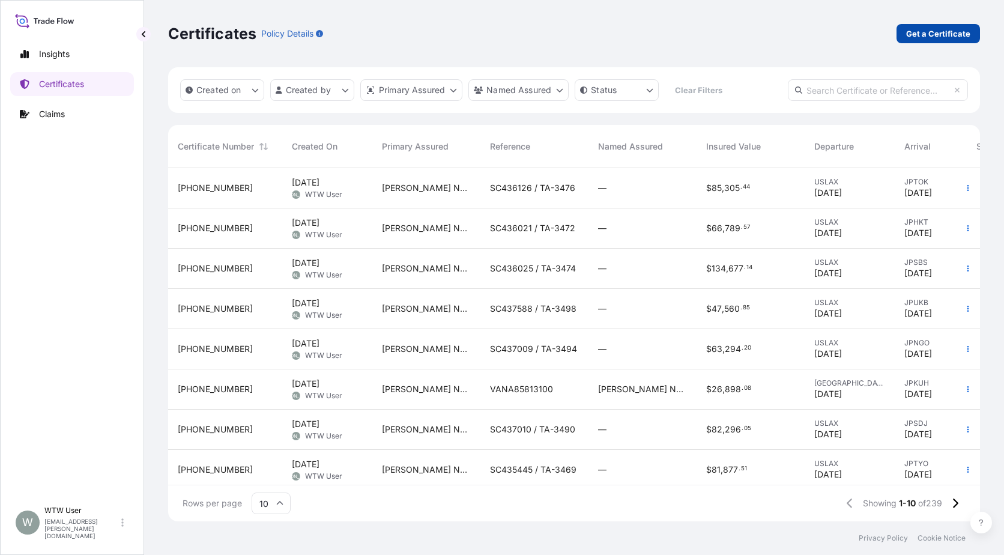
click at [937, 35] on p "Get a Certificate" at bounding box center [938, 34] width 64 height 12
select select "Sea"
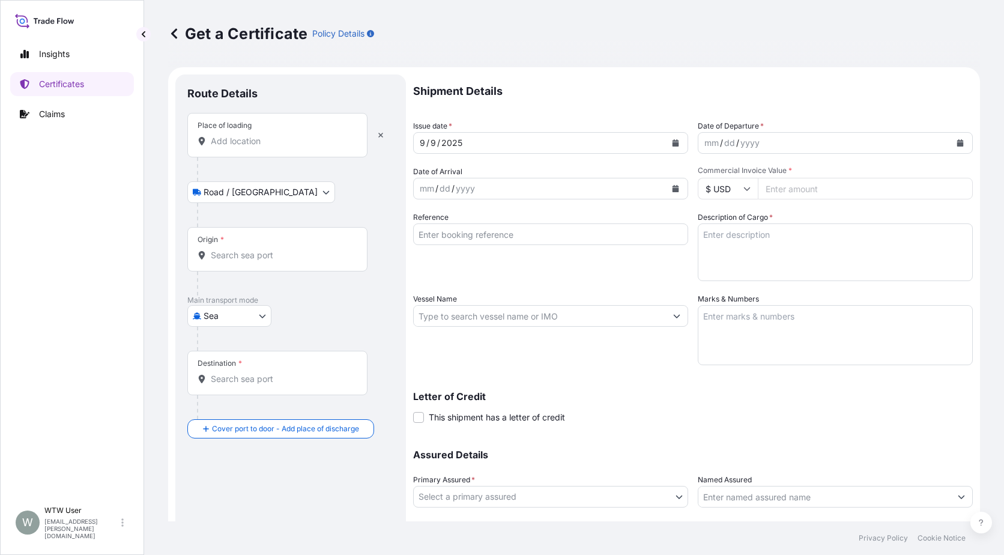
click at [240, 149] on div "Place of loading" at bounding box center [277, 135] width 180 height 44
click at [240, 147] on input "Place of loading" at bounding box center [282, 141] width 142 height 12
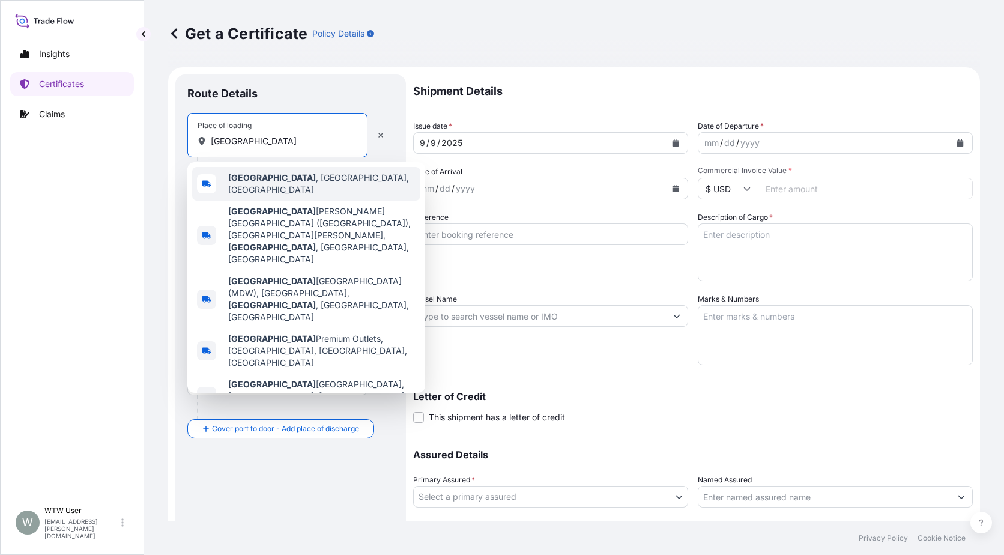
click at [251, 187] on div "[GEOGRAPHIC_DATA] , [GEOGRAPHIC_DATA], [GEOGRAPHIC_DATA]" at bounding box center [306, 184] width 228 height 34
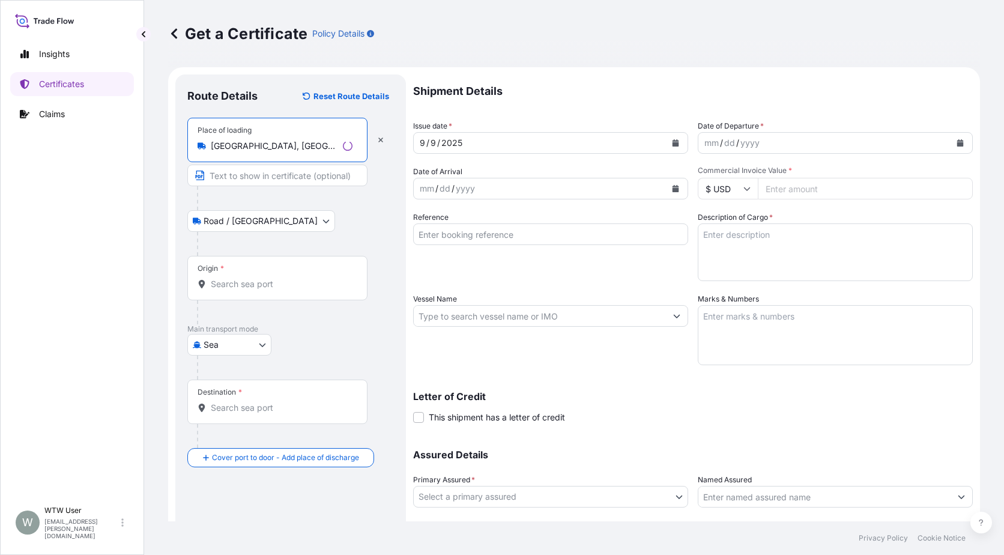
type input "[GEOGRAPHIC_DATA], [GEOGRAPHIC_DATA], [GEOGRAPHIC_DATA]"
click at [250, 277] on div "Origin *" at bounding box center [277, 278] width 180 height 44
click at [250, 278] on input "Origin *" at bounding box center [282, 284] width 142 height 12
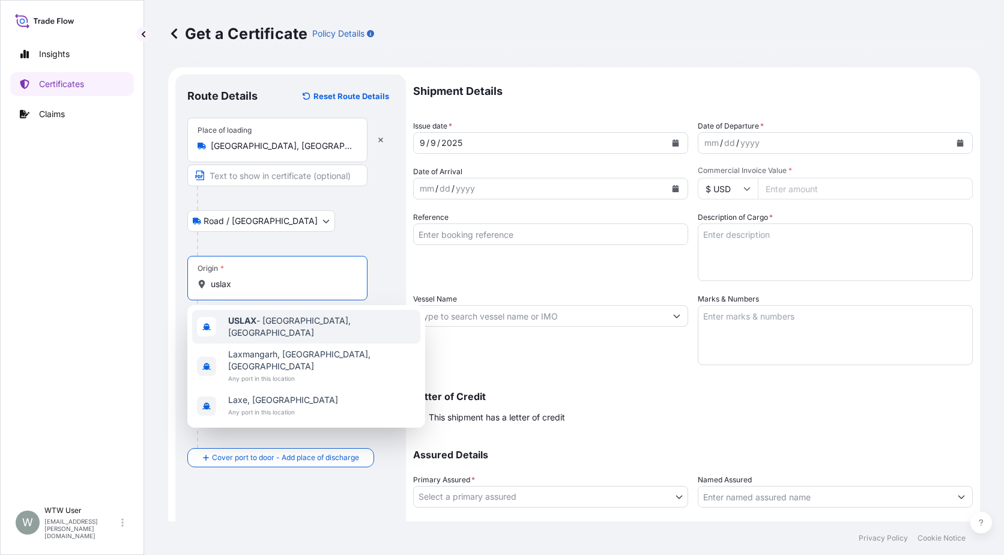
click at [265, 321] on span "USLAX - [GEOGRAPHIC_DATA], [GEOGRAPHIC_DATA]" at bounding box center [321, 327] width 187 height 24
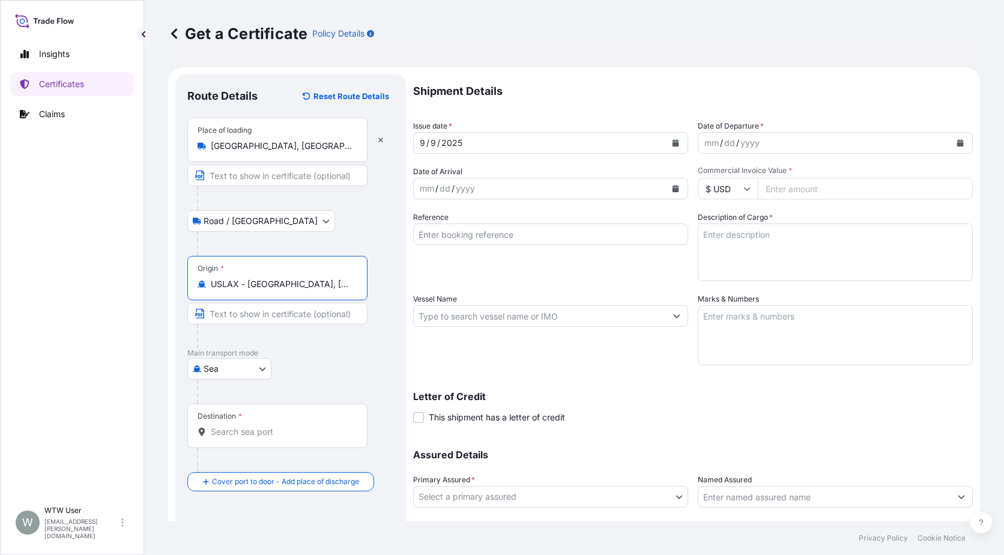
type input "USLAX - [GEOGRAPHIC_DATA], [GEOGRAPHIC_DATA]"
click at [249, 443] on div "Destination *" at bounding box center [277, 426] width 180 height 44
click at [249, 438] on input "Destination *" at bounding box center [282, 432] width 142 height 12
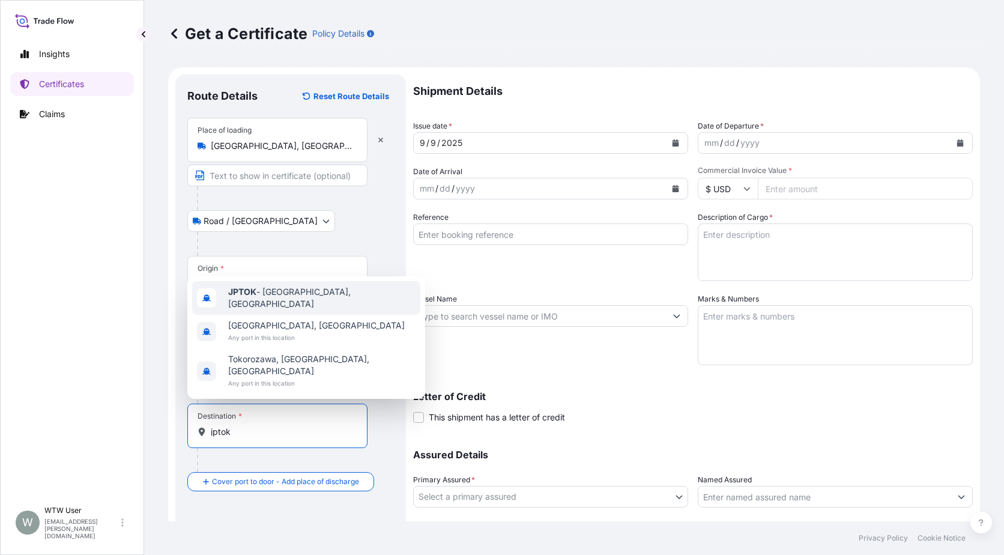
click at [307, 315] on div "JPTOK - [GEOGRAPHIC_DATA], [GEOGRAPHIC_DATA]" at bounding box center [306, 298] width 228 height 34
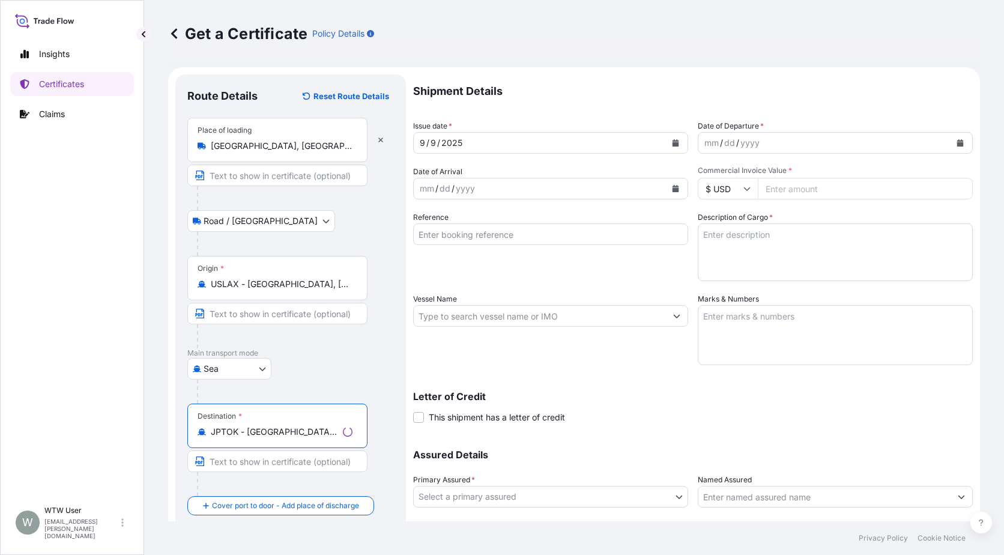
type input "JPTOK - [GEOGRAPHIC_DATA], [GEOGRAPHIC_DATA]"
click at [391, 424] on div "Destination * JPTOK - [GEOGRAPHIC_DATA], [GEOGRAPHIC_DATA]" at bounding box center [290, 450] width 207 height 92
click at [674, 141] on icon "Calendar" at bounding box center [675, 142] width 7 height 7
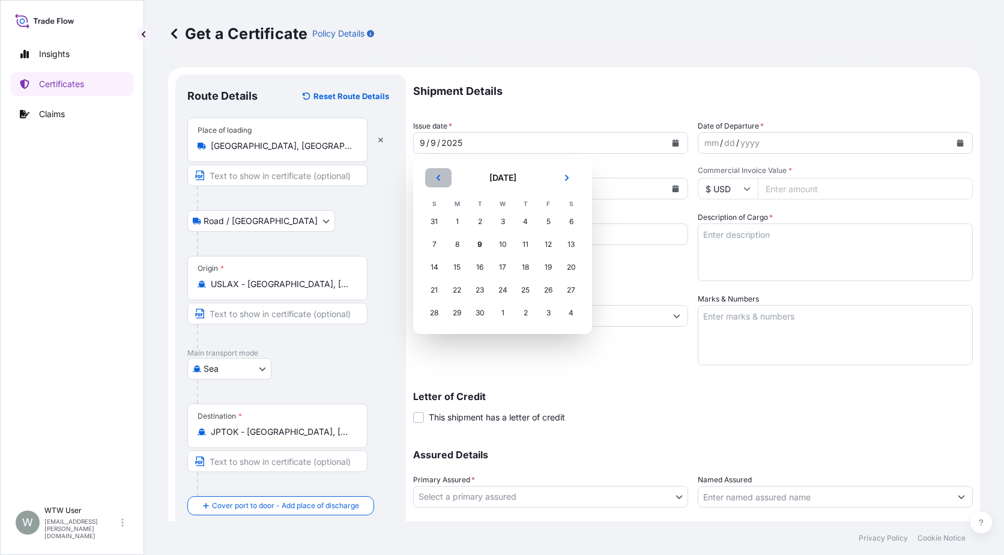
click at [435, 171] on button "Previous" at bounding box center [438, 177] width 26 height 19
click at [478, 247] on div "8" at bounding box center [480, 245] width 22 height 22
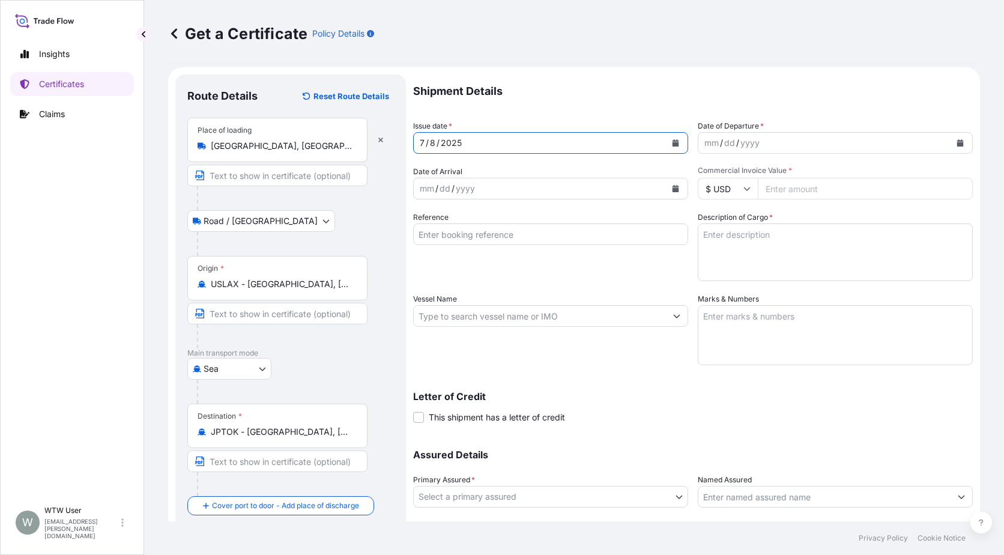
click at [955, 146] on button "Calendar" at bounding box center [960, 142] width 19 height 19
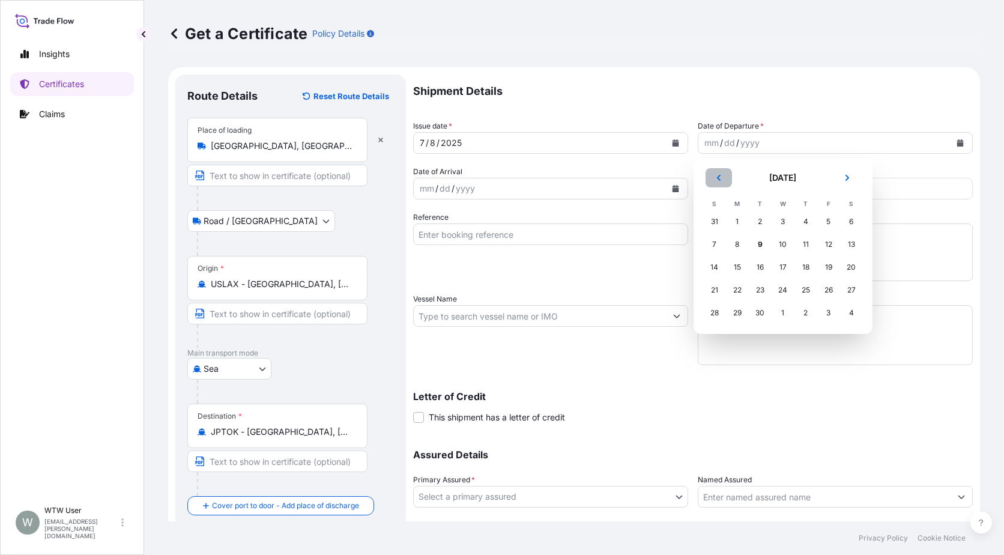
click at [719, 178] on icon "Previous" at bounding box center [718, 177] width 7 height 7
click at [849, 183] on button "Next" at bounding box center [847, 177] width 26 height 19
click at [764, 249] on div "8" at bounding box center [760, 245] width 22 height 22
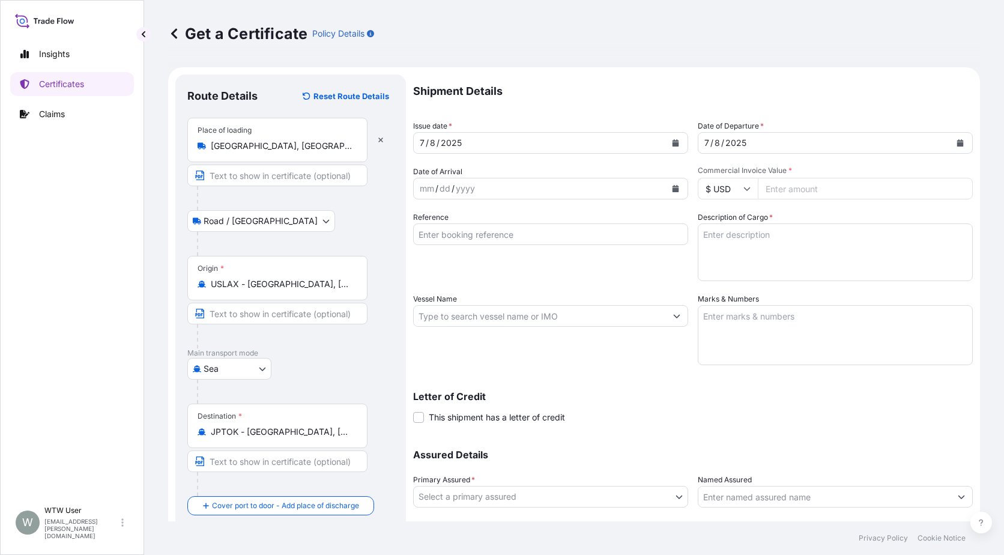
click at [682, 190] on div "mm / dd / yyyy" at bounding box center [550, 189] width 275 height 22
click at [677, 188] on button "Calendar" at bounding box center [675, 188] width 19 height 19
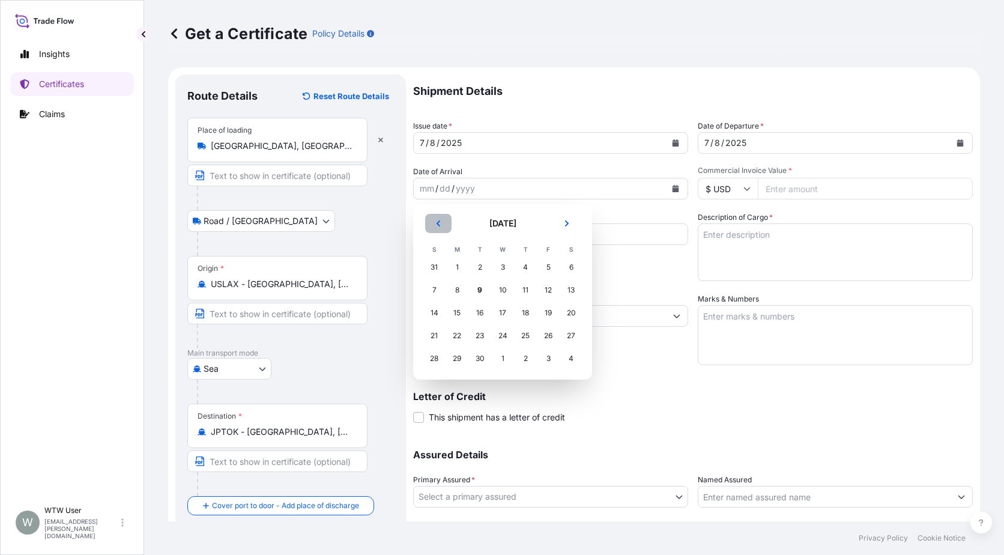
click at [441, 217] on button "Previous" at bounding box center [438, 223] width 26 height 19
click at [547, 337] on div "25" at bounding box center [548, 336] width 22 height 22
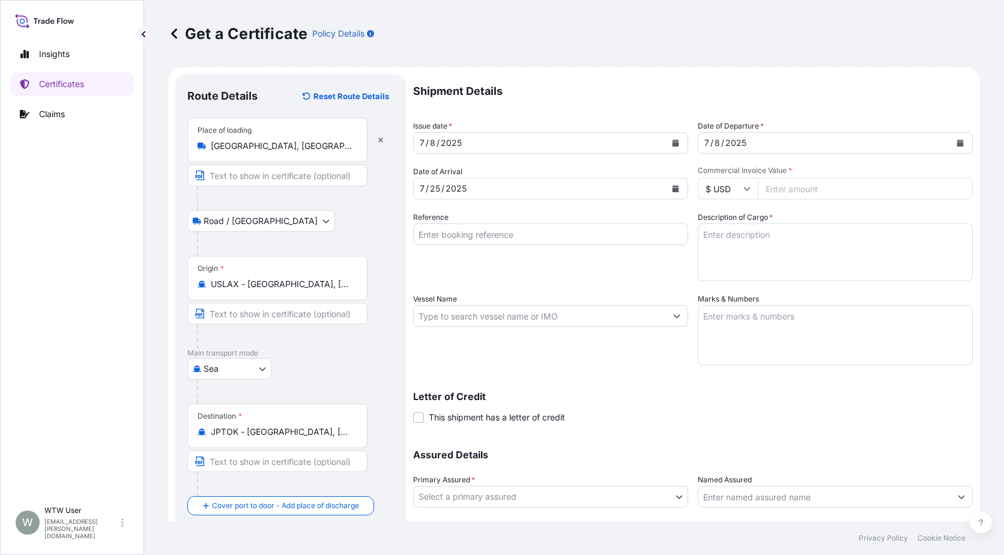
click at [788, 189] on input "Commercial Invoice Value *" at bounding box center [865, 189] width 215 height 22
paste input "78100.09"
type input "78100.09"
click at [494, 232] on input "Reference" at bounding box center [550, 234] width 275 height 22
paste input "SC437008 / TA-3493"
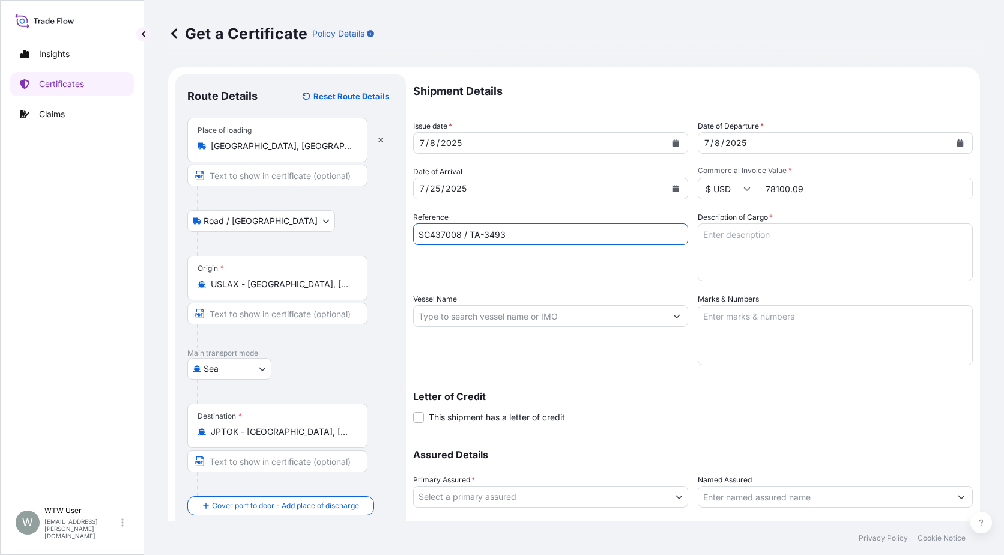
type input "SC437008 / TA-3493"
click at [752, 238] on textarea "Description of Cargo *" at bounding box center [835, 252] width 275 height 58
paste textarea "SOYPASS "2" (ANIMAL FEED) IN BULK"
type textarea "SOYPASS "2" (ANIMAL FEED) IN BULK"
click at [518, 328] on div "Vessel Name" at bounding box center [550, 329] width 275 height 72
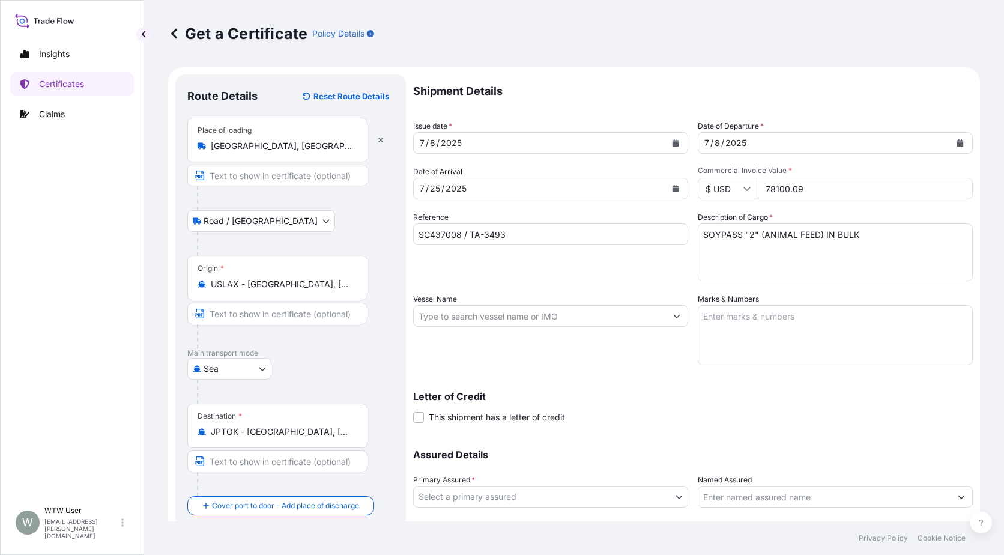
click at [507, 314] on input "Vessel Name" at bounding box center [540, 316] width 252 height 22
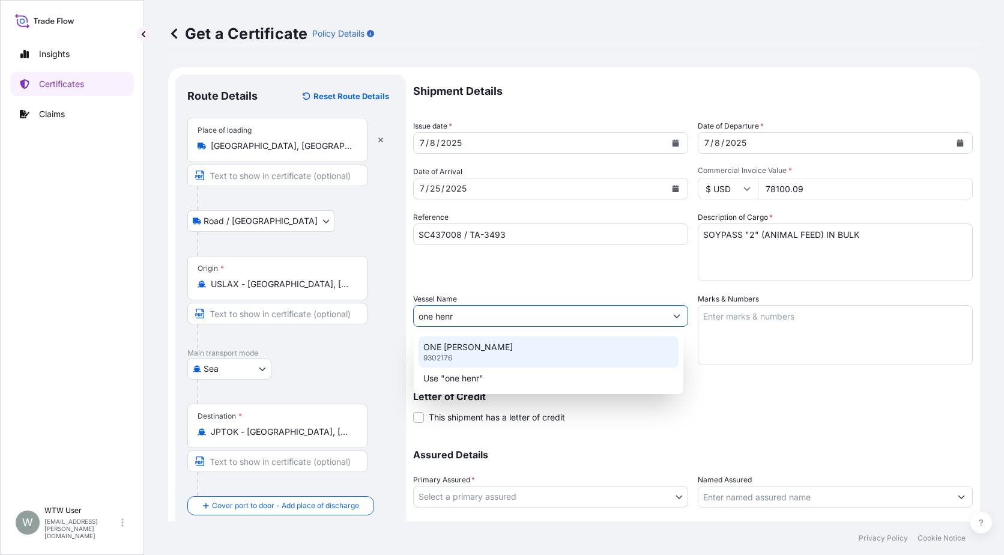
click at [504, 363] on div "ONE [PERSON_NAME] 9302176" at bounding box center [549, 351] width 260 height 31
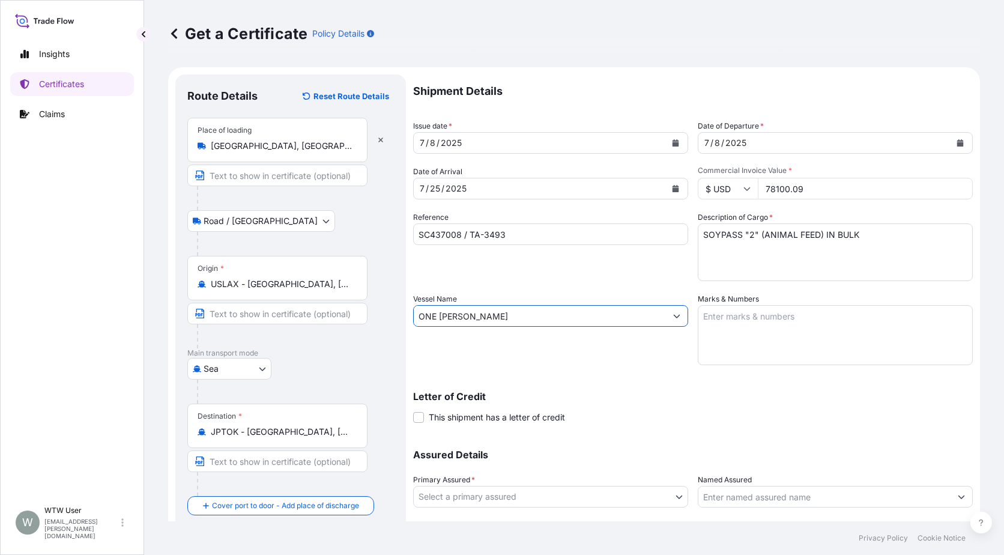
type input "ONE [PERSON_NAME]"
click at [766, 327] on textarea "Marks & Numbers" at bounding box center [835, 335] width 275 height 60
paste textarea "INVOICE NO. 17324892"
type textarea "INVOICE NO. 17324892"
click at [572, 404] on div "Letter of Credit This shipment has a letter of credit Letter of credit * Letter…" at bounding box center [693, 408] width 560 height 32
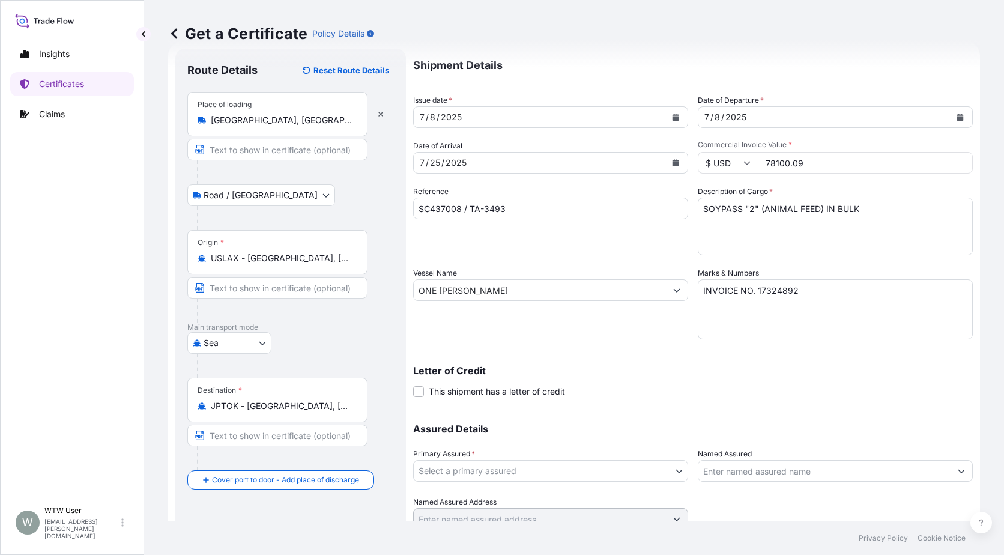
scroll to position [26, 0]
click at [594, 472] on body "Insights Certificates Claims W WTW User [EMAIL_ADDRESS][PERSON_NAME][DOMAIN_NAM…" at bounding box center [502, 277] width 1004 height 555
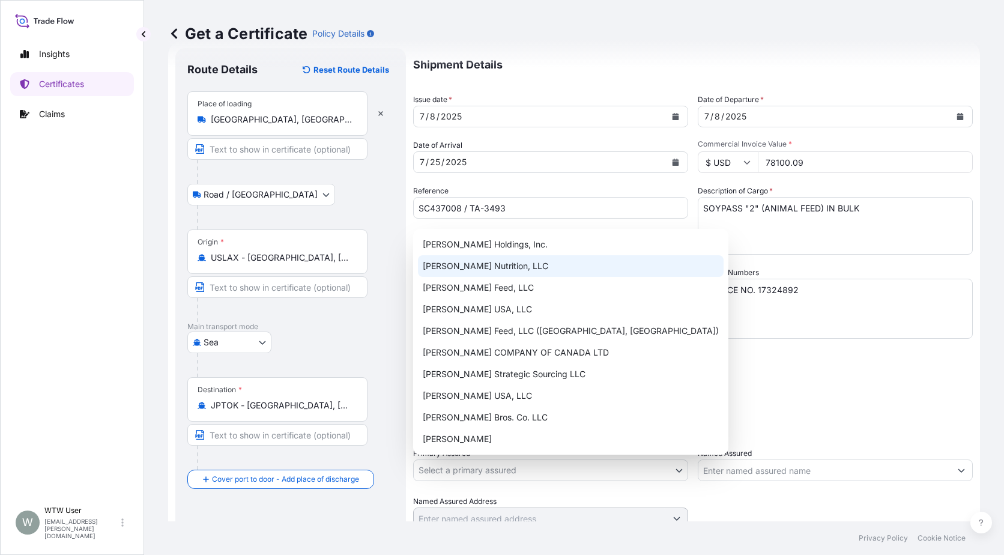
click at [536, 264] on div "[PERSON_NAME] Nutrition, LLC" at bounding box center [571, 266] width 306 height 22
select select "31733"
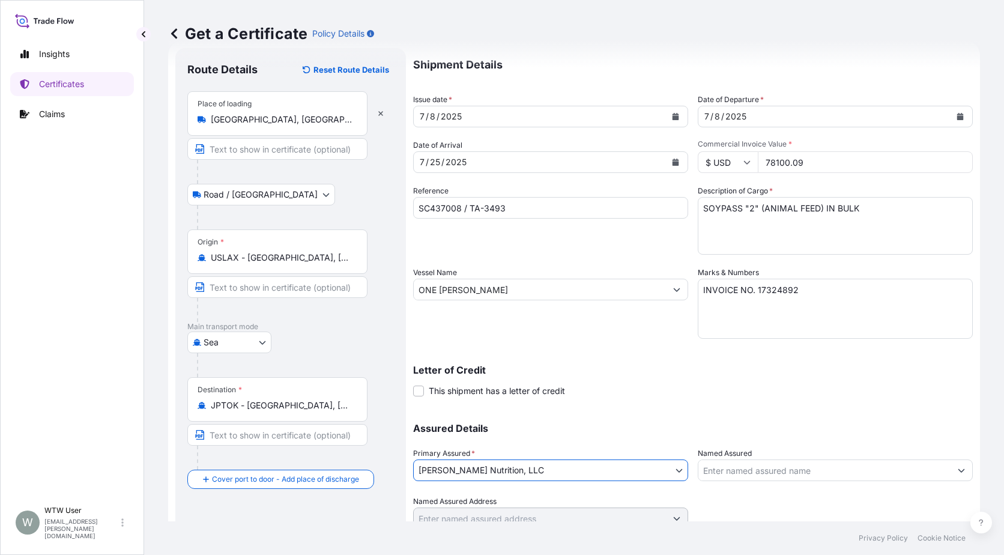
click at [602, 377] on div "Letter of Credit This shipment has a letter of credit Letter of credit * Letter…" at bounding box center [693, 381] width 560 height 32
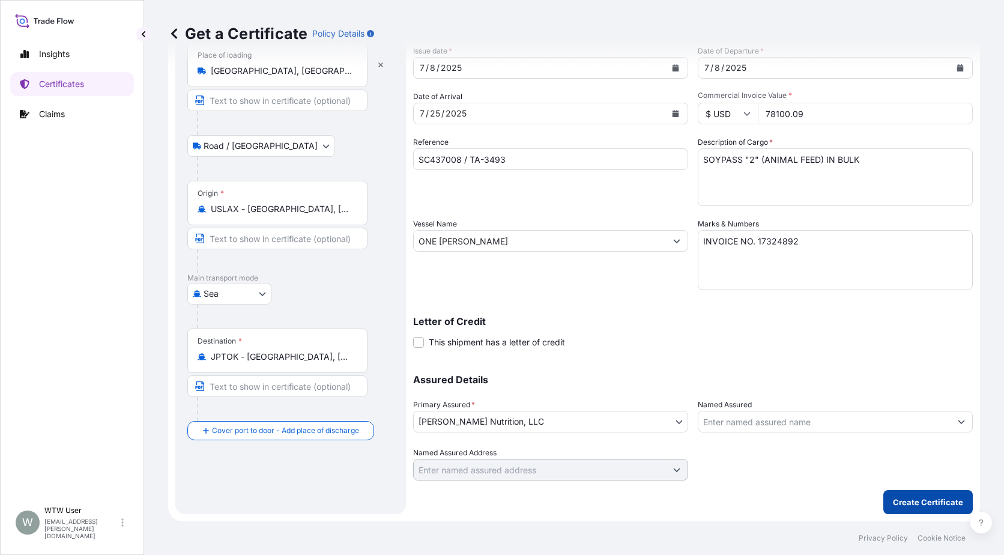
click at [892, 493] on button "Create Certificate" at bounding box center [927, 502] width 89 height 24
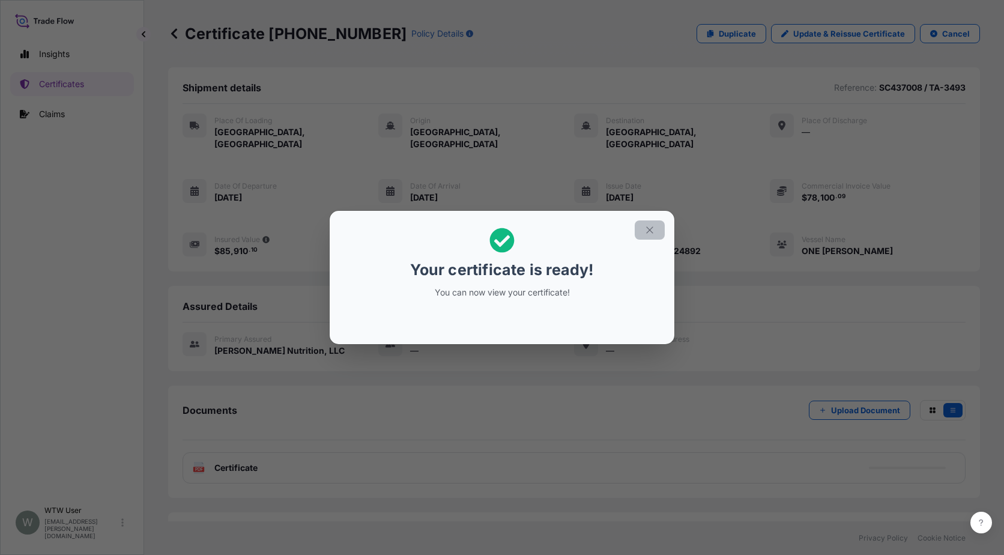
click at [644, 236] on button "button" at bounding box center [650, 229] width 30 height 19
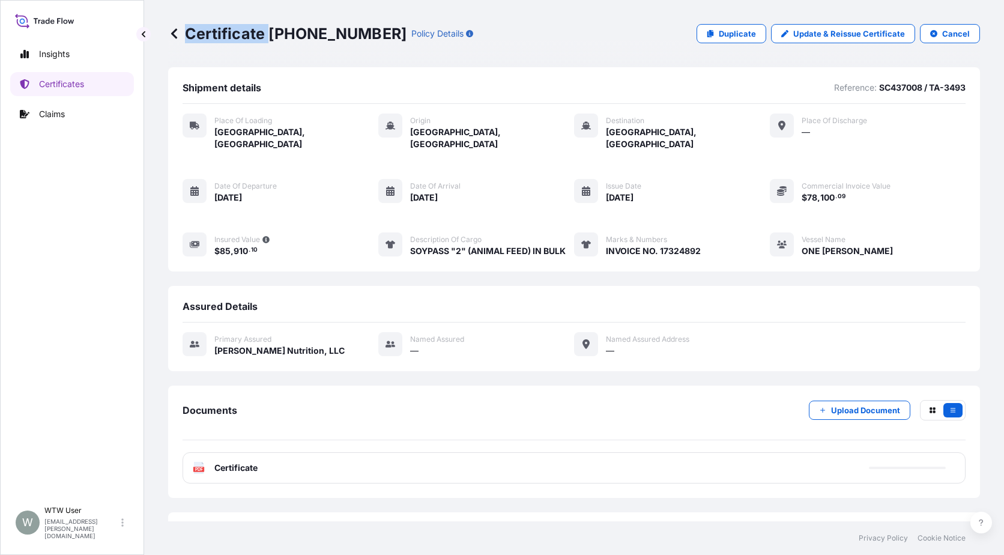
drag, startPoint x: 270, startPoint y: 35, endPoint x: 363, endPoint y: 38, distance: 93.7
click at [363, 38] on div "Certificate [PHONE_NUMBER] Policy Details" at bounding box center [320, 33] width 305 height 19
drag, startPoint x: 270, startPoint y: 34, endPoint x: 362, endPoint y: 41, distance: 92.8
click at [362, 41] on p "Certificate [PHONE_NUMBER]" at bounding box center [287, 33] width 238 height 19
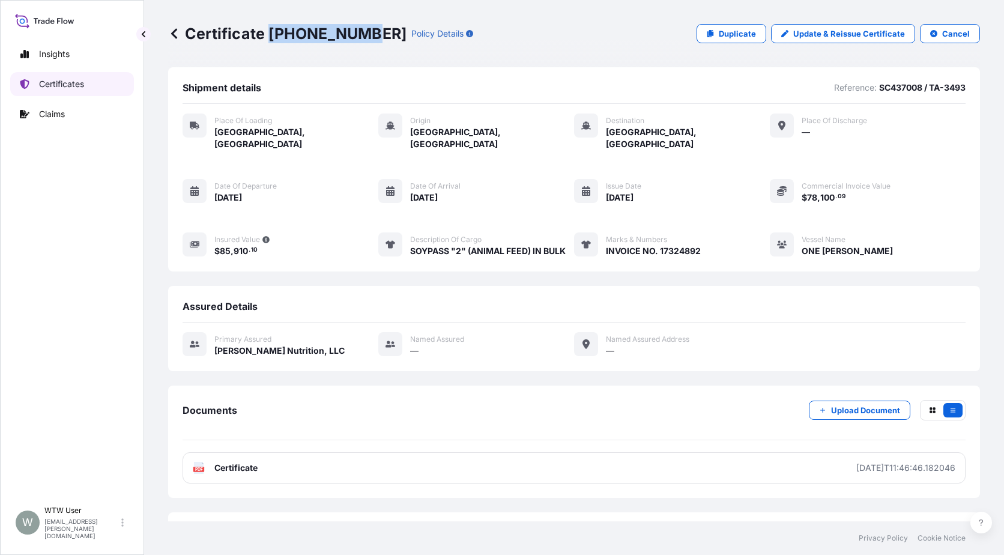
click at [90, 88] on link "Certificates" at bounding box center [72, 84] width 124 height 24
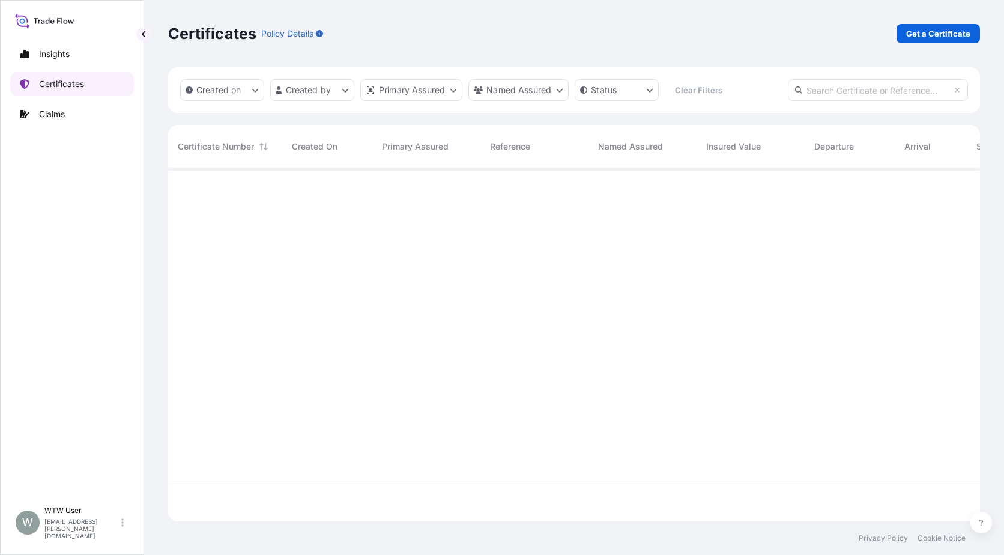
scroll to position [351, 803]
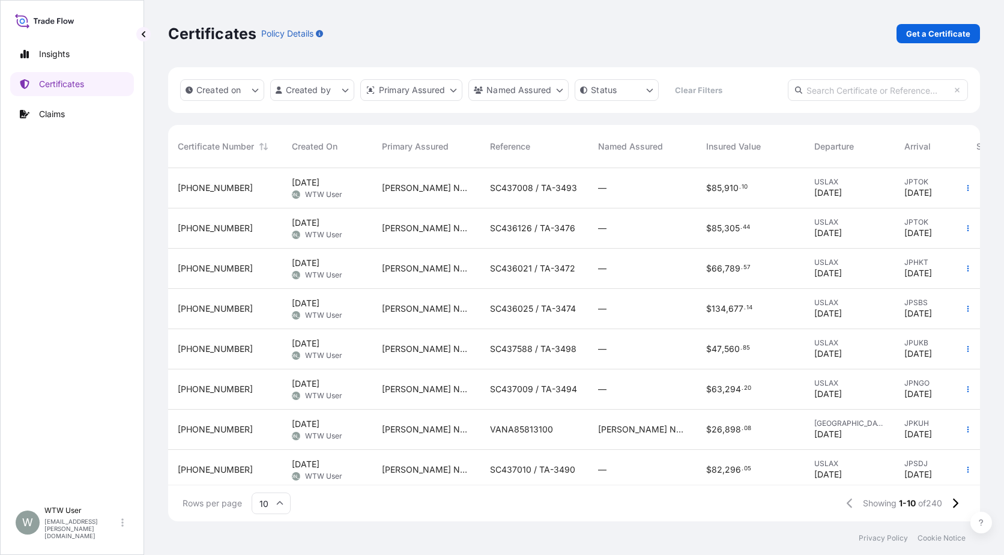
click at [240, 231] on div "[PHONE_NUMBER]" at bounding box center [225, 228] width 95 height 12
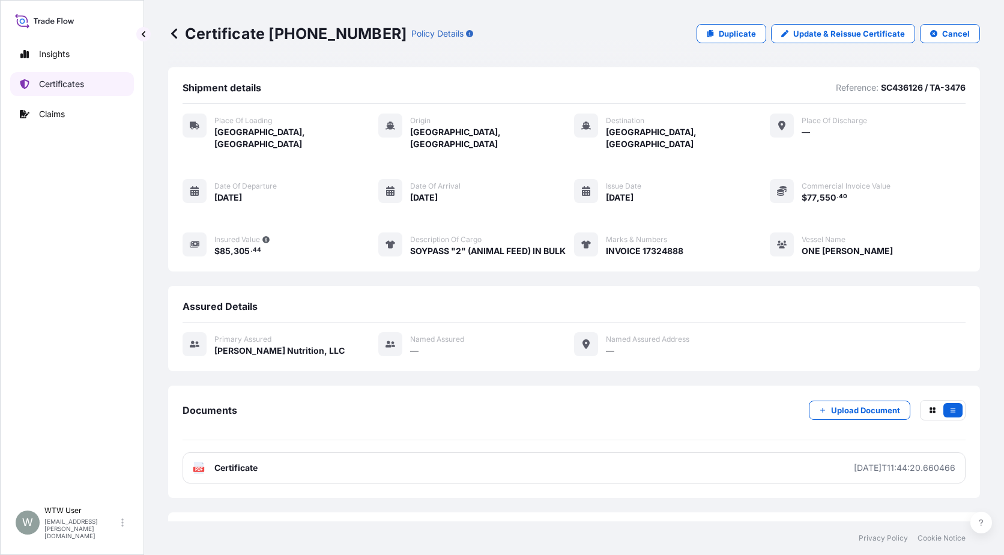
click at [59, 83] on p "Certificates" at bounding box center [61, 84] width 45 height 12
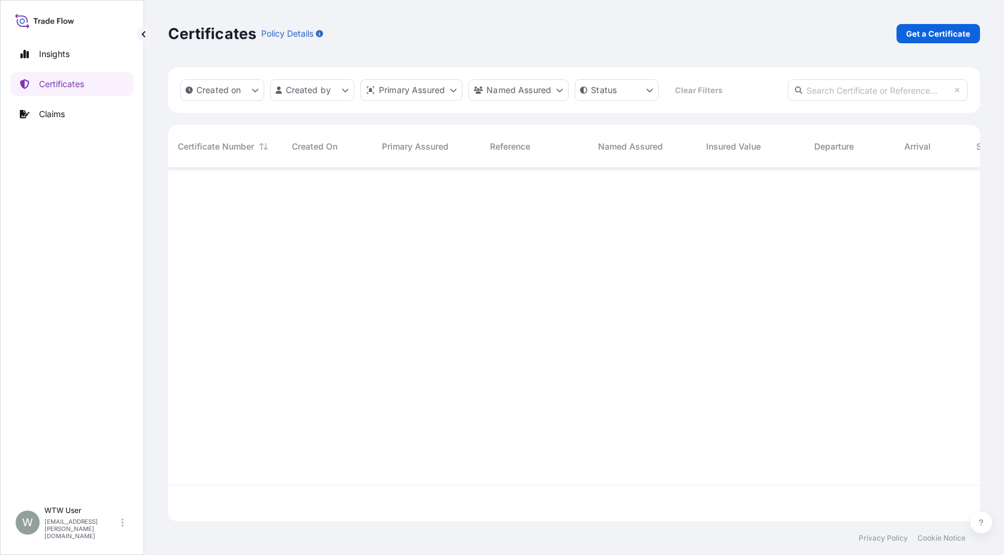
scroll to position [351, 803]
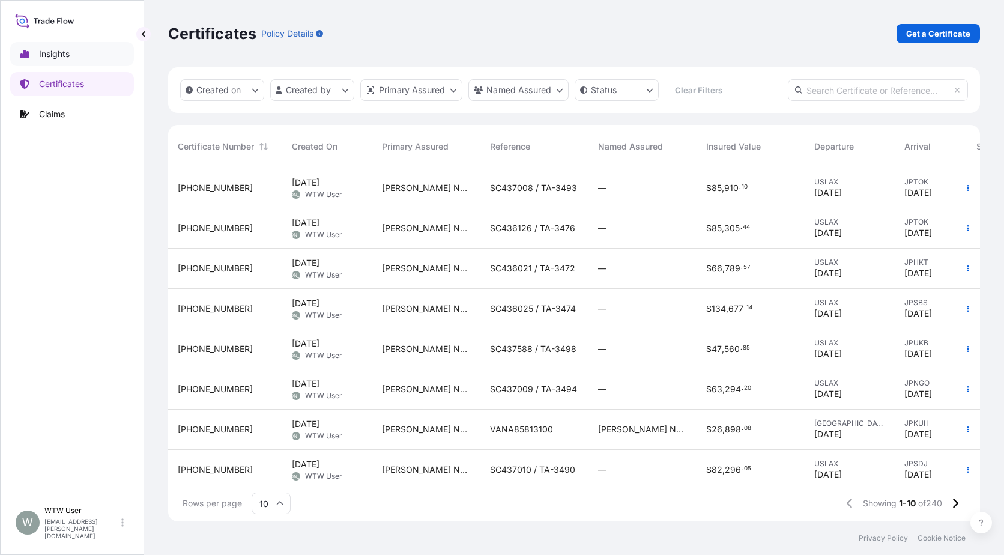
click at [77, 56] on link "Insights" at bounding box center [72, 54] width 124 height 24
select select "2025"
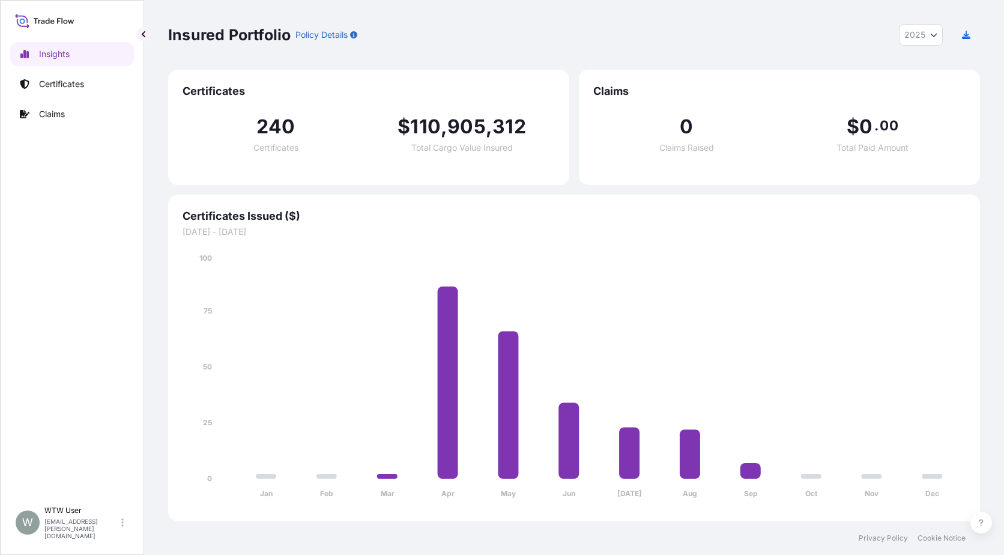
click at [56, 23] on icon at bounding box center [44, 20] width 59 height 17
click at [56, 82] on p "Certificates" at bounding box center [61, 84] width 45 height 12
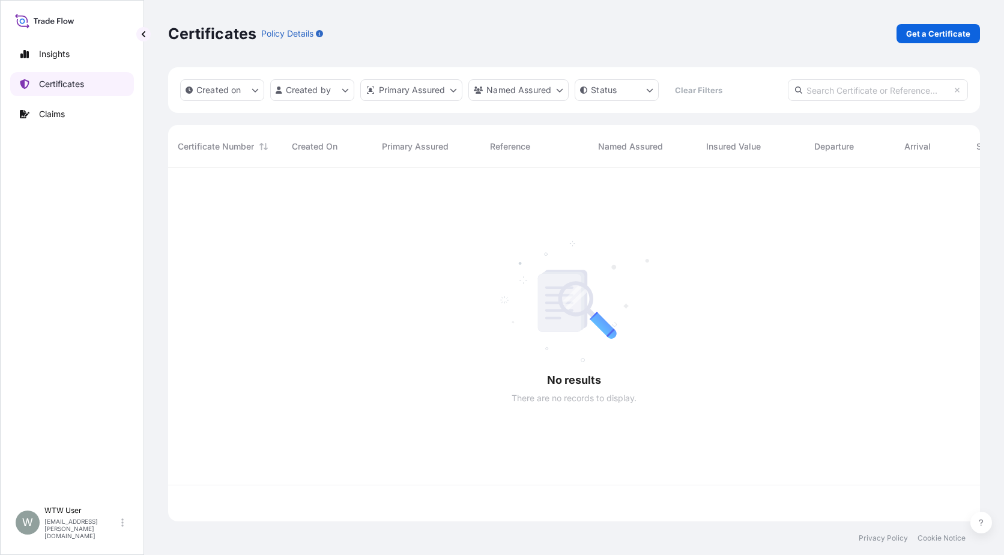
scroll to position [351, 803]
